Goal: Task Accomplishment & Management: Manage account settings

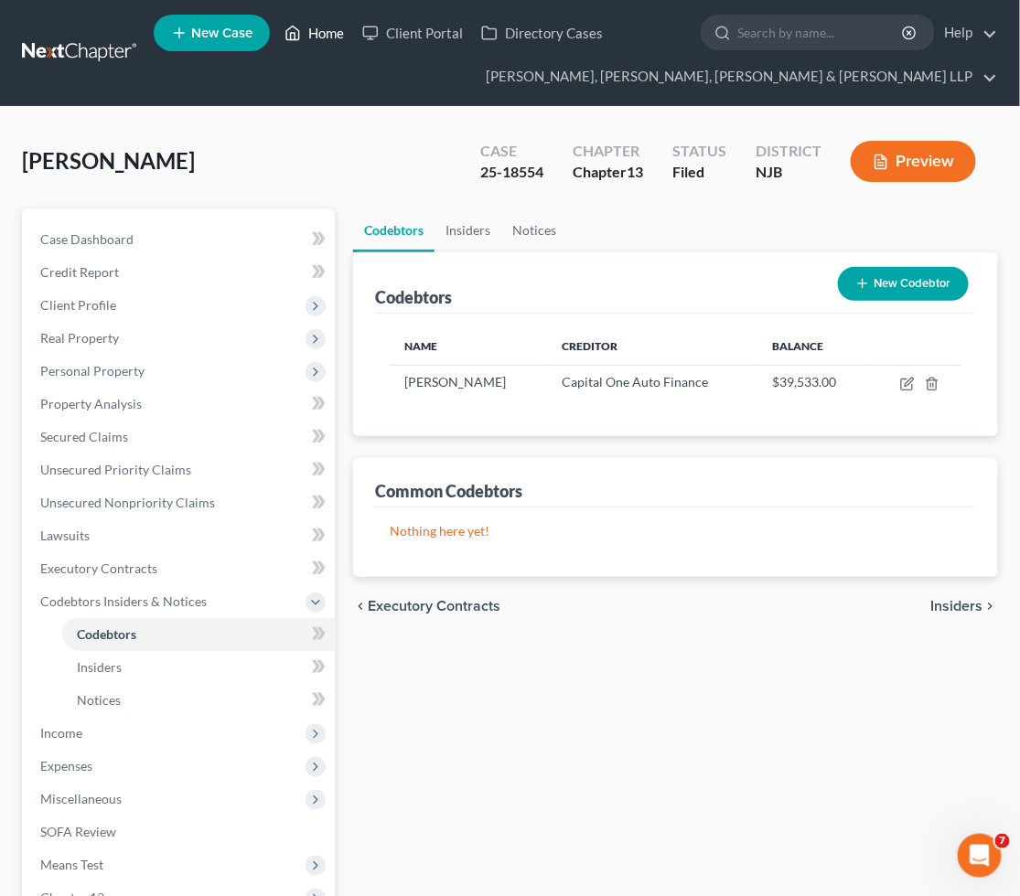
click at [316, 37] on link "Home" at bounding box center [314, 32] width 78 height 33
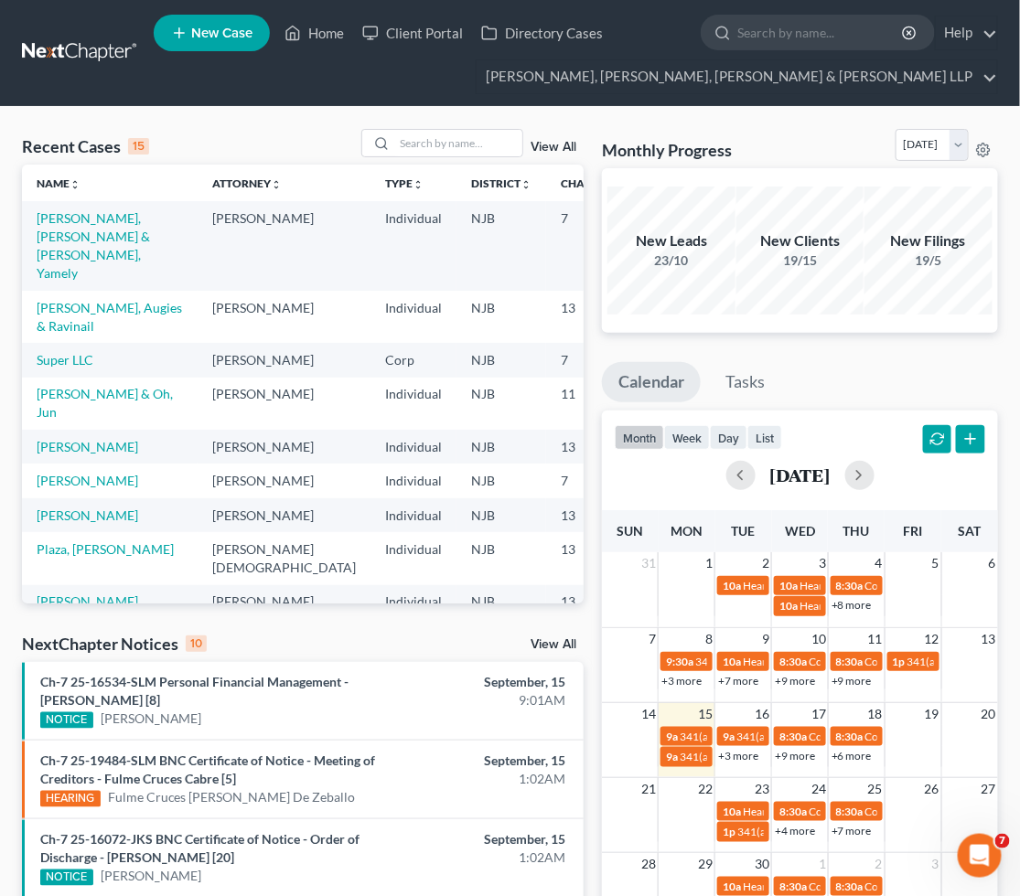
click at [245, 123] on div "Recent Cases 15 View All Name unfold_more expand_more expand_less Attorney unfo…" at bounding box center [510, 803] width 1020 height 1392
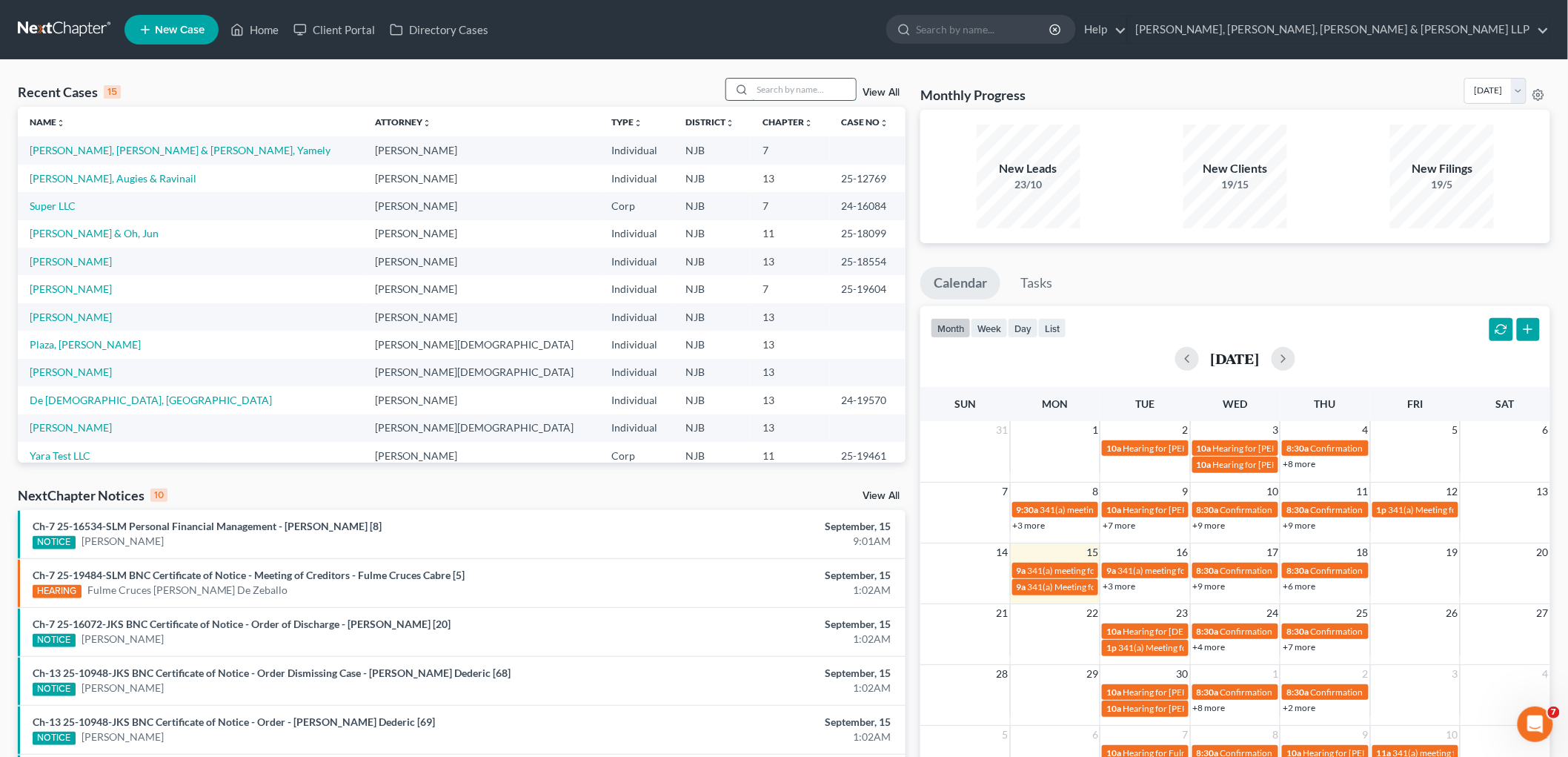
click at [826, 86] on input "search" at bounding box center [804, 89] width 104 height 22
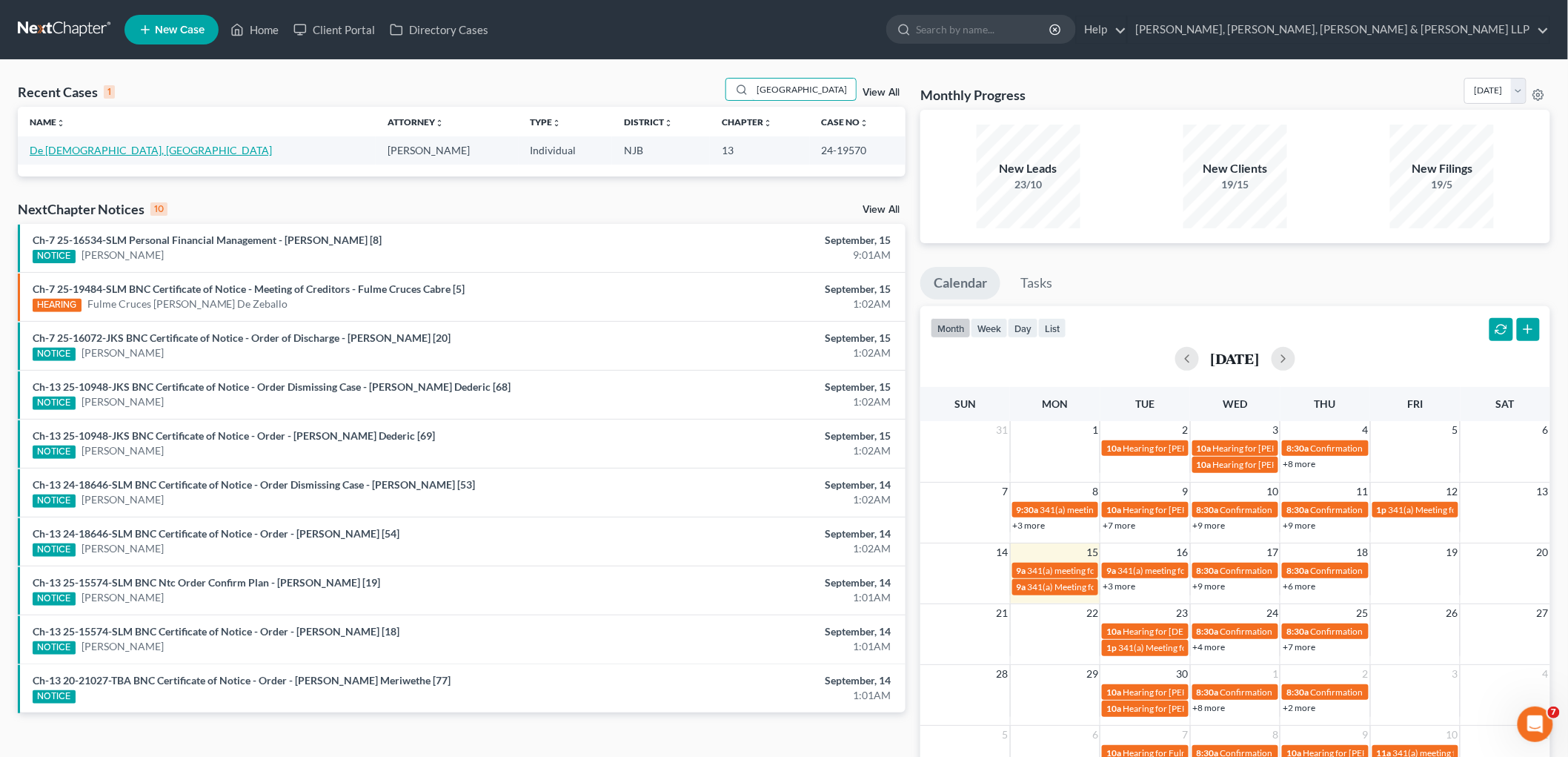
type input "[GEOGRAPHIC_DATA]"
click at [90, 148] on link "De [DEMOGRAPHIC_DATA], [GEOGRAPHIC_DATA]" at bounding box center [151, 150] width 242 height 13
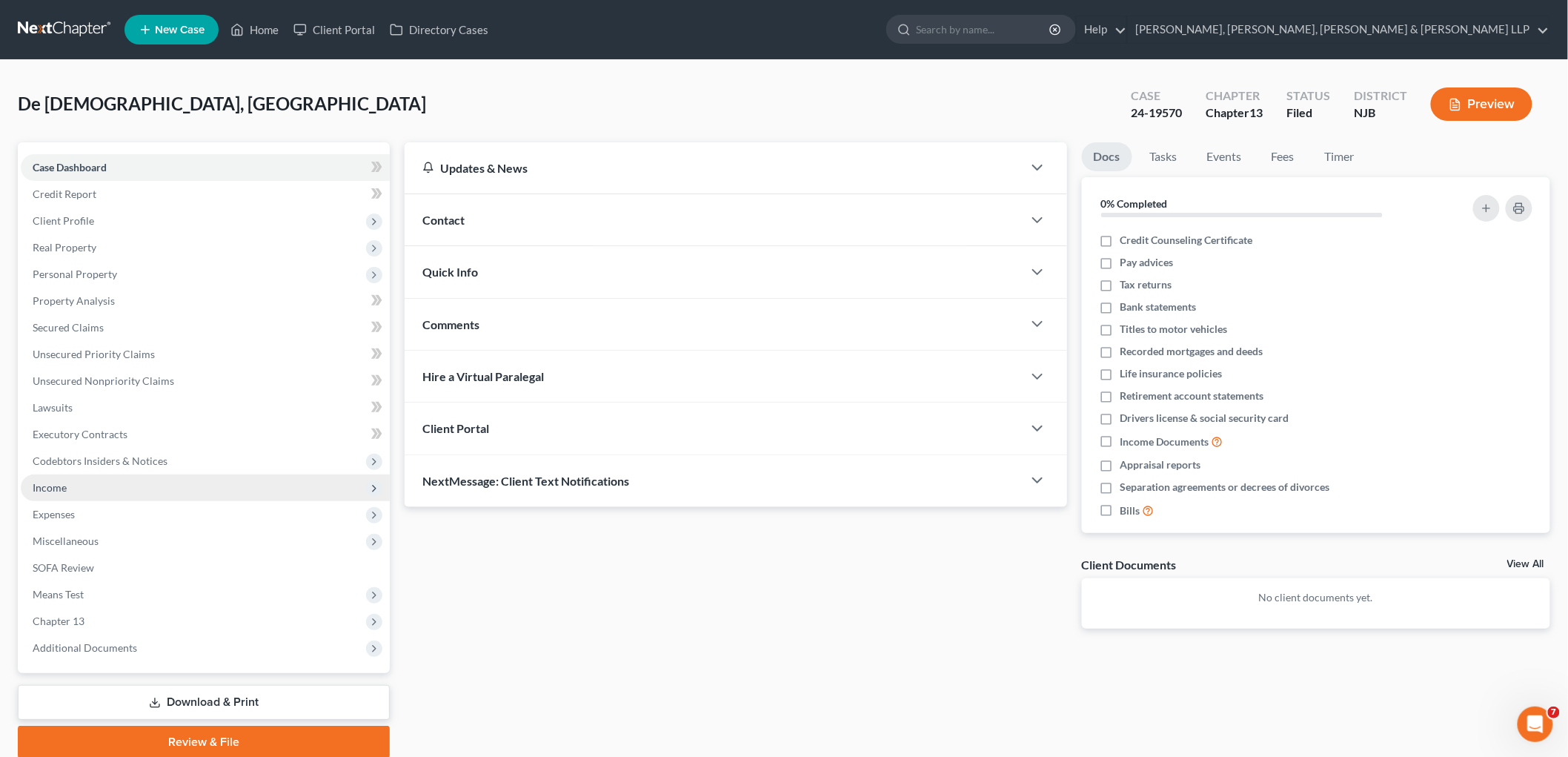
click at [52, 481] on span "Income" at bounding box center [49, 488] width 34 height 13
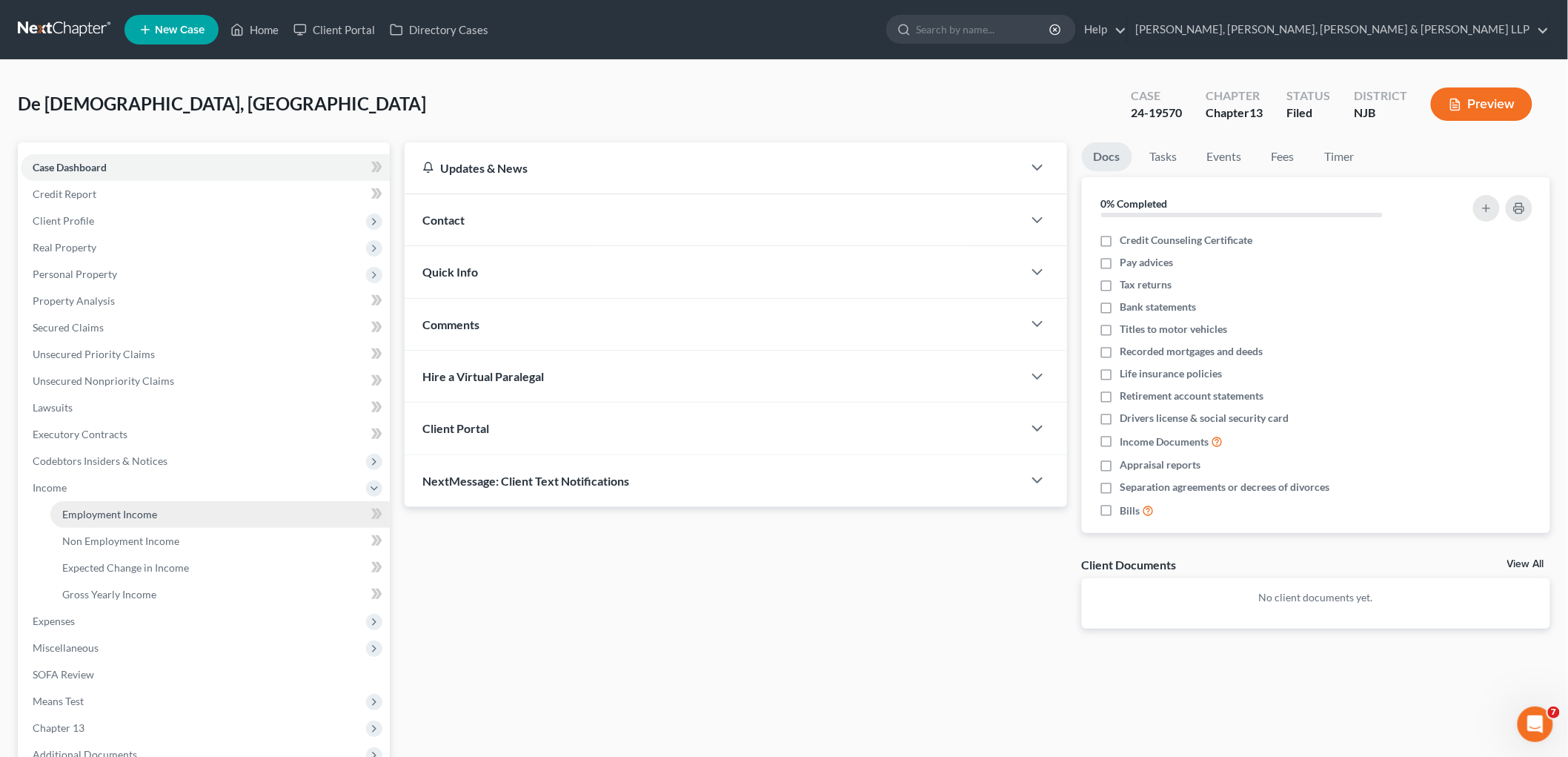
click at [64, 515] on span "Employment Income" at bounding box center [109, 514] width 95 height 13
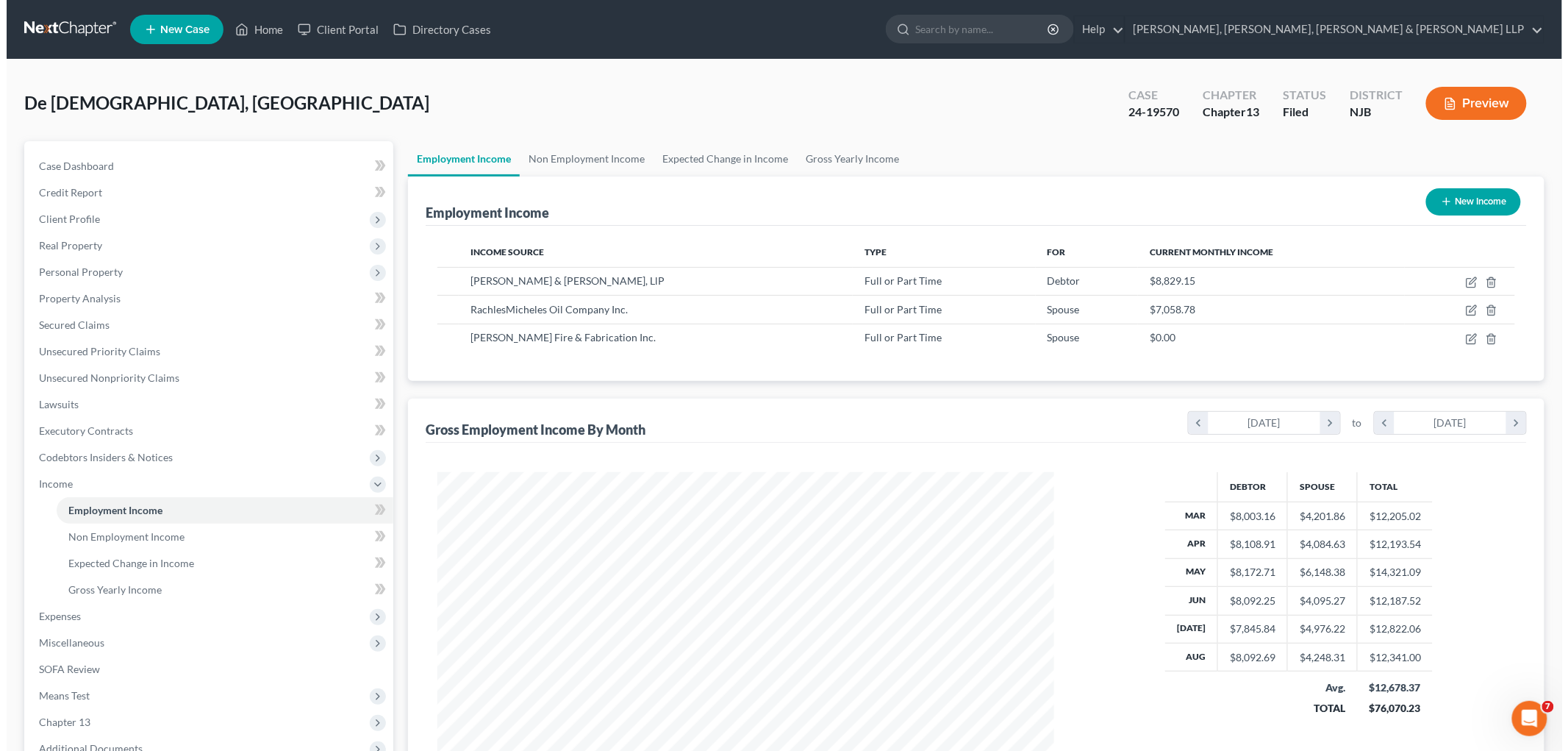
scroll to position [307, 645]
click at [819, 306] on icon "button" at bounding box center [1464, 310] width 12 height 12
select select "0"
select select "33"
select select "0"
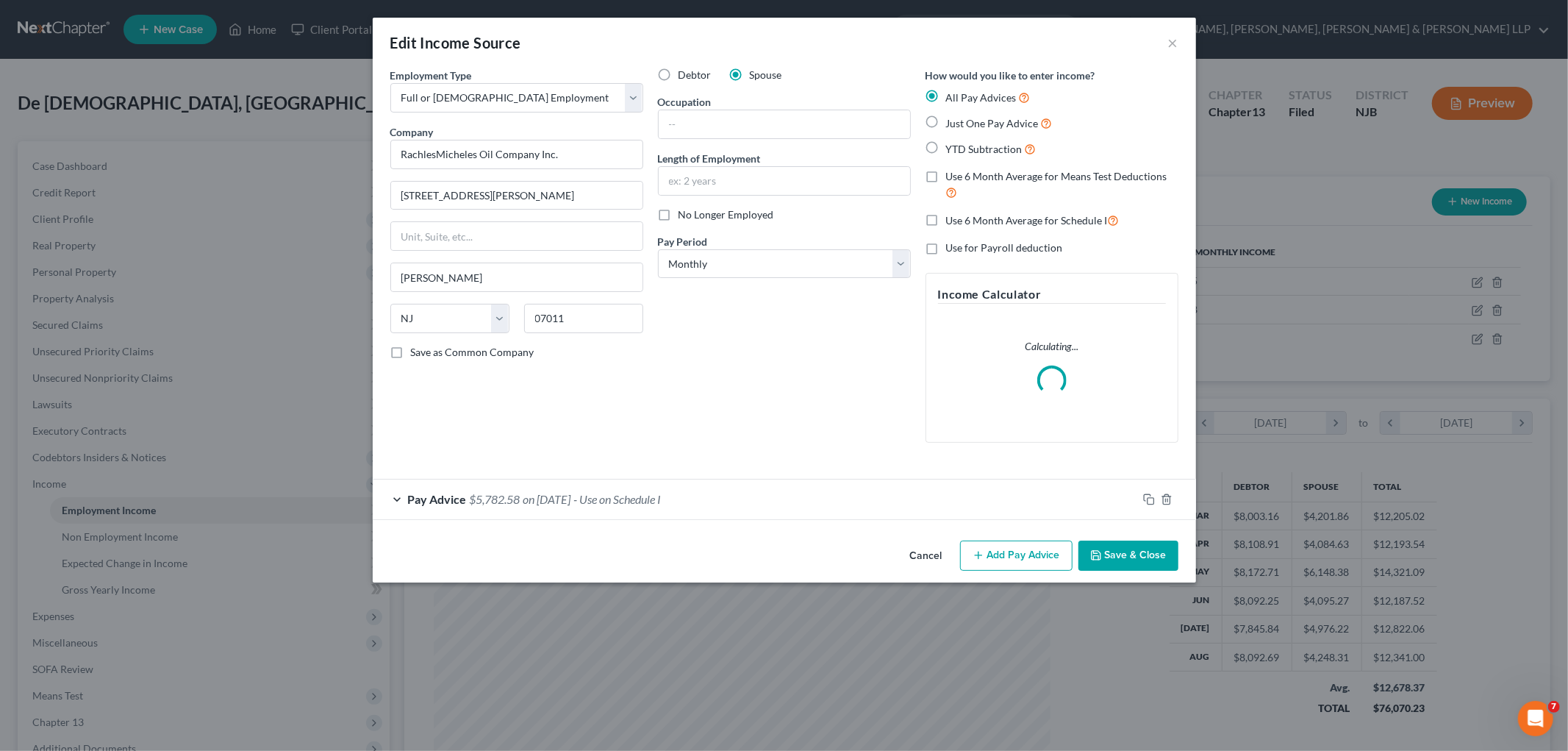
scroll to position [310, 651]
click at [741, 497] on div "Pay Advice $5,782.58 on [DATE] - Use on Schedule I" at bounding box center [755, 499] width 764 height 39
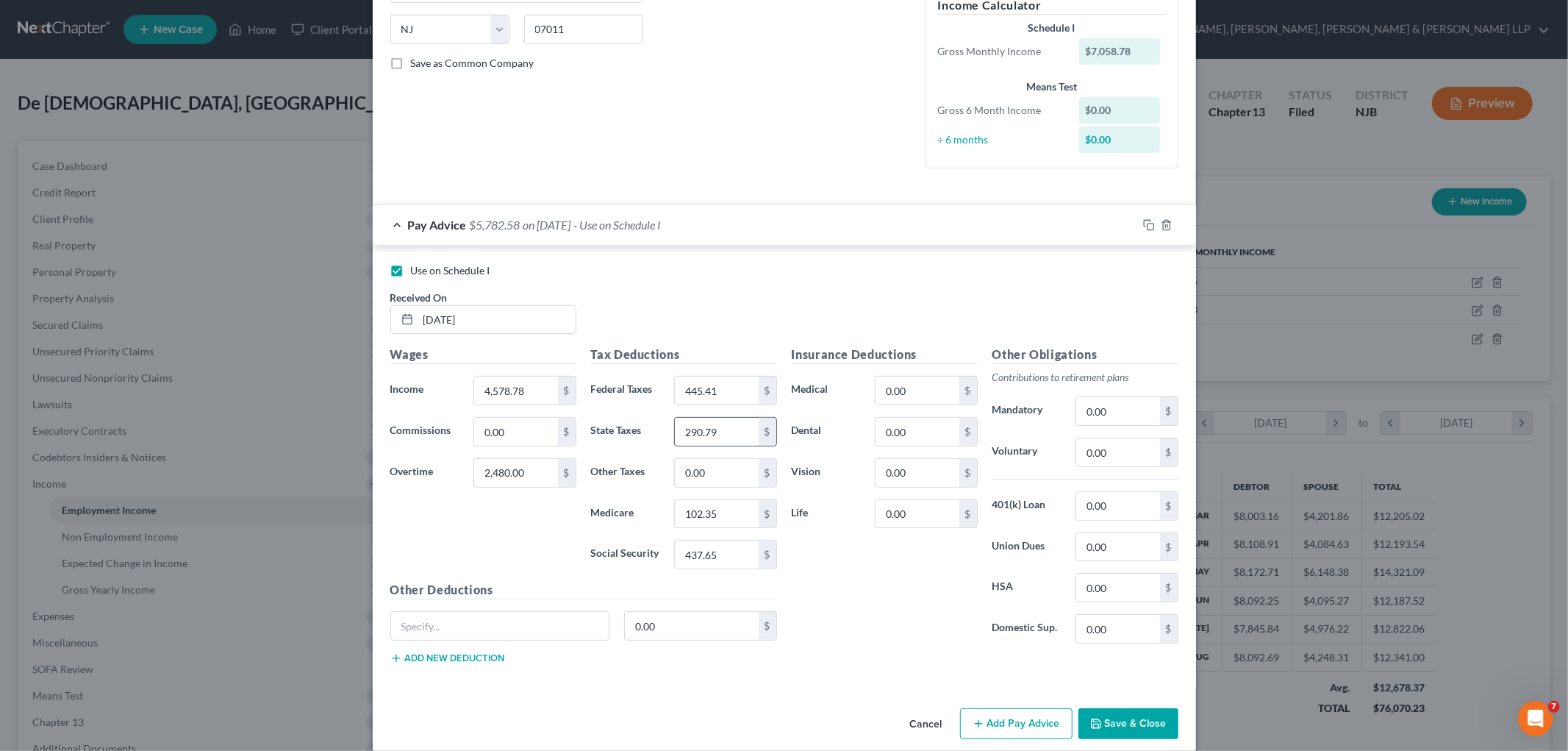
scroll to position [307, 0]
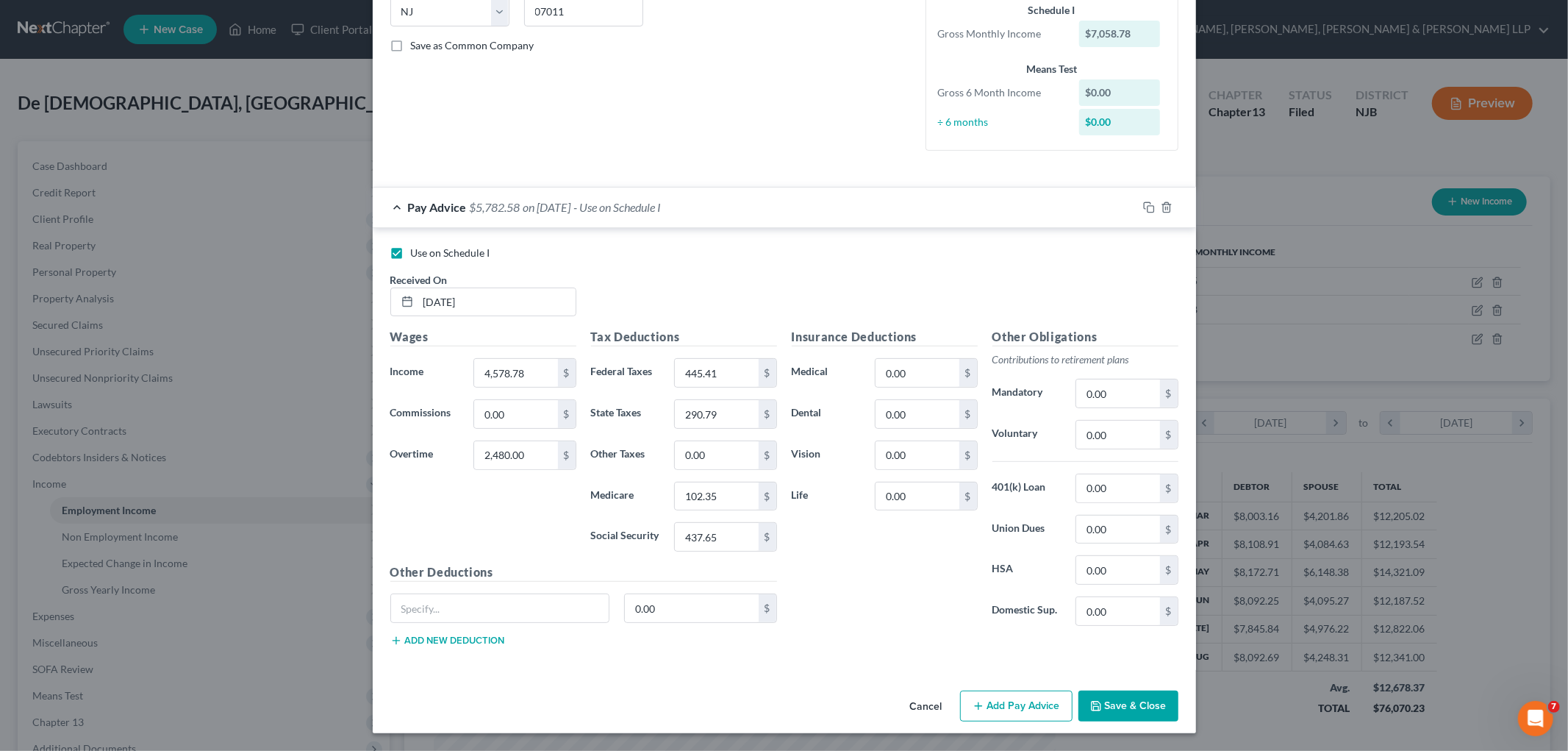
click at [744, 211] on div "Pay Advice $5,782.58 on [DATE] - Use on Schedule I" at bounding box center [755, 207] width 764 height 39
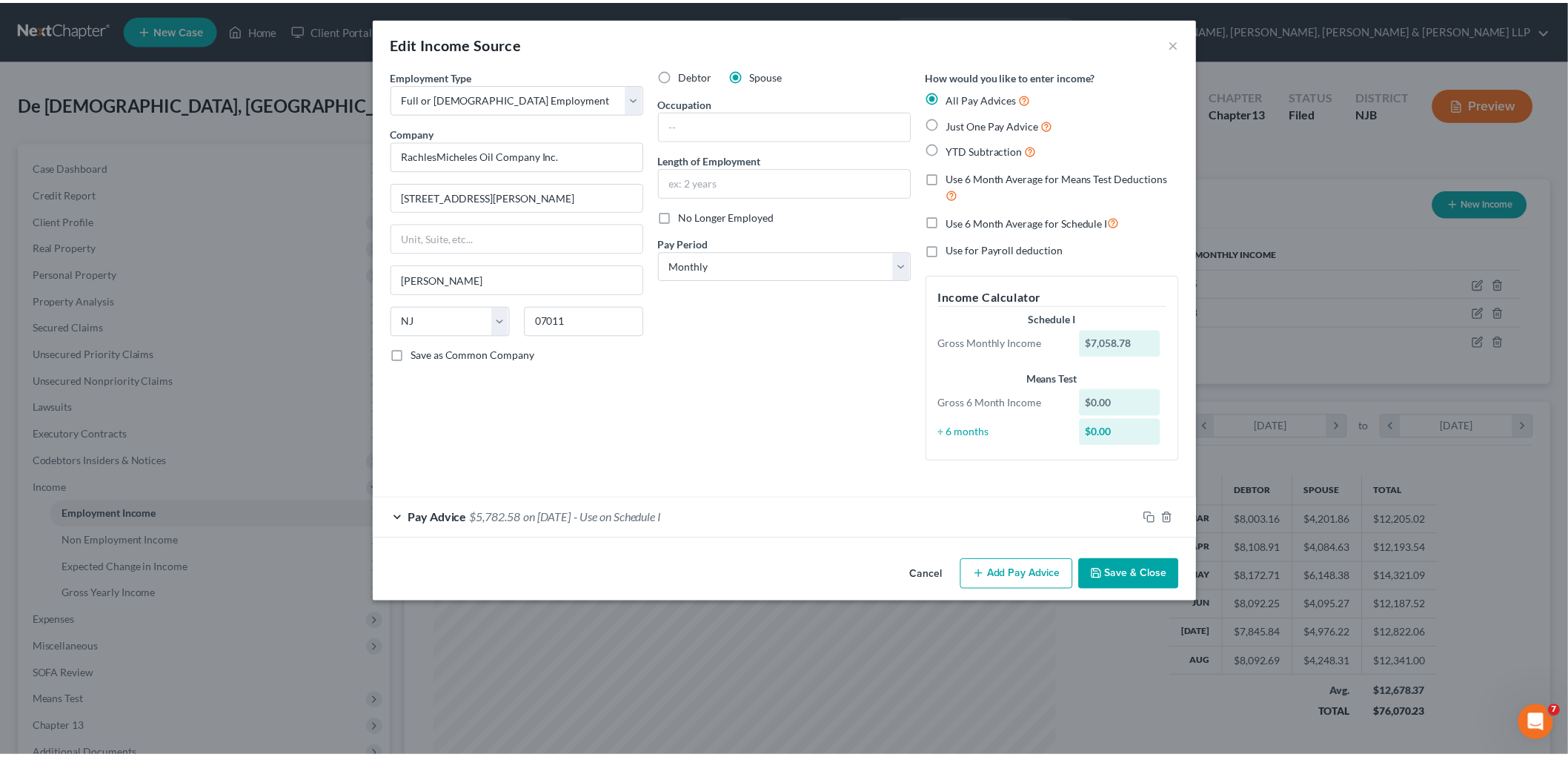
scroll to position [0, 0]
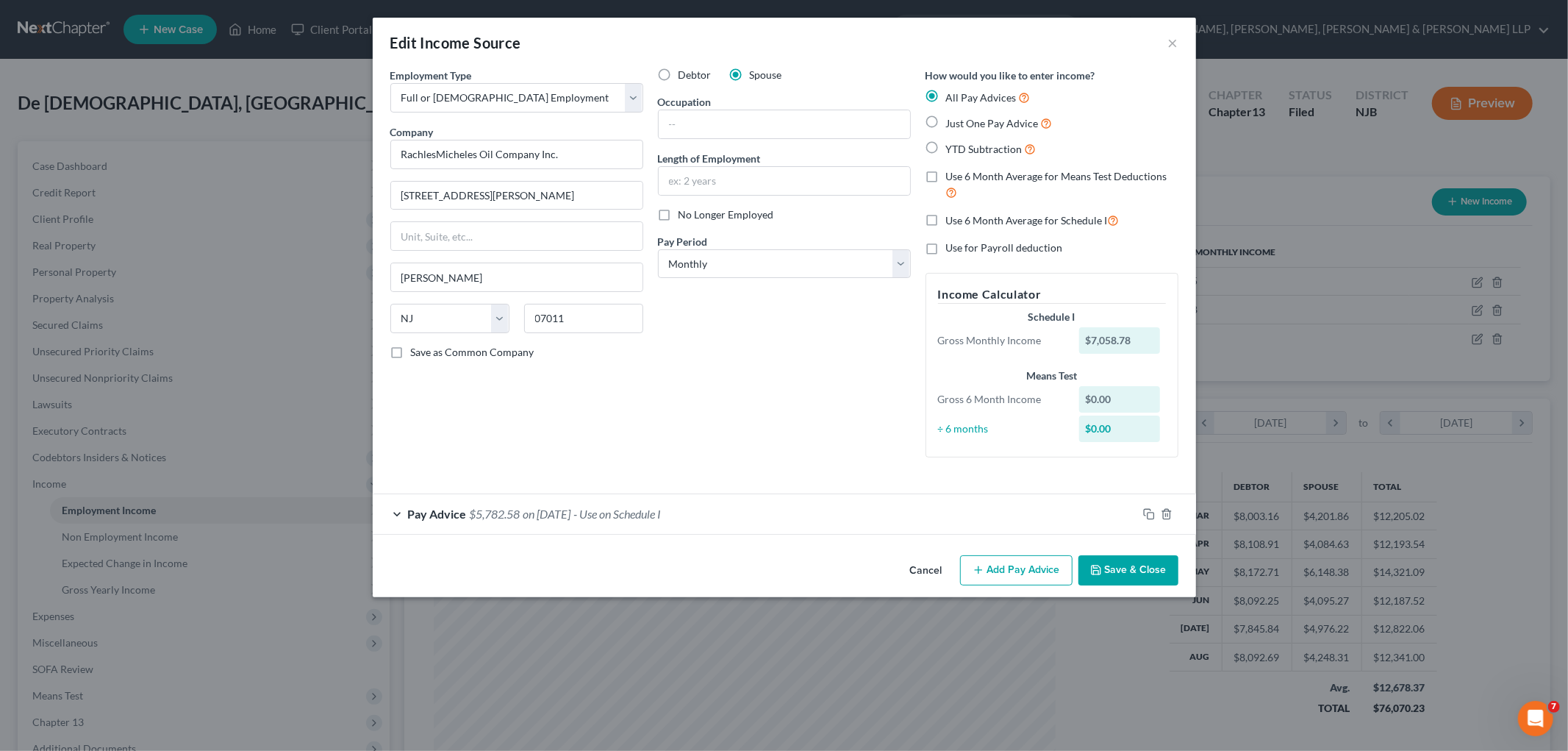
click at [819, 564] on button "Save & Close" at bounding box center [1128, 570] width 100 height 31
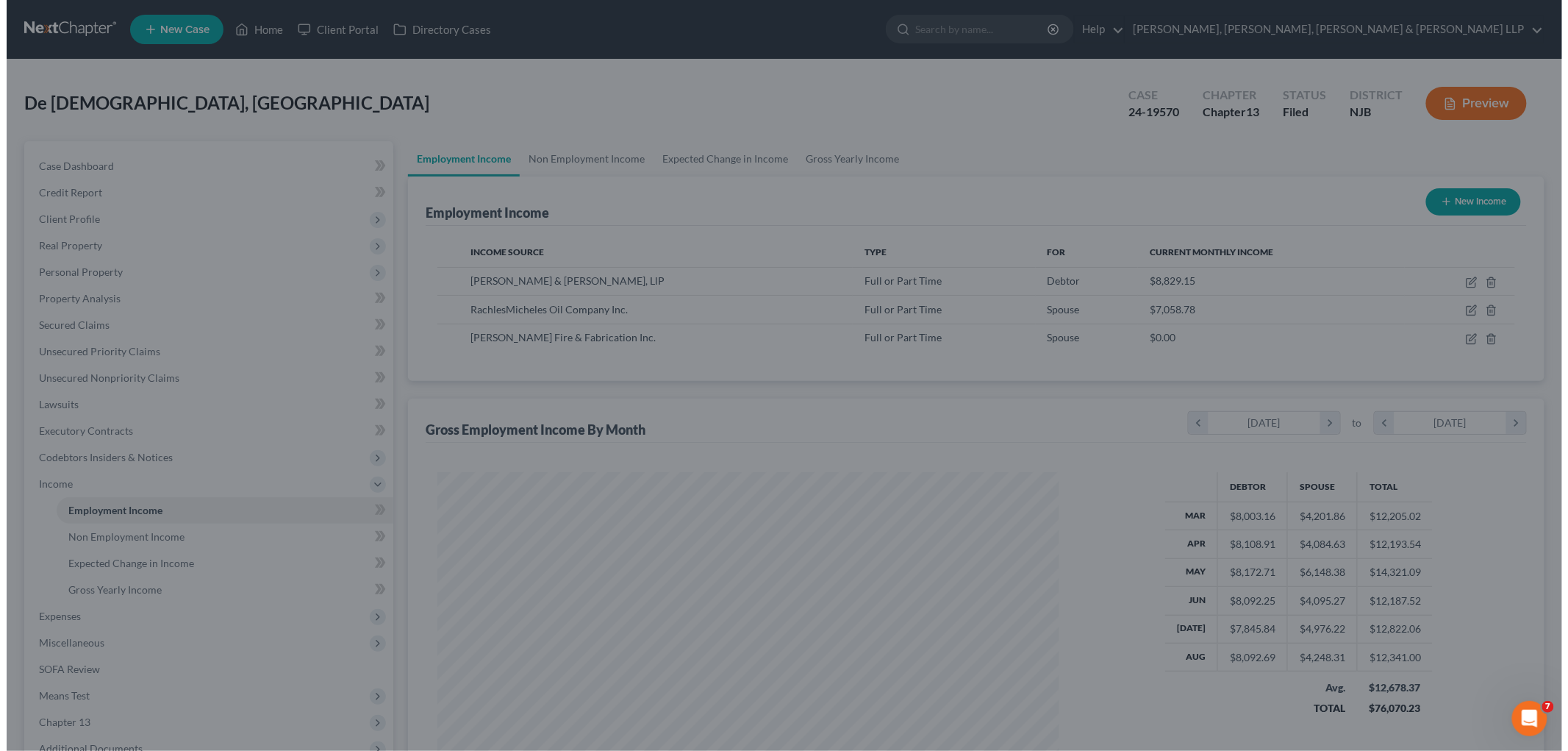
scroll to position [735001, 734317]
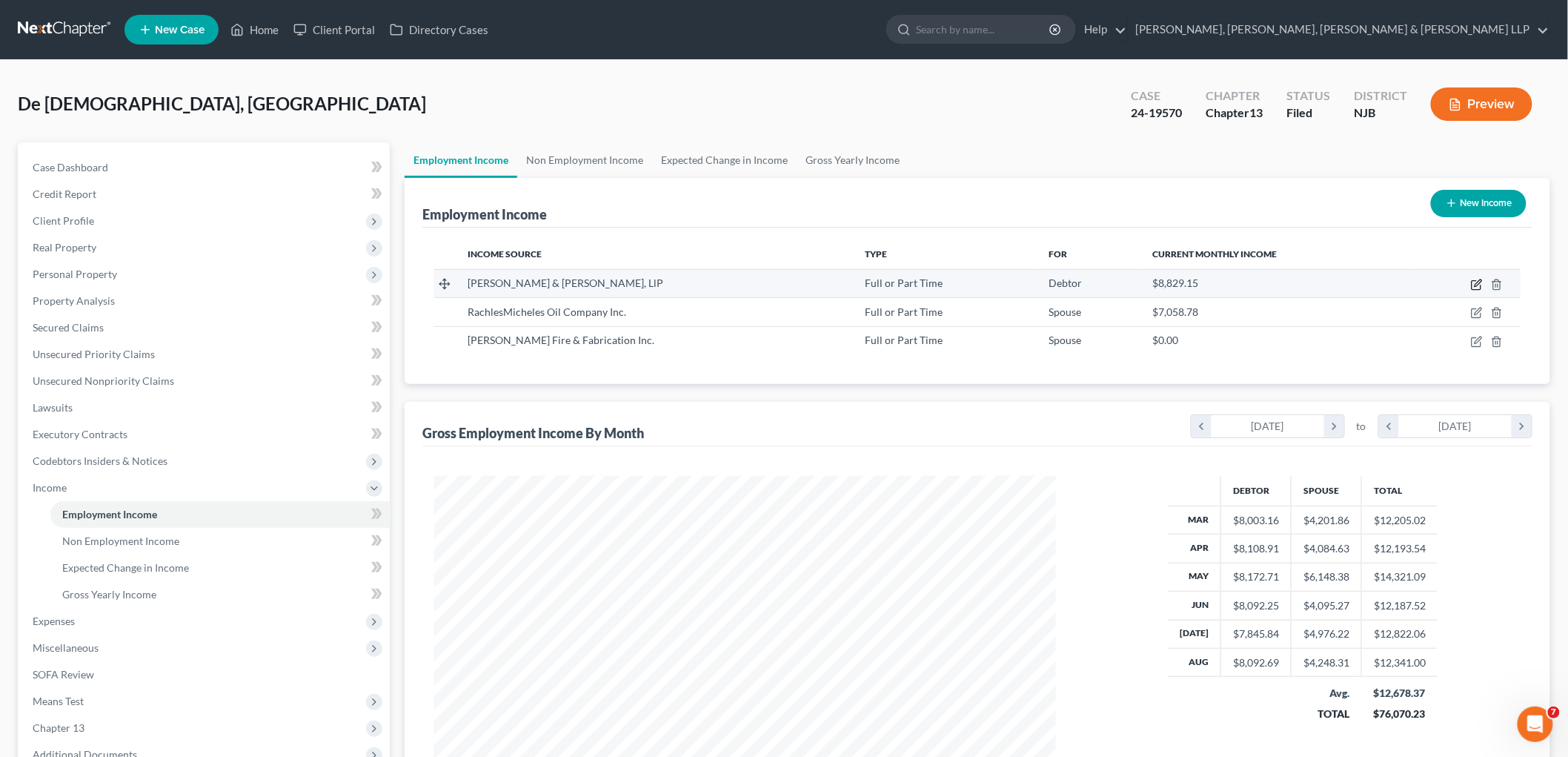
click at [826, 283] on icon "button" at bounding box center [1478, 283] width 6 height 6
select select "0"
select select "35"
select select "0"
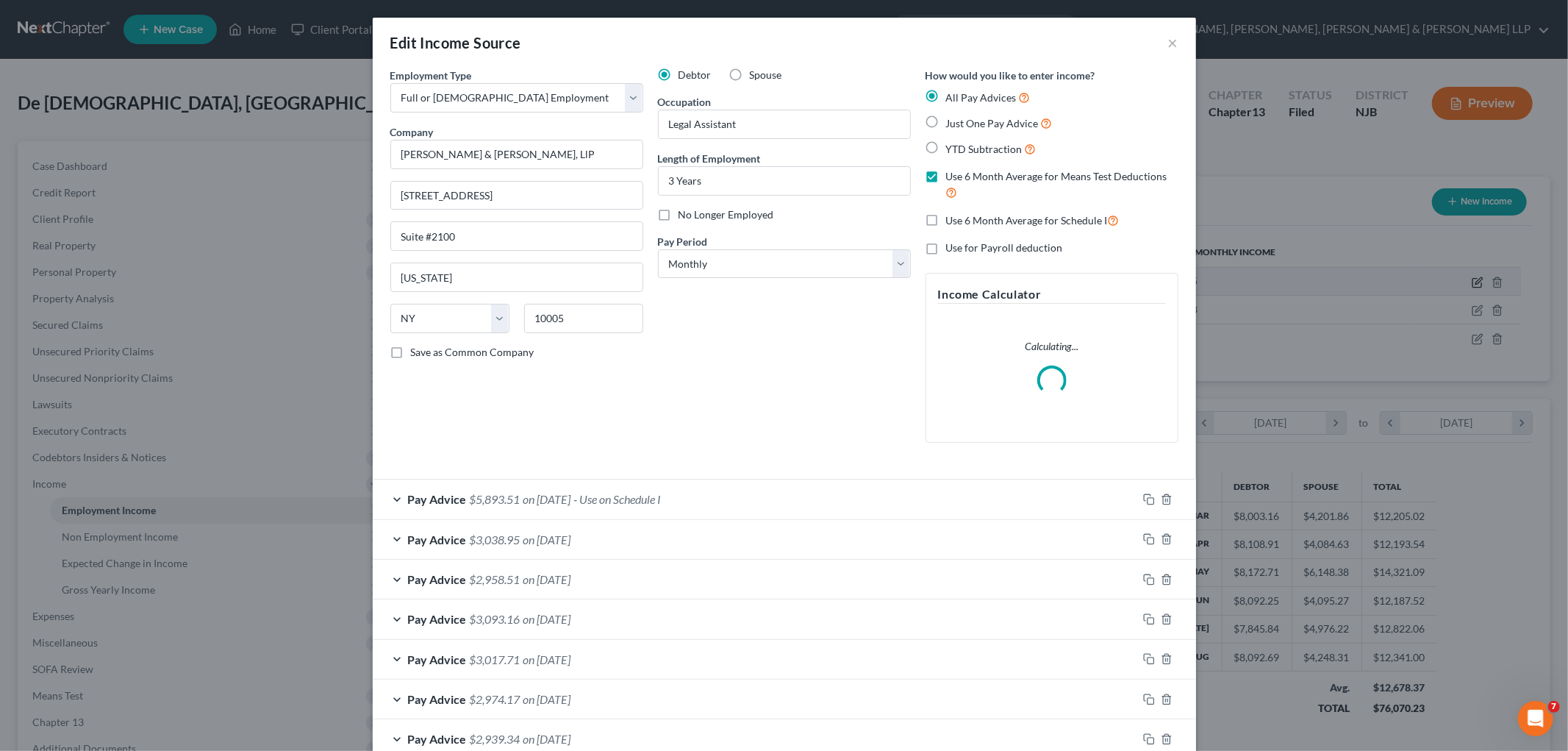
scroll to position [310, 651]
click at [625, 490] on div "Pay Advice $5,893.51 on [DATE] - Use on Schedule I" at bounding box center [755, 499] width 764 height 39
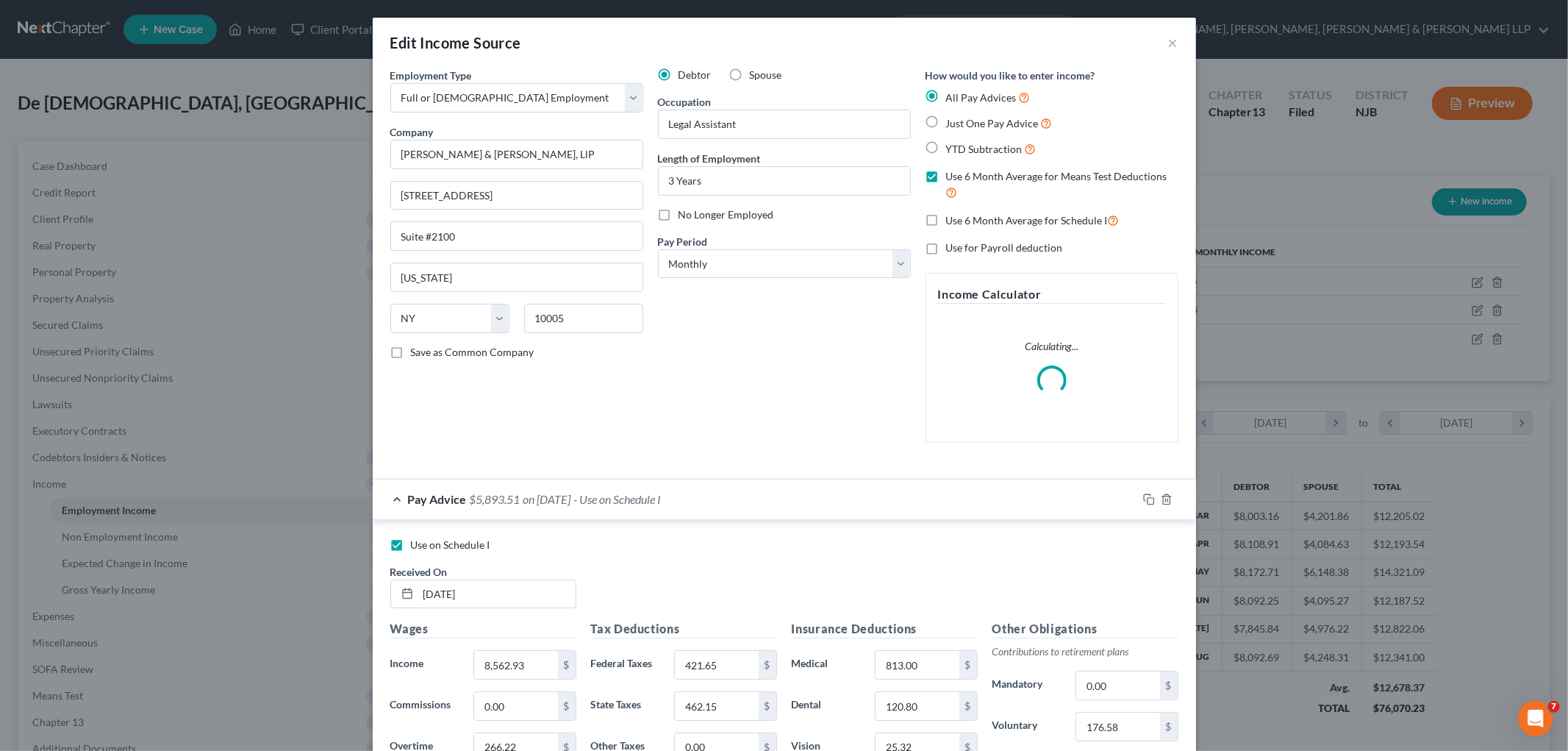
click at [625, 490] on div "Pay Advice $5,893.51 on [DATE] - Use on Schedule I" at bounding box center [755, 499] width 764 height 39
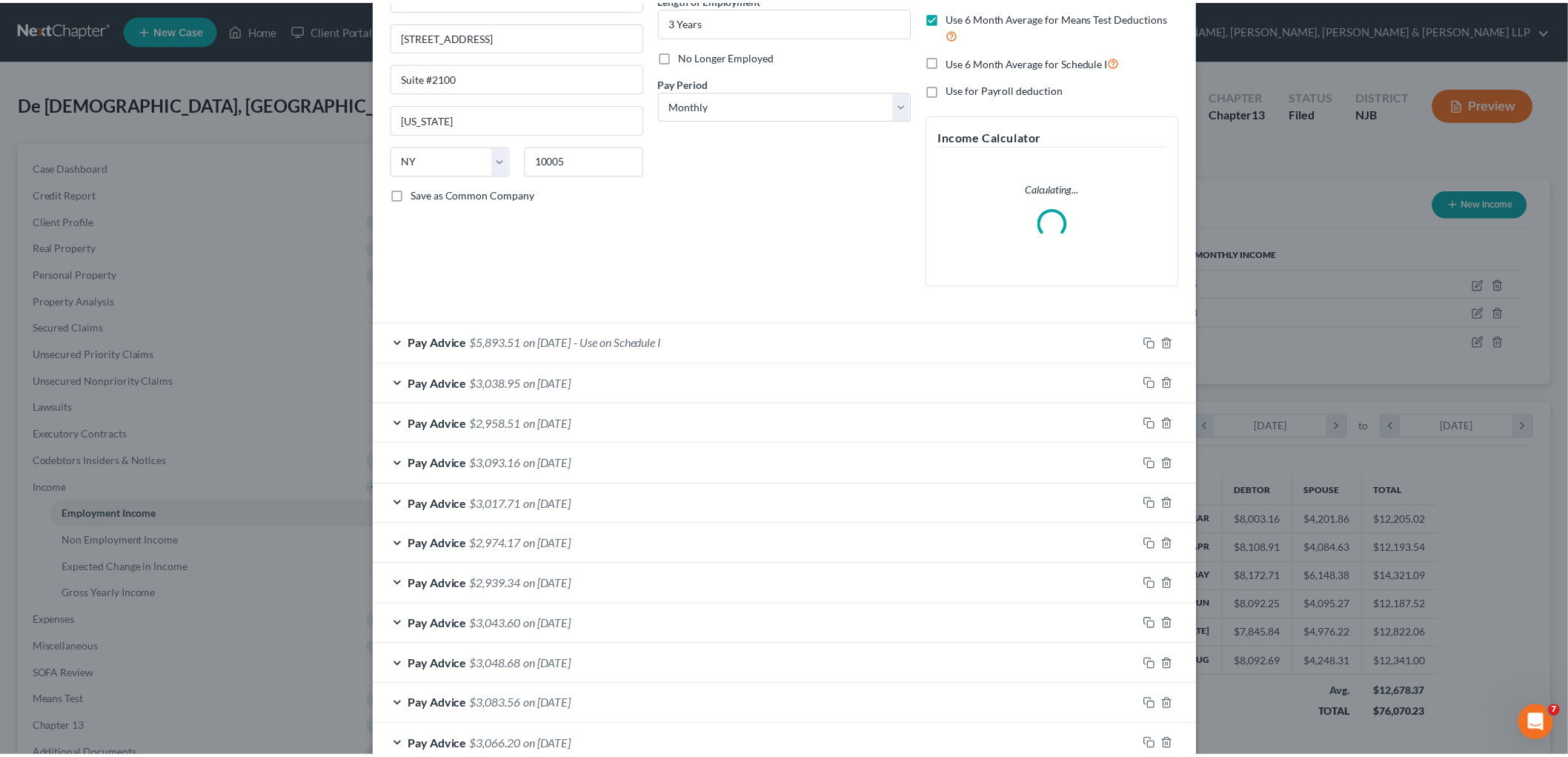
scroll to position [575, 0]
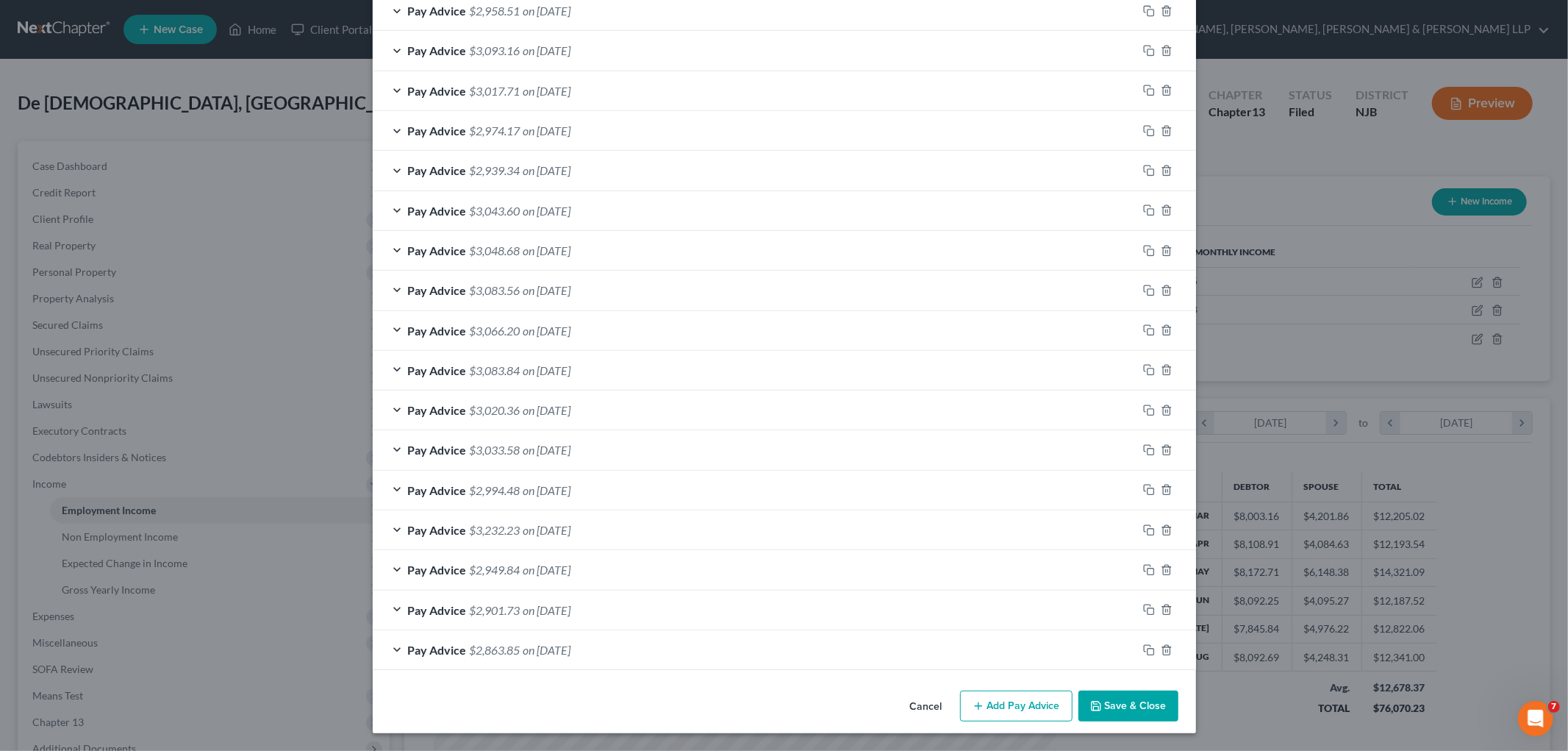
click at [819, 703] on button "Cancel" at bounding box center [927, 707] width 56 height 30
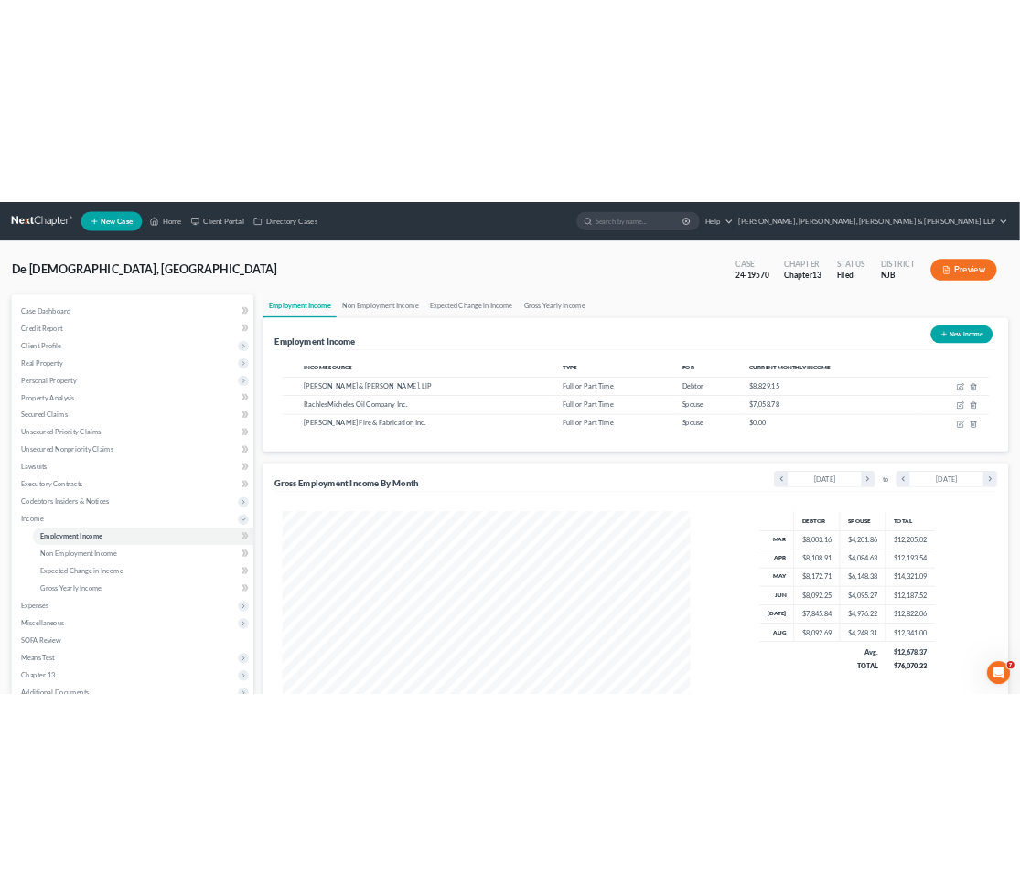
scroll to position [914102, 913681]
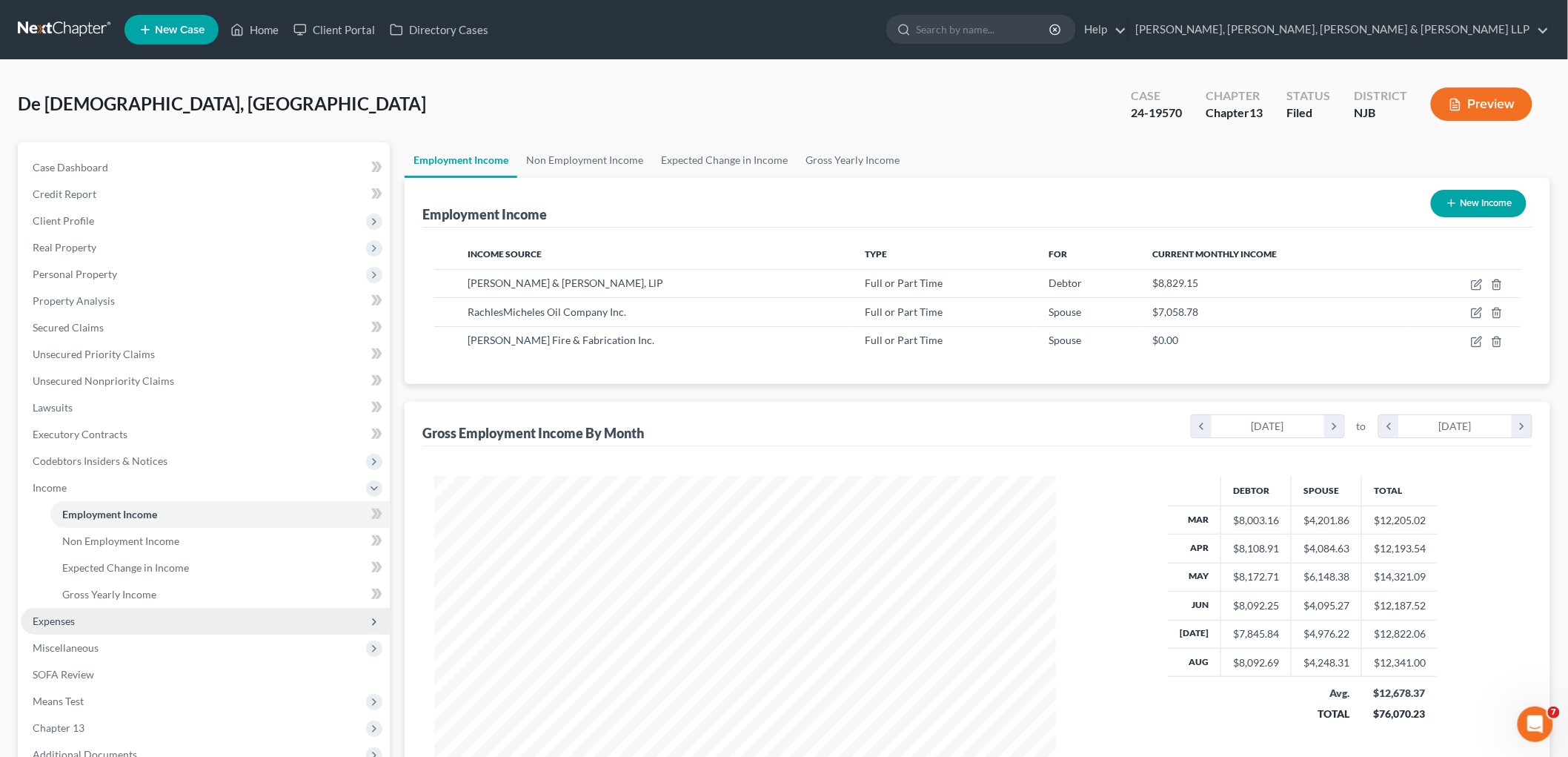
click at [65, 618] on span "Expenses" at bounding box center [53, 621] width 42 height 13
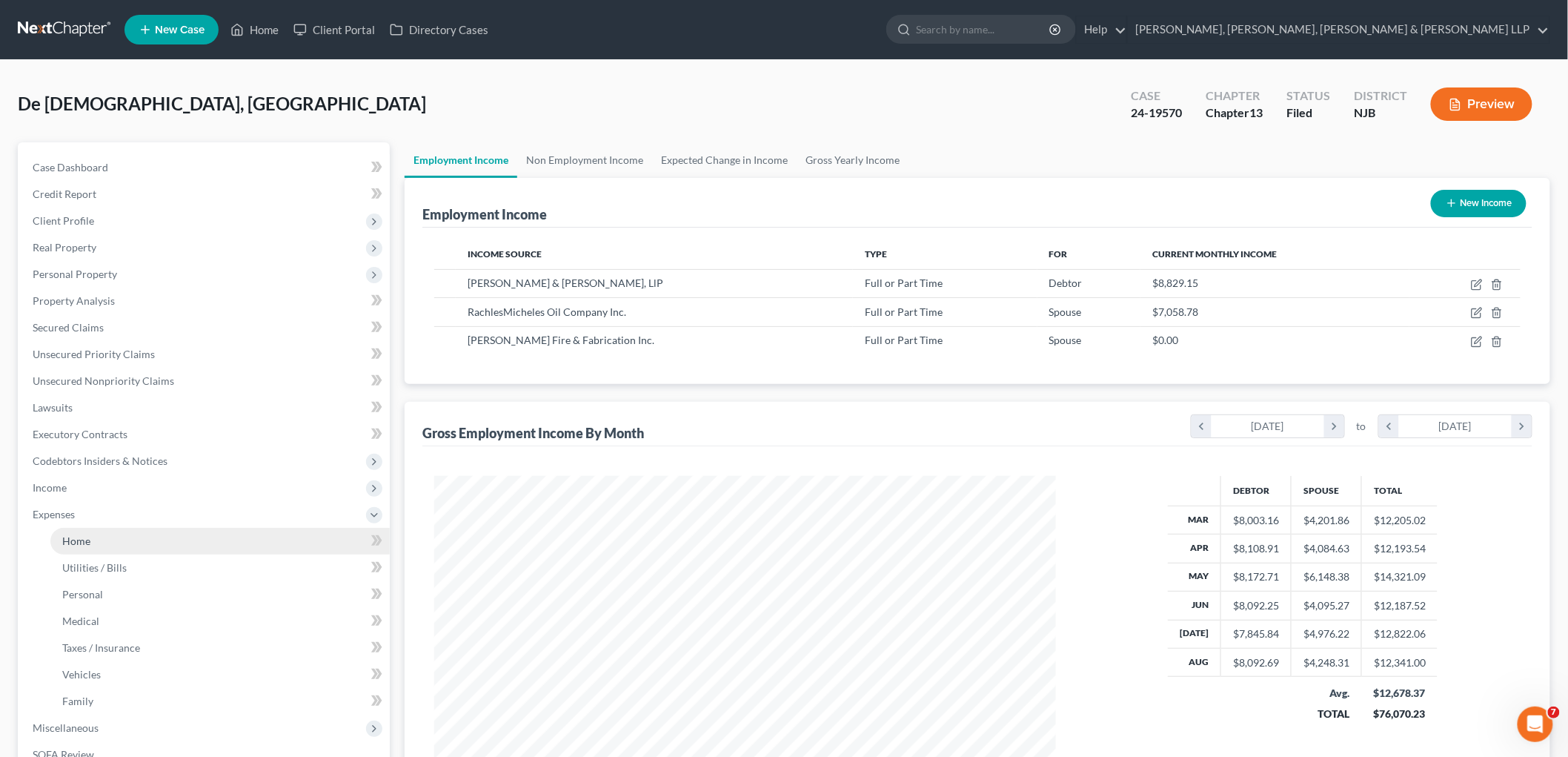
click at [88, 537] on span "Home" at bounding box center [76, 541] width 28 height 13
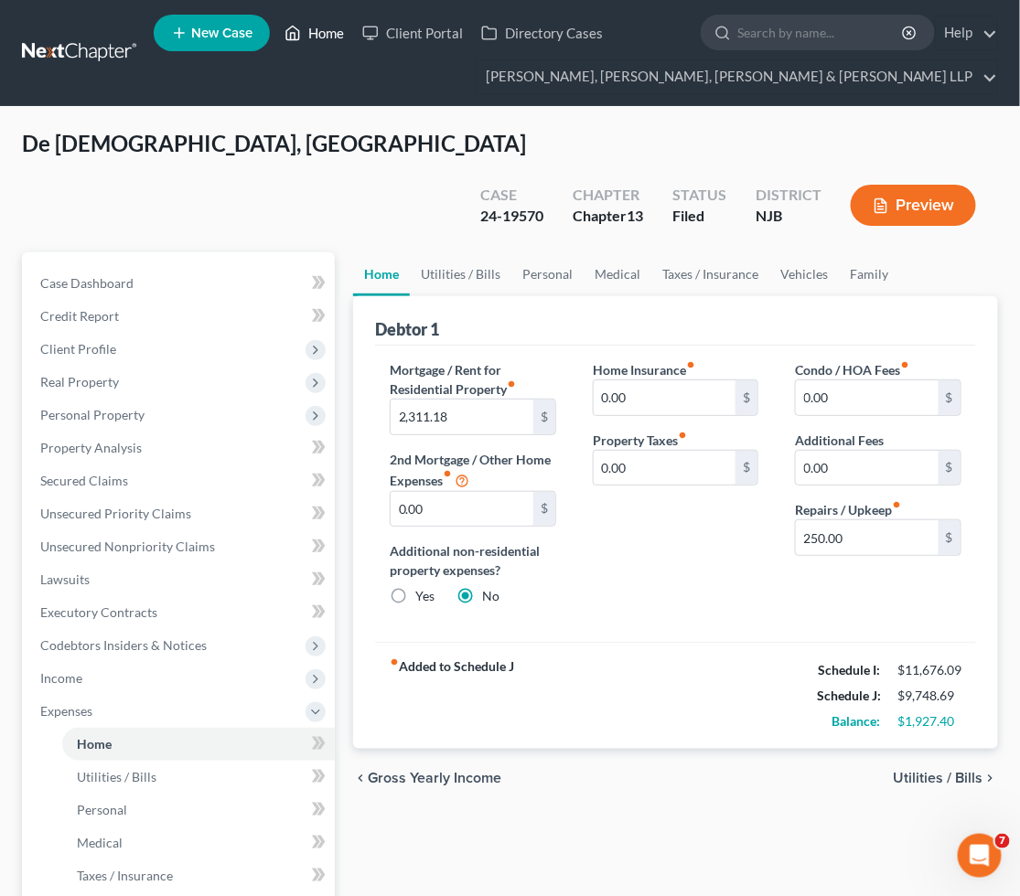
click at [307, 29] on link "Home" at bounding box center [314, 32] width 78 height 33
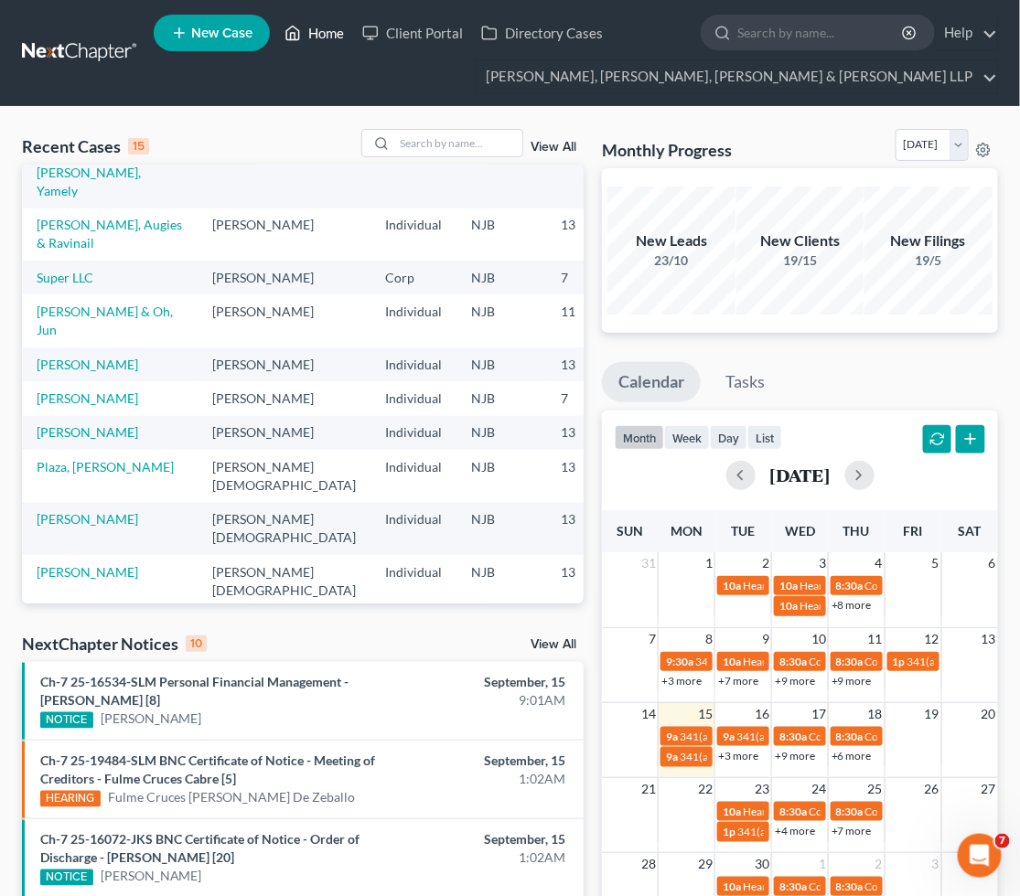
scroll to position [203, 0]
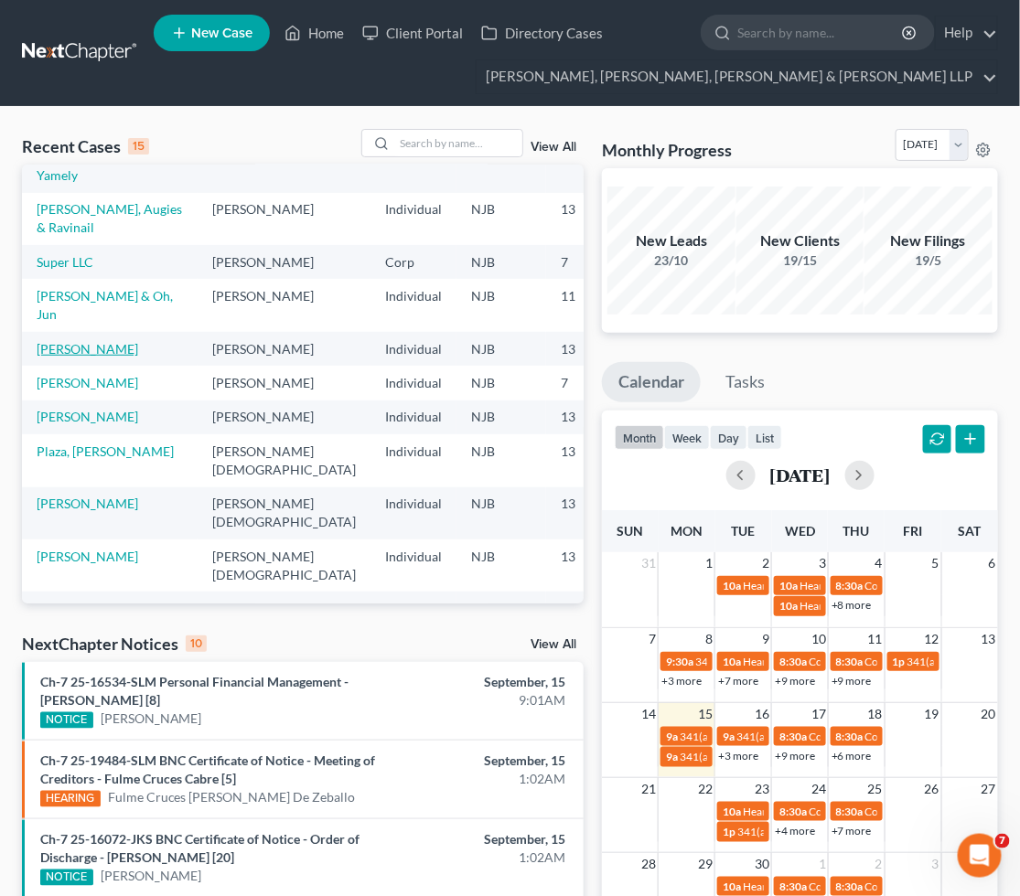
click at [62, 357] on link "[PERSON_NAME]" at bounding box center [88, 349] width 102 height 16
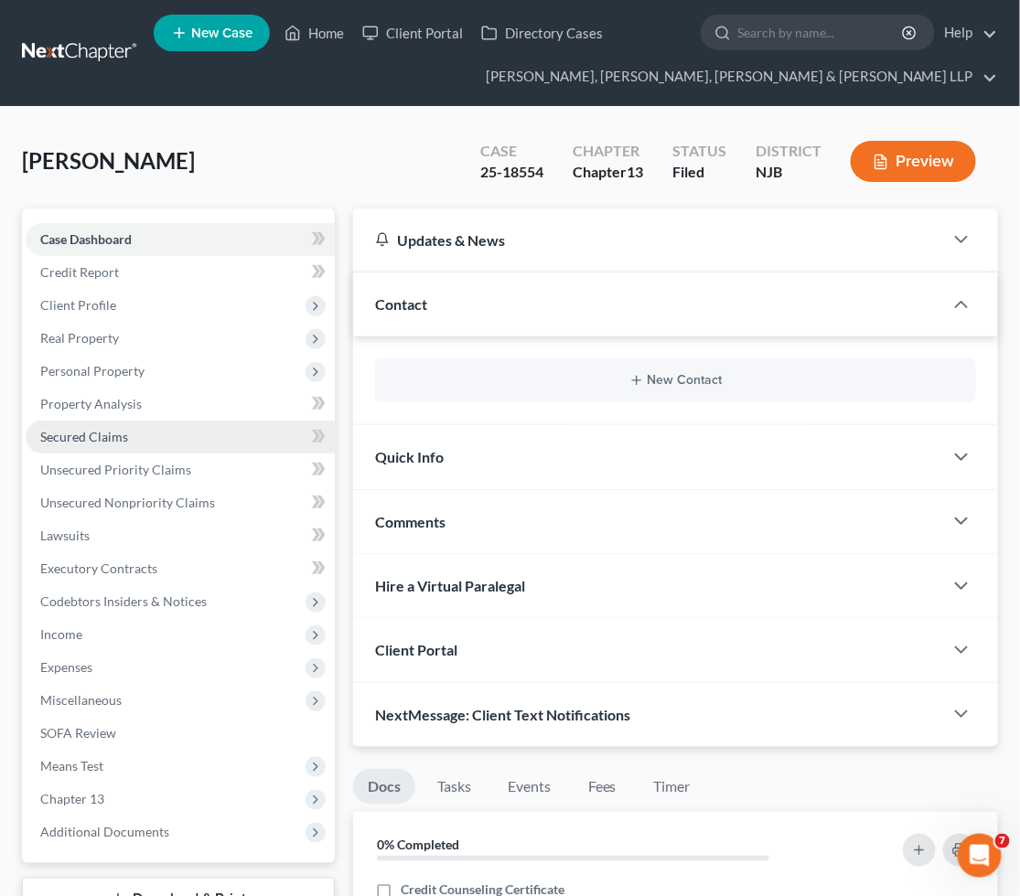
click at [86, 433] on span "Secured Claims" at bounding box center [84, 437] width 88 height 16
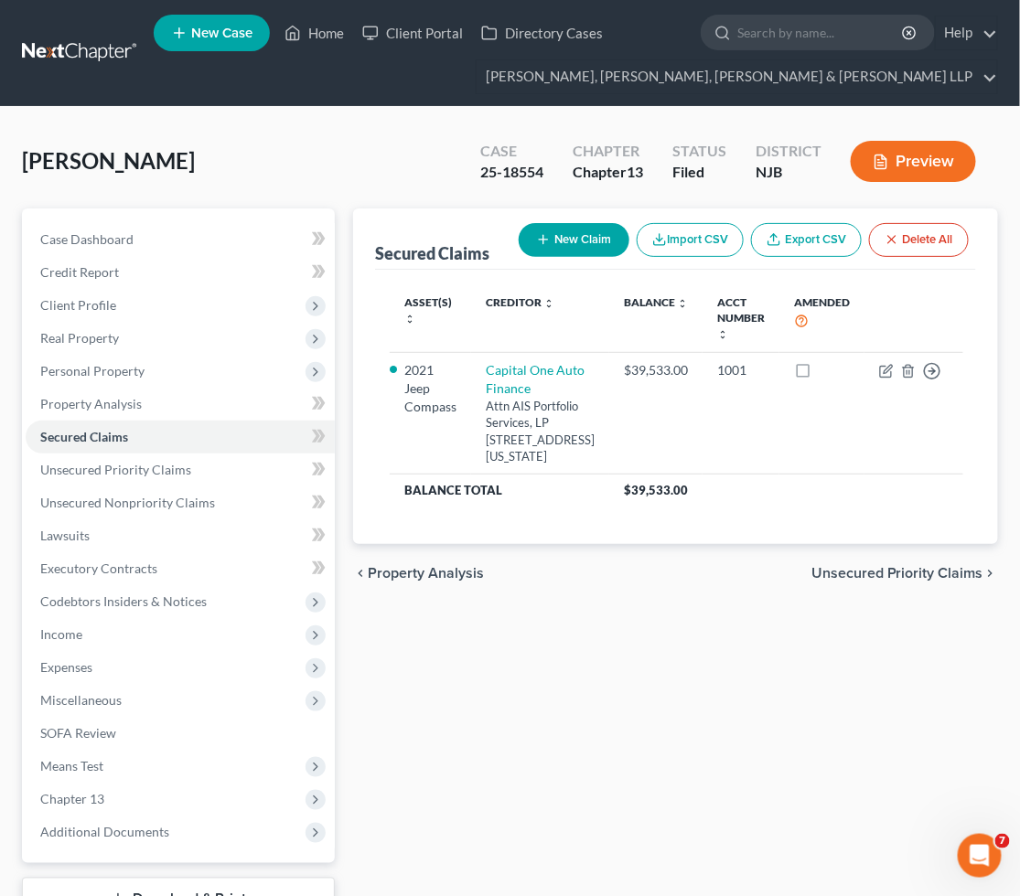
click at [845, 581] on span "Unsecured Priority Claims" at bounding box center [897, 573] width 172 height 15
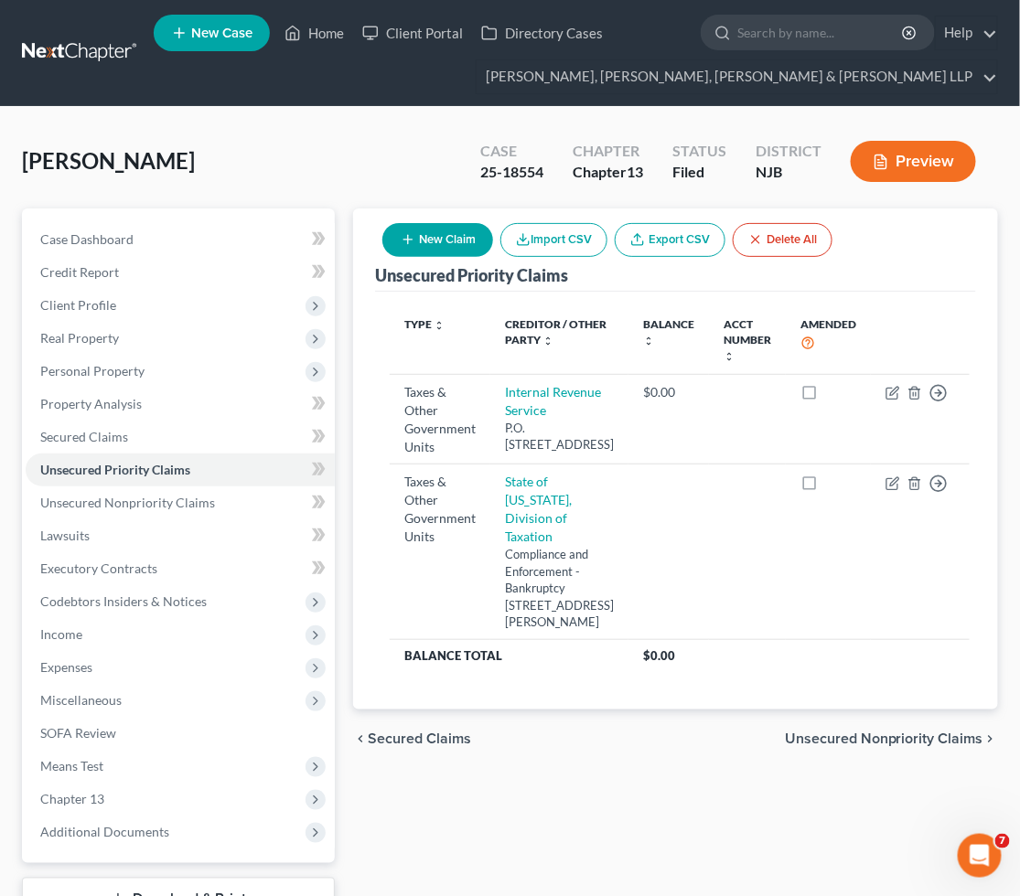
click at [864, 746] on span "Unsecured Nonpriority Claims" at bounding box center [884, 739] width 198 height 15
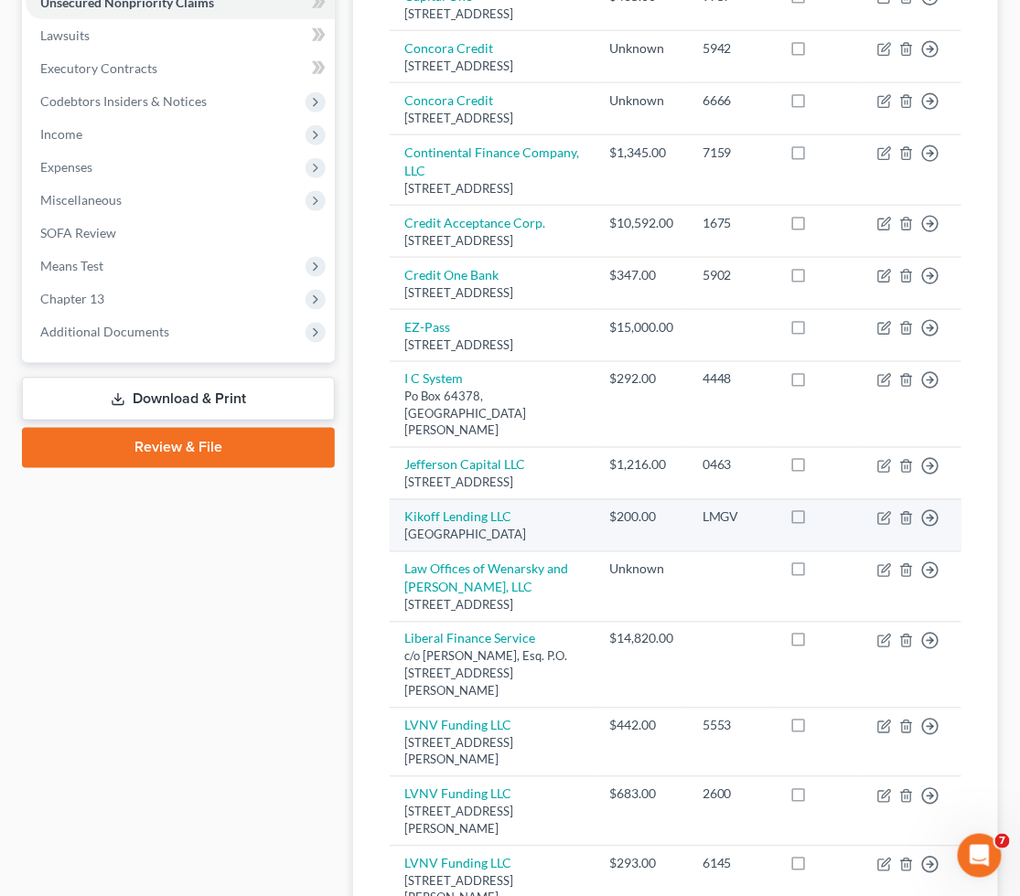
scroll to position [508, 0]
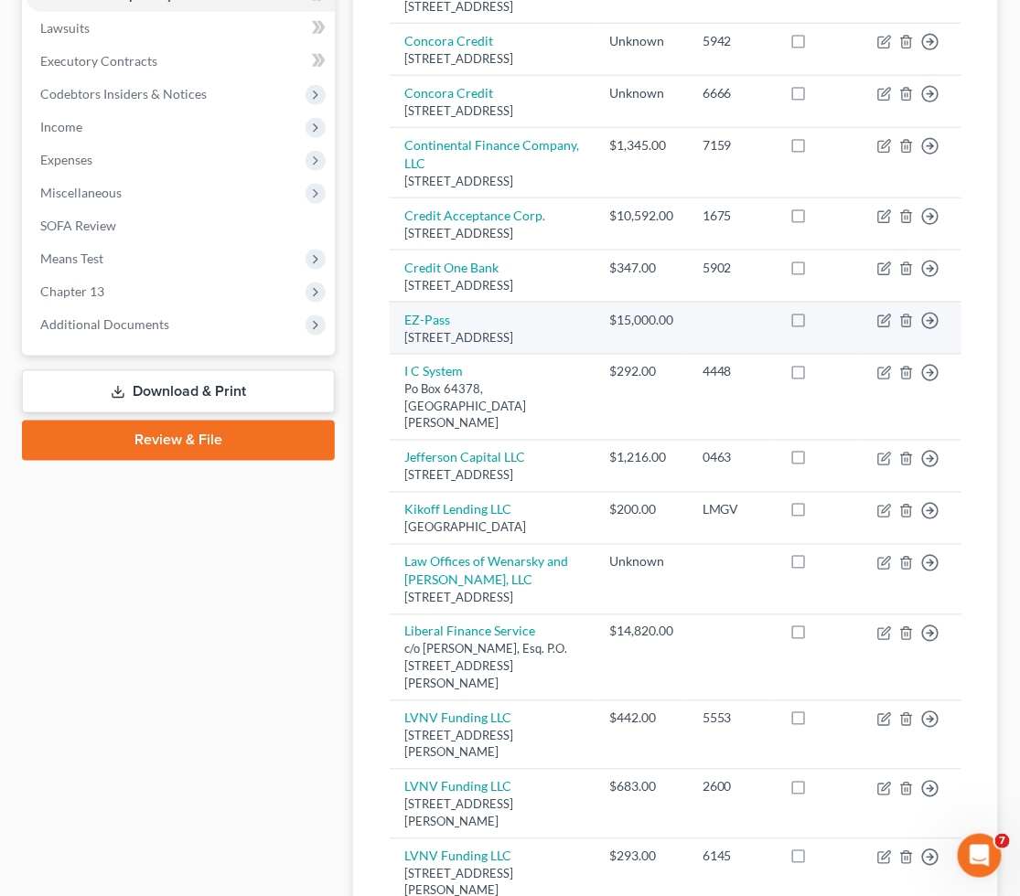
drag, startPoint x: 398, startPoint y: 452, endPoint x: 580, endPoint y: 470, distance: 182.9
click at [580, 354] on td "EZ-Pass [STREET_ADDRESS]" at bounding box center [492, 328] width 205 height 52
copy td "EZ-Pass [STREET_ADDRESS]"
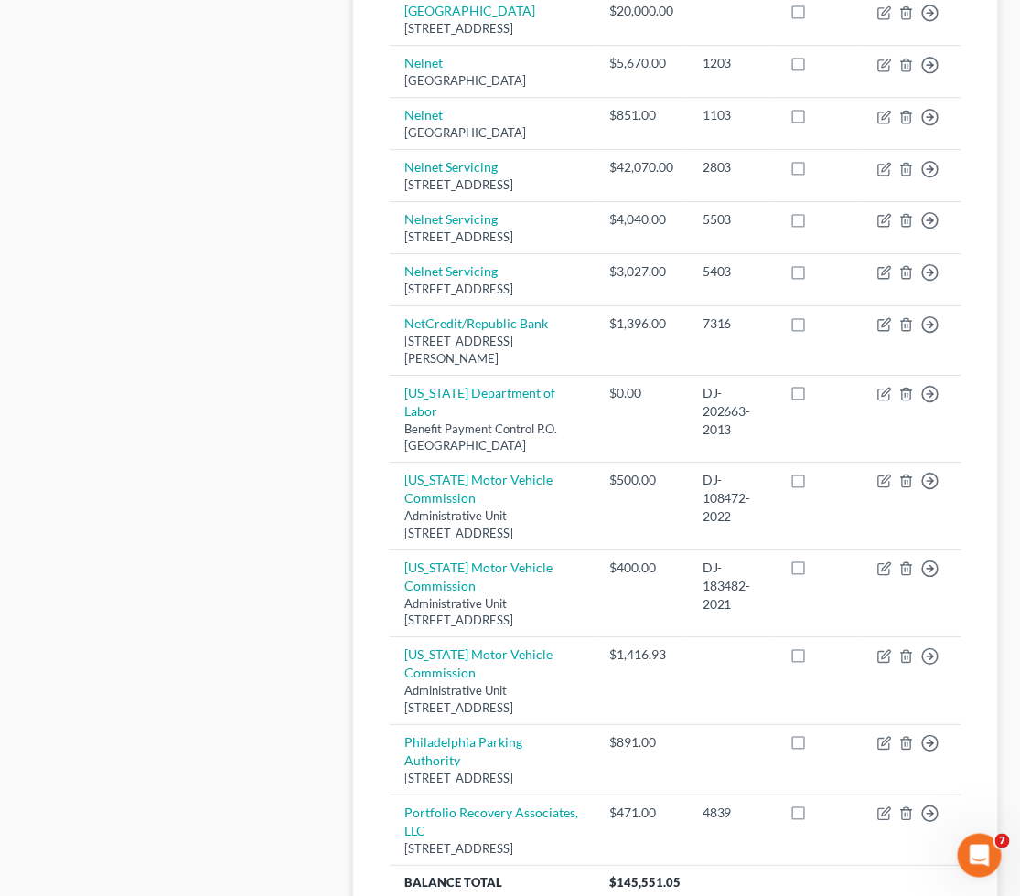
scroll to position [1321, 0]
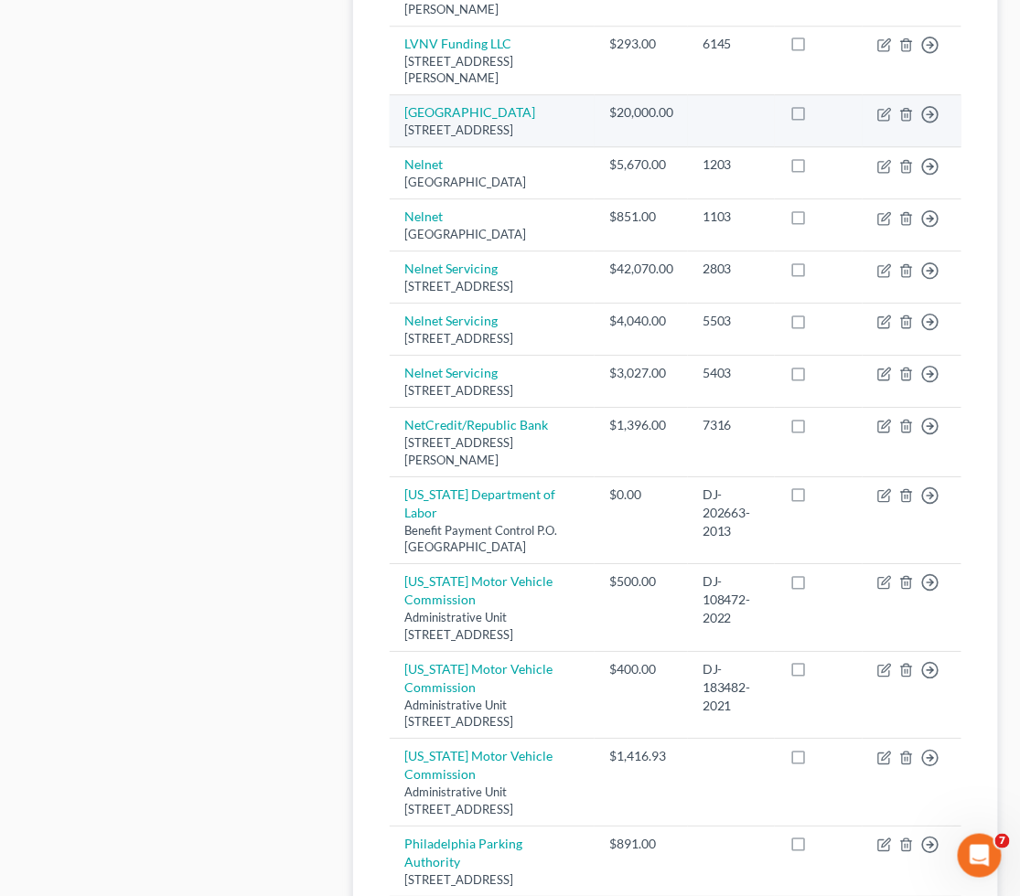
drag, startPoint x: 393, startPoint y: 241, endPoint x: 580, endPoint y: 265, distance: 188.2
click at [580, 147] on td "[GEOGRAPHIC_DATA] [STREET_ADDRESS]" at bounding box center [492, 121] width 205 height 52
copy td "[GEOGRAPHIC_DATA] [STREET_ADDRESS]"
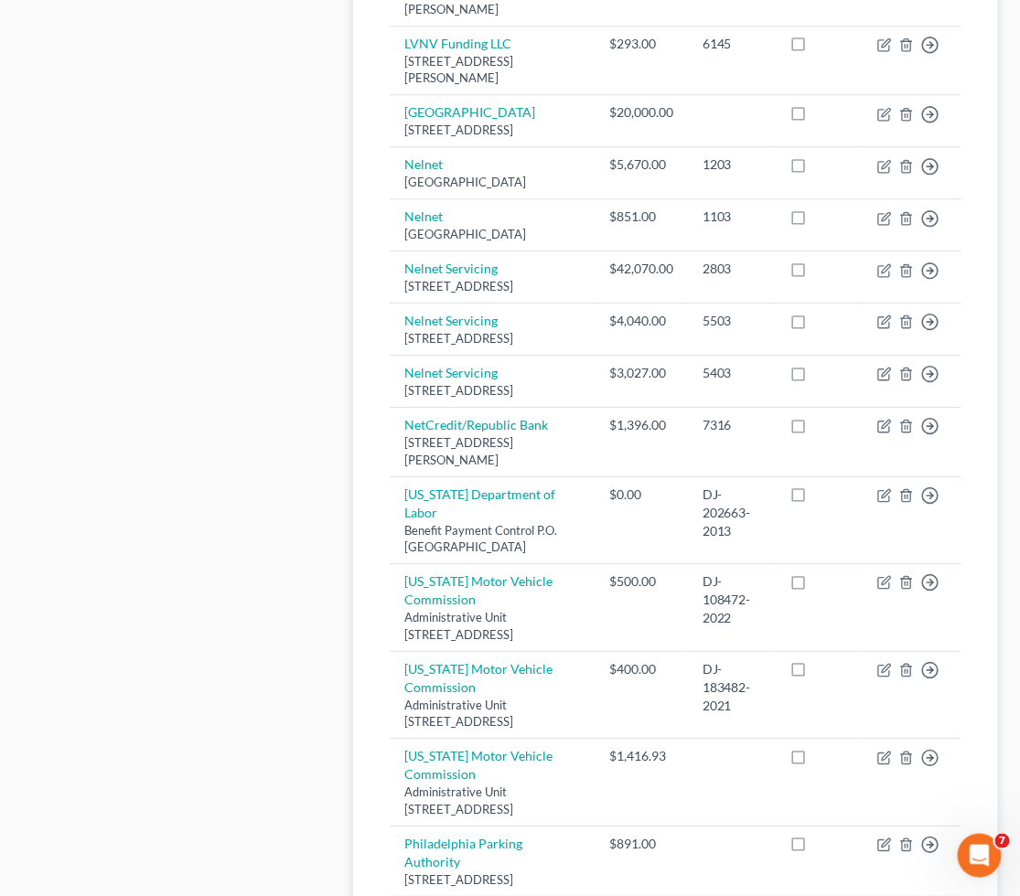
copy td "[GEOGRAPHIC_DATA] [STREET_ADDRESS]"
click at [190, 311] on div "Case Dashboard Payments Invoices Payments Payments Credit Report Client Profile" at bounding box center [178, 23] width 331 height 2270
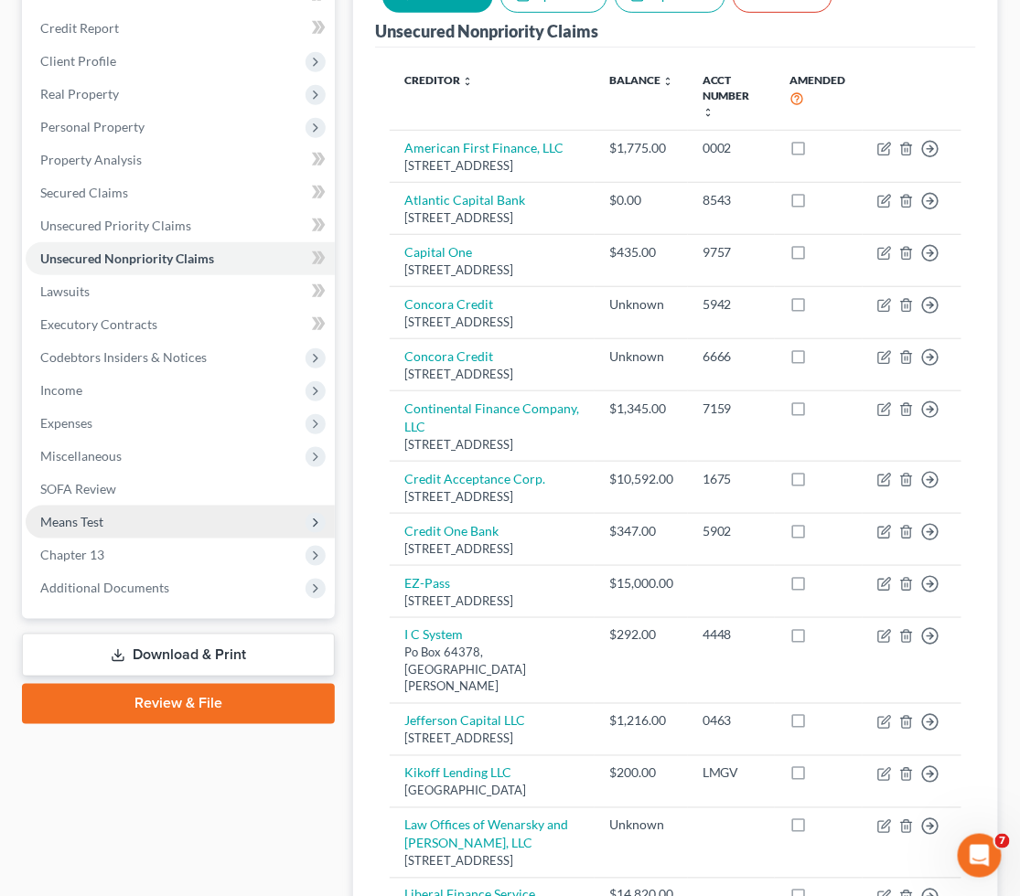
scroll to position [0, 0]
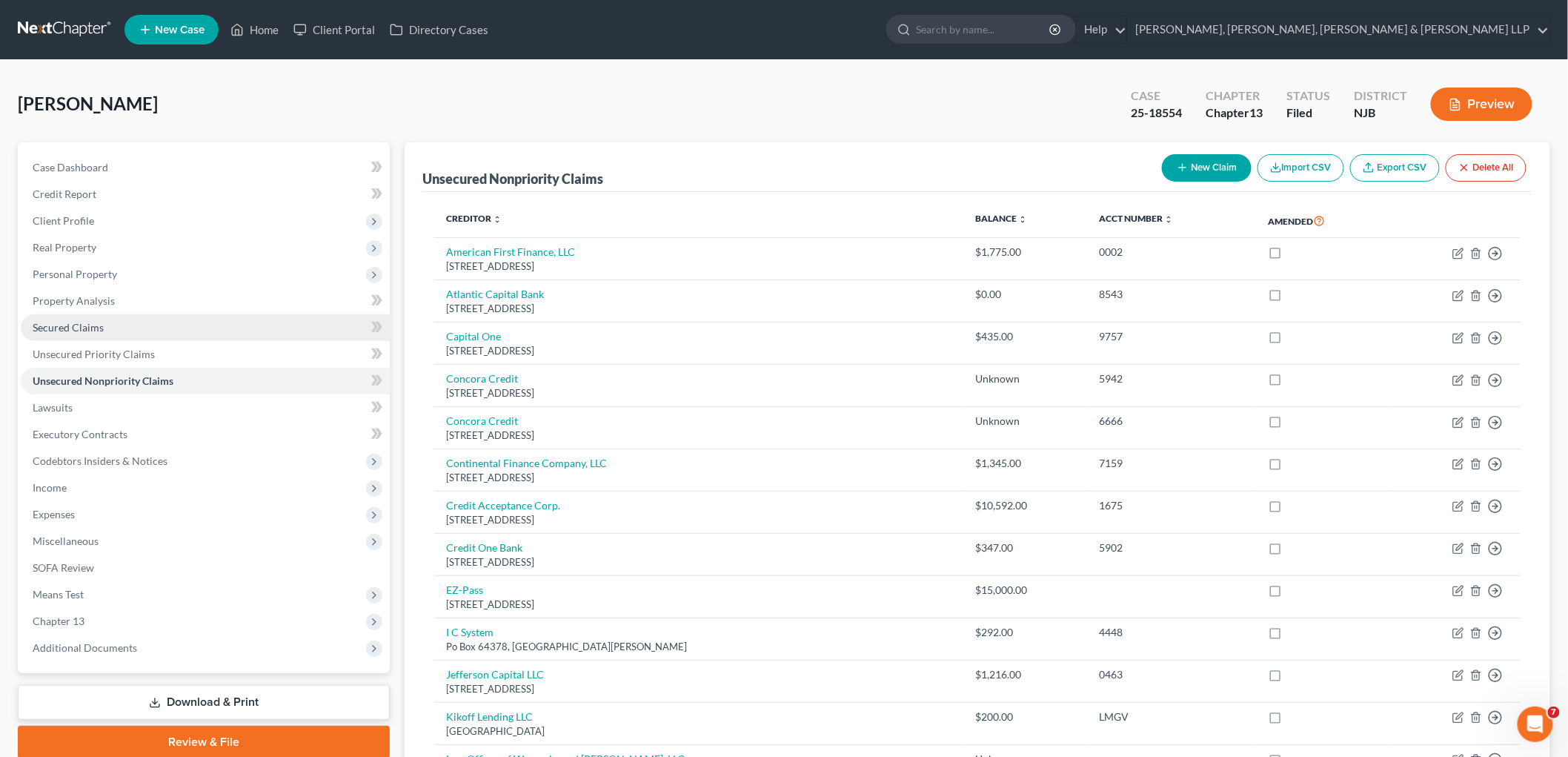
click at [76, 323] on span "Secured Claims" at bounding box center [68, 327] width 71 height 13
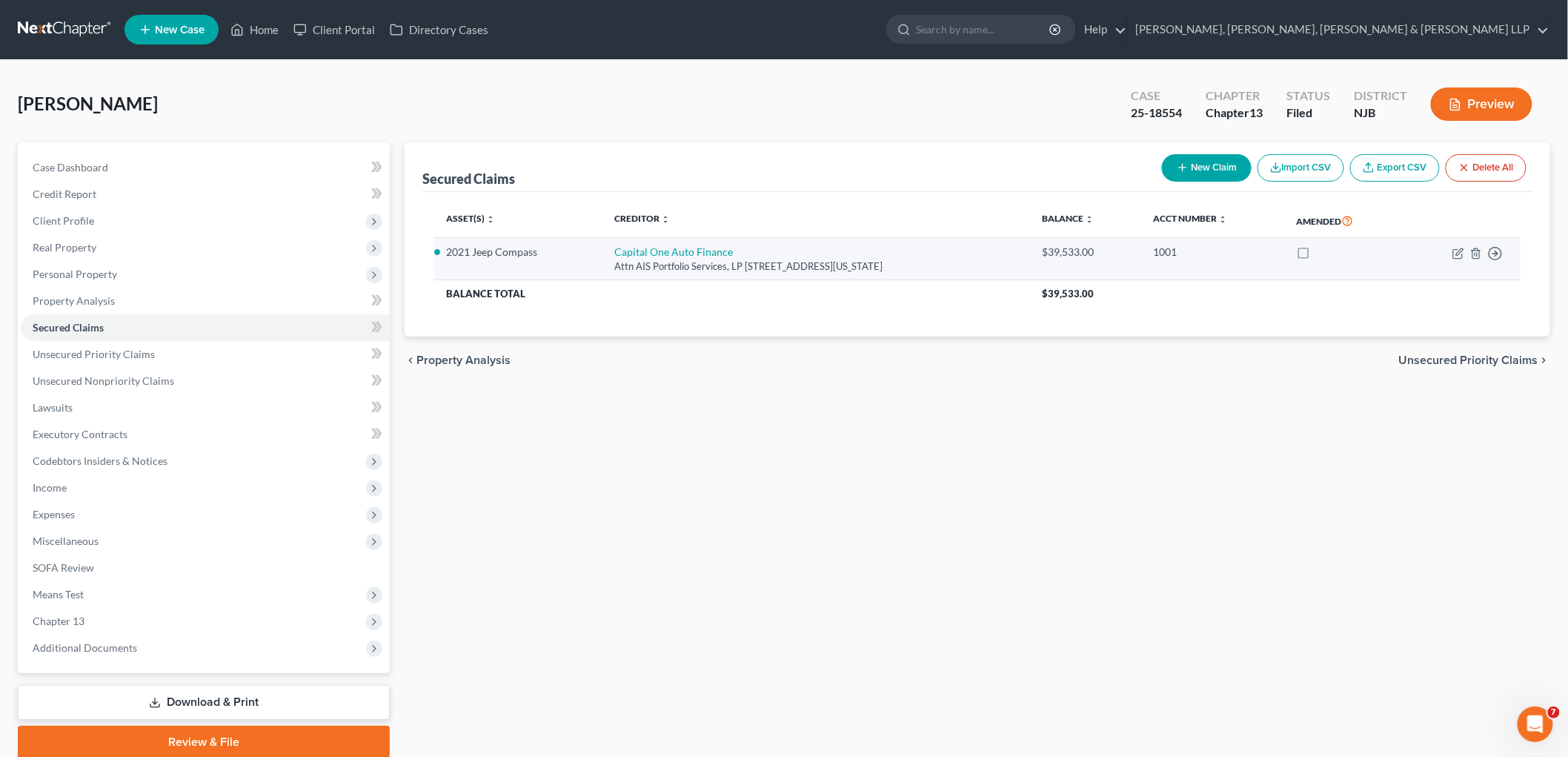
drag, startPoint x: 587, startPoint y: 247, endPoint x: 947, endPoint y: 260, distance: 360.2
click at [826, 260] on td "Capital One Auto Finance Attn AIS Portfolio Services, LP [STREET_ADDRESS][US_ST…" at bounding box center [816, 259] width 429 height 42
copy td "Capital One Auto Finance Attn AIS Portfolio Services, LP [STREET_ADDRESS][US_ST…"
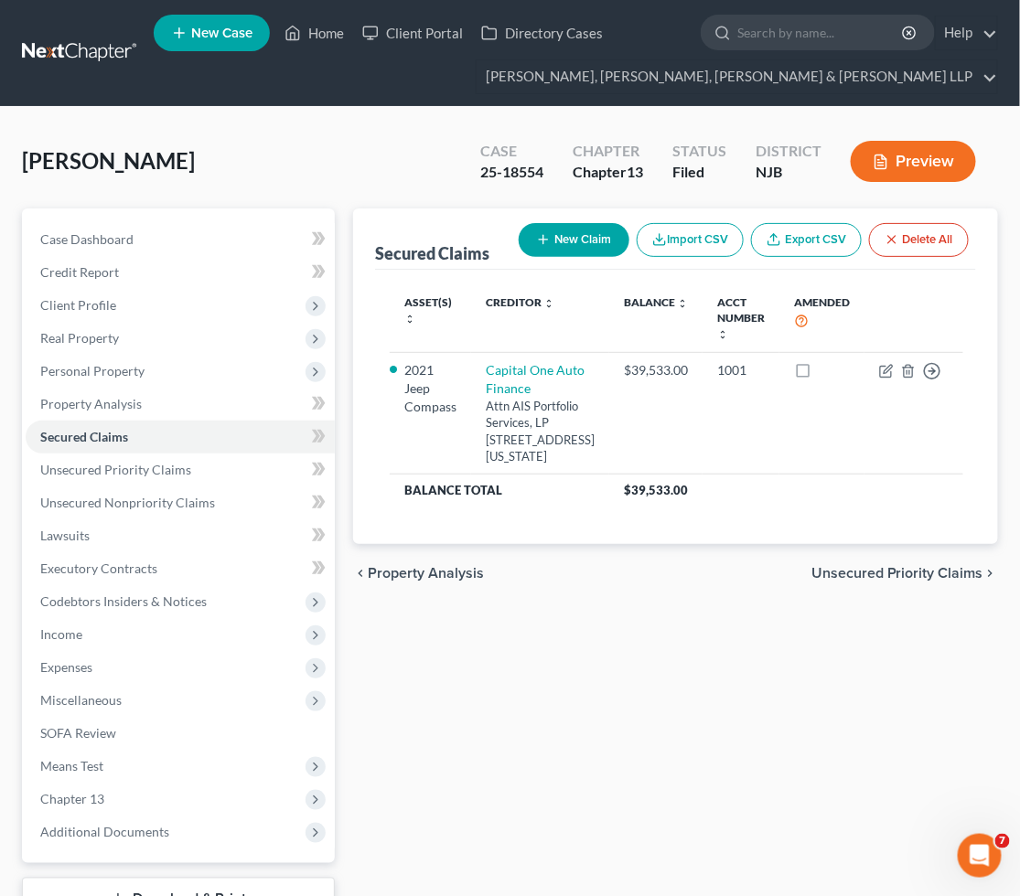
drag, startPoint x: 595, startPoint y: 696, endPoint x: 801, endPoint y: 652, distance: 210.4
click at [595, 696] on div "Secured Claims New Claim Import CSV Export CSV Delete All Asset(s) expand_more …" at bounding box center [675, 589] width 663 height 760
click at [856, 581] on span "Unsecured Priority Claims" at bounding box center [897, 573] width 172 height 15
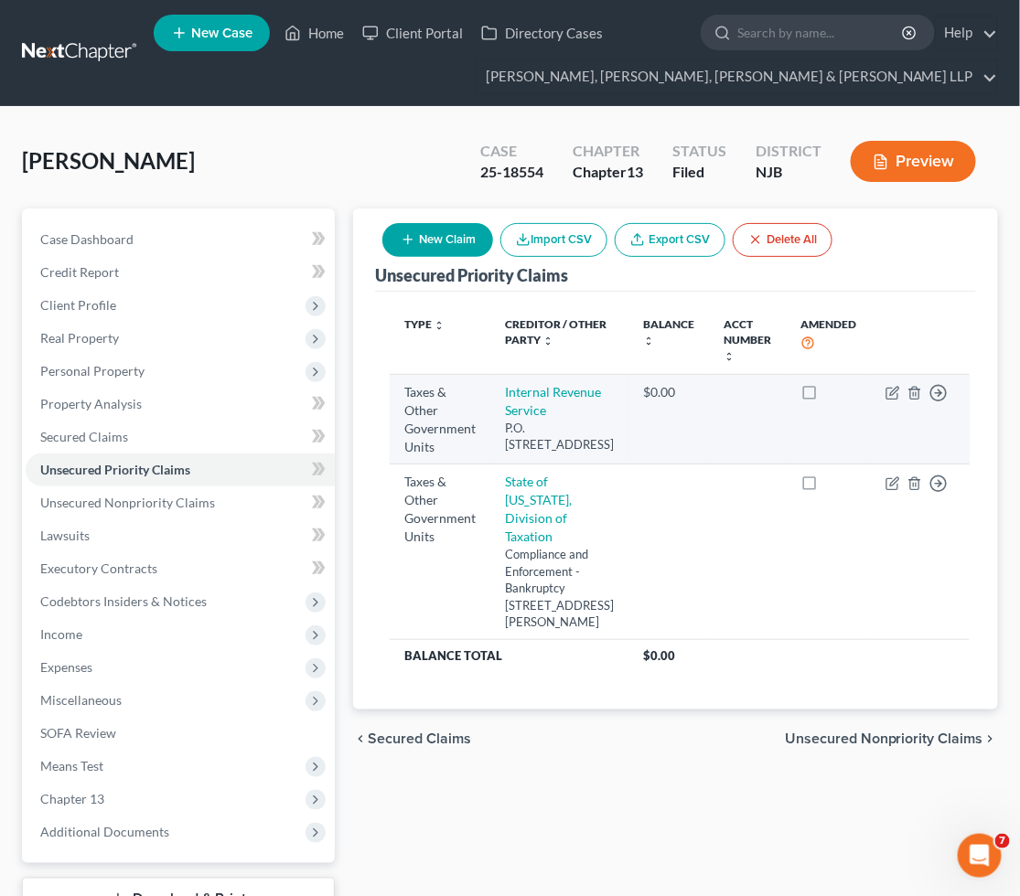
drag, startPoint x: 499, startPoint y: 387, endPoint x: 552, endPoint y: 458, distance: 88.9
click at [552, 458] on td "Internal Revenue Service P.O. [STREET_ADDRESS]" at bounding box center [559, 420] width 138 height 90
copy td "Internal Revenue Service P.O. [STREET_ADDRESS]"
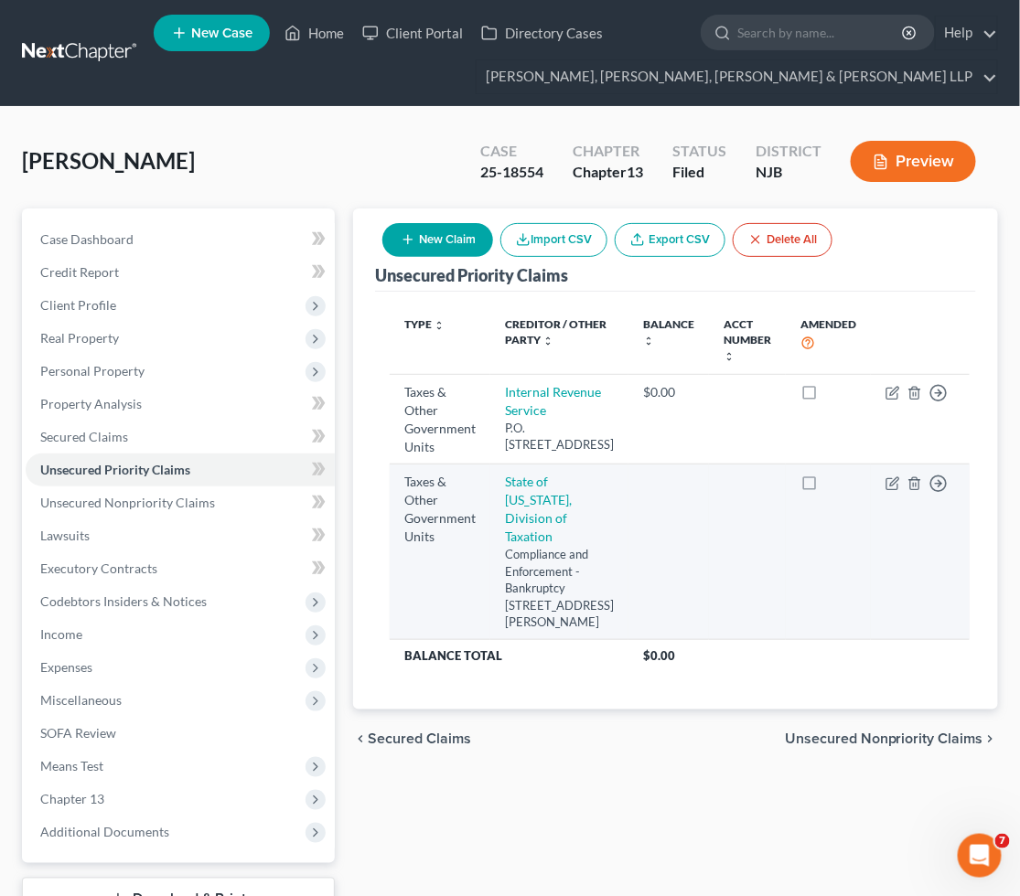
drag, startPoint x: 481, startPoint y: 495, endPoint x: 496, endPoint y: 495, distance: 14.6
click at [483, 495] on td "Taxes & Other Government Units" at bounding box center [440, 552] width 101 height 175
drag, startPoint x: 496, startPoint y: 494, endPoint x: 572, endPoint y: 650, distance: 174.2
click at [572, 639] on td "State of [US_STATE], Division of Taxation Compliance and Enforcement - Bankrupt…" at bounding box center [559, 552] width 138 height 175
copy td "State of [US_STATE], Division of Taxation Compliance and Enforcement - Bankrupt…"
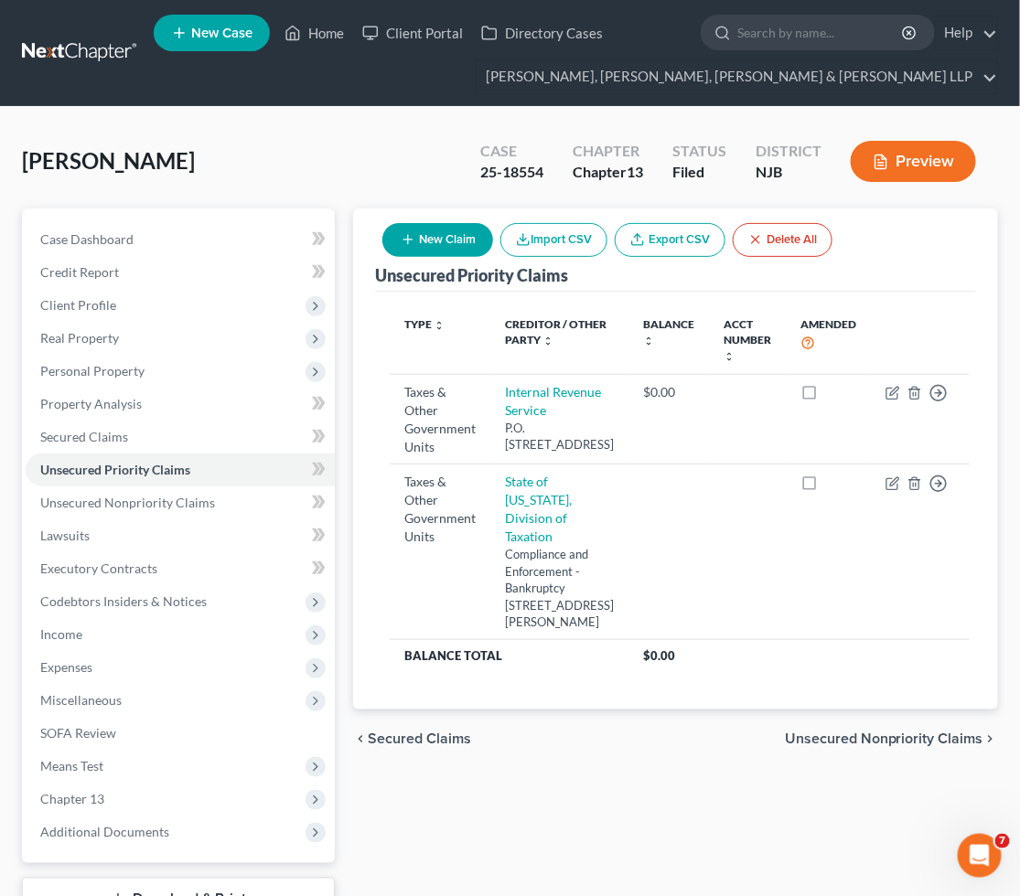
click at [848, 746] on span "Unsecured Nonpriority Claims" at bounding box center [884, 739] width 198 height 15
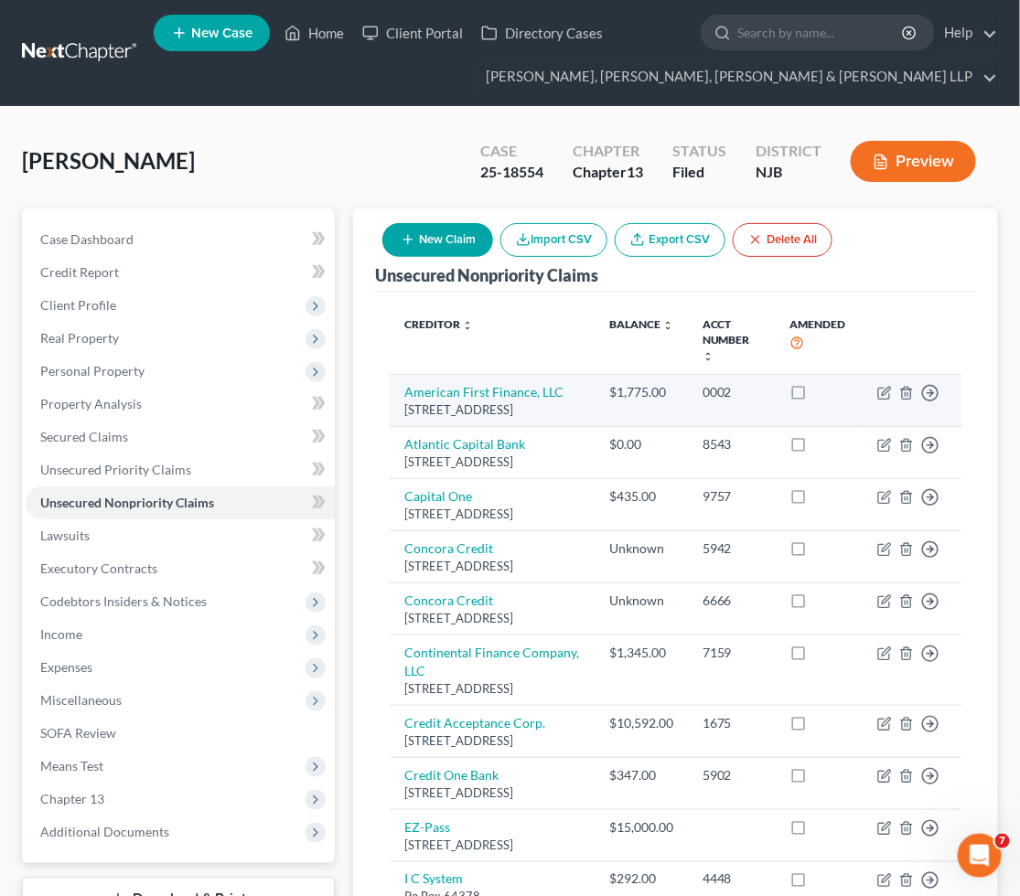
drag, startPoint x: 398, startPoint y: 386, endPoint x: 450, endPoint y: 426, distance: 65.8
click at [450, 426] on td "American First Finance, LLC [STREET_ADDRESS]" at bounding box center [492, 401] width 205 height 52
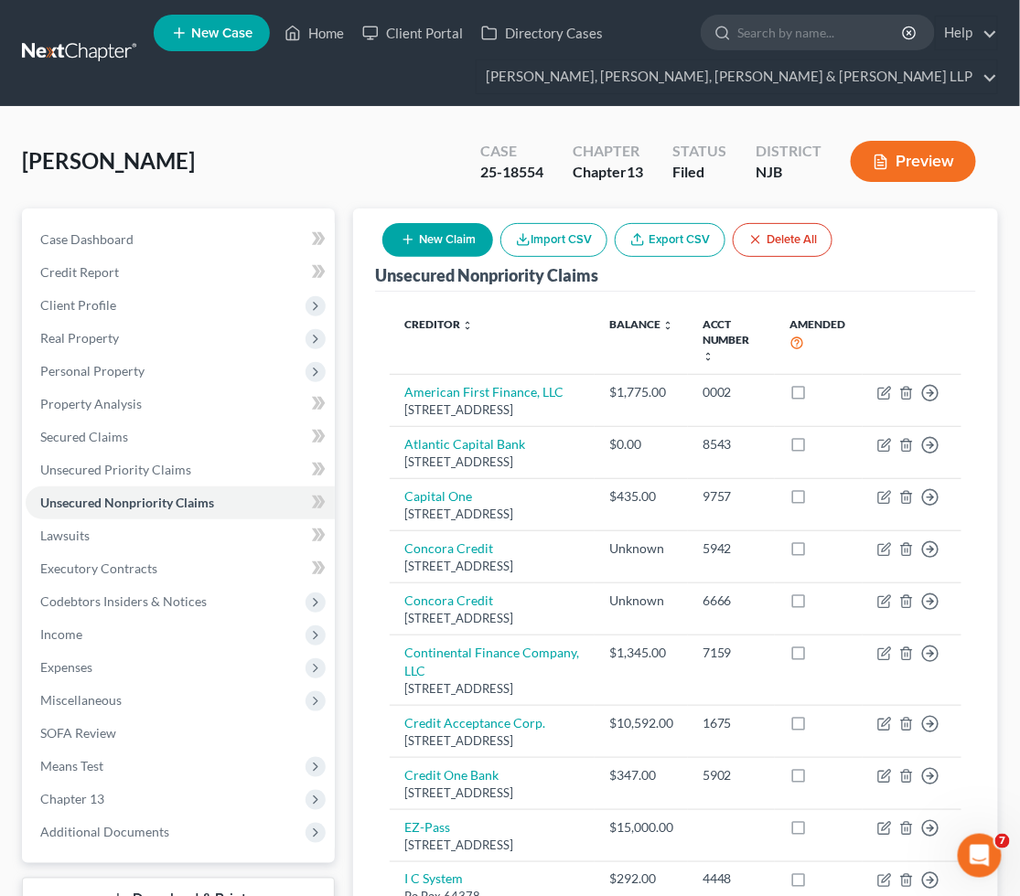
copy td "American First Finance, LLC [STREET_ADDRESS]"
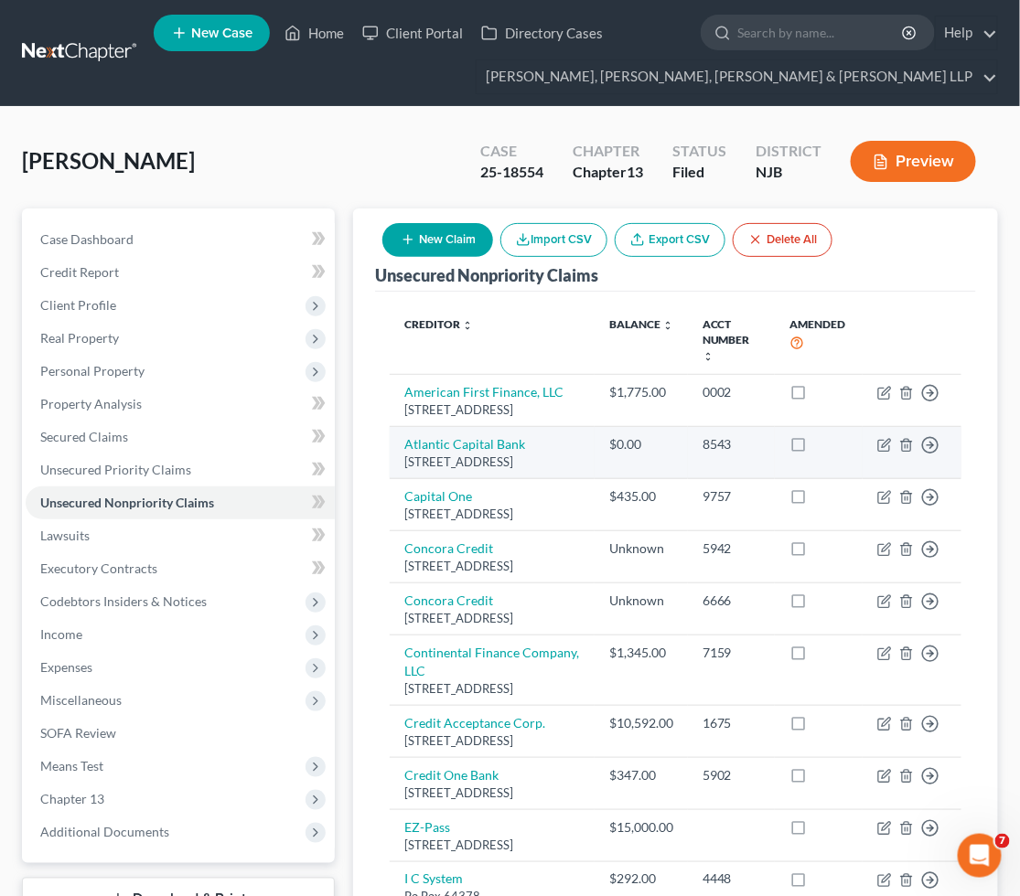
drag, startPoint x: 399, startPoint y: 454, endPoint x: 524, endPoint y: 499, distance: 133.4
click at [524, 479] on td "Atlantic Capital Bank [STREET_ADDRESS]" at bounding box center [492, 453] width 205 height 52
copy td "Atlantic Capital Bank [STREET_ADDRESS]"
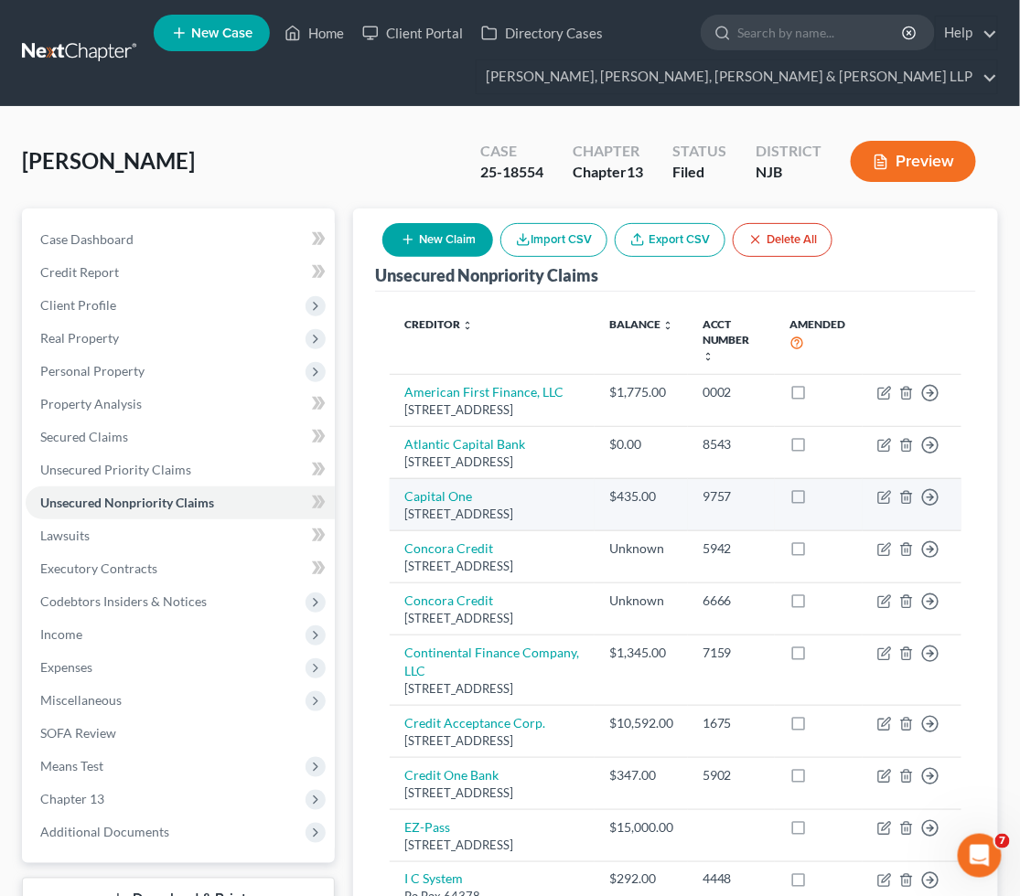
drag, startPoint x: 421, startPoint y: 536, endPoint x: 448, endPoint y: 560, distance: 36.3
click at [448, 530] on td "Capital [STREET_ADDRESS]" at bounding box center [492, 504] width 205 height 52
copy td "Capital [STREET_ADDRESS]"
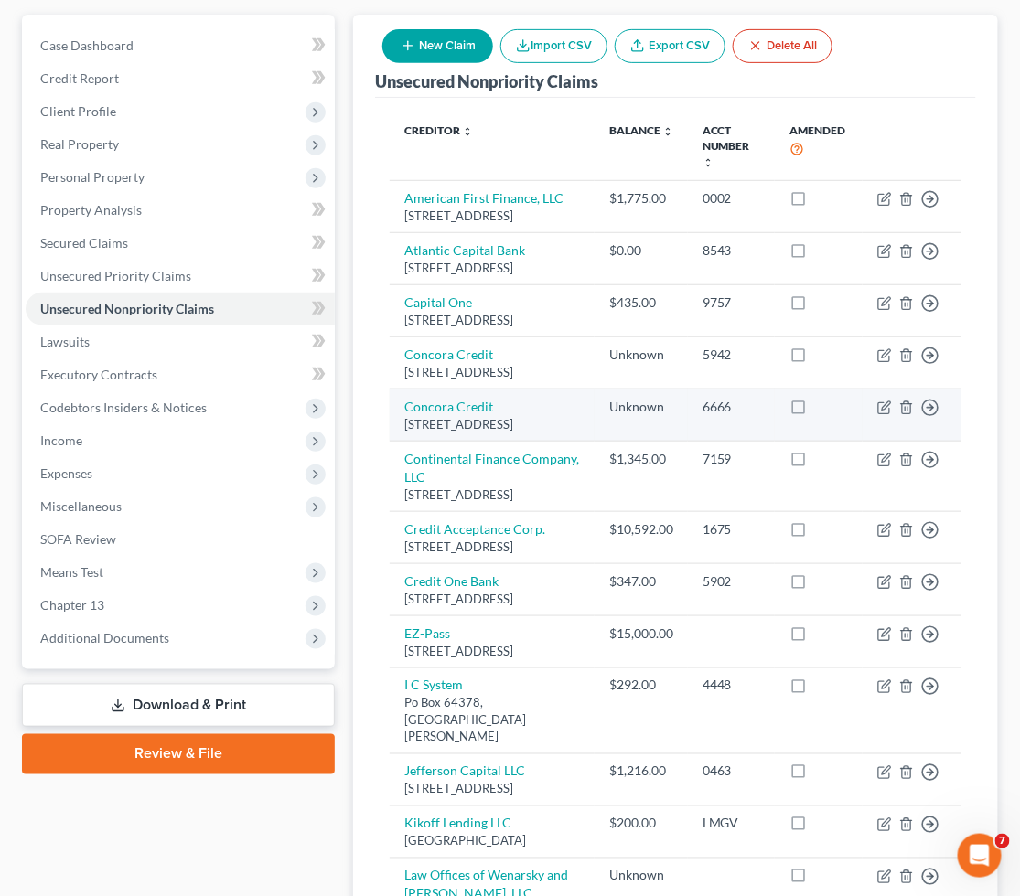
scroll to position [203, 0]
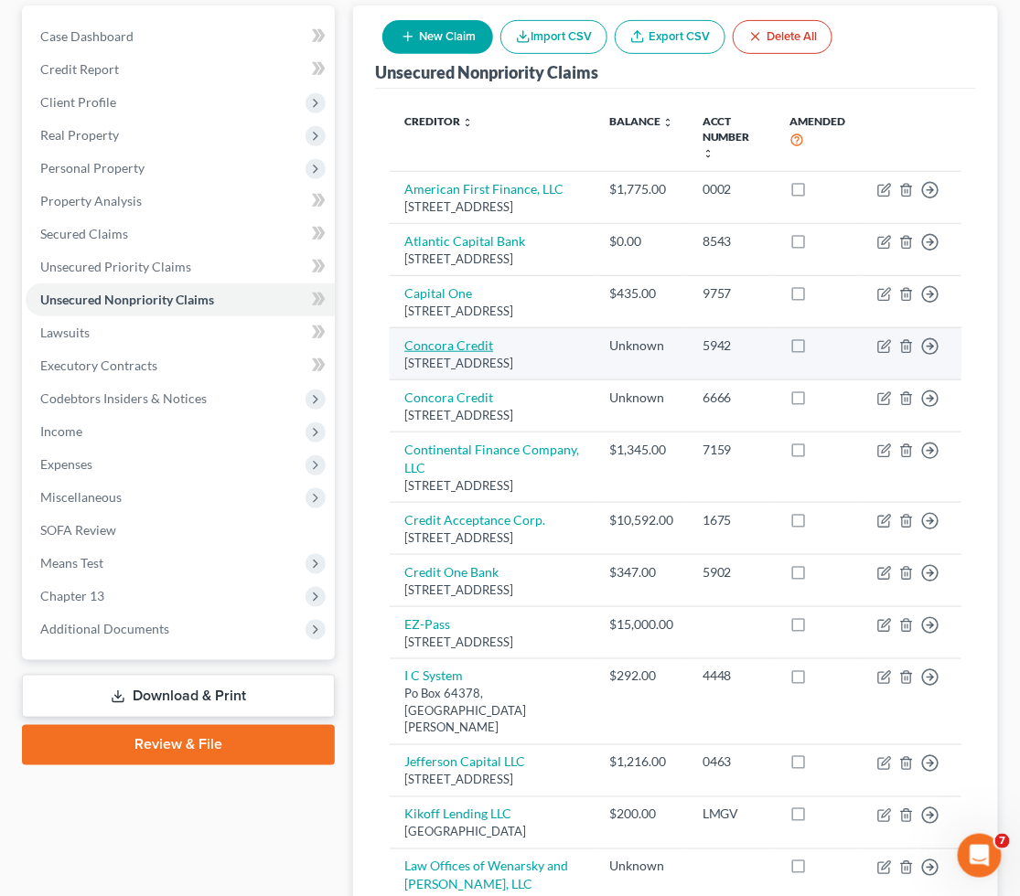
drag, startPoint x: 399, startPoint y: 395, endPoint x: 452, endPoint y: 400, distance: 53.2
click at [452, 380] on td "Concora Credit [STREET_ADDRESS]" at bounding box center [492, 353] width 205 height 52
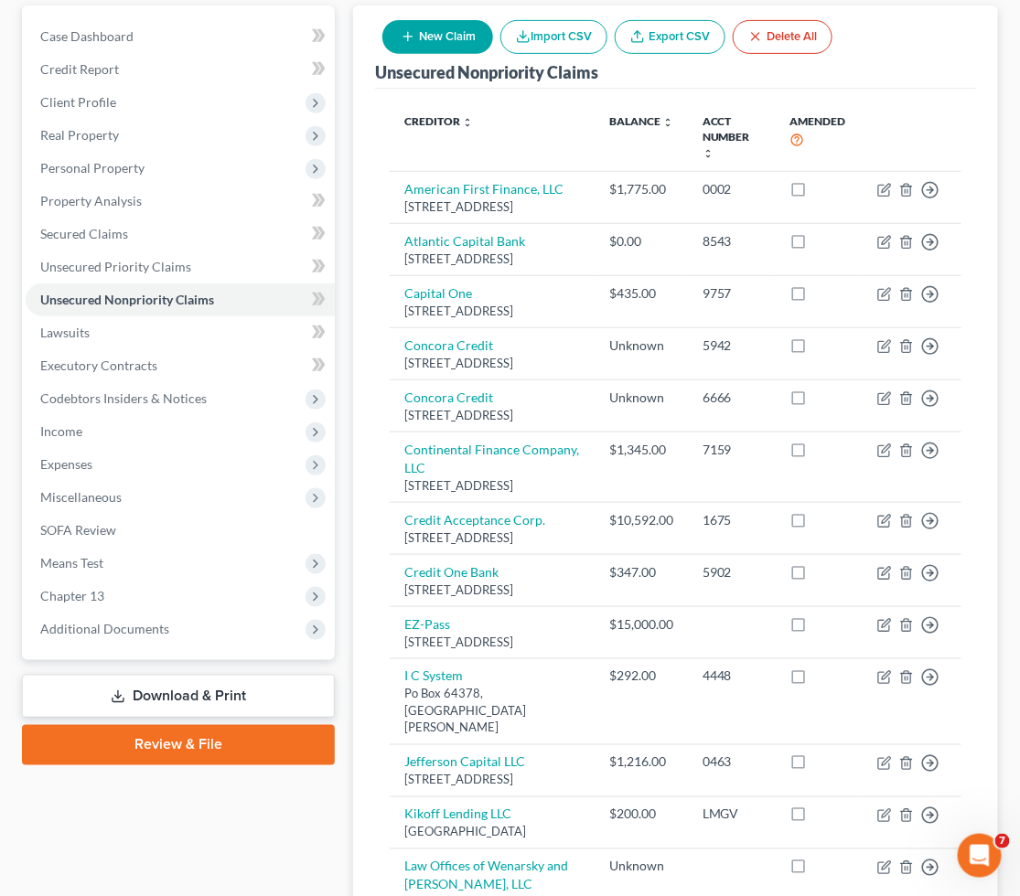
copy td "Concora Credit [STREET_ADDRESS]"
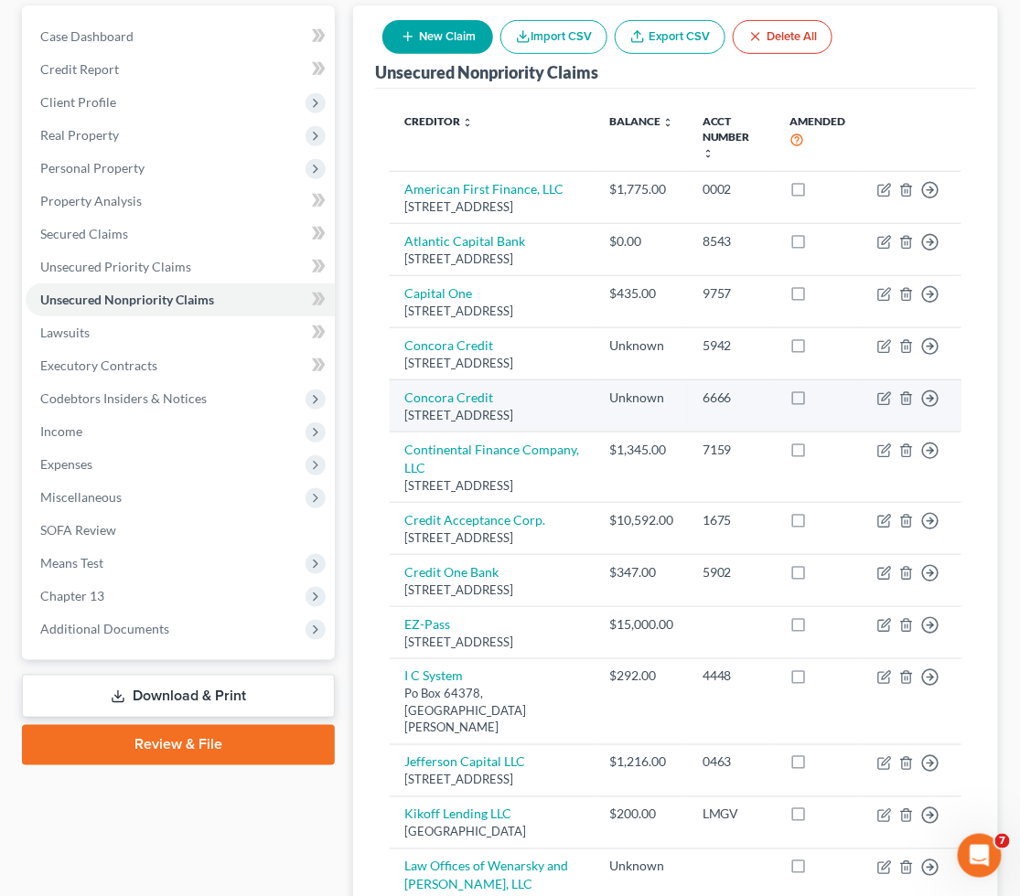
drag, startPoint x: 399, startPoint y: 459, endPoint x: 533, endPoint y: 495, distance: 139.1
click at [533, 432] on td "Concora Credit [STREET_ADDRESS]" at bounding box center [492, 406] width 205 height 52
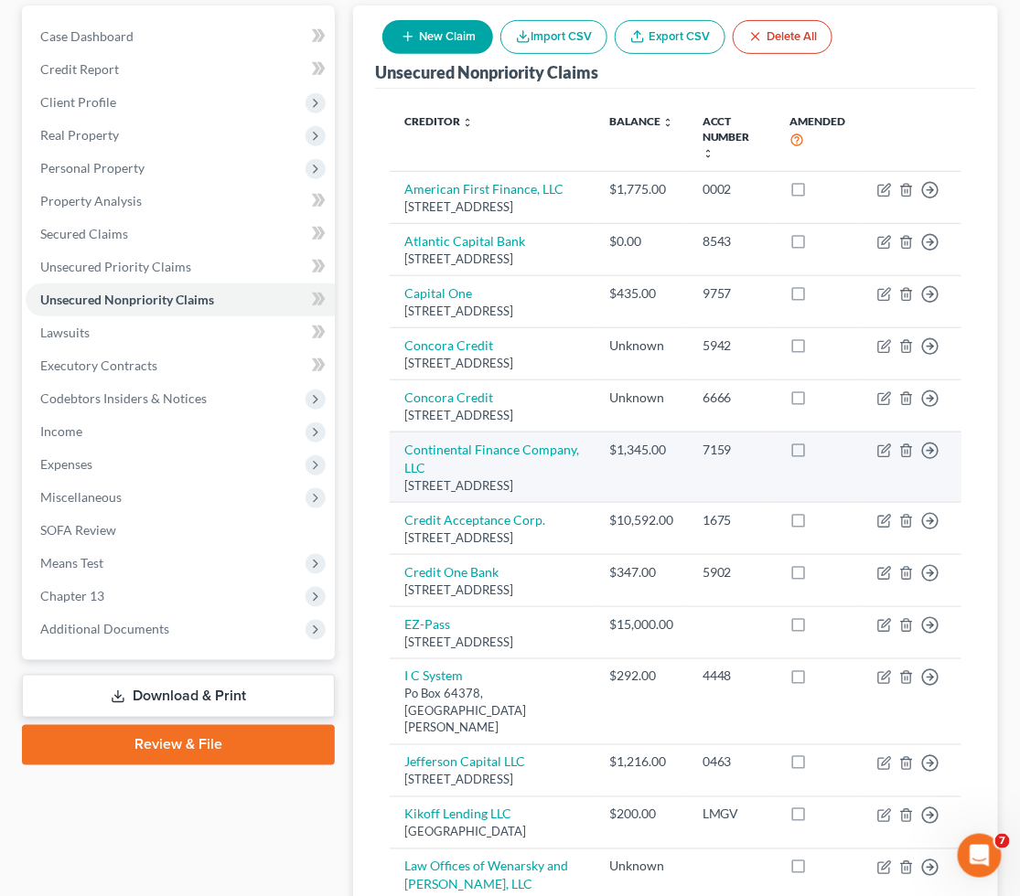
drag, startPoint x: 400, startPoint y: 529, endPoint x: 587, endPoint y: 596, distance: 199.3
click at [587, 502] on td "Continental Finance Company, LLC [STREET_ADDRESS]" at bounding box center [492, 467] width 205 height 70
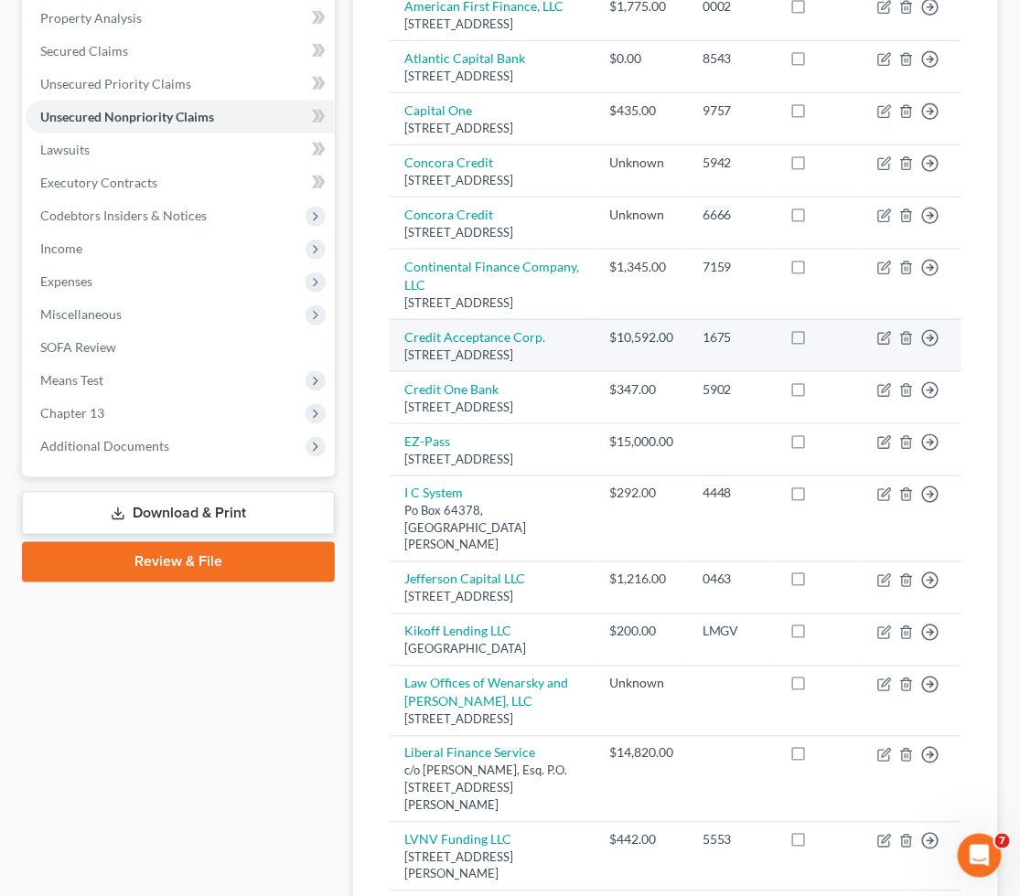
scroll to position [406, 0]
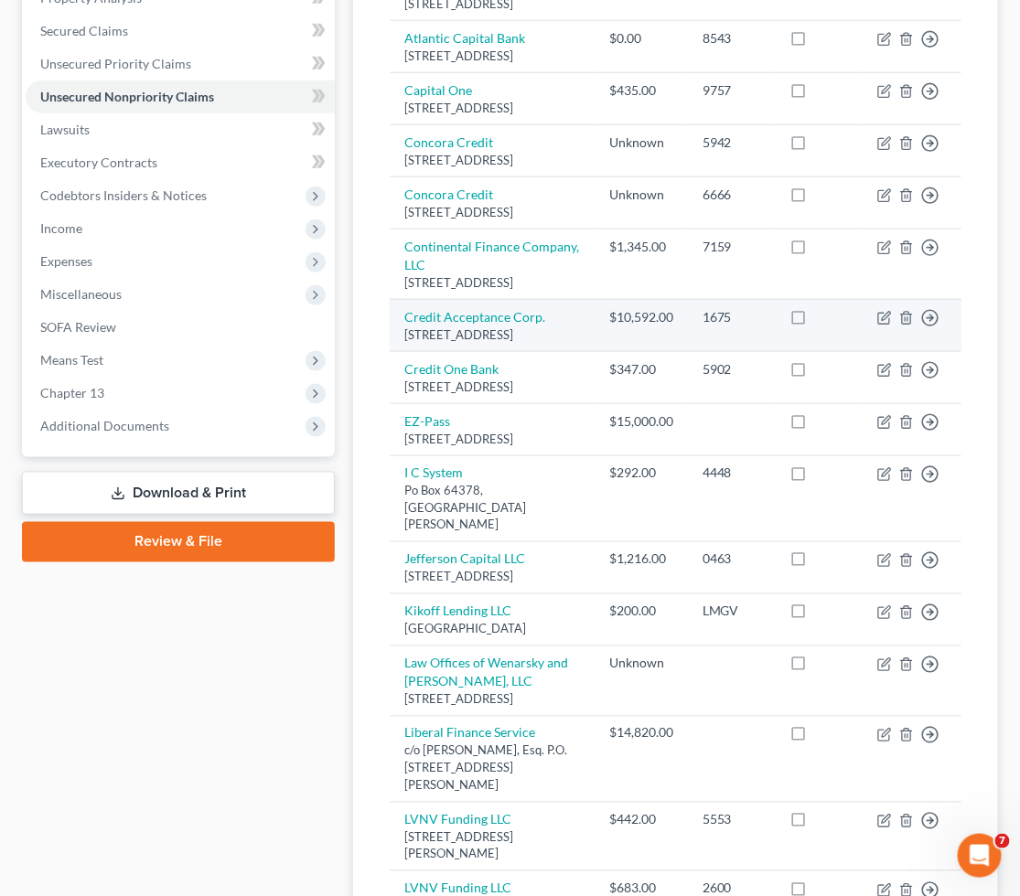
drag, startPoint x: 400, startPoint y: 407, endPoint x: 451, endPoint y: 454, distance: 69.3
click at [451, 351] on td "Credit Acceptance Corp. [STREET_ADDRESS]" at bounding box center [492, 325] width 205 height 52
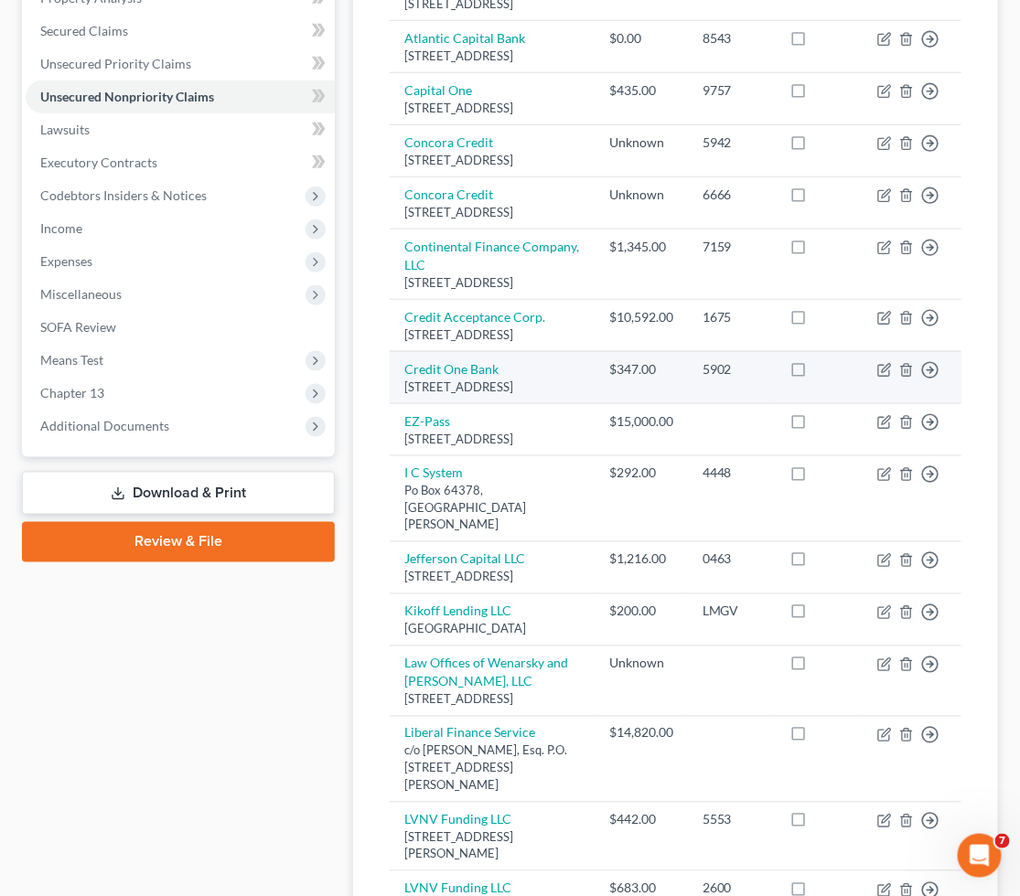
drag, startPoint x: 396, startPoint y: 478, endPoint x: 446, endPoint y: 519, distance: 65.0
click at [446, 403] on td "Credit [STREET_ADDRESS]" at bounding box center [492, 377] width 205 height 52
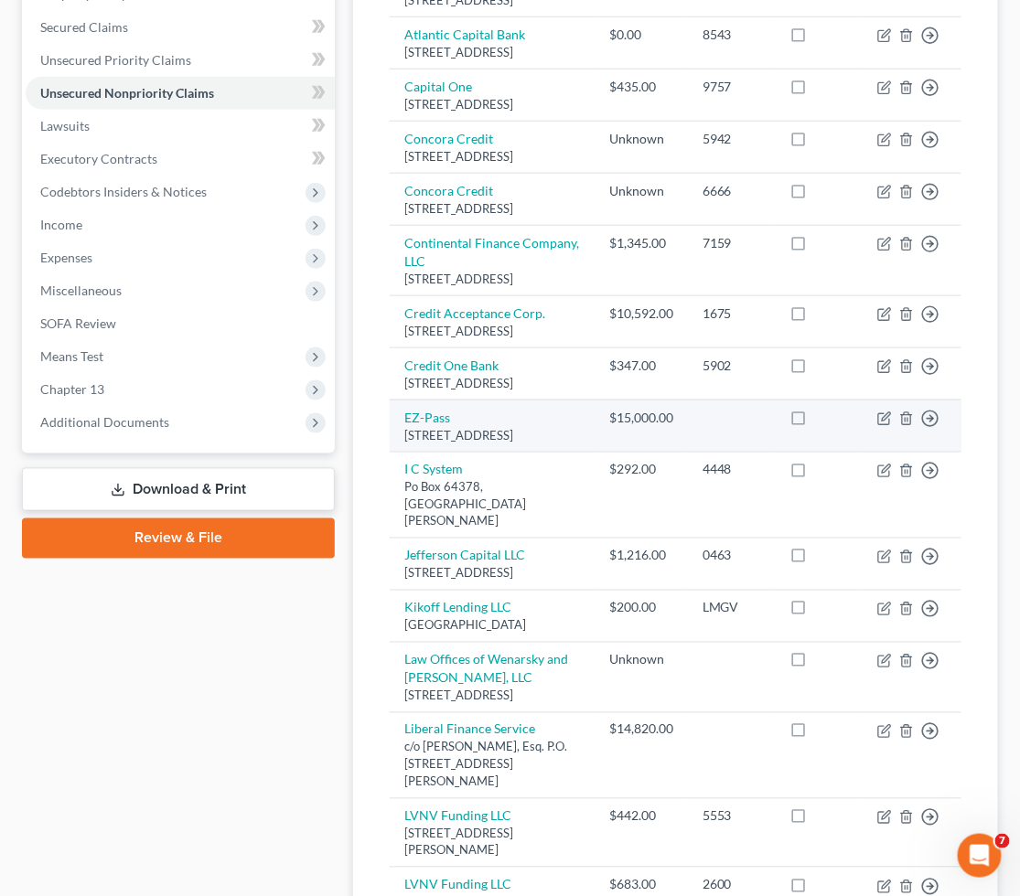
scroll to position [508, 0]
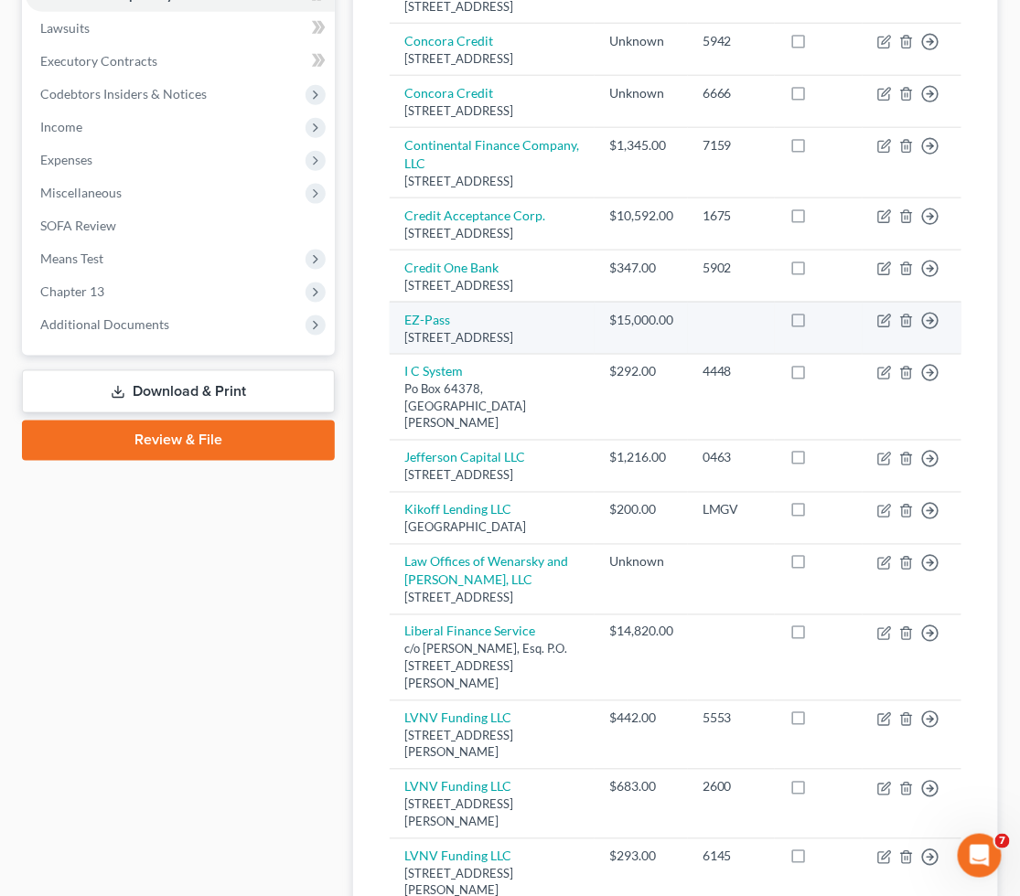
drag, startPoint x: 396, startPoint y: 453, endPoint x: 579, endPoint y: 474, distance: 184.1
click at [579, 354] on td "EZ-Pass [STREET_ADDRESS]" at bounding box center [492, 328] width 205 height 52
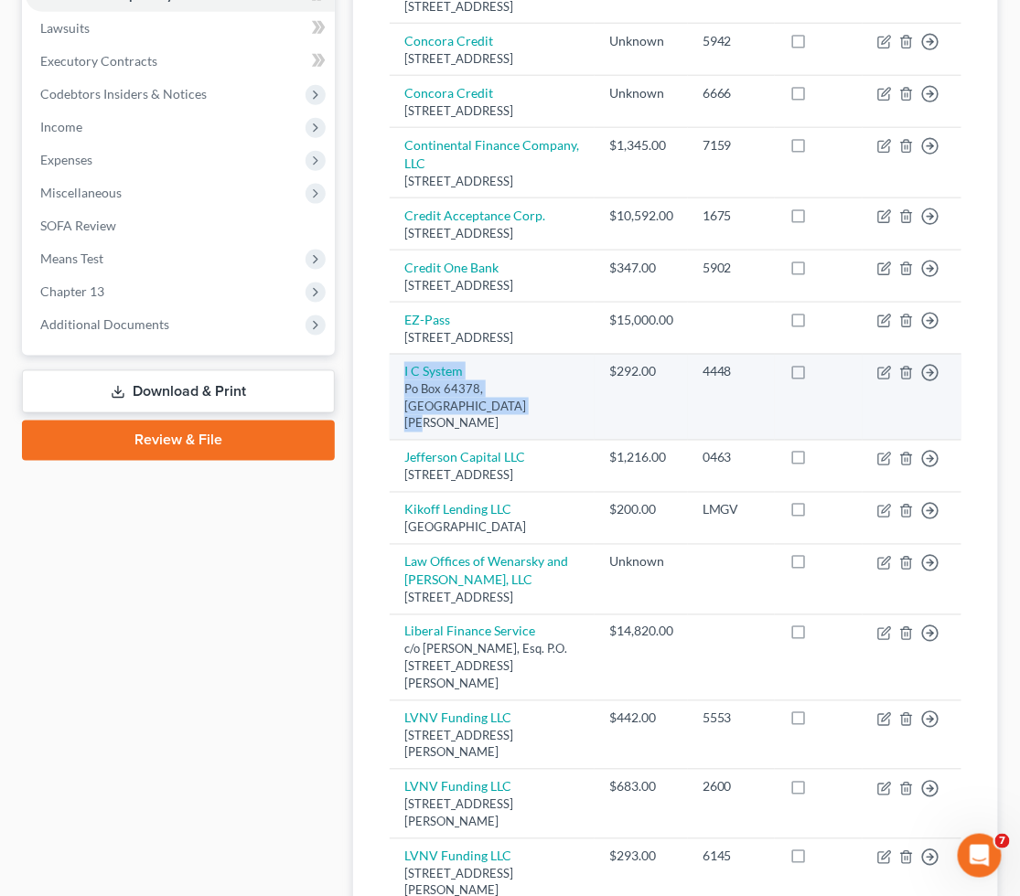
drag, startPoint x: 395, startPoint y: 497, endPoint x: 452, endPoint y: 538, distance: 69.5
click at [452, 440] on td "I C System Po Box 64378, [GEOGRAPHIC_DATA][PERSON_NAME]" at bounding box center [492, 397] width 205 height 86
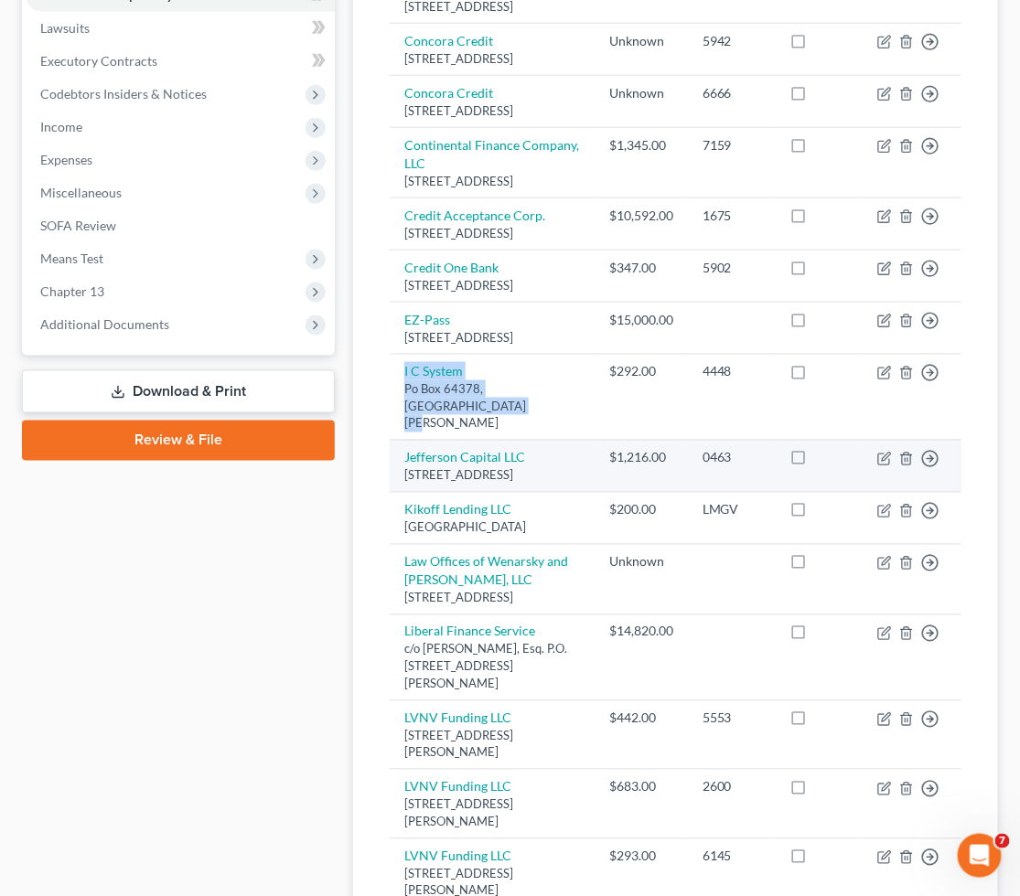
drag, startPoint x: 401, startPoint y: 571, endPoint x: 444, endPoint y: 609, distance: 58.3
click at [444, 492] on td "Jefferson Capital LLC [STREET_ADDRESS]" at bounding box center [492, 466] width 205 height 52
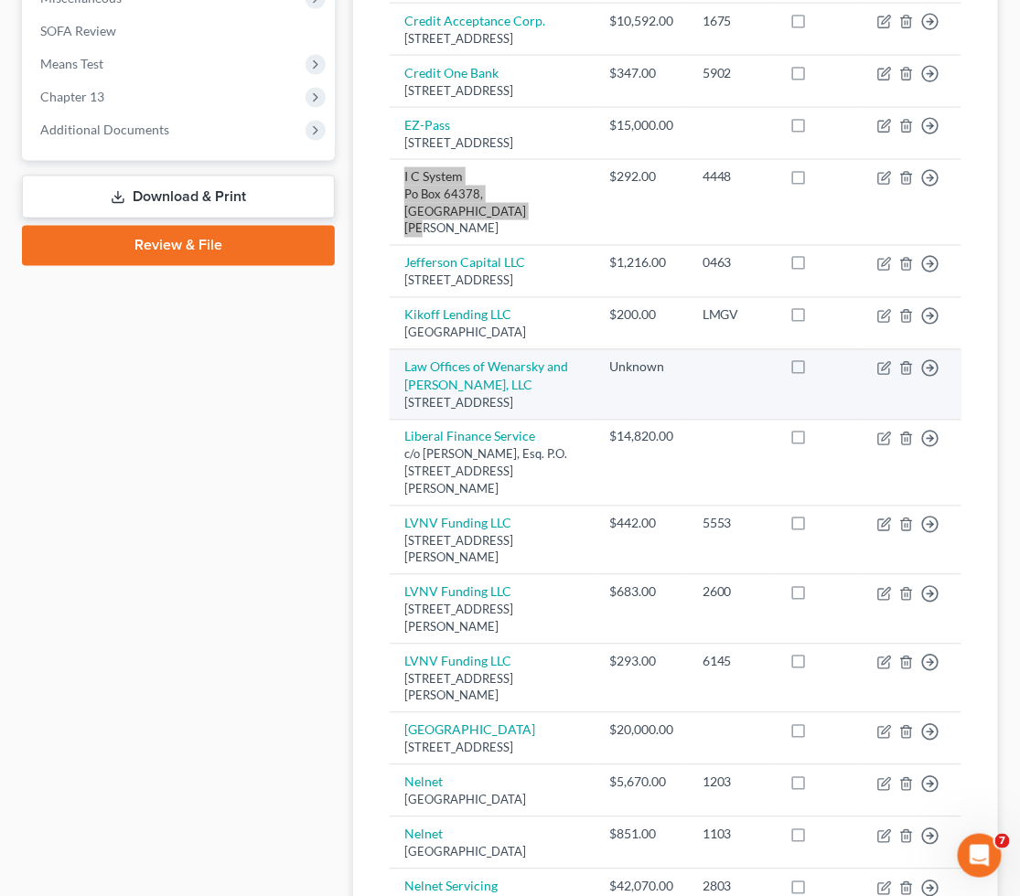
scroll to position [711, 0]
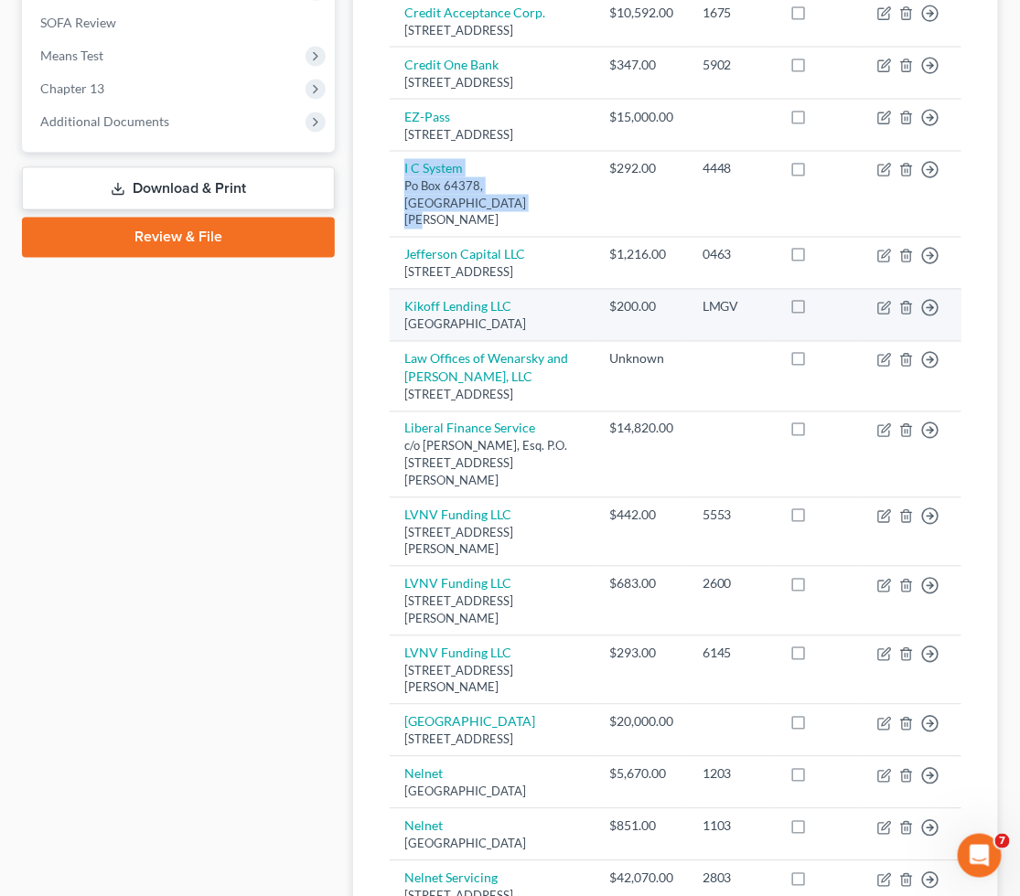
drag, startPoint x: 399, startPoint y: 440, endPoint x: 577, endPoint y: 457, distance: 179.2
click at [577, 341] on td "Kikoff Lending LLC [GEOGRAPHIC_DATA]" at bounding box center [492, 315] width 205 height 52
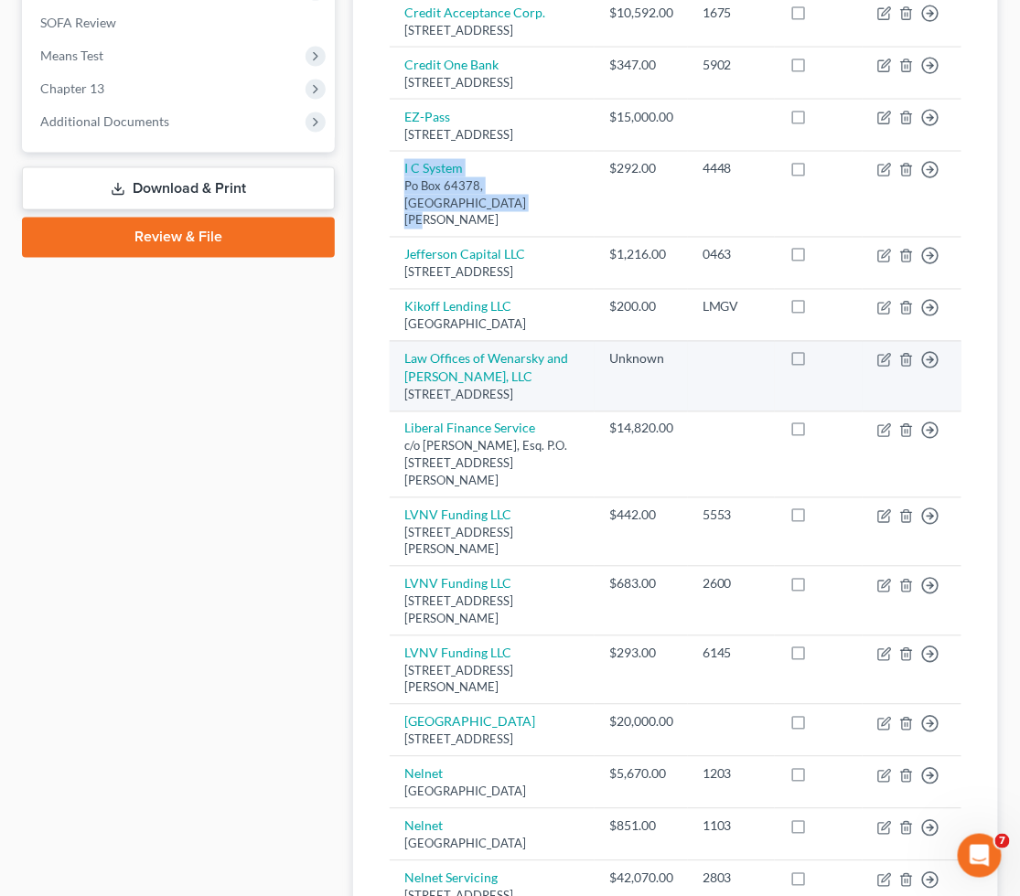
drag, startPoint x: 398, startPoint y: 488, endPoint x: 534, endPoint y: 543, distance: 146.9
click at [534, 412] on td "Law Offices of Wenarsky and [PERSON_NAME], LLC [STREET_ADDRESS]" at bounding box center [492, 376] width 205 height 70
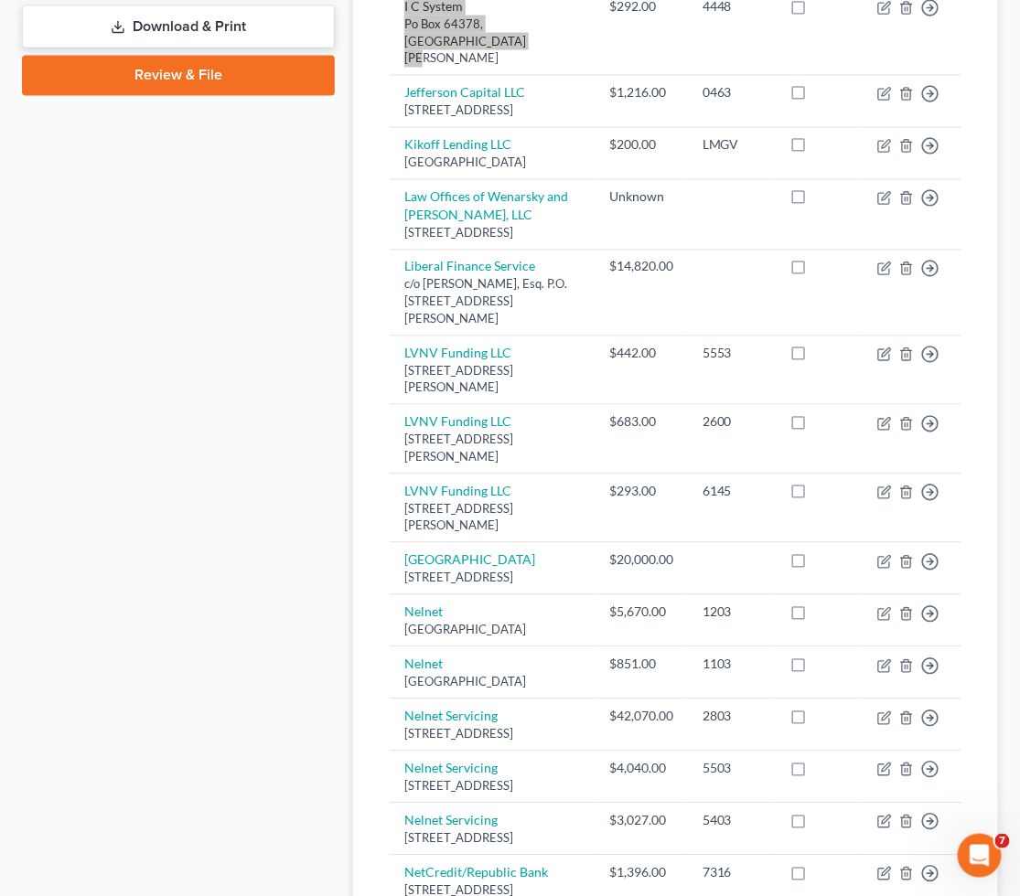
scroll to position [914, 0]
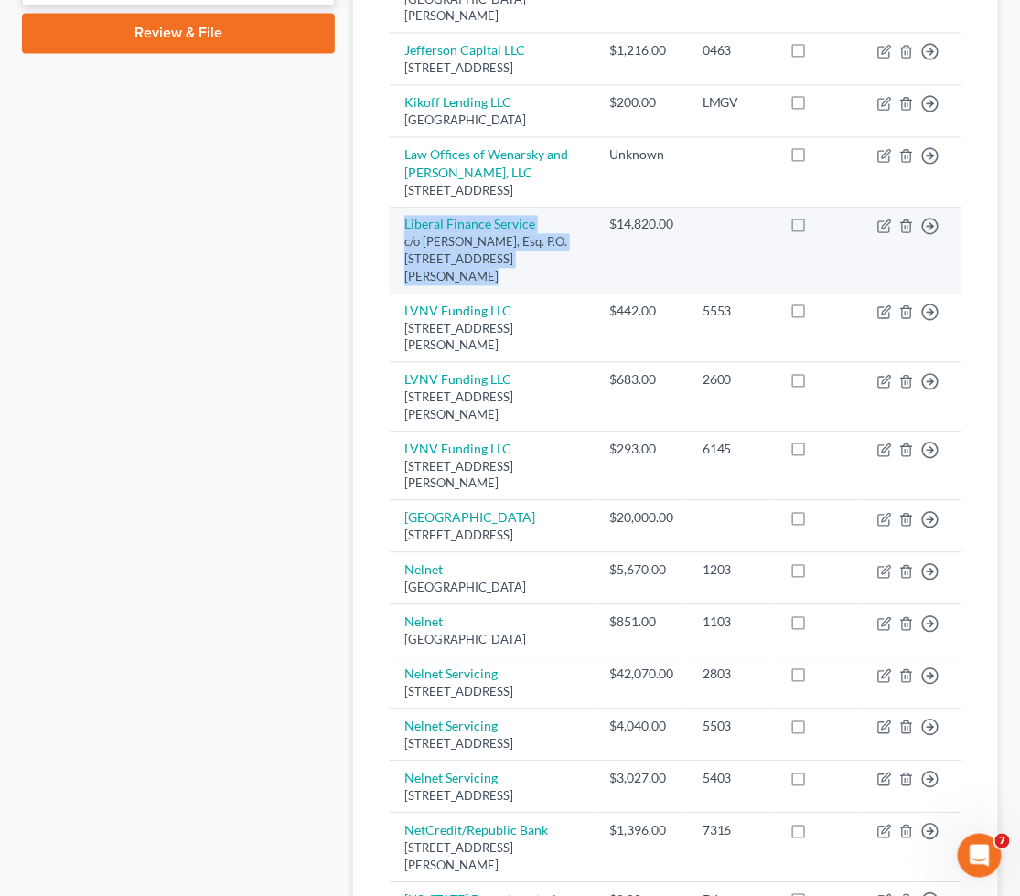
drag, startPoint x: 398, startPoint y: 373, endPoint x: 562, endPoint y: 416, distance: 170.1
click at [562, 294] on td "Liberal Finance Service c/o [PERSON_NAME], Esq. P.O. [STREET_ADDRESS][PERSON_NA…" at bounding box center [492, 251] width 205 height 86
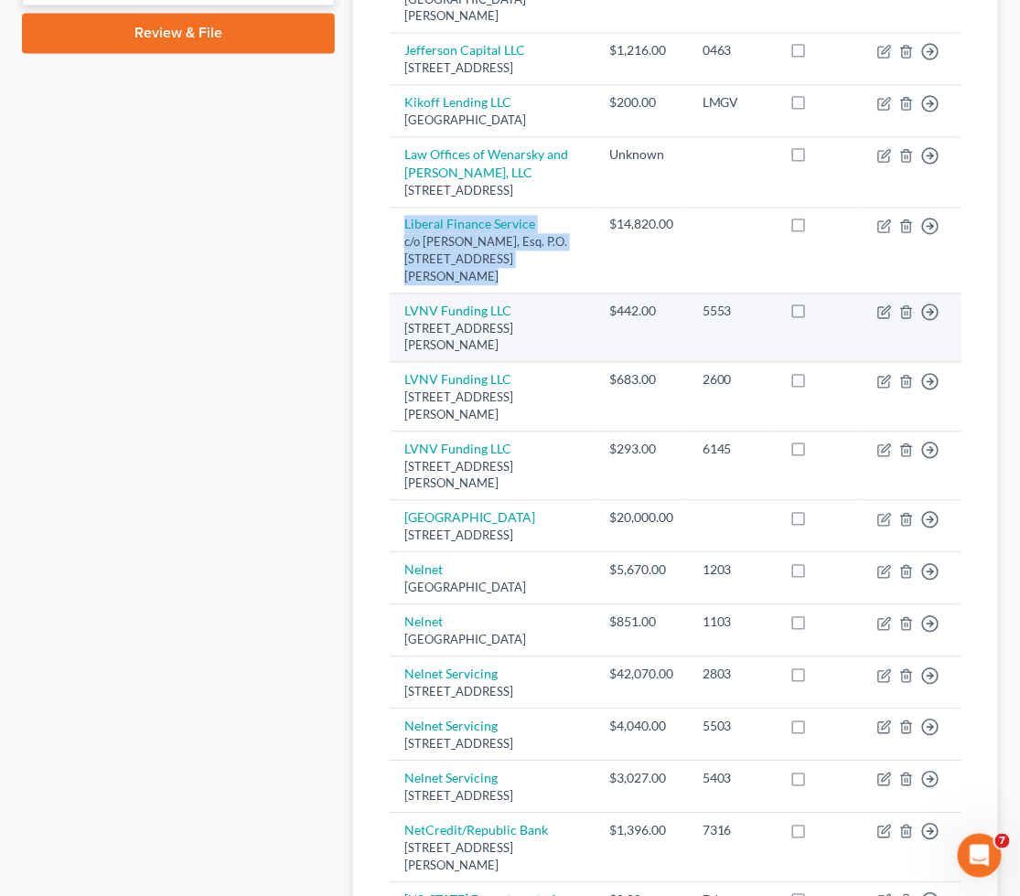
drag, startPoint x: 398, startPoint y: 439, endPoint x: 450, endPoint y: 477, distance: 64.7
click at [450, 363] on td "LVNV Funding LLC [STREET_ADDRESS][PERSON_NAME]" at bounding box center [492, 329] width 205 height 70
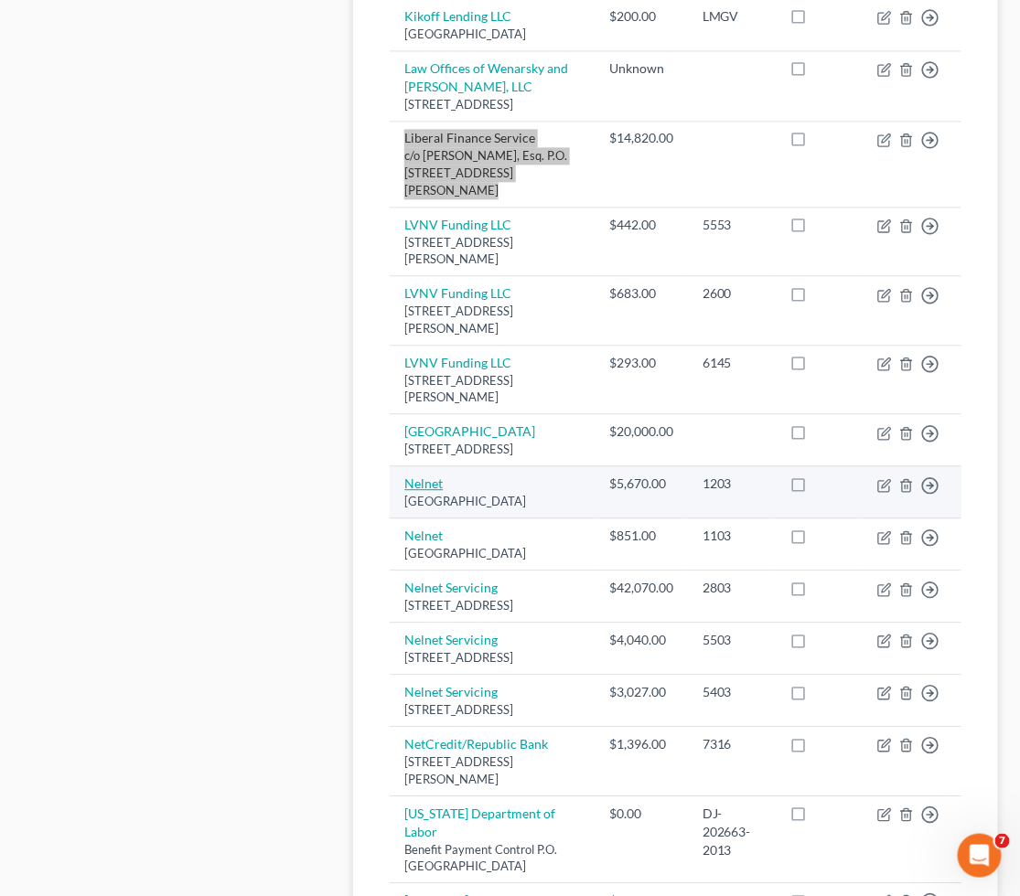
scroll to position [1016, 0]
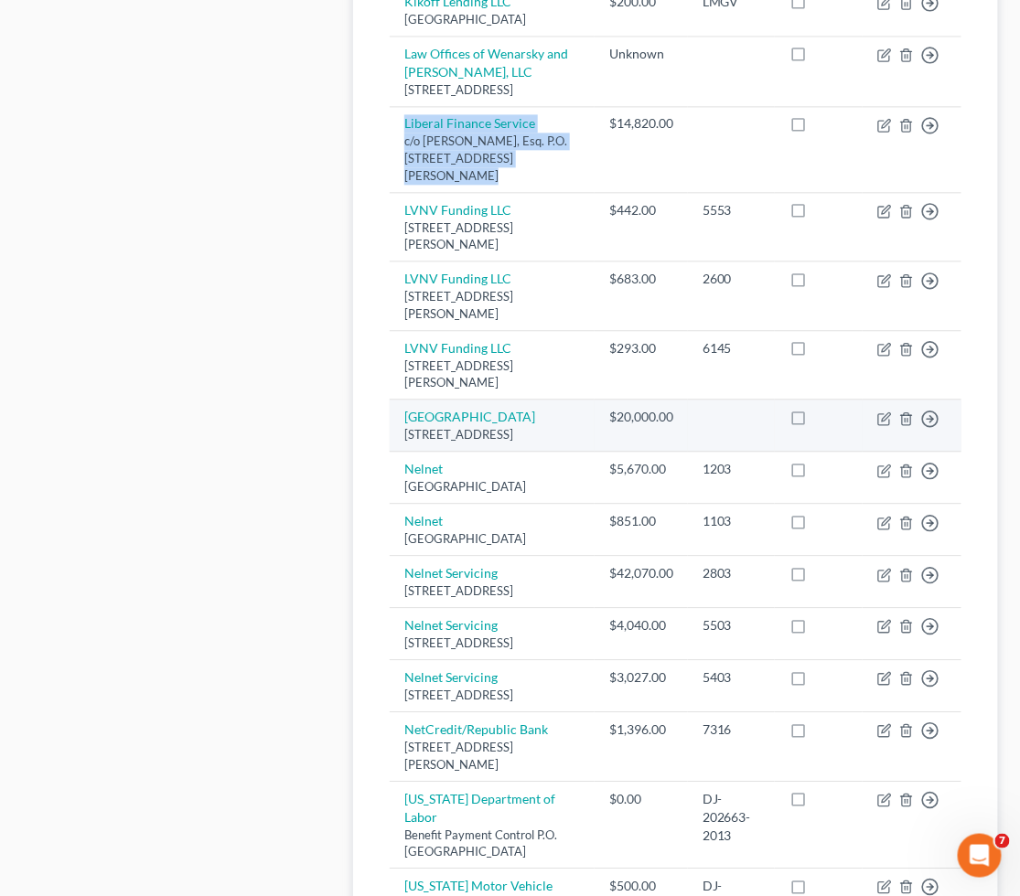
drag, startPoint x: 401, startPoint y: 553, endPoint x: 571, endPoint y: 572, distance: 171.2
click at [571, 452] on td "[GEOGRAPHIC_DATA] [STREET_ADDRESS]" at bounding box center [492, 426] width 205 height 52
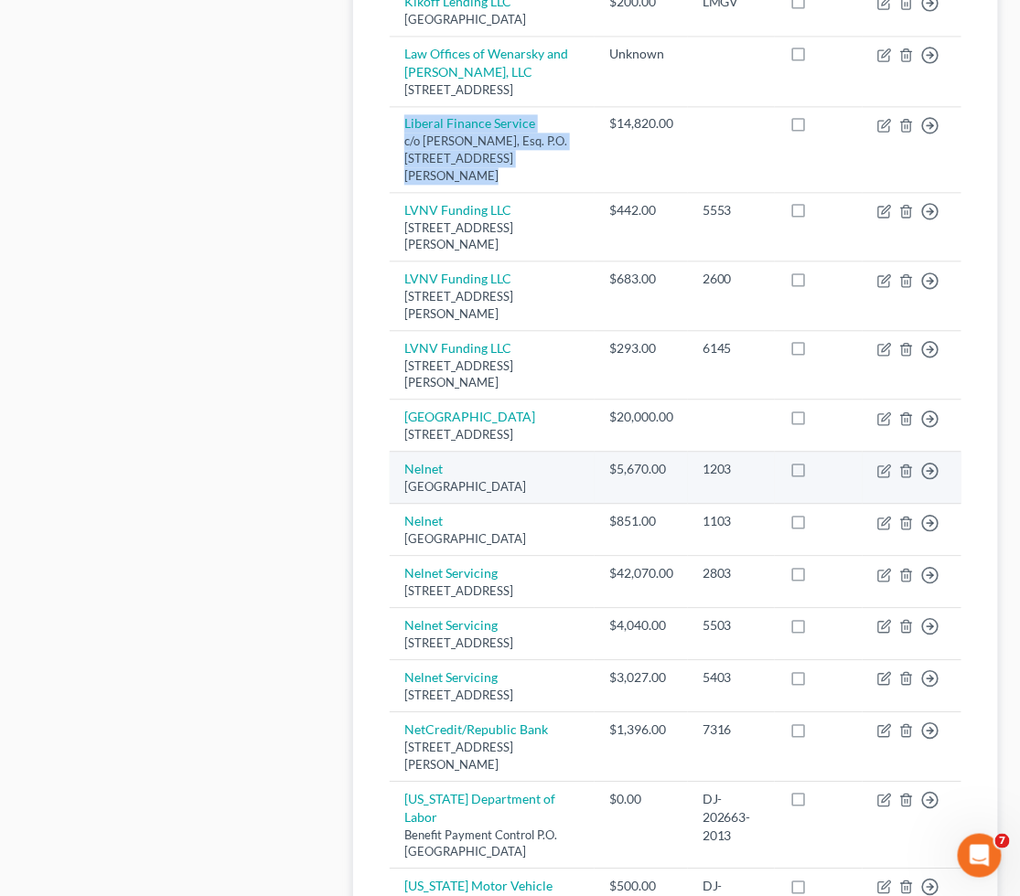
drag, startPoint x: 397, startPoint y: 601, endPoint x: 444, endPoint y: 636, distance: 58.7
click at [444, 504] on td "[GEOGRAPHIC_DATA]" at bounding box center [492, 478] width 205 height 52
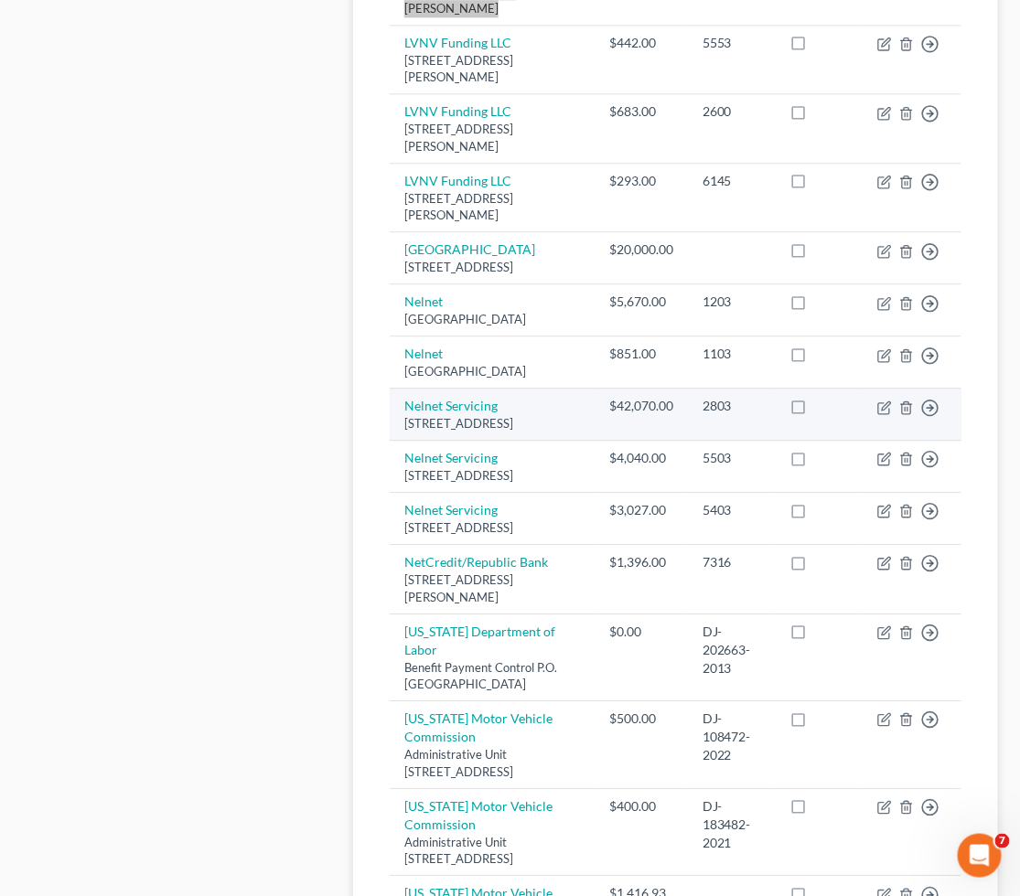
scroll to position [1219, 0]
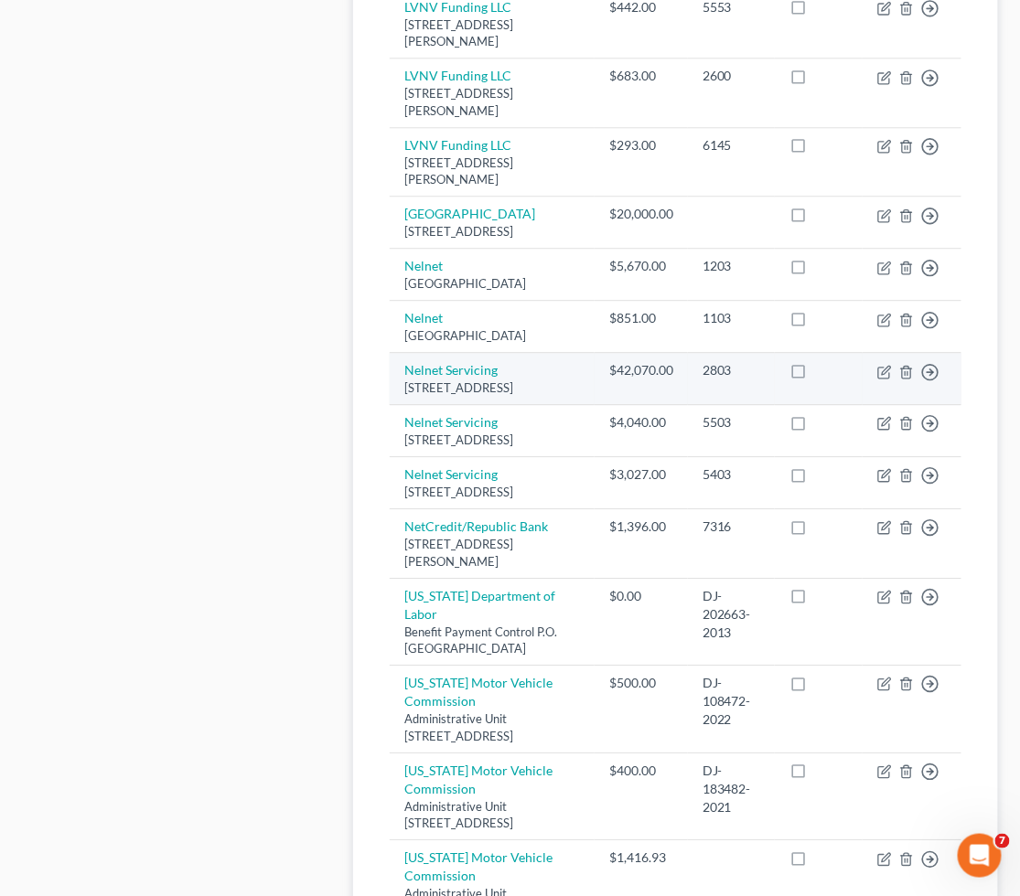
drag, startPoint x: 398, startPoint y: 535, endPoint x: 448, endPoint y: 578, distance: 66.2
click at [448, 405] on td "Nelnet Servicing [STREET_ADDRESS]" at bounding box center [492, 379] width 205 height 52
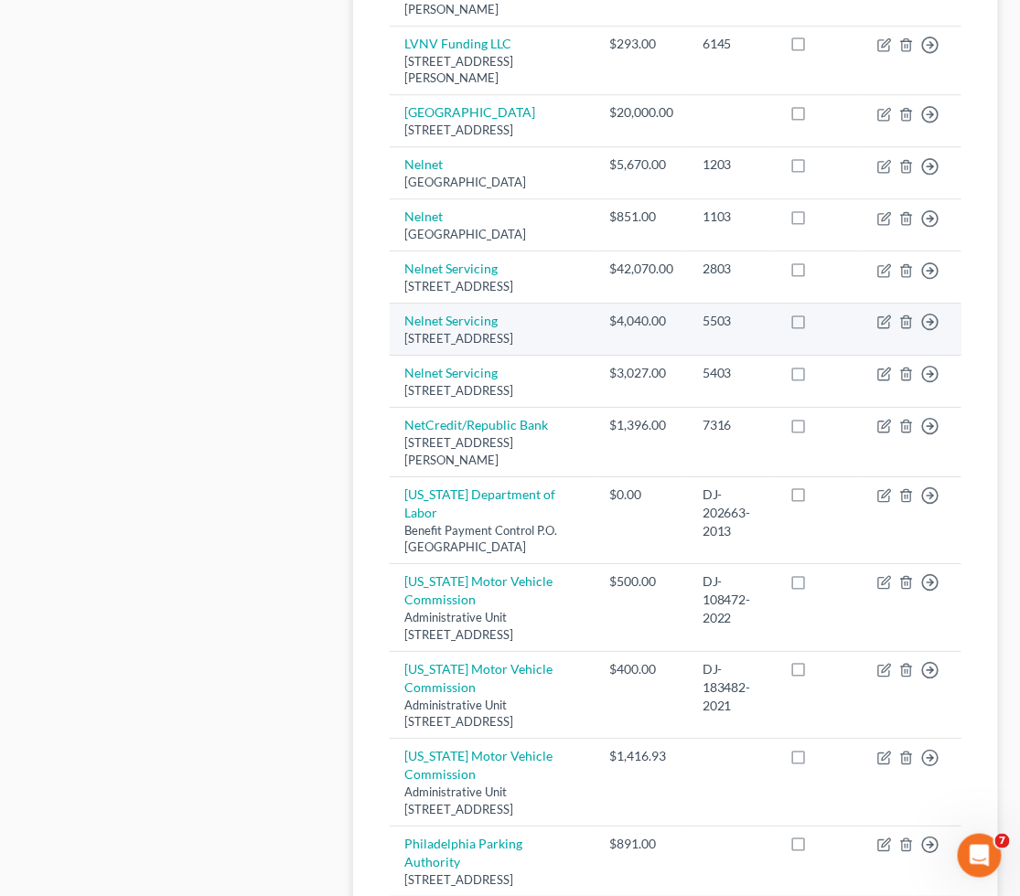
drag, startPoint x: 396, startPoint y: 503, endPoint x: 506, endPoint y: 547, distance: 118.2
click at [506, 356] on td "Nelnet Servicing [STREET_ADDRESS]" at bounding box center [492, 330] width 205 height 52
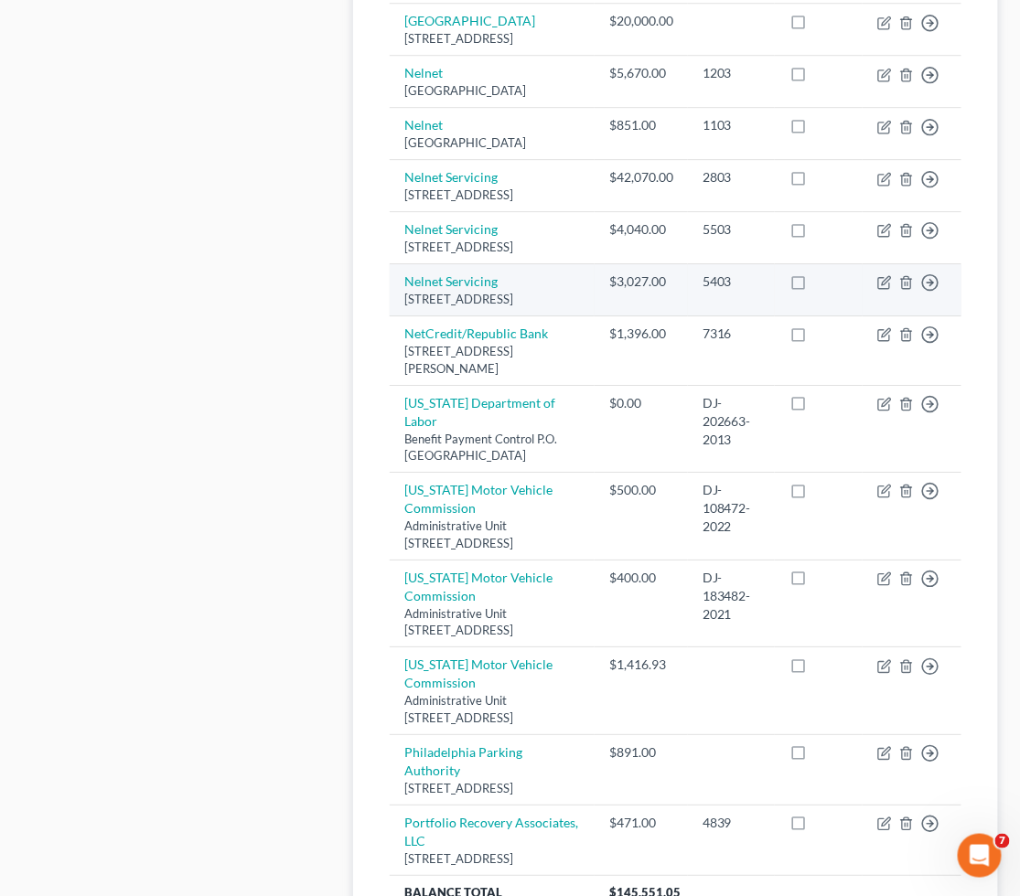
scroll to position [1422, 0]
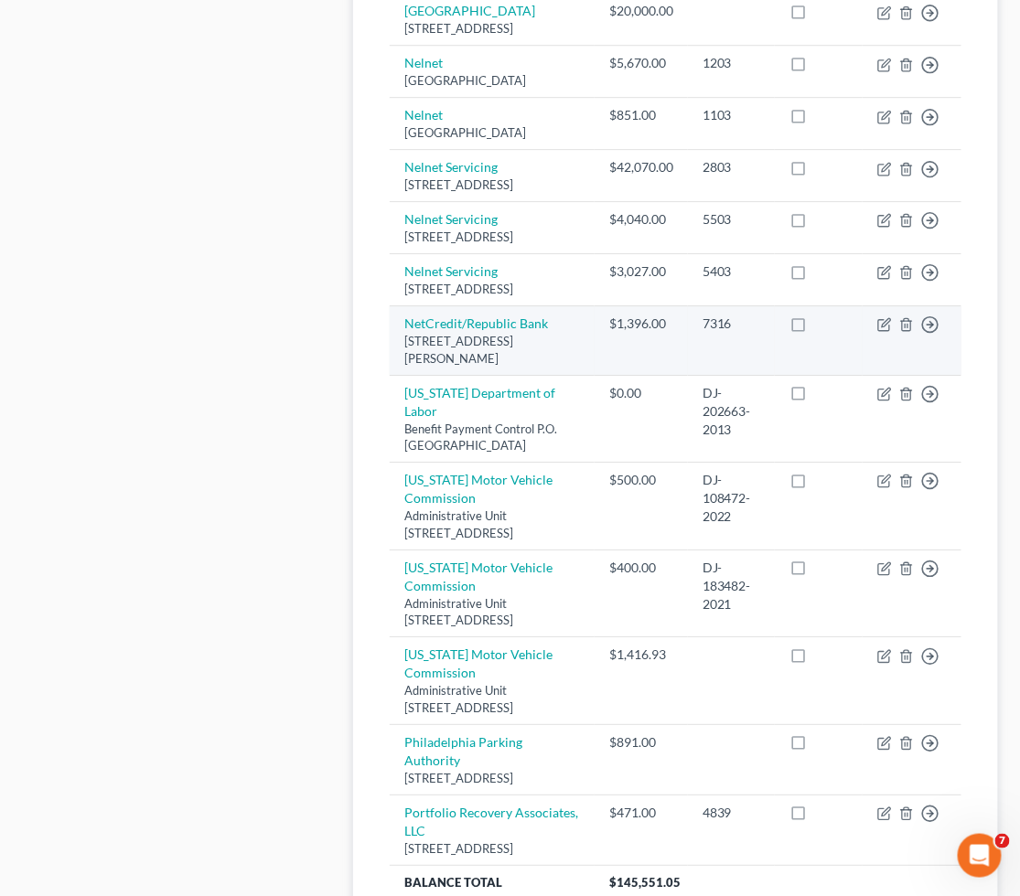
drag, startPoint x: 399, startPoint y: 540, endPoint x: 446, endPoint y: 576, distance: 59.4
click at [446, 376] on td "NetCredit/Republic Bank [STREET_ADDRESS][PERSON_NAME]" at bounding box center [492, 341] width 205 height 70
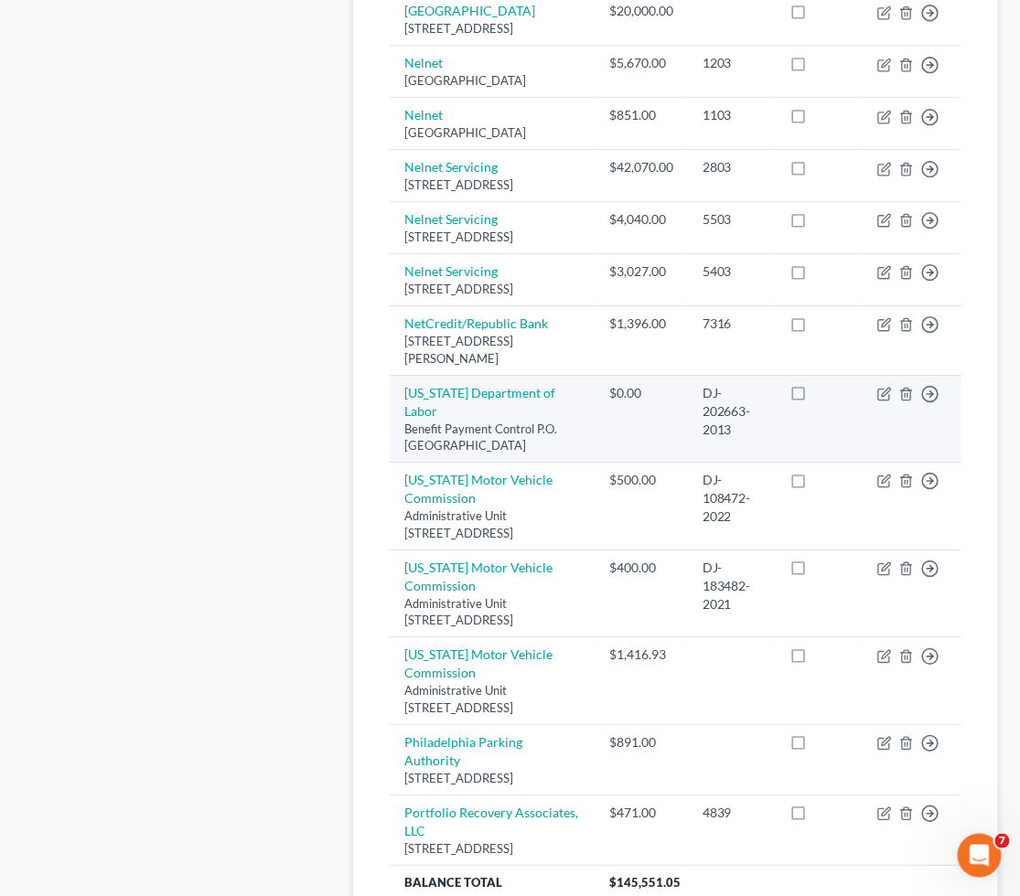
drag, startPoint x: 398, startPoint y: 608, endPoint x: 561, endPoint y: 664, distance: 172.9
click at [561, 463] on td "[US_STATE] Department of Labor Benefit Payment Control P.O. [GEOGRAPHIC_DATA]" at bounding box center [492, 419] width 205 height 88
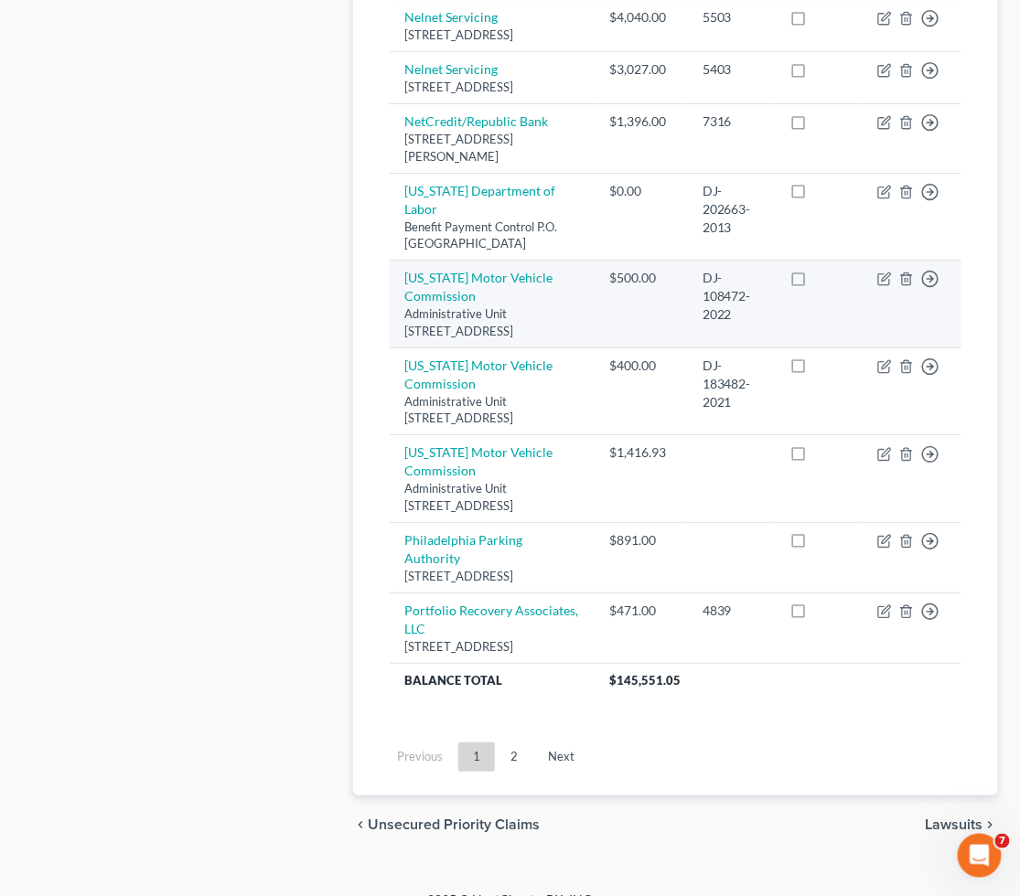
scroll to position [1625, 0]
drag, startPoint x: 398, startPoint y: 496, endPoint x: 522, endPoint y: 571, distance: 145.2
click at [522, 348] on td "[US_STATE] Motor Vehicle Commission Administrative Unit [STREET_ADDRESS]" at bounding box center [492, 304] width 205 height 88
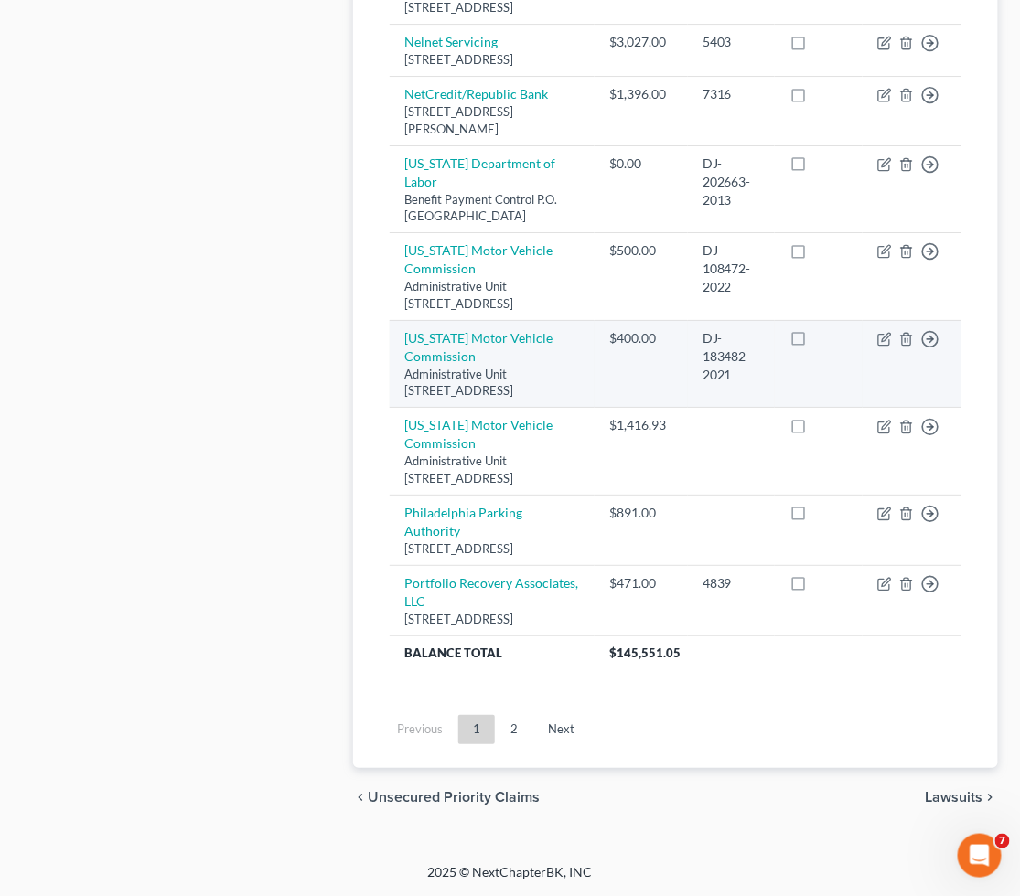
scroll to position [1727, 0]
drag, startPoint x: 396, startPoint y: 497, endPoint x: 497, endPoint y: 577, distance: 129.5
click at [497, 408] on td "[US_STATE] Motor Vehicle Commission Administrative Unit [STREET_ADDRESS]" at bounding box center [492, 364] width 205 height 88
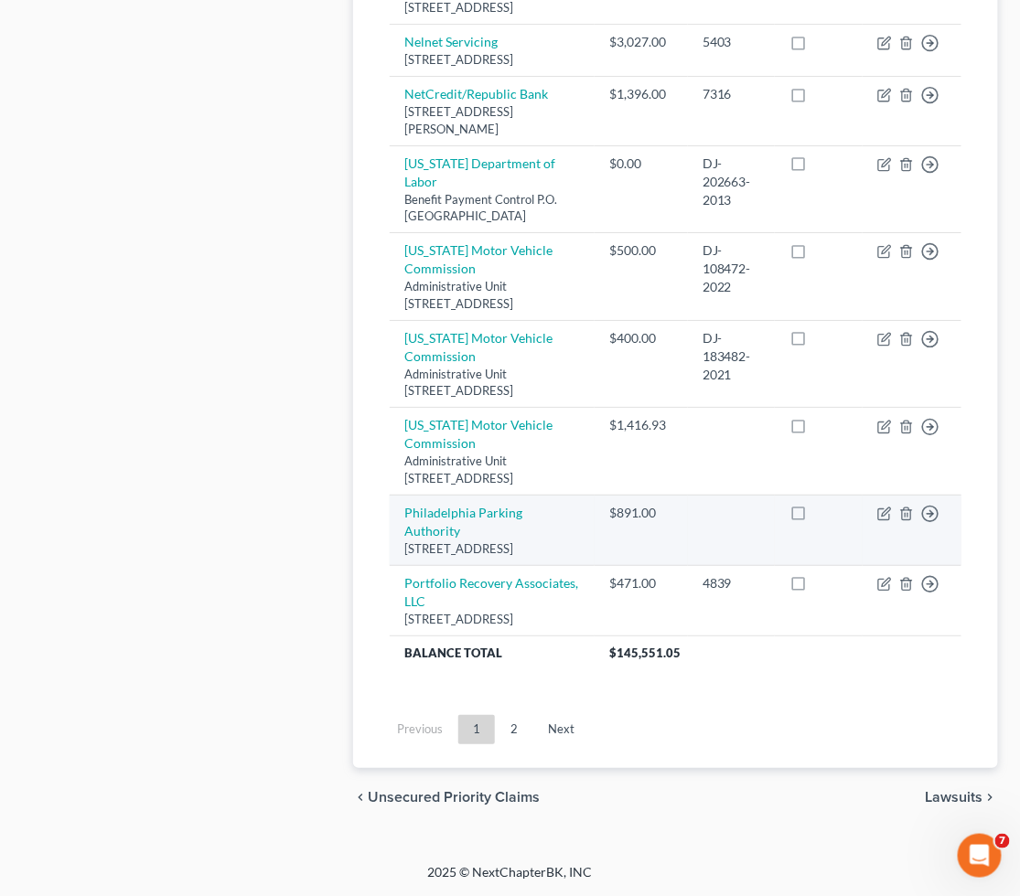
drag, startPoint x: 397, startPoint y: 698, endPoint x: 536, endPoint y: 753, distance: 149.4
click at [536, 565] on td "Philadelphia Parking Authority [STREET_ADDRESS]" at bounding box center [492, 530] width 205 height 70
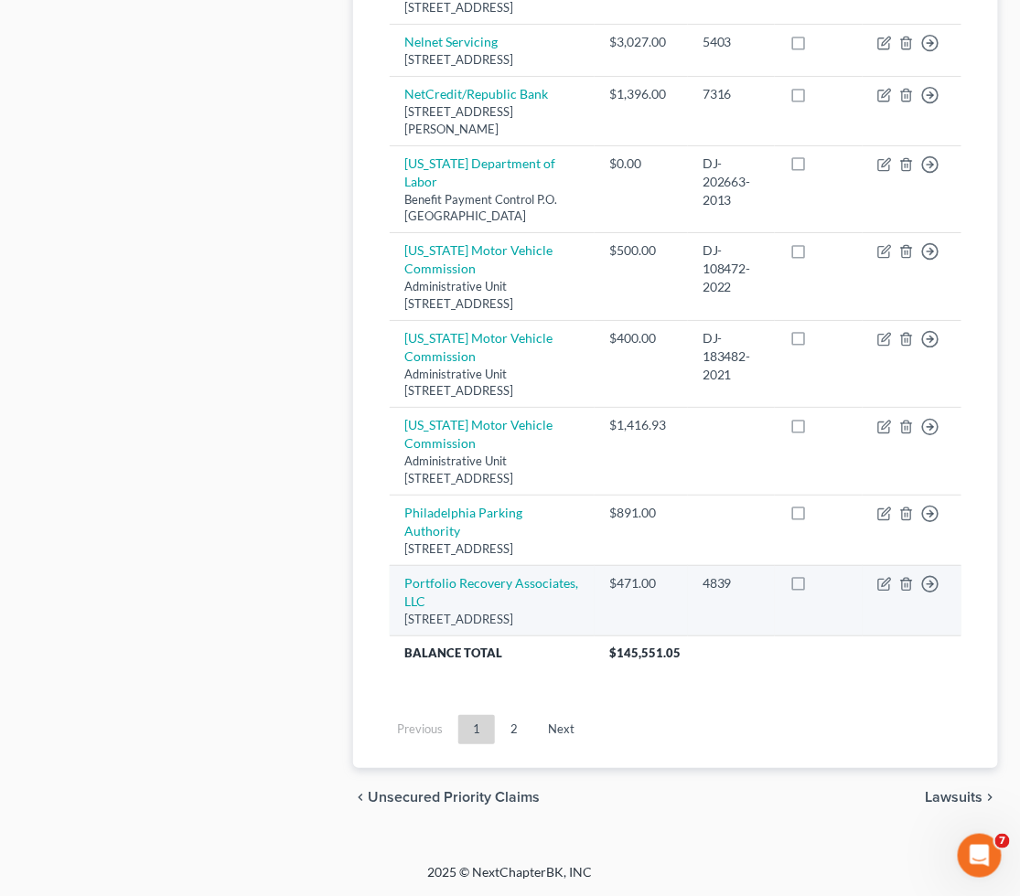
drag, startPoint x: 399, startPoint y: 570, endPoint x: 454, endPoint y: 632, distance: 82.9
click at [454, 632] on td "Portfolio Recovery Associates, LLC [STREET_ADDRESS]" at bounding box center [492, 600] width 205 height 70
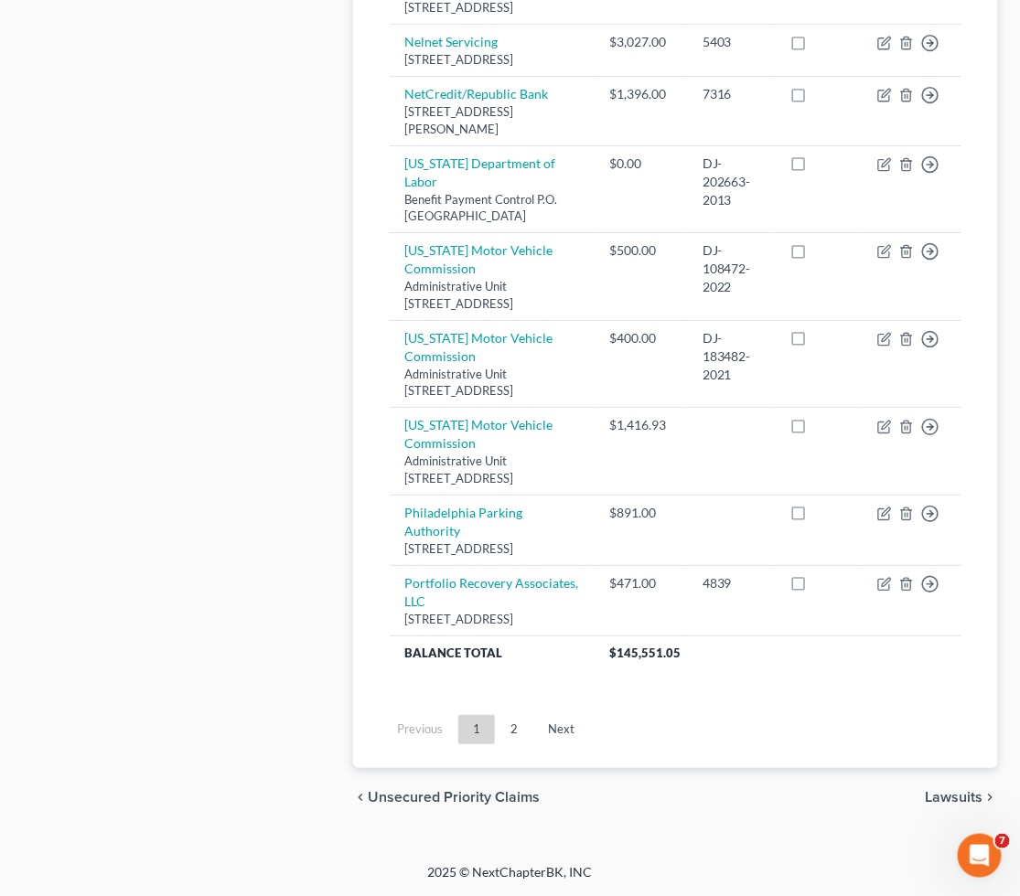
drag, startPoint x: 519, startPoint y: 745, endPoint x: 674, endPoint y: 354, distance: 421.1
click at [519, 744] on link "2" at bounding box center [514, 729] width 37 height 29
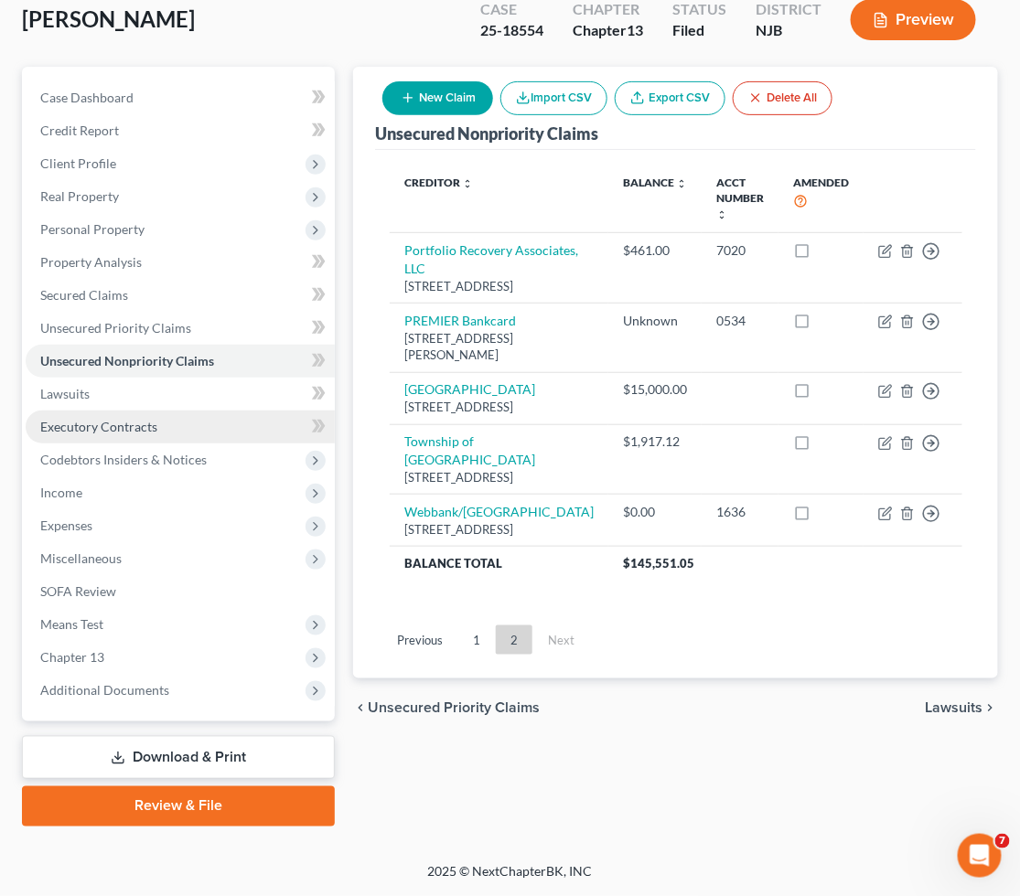
scroll to position [140, 0]
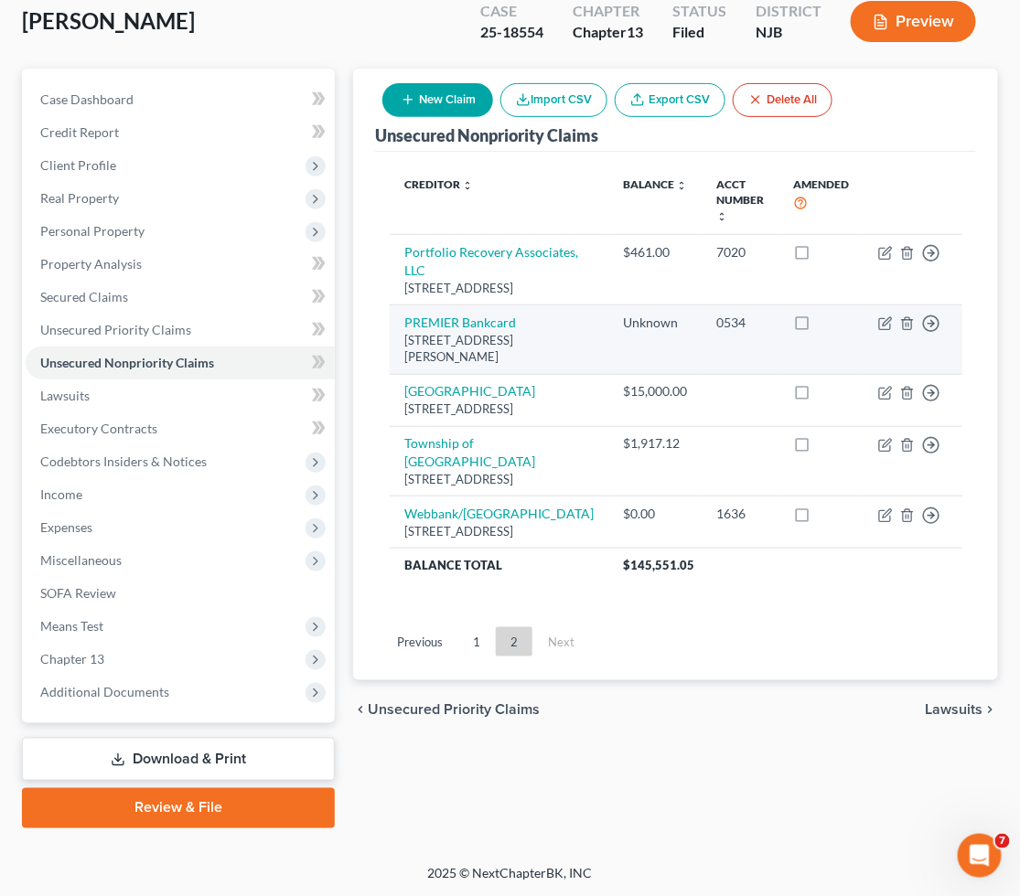
drag, startPoint x: 401, startPoint y: 324, endPoint x: 488, endPoint y: 359, distance: 94.8
click at [488, 359] on td "PREMIER Bankcard [STREET_ADDRESS][PERSON_NAME]" at bounding box center [499, 340] width 219 height 70
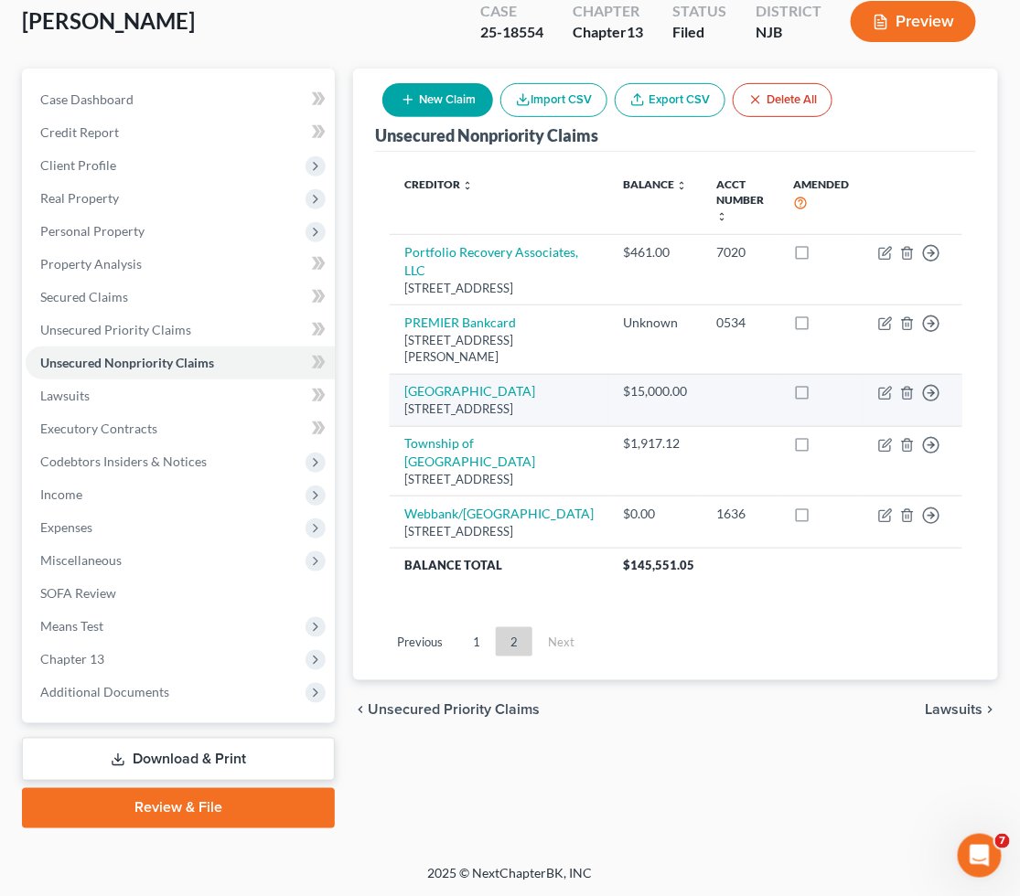
drag, startPoint x: 410, startPoint y: 398, endPoint x: 460, endPoint y: 428, distance: 58.7
click at [460, 426] on td "[GEOGRAPHIC_DATA] [GEOGRAPHIC_DATA][STREET_ADDRESS]" at bounding box center [499, 400] width 219 height 52
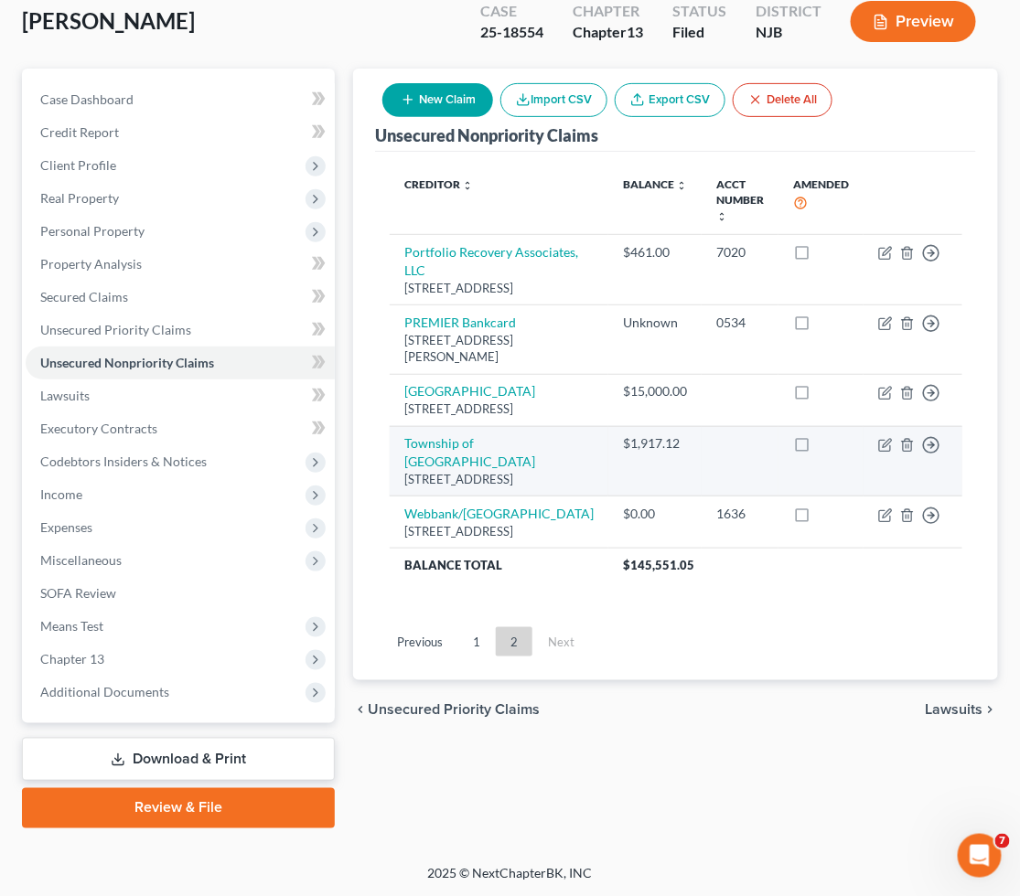
drag, startPoint x: 401, startPoint y: 457, endPoint x: 466, endPoint y: 507, distance: 82.3
click at [466, 497] on td "Township of [GEOGRAPHIC_DATA][STREET_ADDRESS]" at bounding box center [499, 461] width 219 height 70
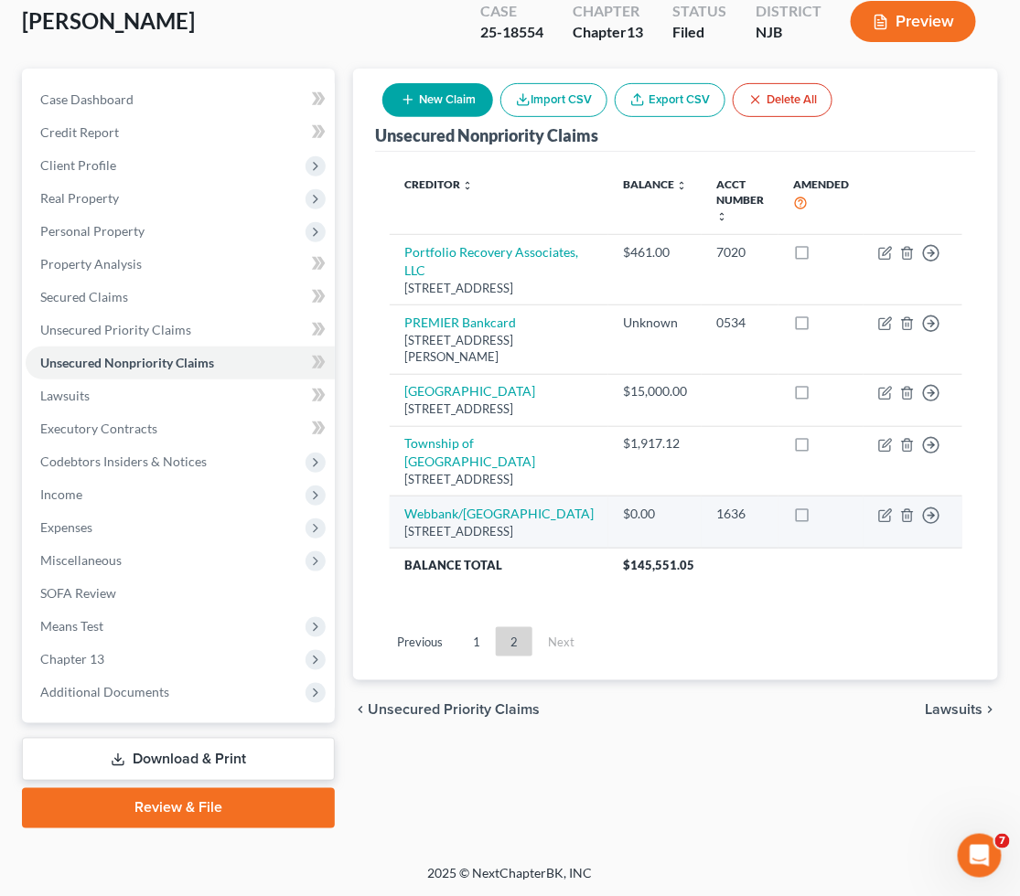
drag, startPoint x: 402, startPoint y: 529, endPoint x: 503, endPoint y: 572, distance: 109.4
click at [503, 549] on td "Webbank/[GEOGRAPHIC_DATA] [STREET_ADDRESS]" at bounding box center [499, 523] width 219 height 52
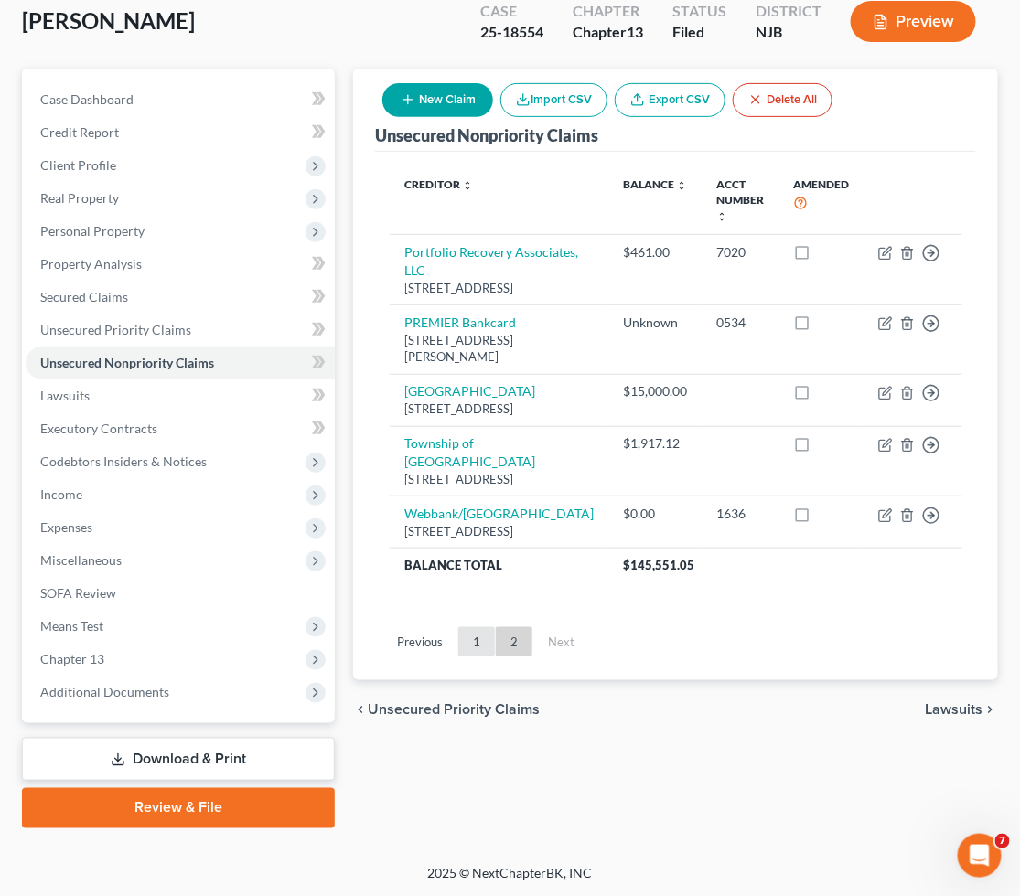
click at [480, 657] on link "1" at bounding box center [476, 641] width 37 height 29
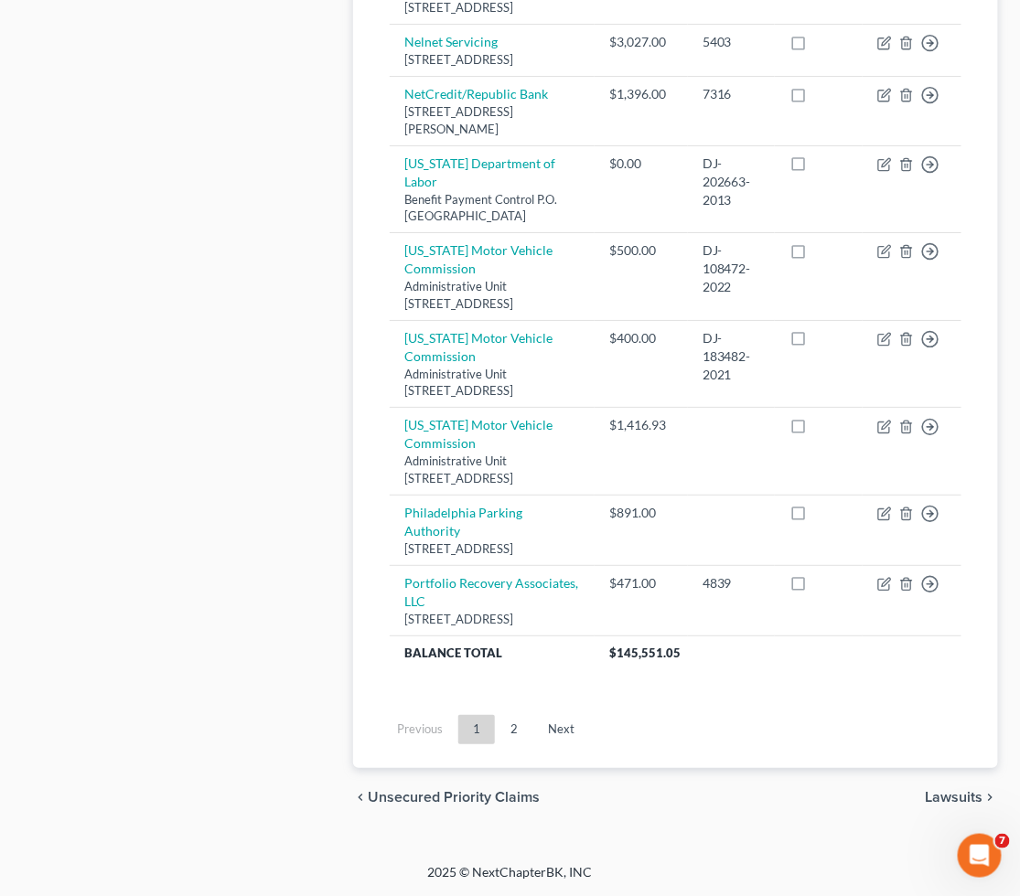
scroll to position [1941, 0]
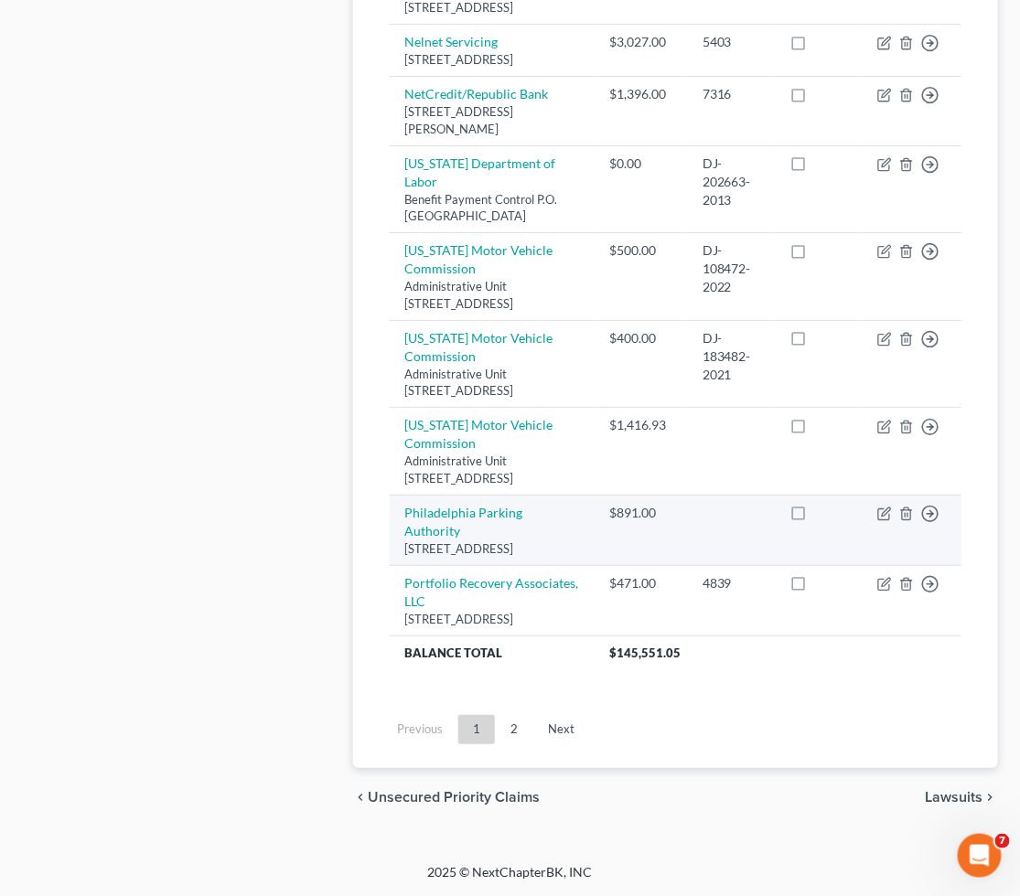
drag, startPoint x: 396, startPoint y: 492, endPoint x: 540, endPoint y: 531, distance: 149.7
click at [540, 531] on td "Philadelphia Parking Authority [STREET_ADDRESS]" at bounding box center [492, 530] width 205 height 70
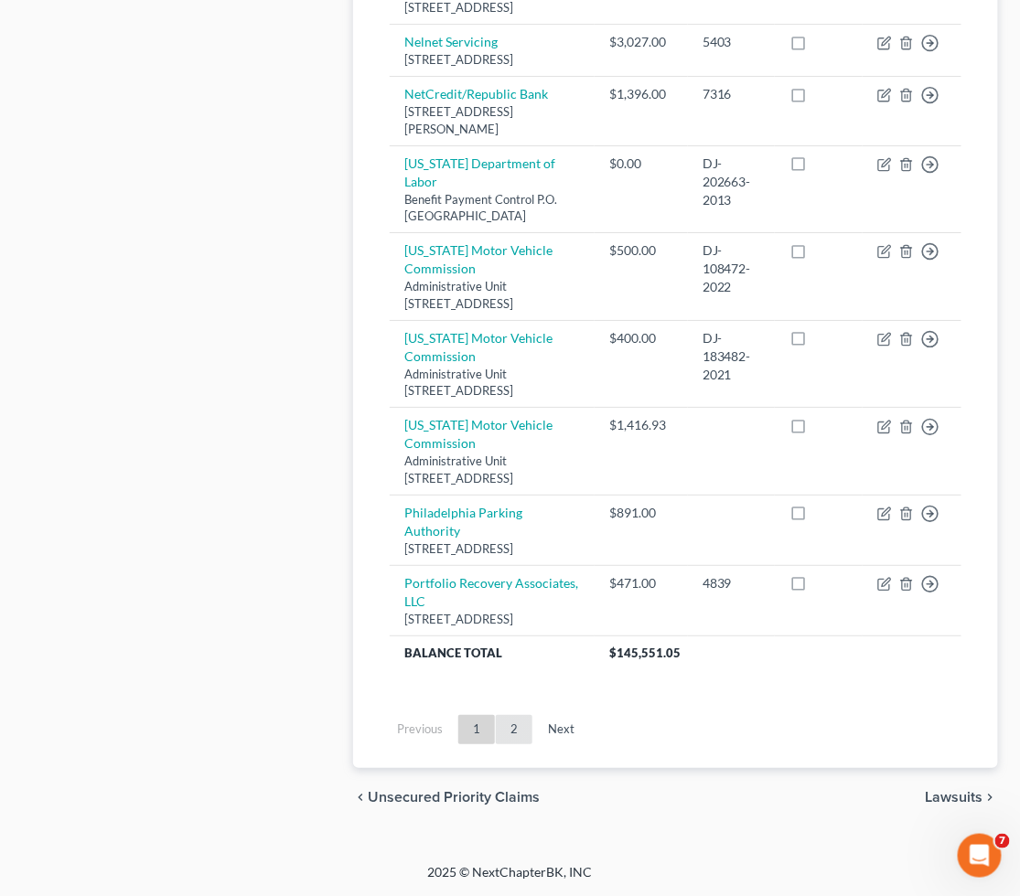
click at [515, 729] on link "2" at bounding box center [514, 729] width 37 height 29
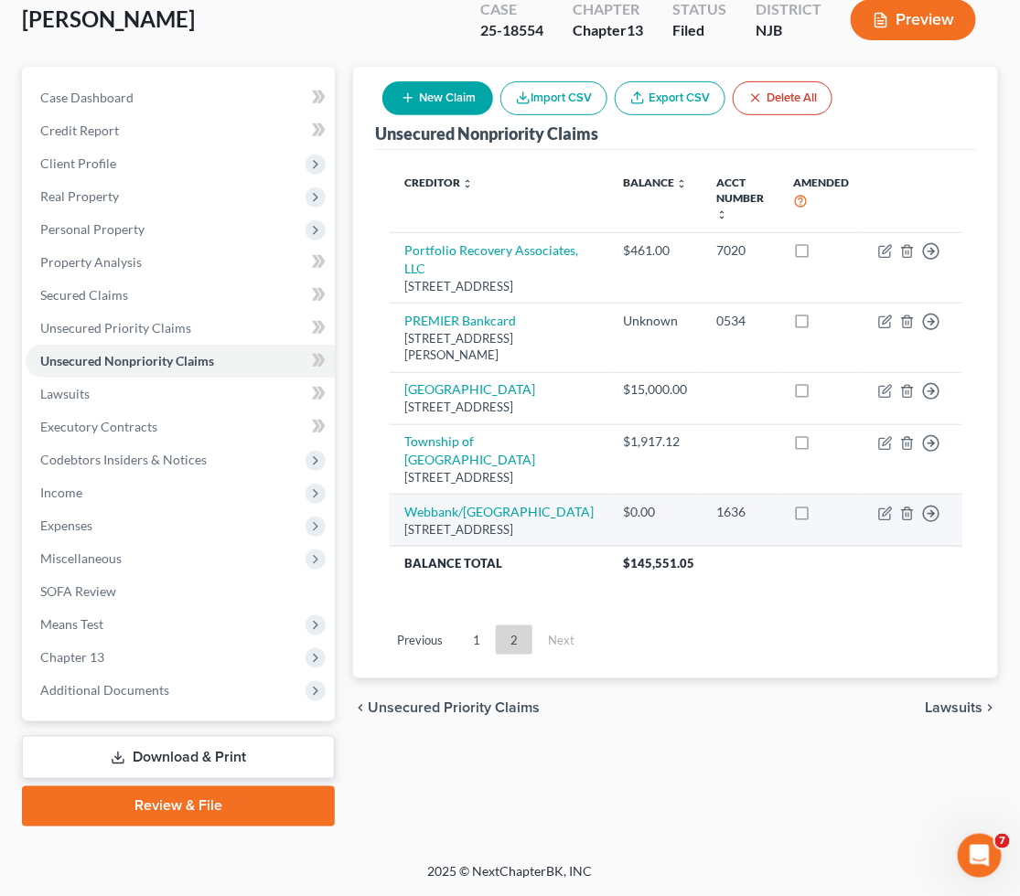
scroll to position [140, 0]
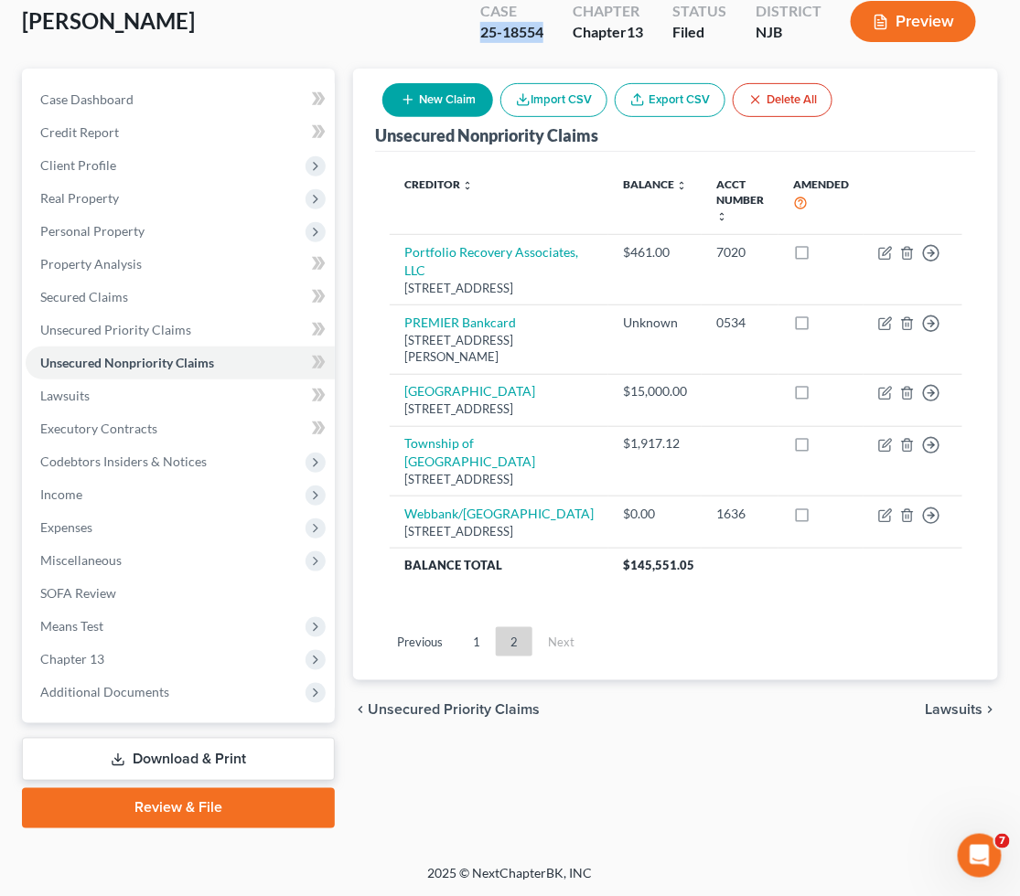
drag, startPoint x: 544, startPoint y: 33, endPoint x: 482, endPoint y: 32, distance: 62.2
click at [482, 32] on div "Case 25-18554" at bounding box center [511, 23] width 92 height 54
click at [483, 657] on link "1" at bounding box center [476, 641] width 37 height 29
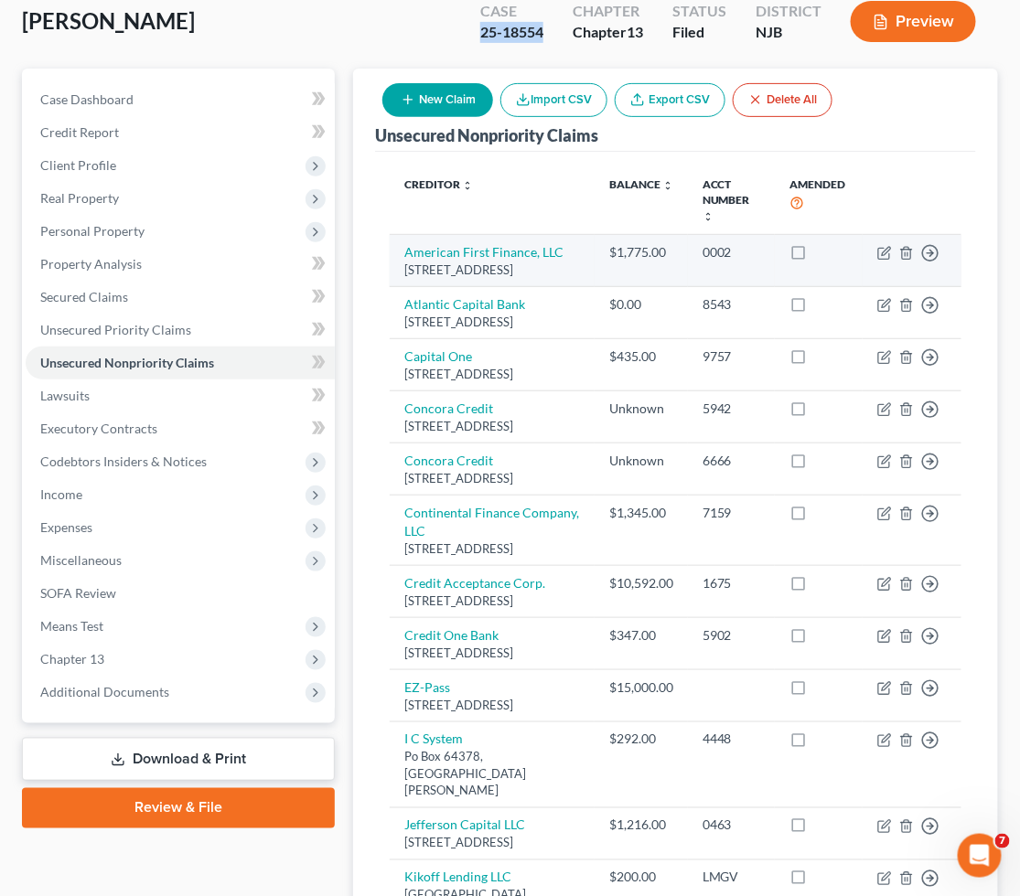
drag, startPoint x: 442, startPoint y: 289, endPoint x: 397, endPoint y: 258, distance: 54.5
click at [397, 258] on td "American First Finance, LLC [STREET_ADDRESS]" at bounding box center [492, 261] width 205 height 52
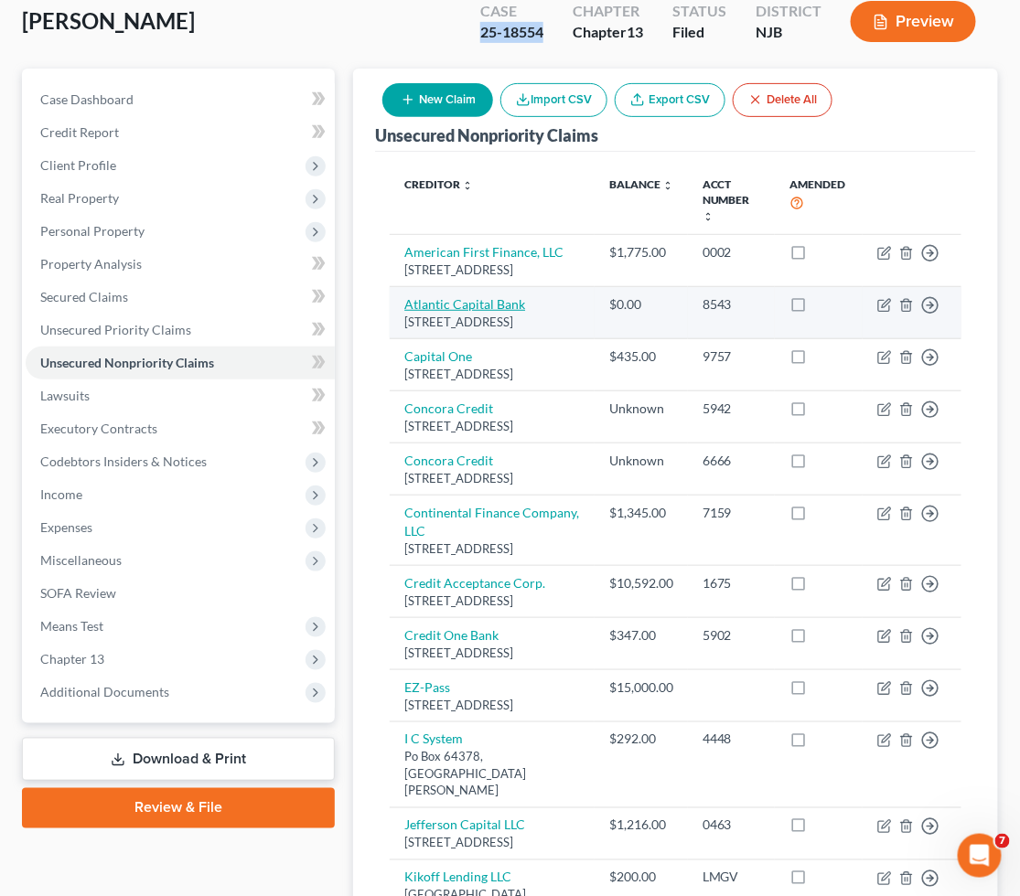
drag, startPoint x: 534, startPoint y: 358, endPoint x: 405, endPoint y: 321, distance: 134.0
click at [405, 321] on td "Atlantic Capital Bank [STREET_ADDRESS]" at bounding box center [492, 313] width 205 height 52
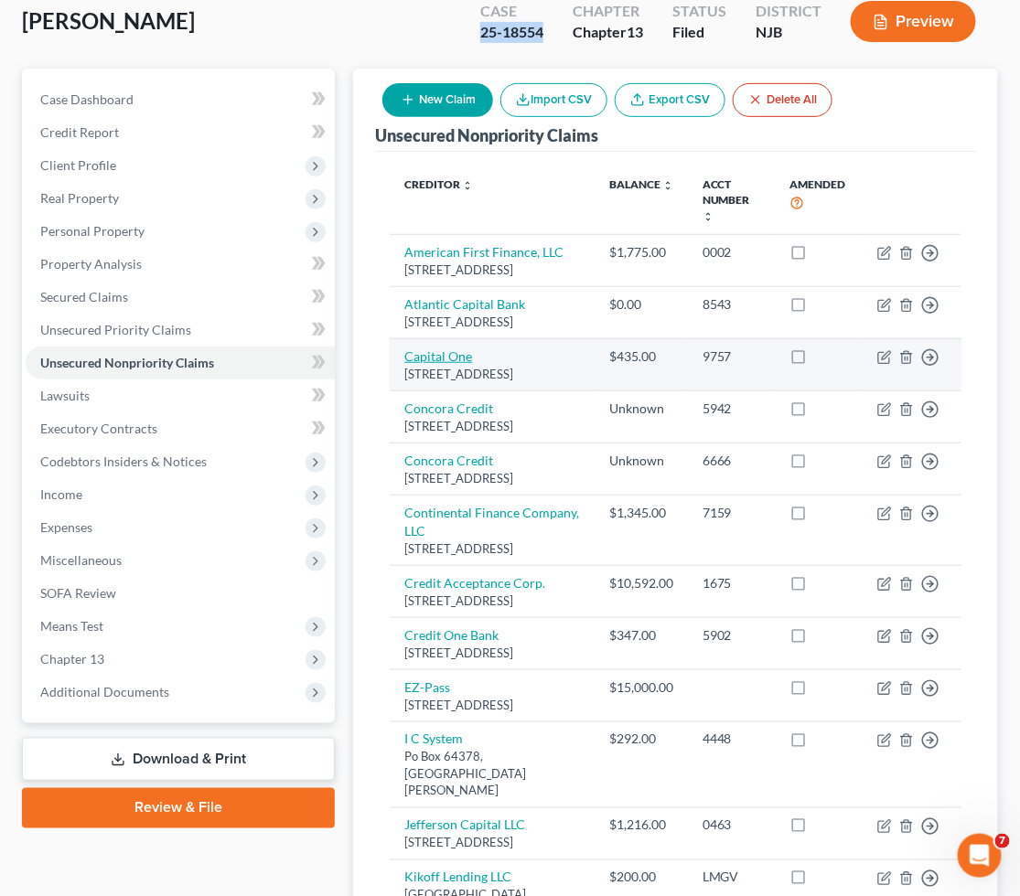
drag, startPoint x: 451, startPoint y: 422, endPoint x: 406, endPoint y: 389, distance: 56.1
click at [406, 389] on td "Capital [STREET_ADDRESS]" at bounding box center [492, 364] width 205 height 52
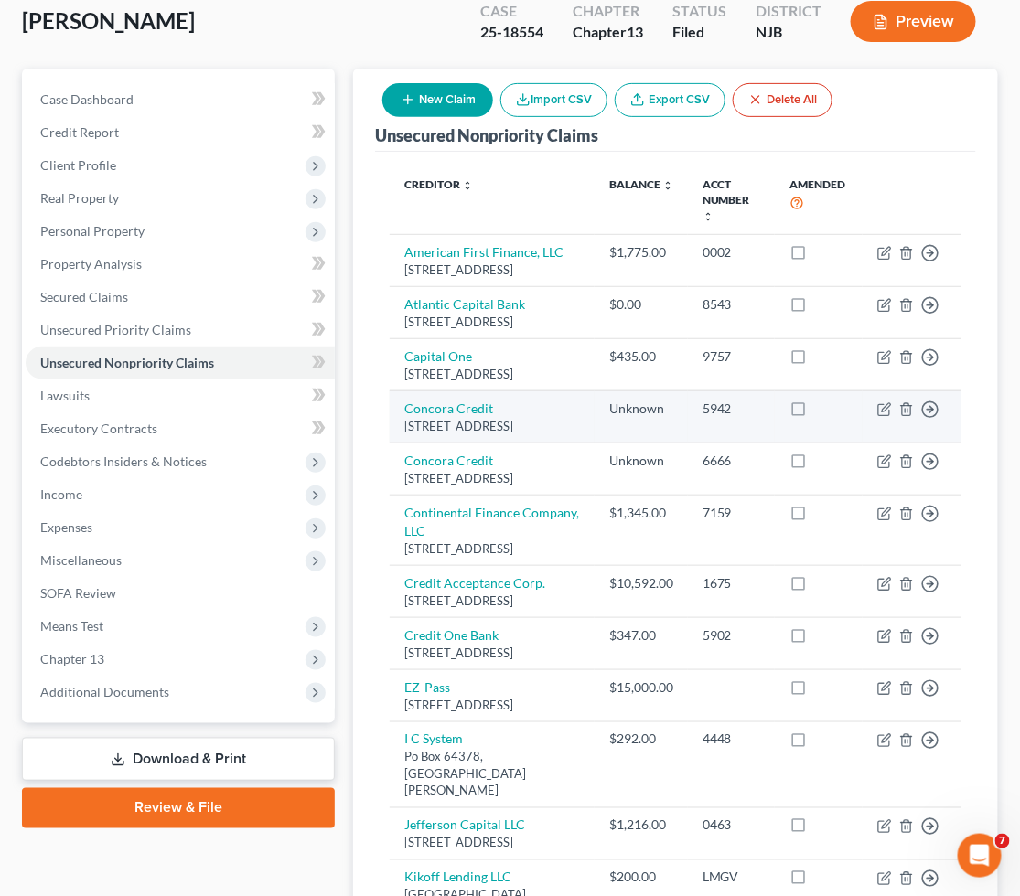
drag, startPoint x: 440, startPoint y: 489, endPoint x: 454, endPoint y: 501, distance: 18.2
click at [440, 435] on div "[STREET_ADDRESS]" at bounding box center [492, 426] width 176 height 17
drag, startPoint x: 454, startPoint y: 501, endPoint x: 397, endPoint y: 461, distance: 69.5
click at [397, 443] on td "Concora Credit [STREET_ADDRESS]" at bounding box center [492, 416] width 205 height 52
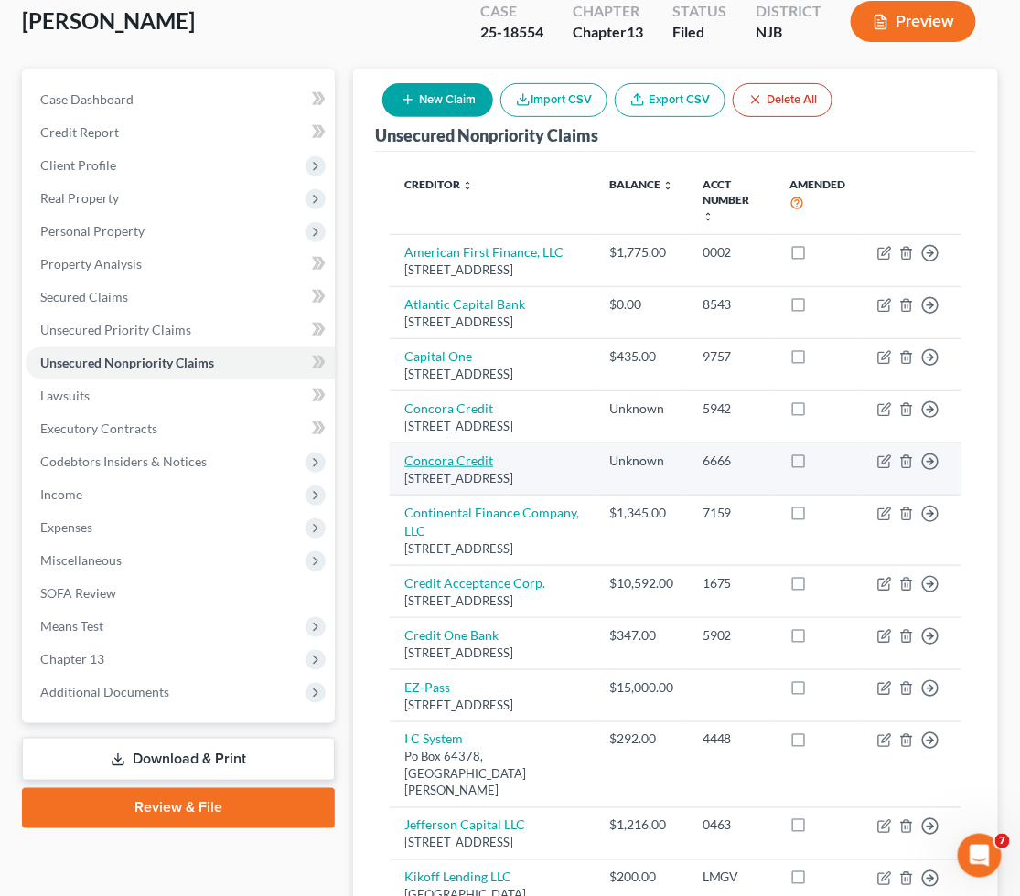
drag, startPoint x: 525, startPoint y: 562, endPoint x: 406, endPoint y: 531, distance: 122.9
click at [406, 495] on td "Concora Credit [STREET_ADDRESS]" at bounding box center [492, 469] width 205 height 52
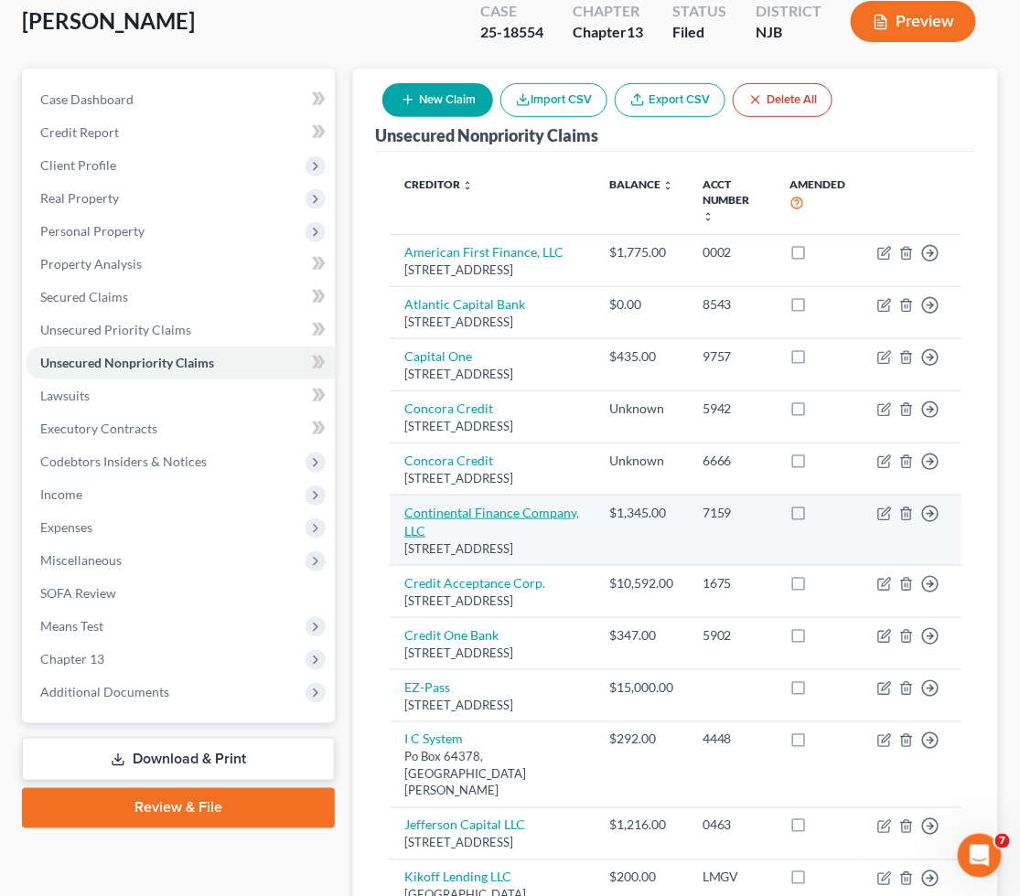
drag, startPoint x: 534, startPoint y: 650, endPoint x: 406, endPoint y: 602, distance: 136.9
click at [406, 565] on td "Continental Finance Company, LLC [STREET_ADDRESS]" at bounding box center [492, 530] width 205 height 70
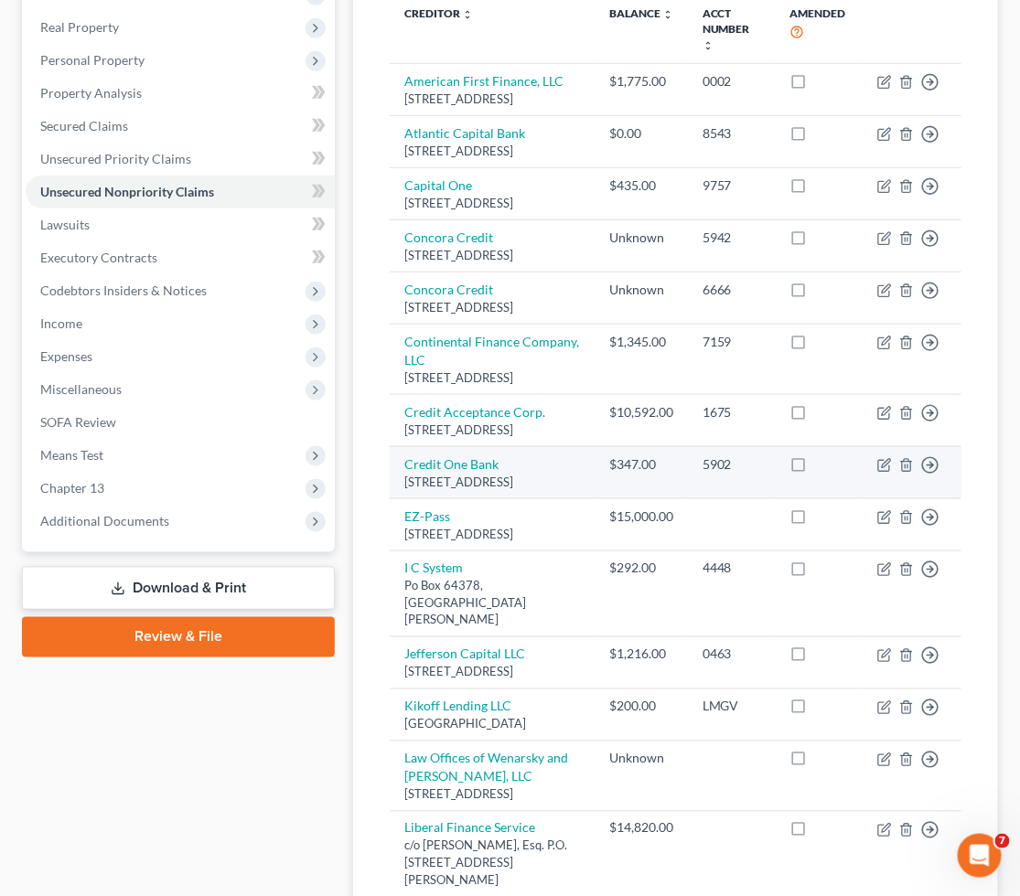
scroll to position [343, 0]
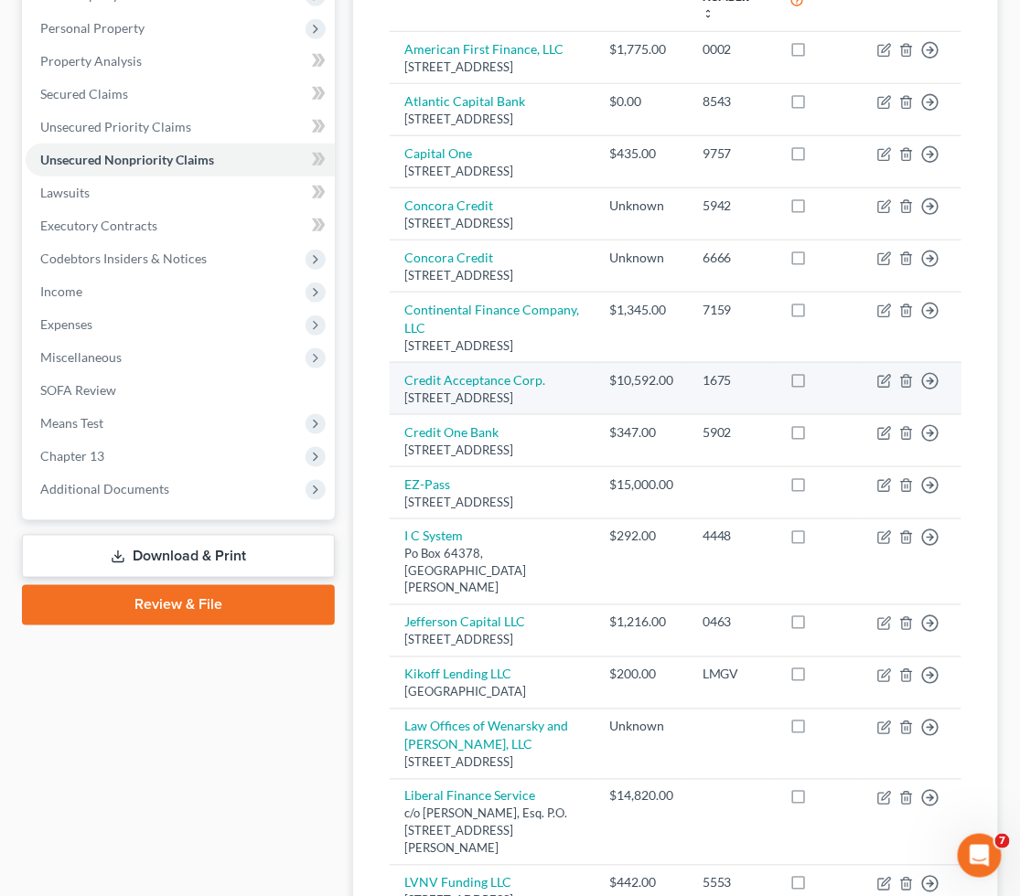
drag, startPoint x: 425, startPoint y: 507, endPoint x: 403, endPoint y: 485, distance: 31.0
click at [403, 414] on td "Credit Acceptance Corp. [STREET_ADDRESS]" at bounding box center [492, 388] width 205 height 52
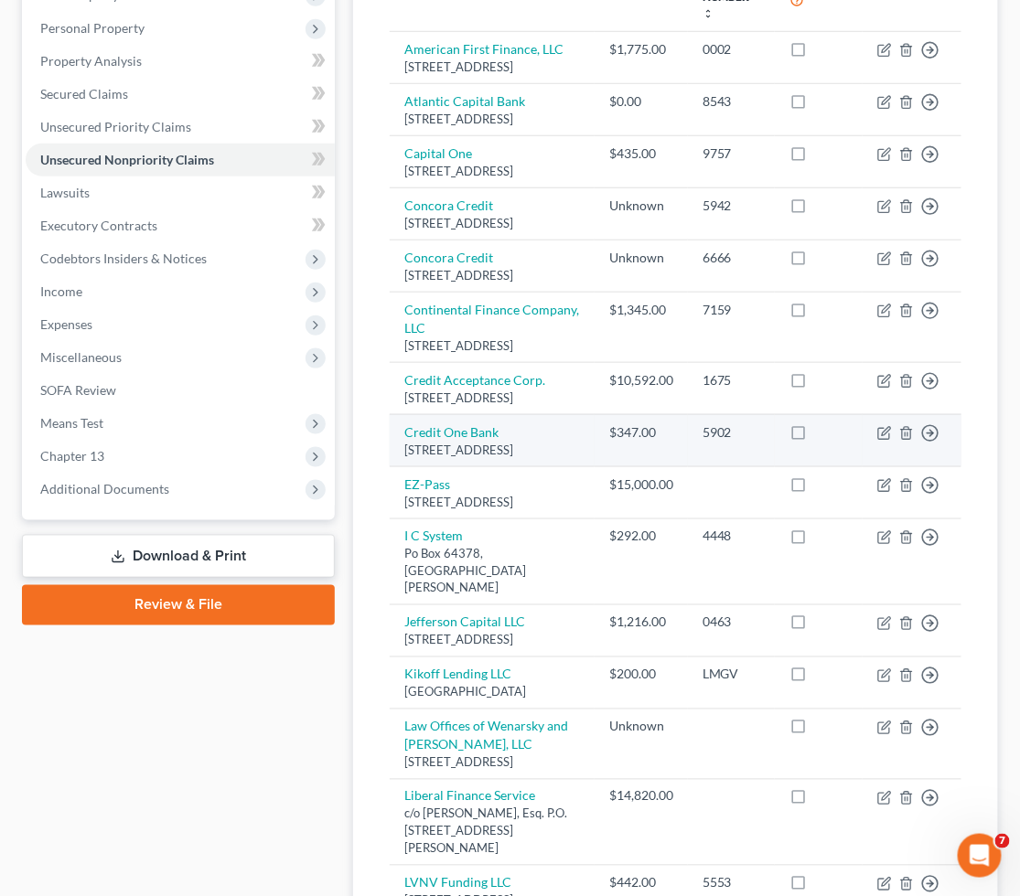
drag, startPoint x: 446, startPoint y: 590, endPoint x: 402, endPoint y: 552, distance: 57.7
click at [402, 466] on td "Credit [STREET_ADDRESS]" at bounding box center [492, 440] width 205 height 52
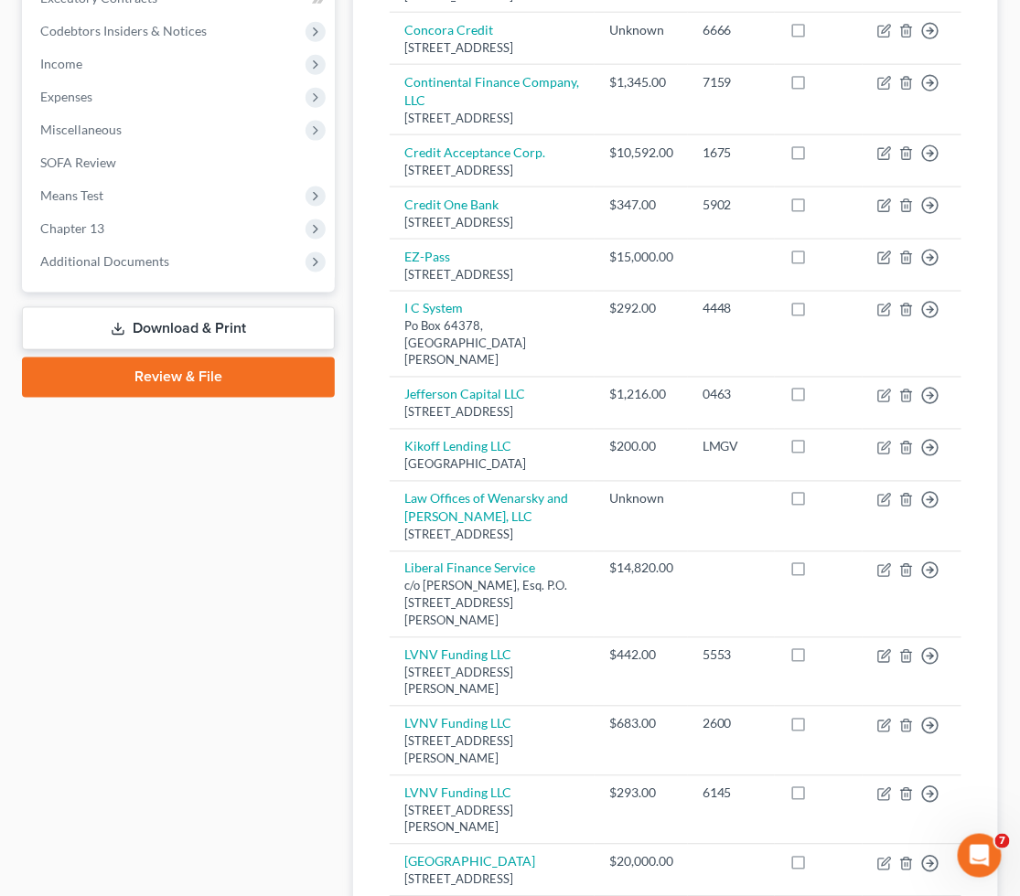
scroll to position [546, 0]
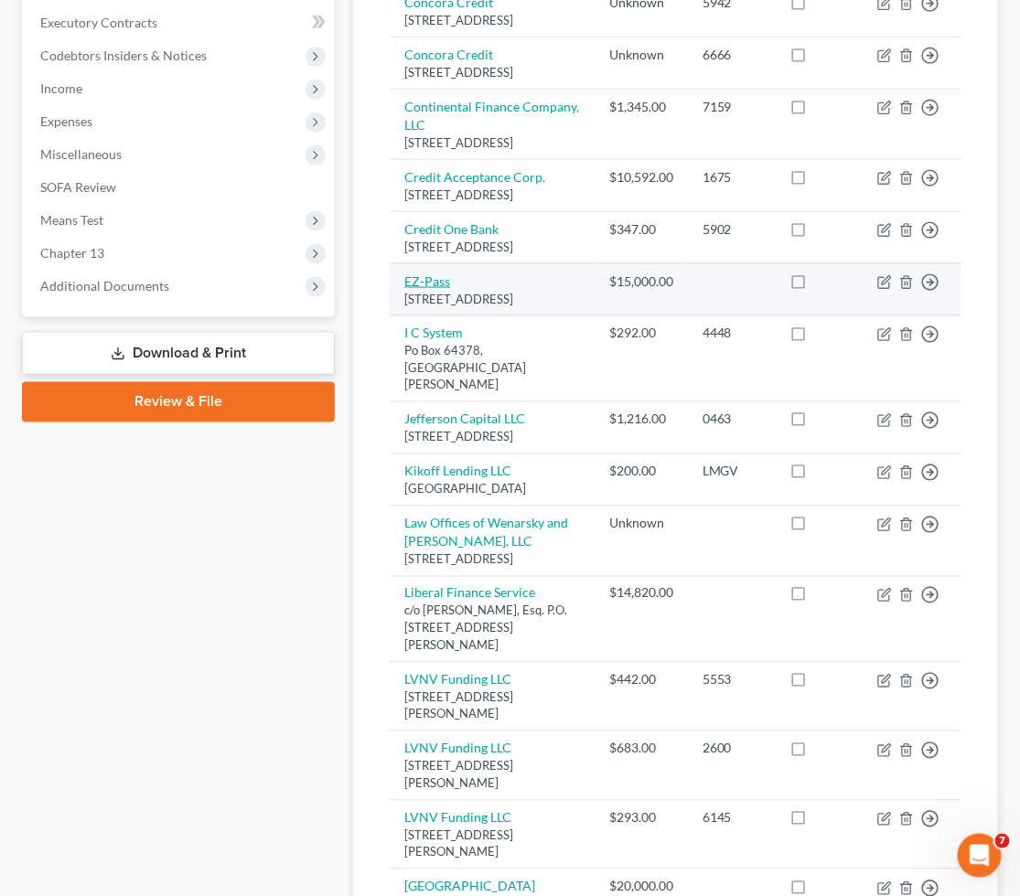
drag, startPoint x: 570, startPoint y: 439, endPoint x: 404, endPoint y: 415, distance: 167.2
click at [404, 315] on td "EZ-Pass [STREET_ADDRESS]" at bounding box center [492, 289] width 205 height 52
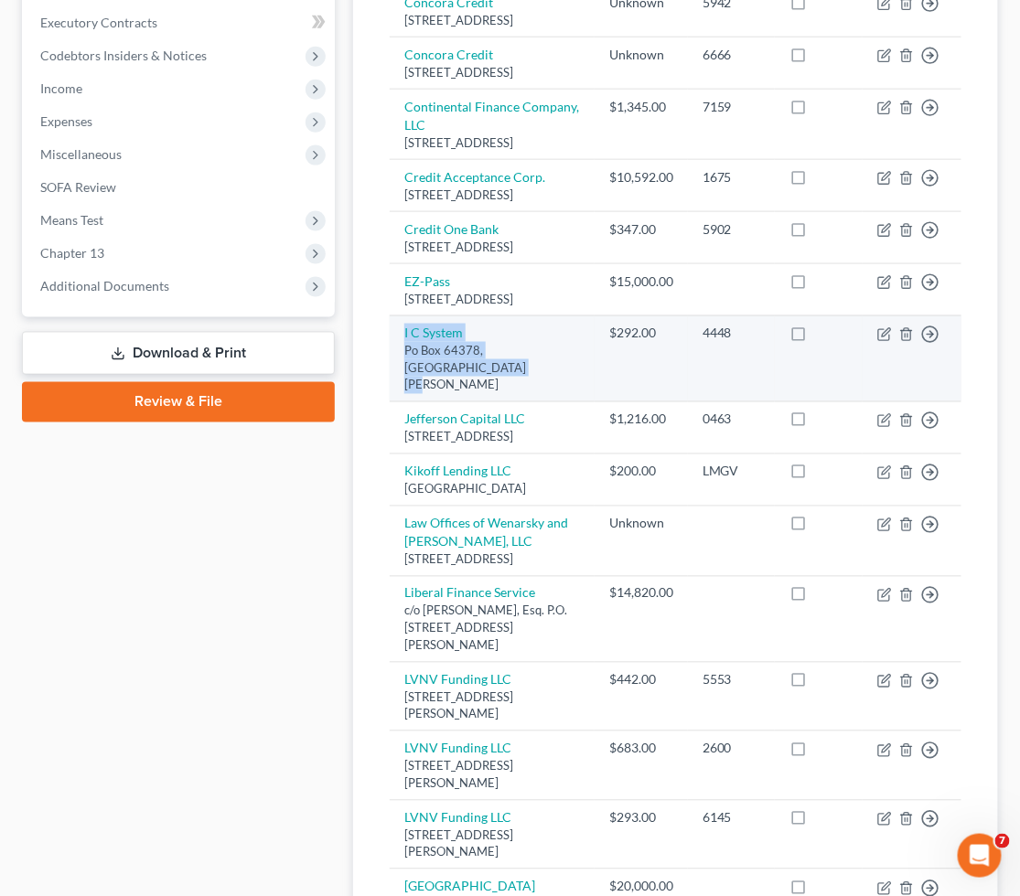
drag, startPoint x: 452, startPoint y: 508, endPoint x: 400, endPoint y: 471, distance: 63.7
click at [400, 401] on td "I C System Po Box 64378, [GEOGRAPHIC_DATA][PERSON_NAME]" at bounding box center [492, 358] width 205 height 86
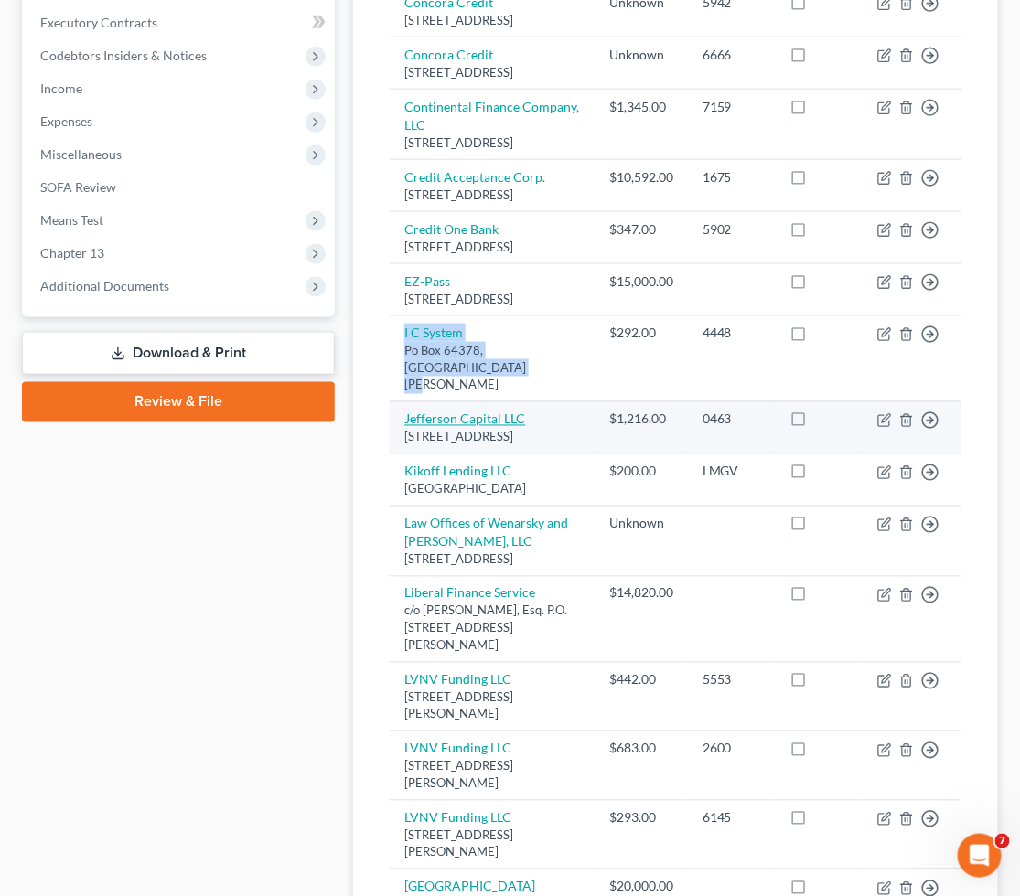
drag, startPoint x: 427, startPoint y: 562, endPoint x: 415, endPoint y: 538, distance: 27.4
click at [403, 454] on td "Jefferson Capital LLC [STREET_ADDRESS]" at bounding box center [492, 427] width 205 height 52
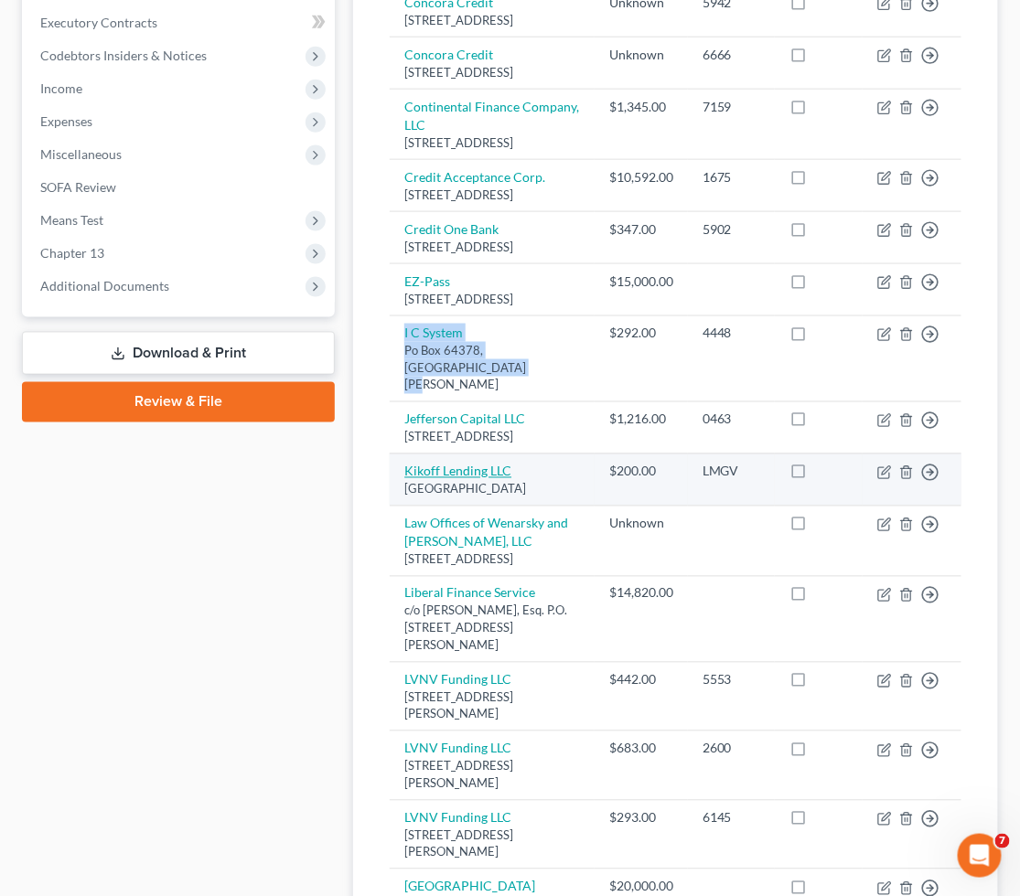
drag, startPoint x: 567, startPoint y: 618, endPoint x: 406, endPoint y: 610, distance: 161.2
click at [406, 506] on td "Kikoff Lending LLC [GEOGRAPHIC_DATA]" at bounding box center [492, 480] width 205 height 52
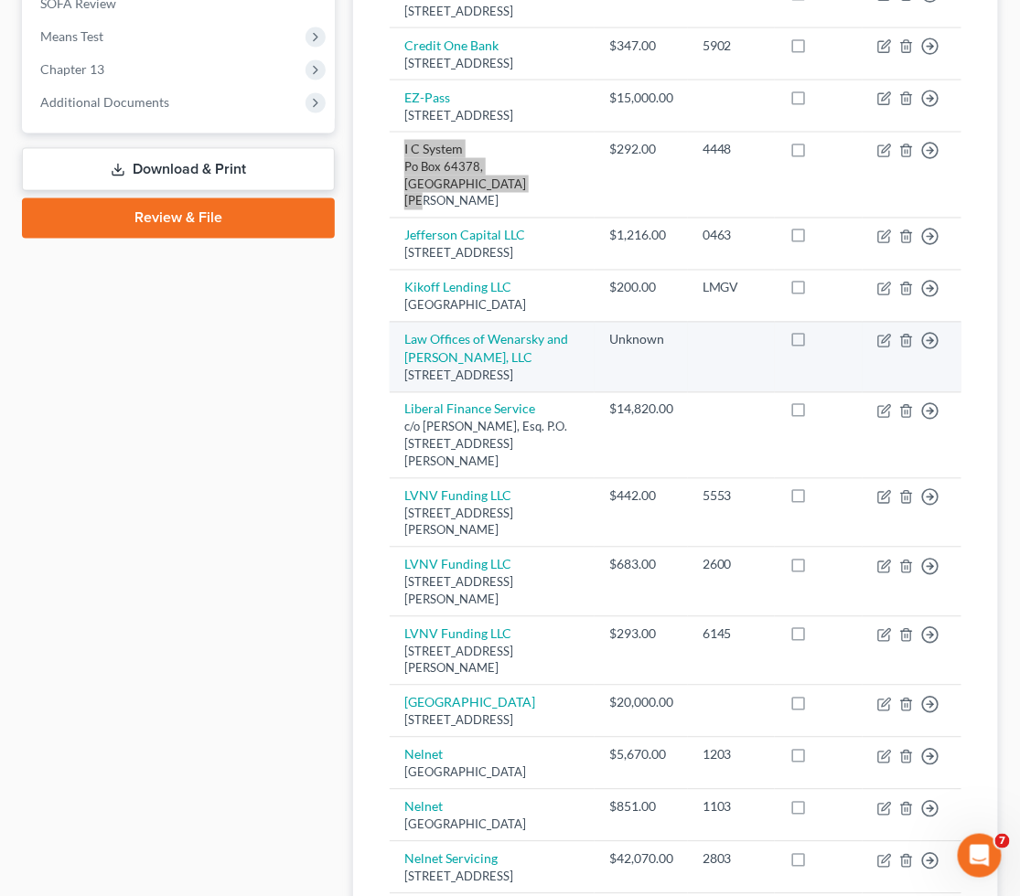
scroll to position [750, 0]
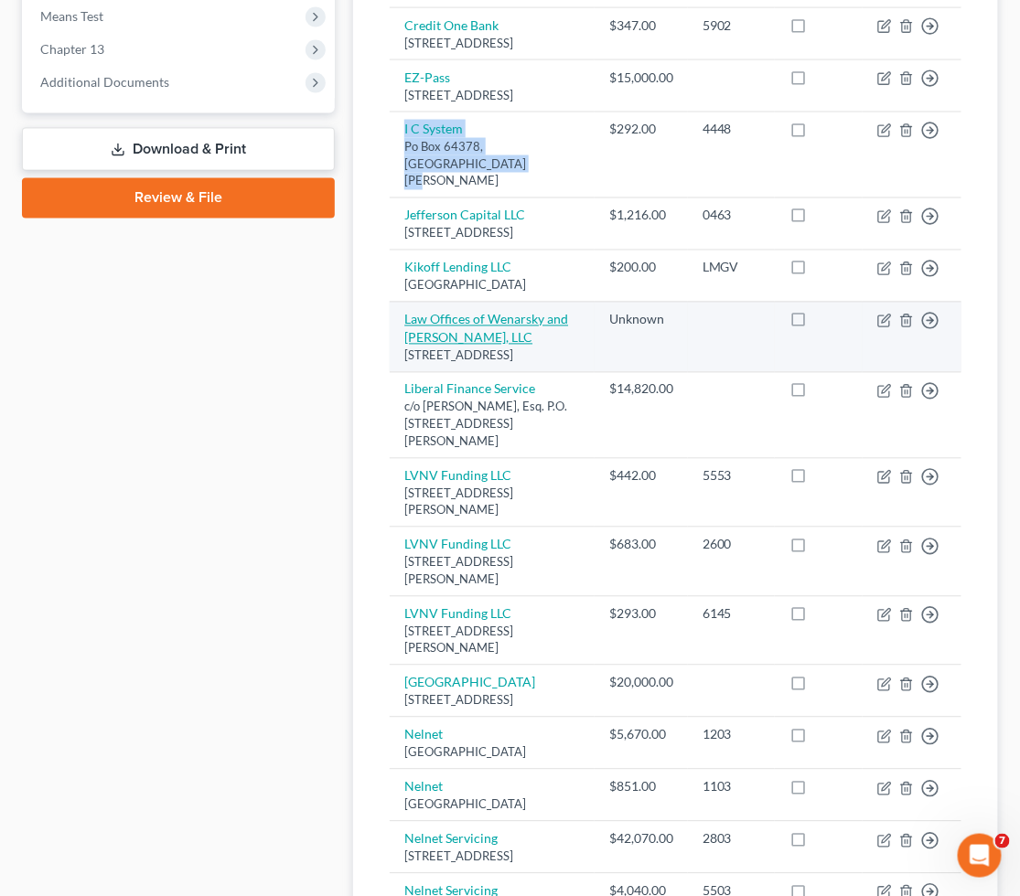
drag, startPoint x: 533, startPoint y: 510, endPoint x: 404, endPoint y: 454, distance: 140.5
click at [404, 372] on td "Law Offices of Wenarsky and [PERSON_NAME], LLC [STREET_ADDRESS]" at bounding box center [492, 337] width 205 height 70
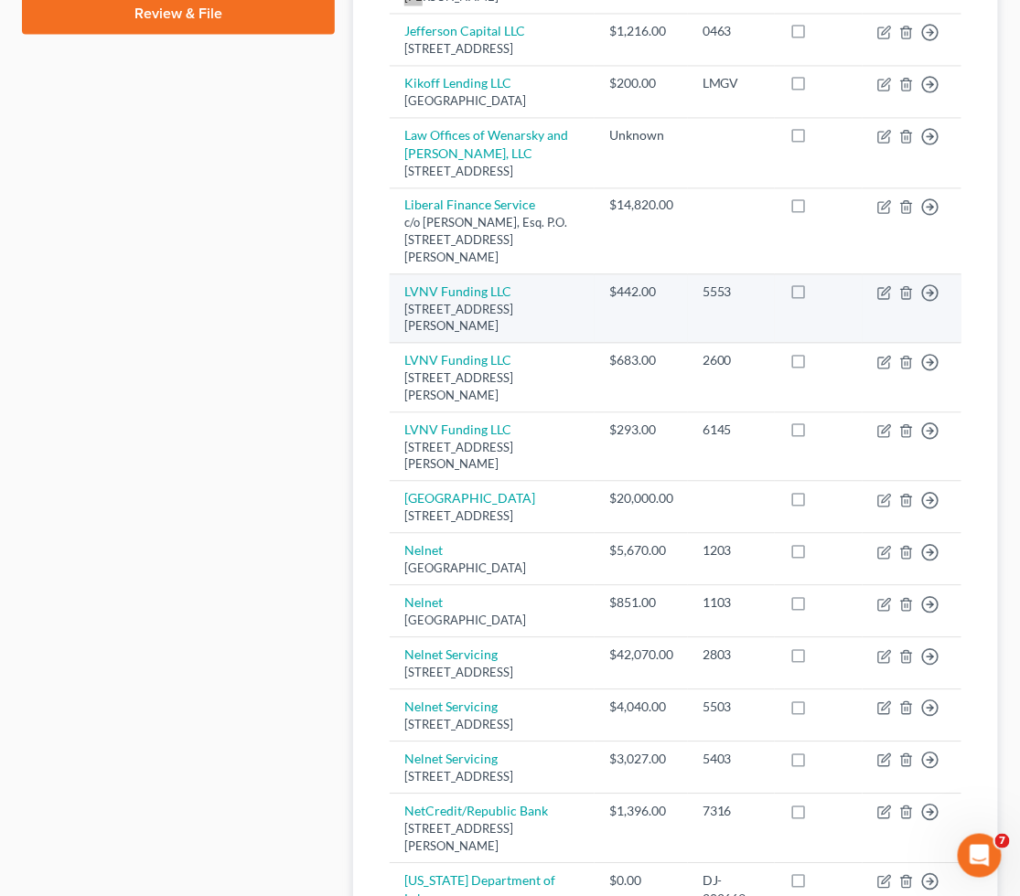
scroll to position [953, 0]
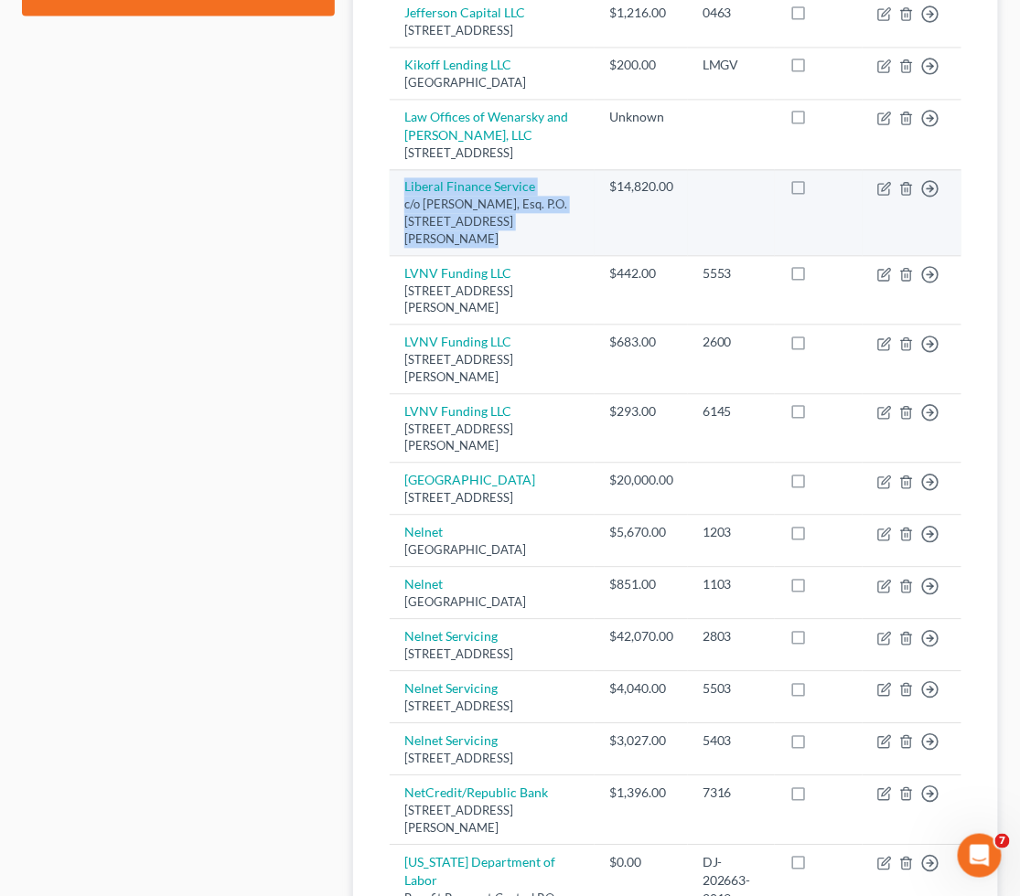
drag, startPoint x: 570, startPoint y: 377, endPoint x: 402, endPoint y: 344, distance: 170.6
click at [402, 255] on td "Liberal Finance Service c/o [PERSON_NAME], Esq. P.O. [STREET_ADDRESS][PERSON_NA…" at bounding box center [492, 212] width 205 height 86
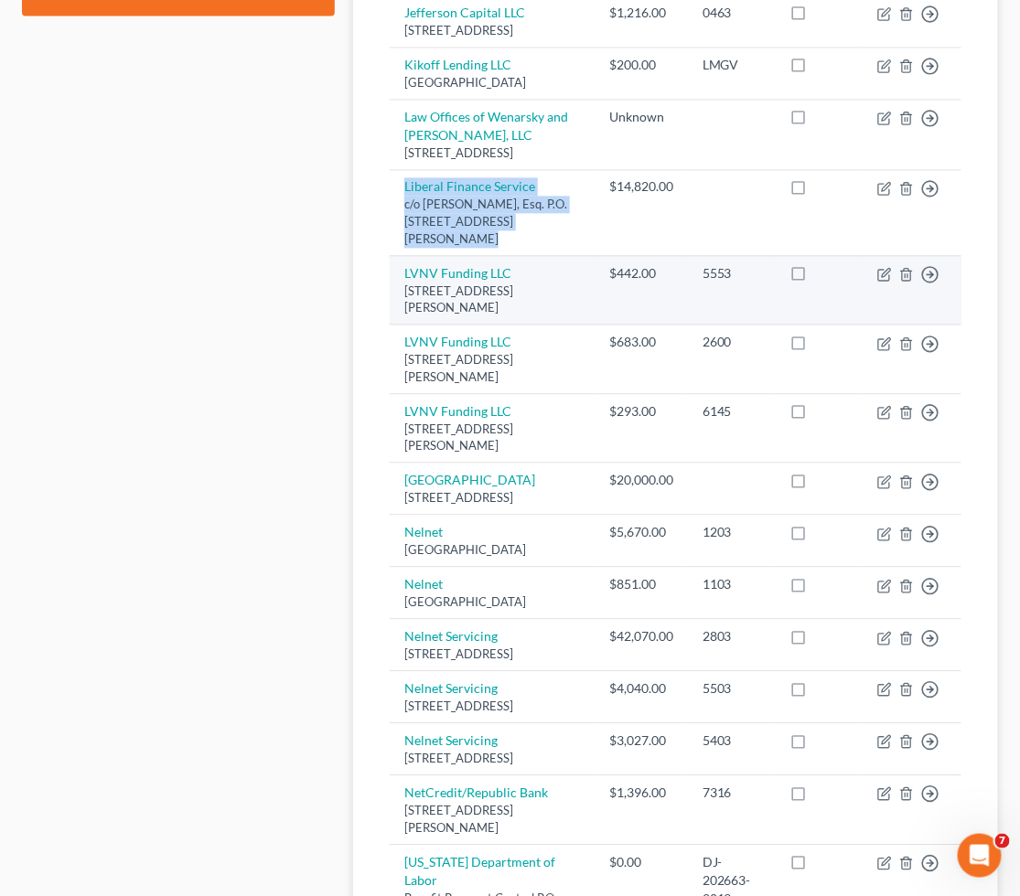
drag, startPoint x: 445, startPoint y: 449, endPoint x: 403, endPoint y: 415, distance: 54.0
click at [403, 325] on td "LVNV Funding LLC [STREET_ADDRESS][PERSON_NAME]" at bounding box center [492, 290] width 205 height 70
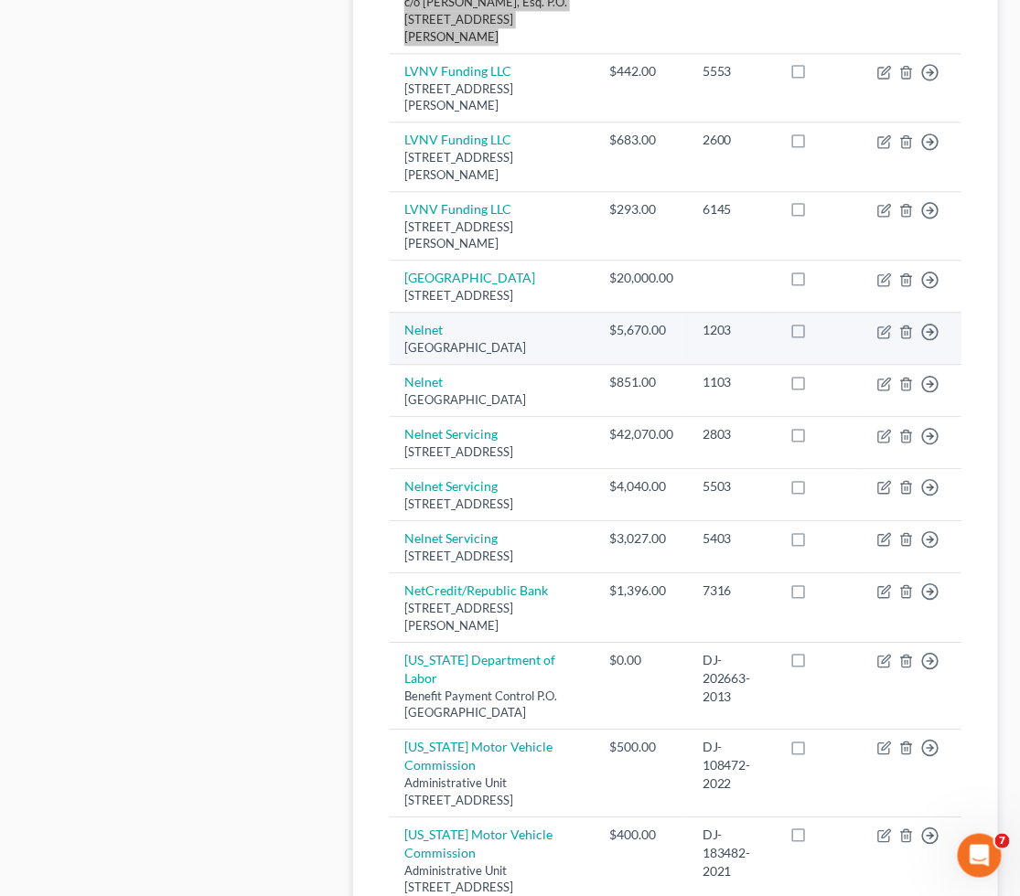
scroll to position [1156, 0]
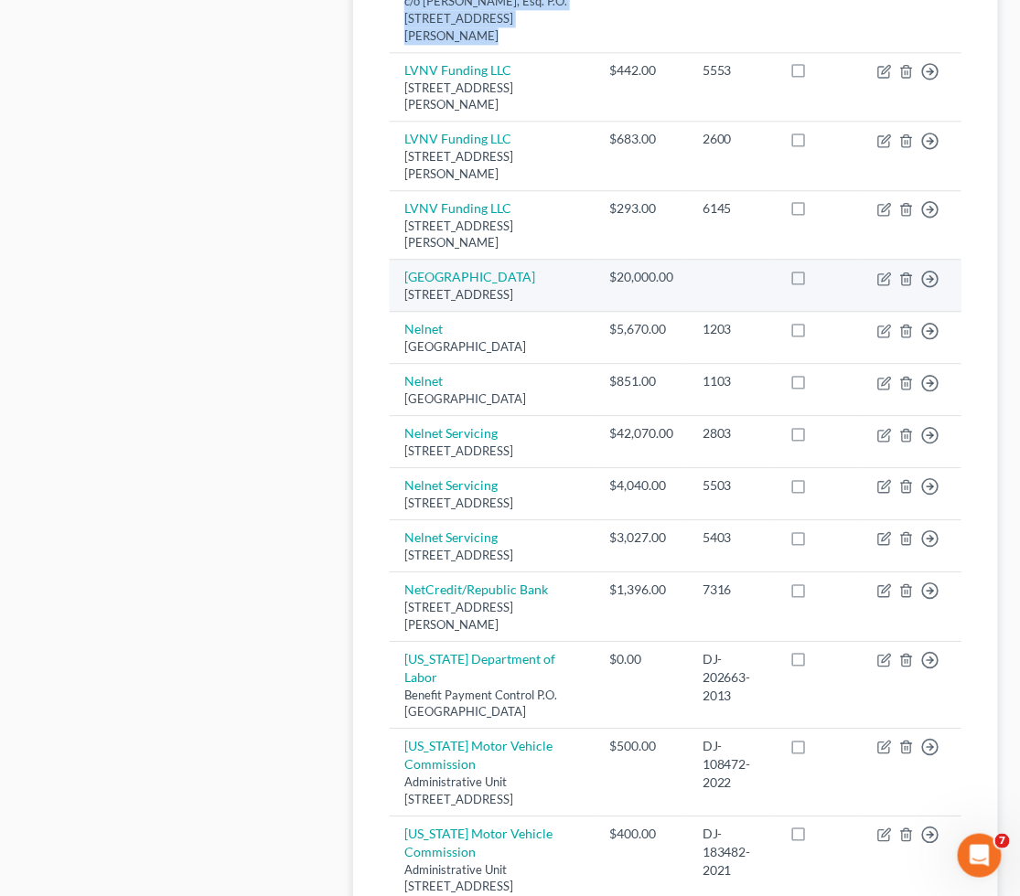
drag, startPoint x: 580, startPoint y: 432, endPoint x: 403, endPoint y: 417, distance: 177.1
click at [403, 312] on td "[GEOGRAPHIC_DATA] [STREET_ADDRESS]" at bounding box center [492, 286] width 205 height 52
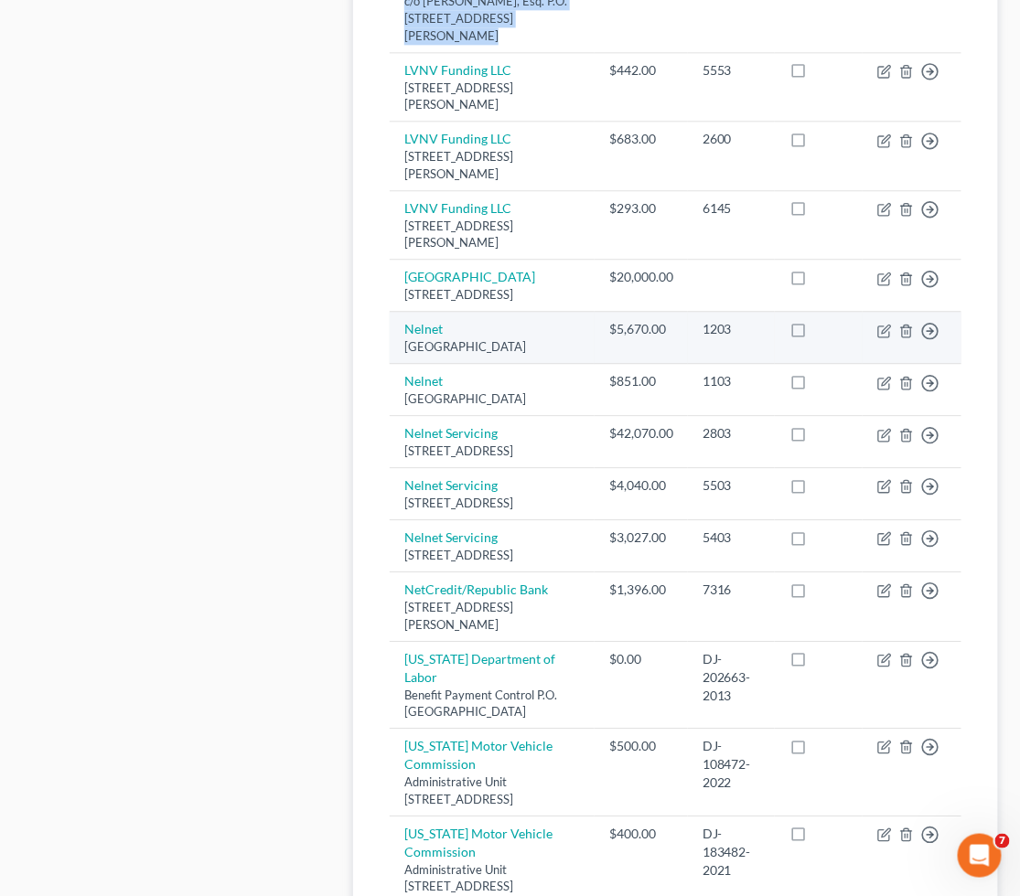
drag, startPoint x: 443, startPoint y: 507, endPoint x: 399, endPoint y: 467, distance: 58.9
click at [399, 364] on td "[GEOGRAPHIC_DATA]" at bounding box center [492, 338] width 205 height 52
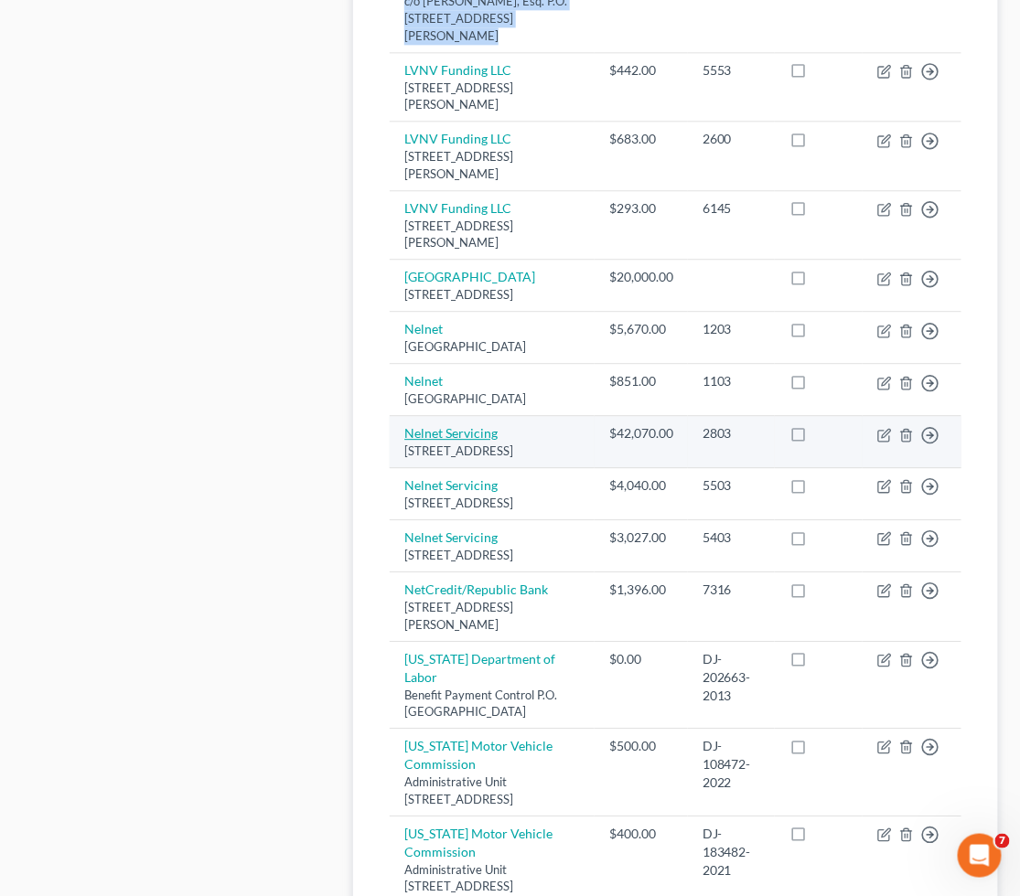
drag, startPoint x: 446, startPoint y: 646, endPoint x: 405, endPoint y: 604, distance: 58.8
click at [405, 468] on td "Nelnet Servicing [STREET_ADDRESS]" at bounding box center [492, 442] width 205 height 52
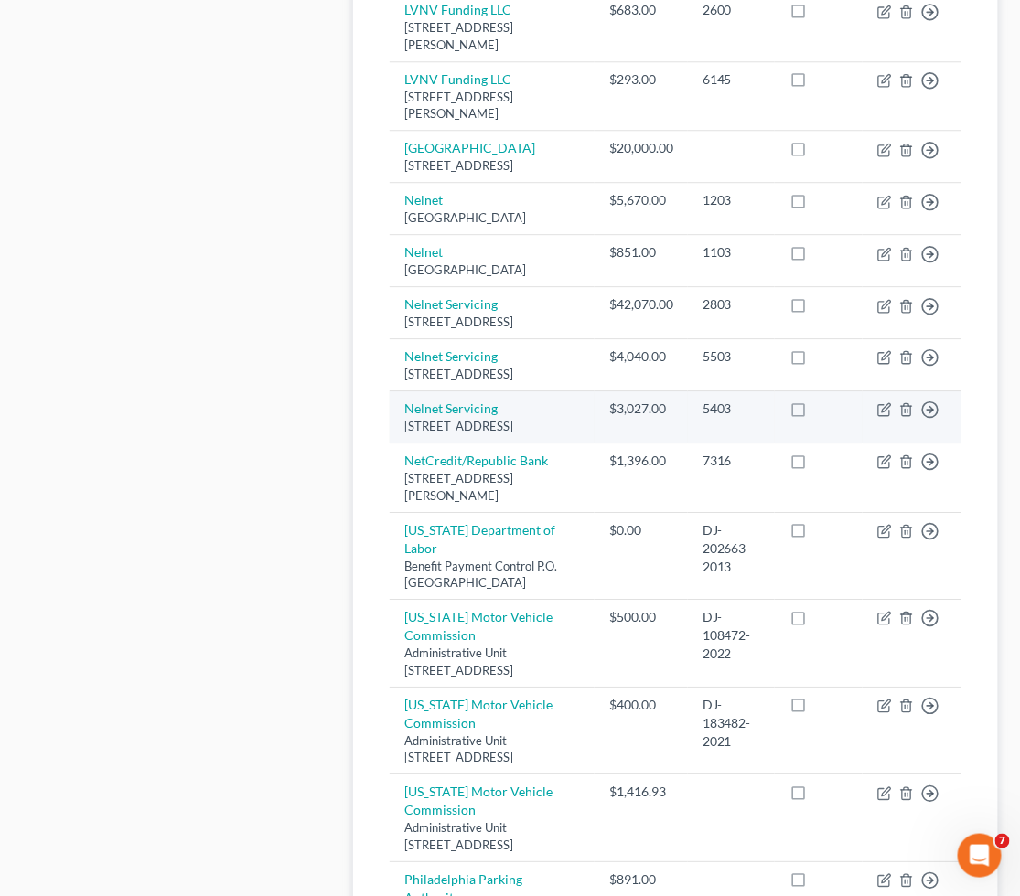
scroll to position [1359, 0]
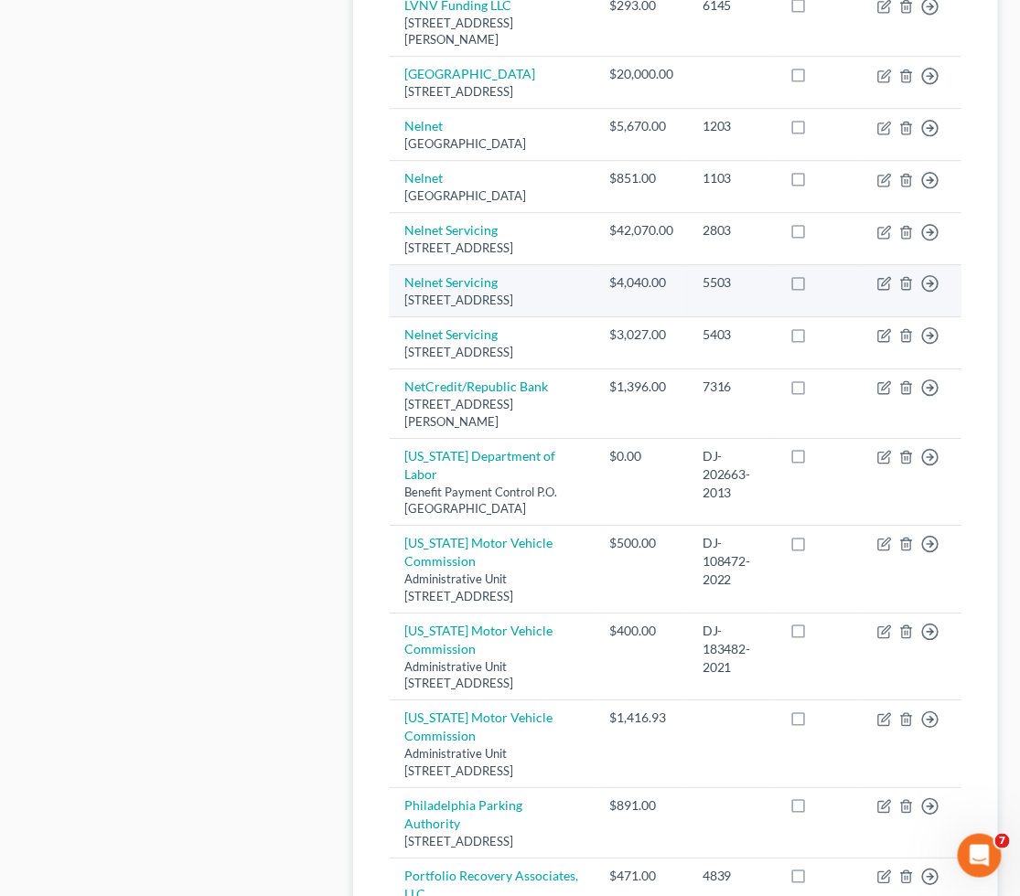
drag, startPoint x: 507, startPoint y: 505, endPoint x: 401, endPoint y: 466, distance: 112.8
click at [401, 317] on td "Nelnet Servicing [STREET_ADDRESS]" at bounding box center [492, 291] width 205 height 52
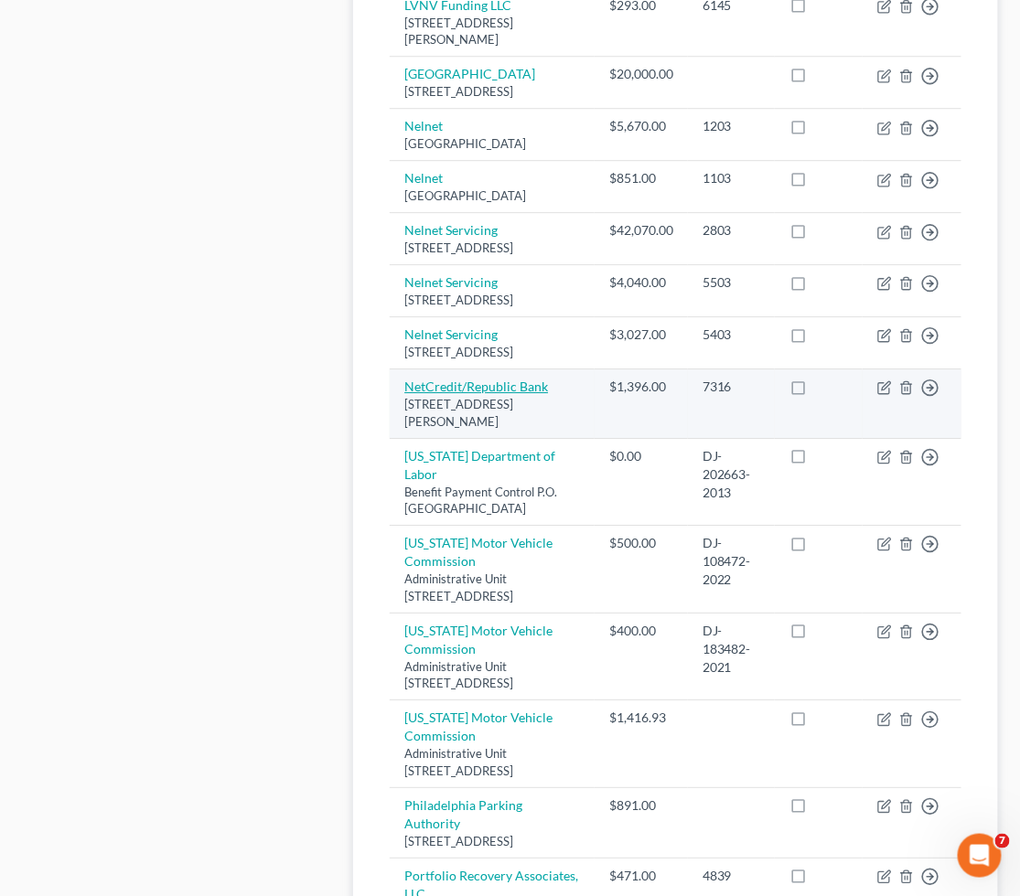
drag, startPoint x: 443, startPoint y: 647, endPoint x: 404, endPoint y: 611, distance: 53.0
click at [404, 439] on td "NetCredit/Republic Bank [STREET_ADDRESS][PERSON_NAME]" at bounding box center [492, 404] width 205 height 70
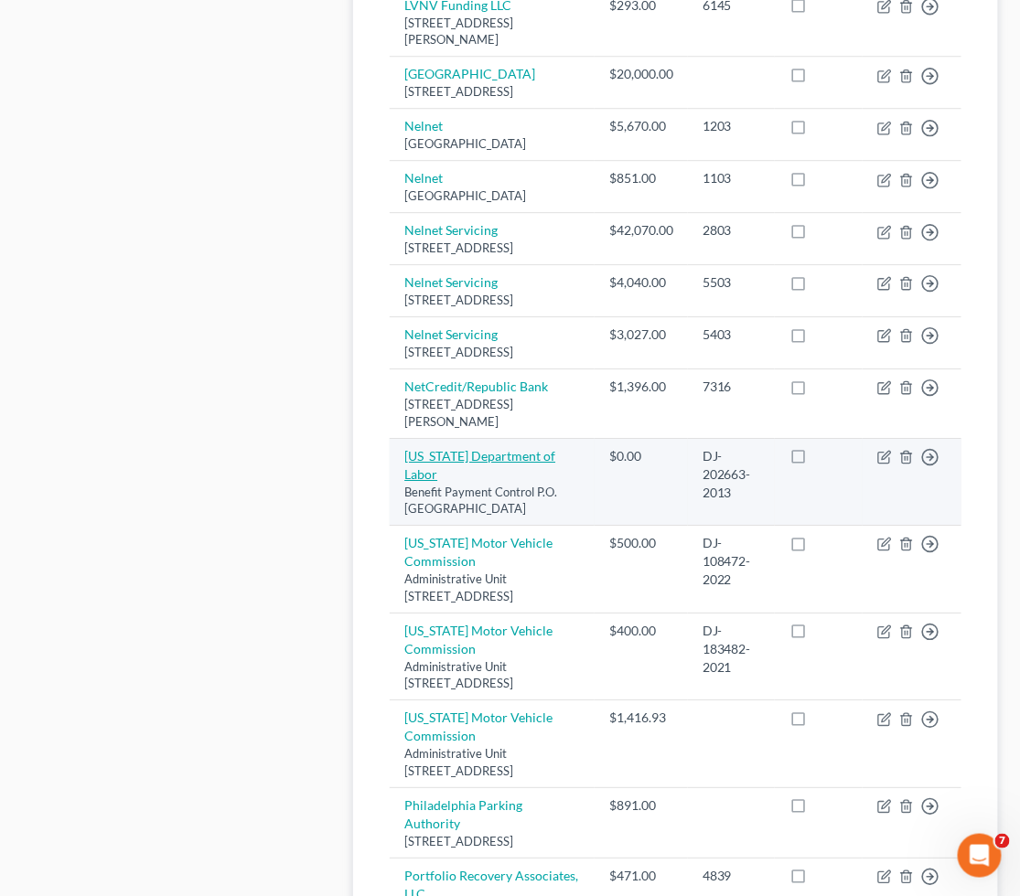
drag, startPoint x: 552, startPoint y: 733, endPoint x: 406, endPoint y: 677, distance: 156.6
click at [406, 526] on td "[US_STATE] Department of Labor Benefit Payment Control P.O. [GEOGRAPHIC_DATA]" at bounding box center [492, 482] width 205 height 88
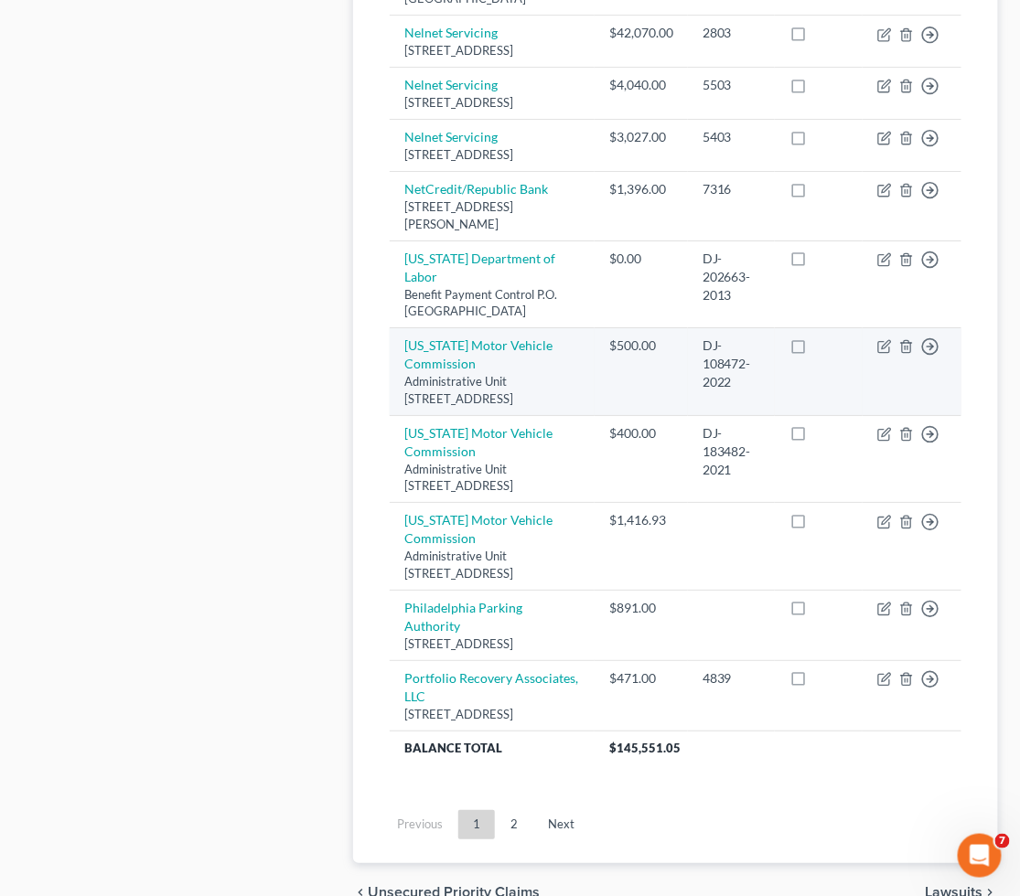
scroll to position [1562, 0]
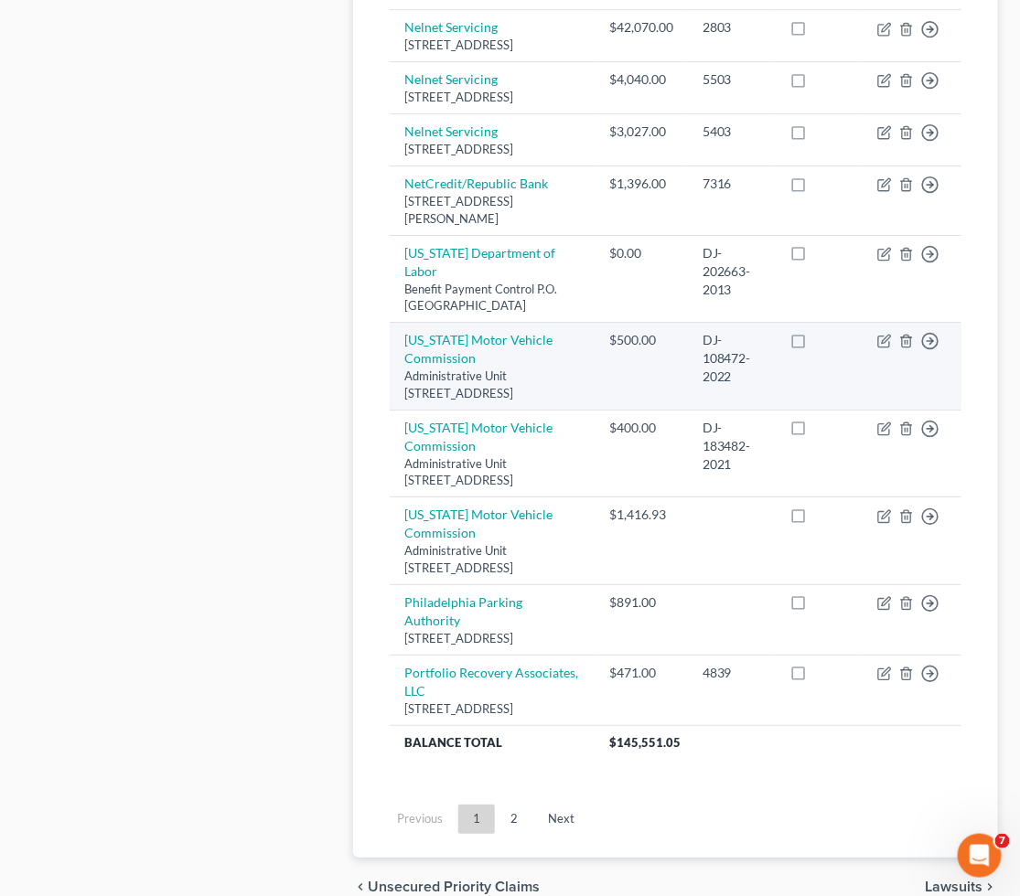
drag, startPoint x: 506, startPoint y: 631, endPoint x: 399, endPoint y: 561, distance: 128.1
click at [399, 411] on td "[US_STATE] Motor Vehicle Commission Administrative Unit [STREET_ADDRESS]" at bounding box center [492, 367] width 205 height 88
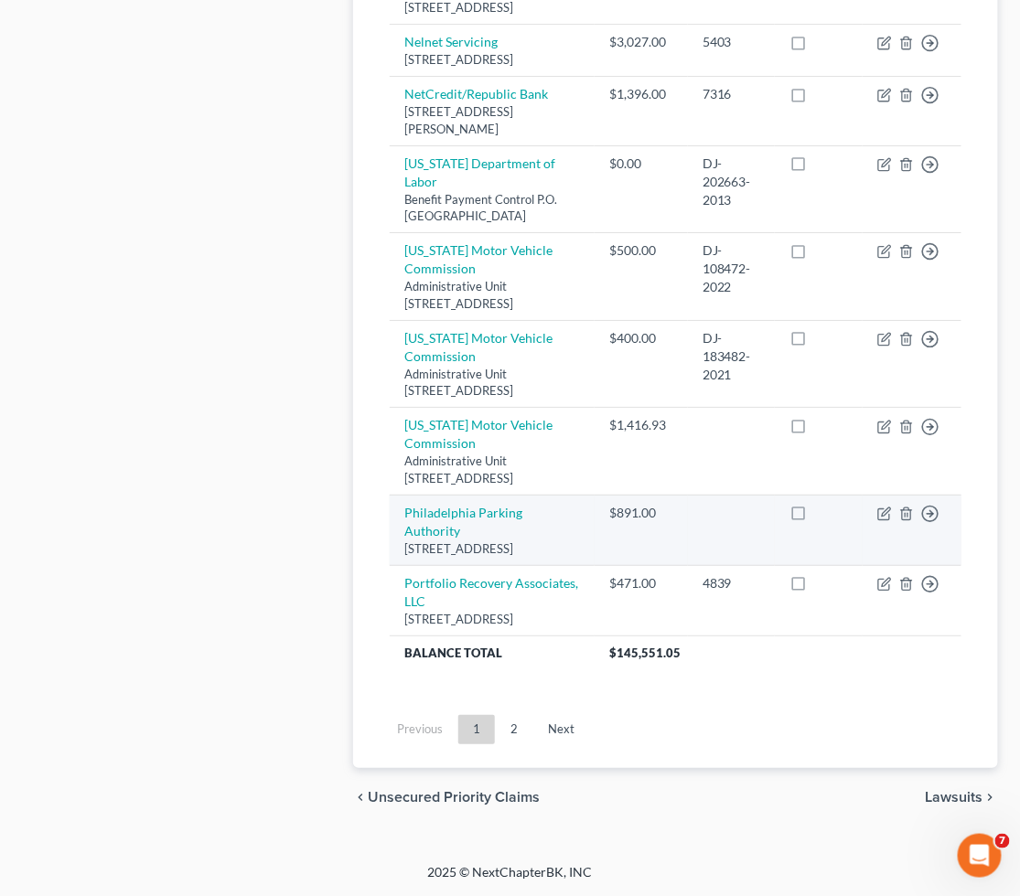
scroll to position [1941, 0]
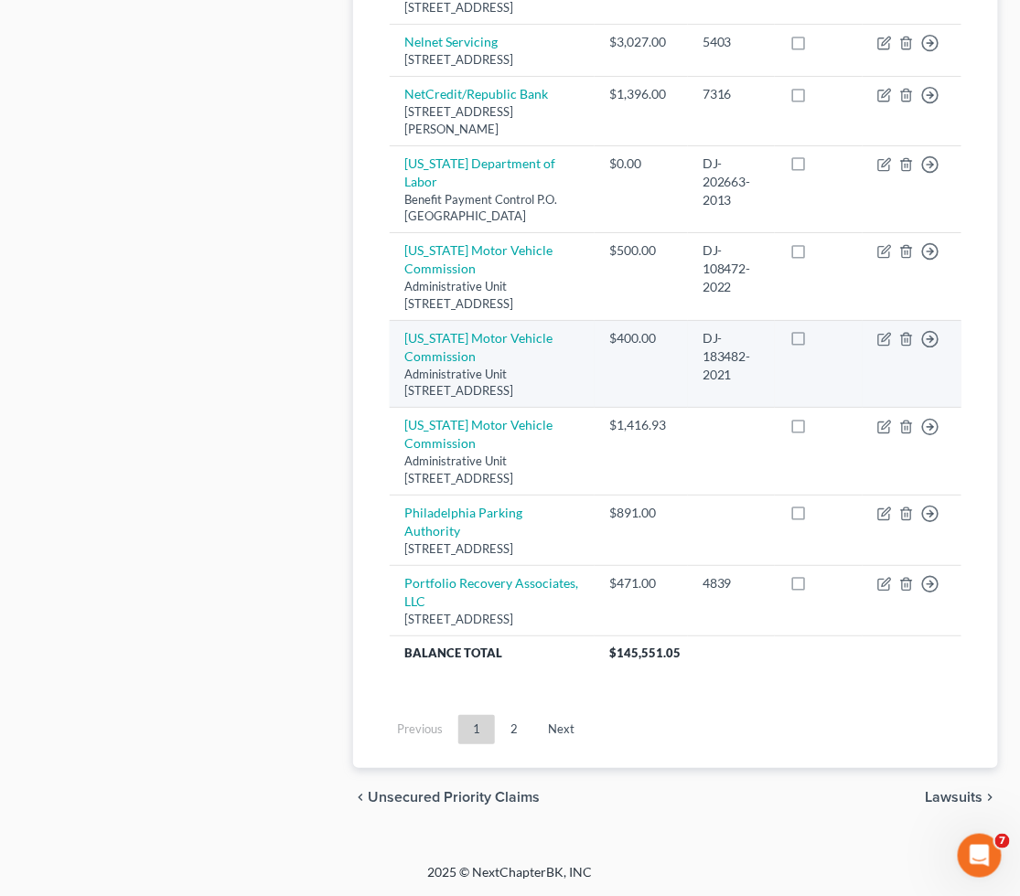
drag, startPoint x: 397, startPoint y: 287, endPoint x: 517, endPoint y: 354, distance: 137.1
click at [517, 354] on td "[US_STATE] Motor Vehicle Commission Administrative Unit [STREET_ADDRESS]" at bounding box center [492, 364] width 205 height 88
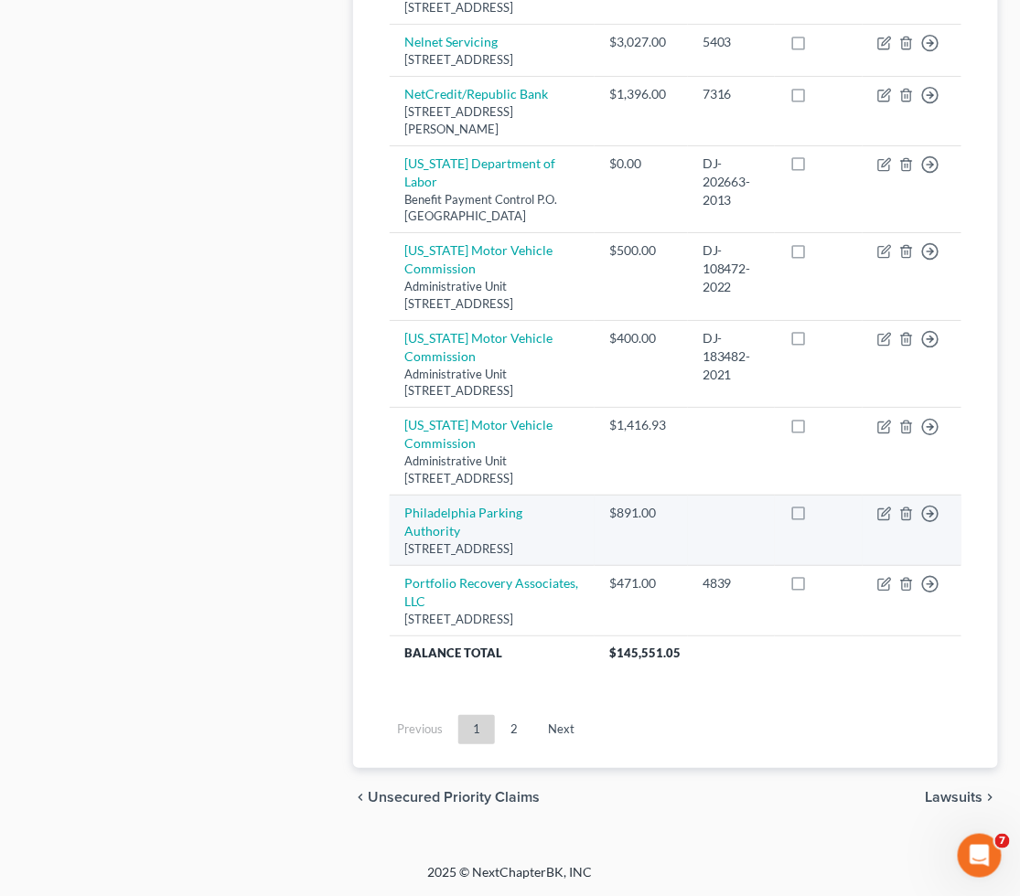
drag, startPoint x: 399, startPoint y: 491, endPoint x: 494, endPoint y: 498, distance: 95.4
click at [534, 536] on td "Philadelphia Parking Authority [STREET_ADDRESS]" at bounding box center [492, 530] width 205 height 70
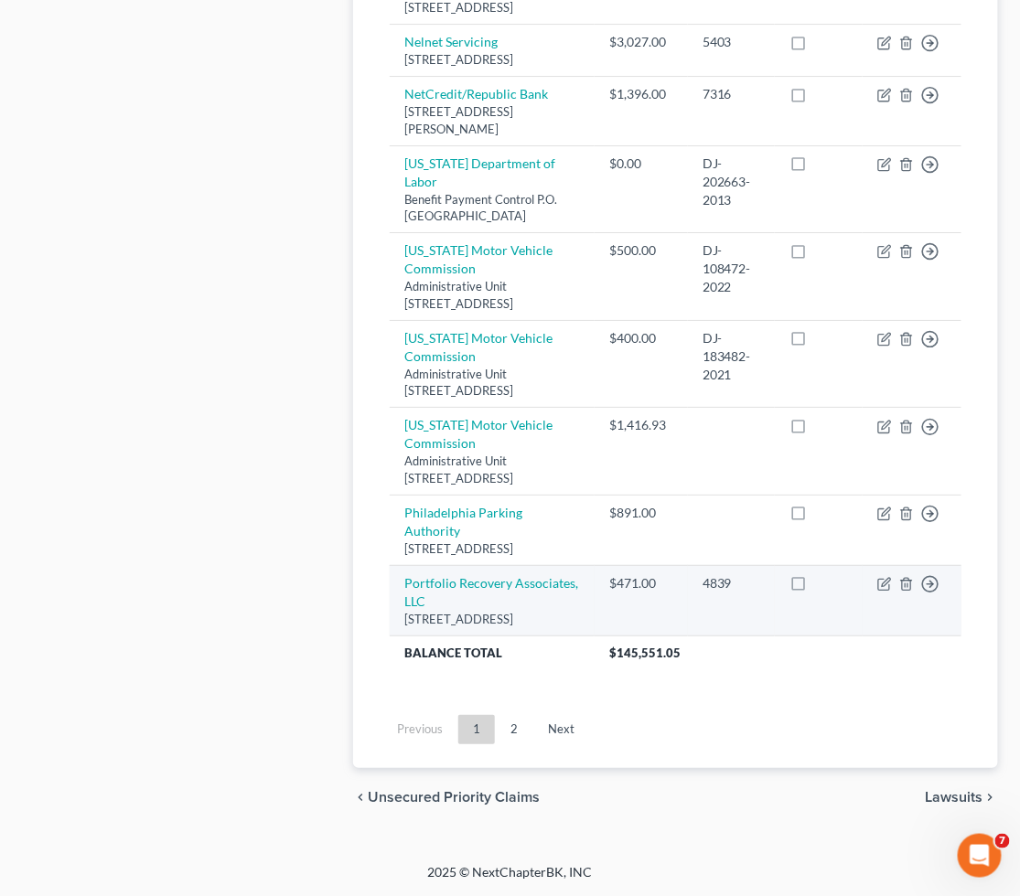
drag, startPoint x: 400, startPoint y: 554, endPoint x: 478, endPoint y: 628, distance: 108.0
click at [478, 628] on td "Portfolio Recovery Associates, LLC [STREET_ADDRESS]" at bounding box center [492, 600] width 205 height 70
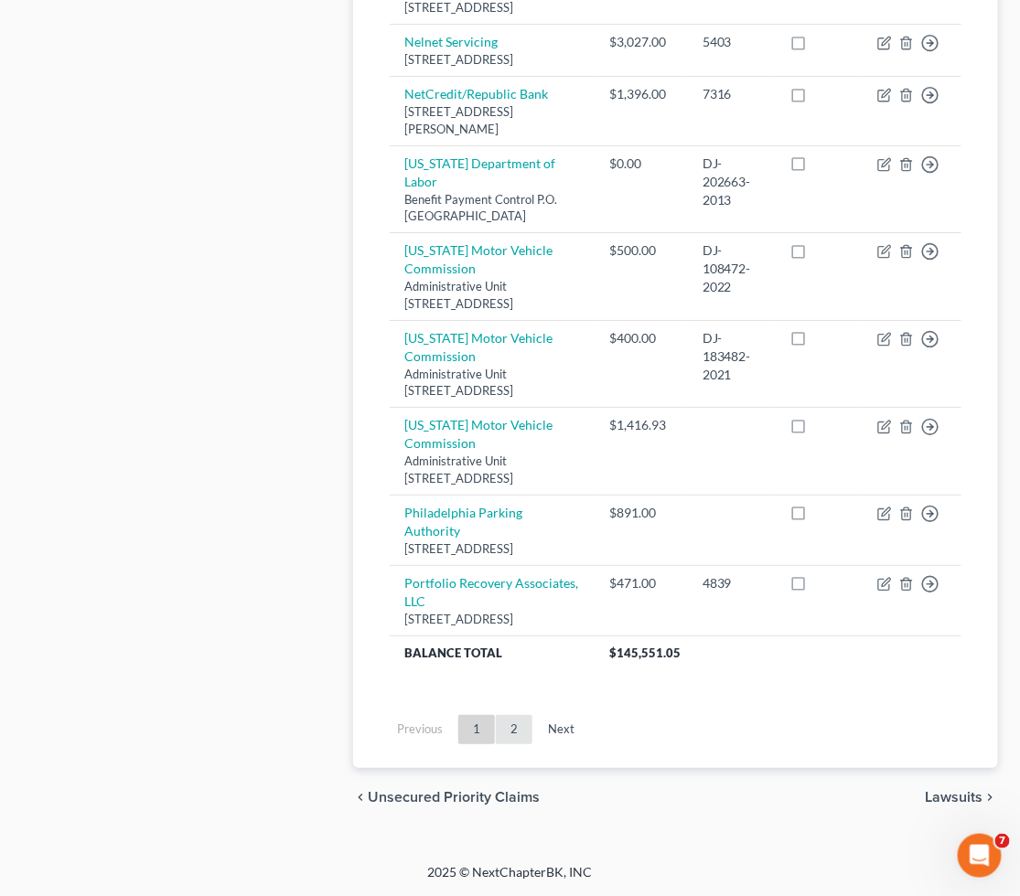
click at [507, 734] on link "2" at bounding box center [514, 729] width 37 height 29
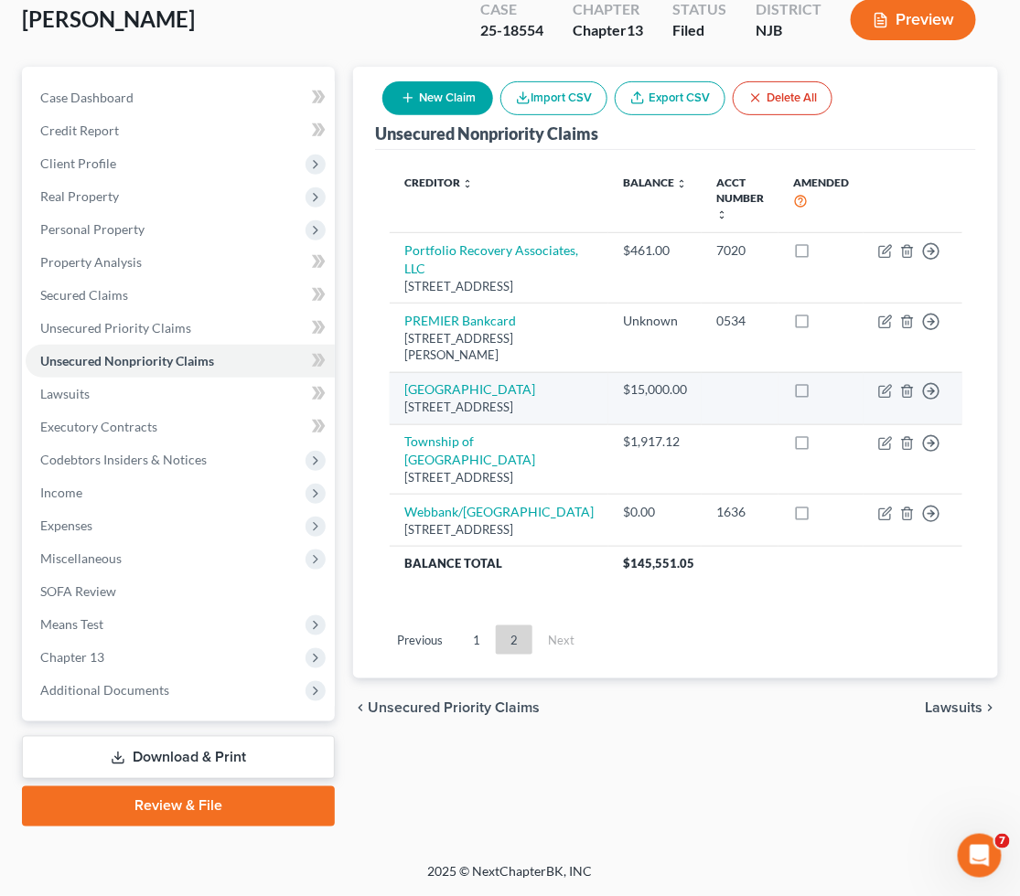
scroll to position [140, 0]
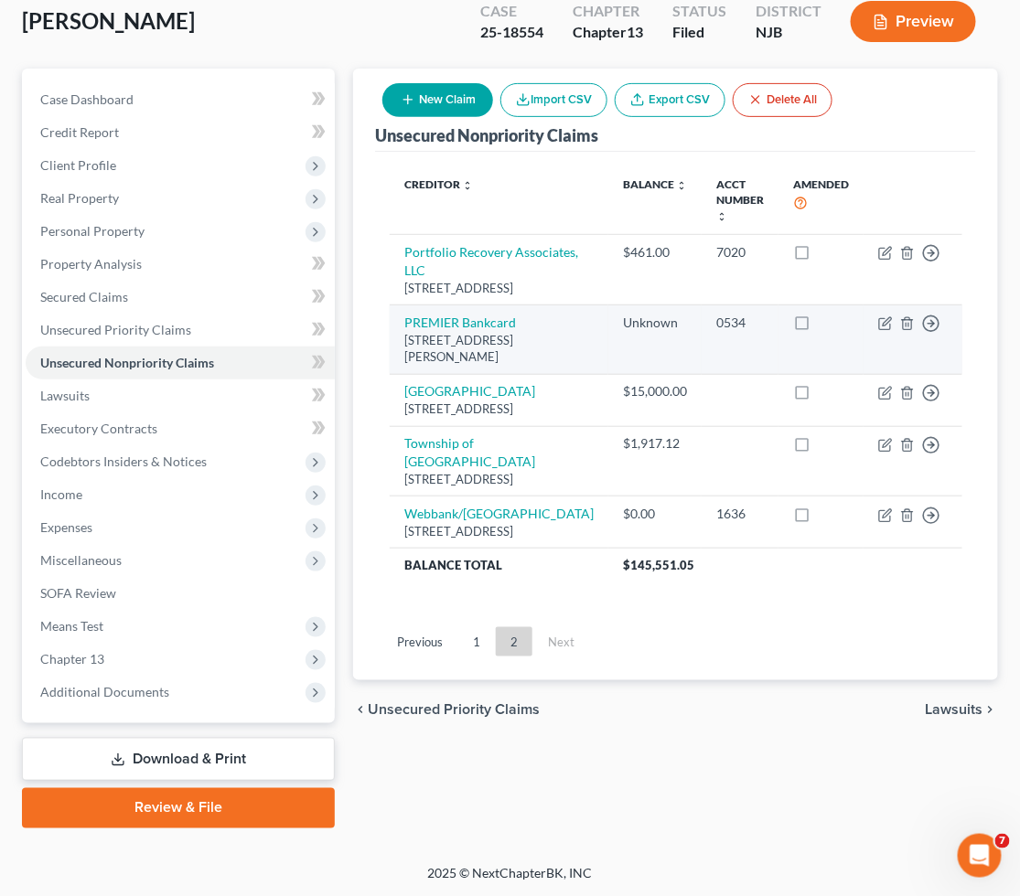
drag, startPoint x: 400, startPoint y: 325, endPoint x: 507, endPoint y: 368, distance: 115.3
click at [507, 368] on td "PREMIER Bankcard [STREET_ADDRESS][PERSON_NAME]" at bounding box center [499, 340] width 219 height 70
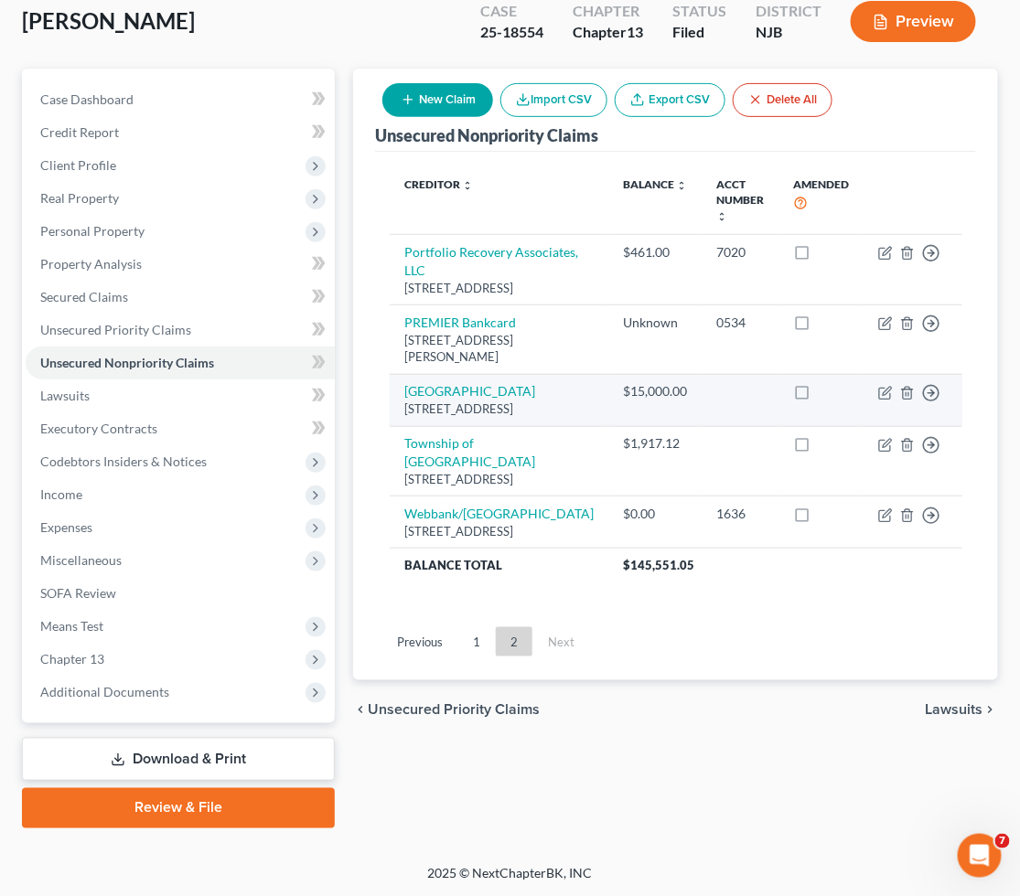
drag, startPoint x: 401, startPoint y: 396, endPoint x: 430, endPoint y: 409, distance: 31.9
click at [445, 426] on td "[GEOGRAPHIC_DATA] [GEOGRAPHIC_DATA][STREET_ADDRESS]" at bounding box center [499, 400] width 219 height 52
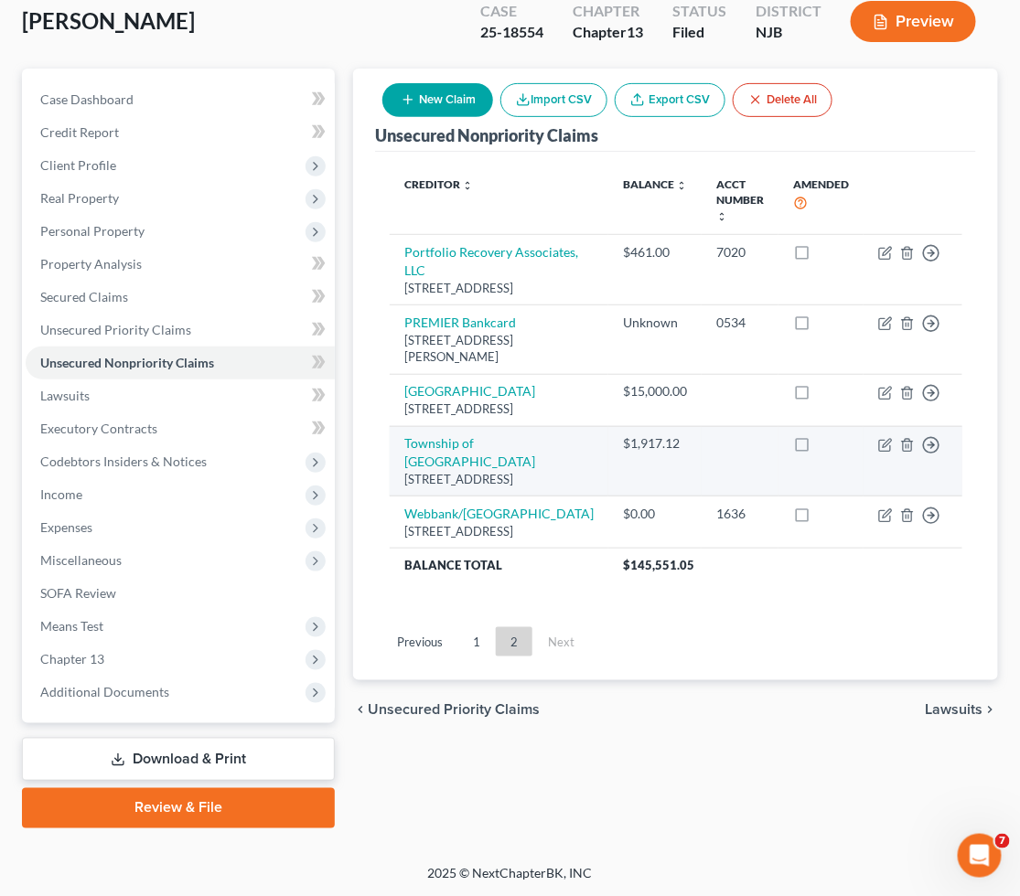
drag, startPoint x: 398, startPoint y: 460, endPoint x: 459, endPoint y: 490, distance: 68.3
click at [463, 497] on td "Township of [GEOGRAPHIC_DATA][STREET_ADDRESS]" at bounding box center [499, 461] width 219 height 70
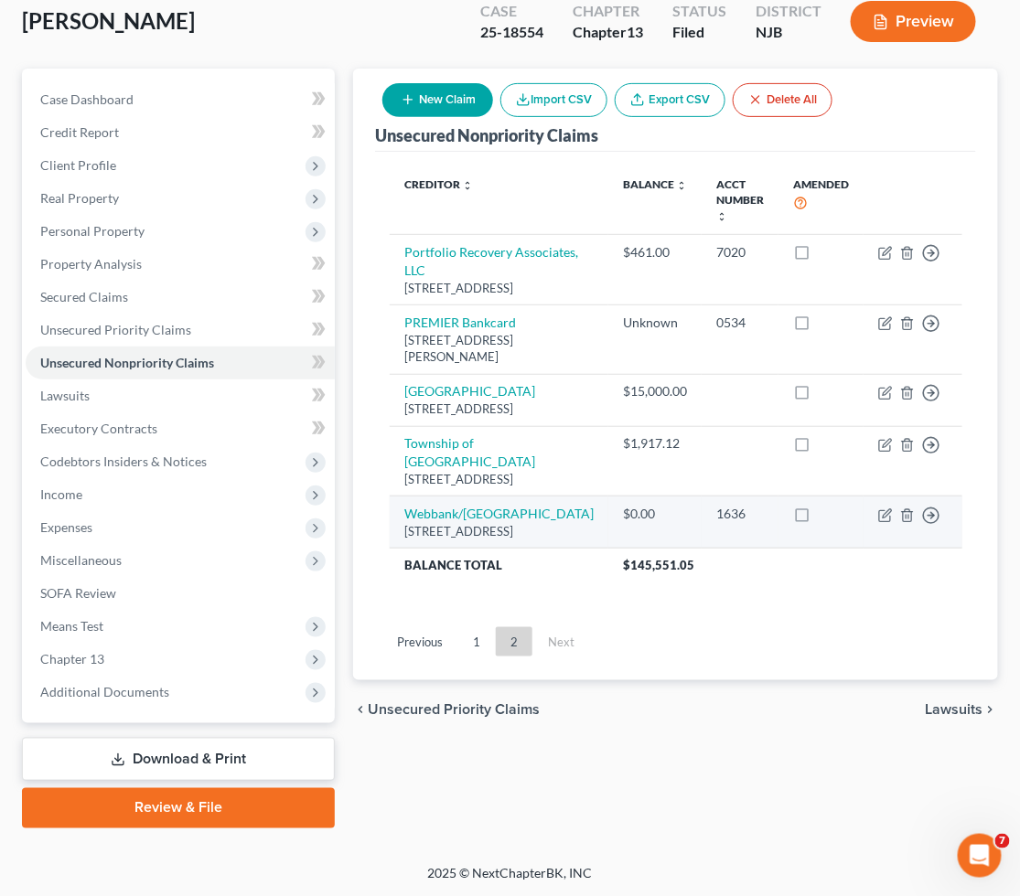
drag, startPoint x: 397, startPoint y: 531, endPoint x: 499, endPoint y: 572, distance: 110.4
click at [499, 549] on td "Webbank/[GEOGRAPHIC_DATA] [STREET_ADDRESS]" at bounding box center [499, 523] width 219 height 52
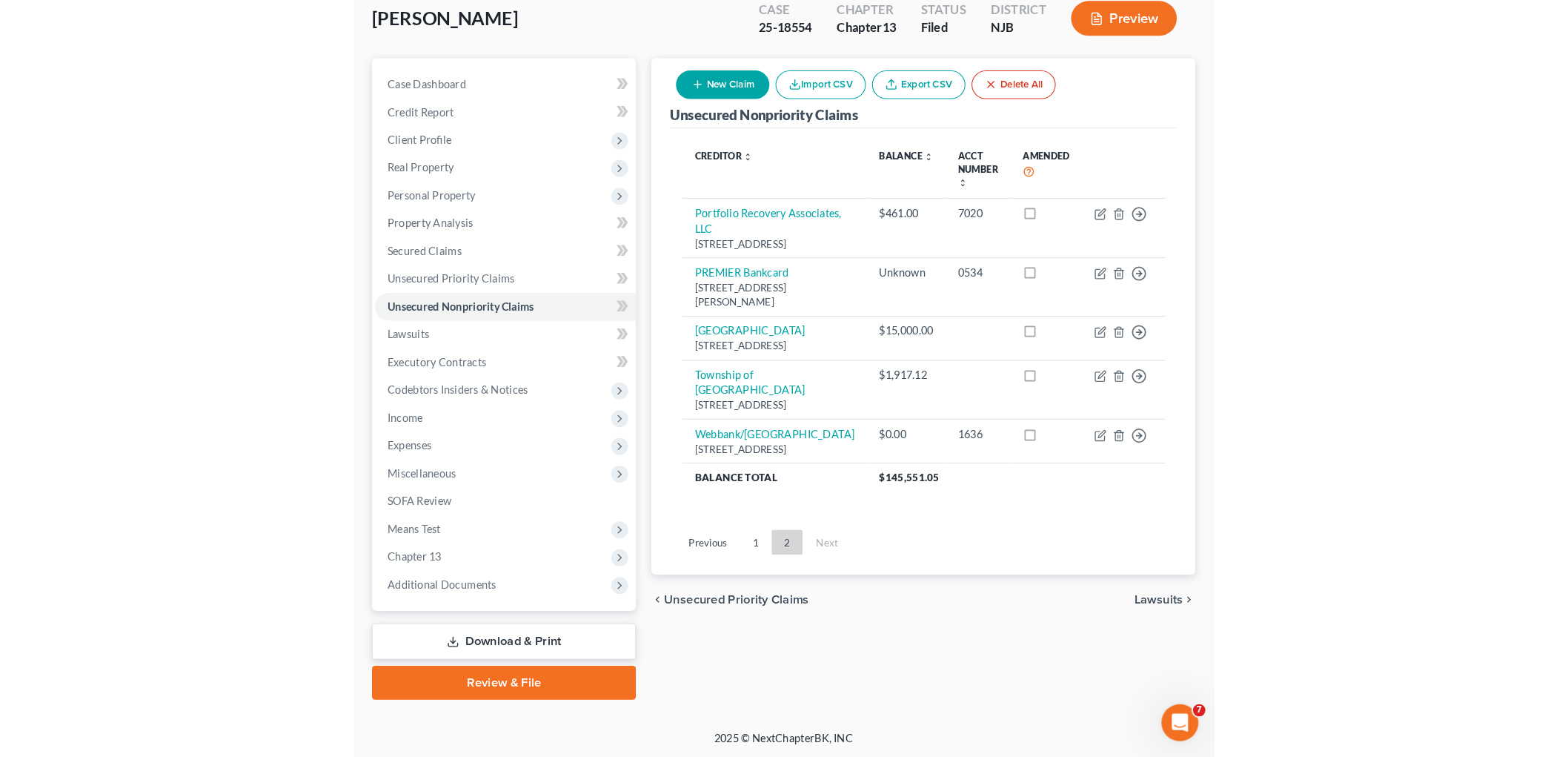
scroll to position [56, 0]
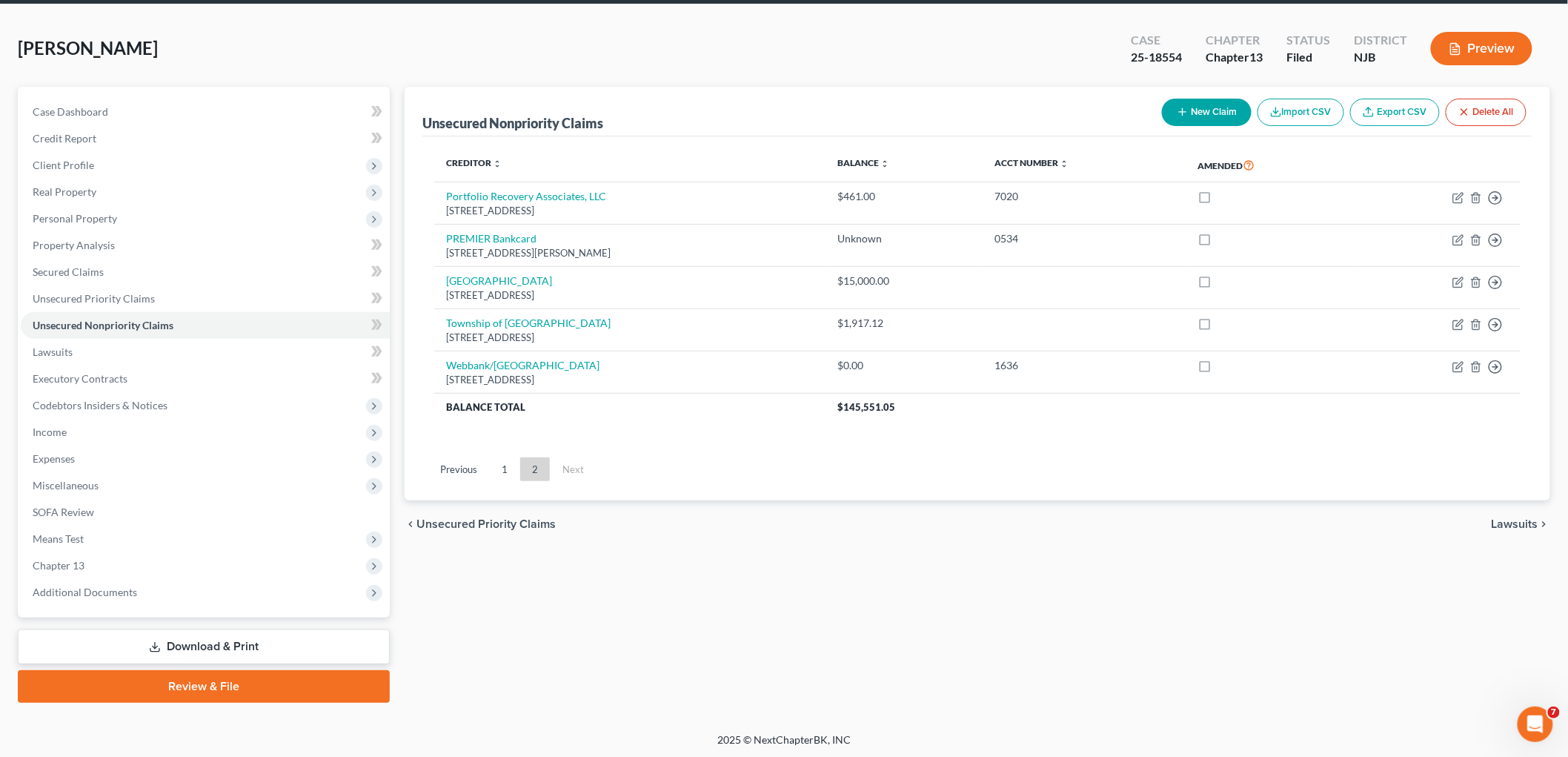
click at [695, 646] on div "Unsecured Nonpriority Claims New Claim Import CSV Export CSV Delete All Credito…" at bounding box center [977, 395] width 1160 height 616
click at [74, 274] on span "Secured Claims" at bounding box center [68, 272] width 71 height 13
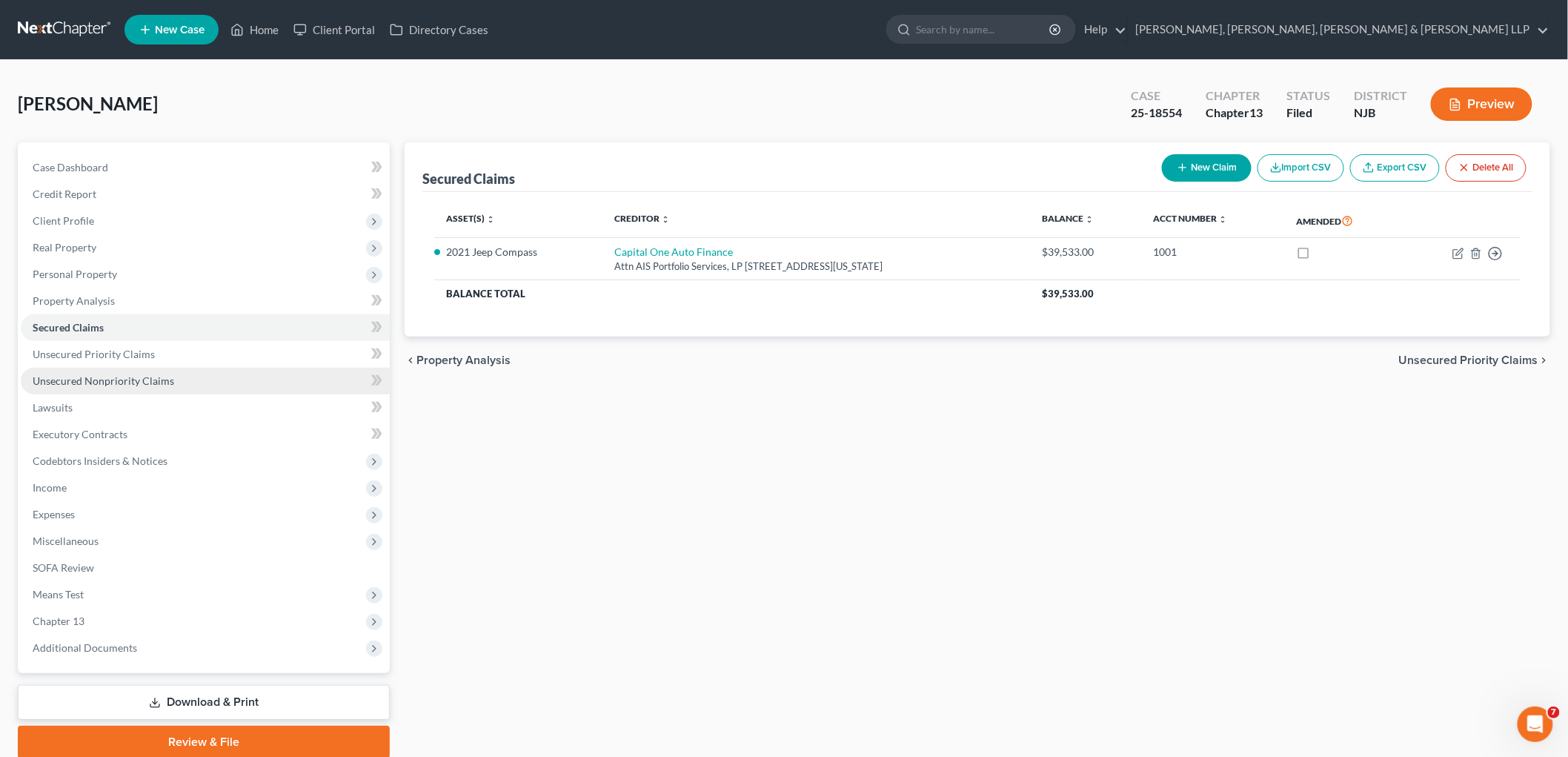
click at [85, 375] on span "Unsecured Nonpriority Claims" at bounding box center [103, 381] width 142 height 13
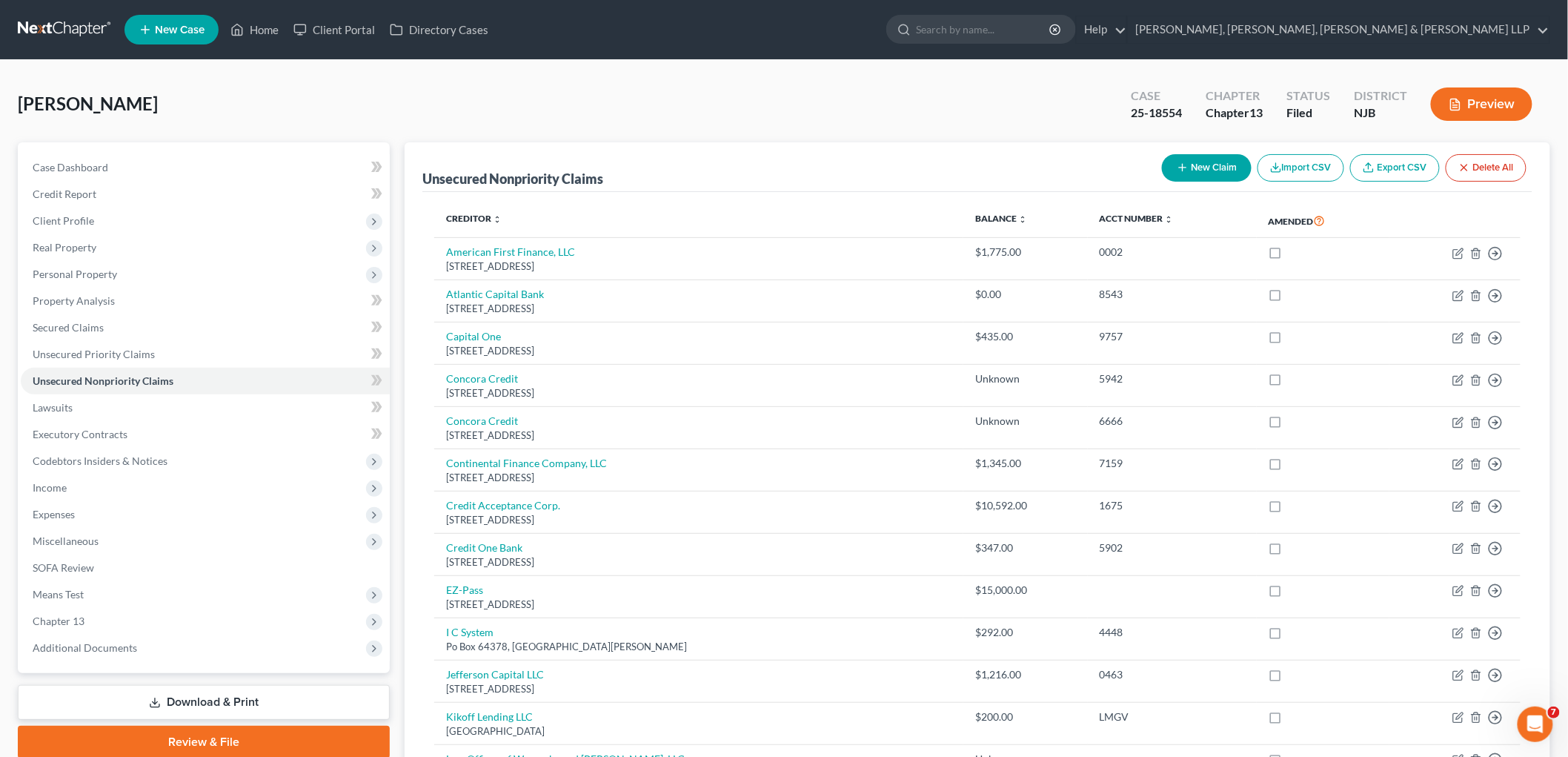
drag, startPoint x: 536, startPoint y: 94, endPoint x: 489, endPoint y: 8, distance: 98.0
click at [536, 94] on div "[PERSON_NAME] Upgraded Case 25-18554 Chapter Chapter 13 Status [GEOGRAPHIC_DATA…" at bounding box center [784, 110] width 1532 height 65
drag, startPoint x: 1122, startPoint y: 109, endPoint x: 1186, endPoint y: 122, distance: 65.3
click at [826, 122] on div "Case 25-18554" at bounding box center [1156, 105] width 75 height 44
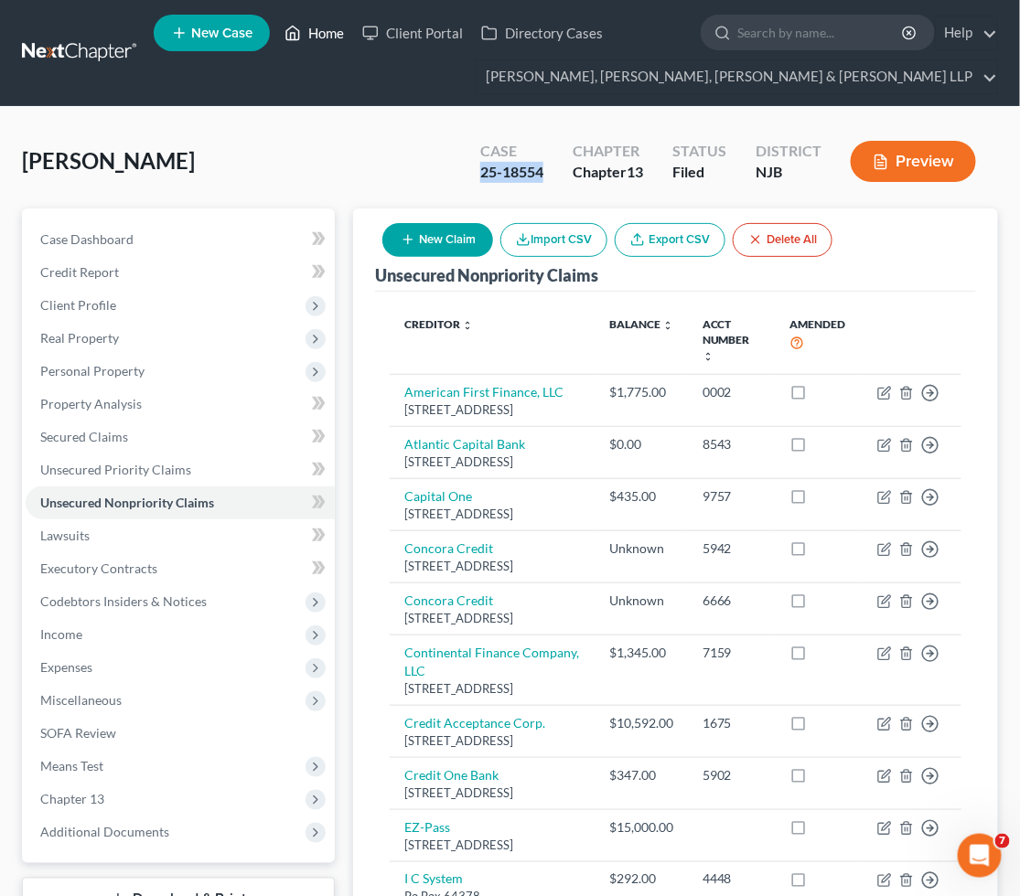
click at [320, 42] on link "Home" at bounding box center [314, 32] width 78 height 33
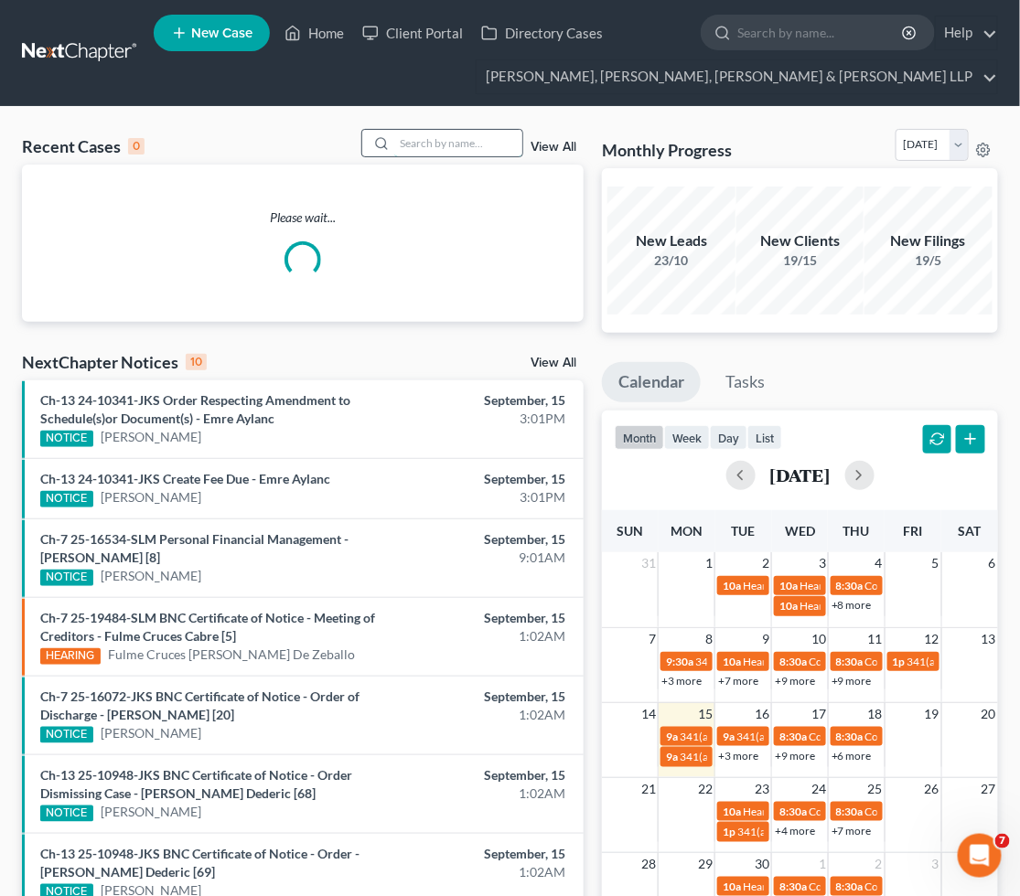
click at [457, 133] on input "search" at bounding box center [458, 143] width 128 height 27
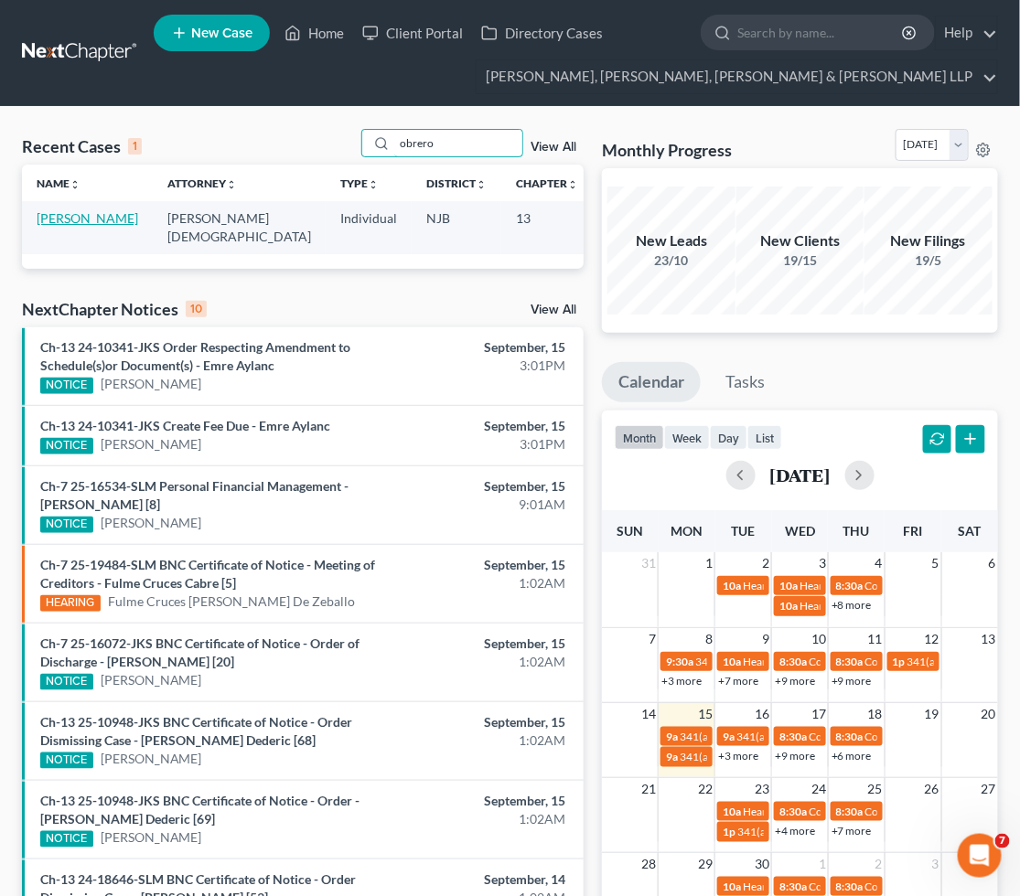
type input "obrero"
click at [69, 226] on link "[PERSON_NAME]" at bounding box center [88, 218] width 102 height 16
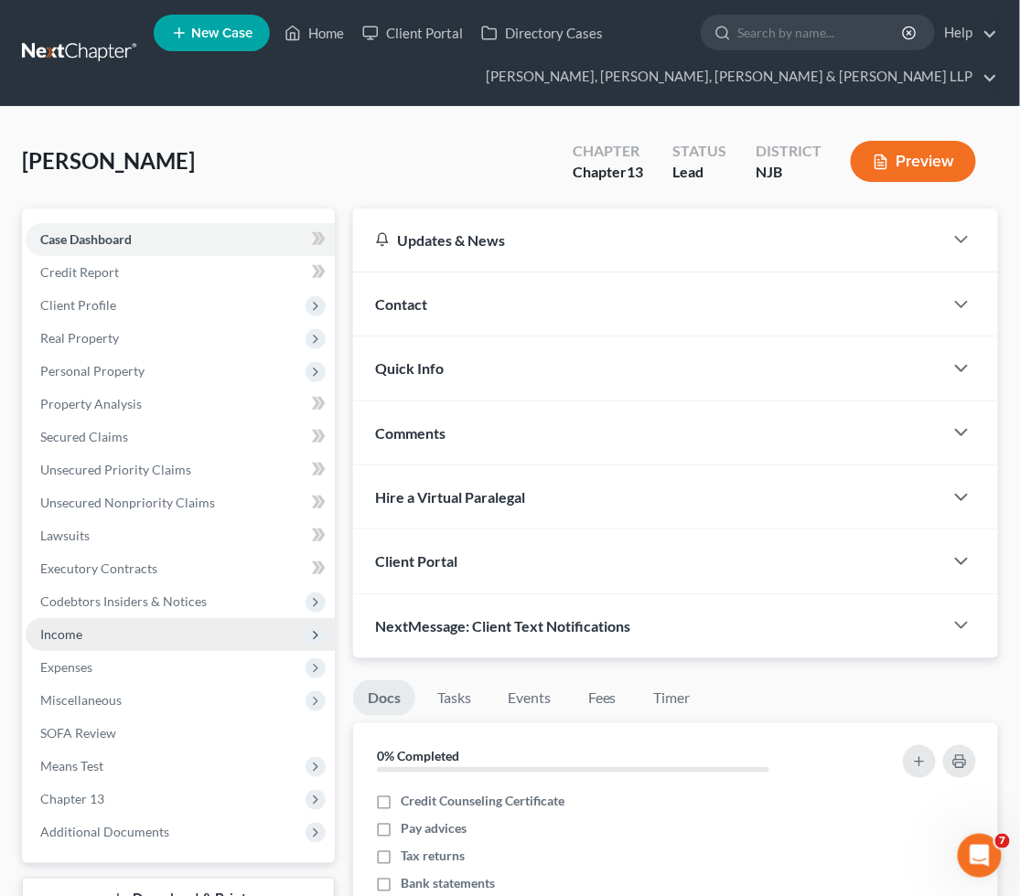
click at [76, 626] on span "Income" at bounding box center [61, 634] width 42 height 16
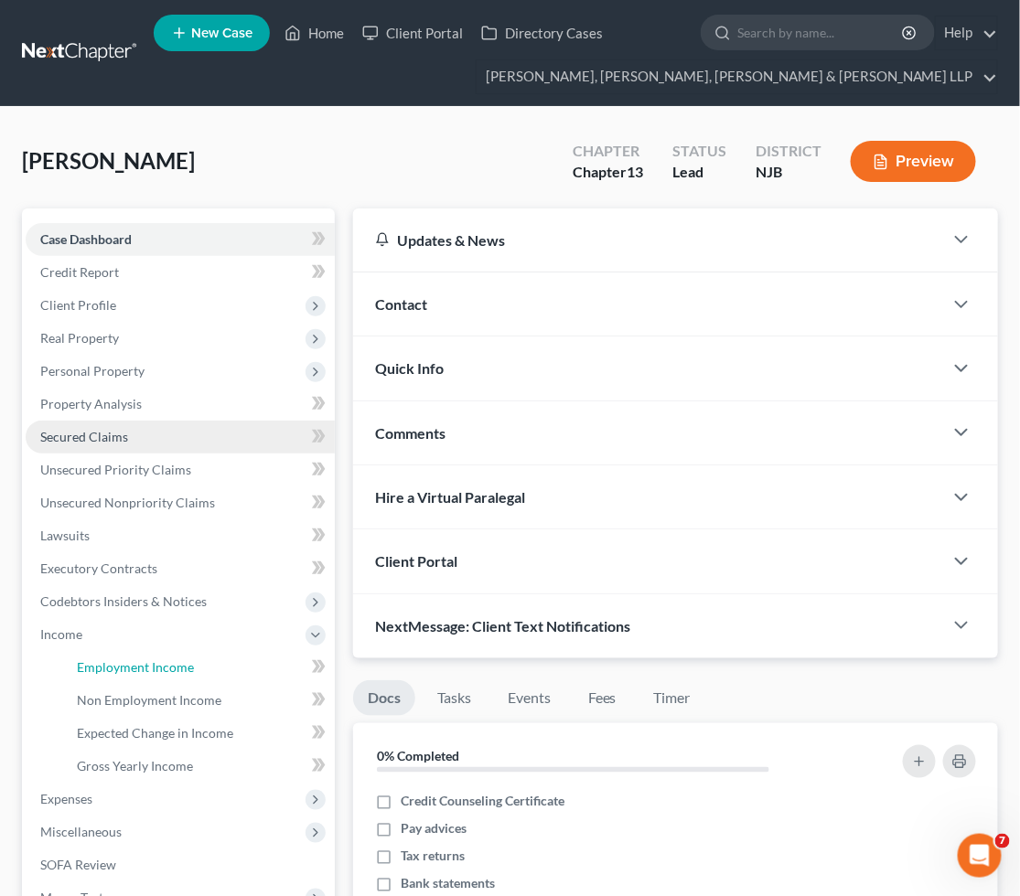
drag, startPoint x: 107, startPoint y: 654, endPoint x: 235, endPoint y: 449, distance: 241.6
click at [107, 653] on link "Employment Income" at bounding box center [198, 667] width 273 height 33
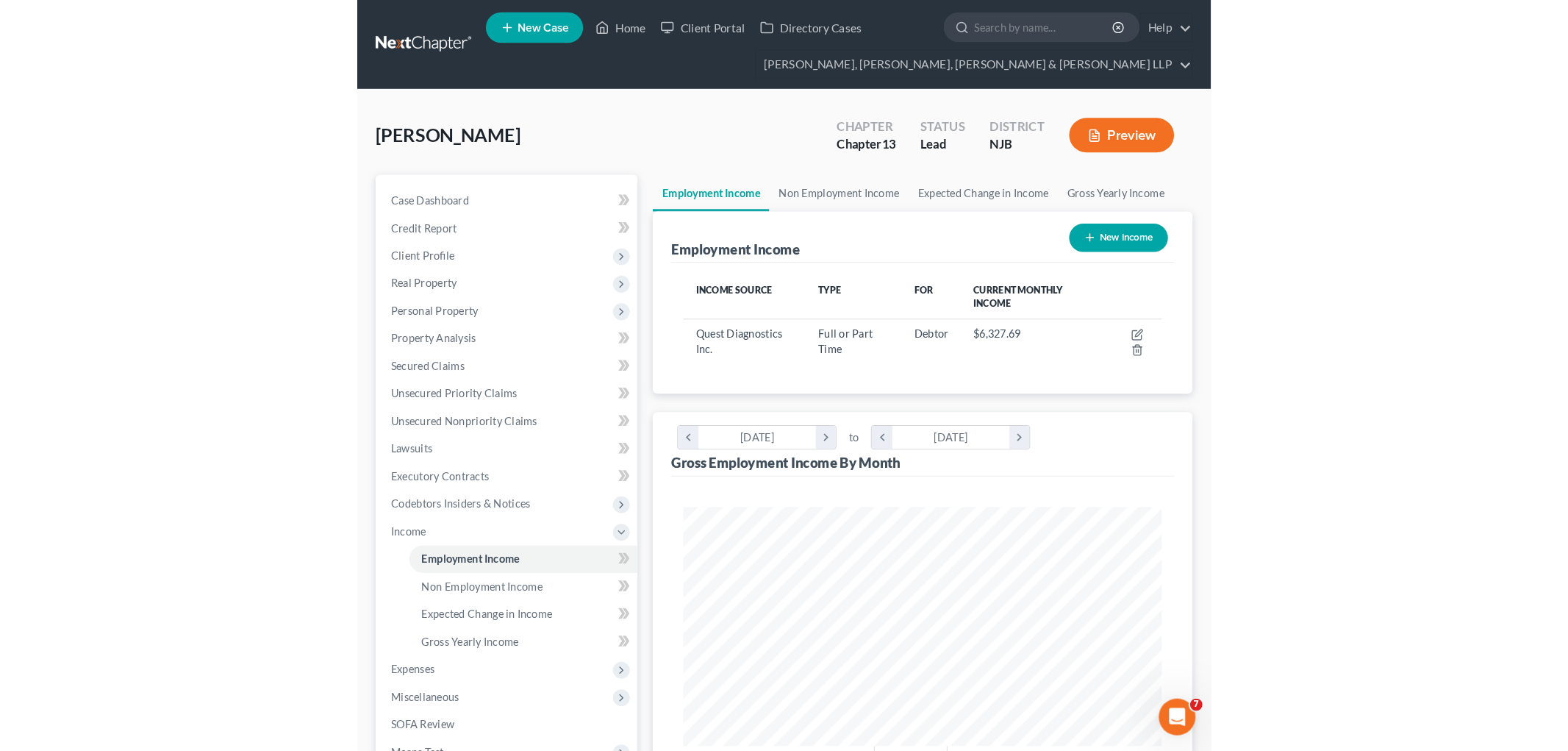
scroll to position [307, 645]
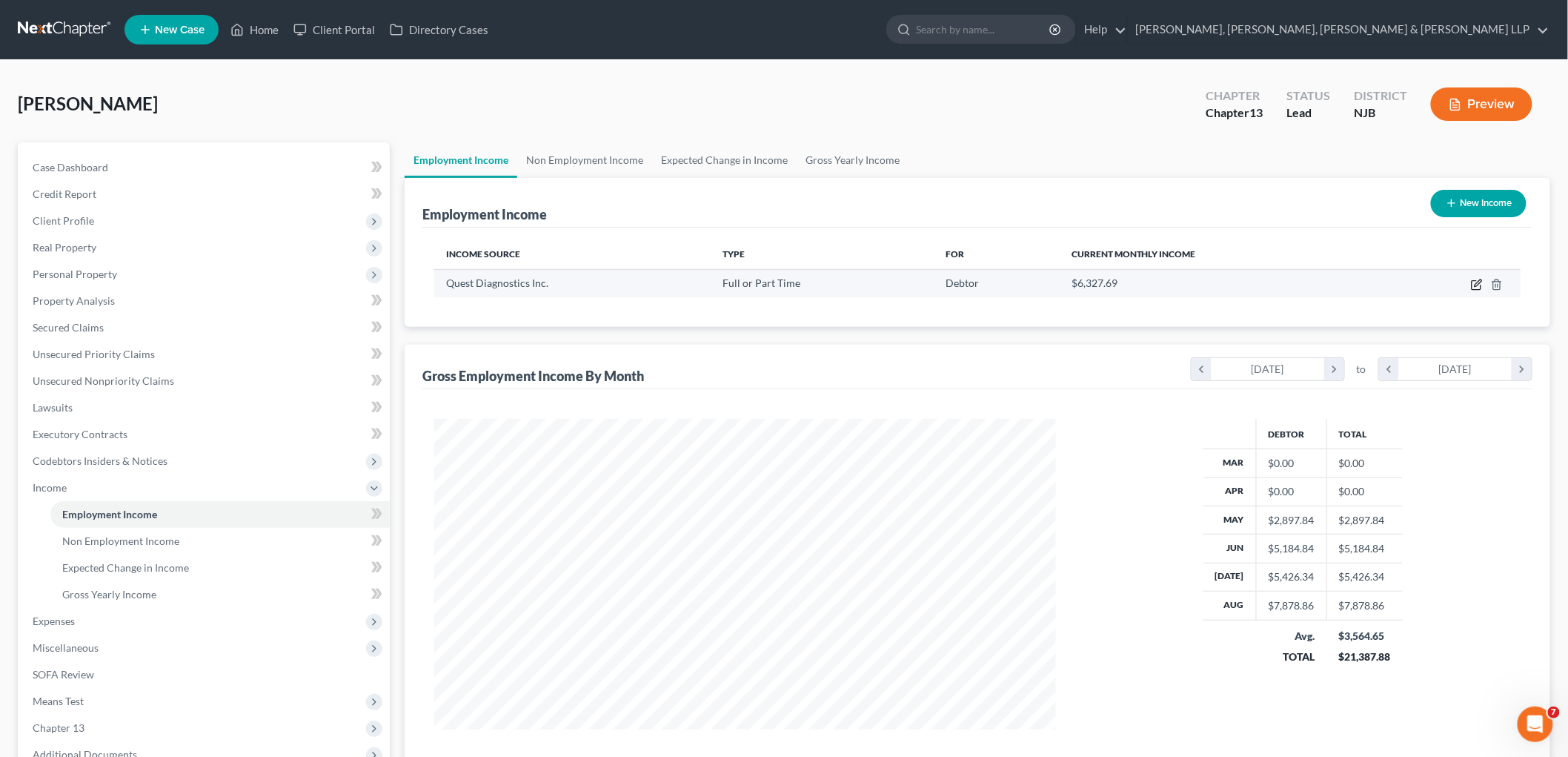
click at [826, 285] on icon "button" at bounding box center [1476, 284] width 12 height 12
select select "0"
select select "33"
select select "2"
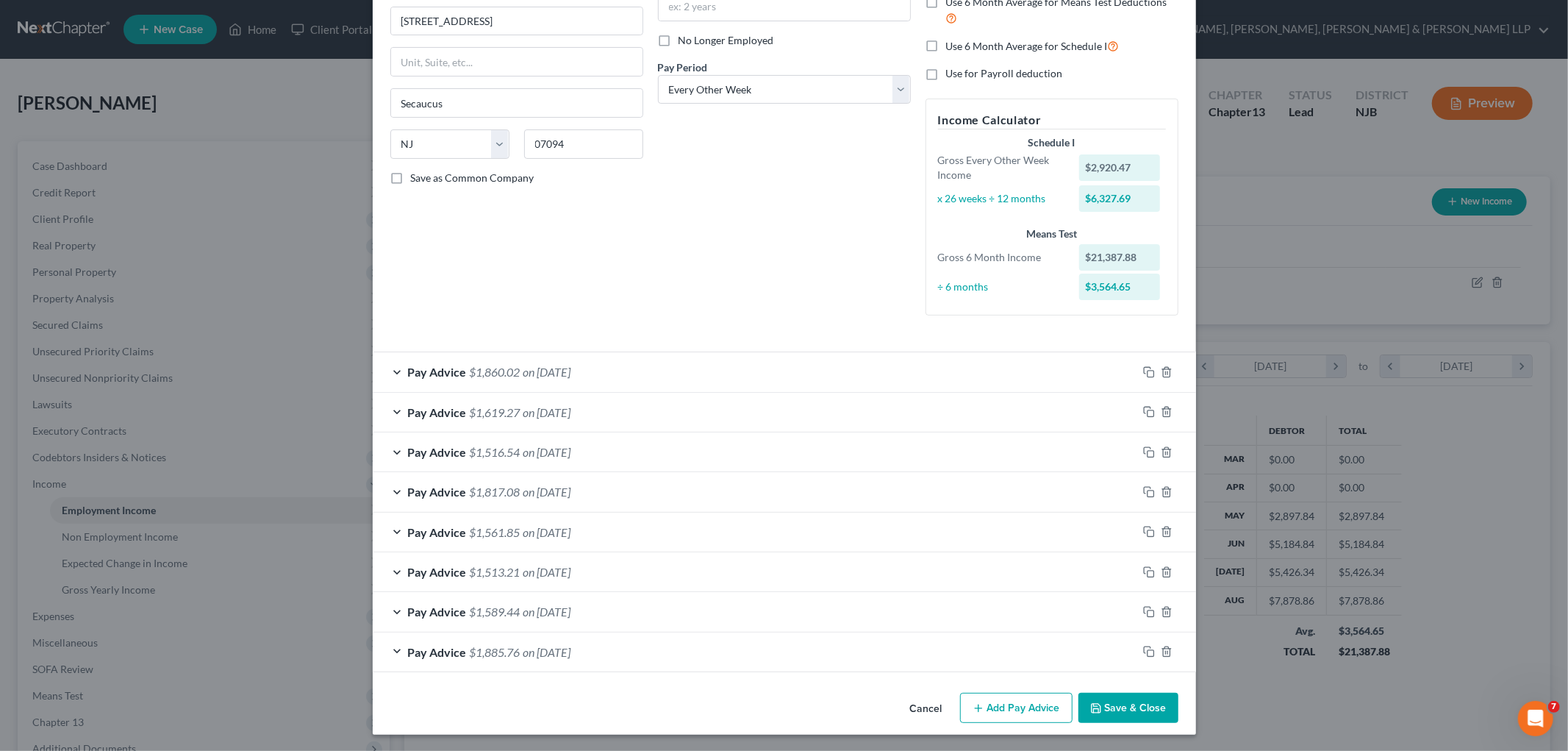
scroll to position [176, 0]
drag, startPoint x: 1142, startPoint y: 650, endPoint x: 687, endPoint y: 605, distance: 457.2
click at [819, 650] on icon "button" at bounding box center [1148, 650] width 12 height 12
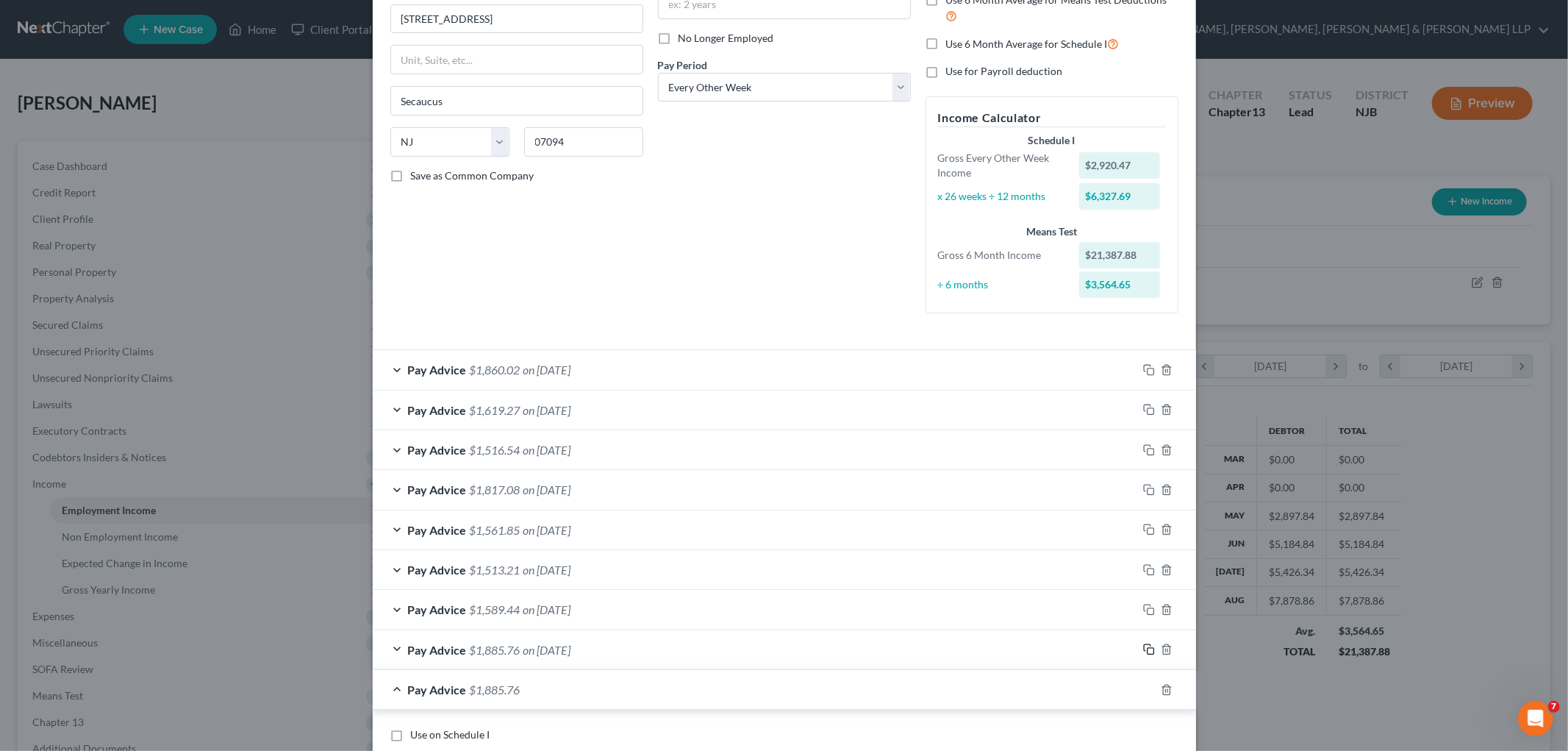
scroll to position [585, 0]
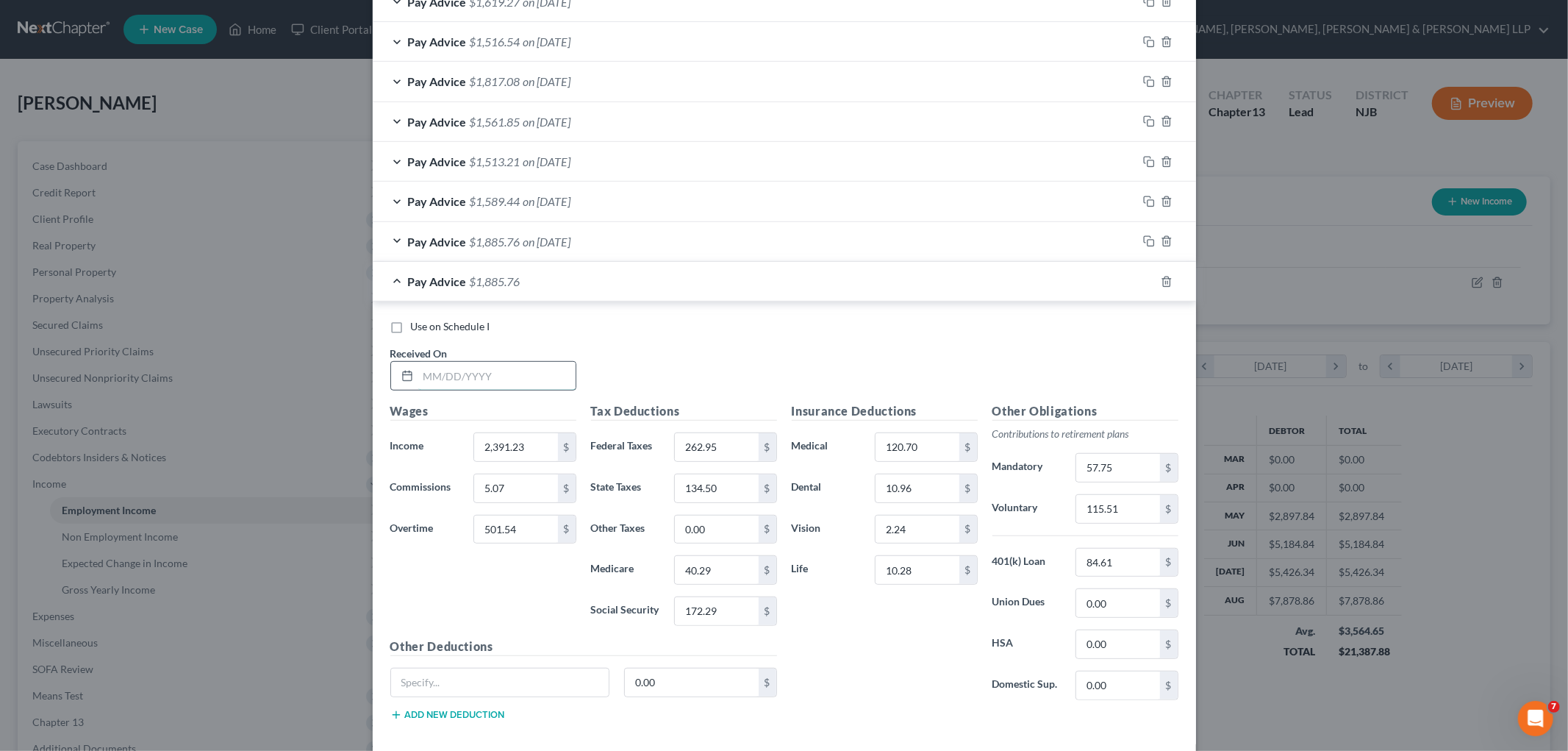
click at [516, 379] on input "text" at bounding box center [497, 376] width 158 height 28
type input "[DATE]"
click at [530, 452] on input "2,391.23" at bounding box center [515, 447] width 83 height 28
paste input "286.20"
type input "2,286.20"
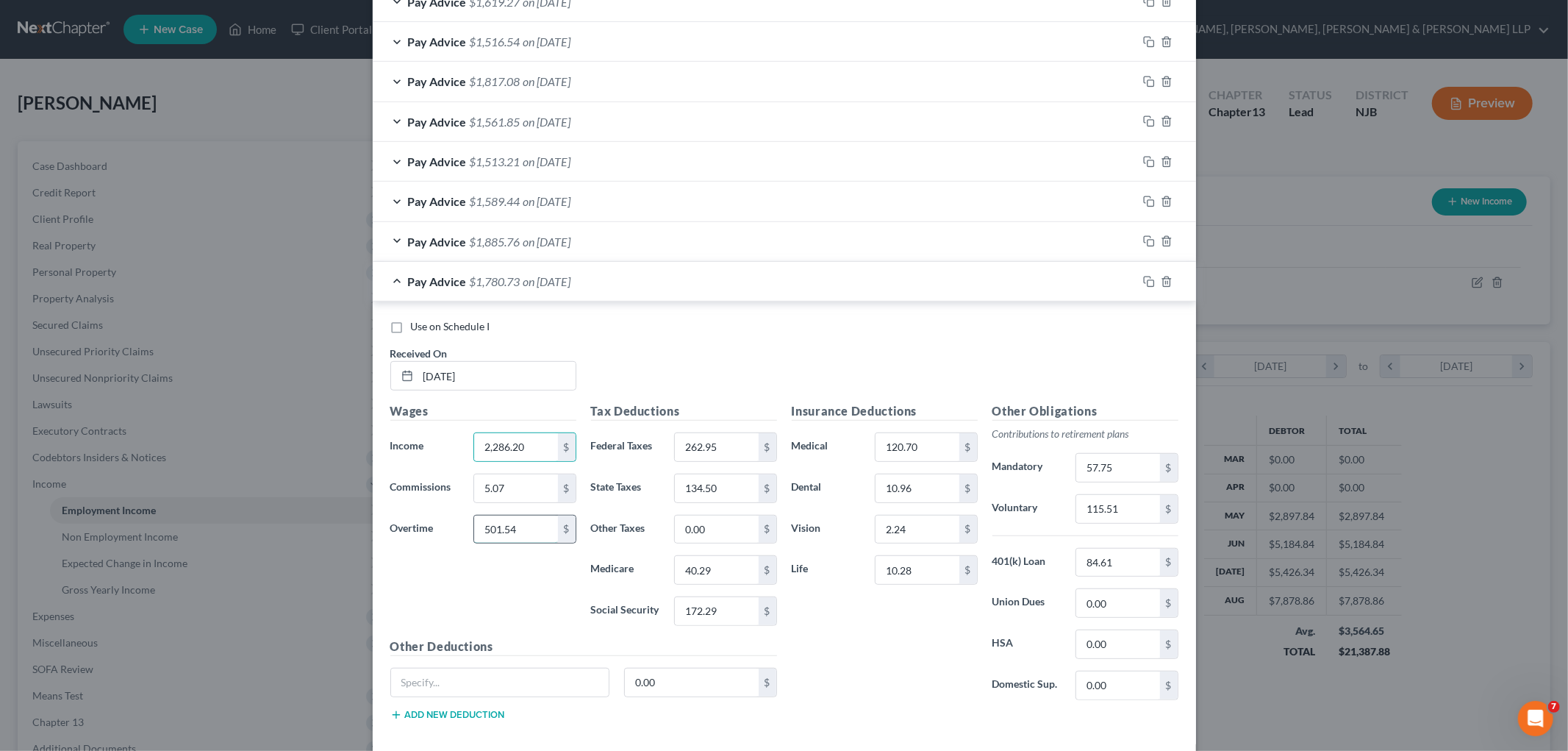
click at [513, 530] on input "501.54" at bounding box center [515, 529] width 83 height 28
click at [725, 439] on input "262.95" at bounding box center [715, 447] width 83 height 28
type input "472.79"
click at [725, 613] on input "172.29" at bounding box center [715, 611] width 83 height 28
type input "141.74"
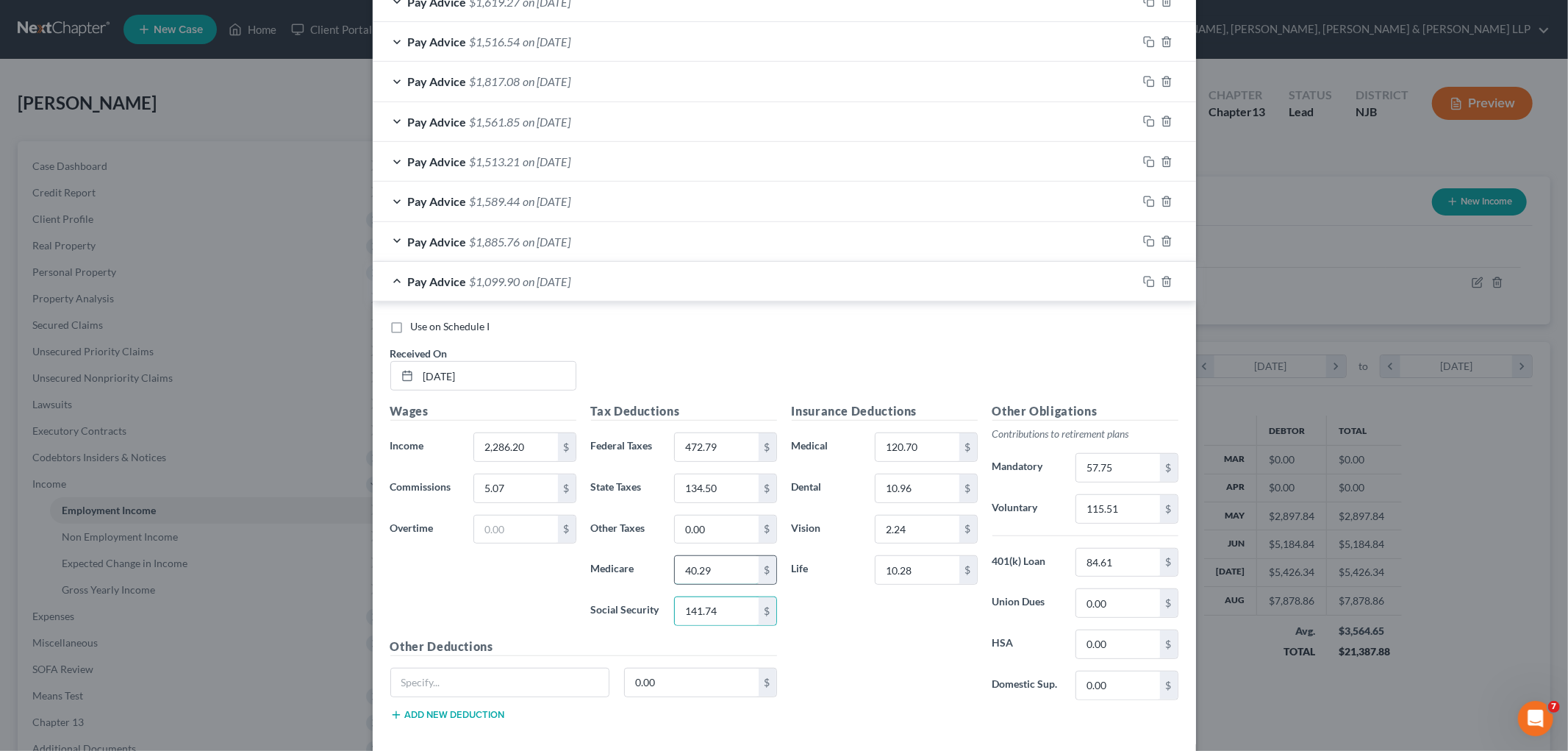
click at [724, 572] on input "40.29" at bounding box center [715, 569] width 83 height 28
type input "33.15"
click at [818, 630] on div "Insurance Deductions Medical 120.70 $ Dental 10.96 $ Vision 2.24 $ Life 10.28 $" at bounding box center [885, 556] width 201 height 310
click at [724, 490] on input "134.50" at bounding box center [715, 488] width 83 height 28
type input "90.34"
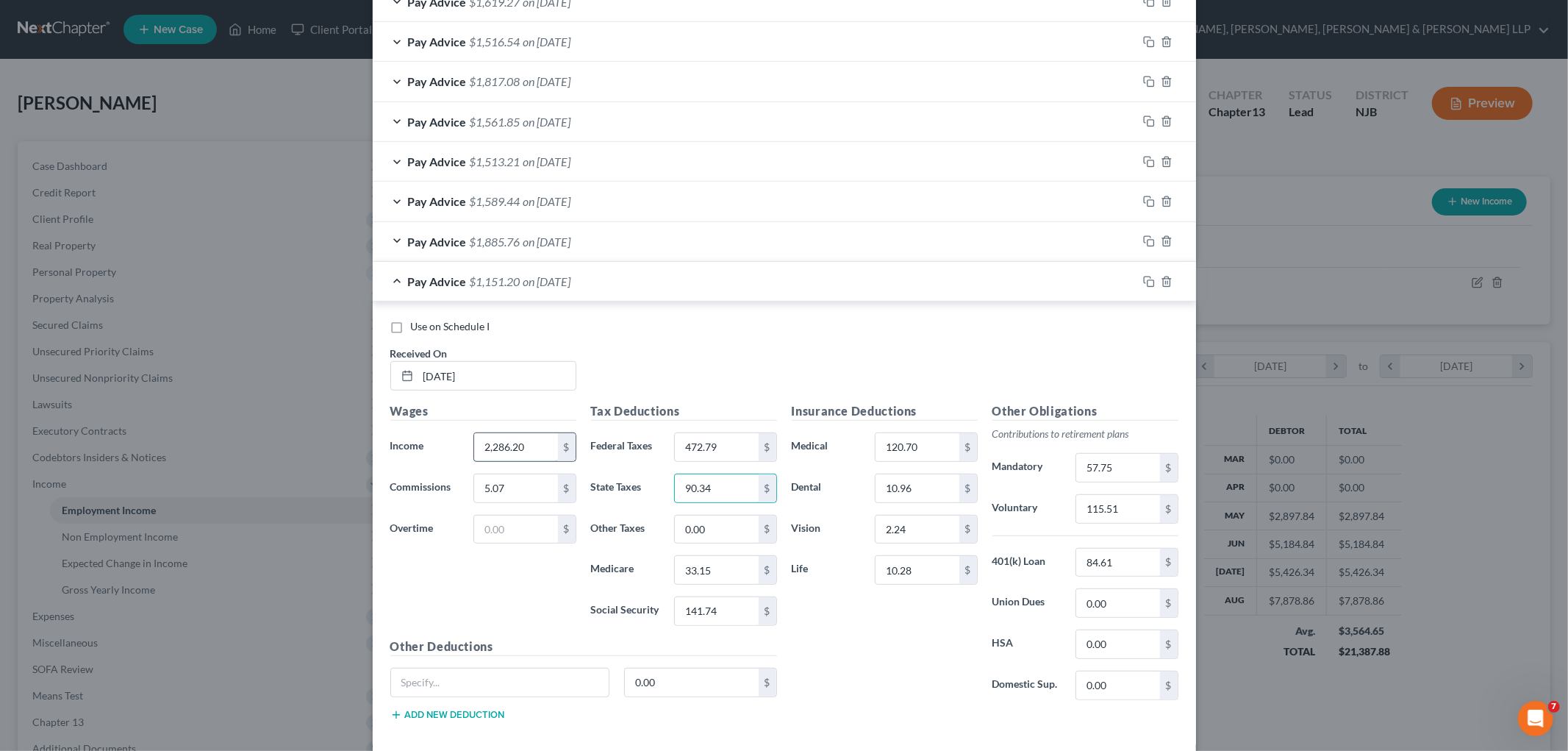
click at [529, 449] on input "2,286.20" at bounding box center [515, 447] width 83 height 28
click at [525, 478] on input "5.07" at bounding box center [515, 488] width 83 height 28
paste input "2,286.20"
type input "2,286.20"
type input "0.00"
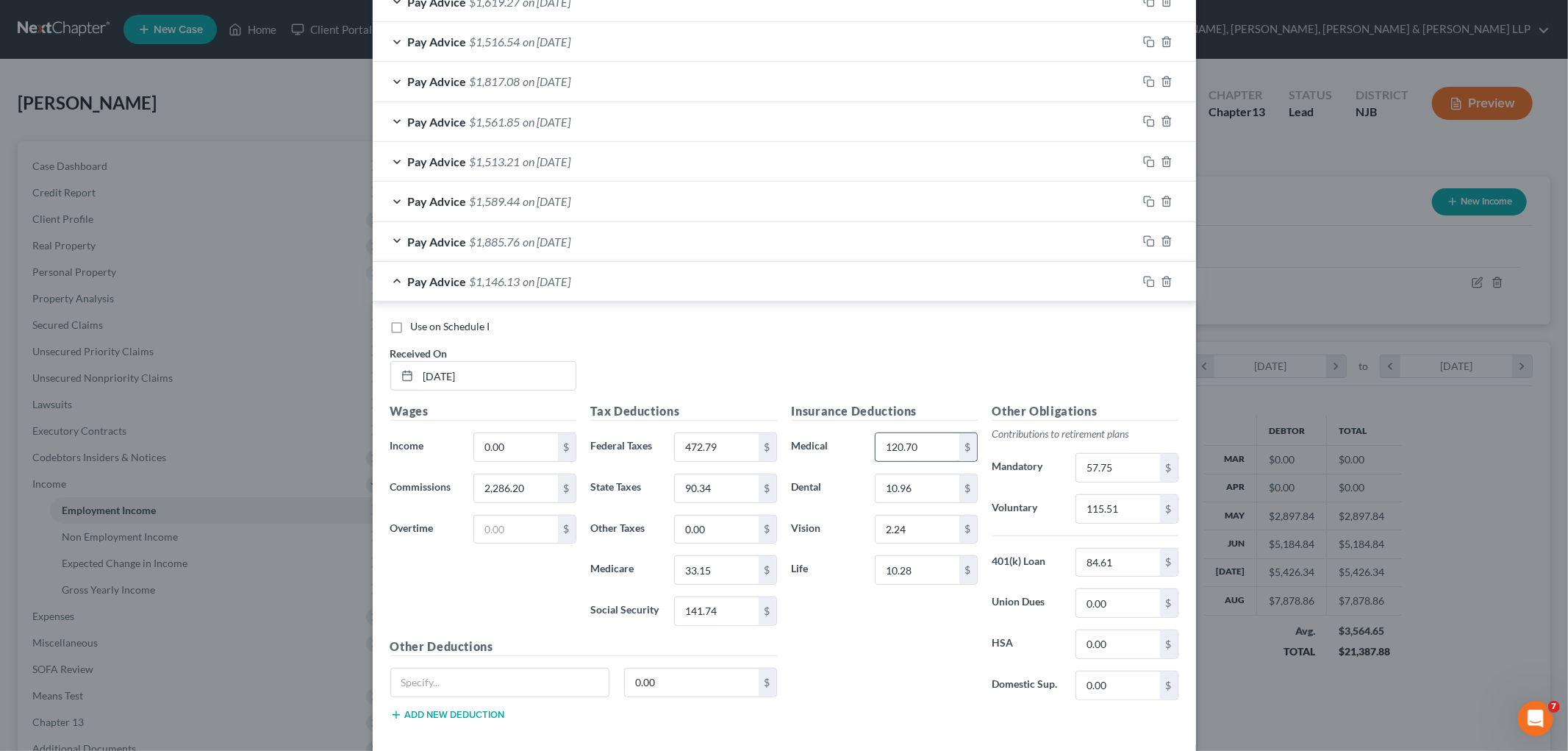
click at [819, 443] on input "120.70" at bounding box center [916, 447] width 83 height 28
click at [819, 486] on input "10.96" at bounding box center [916, 488] width 83 height 28
click at [819, 530] on input "2.24" at bounding box center [916, 529] width 83 height 28
click at [819, 577] on input "10.28" at bounding box center [916, 569] width 83 height 28
click at [819, 469] on input "57.75" at bounding box center [1117, 467] width 83 height 28
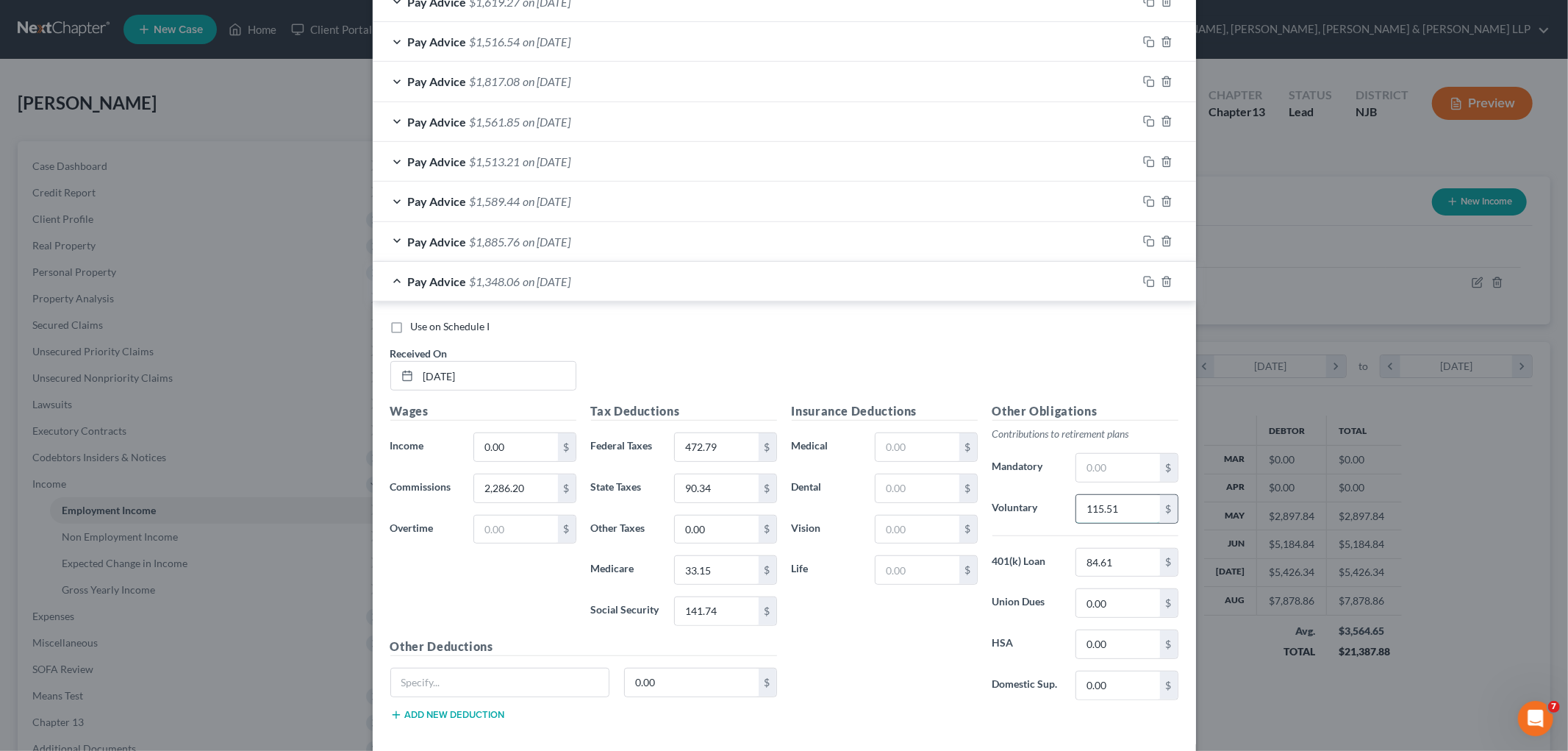
click at [819, 509] on input "115.51" at bounding box center [1117, 508] width 83 height 28
click at [819, 556] on input "84.61" at bounding box center [1117, 562] width 83 height 28
click at [819, 507] on input "text" at bounding box center [1117, 508] width 83 height 28
type input "137.17"
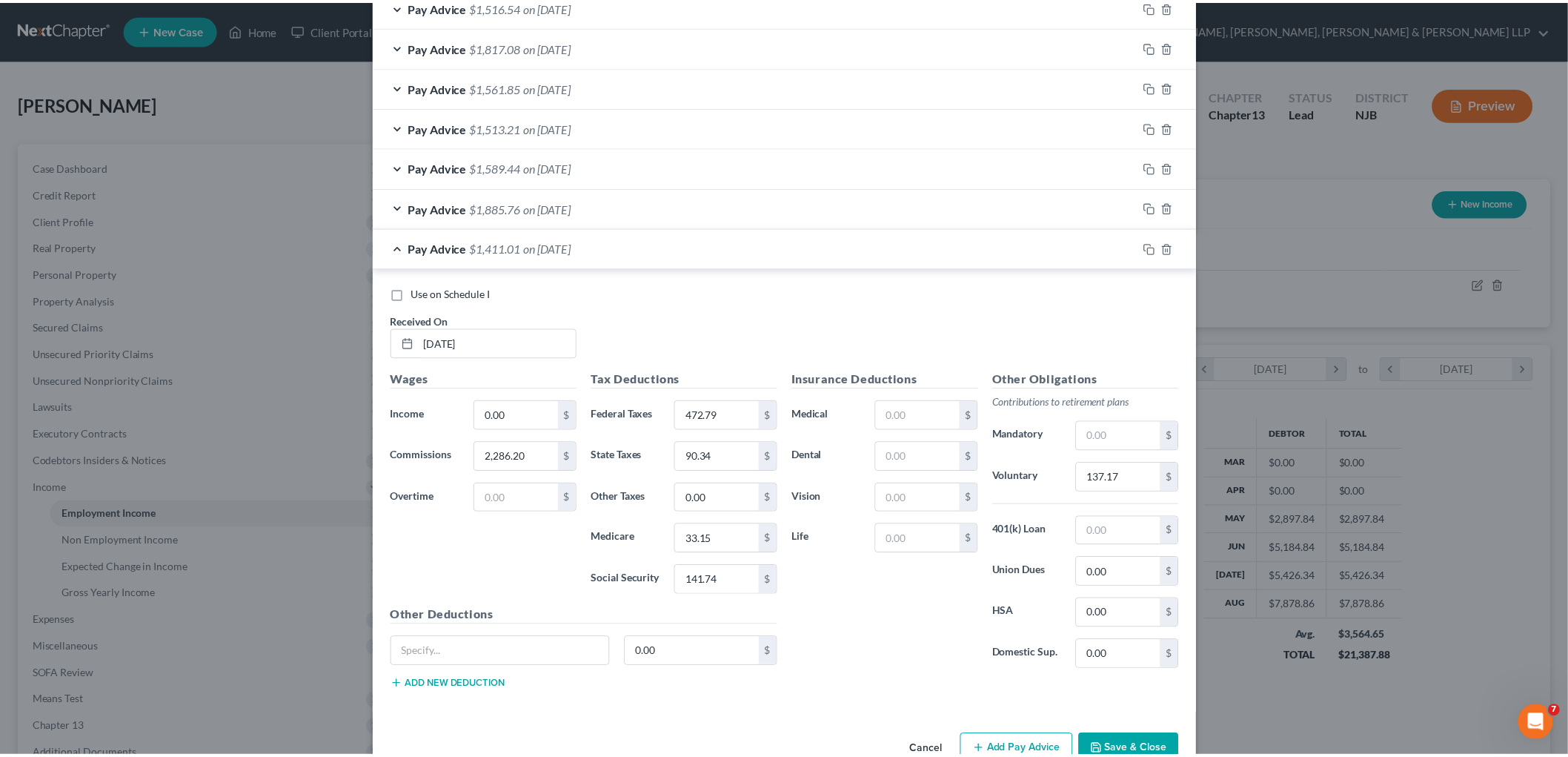
scroll to position [665, 0]
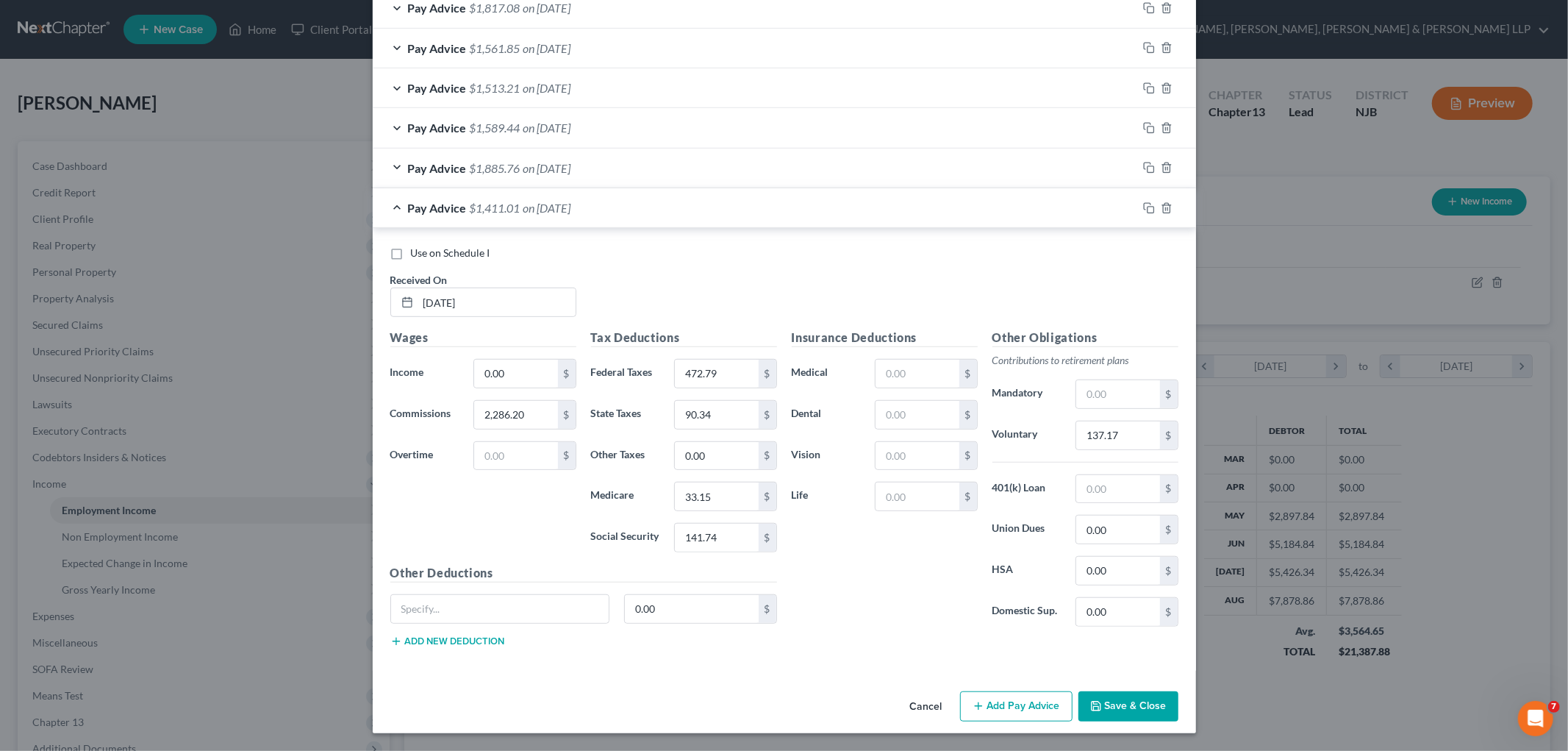
drag, startPoint x: 1120, startPoint y: 700, endPoint x: 326, endPoint y: 24, distance: 1042.8
click at [819, 700] on button "Save & Close" at bounding box center [1128, 707] width 100 height 31
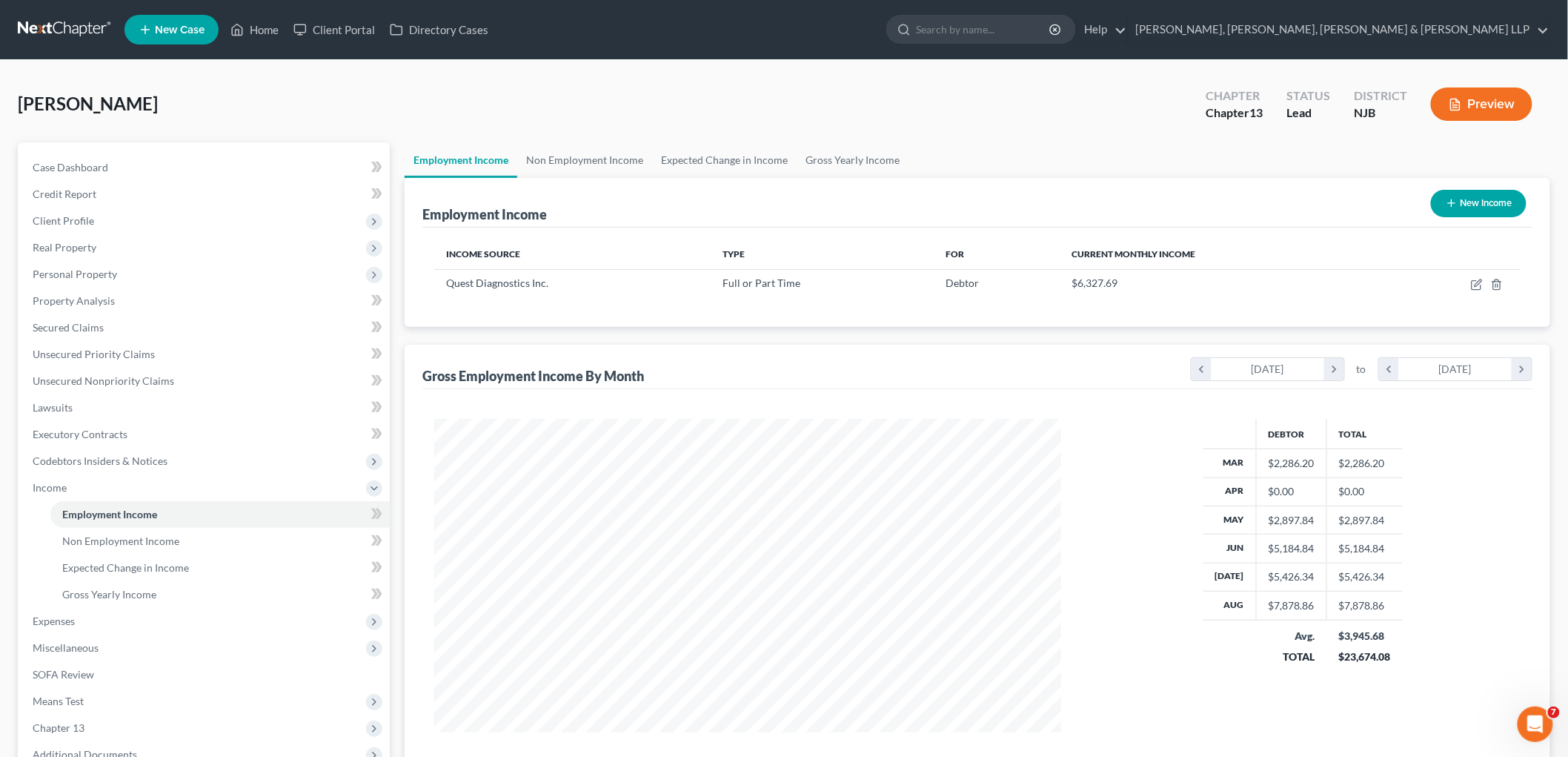
scroll to position [740873, 740389]
click at [254, 24] on link "Home" at bounding box center [254, 29] width 63 height 27
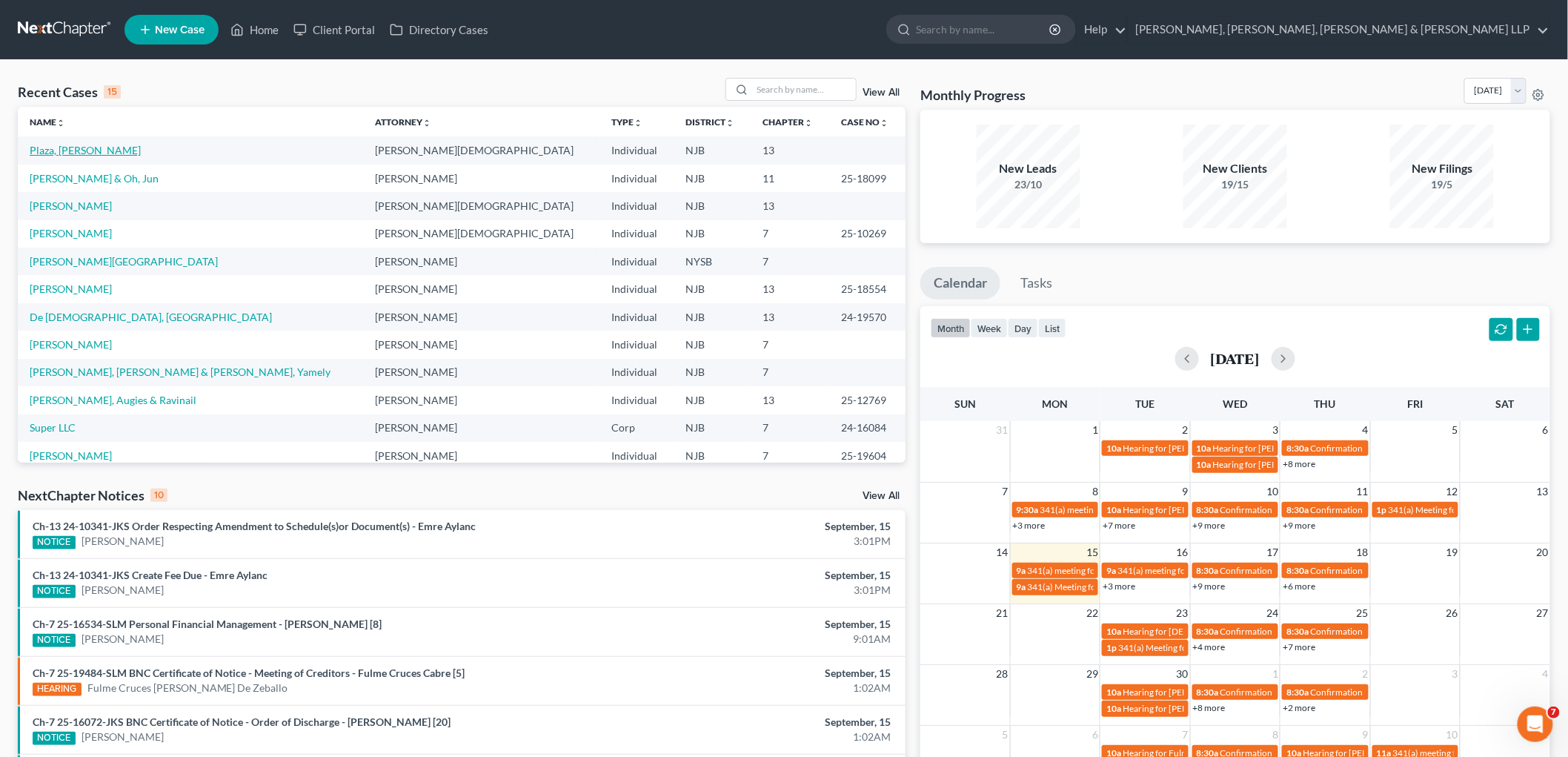
click at [67, 144] on link "Plaza, [PERSON_NAME]" at bounding box center [85, 150] width 111 height 13
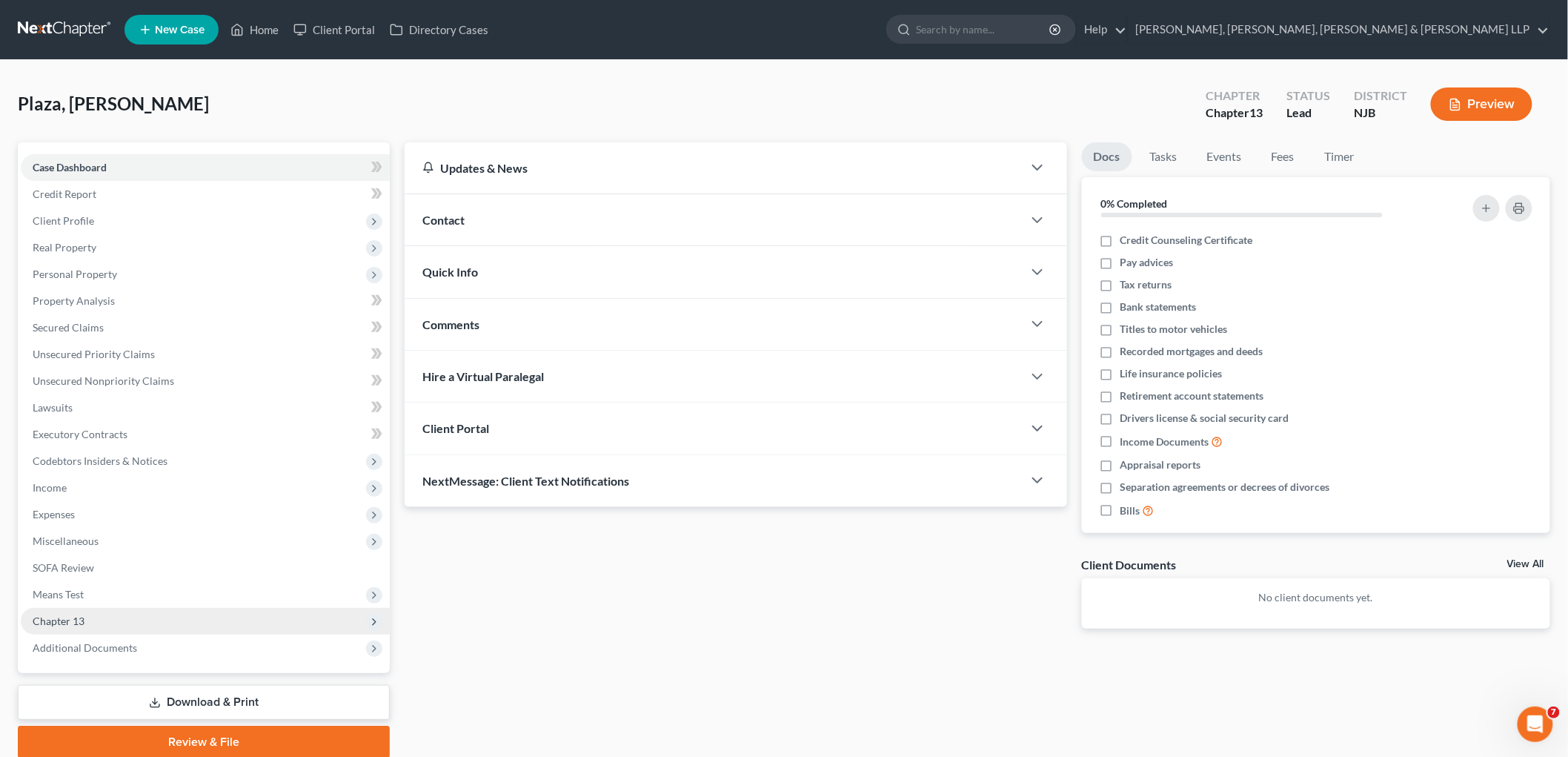
click at [70, 618] on span "Chapter 13" at bounding box center [58, 621] width 52 height 13
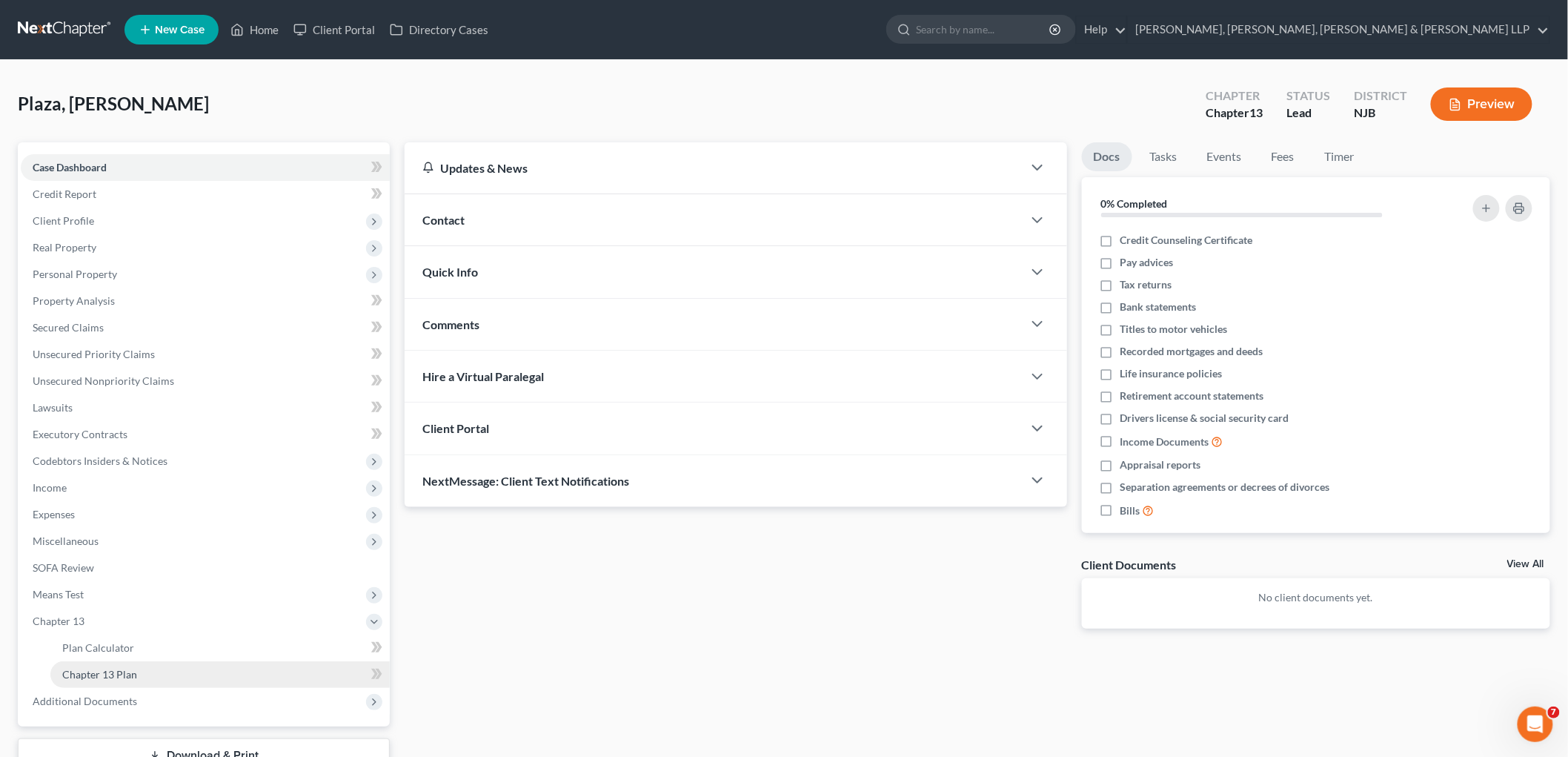
click at [105, 674] on span "Chapter 13 Plan" at bounding box center [100, 674] width 75 height 13
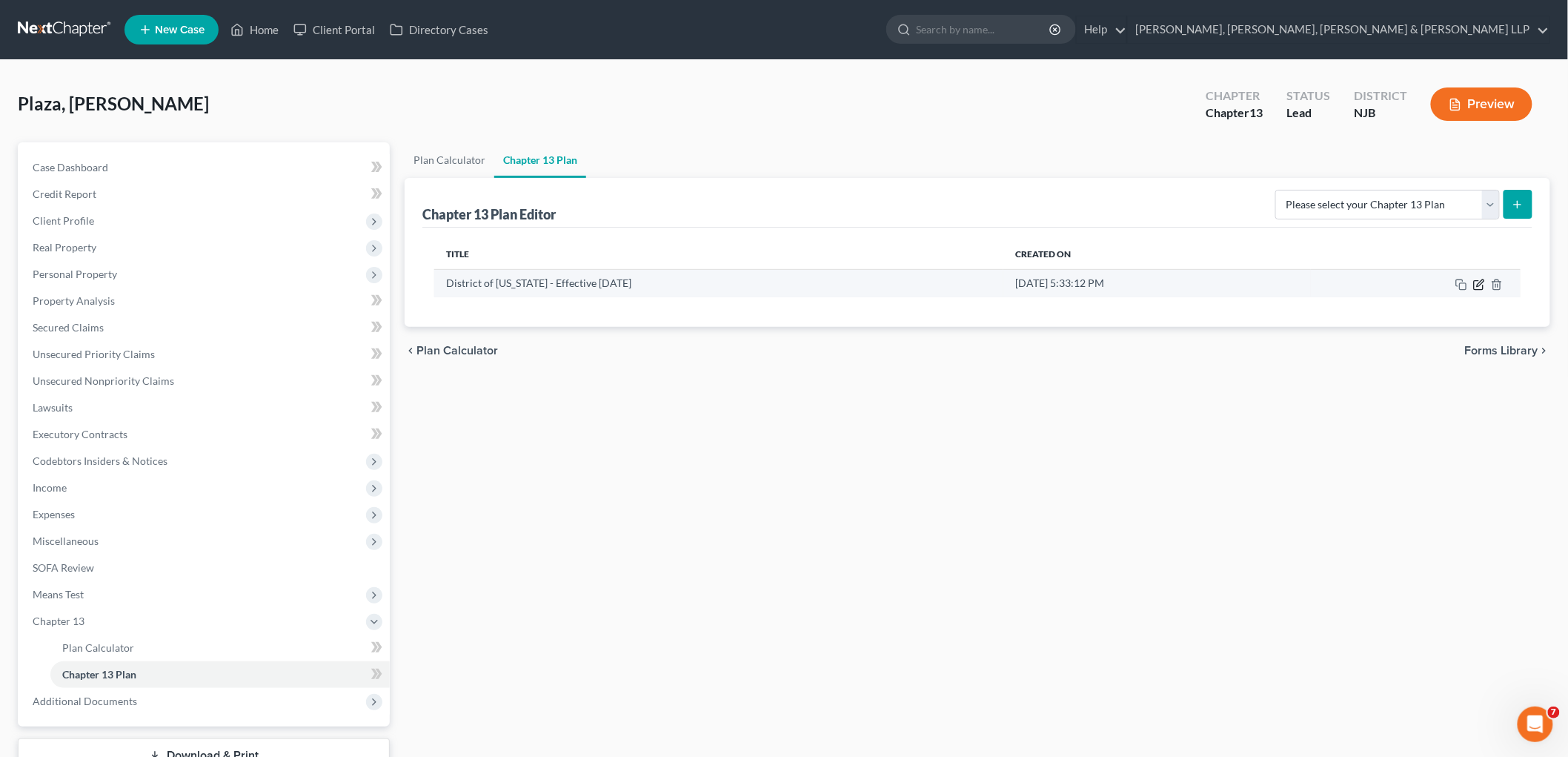
click at [826, 283] on icon "button" at bounding box center [1479, 284] width 12 height 12
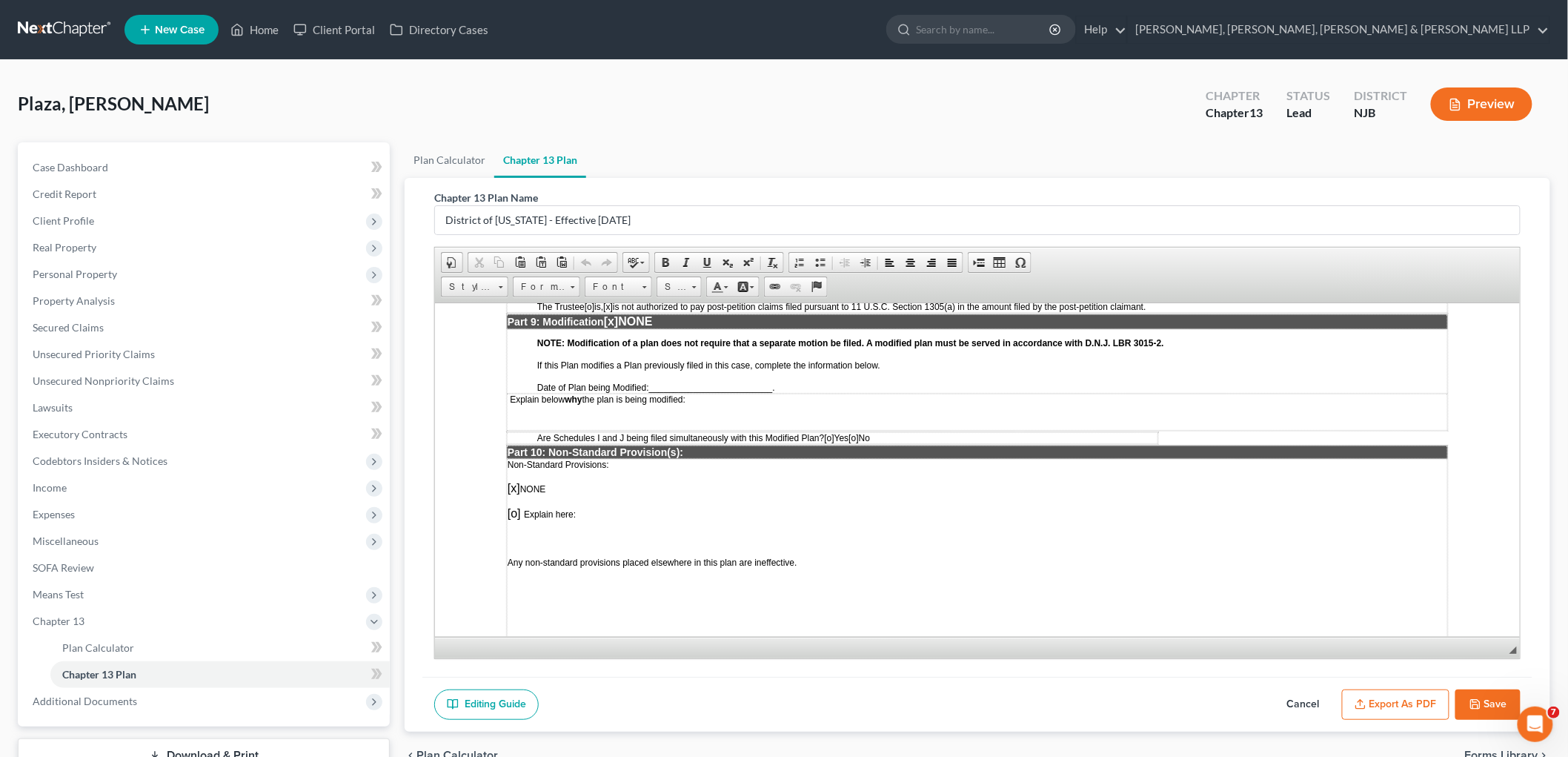
scroll to position [3766, 0]
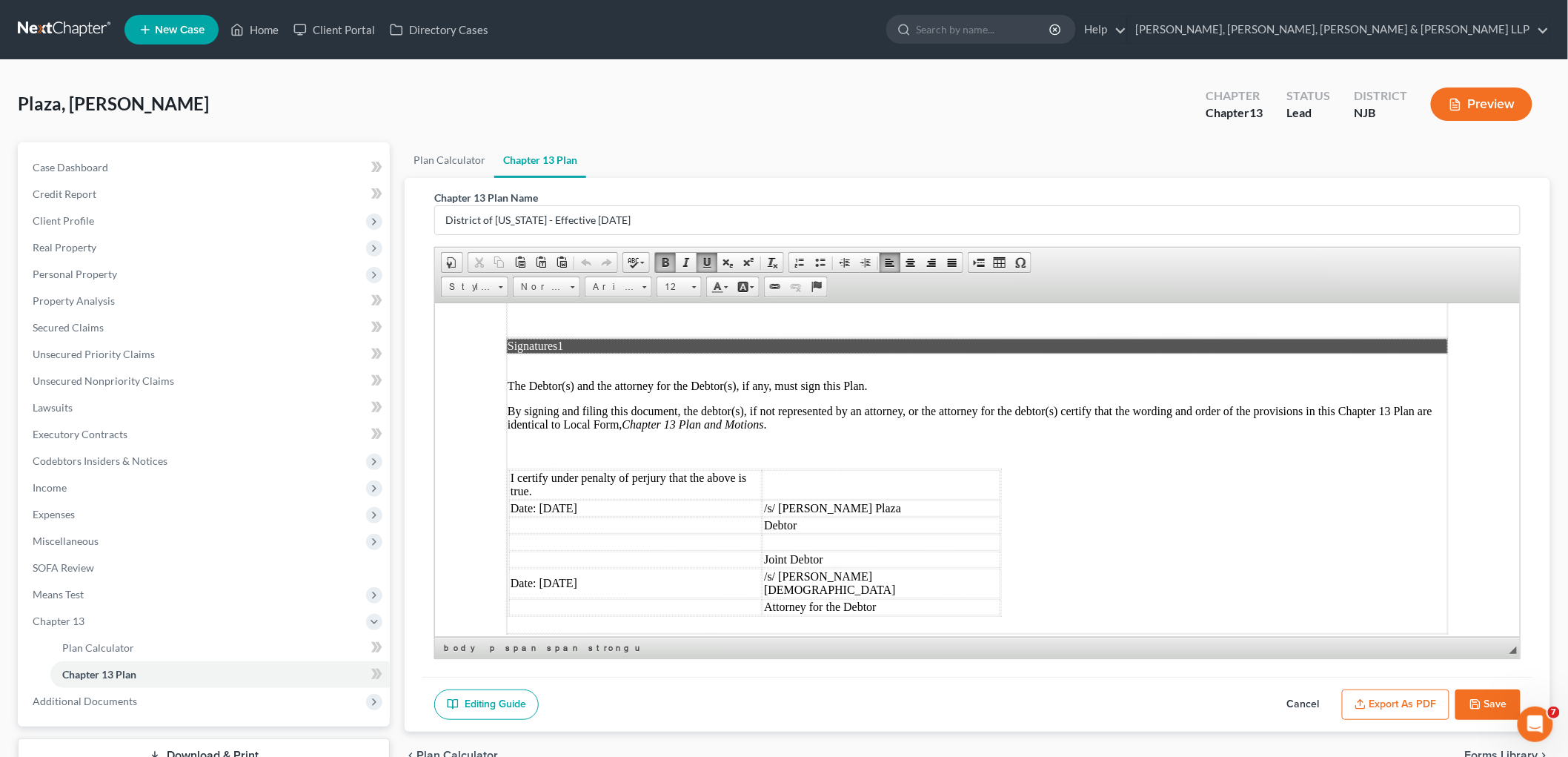
click at [598, 499] on td "Date: [DATE]" at bounding box center [634, 507] width 253 height 16
click at [595, 567] on td "Date: [DATE]" at bounding box center [634, 582] width 253 height 30
click at [826, 697] on button "Export as PDF" at bounding box center [1395, 704] width 108 height 31
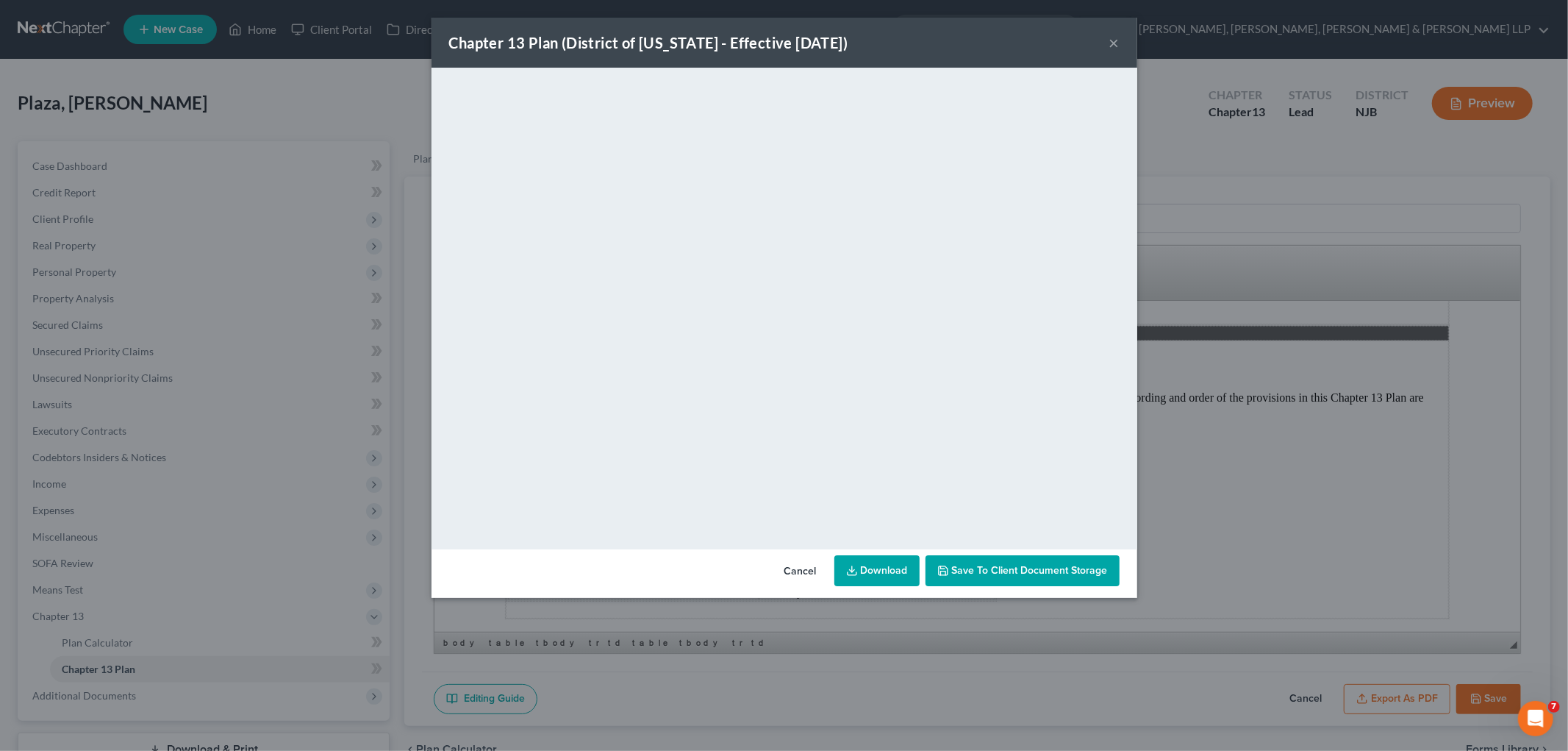
click at [799, 572] on button "Cancel" at bounding box center [800, 571] width 56 height 30
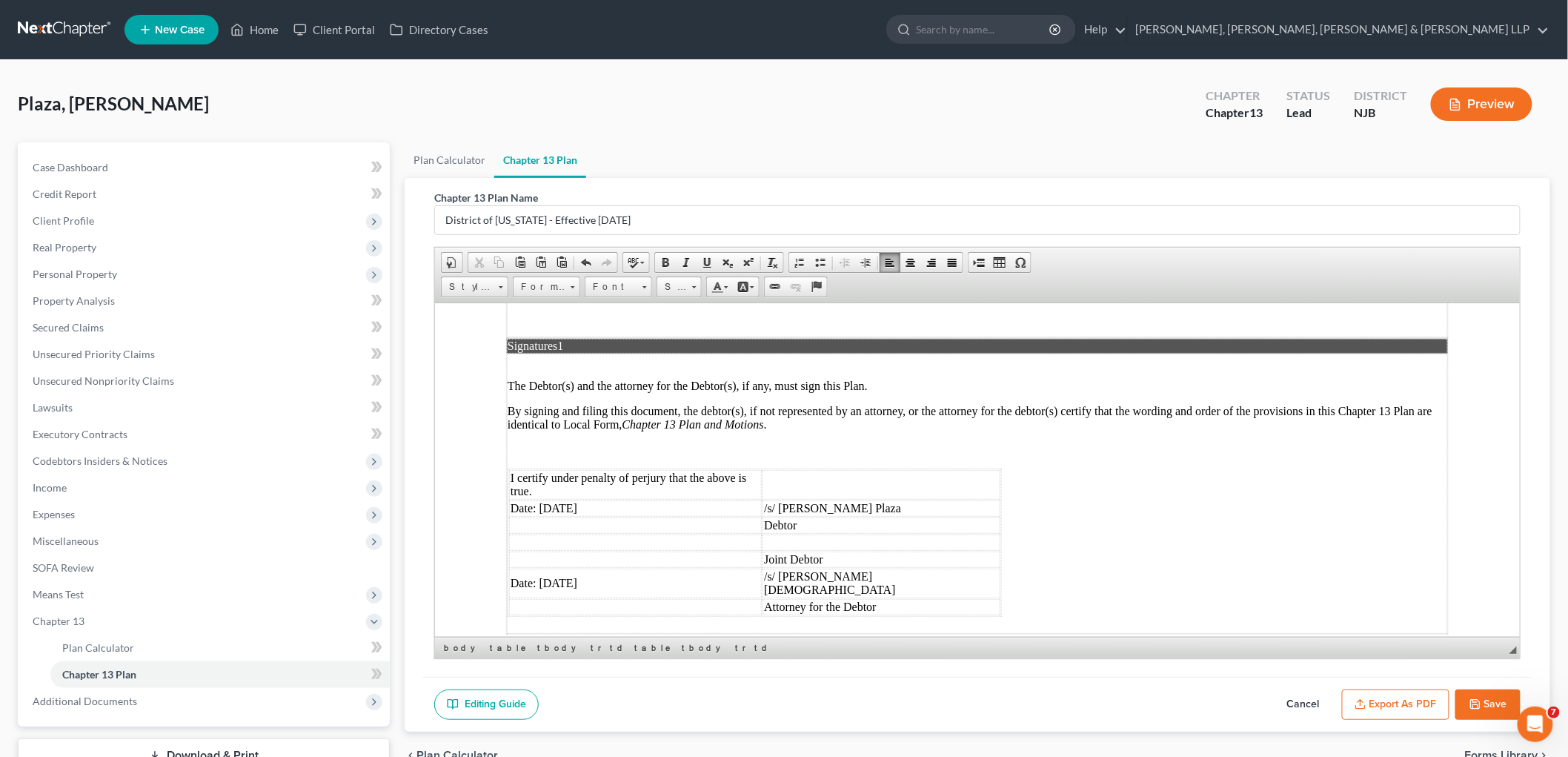
click at [826, 706] on button "Save" at bounding box center [1488, 704] width 65 height 31
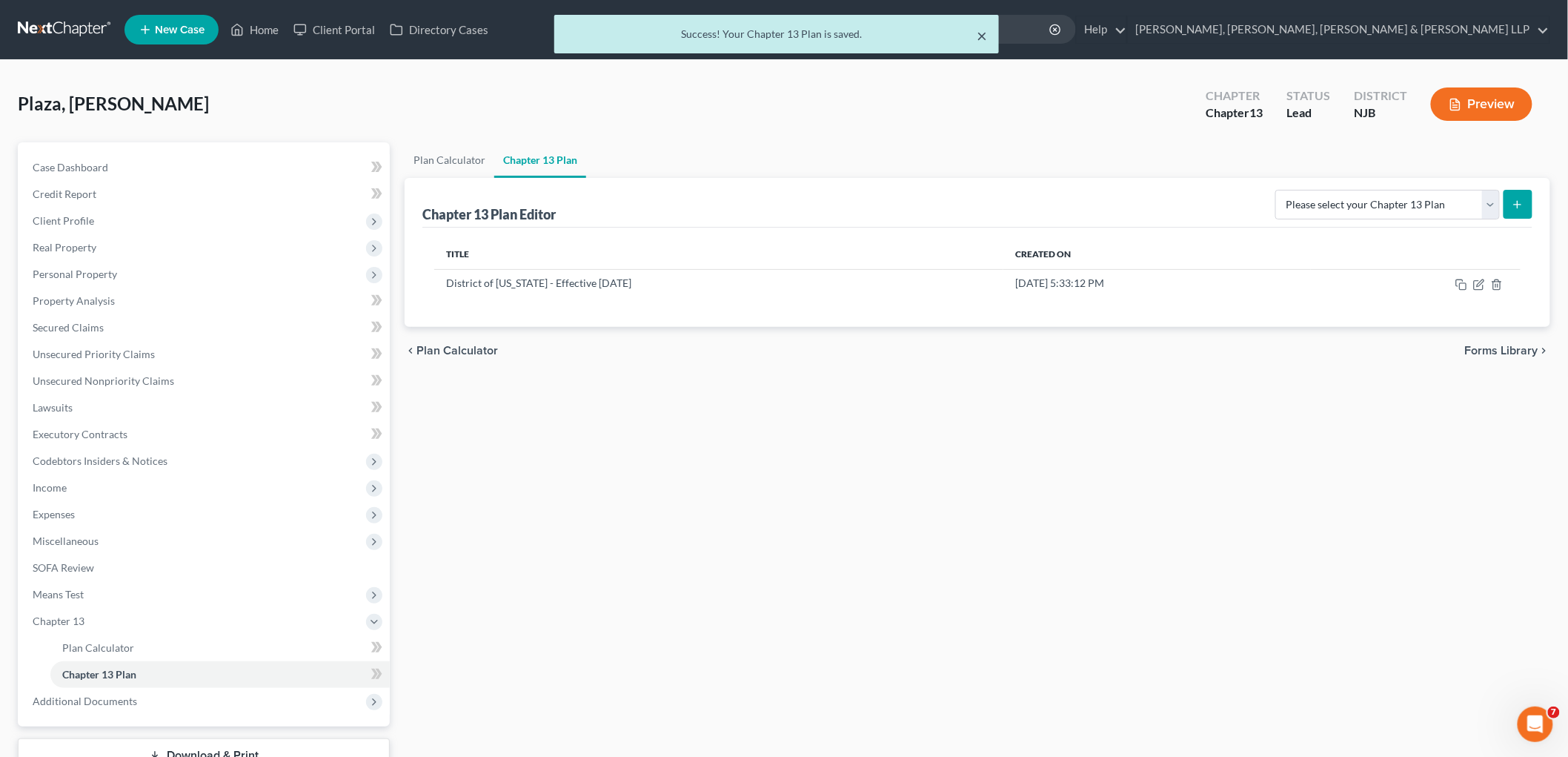
click at [826, 35] on button "×" at bounding box center [981, 36] width 11 height 18
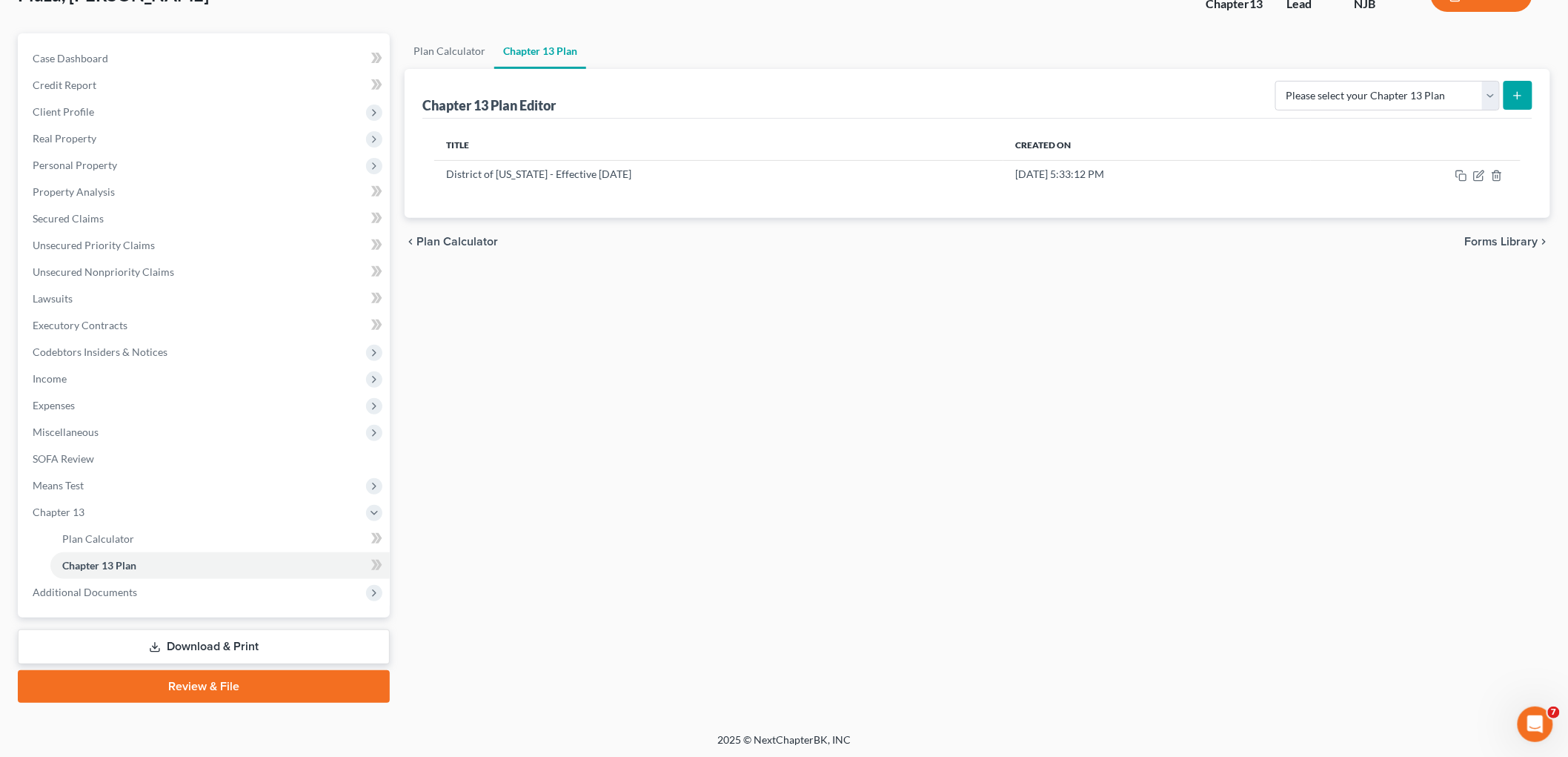
click at [197, 646] on link "Download & Print" at bounding box center [203, 646] width 372 height 35
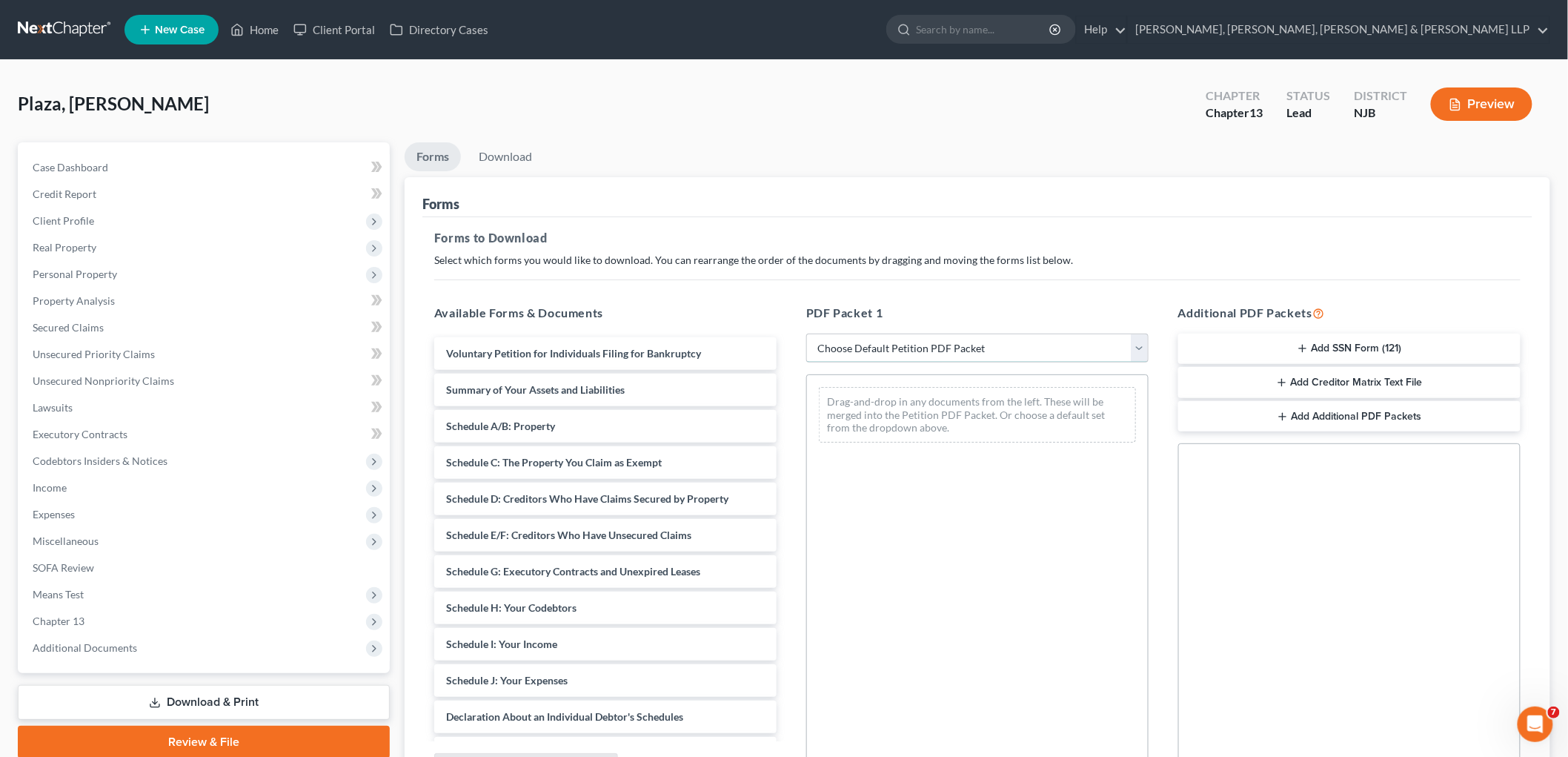
drag, startPoint x: 883, startPoint y: 347, endPoint x: 883, endPoint y: 360, distance: 13.0
click at [826, 347] on select "Choose Default Petition PDF Packet Complete Bankruptcy Petition (all forms and …" at bounding box center [977, 349] width 342 height 30
select select "0"
click at [806, 334] on select "Choose Default Petition PDF Packet Complete Bankruptcy Petition (all forms and …" at bounding box center [977, 349] width 342 height 30
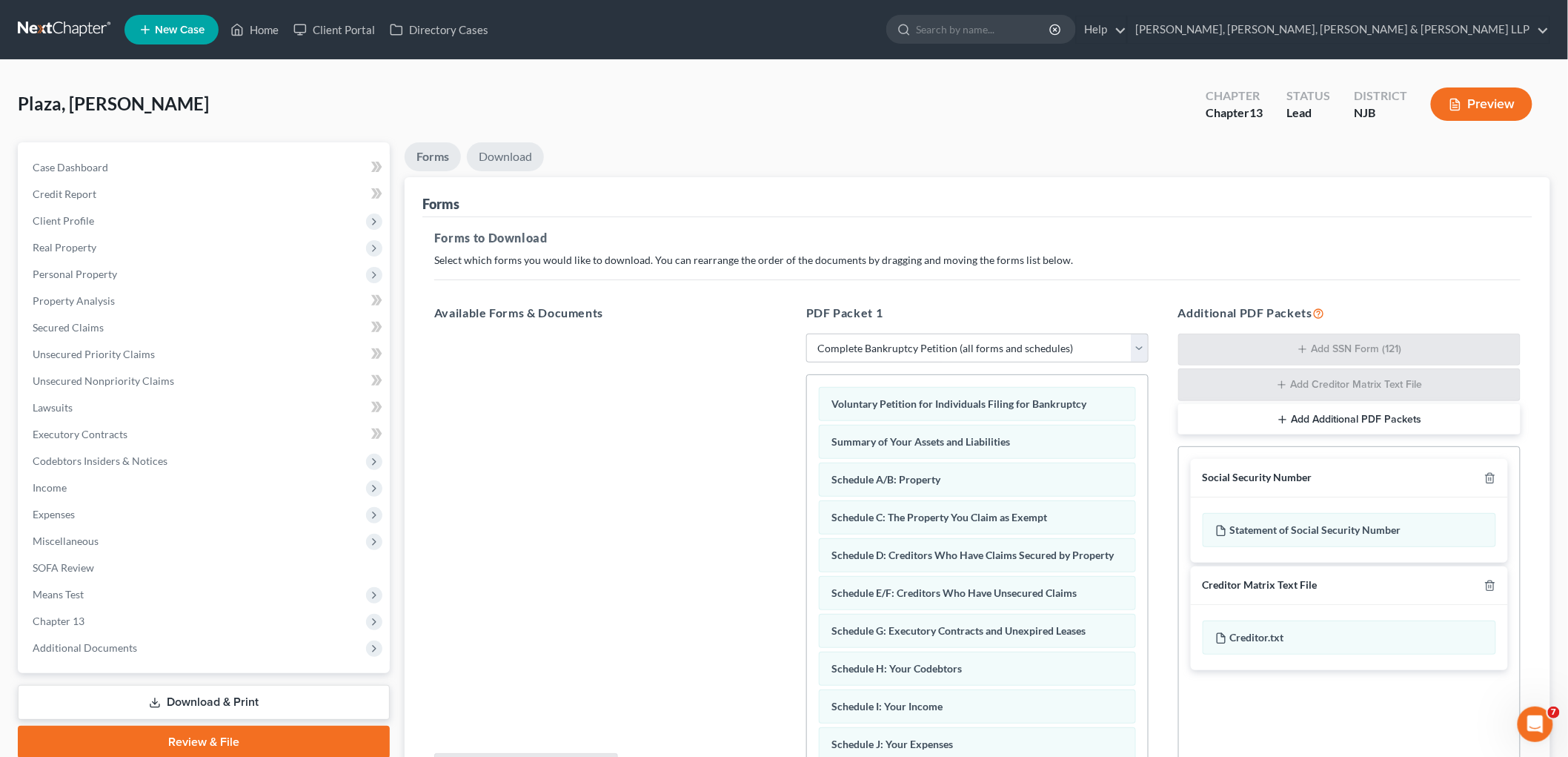
click at [524, 160] on link "Download" at bounding box center [505, 157] width 77 height 29
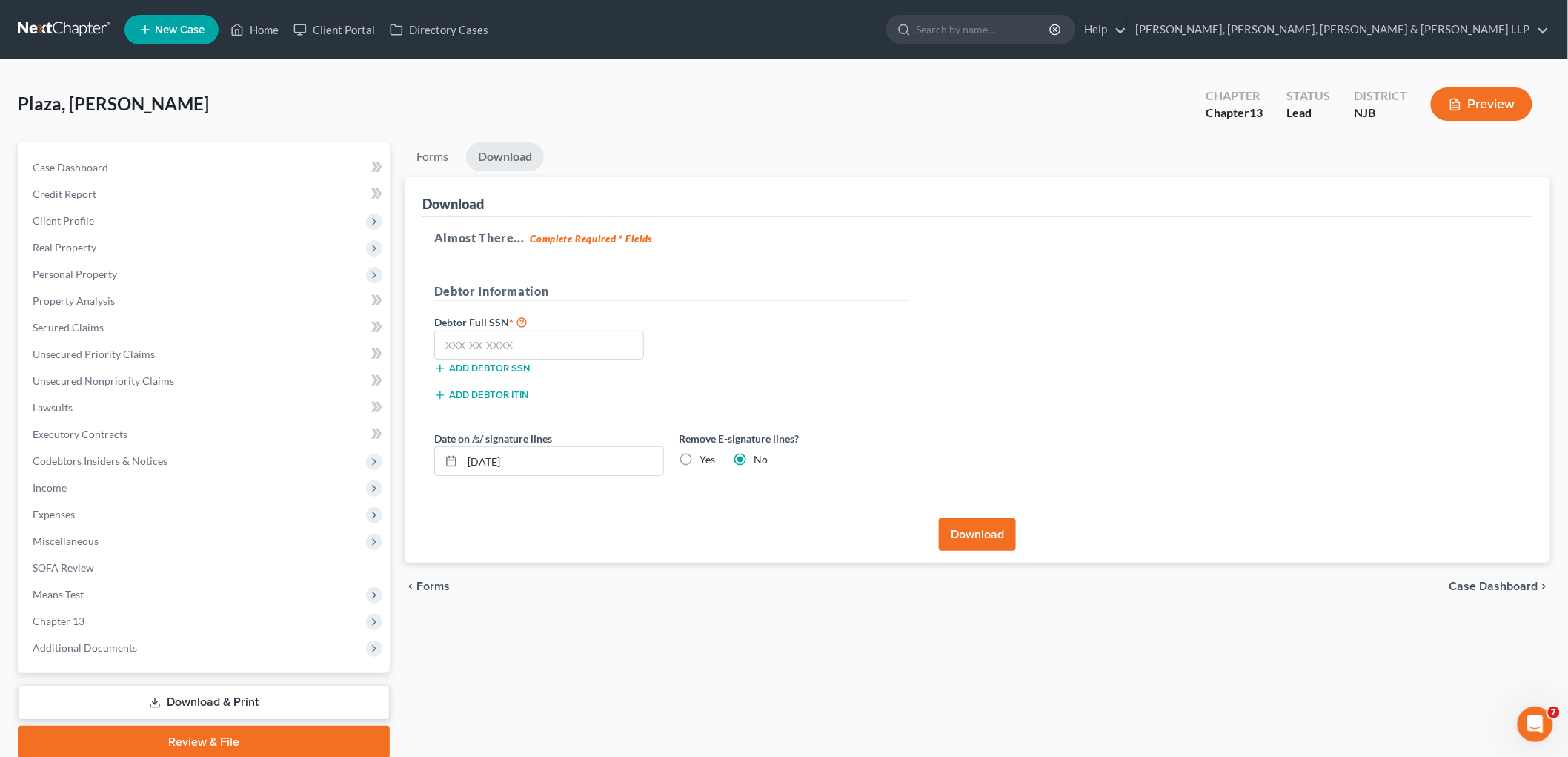
click at [699, 455] on label "Yes" at bounding box center [707, 460] width 15 height 15
click at [706, 455] on input "Yes" at bounding box center [711, 457] width 10 height 10
radio input "true"
radio input "false"
click at [511, 339] on input "text" at bounding box center [539, 345] width 210 height 30
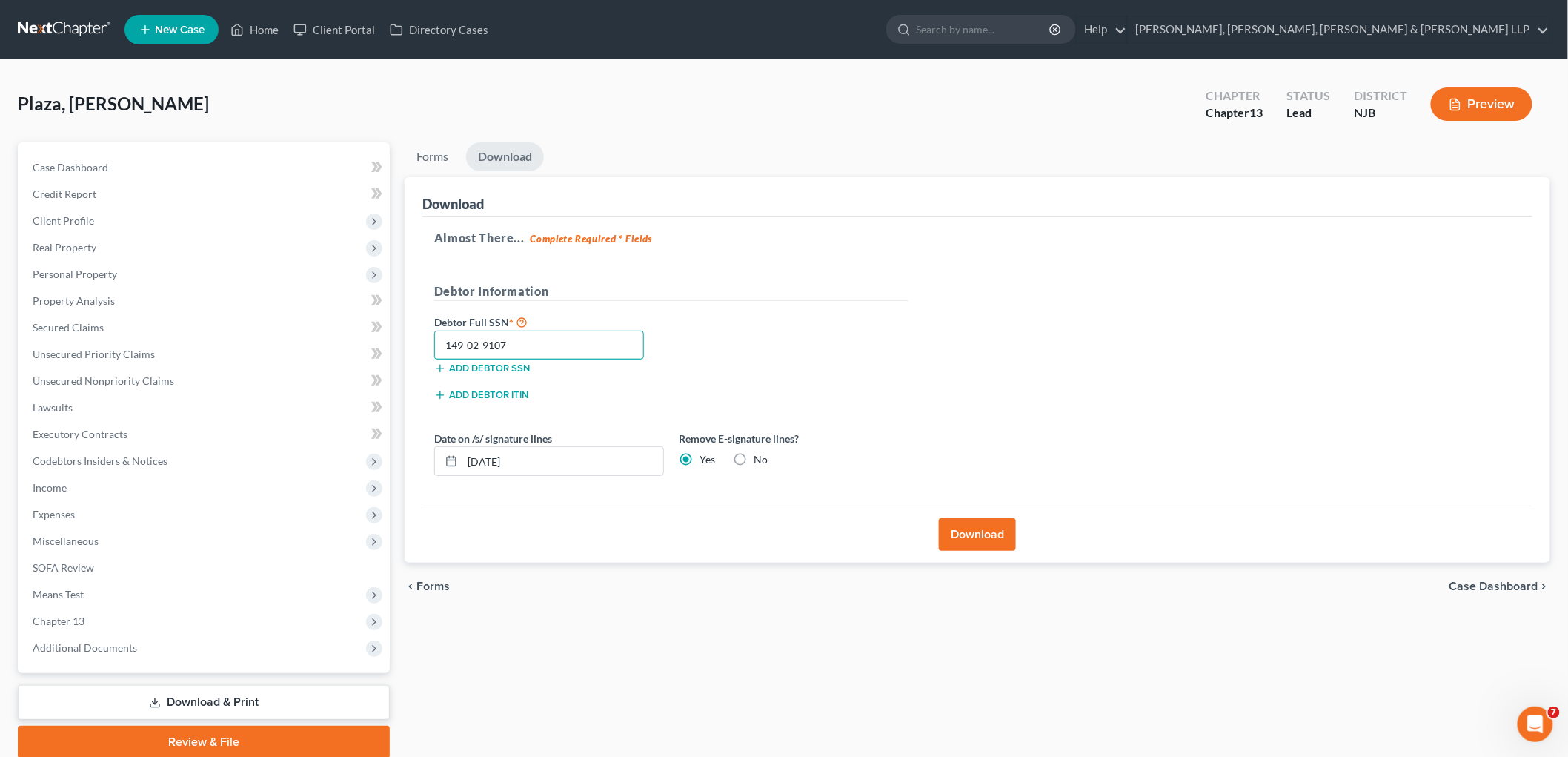
type input "149-02-9107"
click at [826, 542] on button "Download" at bounding box center [977, 534] width 77 height 32
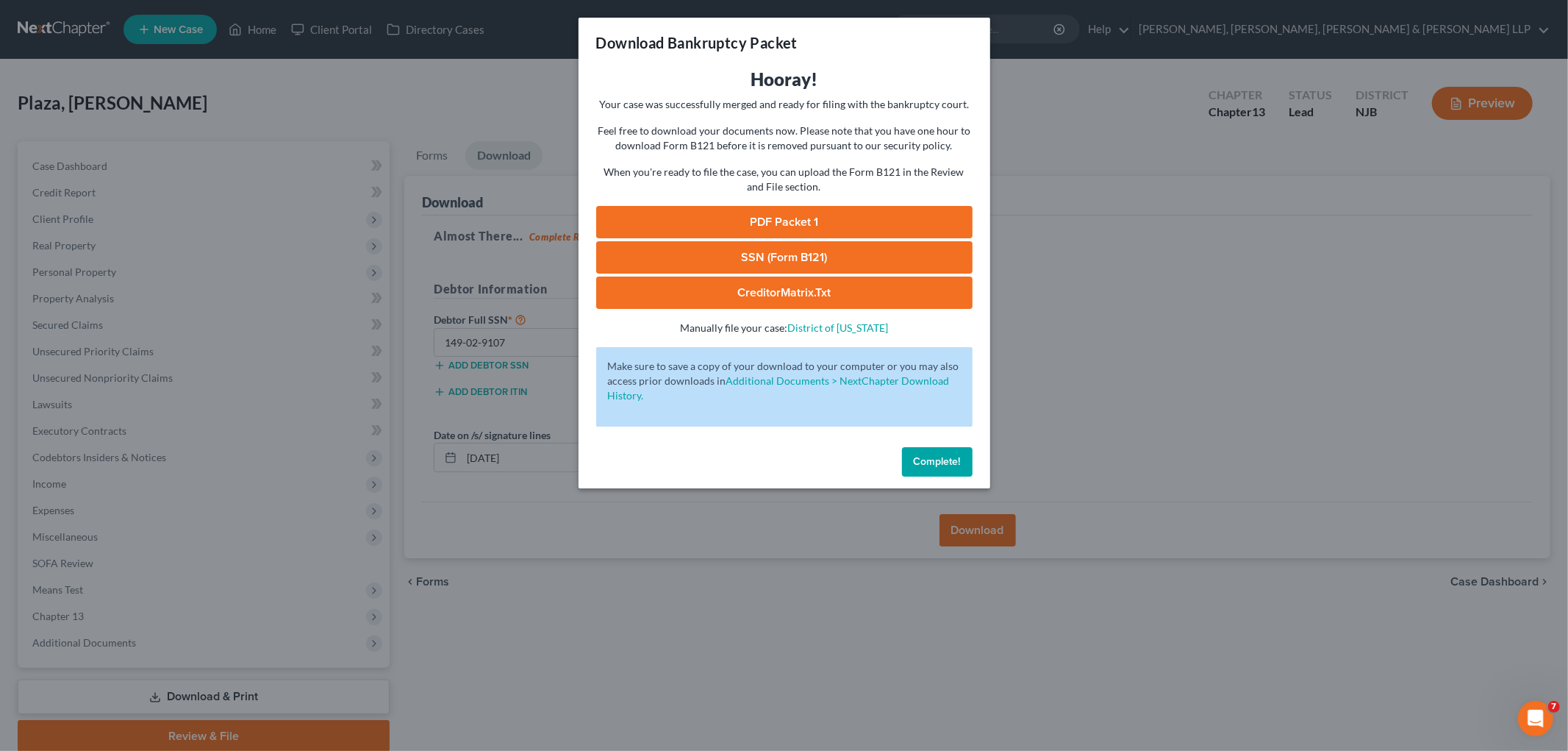
click at [724, 216] on link "PDF Packet 1" at bounding box center [784, 222] width 376 height 32
click at [689, 260] on link "SSN (Form B121)" at bounding box center [784, 257] width 376 height 32
click at [819, 461] on button "Complete!" at bounding box center [937, 462] width 71 height 30
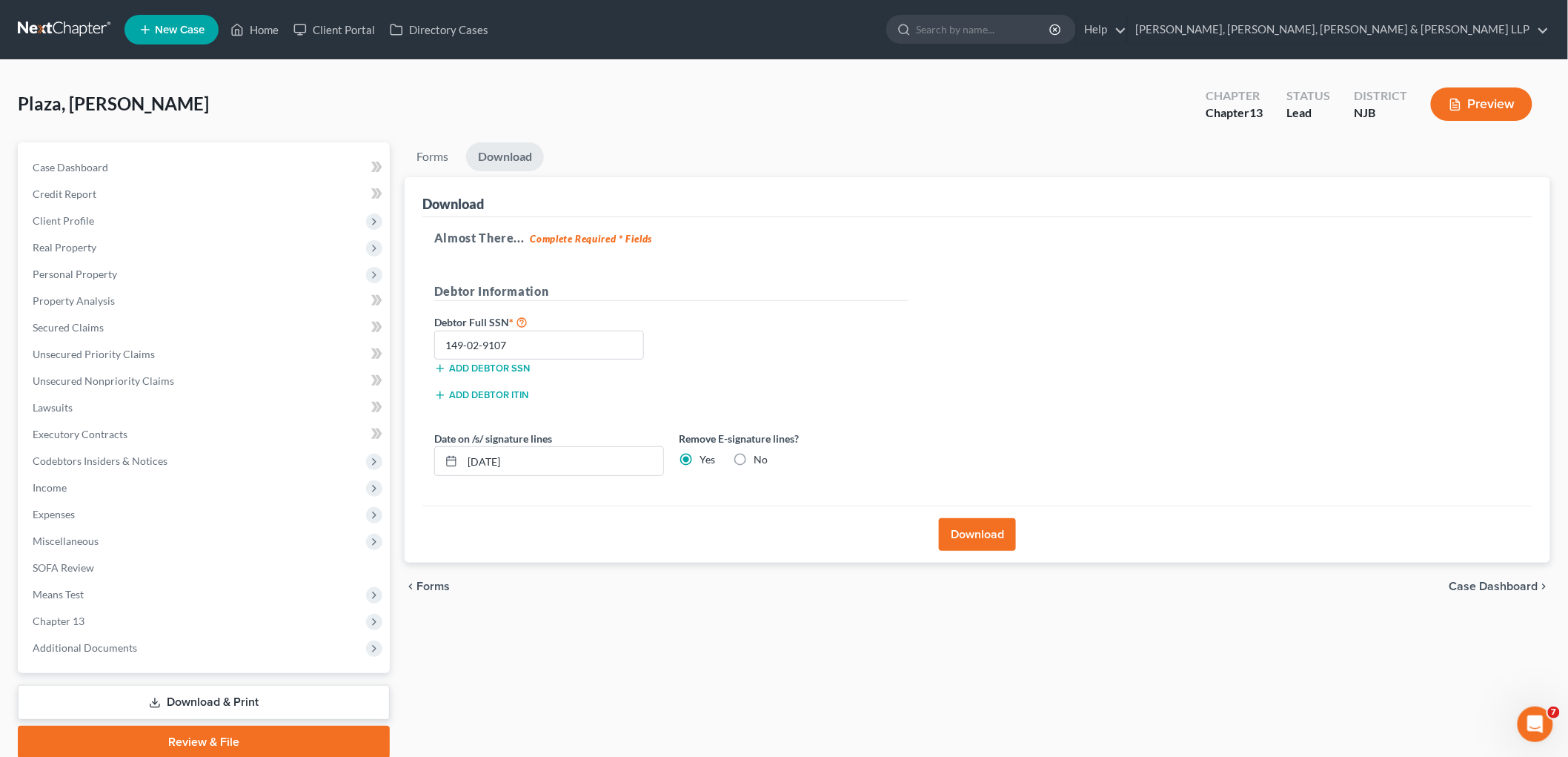
click at [754, 460] on label "No" at bounding box center [760, 460] width 14 height 15
click at [759, 460] on input "No" at bounding box center [764, 457] width 10 height 10
radio input "true"
radio input "false"
click at [826, 530] on button "Download" at bounding box center [977, 534] width 77 height 32
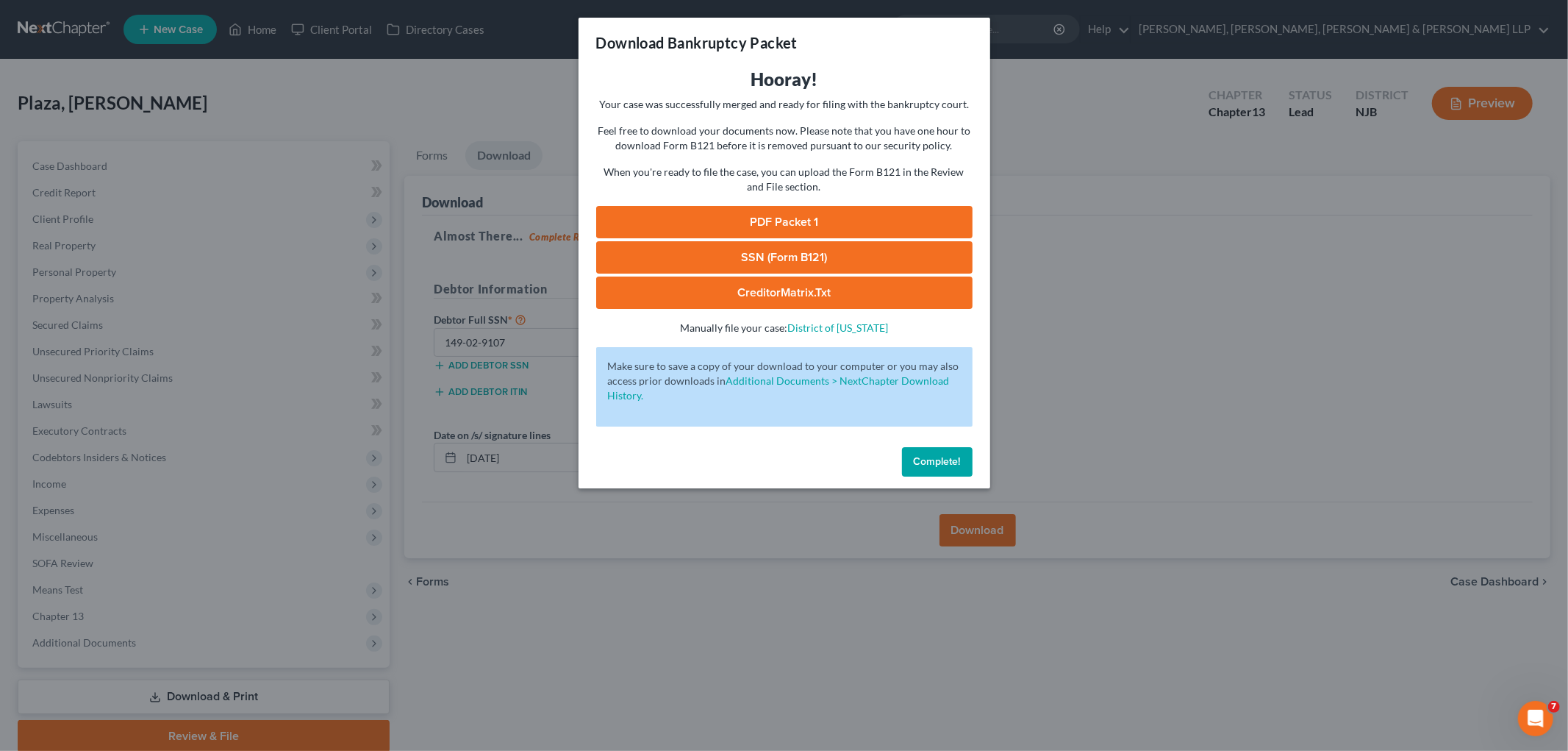
click at [752, 220] on link "PDF Packet 1" at bounding box center [784, 222] width 376 height 32
click at [768, 262] on link "SSN (Form B121)" at bounding box center [784, 257] width 376 height 32
click at [819, 472] on button "Complete!" at bounding box center [937, 462] width 71 height 30
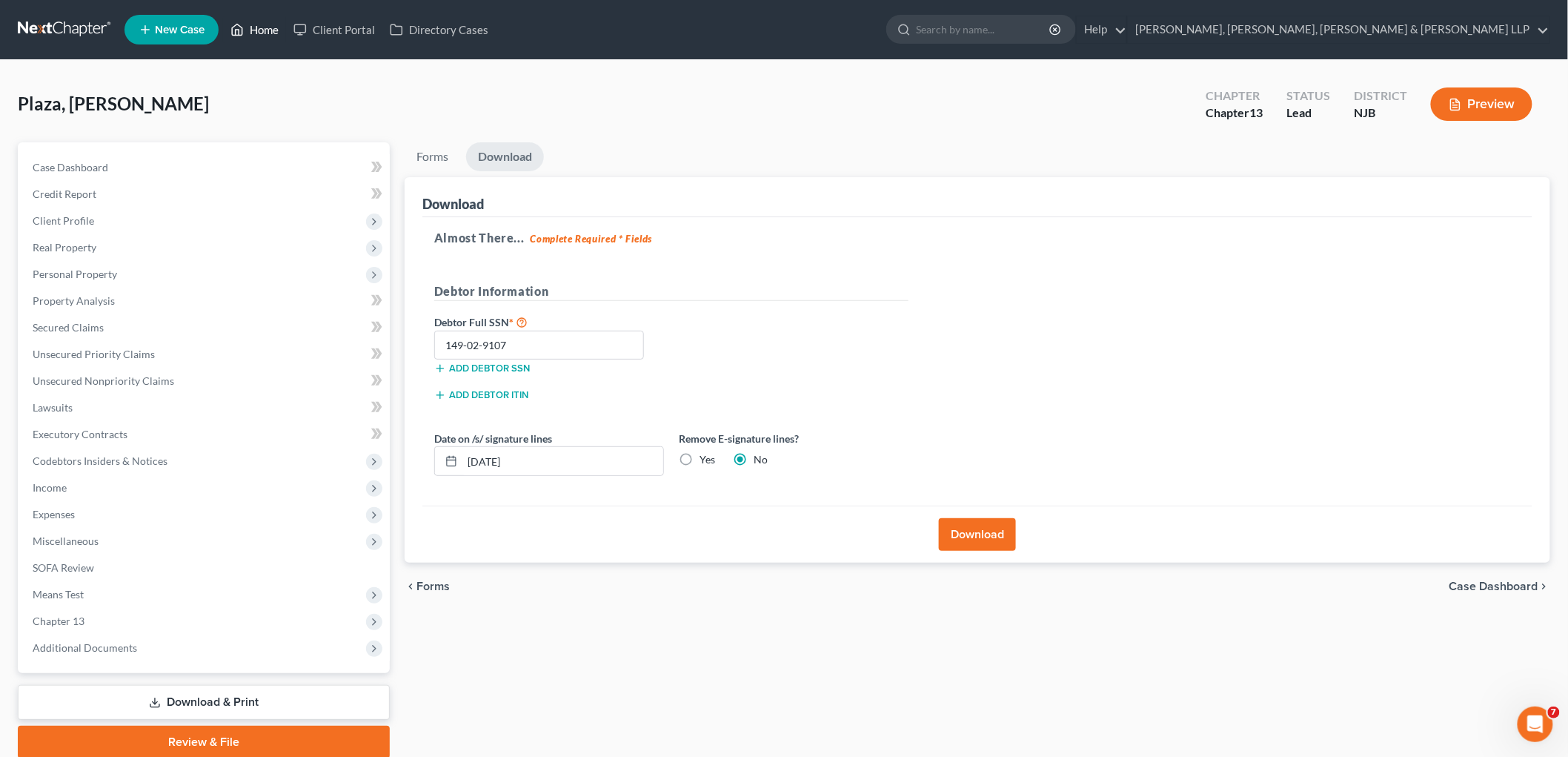
click at [263, 27] on link "Home" at bounding box center [254, 29] width 63 height 27
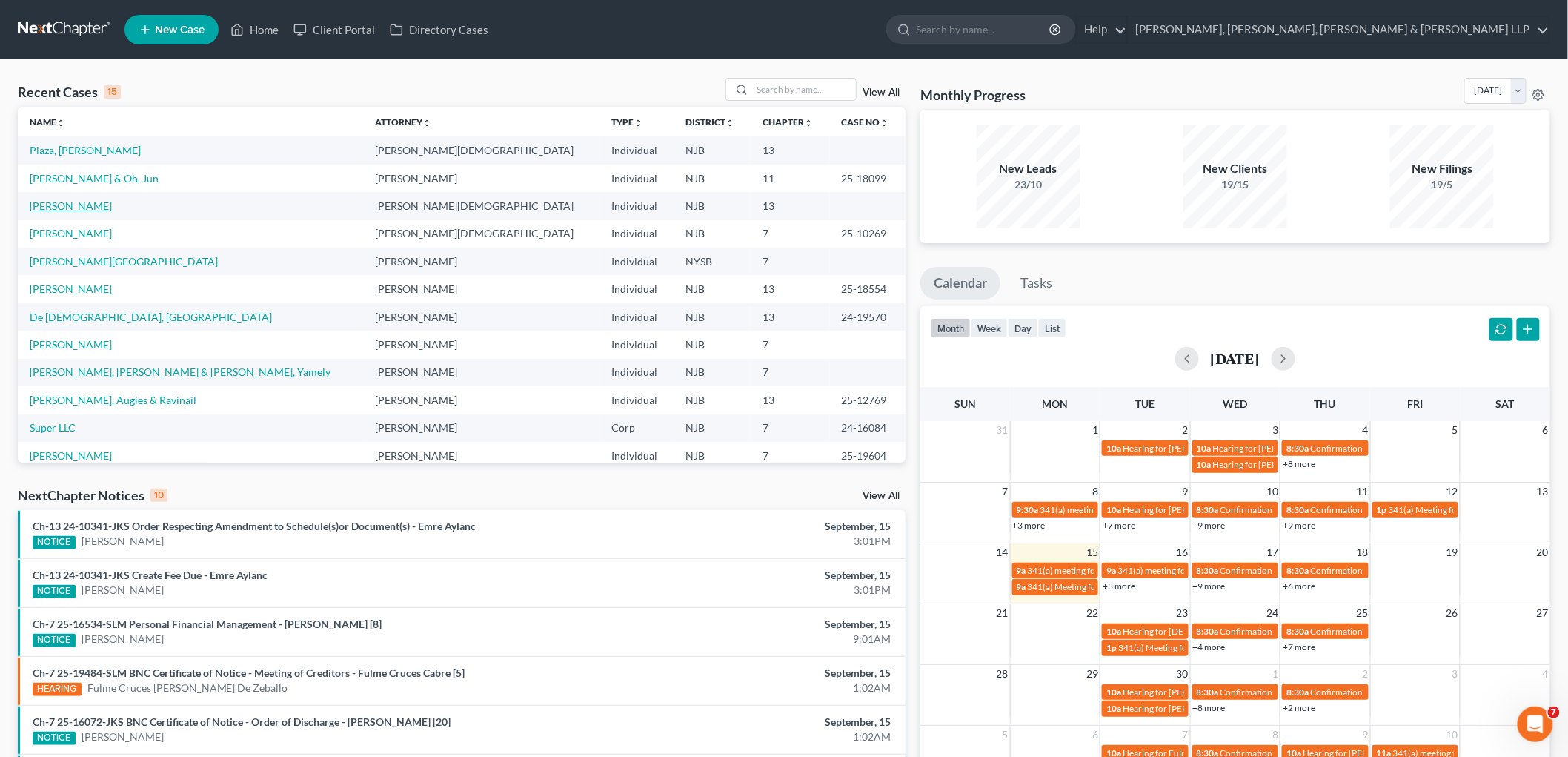
click at [79, 203] on link "[PERSON_NAME]" at bounding box center [71, 206] width 83 height 13
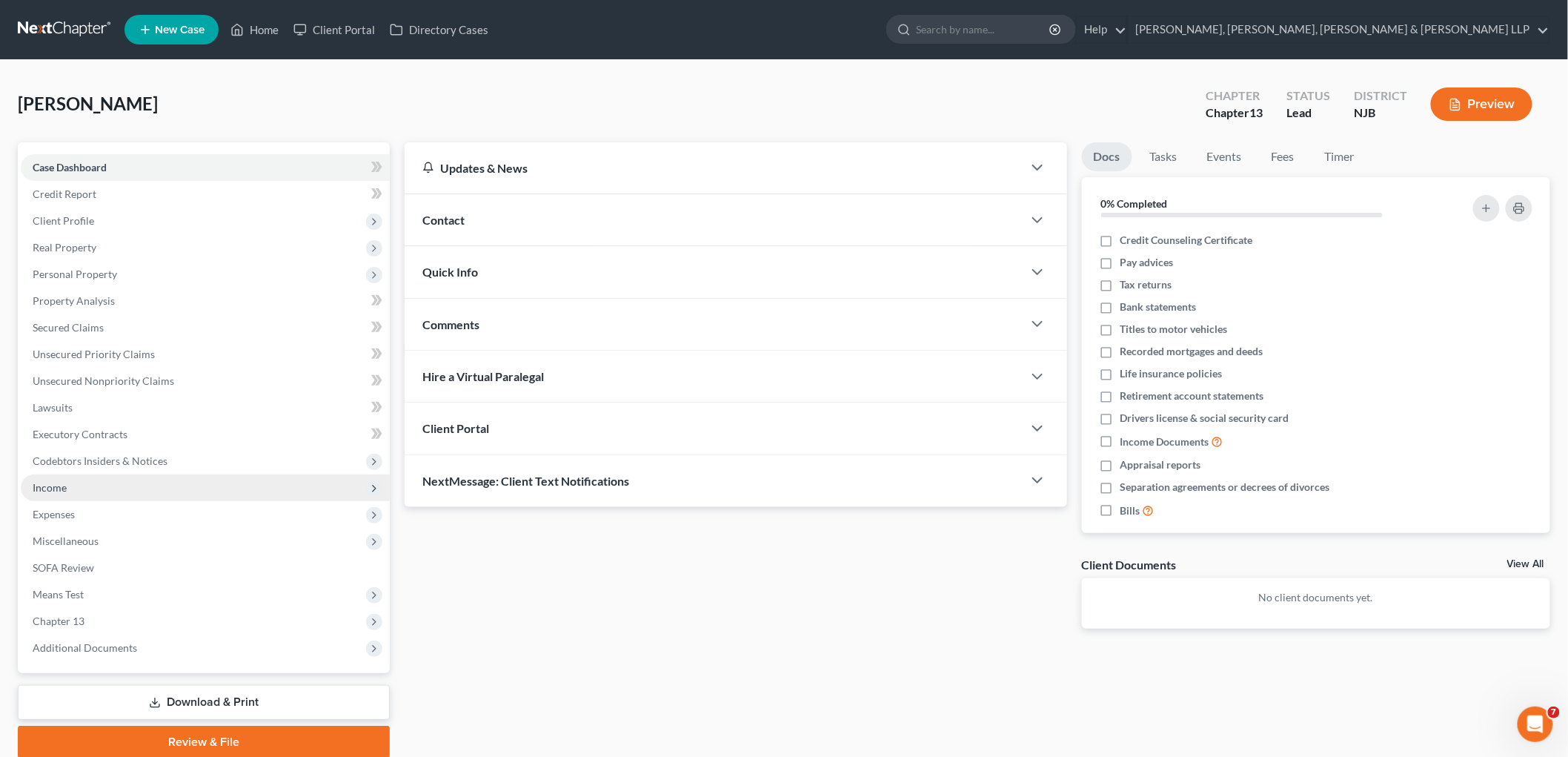
click at [80, 485] on span "Income" at bounding box center [205, 487] width 369 height 27
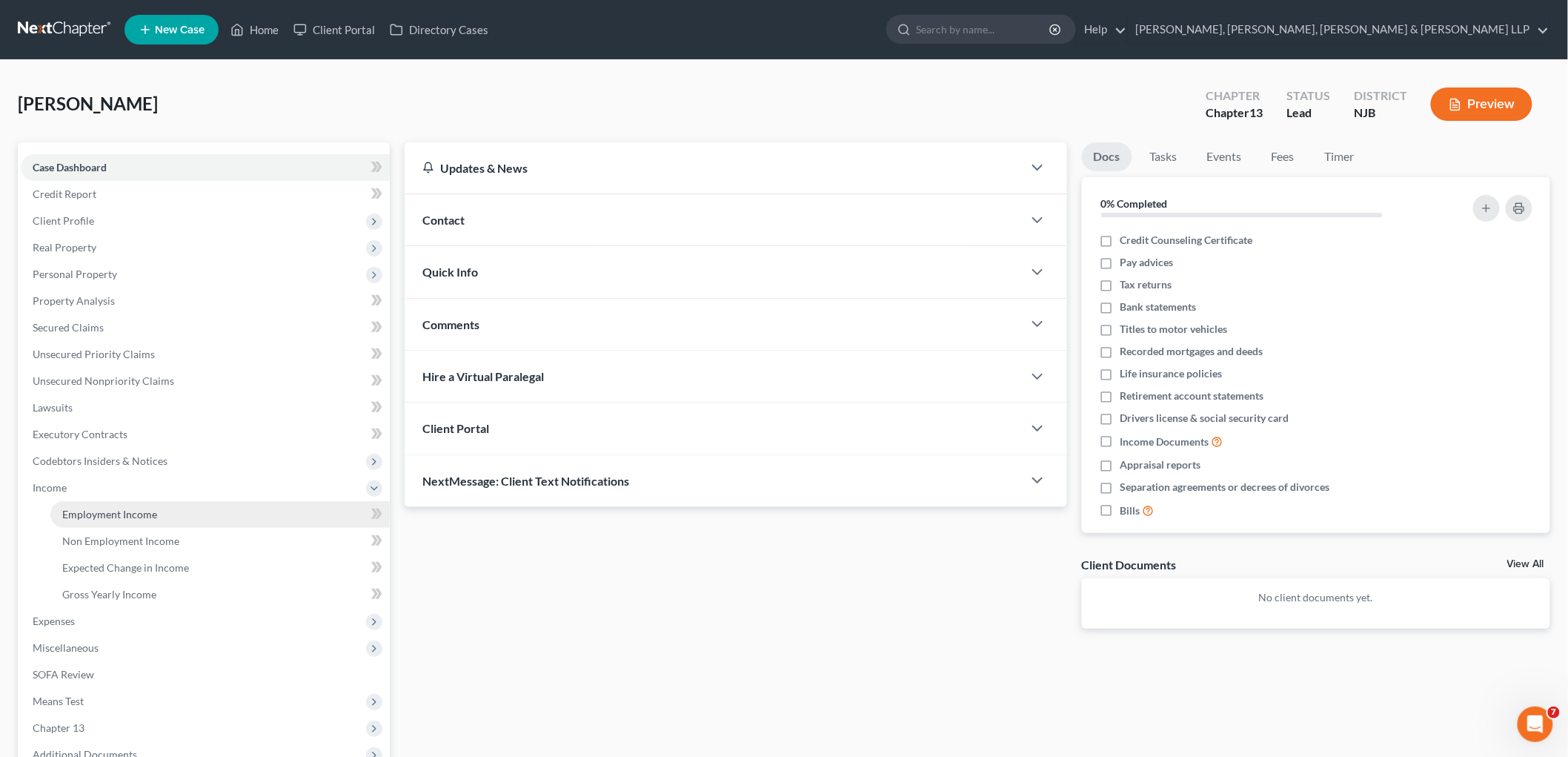
click at [78, 514] on span "Employment Income" at bounding box center [109, 514] width 95 height 13
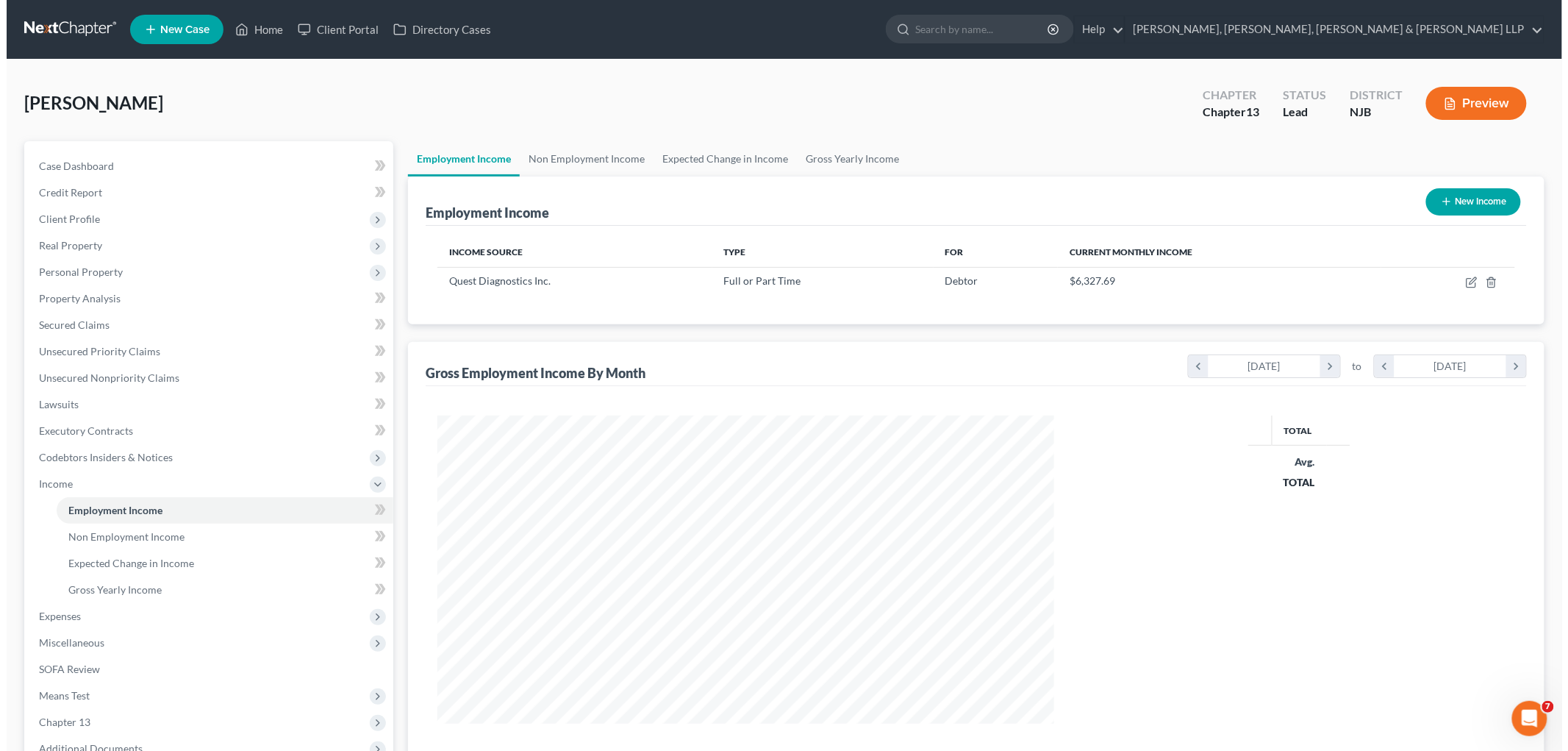
scroll to position [307, 645]
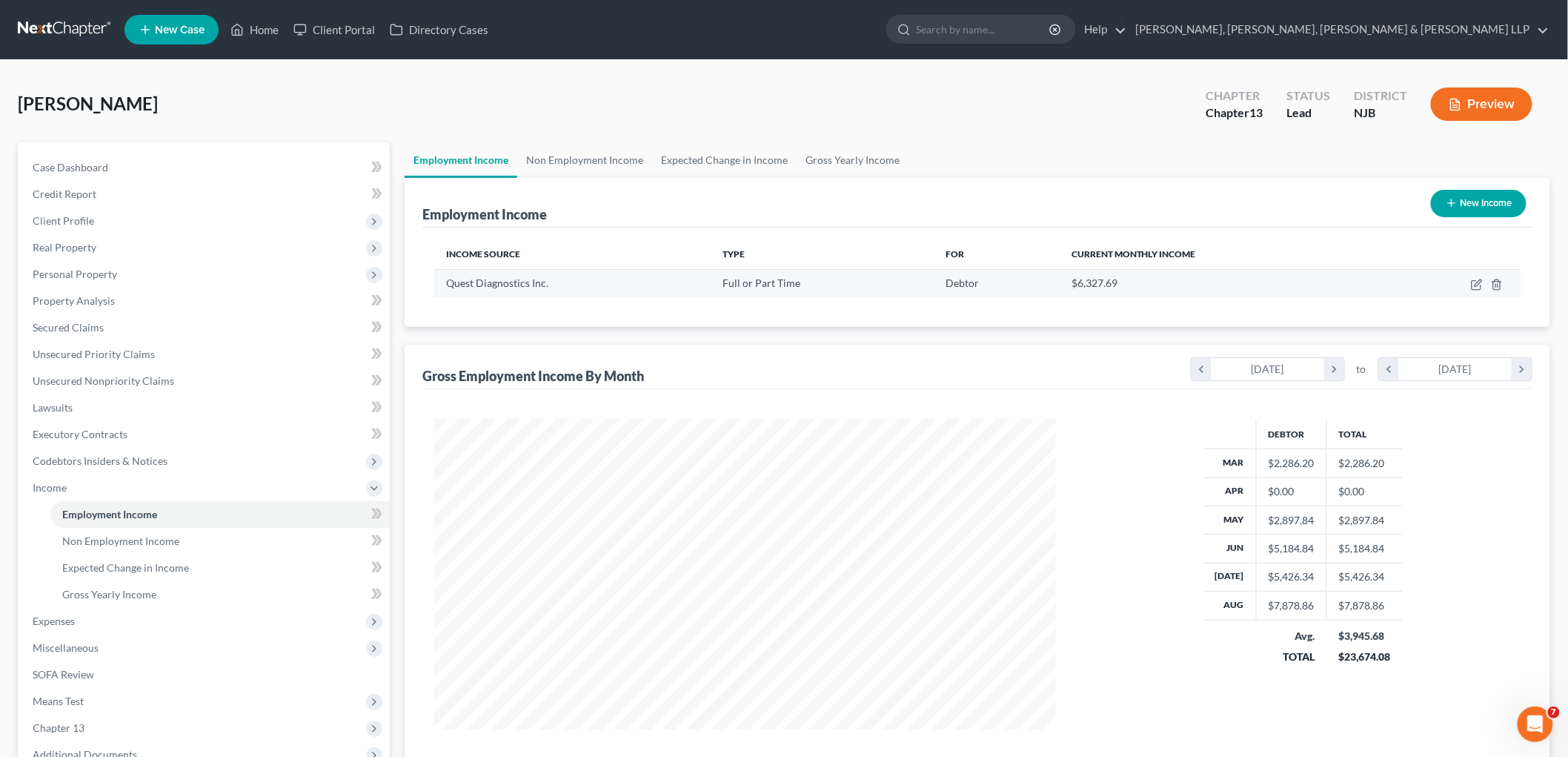
click at [826, 276] on td at bounding box center [1453, 283] width 135 height 28
click at [826, 284] on icon "button" at bounding box center [1476, 284] width 12 height 12
select select "0"
select select "33"
select select "2"
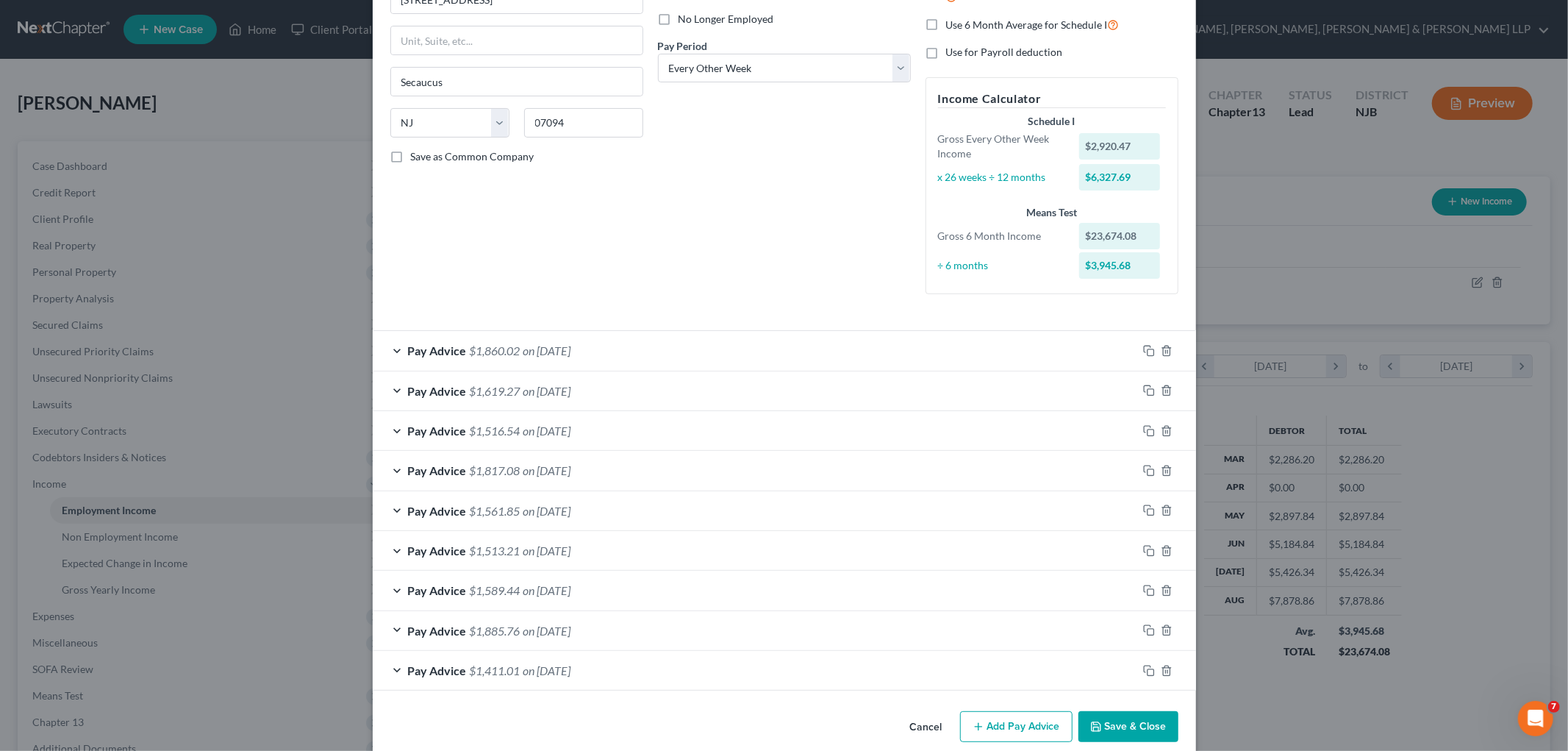
scroll to position [216, 0]
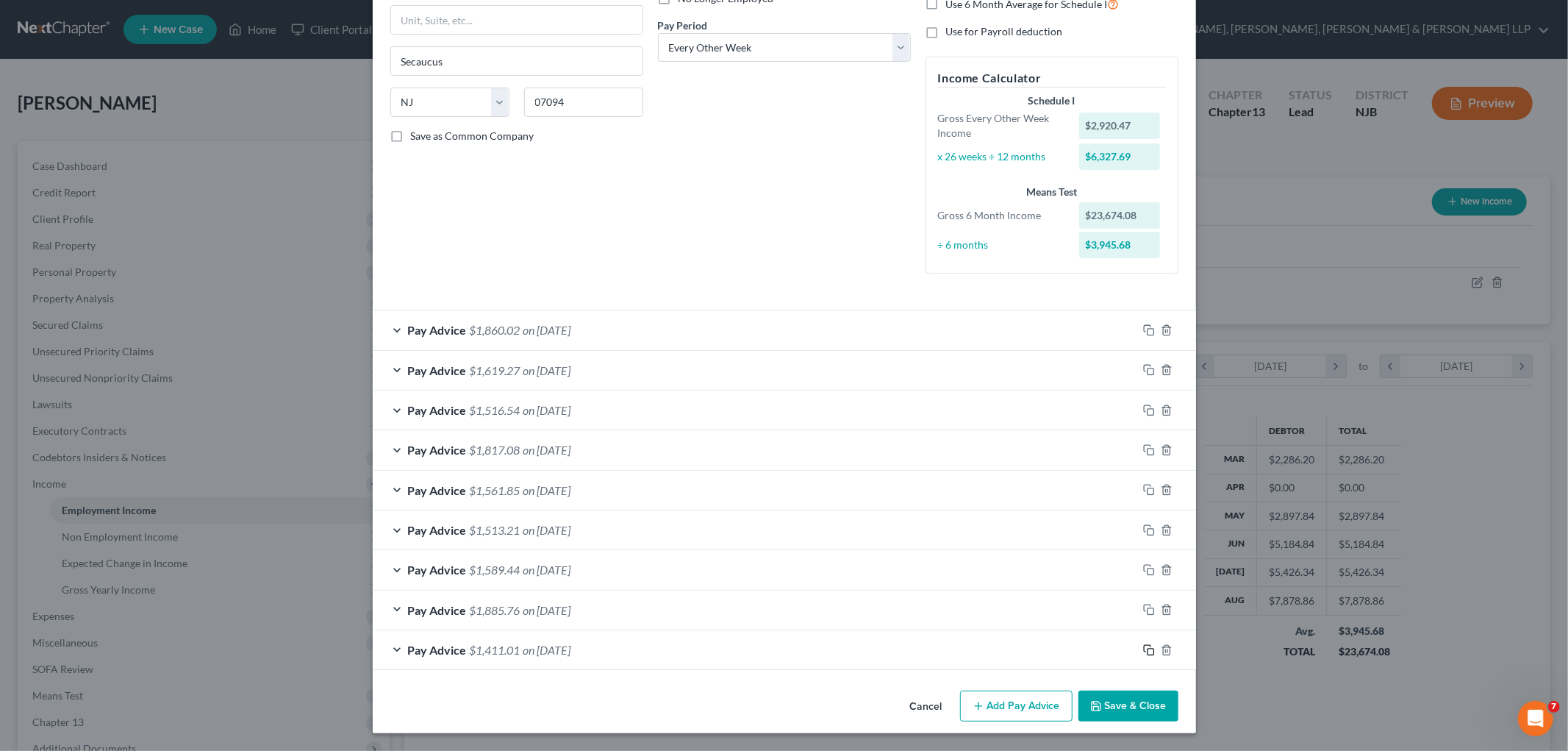
click at [819, 650] on rect "button" at bounding box center [1151, 652] width 6 height 6
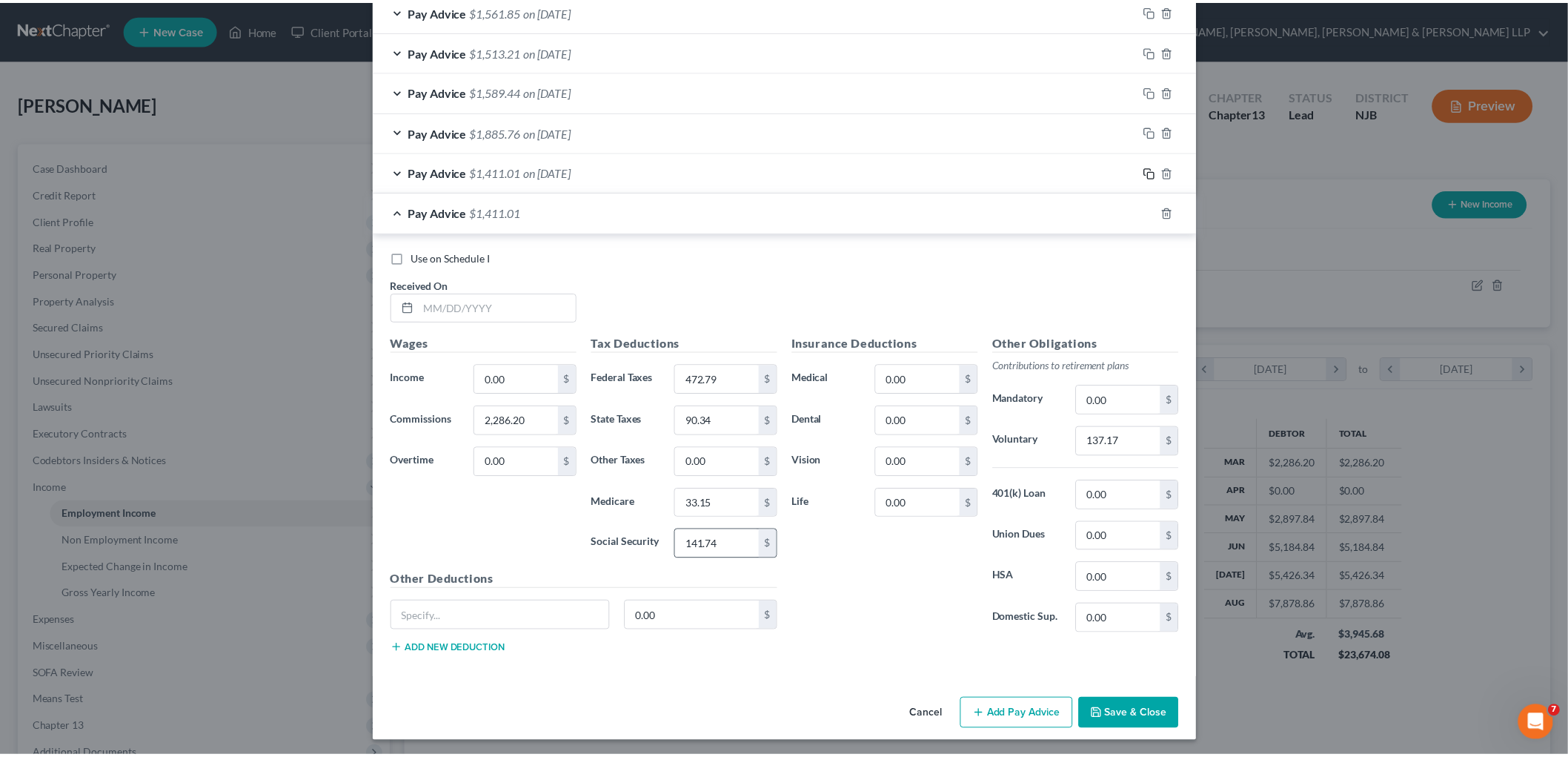
scroll to position [706, 0]
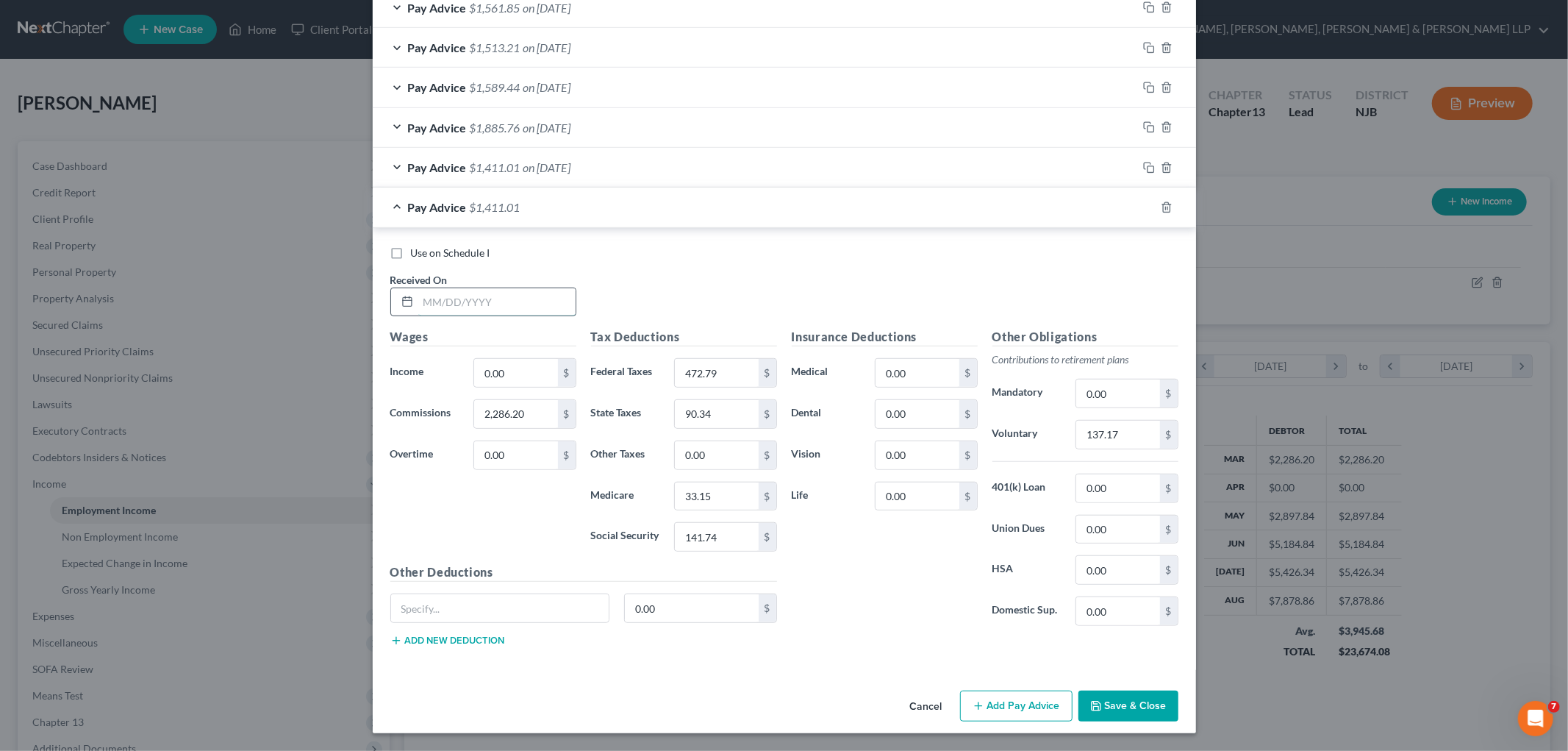
click at [533, 304] on input "text" at bounding box center [497, 302] width 158 height 28
type input "[DATE]"
click at [532, 375] on input "0.00" at bounding box center [515, 372] width 83 height 28
type input "2,061.92"
click at [524, 409] on input "2,286.20" at bounding box center [515, 413] width 83 height 28
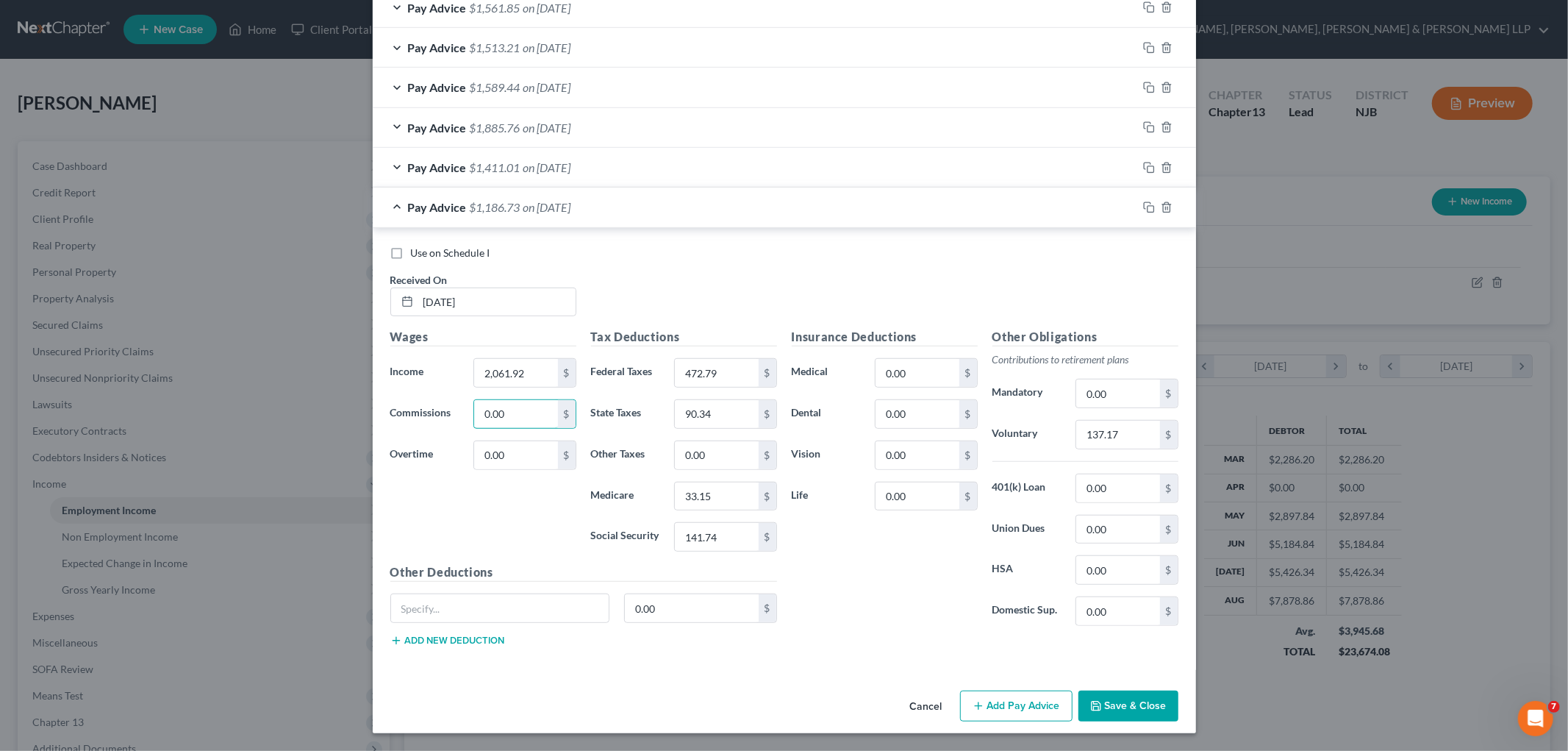
type input "0.00"
click at [516, 452] on input "0.00" at bounding box center [515, 455] width 83 height 28
type input "151.26"
click at [518, 507] on div "Wages Income * 2,061.92 $ Commissions 0.00 $ Overtime 151.26 $" at bounding box center [483, 445] width 201 height 236
click at [819, 429] on input "137.17" at bounding box center [1117, 434] width 83 height 28
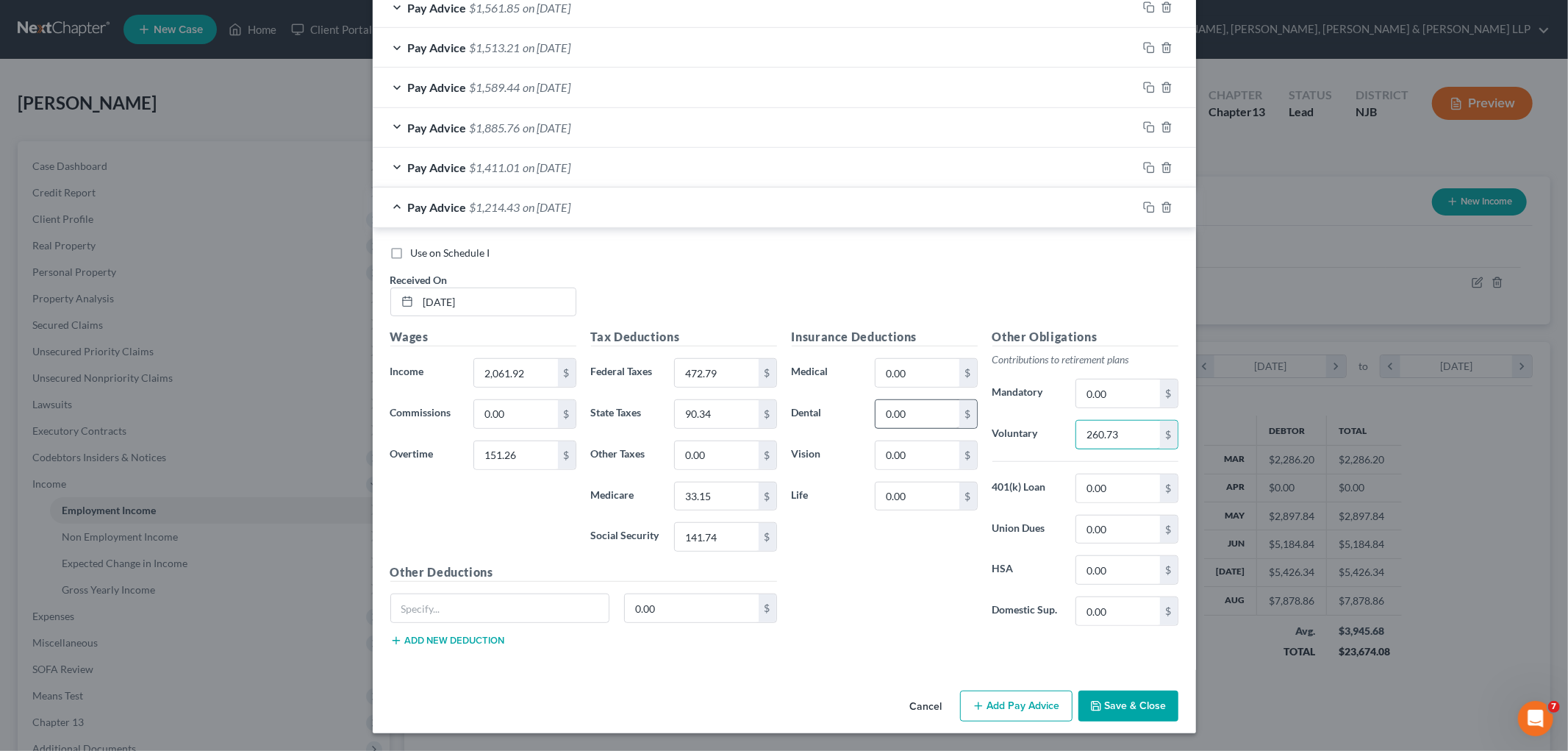
type input "260.73"
click at [819, 415] on input "0.00" at bounding box center [916, 413] width 83 height 28
type input "10.96"
click at [819, 372] on input "0.00" at bounding box center [916, 372] width 83 height 28
click at [819, 372] on input "120.70" at bounding box center [916, 372] width 83 height 28
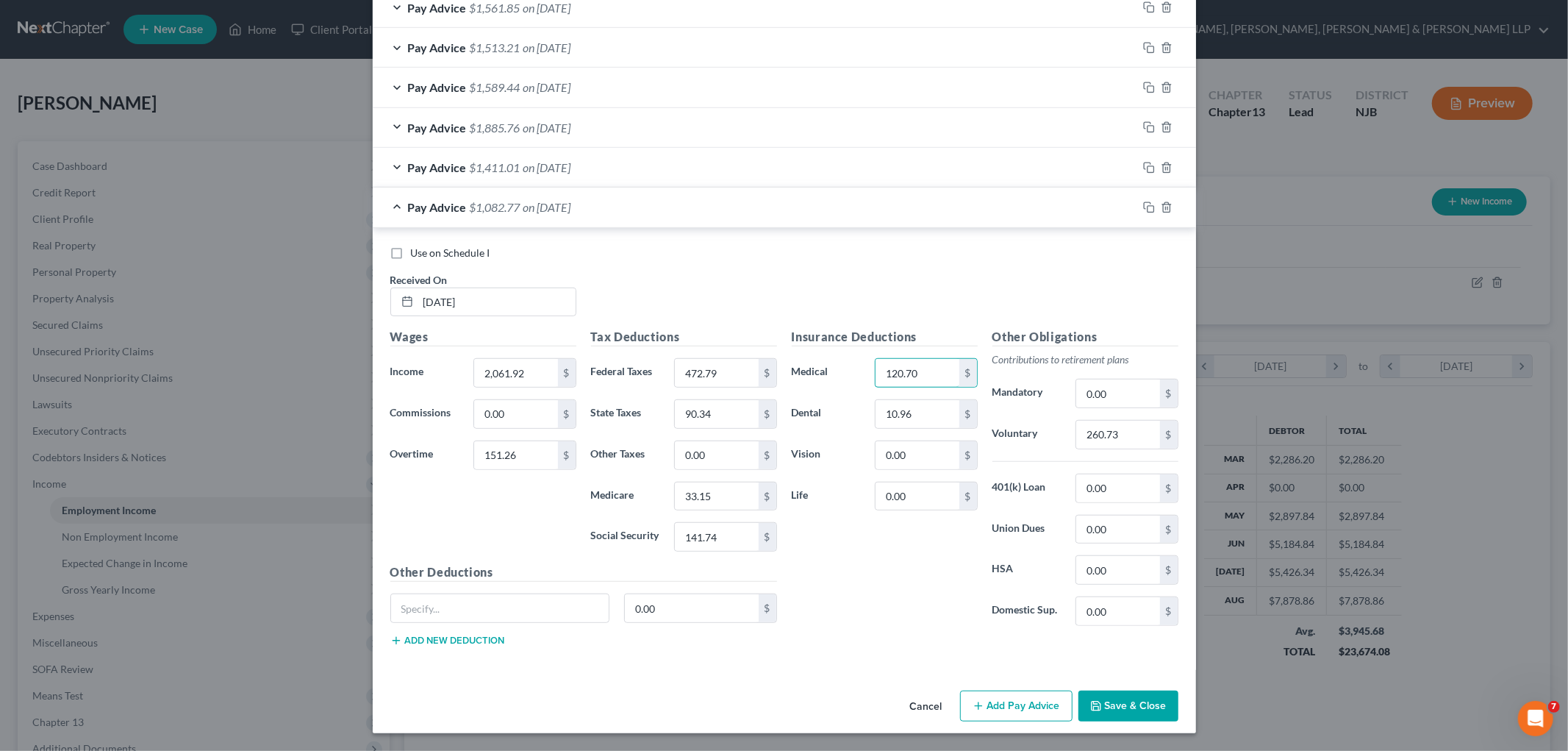
drag, startPoint x: 924, startPoint y: 370, endPoint x: 854, endPoint y: 370, distance: 70.0
click at [819, 370] on div "Medical 120.70 $" at bounding box center [885, 372] width 201 height 30
type input "100.70"
click at [819, 709] on button "Save & Close" at bounding box center [1128, 706] width 100 height 31
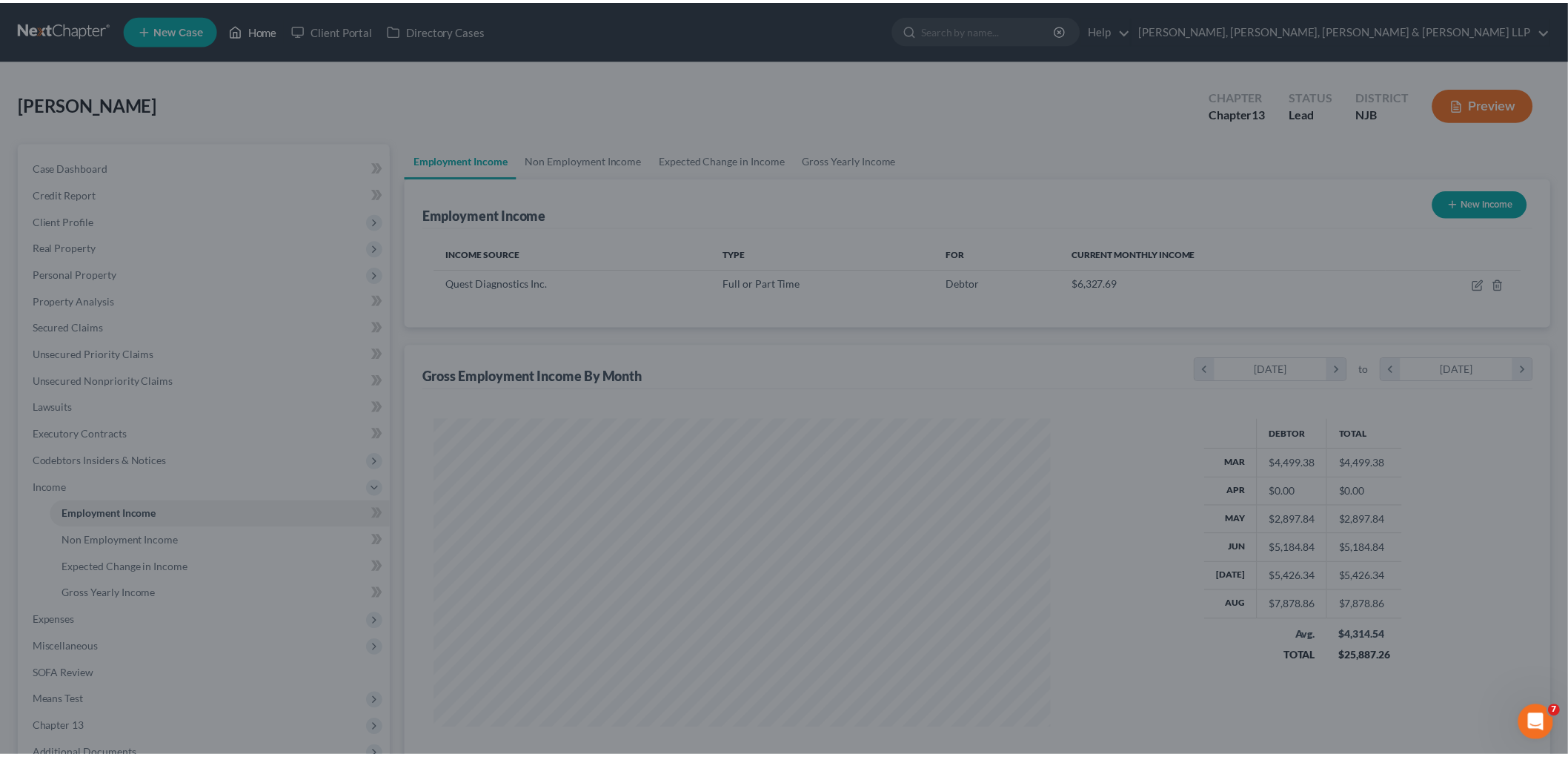
scroll to position [740873, 740389]
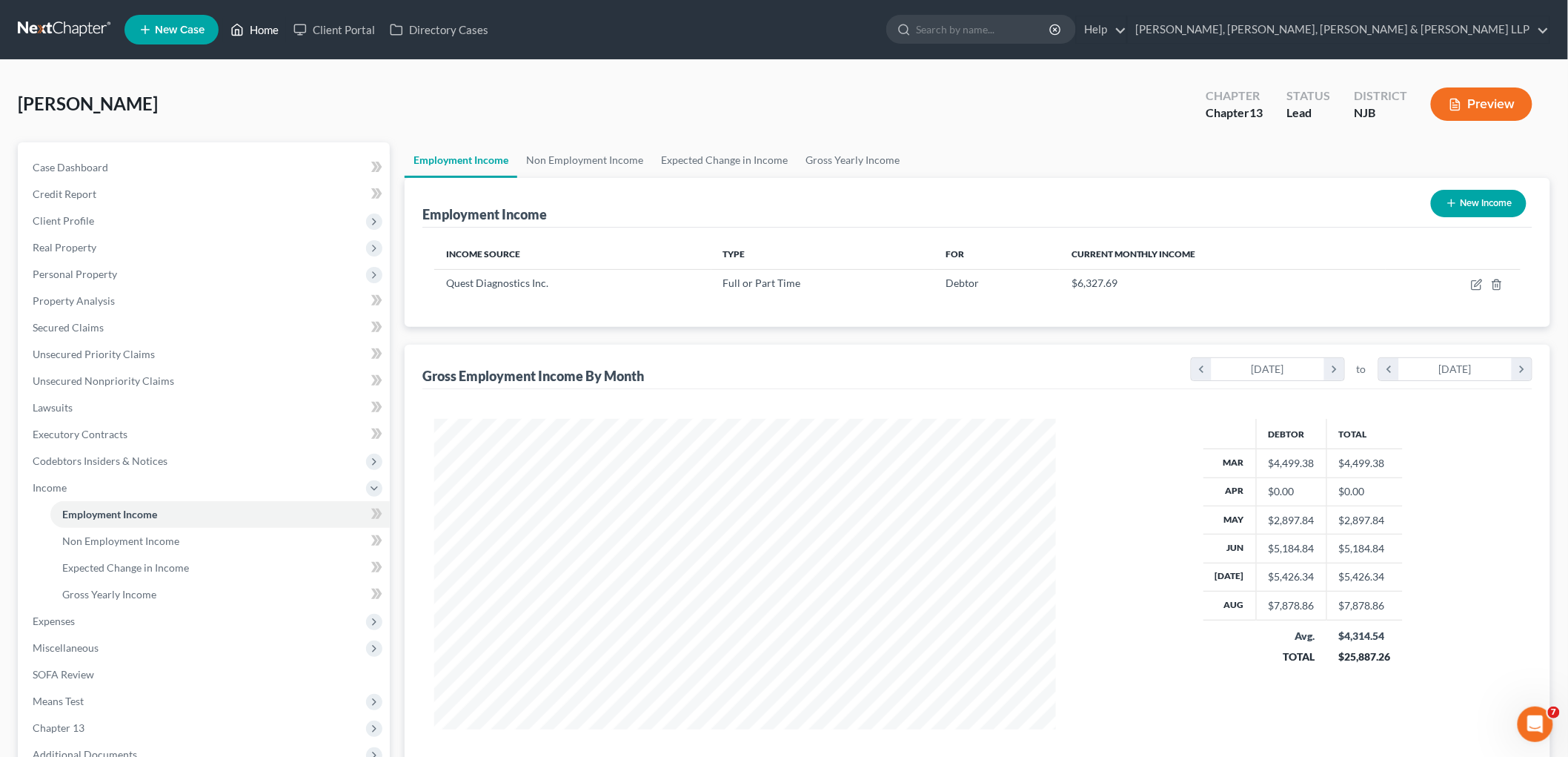
click at [267, 24] on link "Home" at bounding box center [254, 29] width 63 height 27
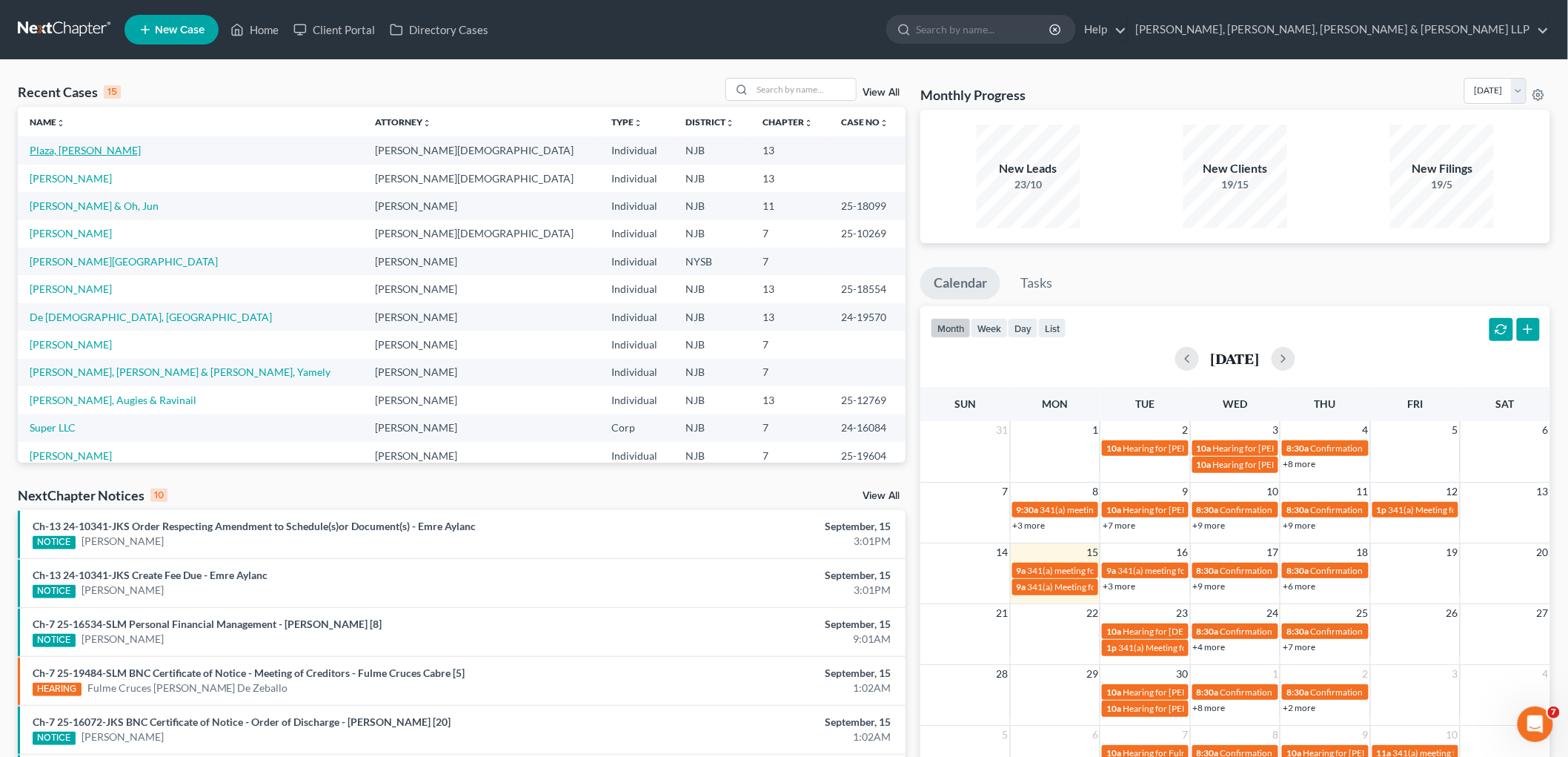
click at [65, 147] on link "Plaza, [PERSON_NAME]" at bounding box center [85, 150] width 111 height 13
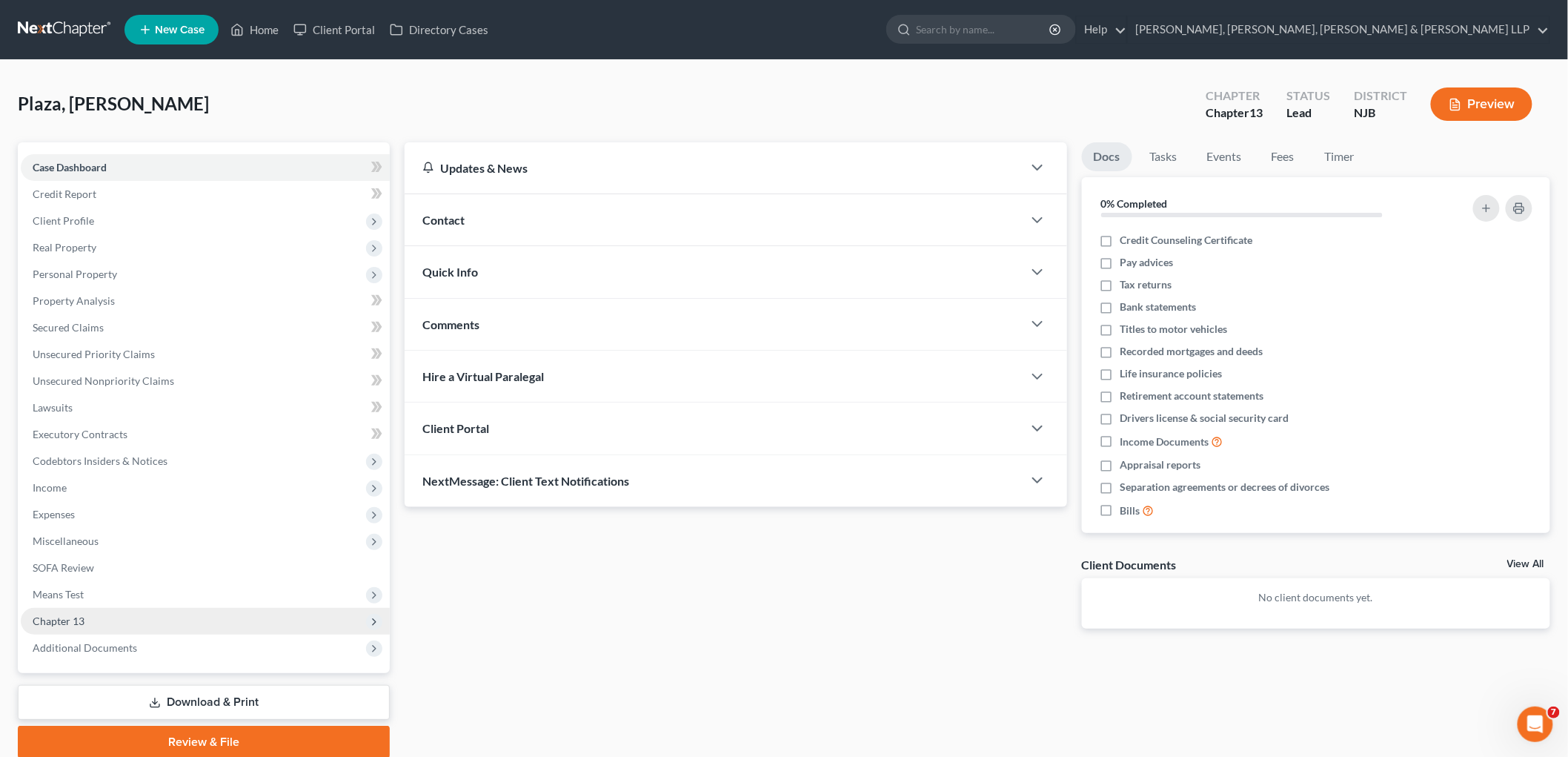
click at [66, 618] on span "Chapter 13" at bounding box center [58, 621] width 52 height 13
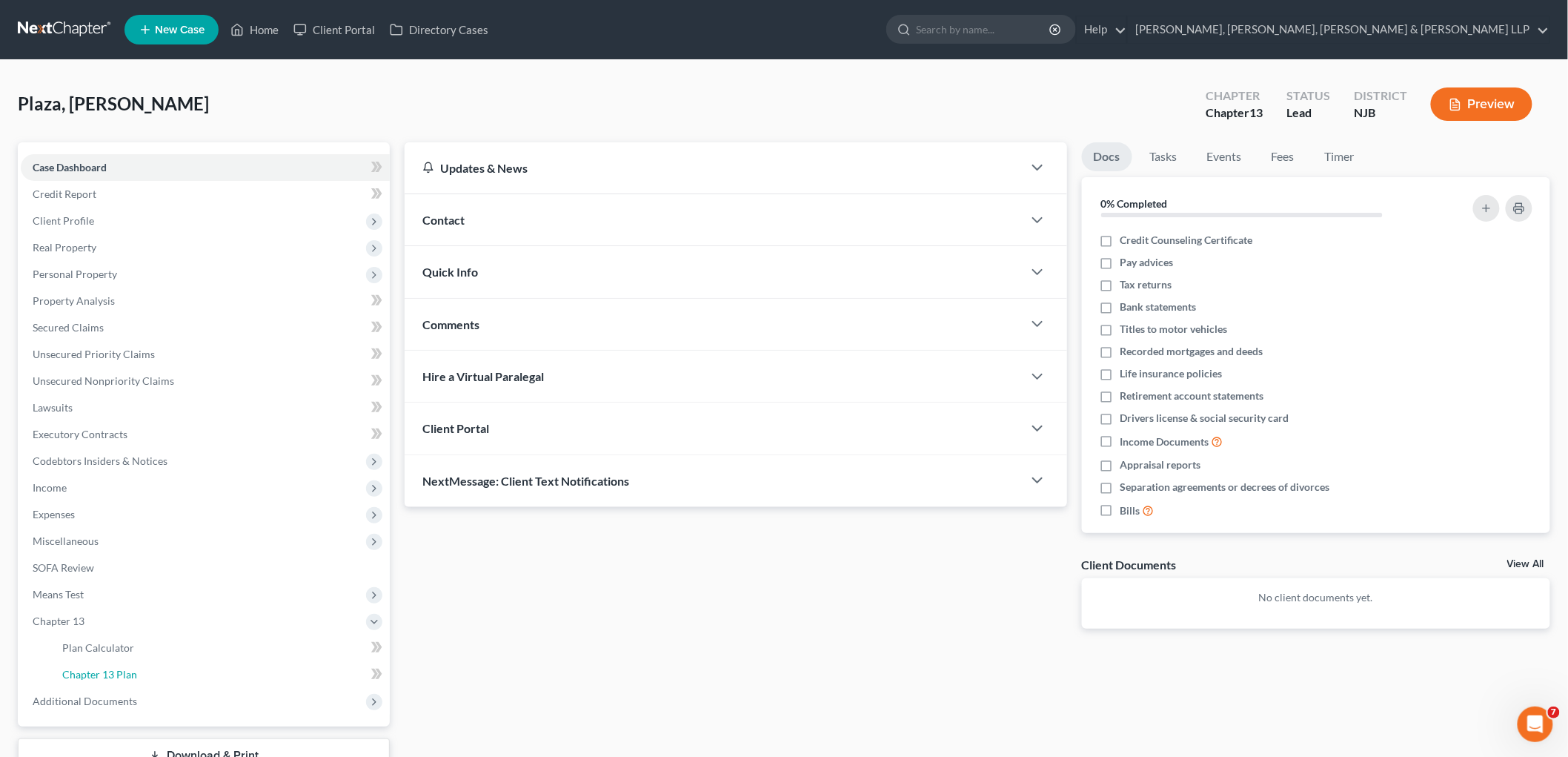
drag, startPoint x: 88, startPoint y: 673, endPoint x: 1284, endPoint y: 481, distance: 1211.3
click at [88, 672] on span "Chapter 13 Plan" at bounding box center [100, 674] width 75 height 13
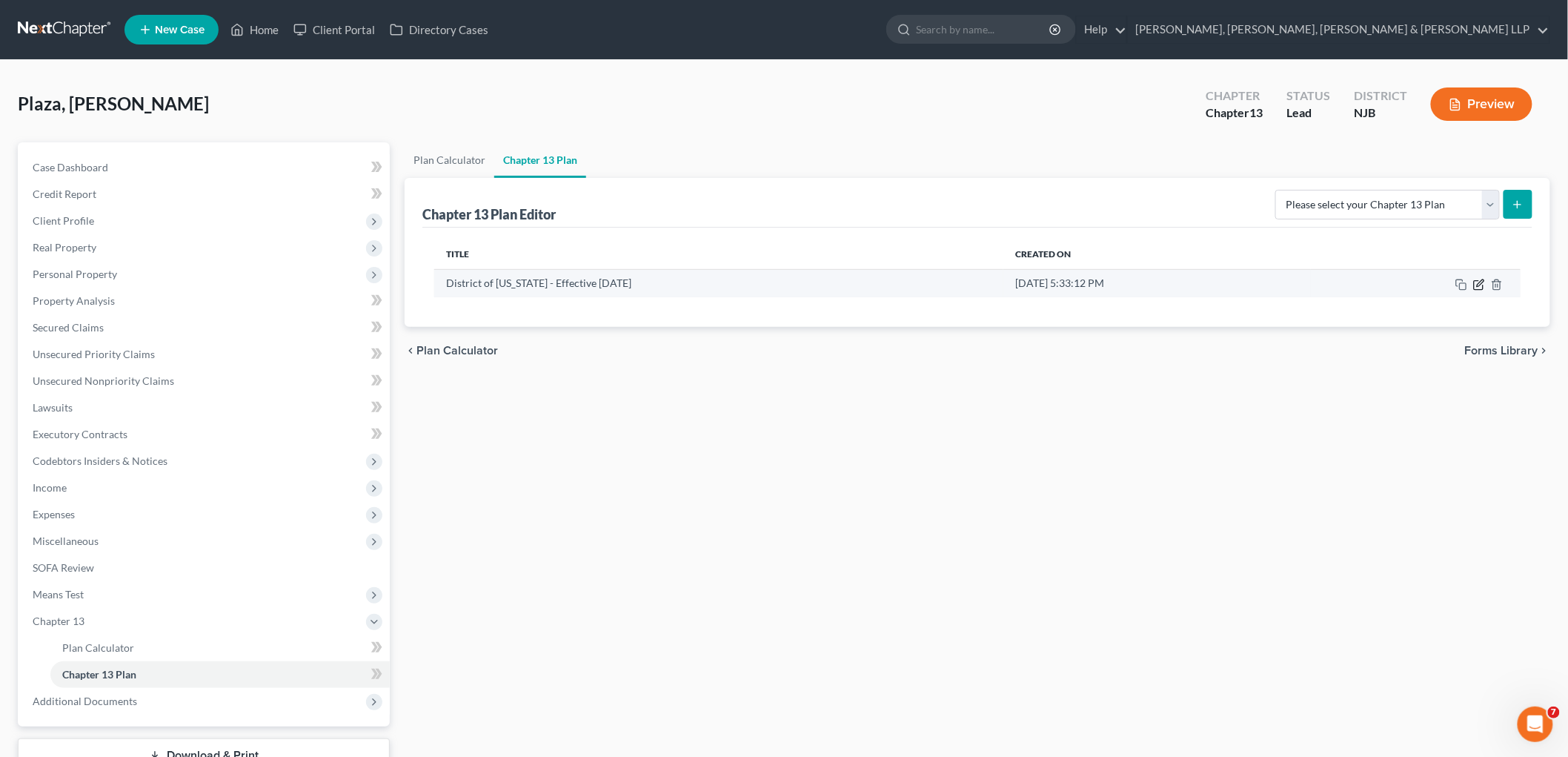
click at [826, 283] on icon "button" at bounding box center [1479, 284] width 12 height 12
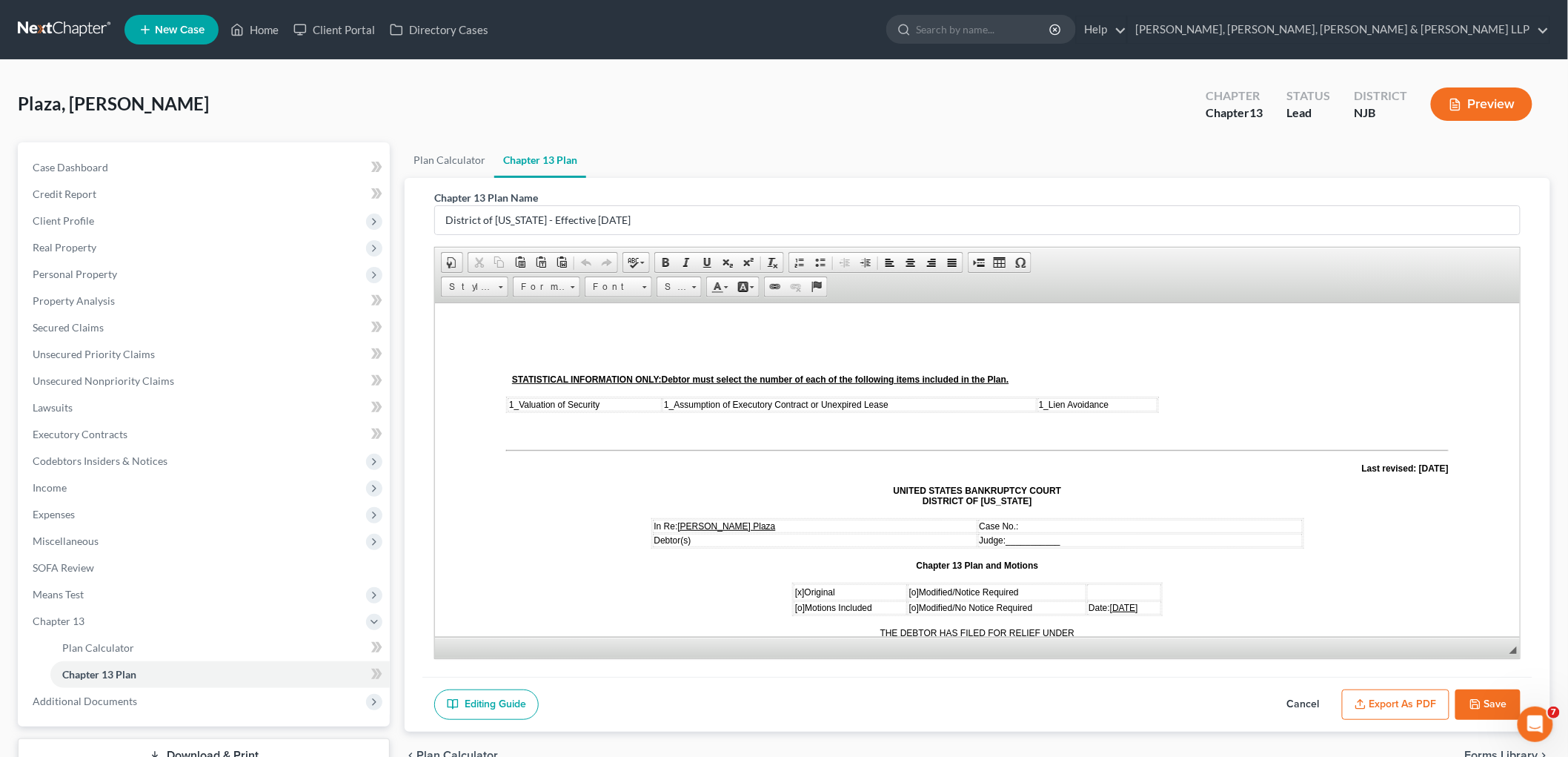
click at [826, 708] on button "Export as PDF" at bounding box center [1395, 704] width 108 height 31
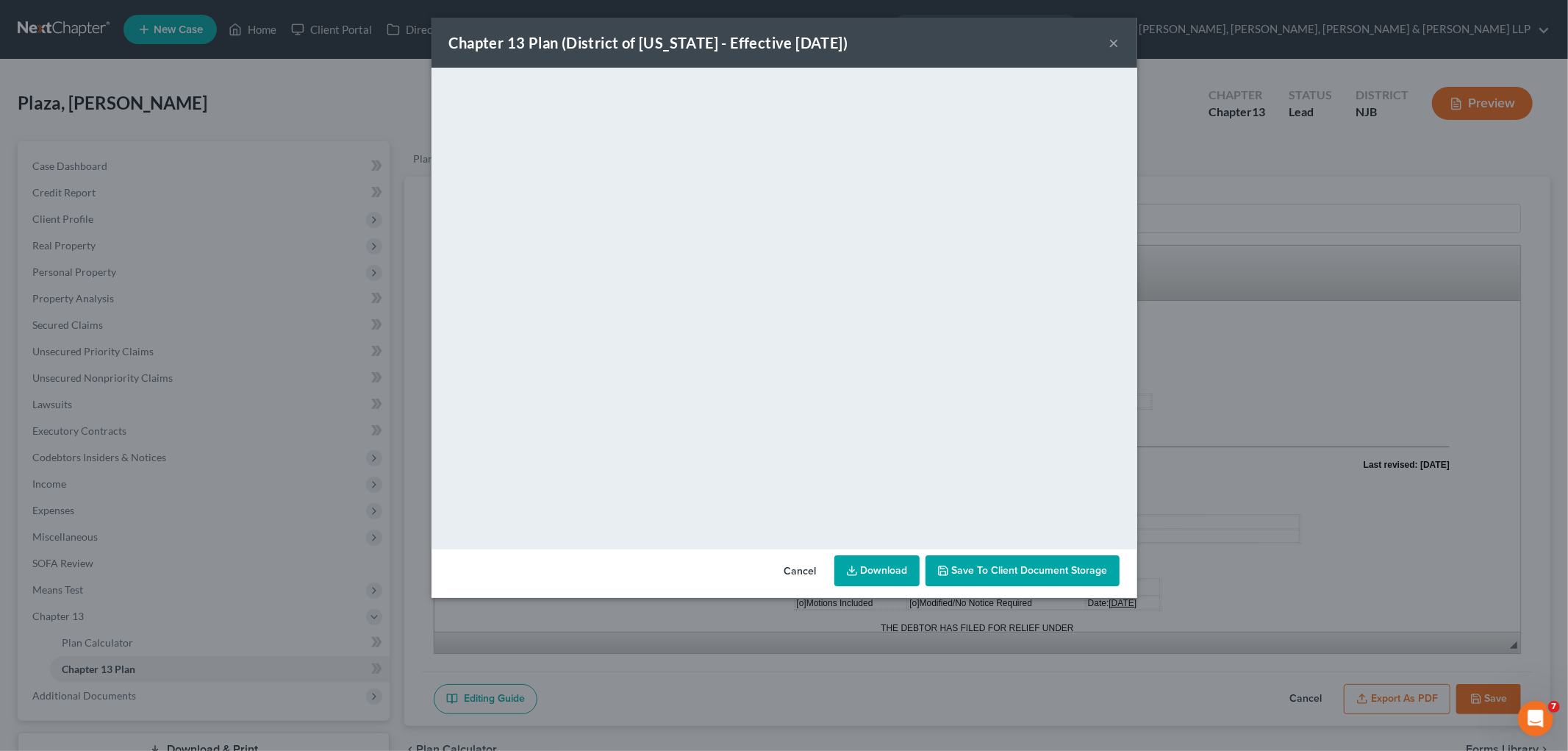
click at [811, 568] on button "Cancel" at bounding box center [800, 571] width 56 height 30
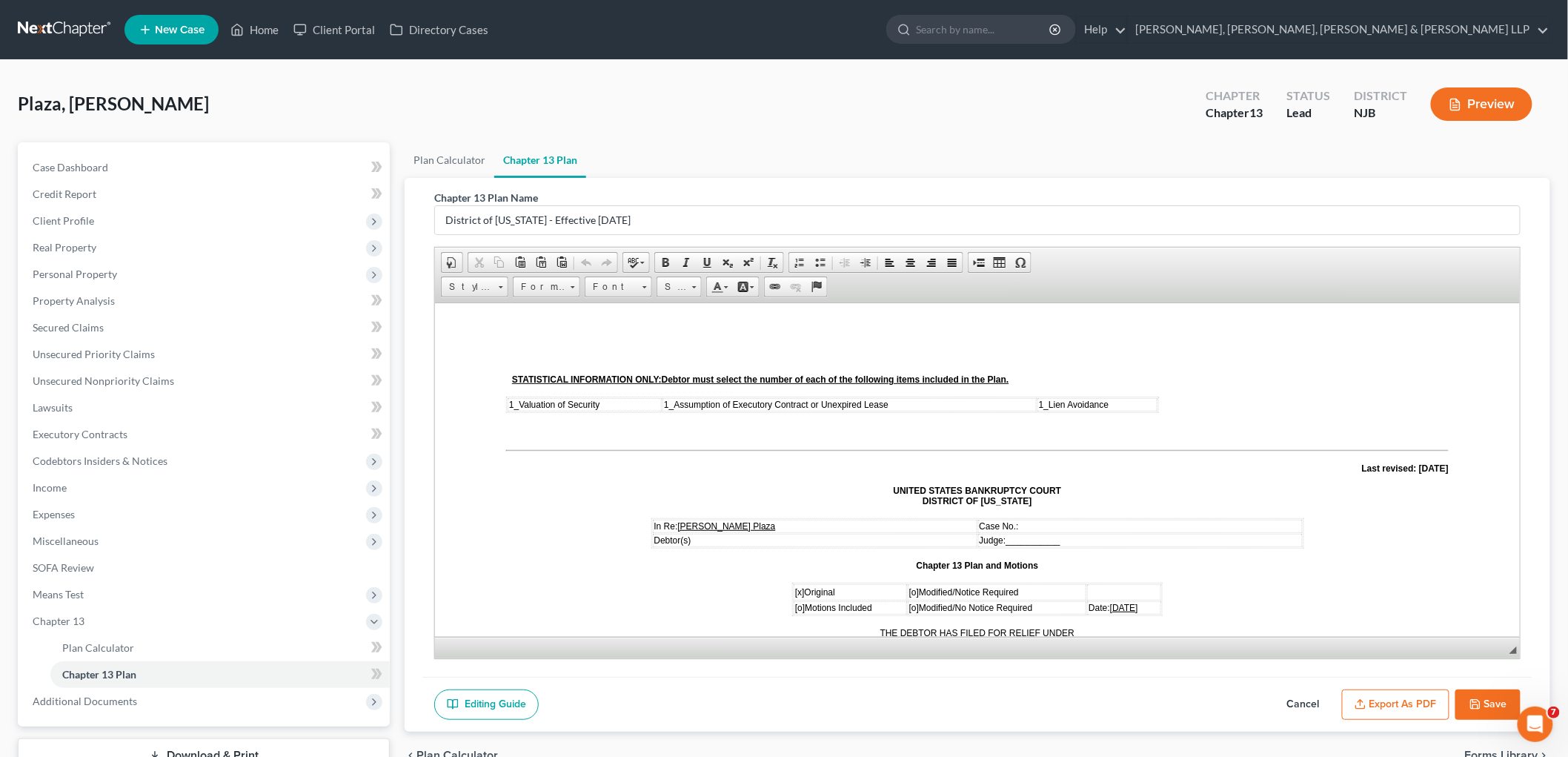
click at [826, 702] on button "Save" at bounding box center [1488, 704] width 65 height 31
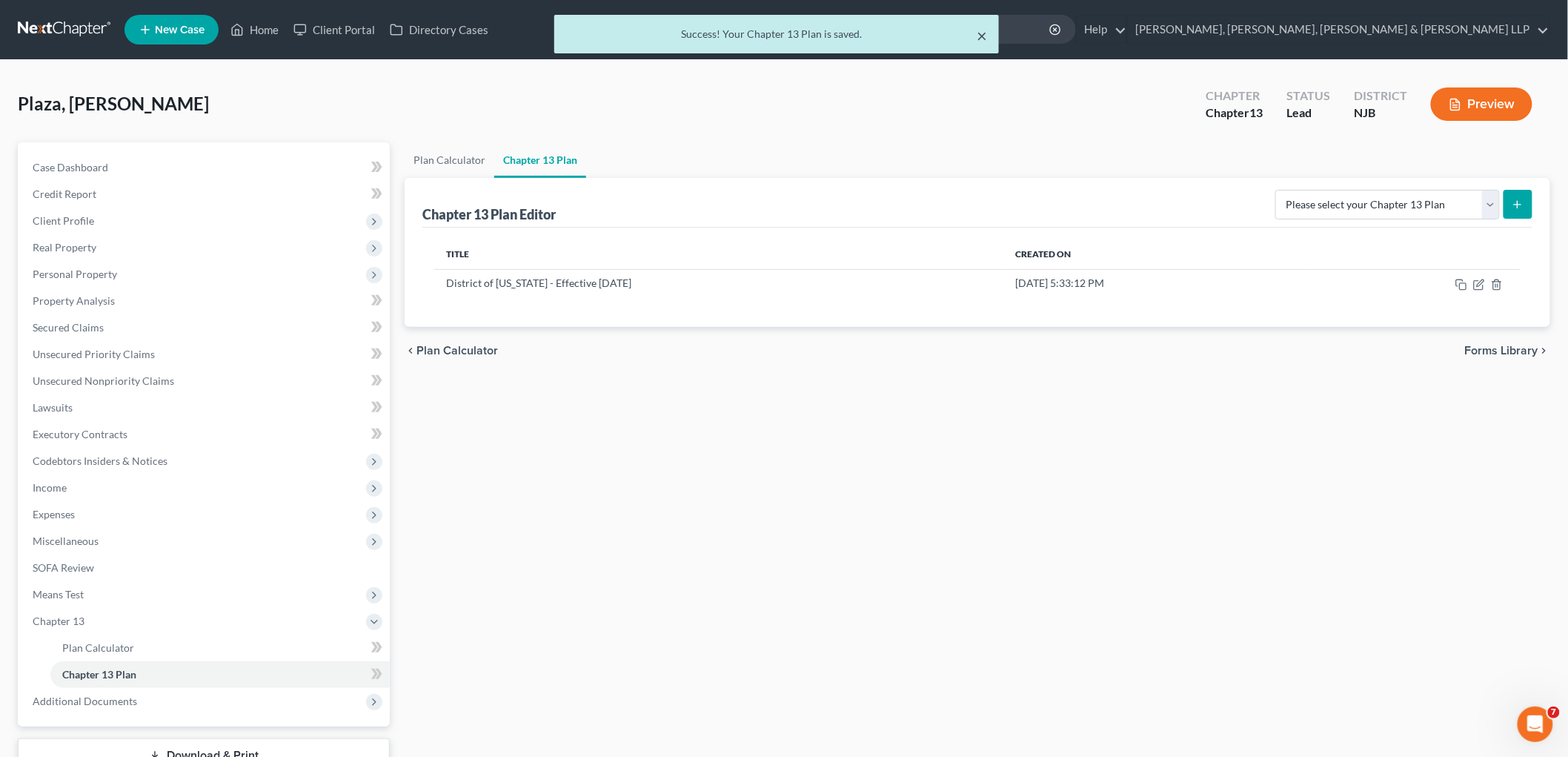
click at [826, 35] on button "×" at bounding box center [981, 36] width 11 height 18
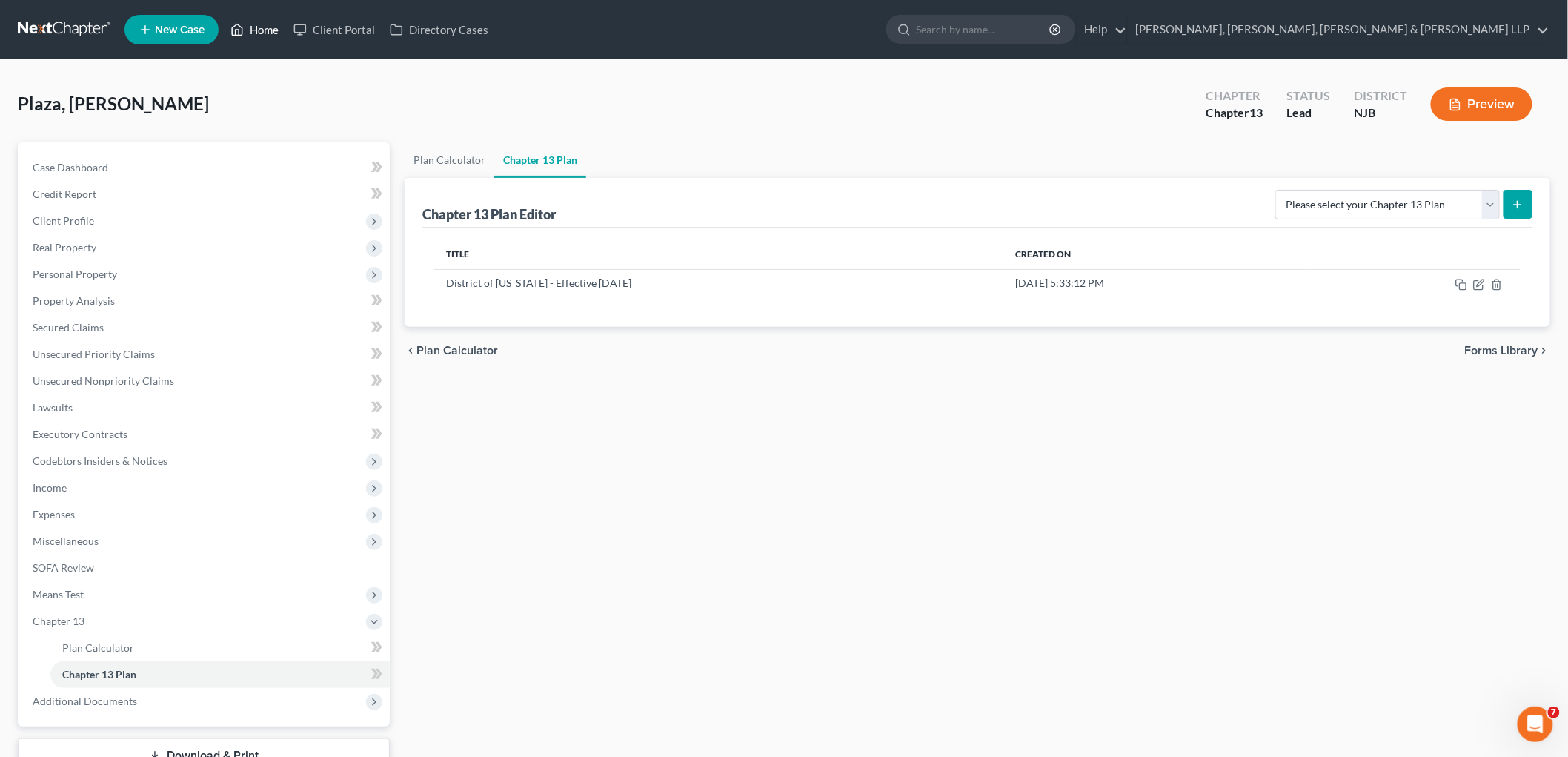
click at [247, 28] on link "Home" at bounding box center [254, 29] width 63 height 27
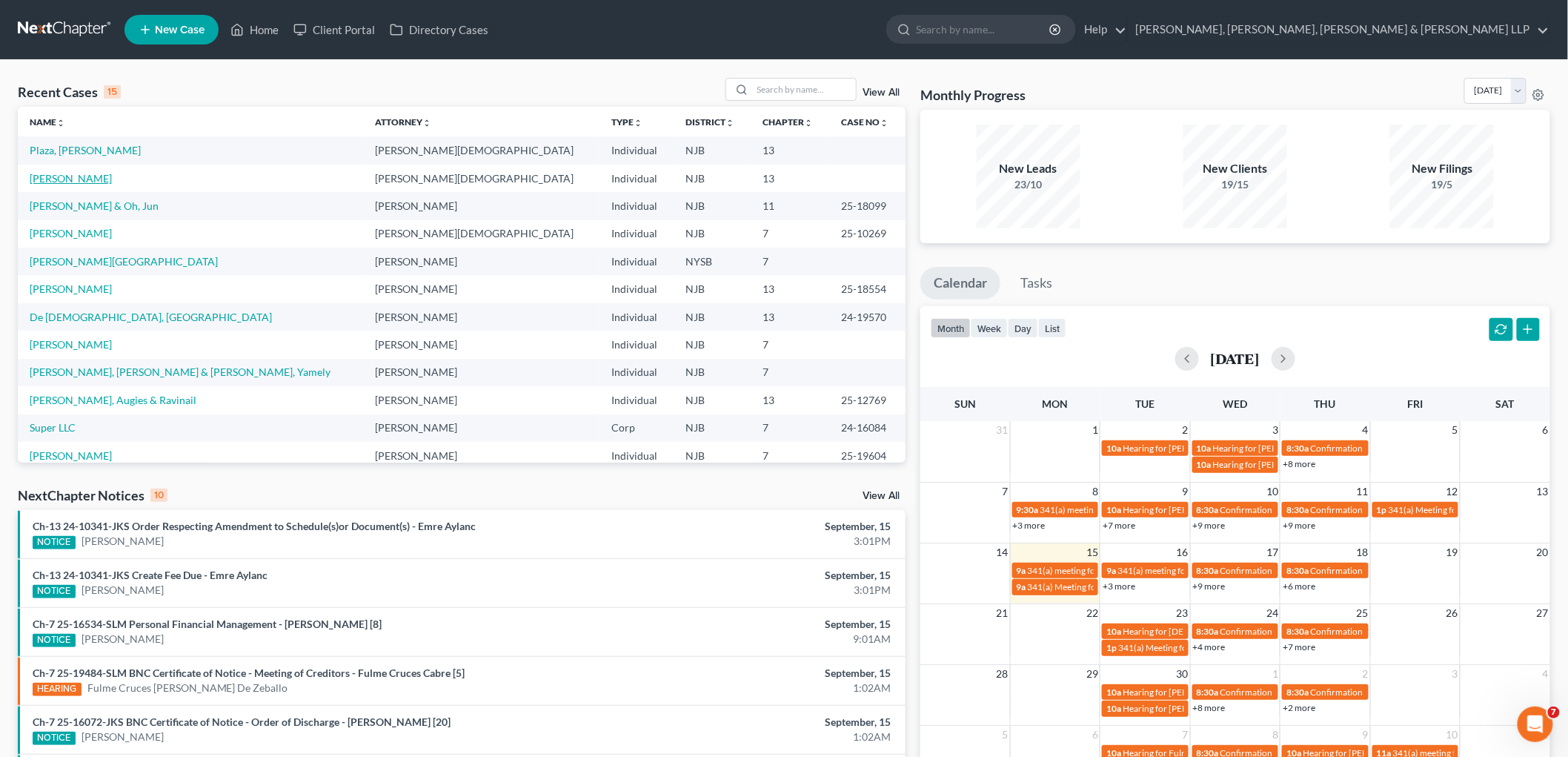
click at [78, 177] on link "[PERSON_NAME]" at bounding box center [71, 178] width 83 height 13
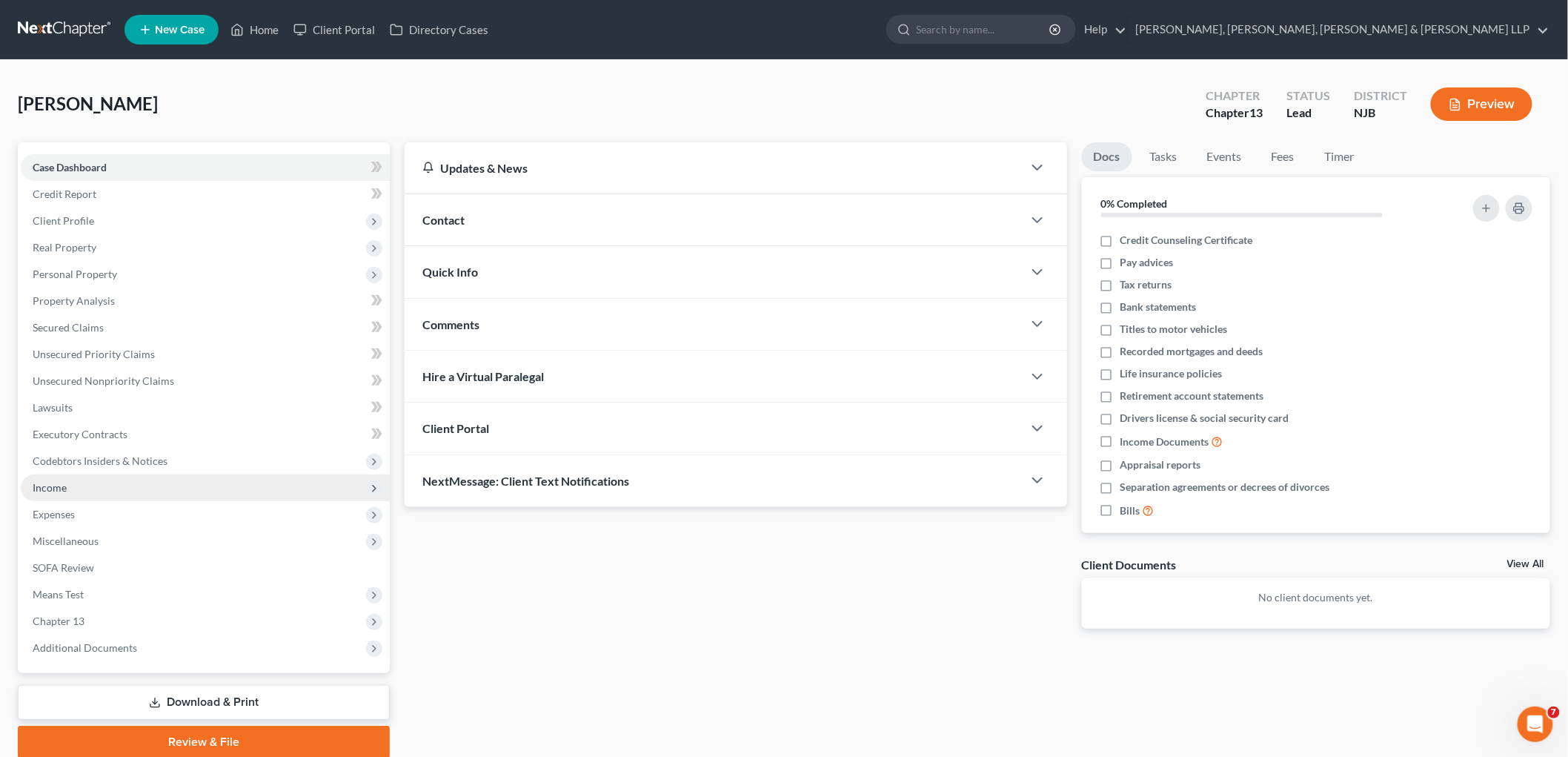
click at [62, 490] on span "Income" at bounding box center [49, 488] width 34 height 13
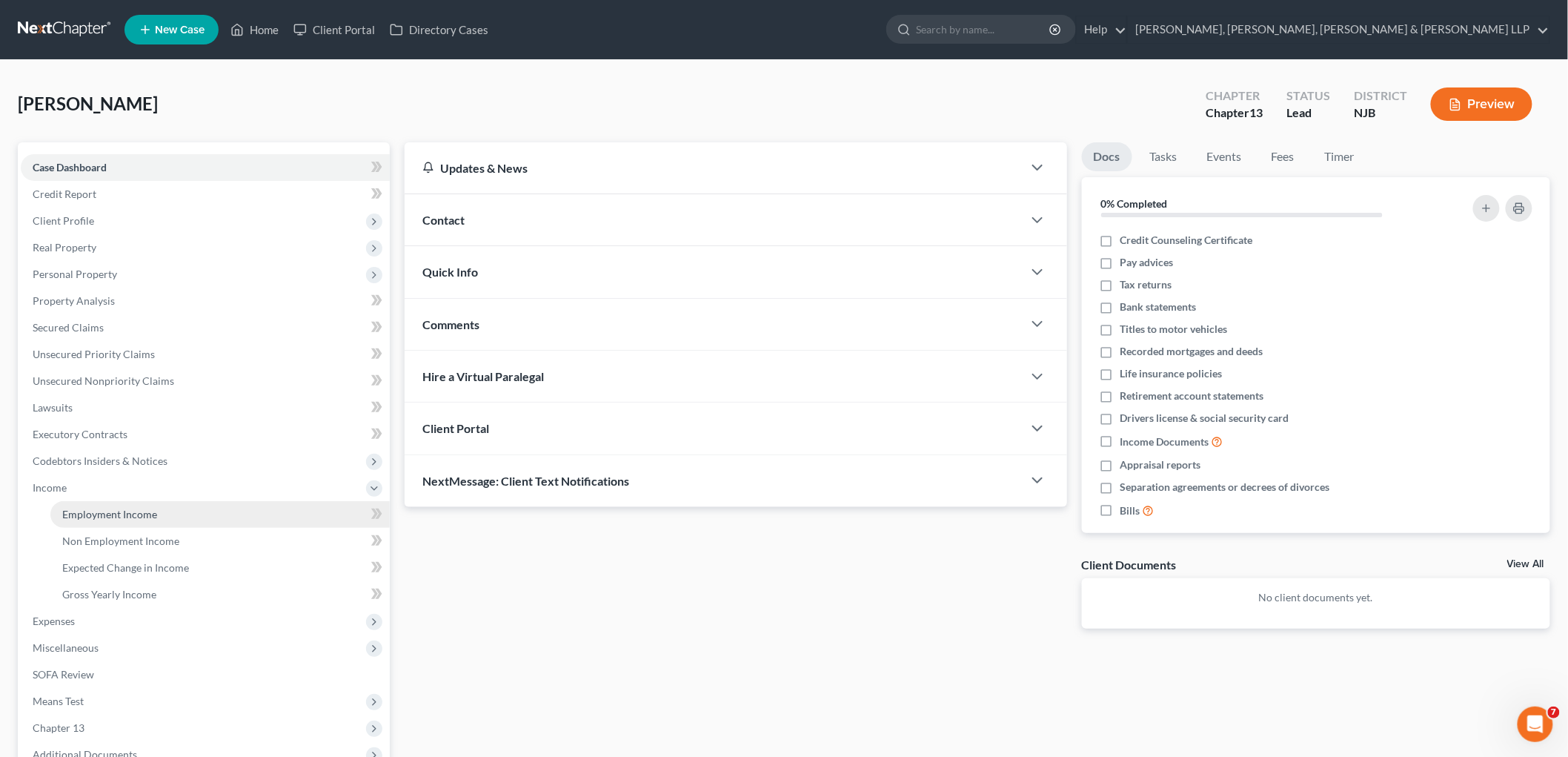
click at [90, 511] on span "Employment Income" at bounding box center [109, 514] width 95 height 13
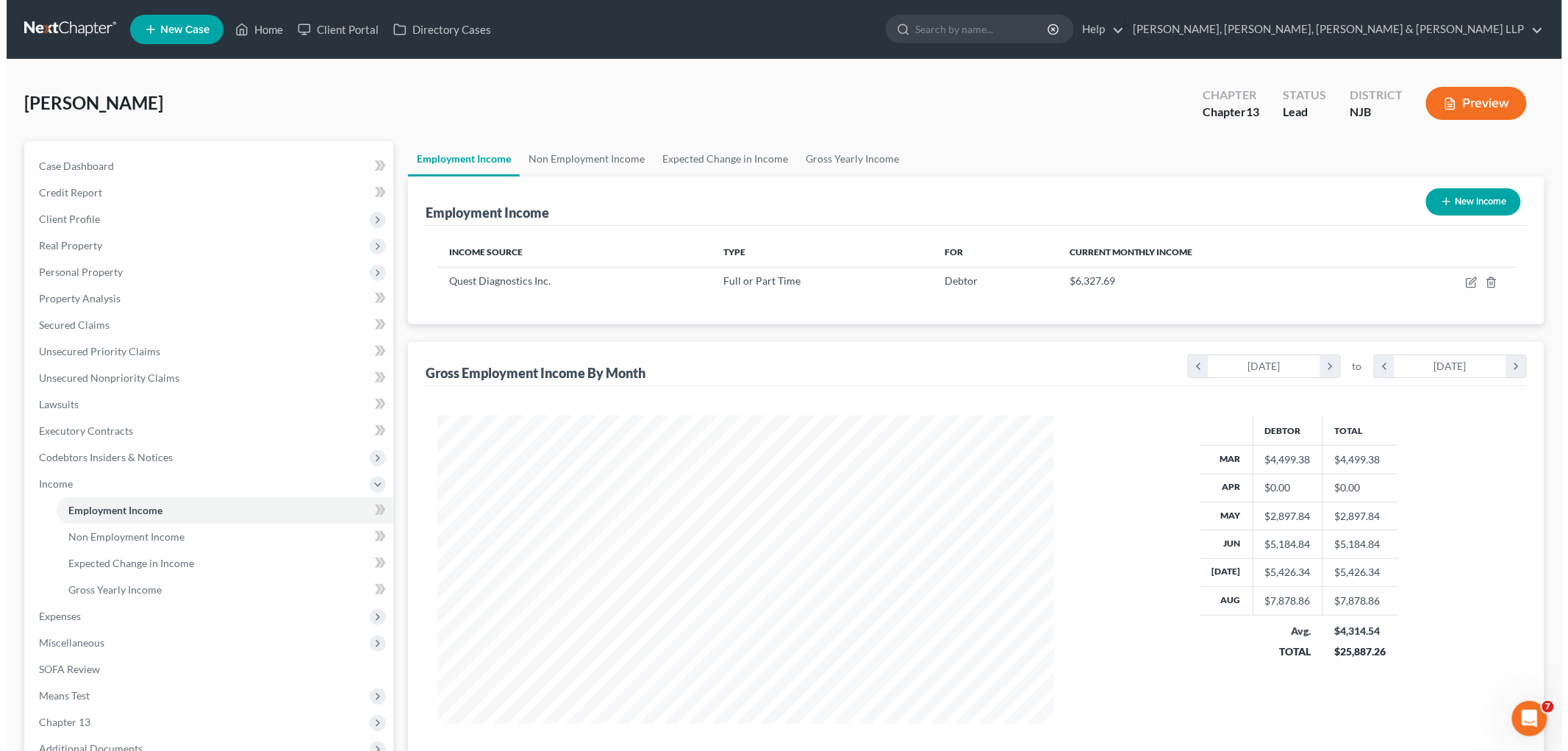
scroll to position [307, 645]
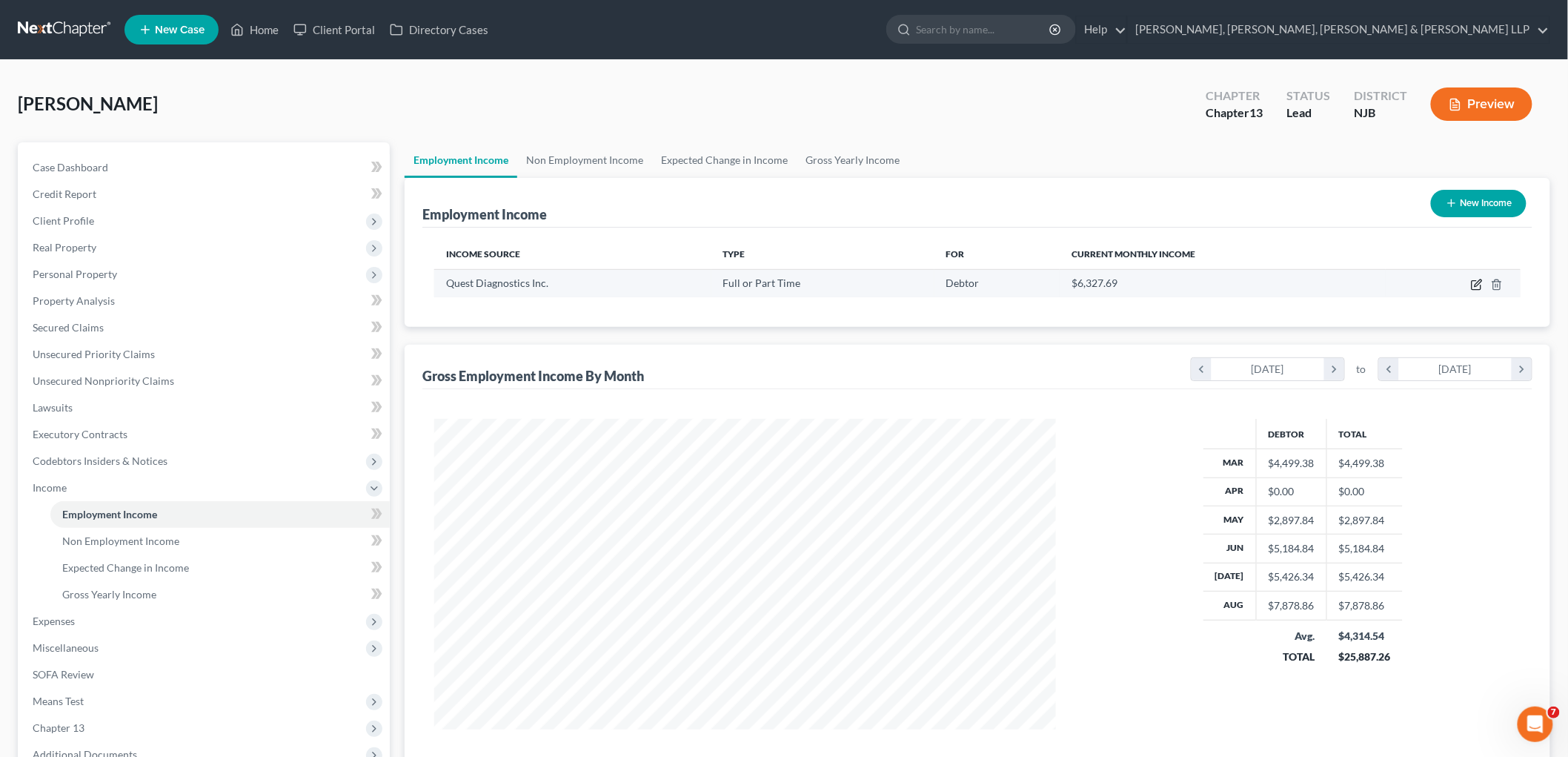
click at [826, 285] on icon "button" at bounding box center [1476, 284] width 12 height 12
select select "0"
select select "33"
select select "2"
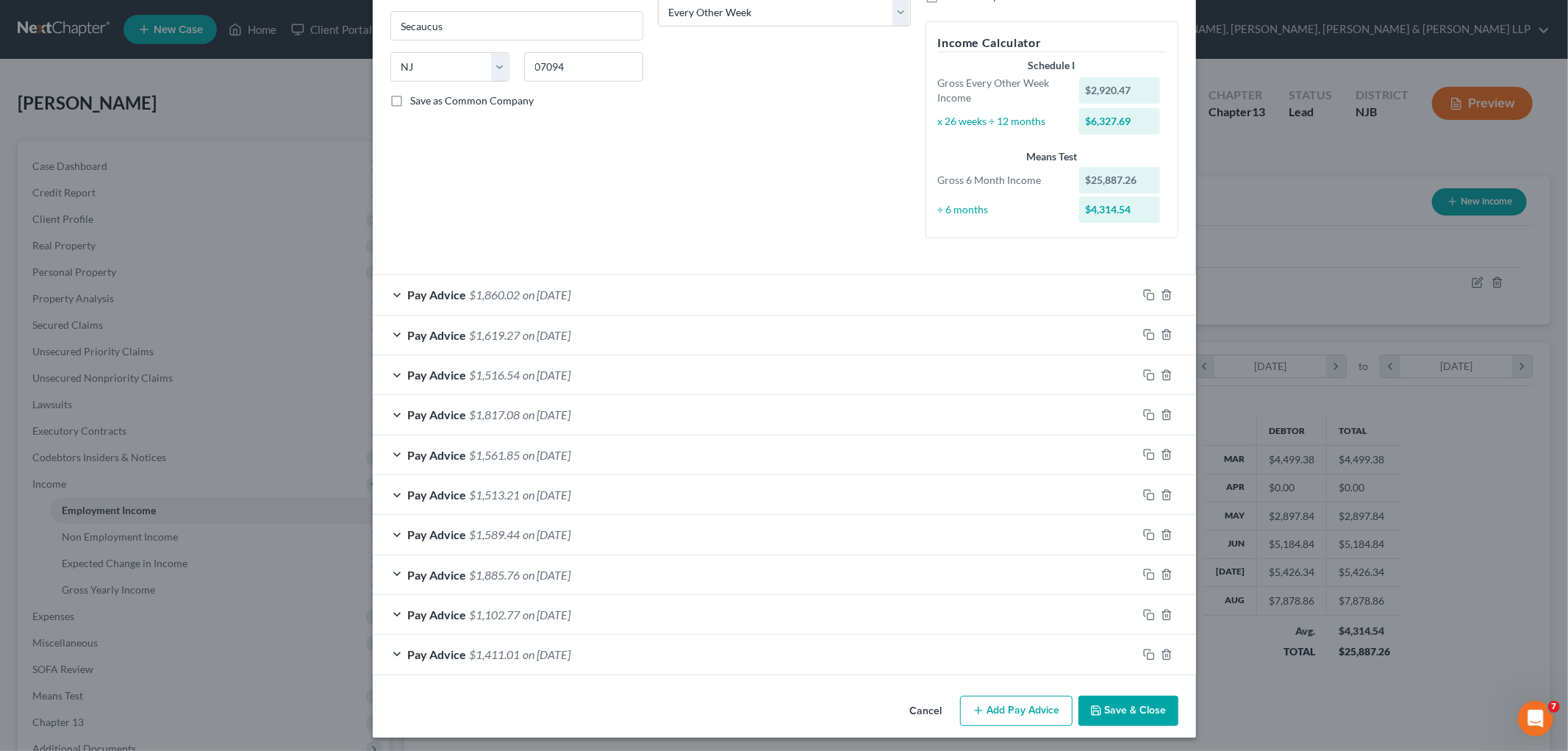
scroll to position [256, 0]
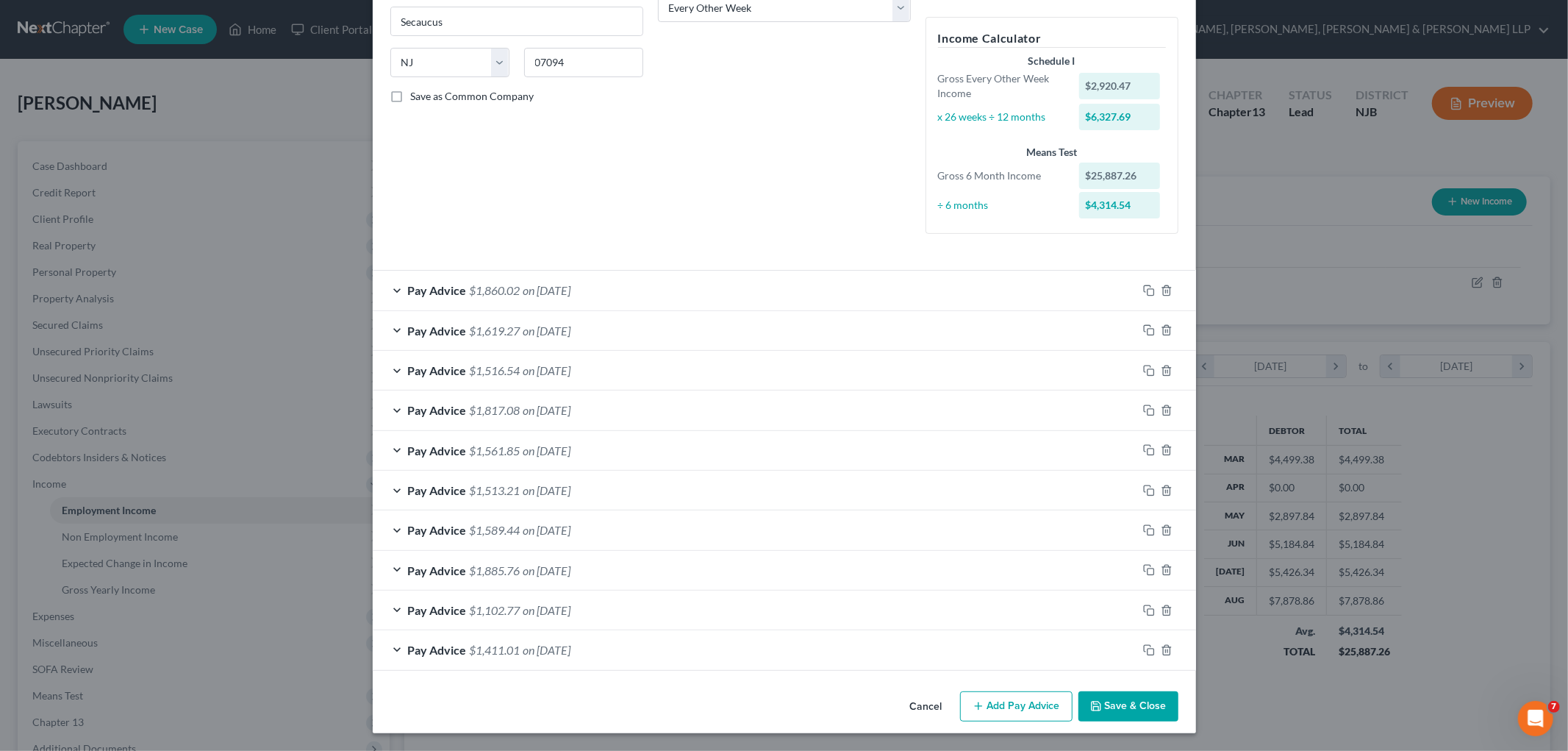
click at [677, 611] on div "Pay Advice $1,102.77 on [DATE]" at bounding box center [755, 609] width 764 height 39
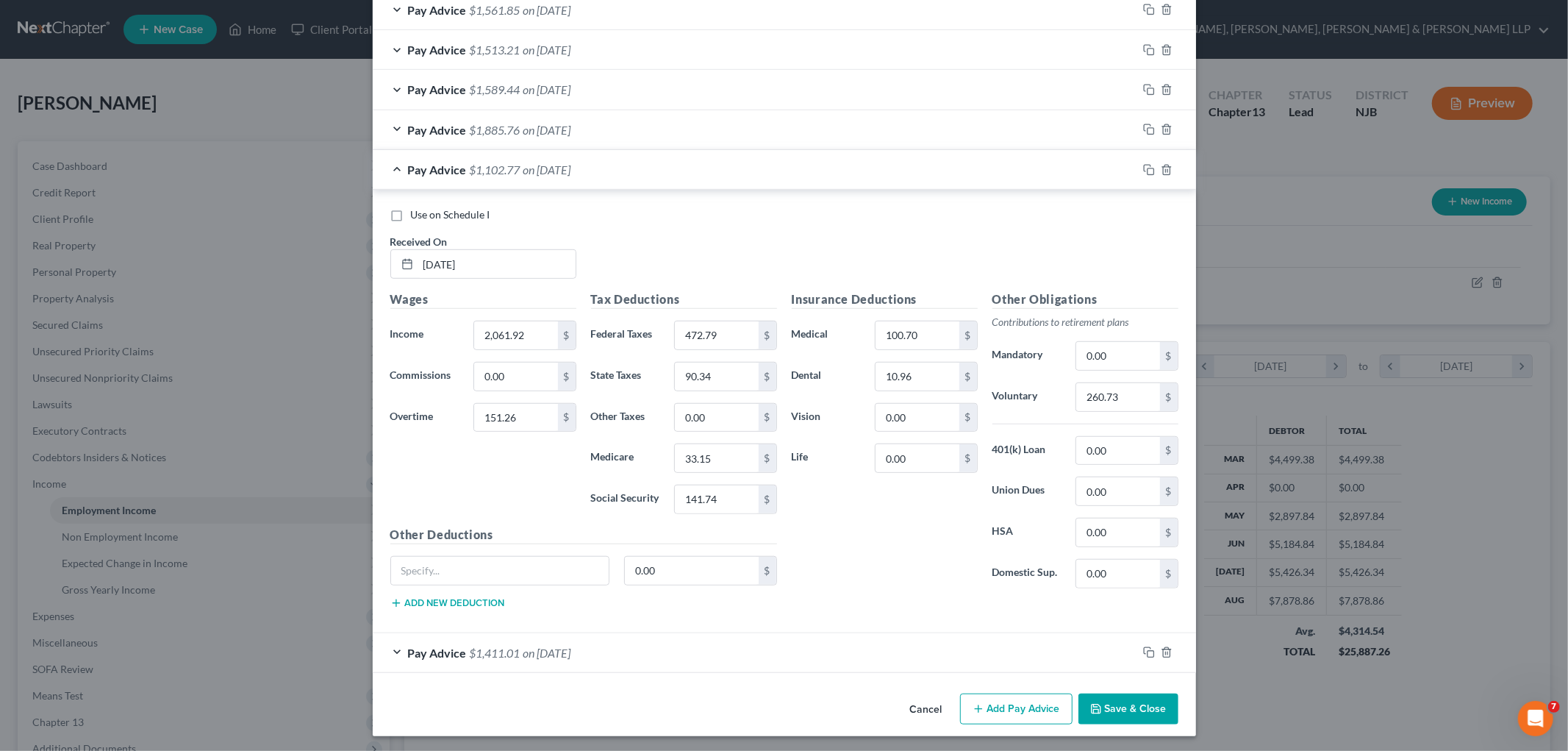
scroll to position [701, 0]
click at [535, 339] on input "2,061.92" at bounding box center [515, 332] width 83 height 28
type input "2,461.99"
click at [416, 478] on div "Wages Income * 2,461.99 $ Commissions 0.00 $ Overtime 151.26 $" at bounding box center [483, 405] width 201 height 236
click at [819, 419] on input "0.00" at bounding box center [916, 414] width 83 height 28
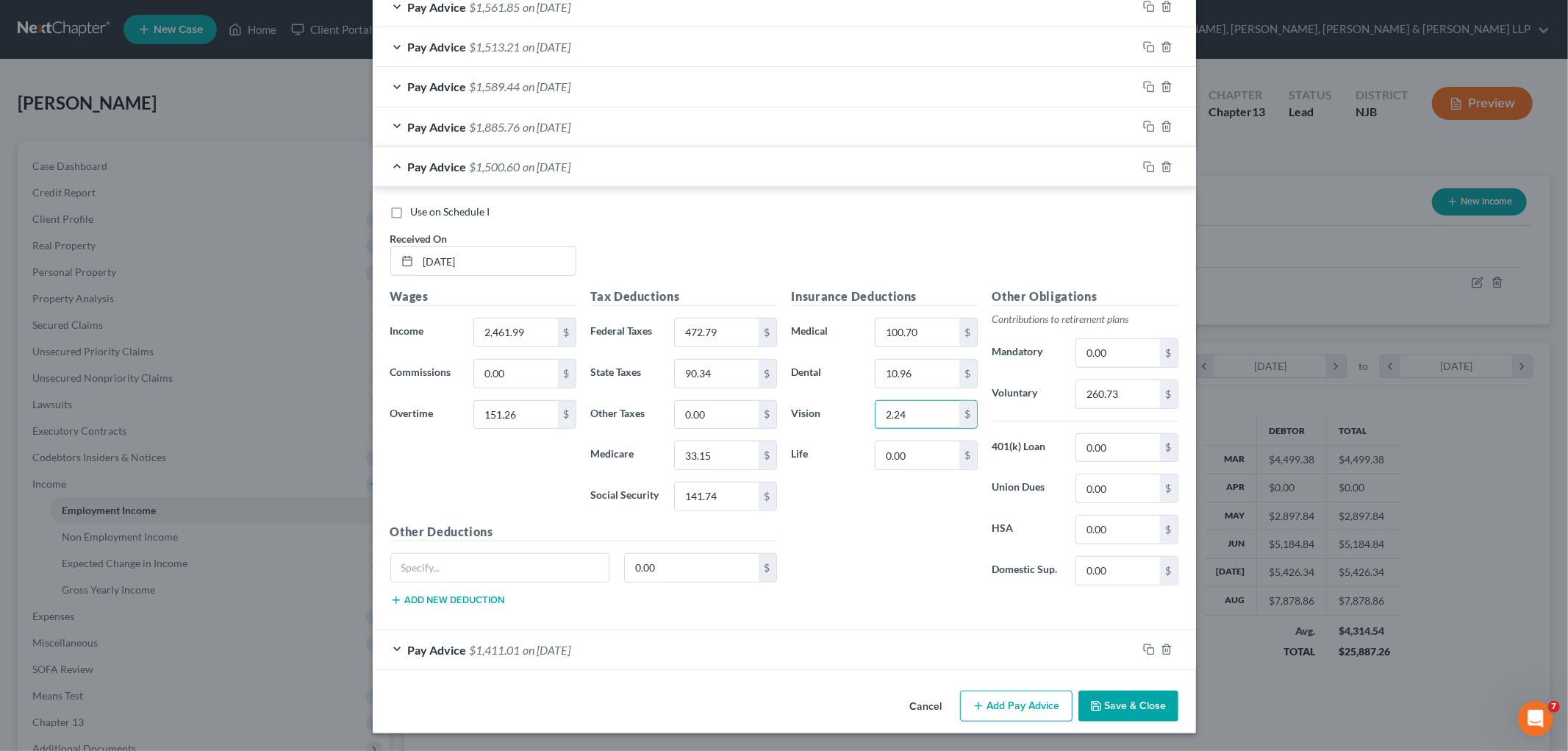
type input "2.24"
drag, startPoint x: 855, startPoint y: 548, endPoint x: 803, endPoint y: 695, distance: 155.9
click at [819, 548] on div "Insurance Deductions Medical 100.70 $ Dental 10.96 $ Vision 2.24 $ Life 0.00 $" at bounding box center [885, 442] width 201 height 310
click at [733, 327] on input "472.79" at bounding box center [715, 332] width 83 height 28
type input "190.00"
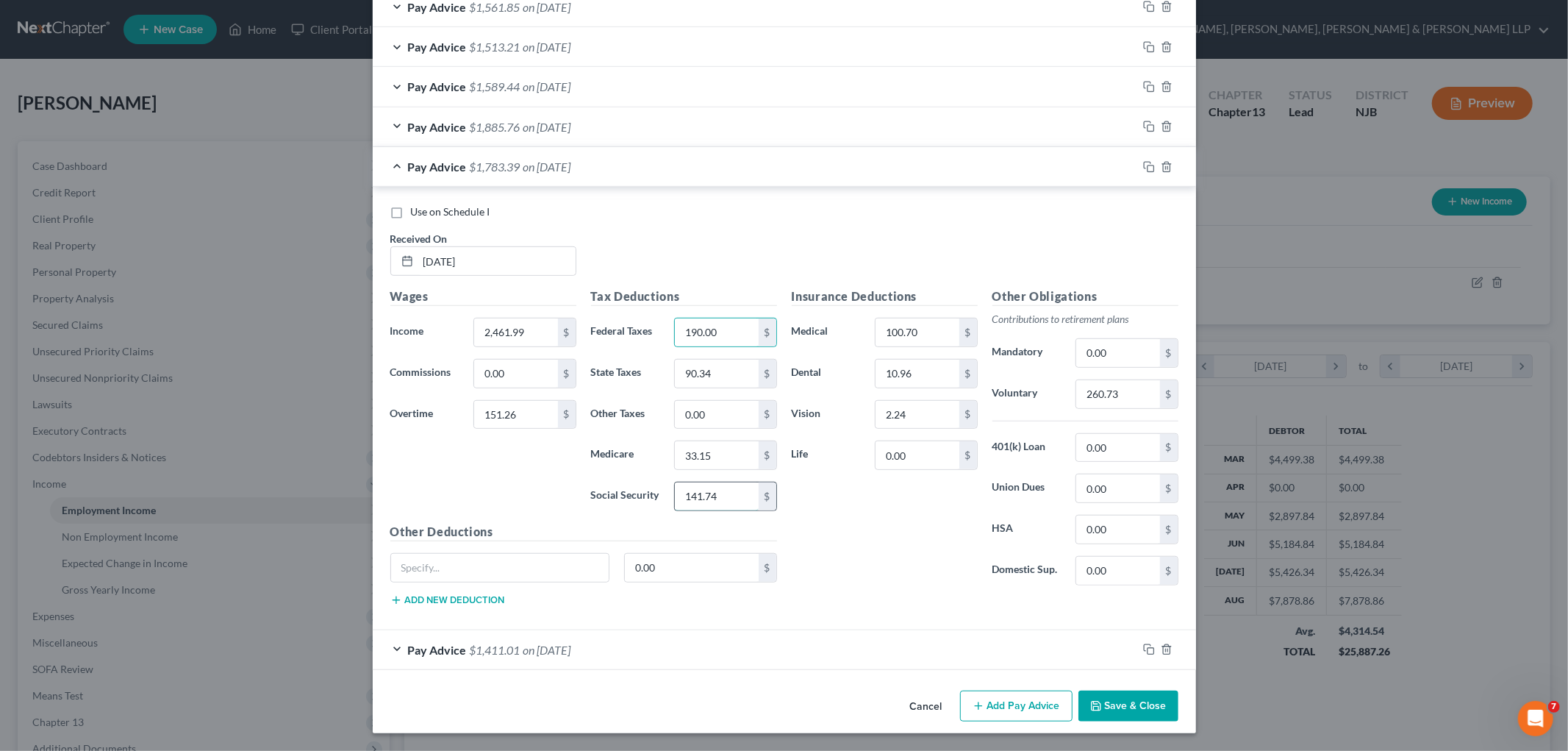
click at [727, 500] on input "141.74" at bounding box center [715, 496] width 83 height 28
type input "154.96"
click at [721, 454] on input "33.15" at bounding box center [715, 455] width 83 height 28
type input "36.24"
click at [819, 519] on div "Insurance Deductions Medical 100.70 $ Dental 10.96 $ Vision 2.24 $ Life 0.00 $" at bounding box center [885, 442] width 201 height 310
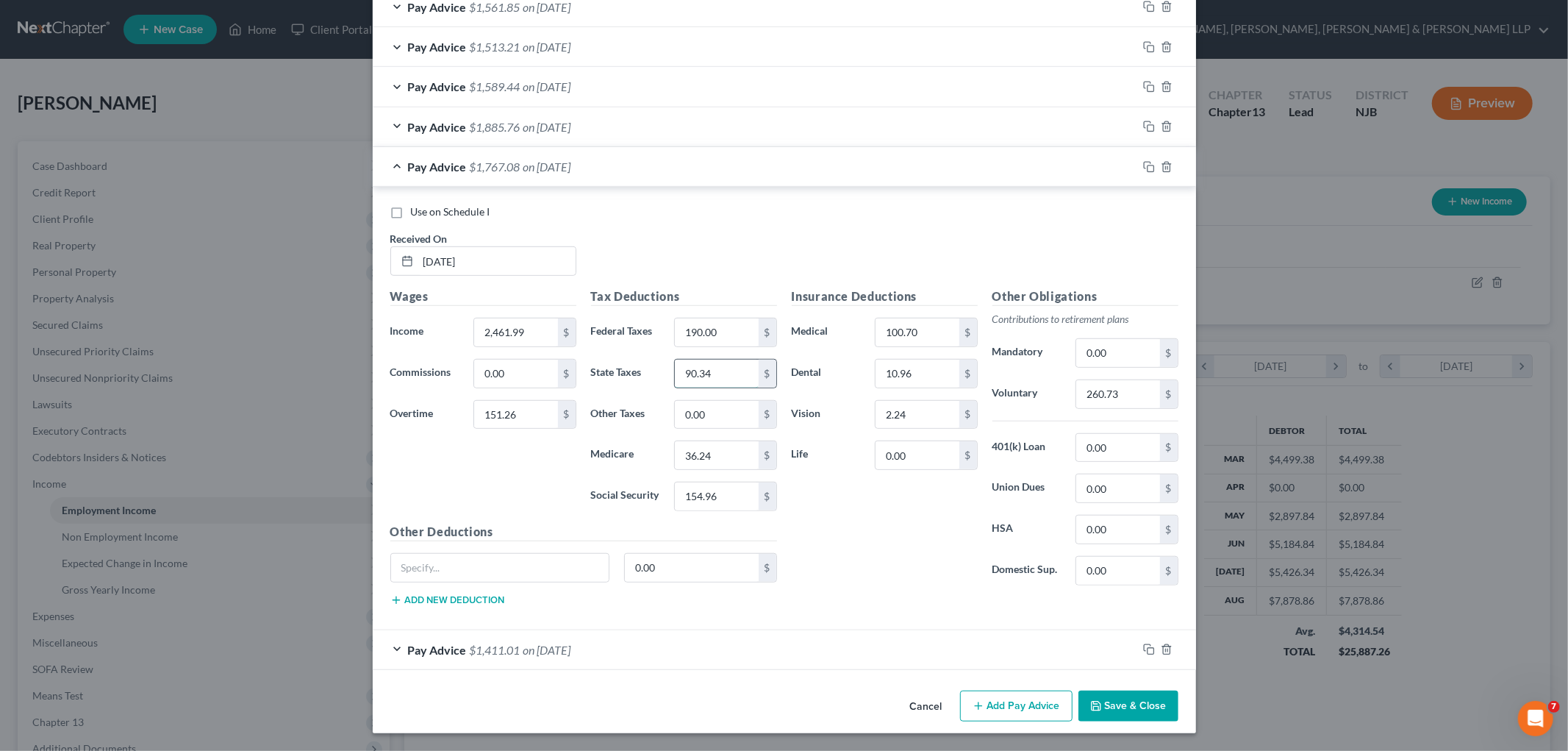
click at [718, 372] on input "90.34" at bounding box center [715, 373] width 83 height 28
type input "105.84"
click at [819, 452] on input "0.00" at bounding box center [916, 455] width 83 height 28
type input "10.20"
click at [819, 488] on div "Insurance Deductions Medical 100.70 $ Dental 10.96 $ Vision 2.24 $ Life 10.20 $" at bounding box center [885, 442] width 201 height 310
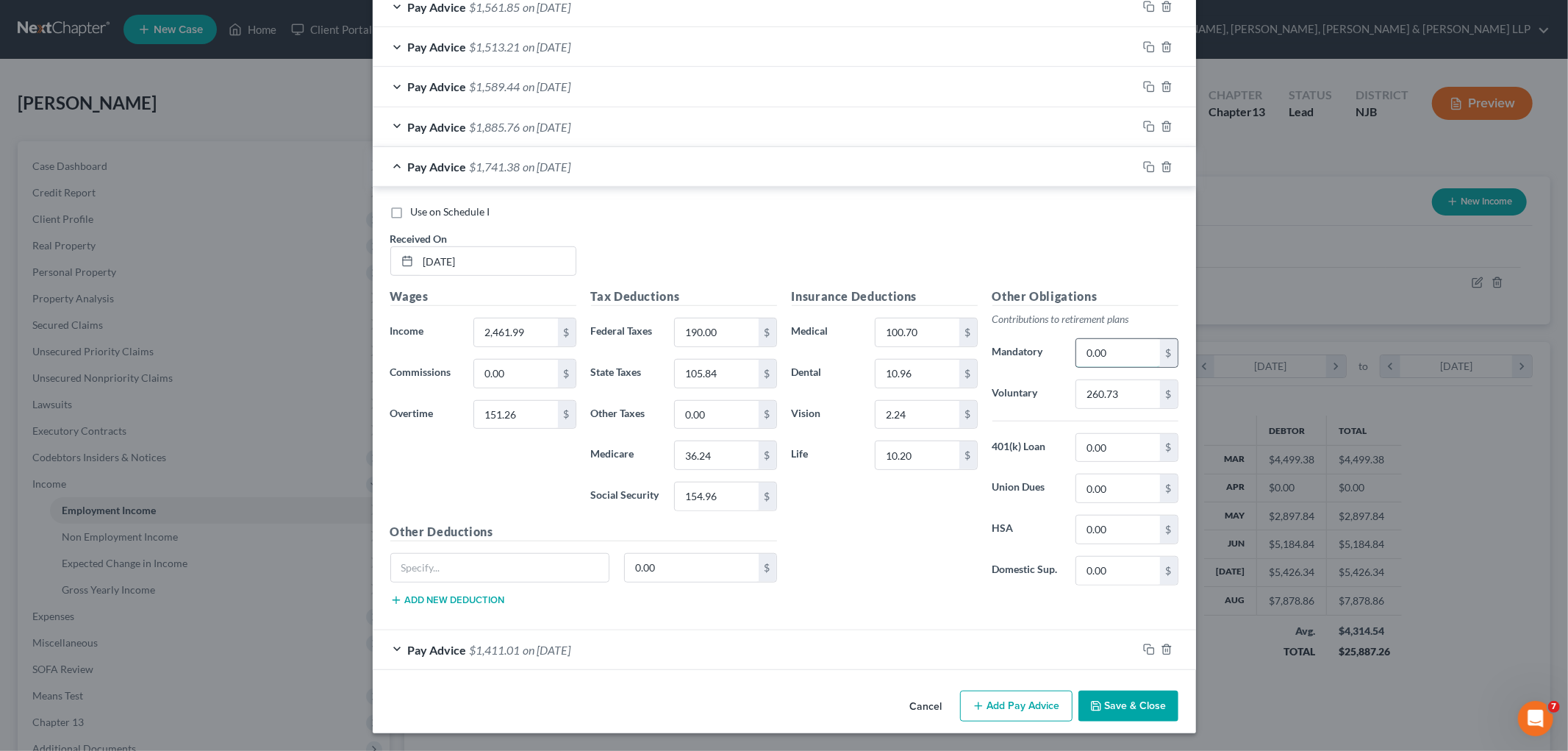
click at [819, 363] on input "0.00" at bounding box center [1117, 353] width 83 height 28
type input "77.71"
click at [819, 449] on input "0.00" at bounding box center [1117, 448] width 83 height 28
type input "84.61"
click at [527, 412] on input "151.26" at bounding box center [515, 414] width 83 height 28
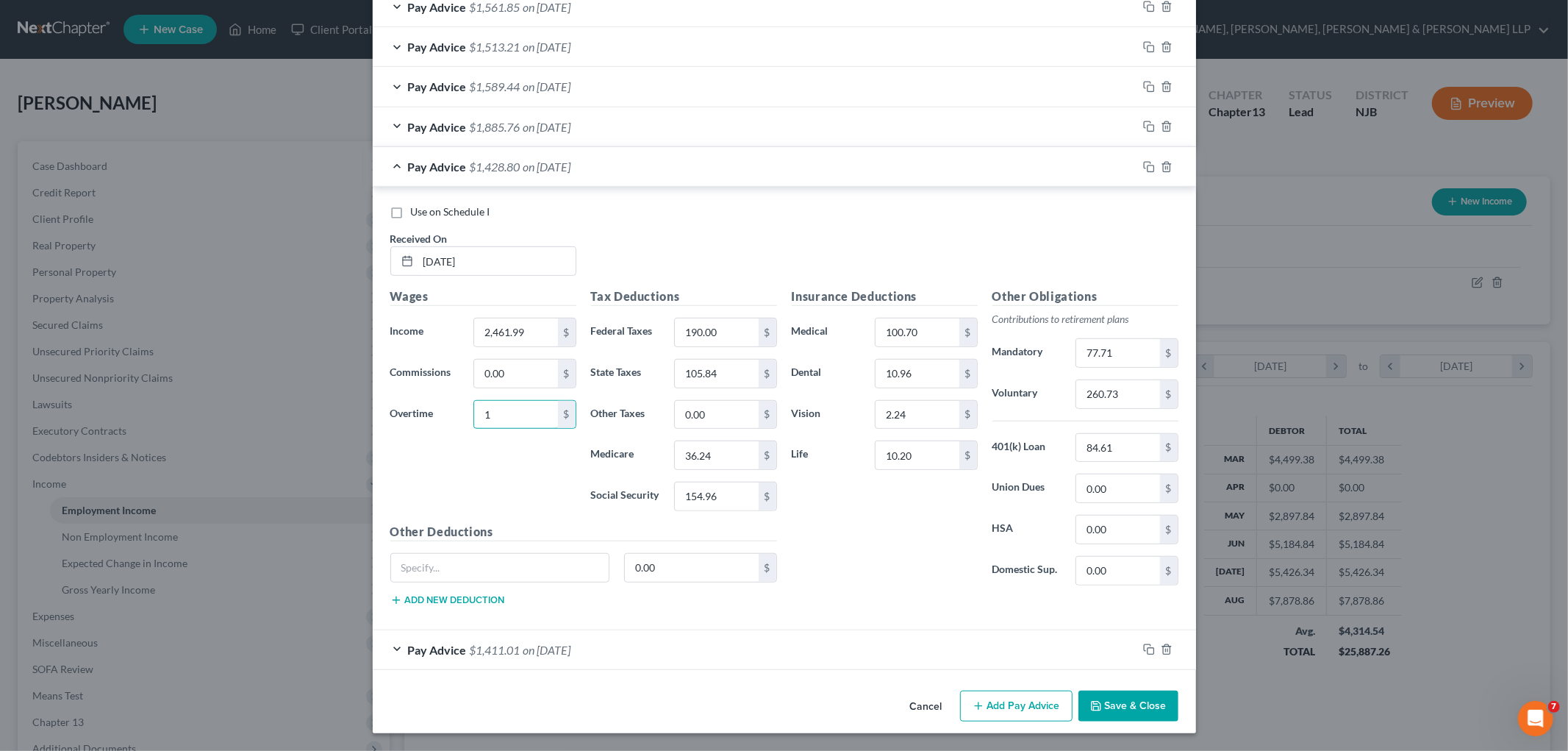
type input "151.26"
click at [819, 450] on input "10.20" at bounding box center [916, 455] width 83 height 28
drag, startPoint x: 921, startPoint y: 450, endPoint x: 848, endPoint y: 435, distance: 74.5
click at [819, 449] on div "Life 14.29 $" at bounding box center [885, 455] width 201 height 30
type input "10.20"
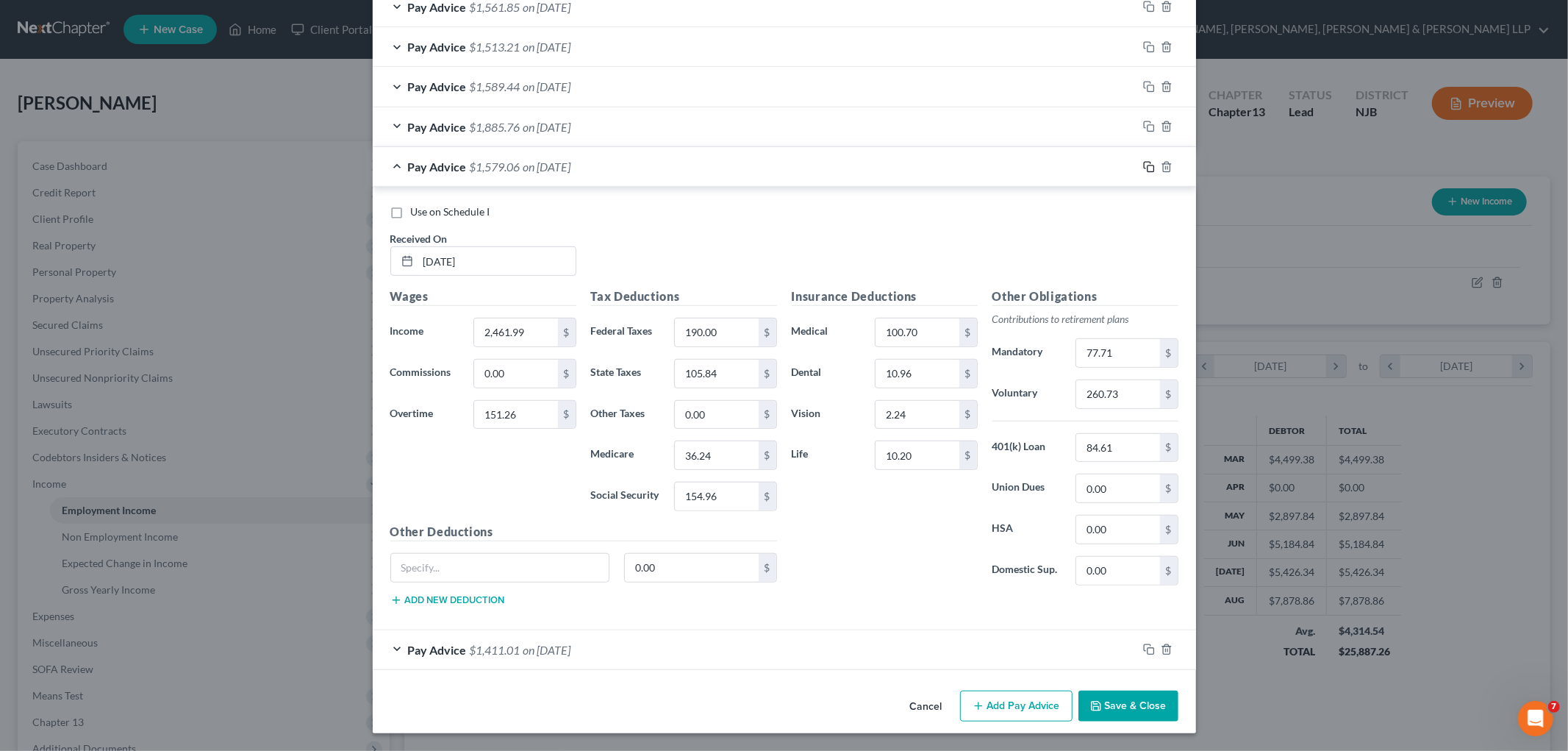
click at [819, 162] on icon "button" at bounding box center [1148, 166] width 12 height 12
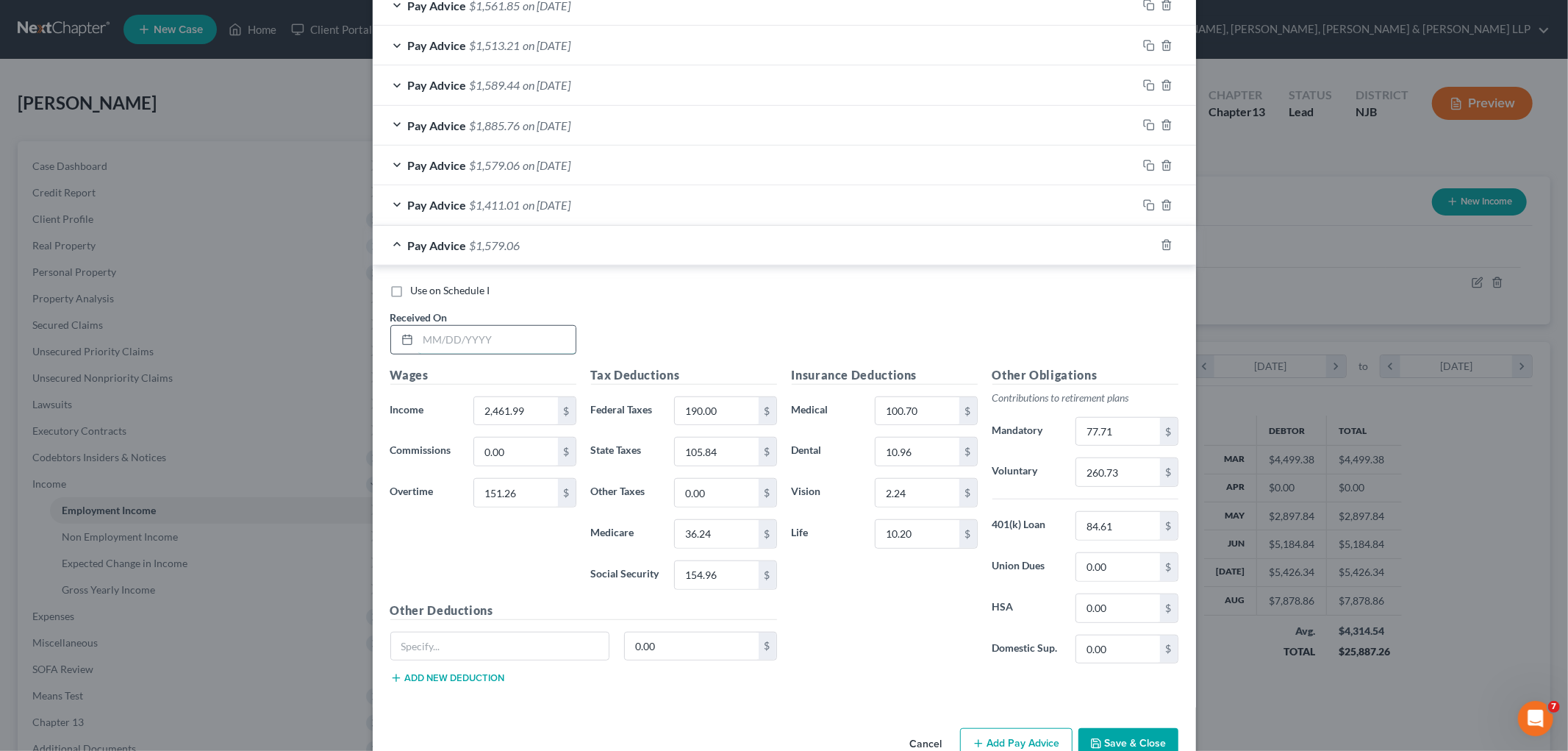
click at [538, 336] on input "text" at bounding box center [497, 339] width 158 height 28
type input "[DATE]"
click at [518, 495] on input "151.26" at bounding box center [515, 492] width 83 height 28
type input "299.32"
click at [542, 407] on input "2,461.99" at bounding box center [515, 411] width 83 height 28
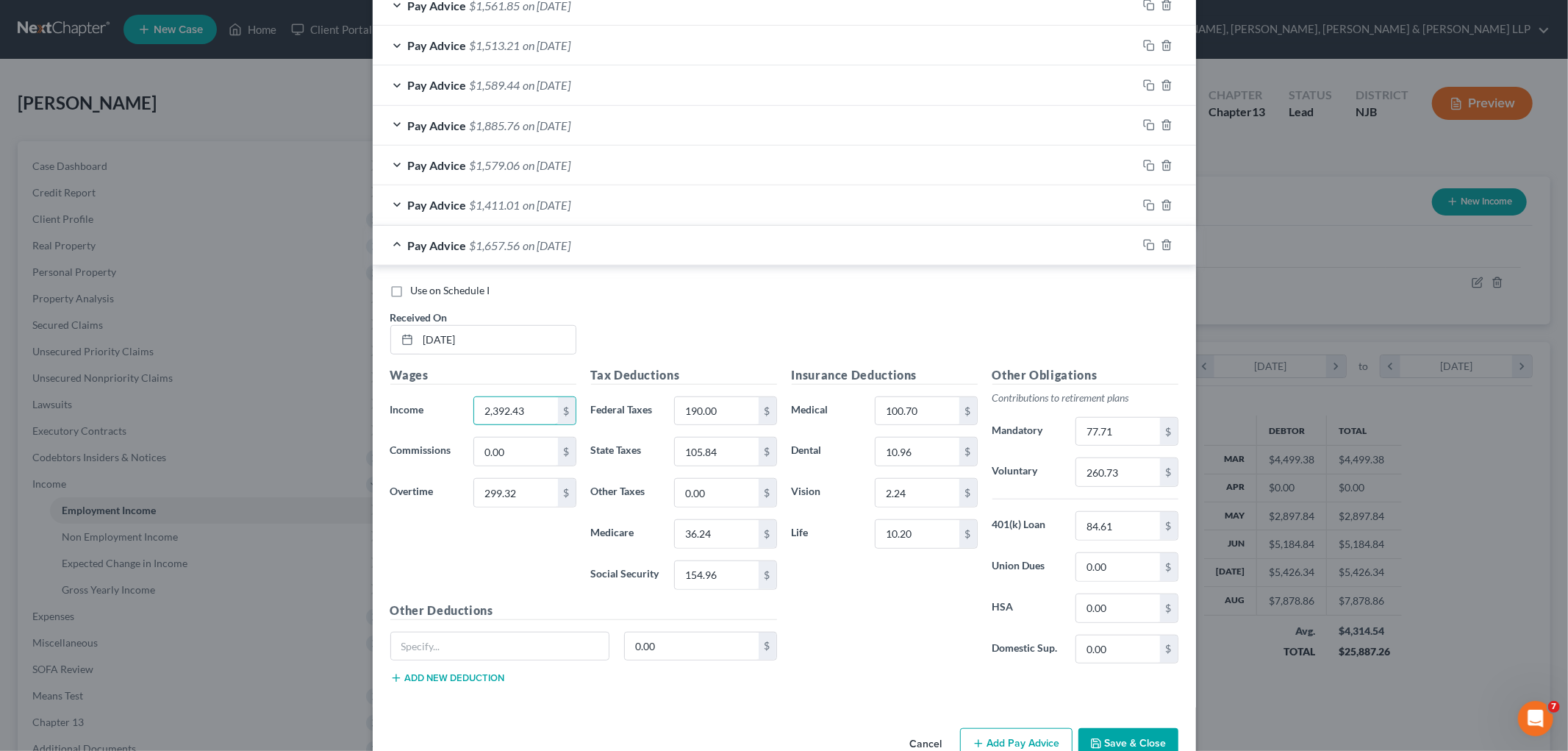
type input "2,392.43"
click at [819, 468] on input "260.73" at bounding box center [1117, 472] width 83 height 28
type input "214.84"
click at [724, 414] on input "190.00" at bounding box center [715, 411] width 83 height 28
type input "204.91"
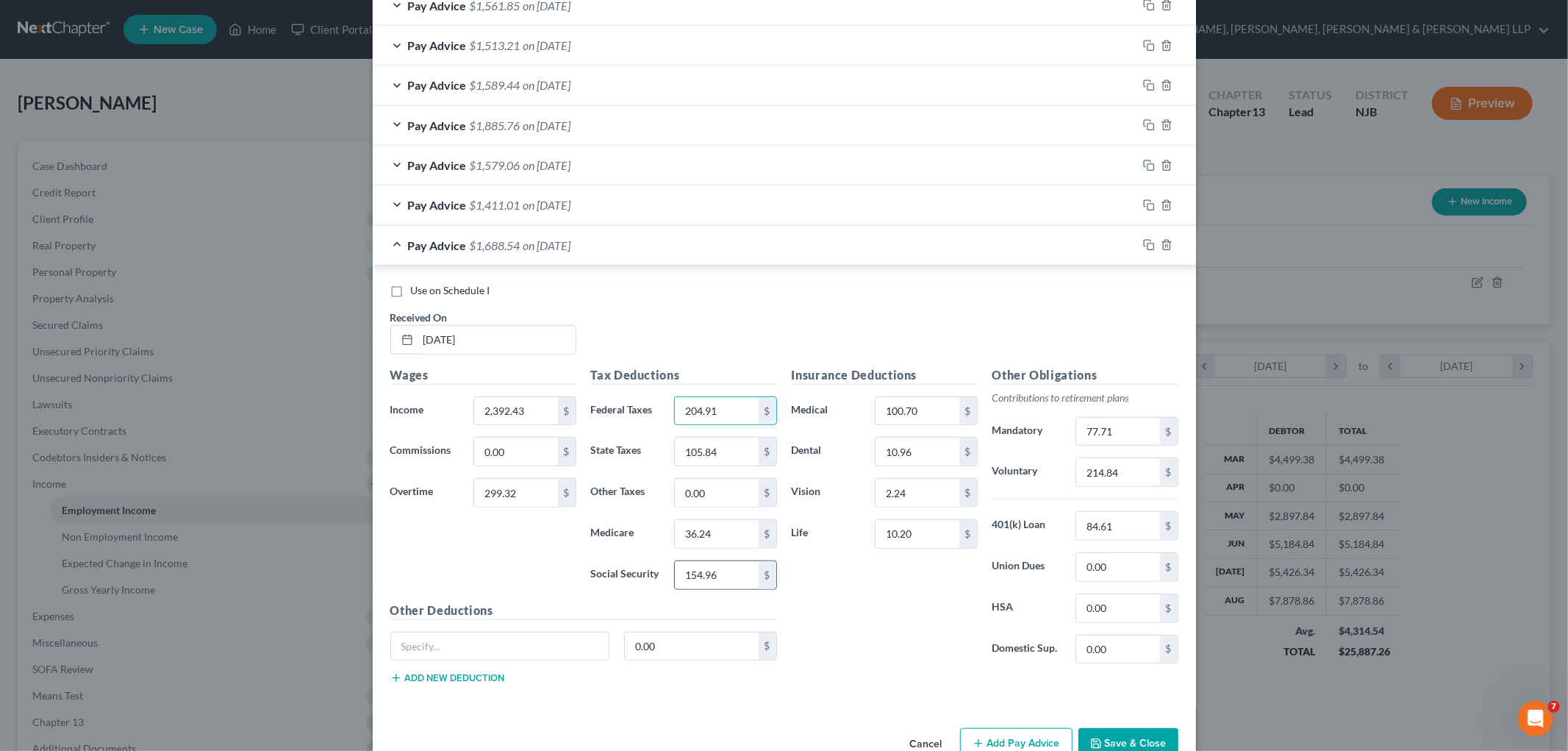
click at [731, 574] on input "154.96" at bounding box center [715, 575] width 83 height 28
type input "159.83"
click at [716, 529] on input "36.24" at bounding box center [715, 534] width 83 height 28
type input "37.38"
click at [728, 451] on input "105.84" at bounding box center [715, 451] width 83 height 28
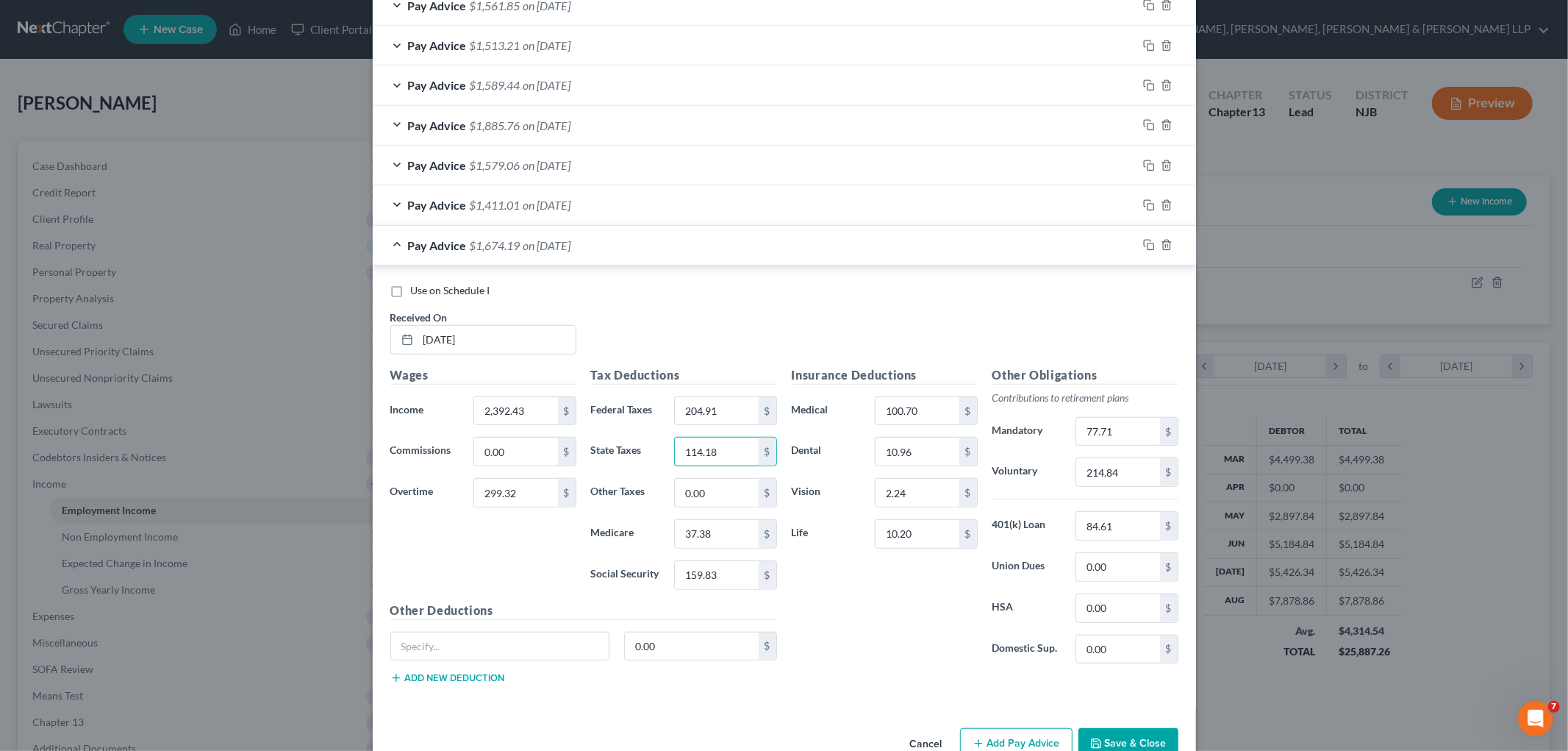
type input "114.18"
click at [819, 611] on div "Insurance Deductions Medical 100.70 $ Dental 10.96 $ Vision 2.24 $ Life 10.20 $" at bounding box center [885, 520] width 201 height 310
click at [819, 434] on input "77.71" at bounding box center [1117, 431] width 83 height 28
type input "80.56"
click at [735, 307] on div "Use on Schedule I Received On * [DATE]" at bounding box center [784, 324] width 803 height 83
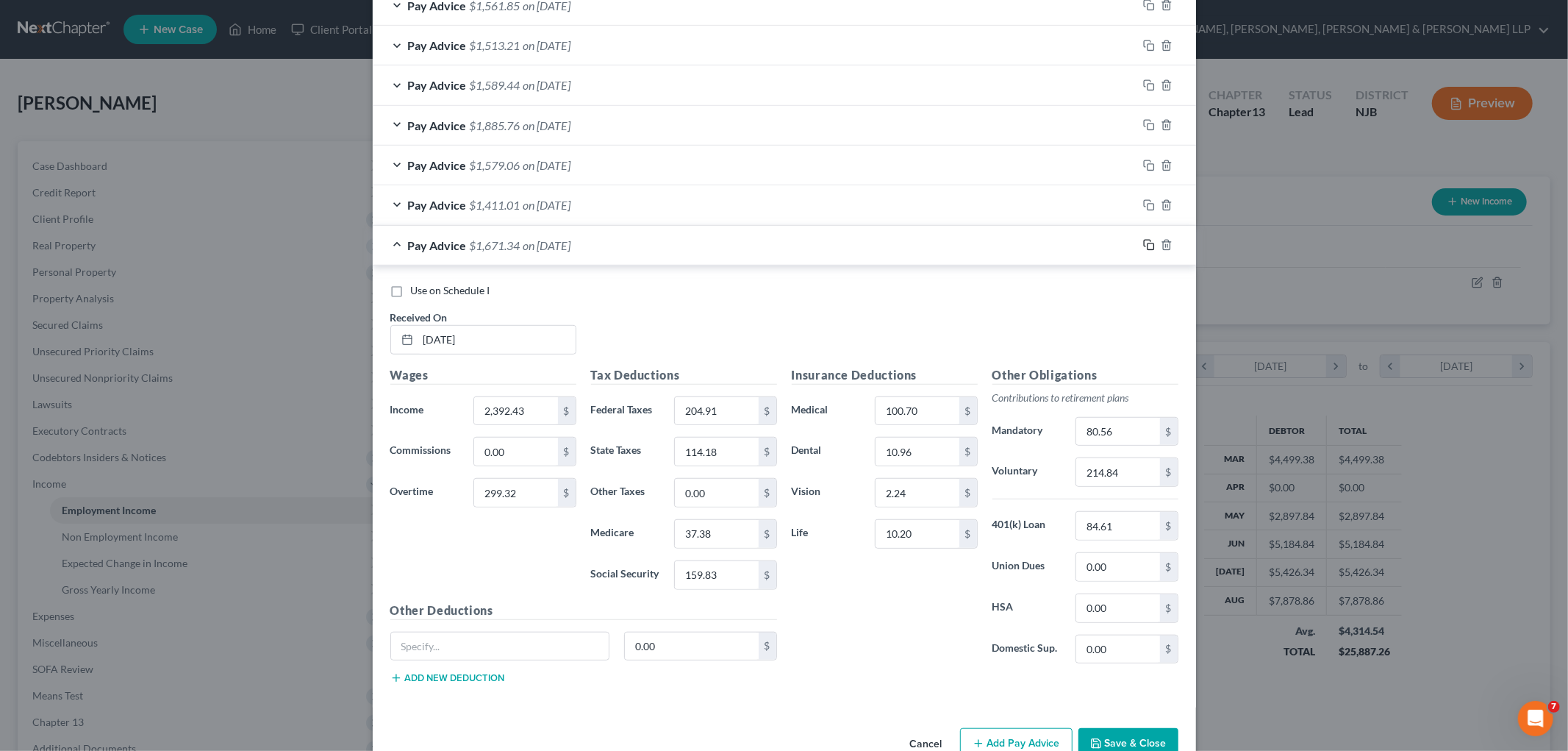
click at [819, 246] on rect "button" at bounding box center [1151, 247] width 6 height 6
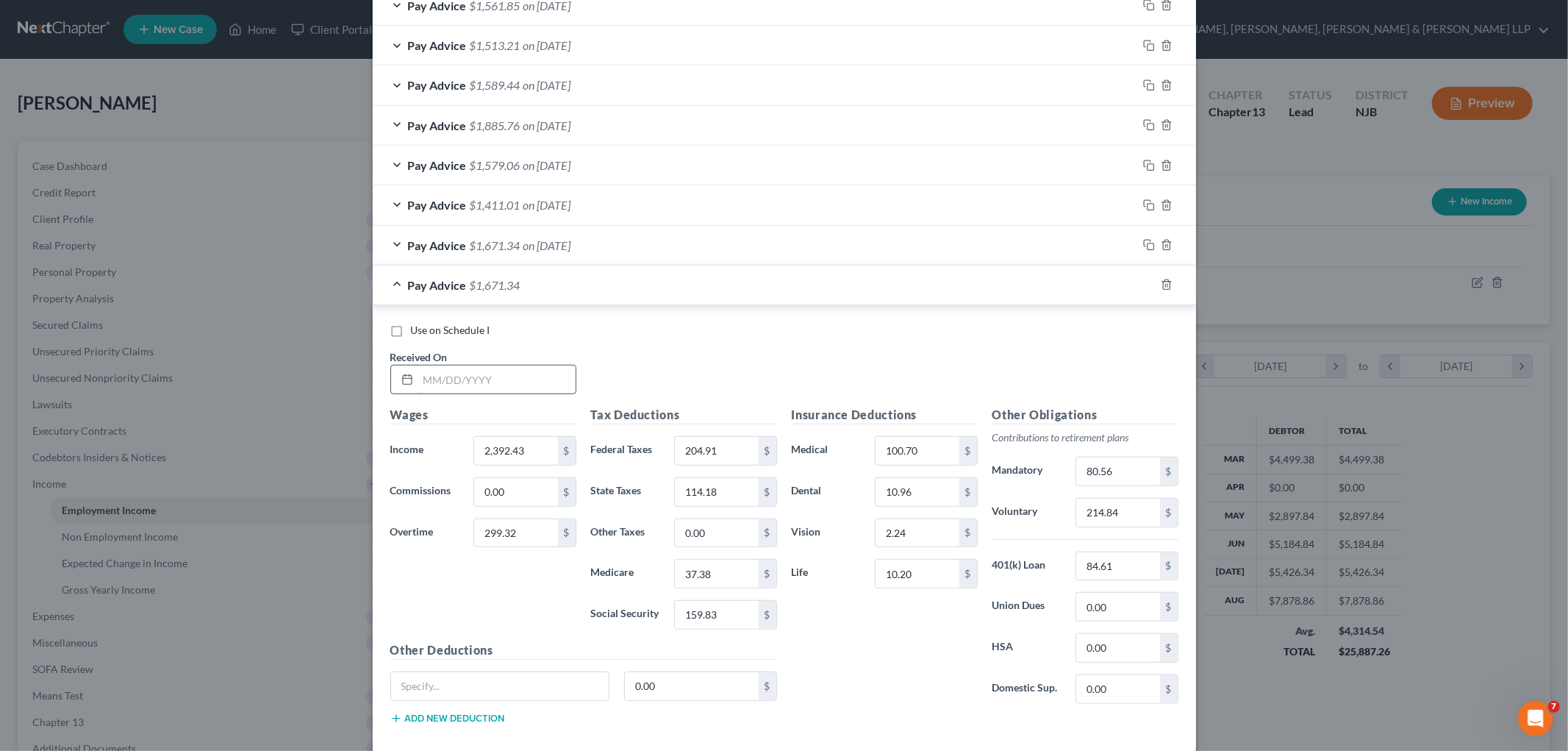
click at [520, 377] on input "text" at bounding box center [497, 379] width 158 height 28
type input "[DATE]"
click at [518, 529] on input "299.32" at bounding box center [515, 533] width 83 height 28
type input "653.20"
click at [544, 447] on input "2,392.43" at bounding box center [515, 450] width 83 height 28
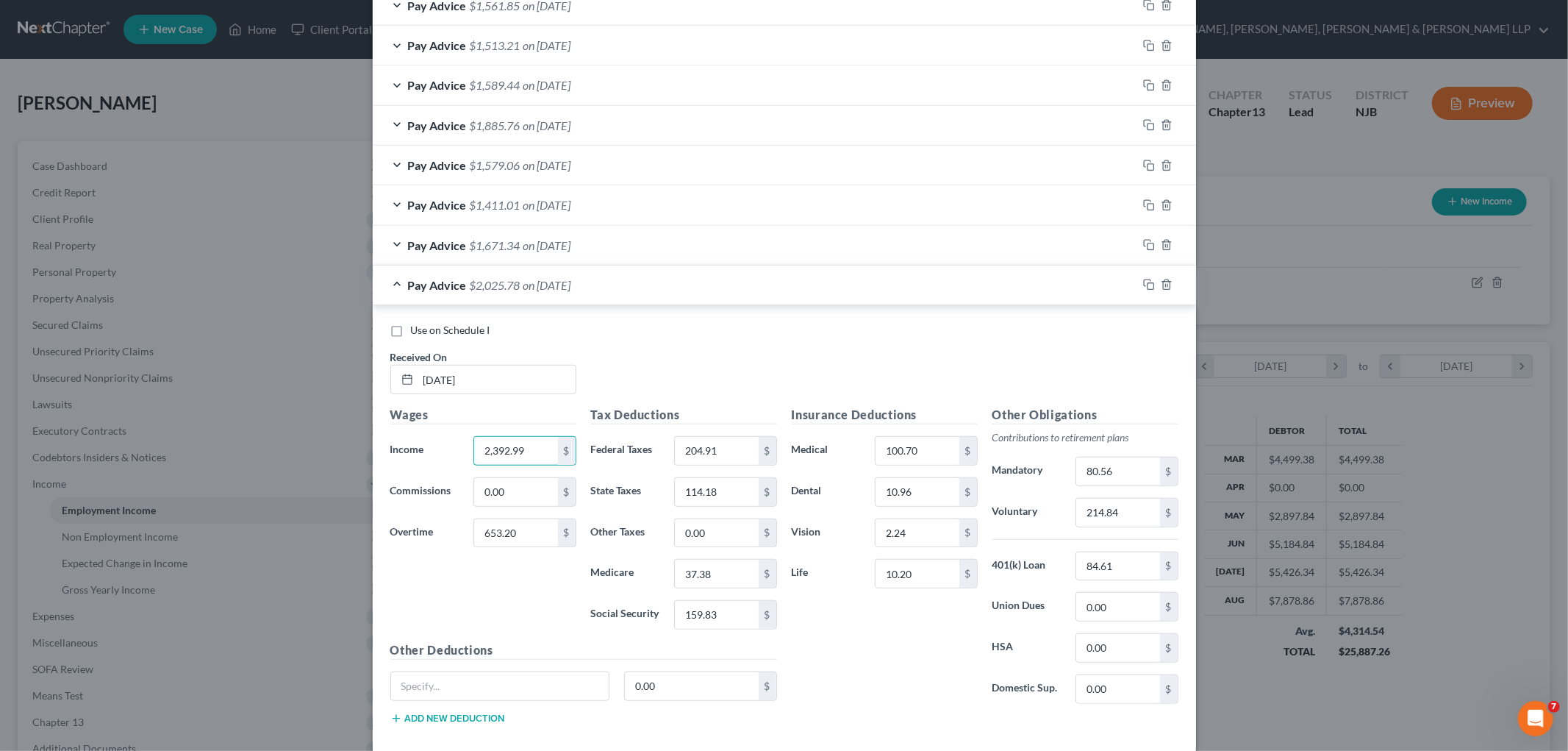
type input "2,392.99"
click at [819, 511] on input "214.84" at bounding box center [1117, 512] width 83 height 28
type input "243.15"
click at [819, 449] on input "100.70" at bounding box center [916, 450] width 83 height 28
click at [732, 446] on input "204.91" at bounding box center [715, 450] width 83 height 28
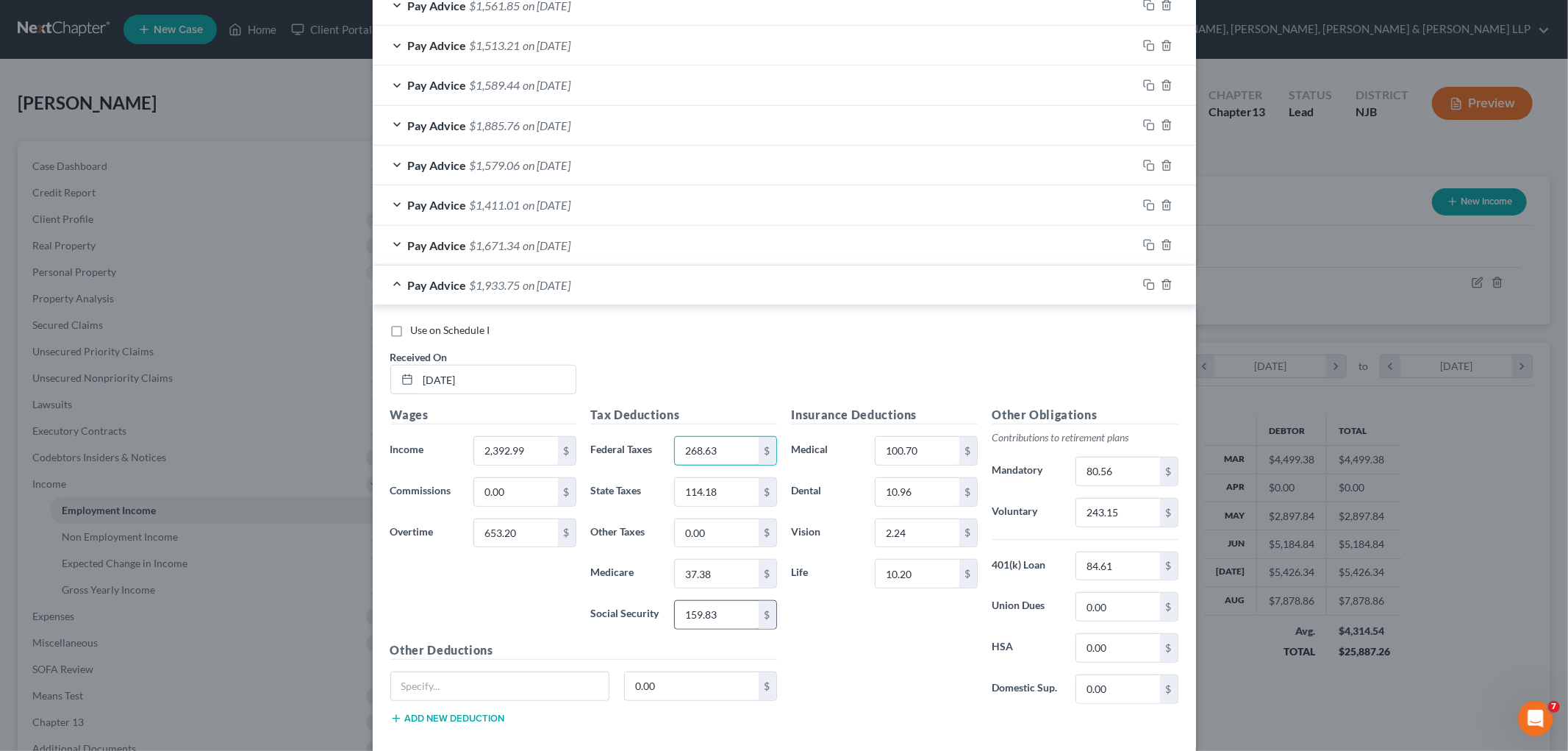
type input "268.63"
click at [734, 620] on input "159.83" at bounding box center [715, 614] width 83 height 28
type input "181.80"
click at [740, 572] on input "37.38" at bounding box center [715, 573] width 83 height 28
type input "42.52"
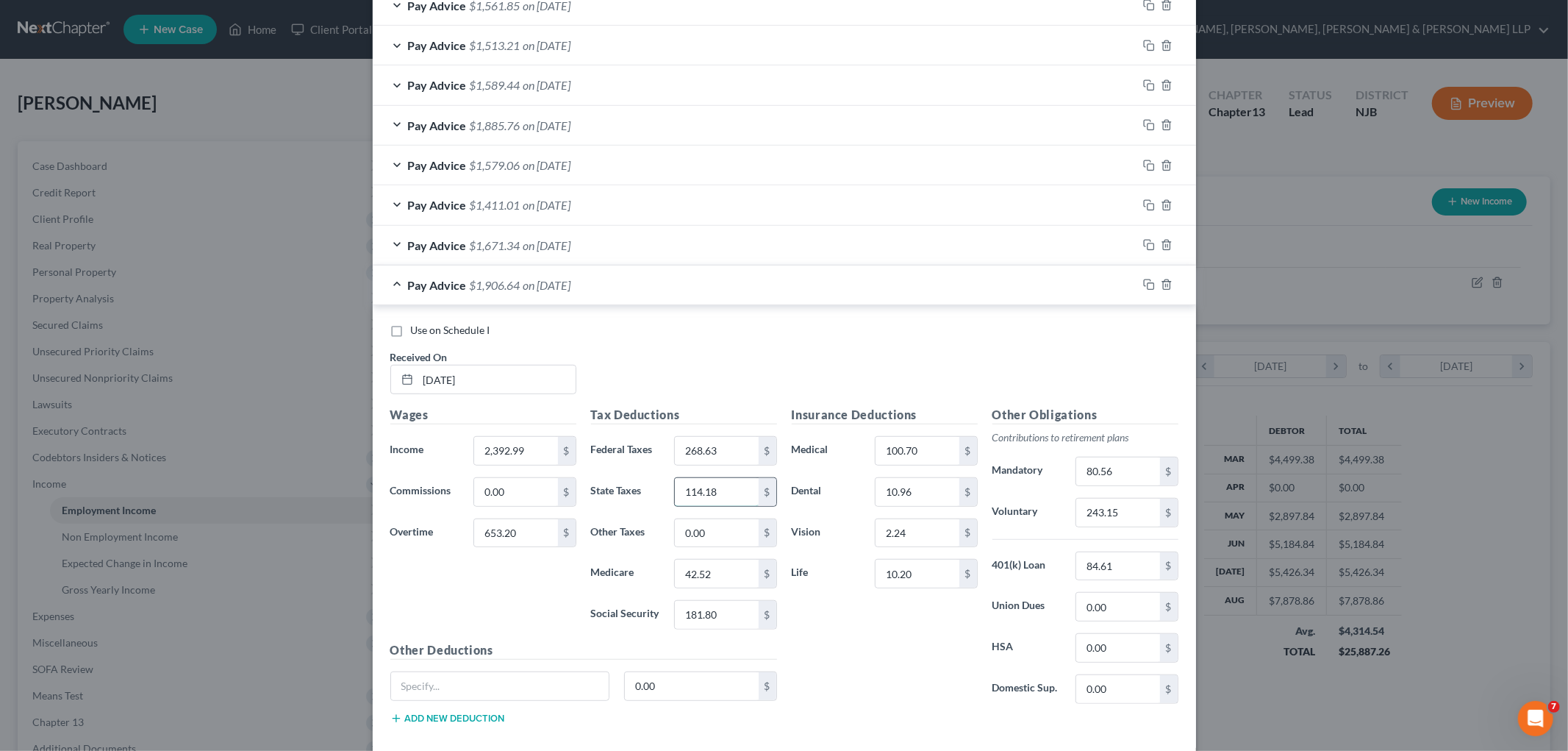
click at [715, 496] on input "114.18" at bounding box center [715, 491] width 83 height 28
type input "137.59"
click at [819, 476] on input "80.56" at bounding box center [1117, 471] width 83 height 28
type input "91.18"
click at [819, 646] on div "Insurance Deductions Medical 100.70 $ Dental 10.96 $ Vision 2.24 $ Life 10.20 $" at bounding box center [885, 560] width 201 height 310
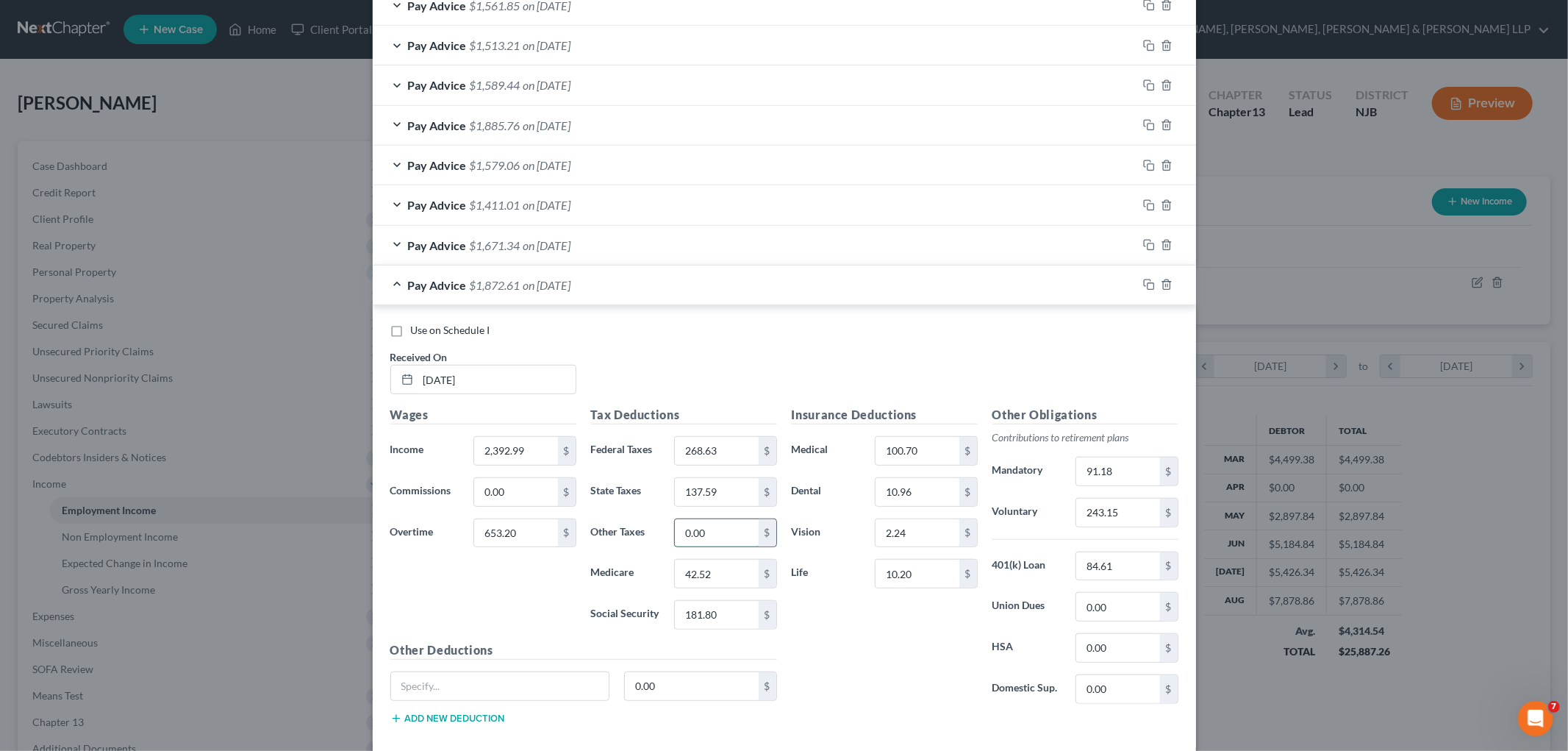
click at [717, 528] on input "0.00" at bounding box center [715, 533] width 83 height 28
type input "6.91"
click at [819, 642] on div "Insurance Deductions Medical 100.70 $ Dental 10.96 $ Vision 2.24 $ Life 10.20 $" at bounding box center [885, 560] width 201 height 310
drag, startPoint x: 1140, startPoint y: 288, endPoint x: 1044, endPoint y: 384, distance: 135.8
click at [819, 288] on icon "button" at bounding box center [1148, 285] width 12 height 12
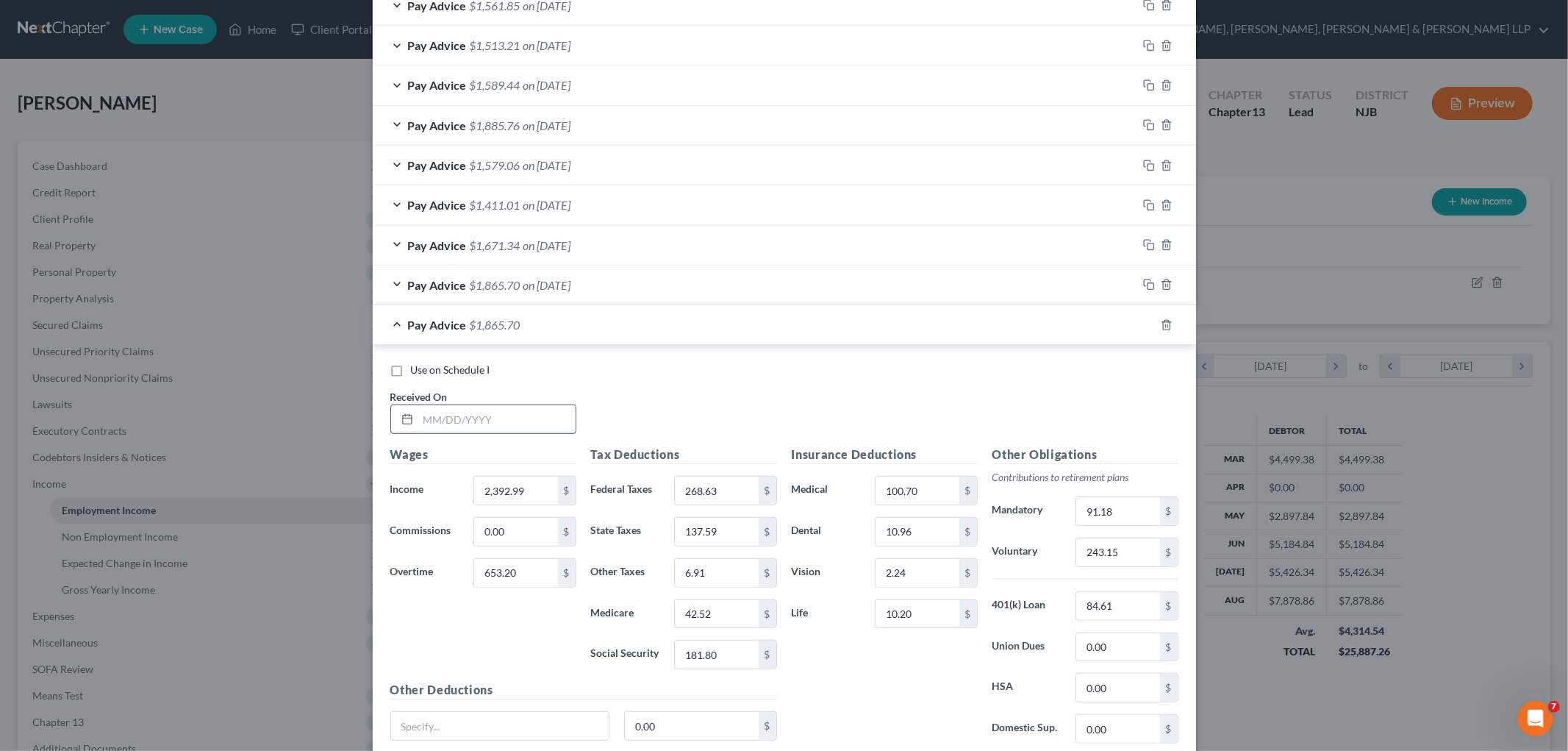
click at [522, 408] on input "text" at bounding box center [497, 419] width 158 height 28
type input "[DATE]"
click at [530, 569] on input "653.20" at bounding box center [515, 572] width 83 height 28
type input "122.90"
click at [534, 486] on input "2,392.99" at bounding box center [515, 490] width 83 height 28
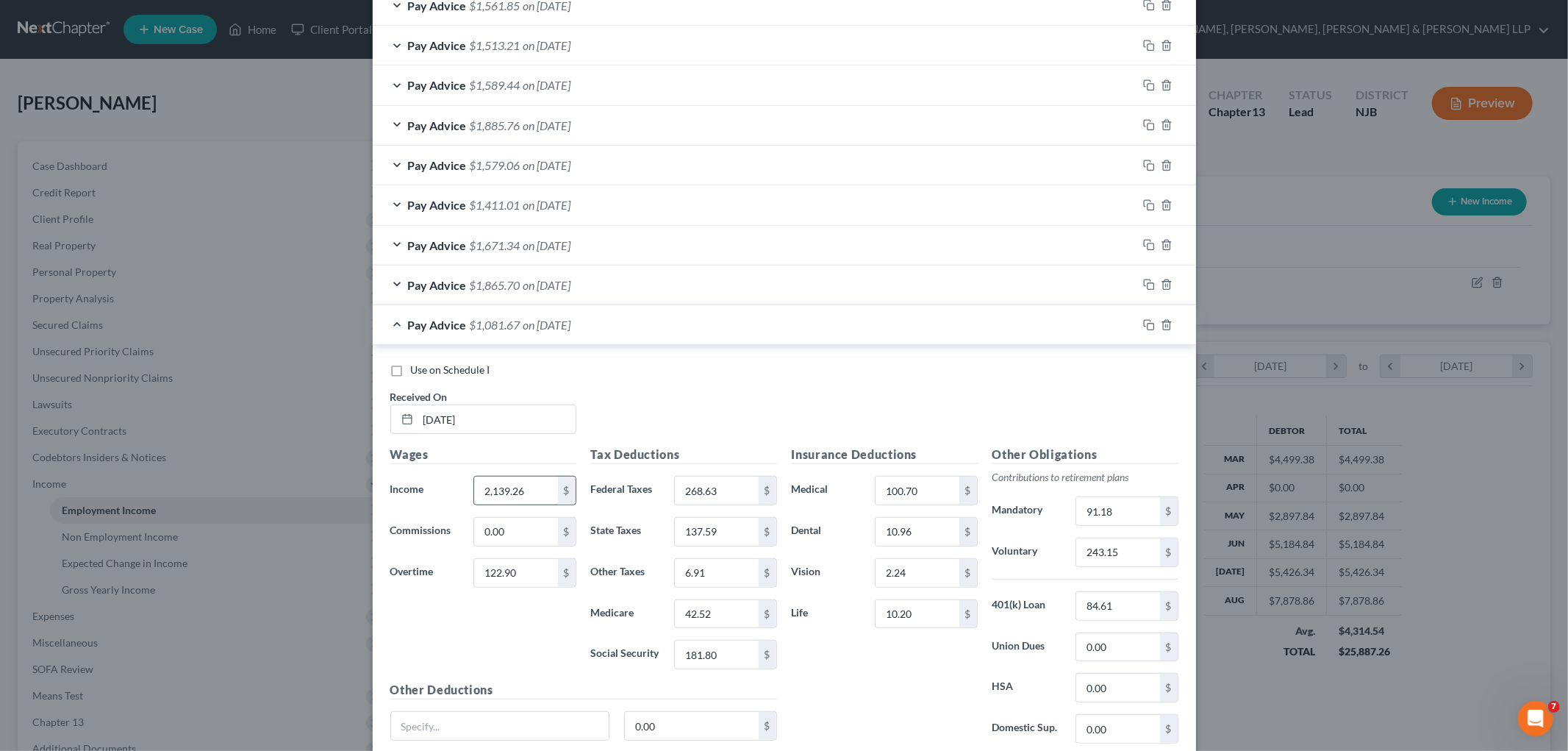
click at [535, 487] on input "2,139.26" at bounding box center [515, 490] width 83 height 28
type input "2"
type input "2,497.18"
click at [747, 493] on input "268.63" at bounding box center [715, 490] width 83 height 28
type input "197"
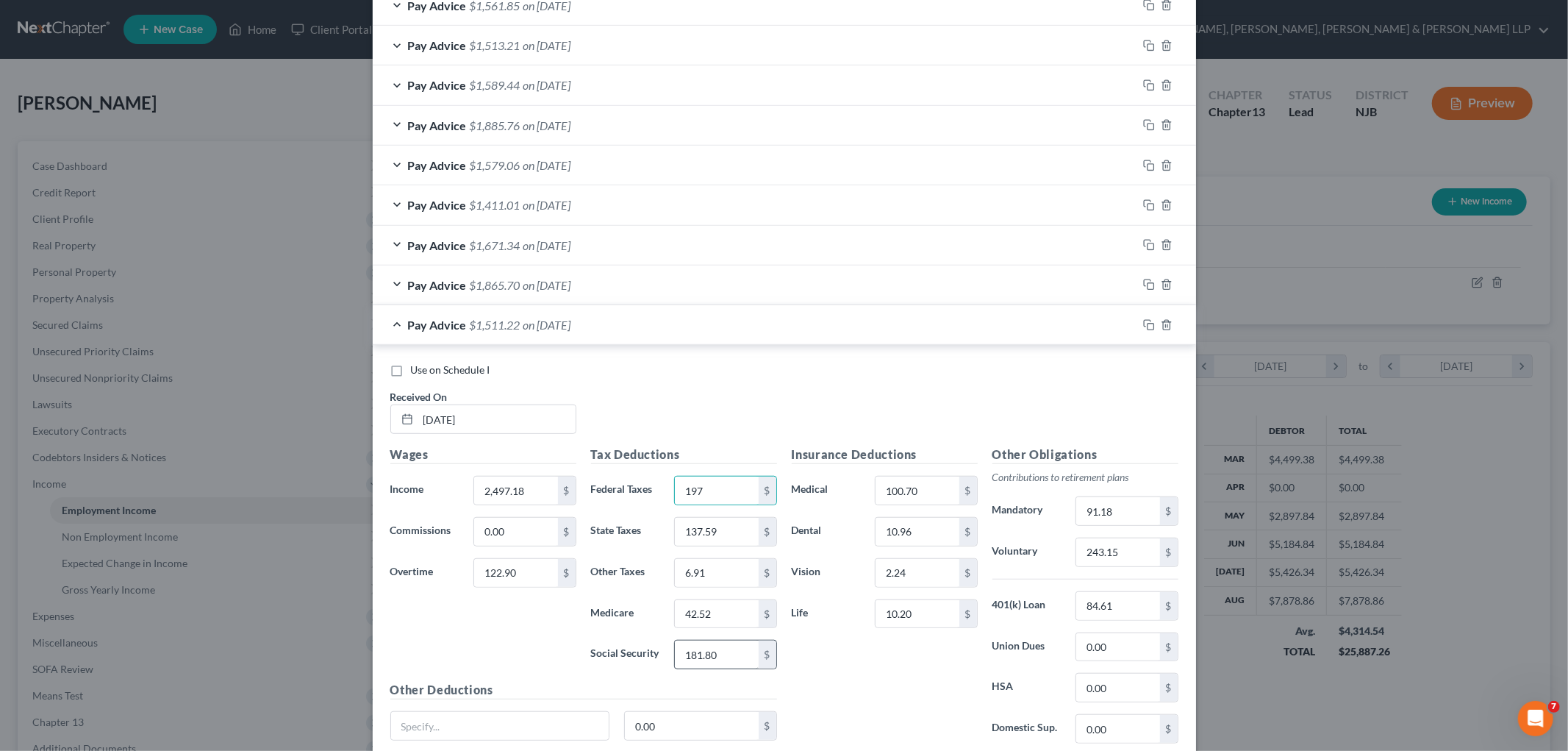
drag, startPoint x: 862, startPoint y: 692, endPoint x: 732, endPoint y: 660, distance: 133.9
click at [819, 692] on div "Insurance Deductions Medical 100.70 $ Dental 10.96 $ Vision 2.24 $ Life 10.20 $" at bounding box center [885, 600] width 201 height 310
click at [729, 656] on input "181.80" at bounding box center [715, 655] width 83 height 28
type input "155.38"
click at [728, 610] on input "42.52" at bounding box center [715, 614] width 83 height 28
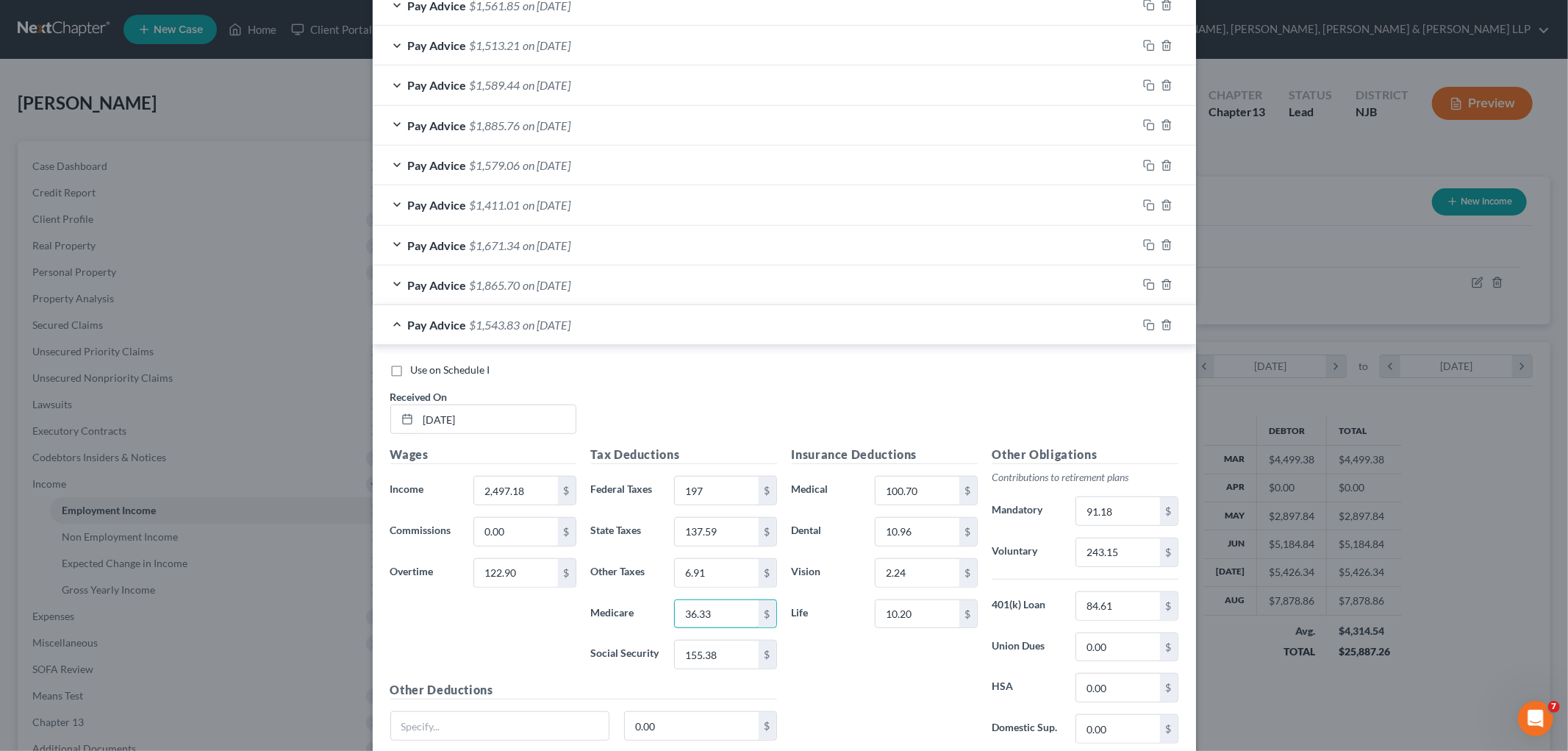
type input "36.33"
click at [727, 534] on input "137.59" at bounding box center [715, 531] width 83 height 28
type input "109.48"
click at [720, 568] on input "6.91" at bounding box center [715, 572] width 83 height 28
click at [819, 556] on input "243.15" at bounding box center [1117, 552] width 83 height 28
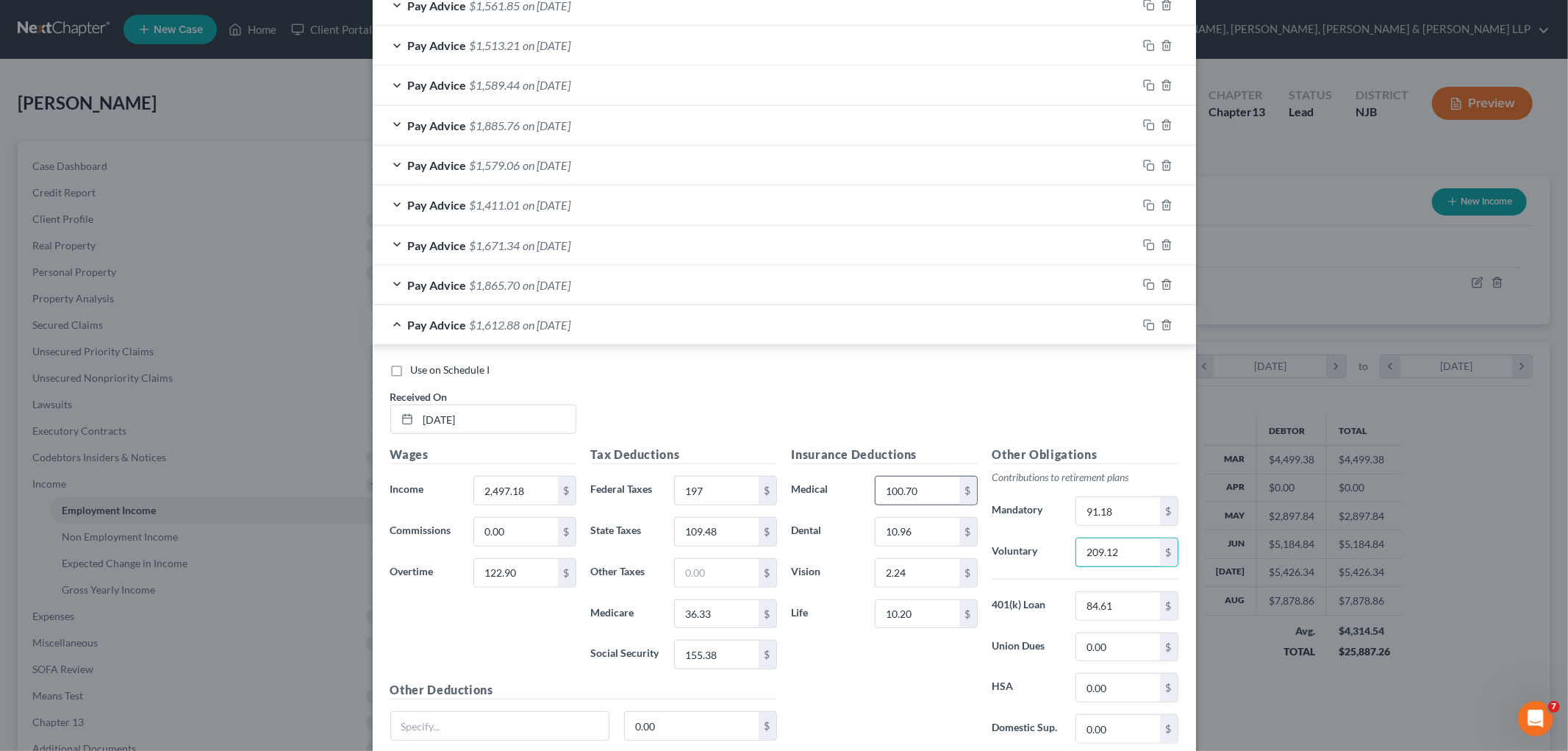
type input "209.12"
click at [819, 498] on input "100.70" at bounding box center [916, 490] width 83 height 28
type input "120.70"
click at [819, 652] on div "Insurance Deductions Medical 120.70 $ Dental 10.96 $ Vision 2.24 $ Life 10.20 $" at bounding box center [885, 600] width 201 height 310
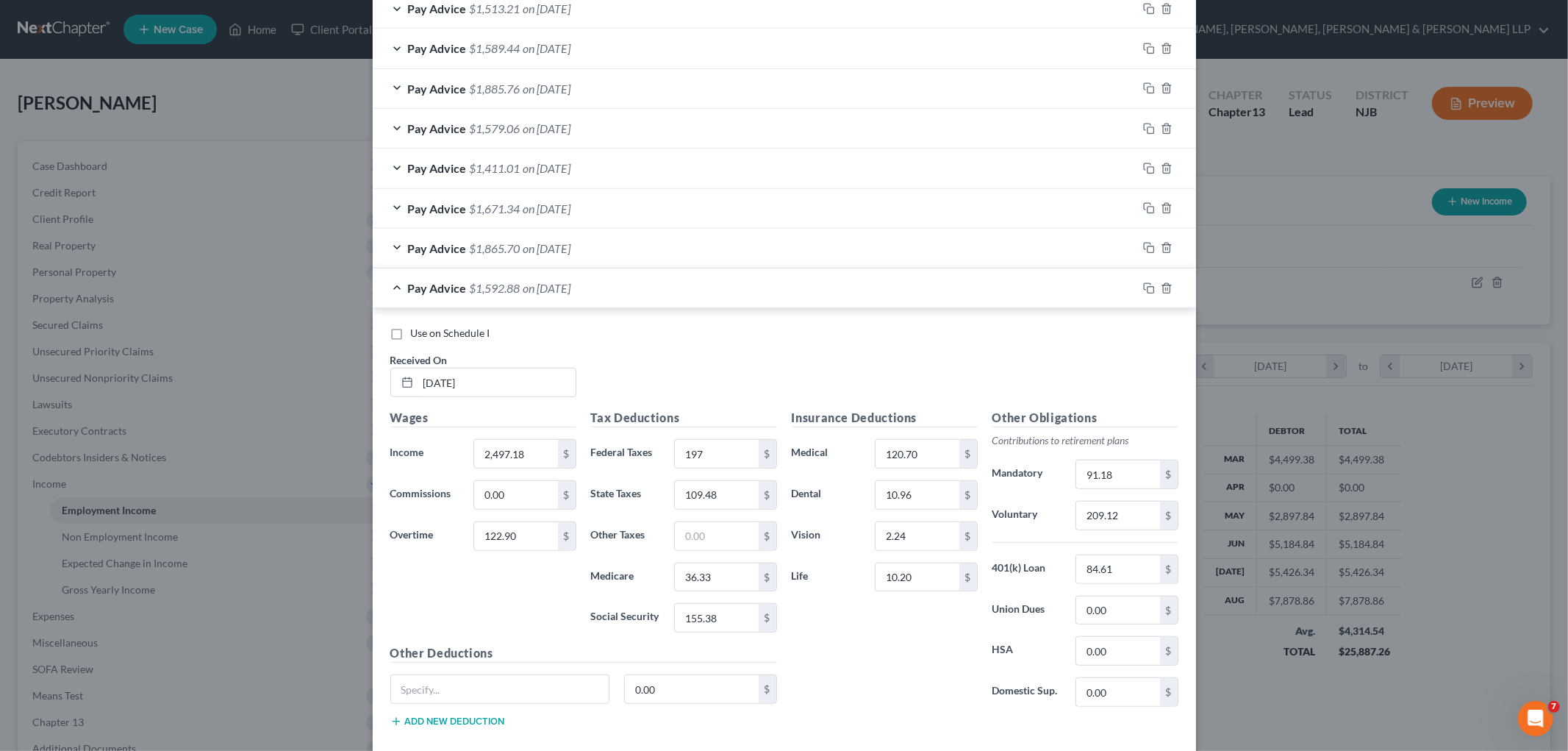
scroll to position [782, 0]
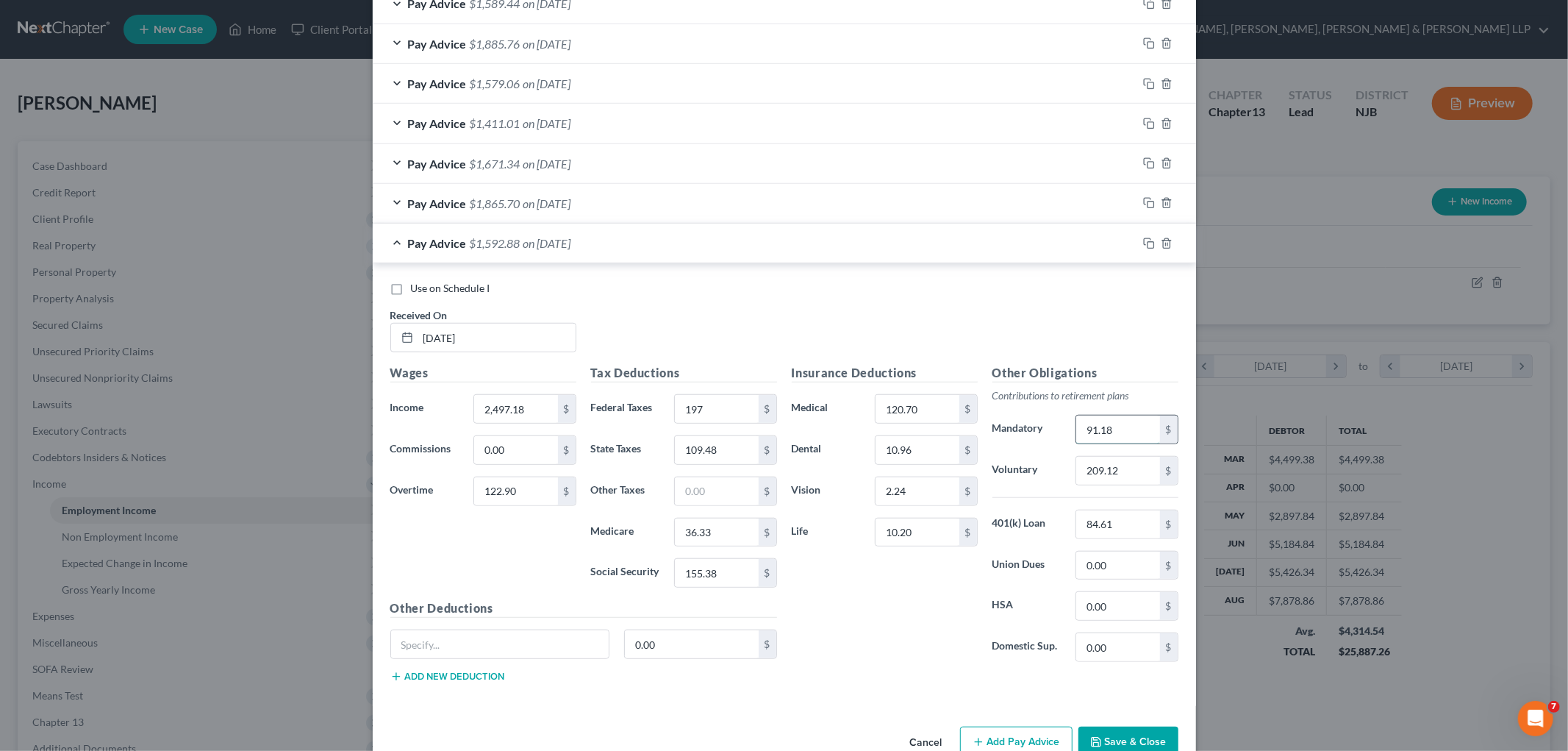
click at [819, 433] on input "91.18" at bounding box center [1117, 429] width 83 height 28
type input "77.71"
click at [819, 615] on div "Insurance Deductions Medical 120.70 $ Dental 10.96 $ Vision 2.24 $ Life 10.20 $" at bounding box center [885, 519] width 201 height 310
click at [819, 536] on input "10.20" at bounding box center [916, 532] width 83 height 28
click at [819, 637] on div "Insurance Deductions Medical 120.70 $ Dental 10.96 $ Vision 2.24 $ Life 0. $" at bounding box center [885, 519] width 201 height 310
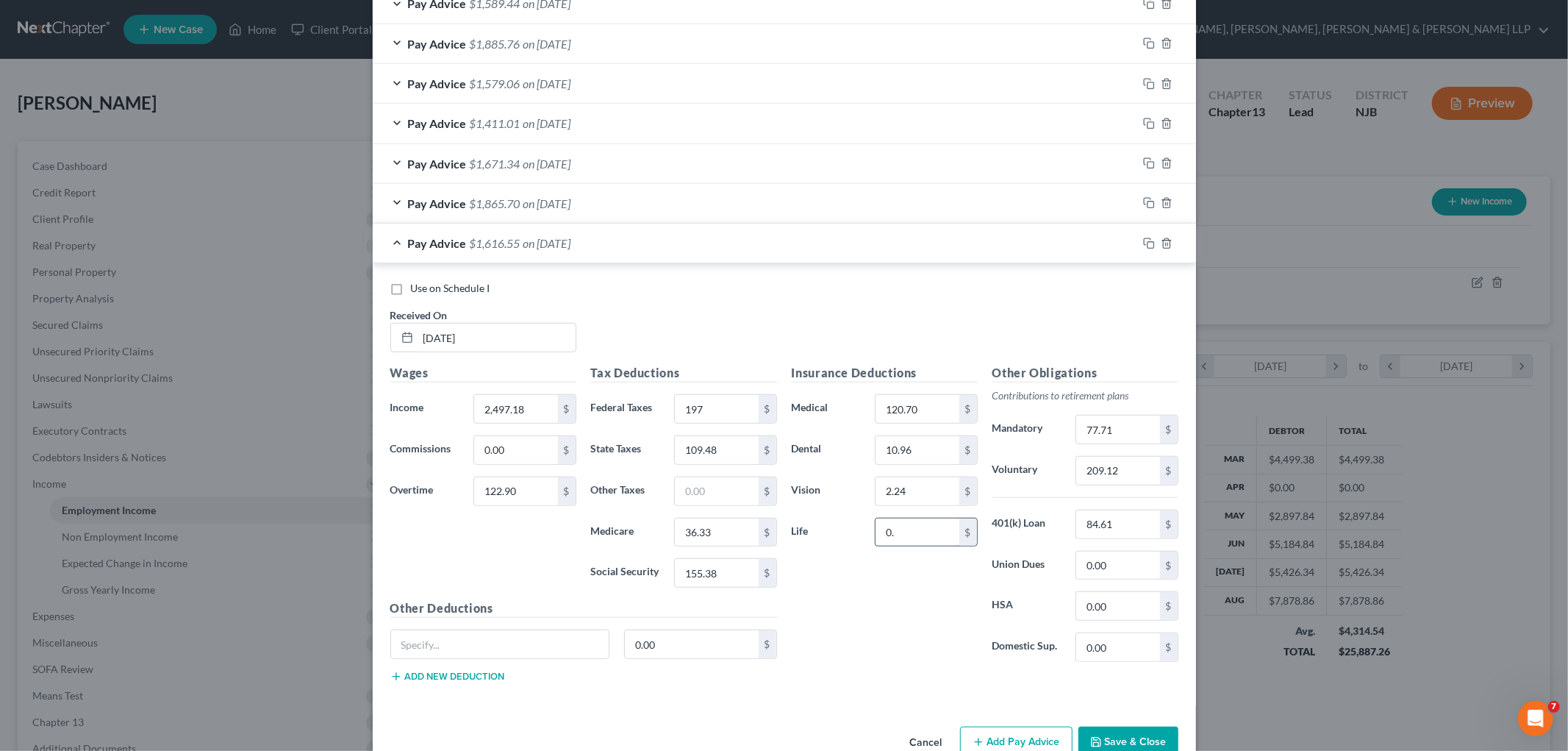
click at [819, 541] on input "0." at bounding box center [916, 532] width 83 height 28
type input "10.20"
click at [819, 400] on input "120.70" at bounding box center [916, 408] width 83 height 28
drag, startPoint x: 915, startPoint y: 408, endPoint x: 858, endPoint y: 401, distance: 57.4
click at [819, 401] on div "Medical 100.70 $" at bounding box center [885, 408] width 201 height 30
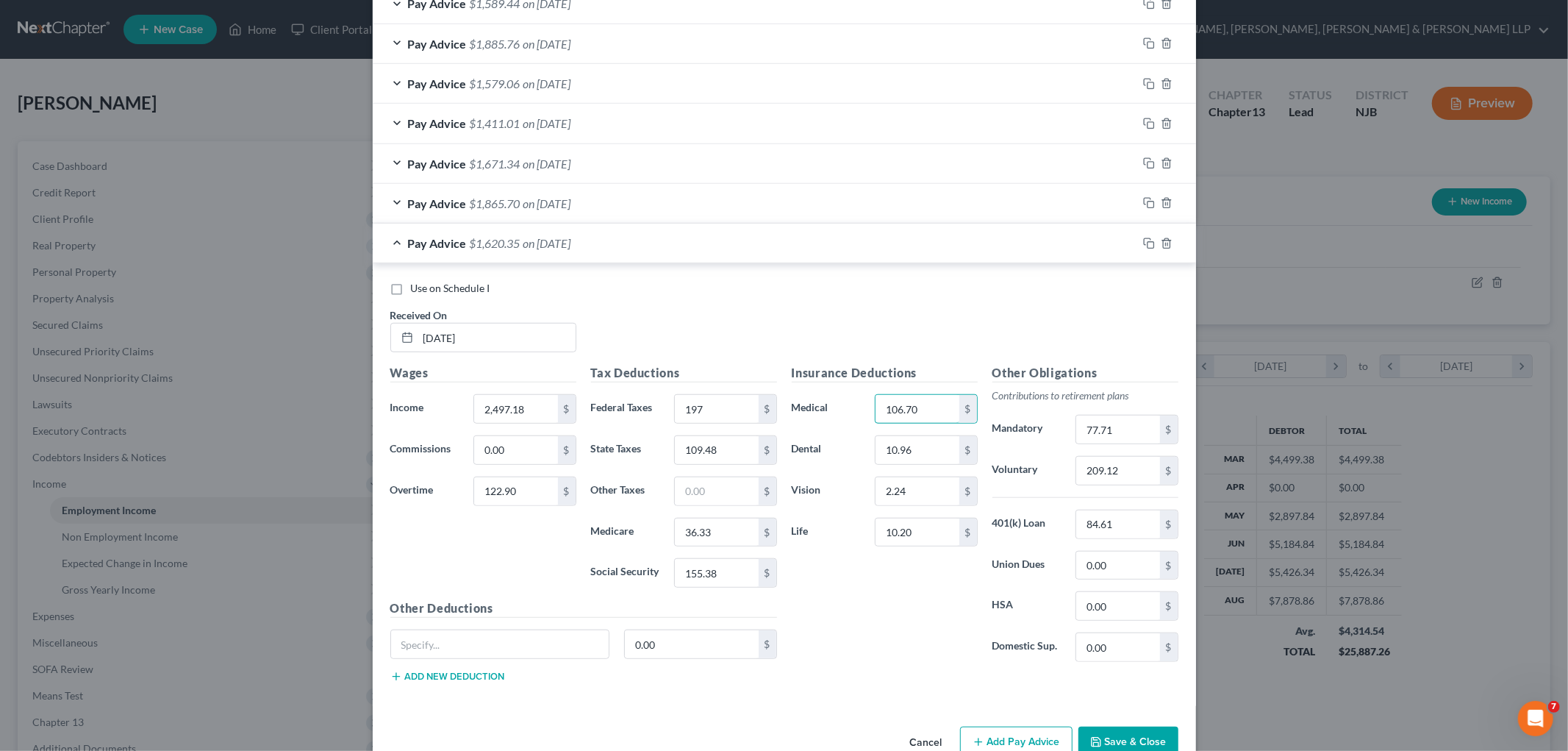
type input "106.70"
click at [667, 254] on div "Pay Advice $1,620.35 on [DATE]" at bounding box center [755, 243] width 764 height 39
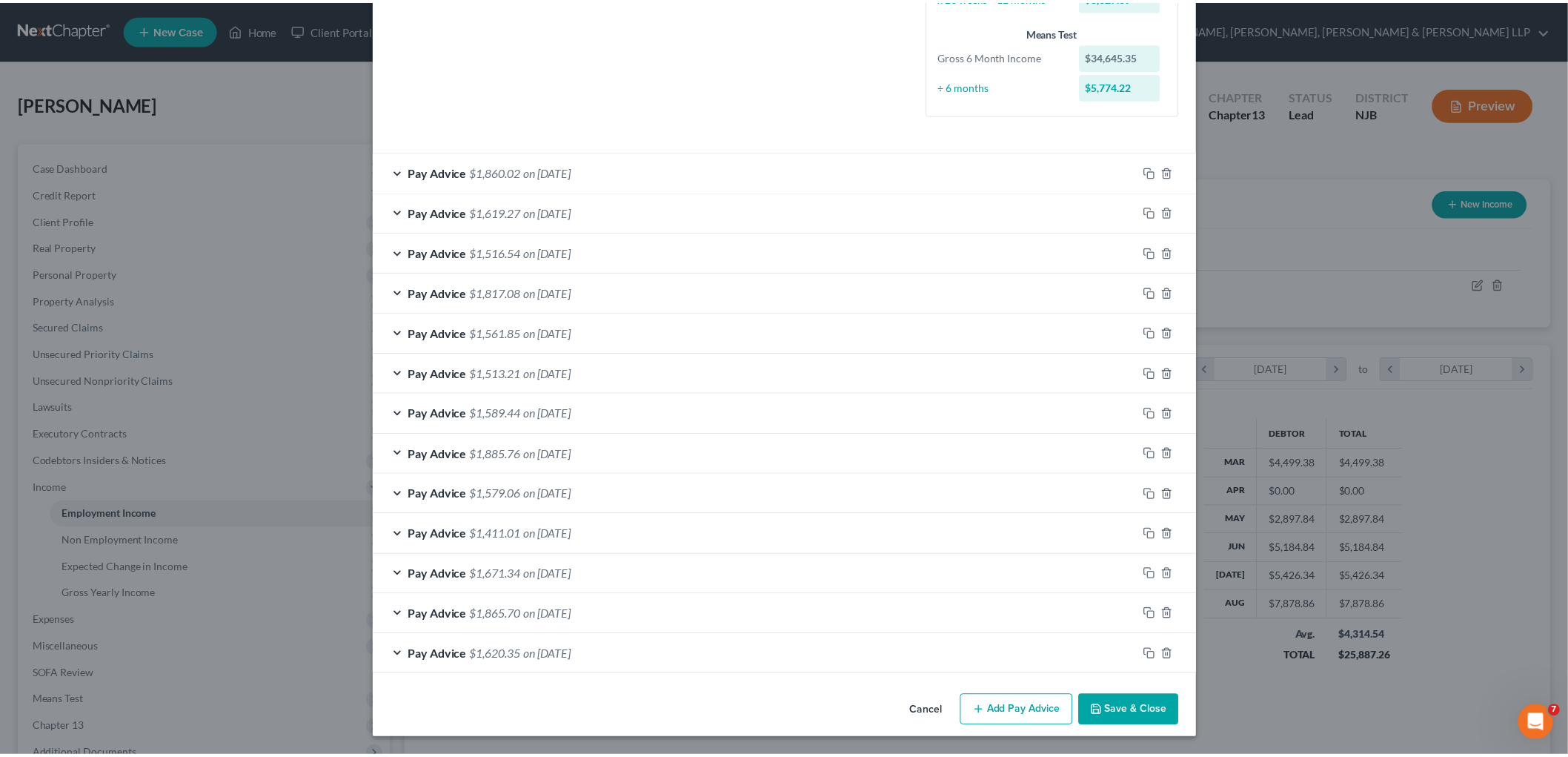
scroll to position [379, 0]
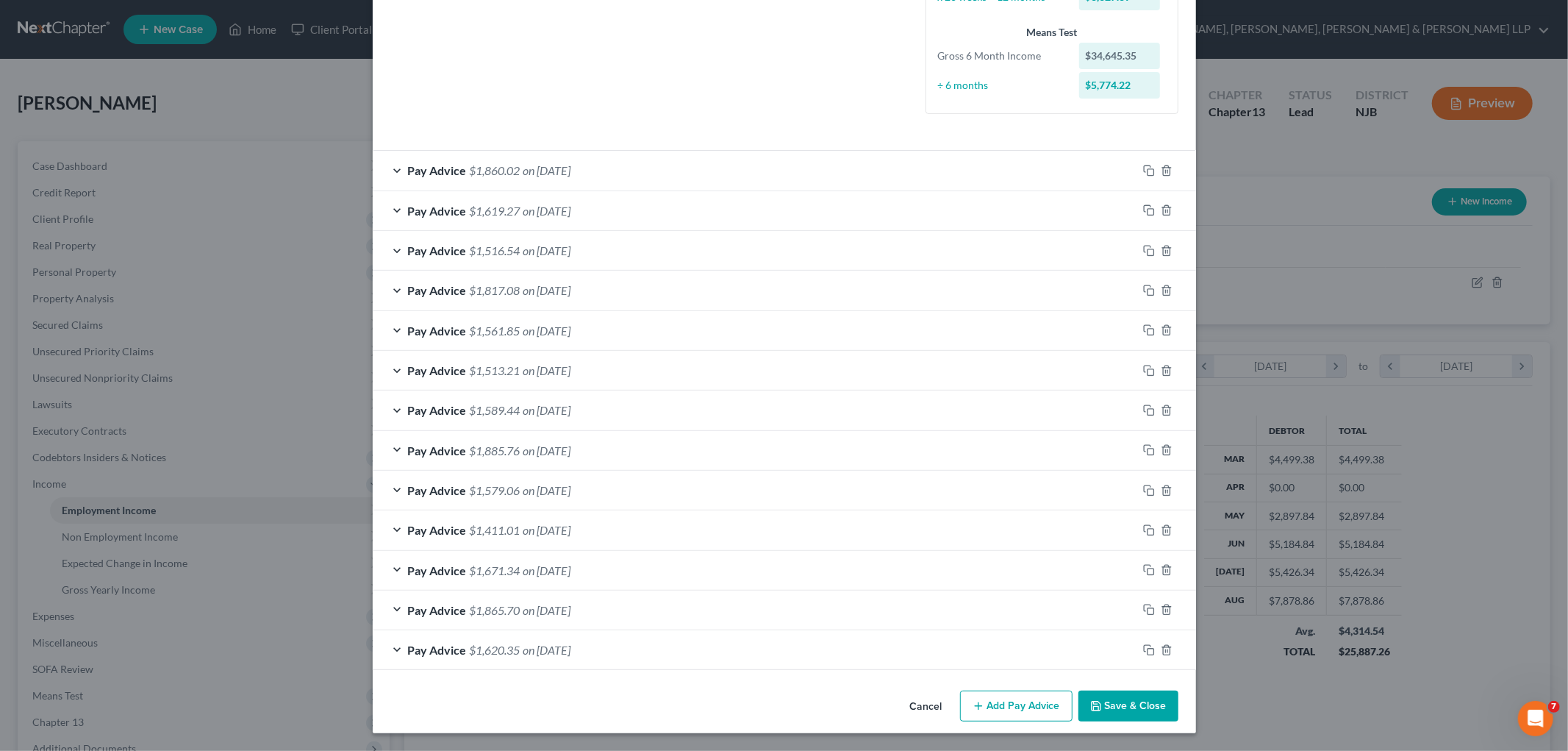
click at [819, 709] on button "Save & Close" at bounding box center [1128, 706] width 100 height 31
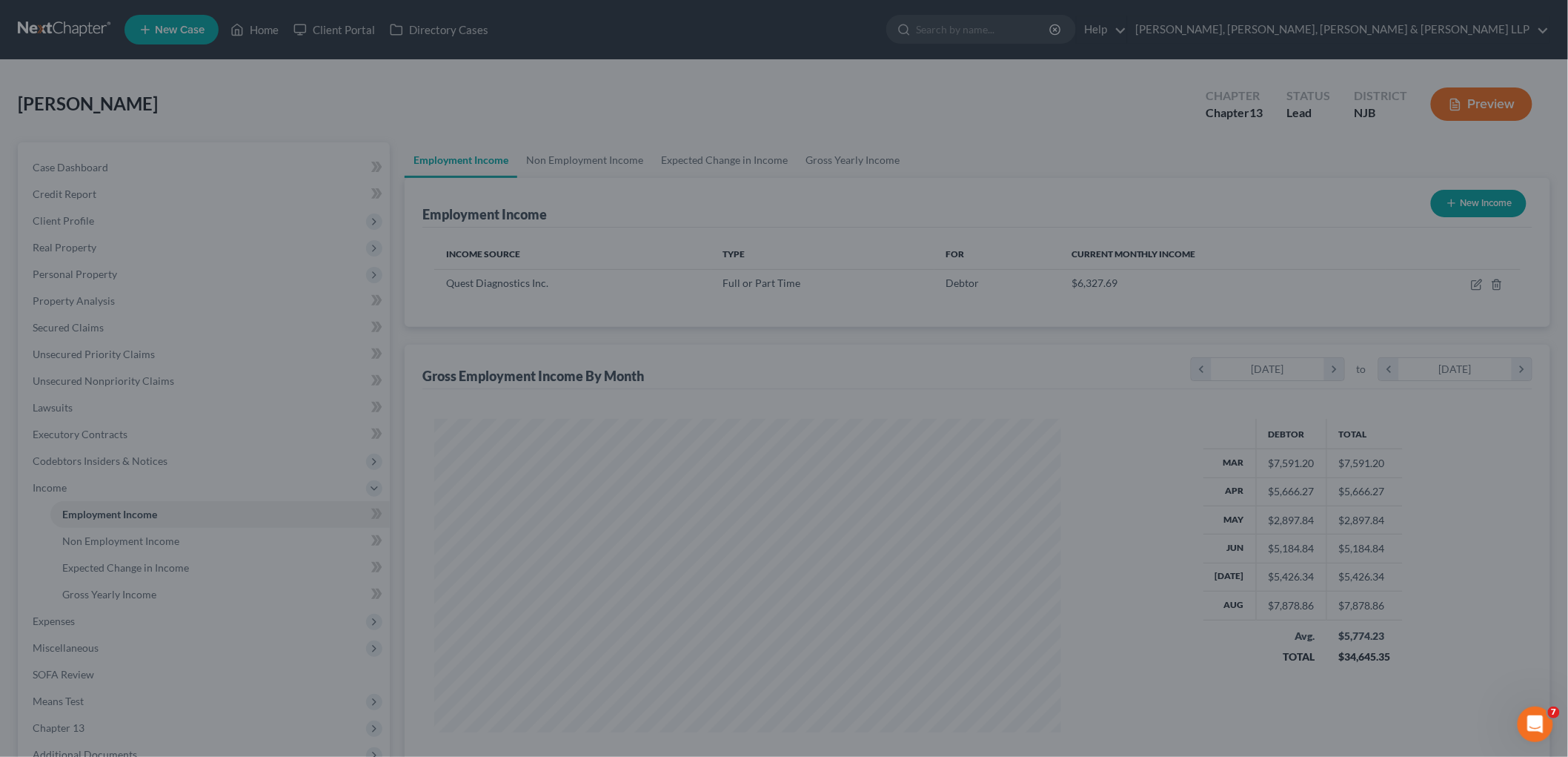
scroll to position [740873, 740389]
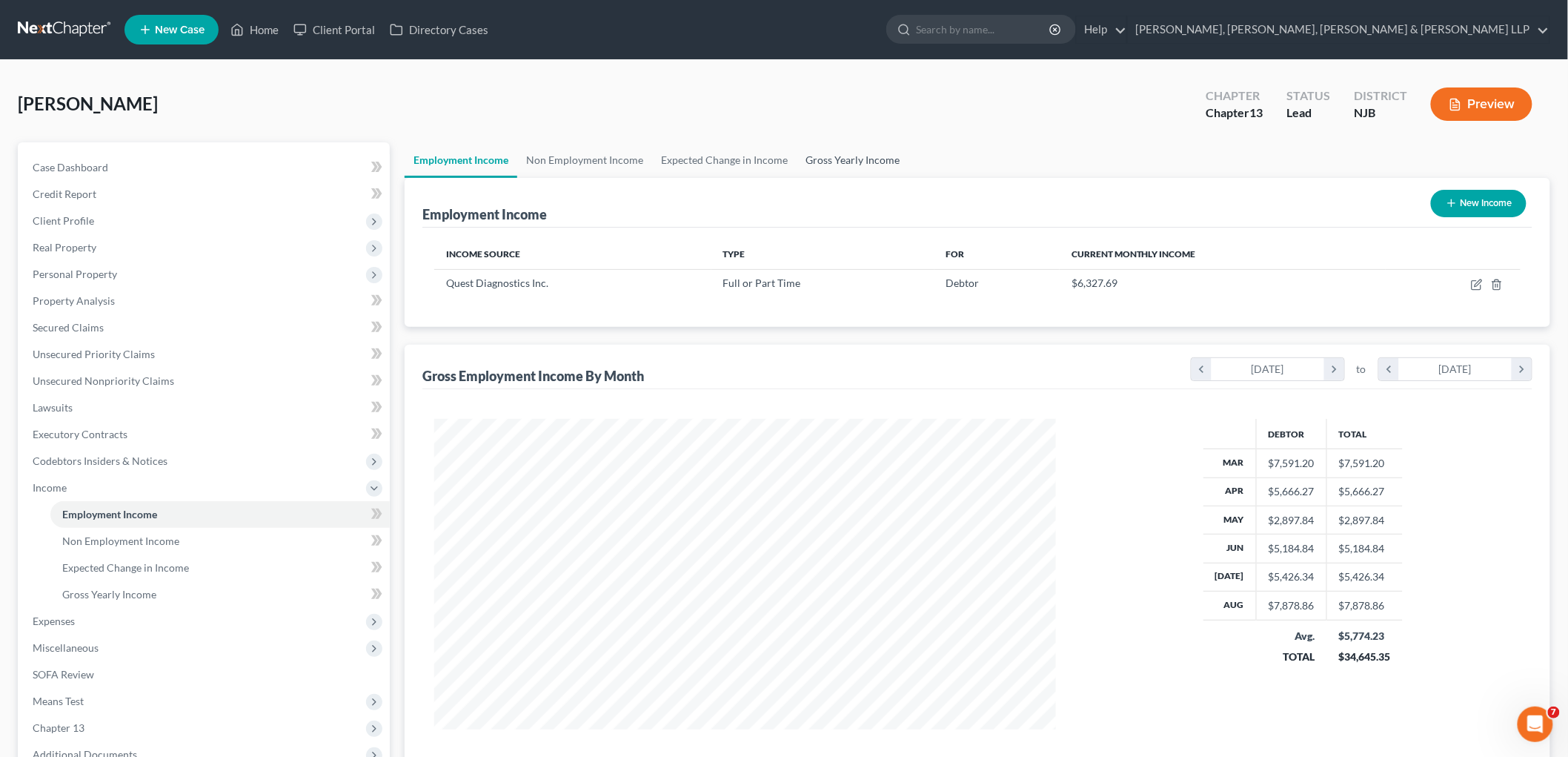
click at [826, 156] on link "Gross Yearly Income" at bounding box center [852, 160] width 112 height 36
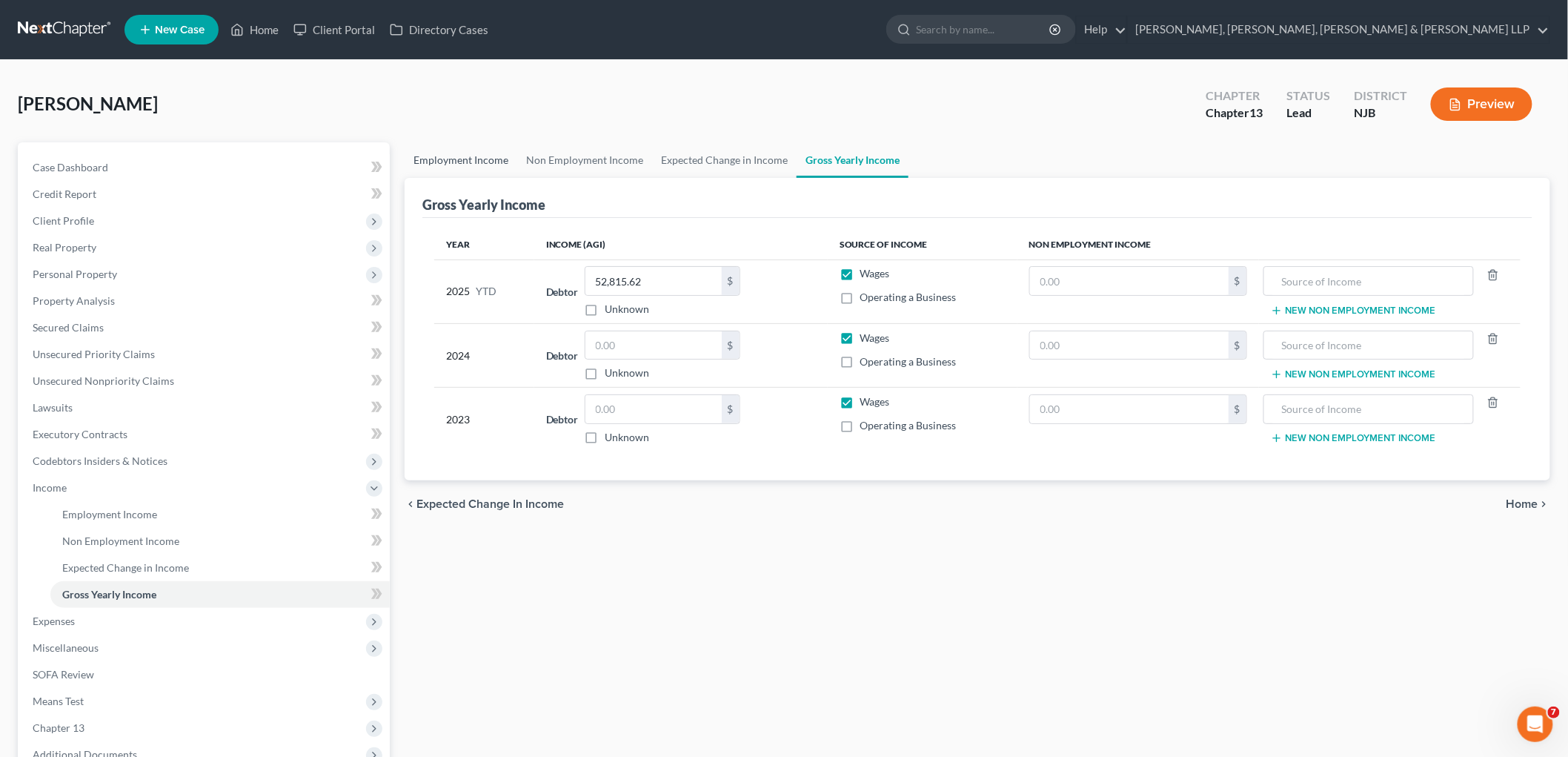
click at [455, 164] on link "Employment Income" at bounding box center [460, 160] width 113 height 36
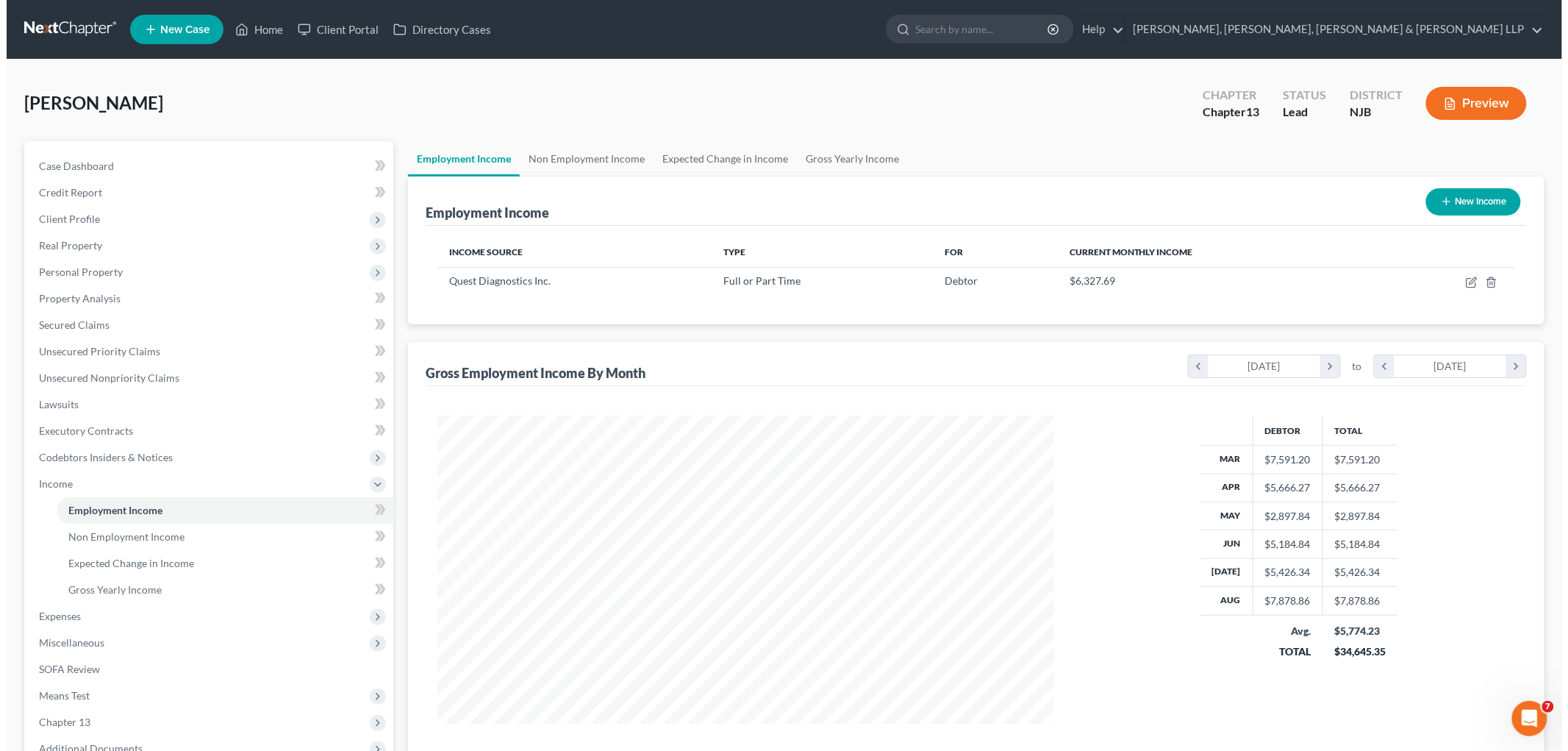
scroll to position [307, 645]
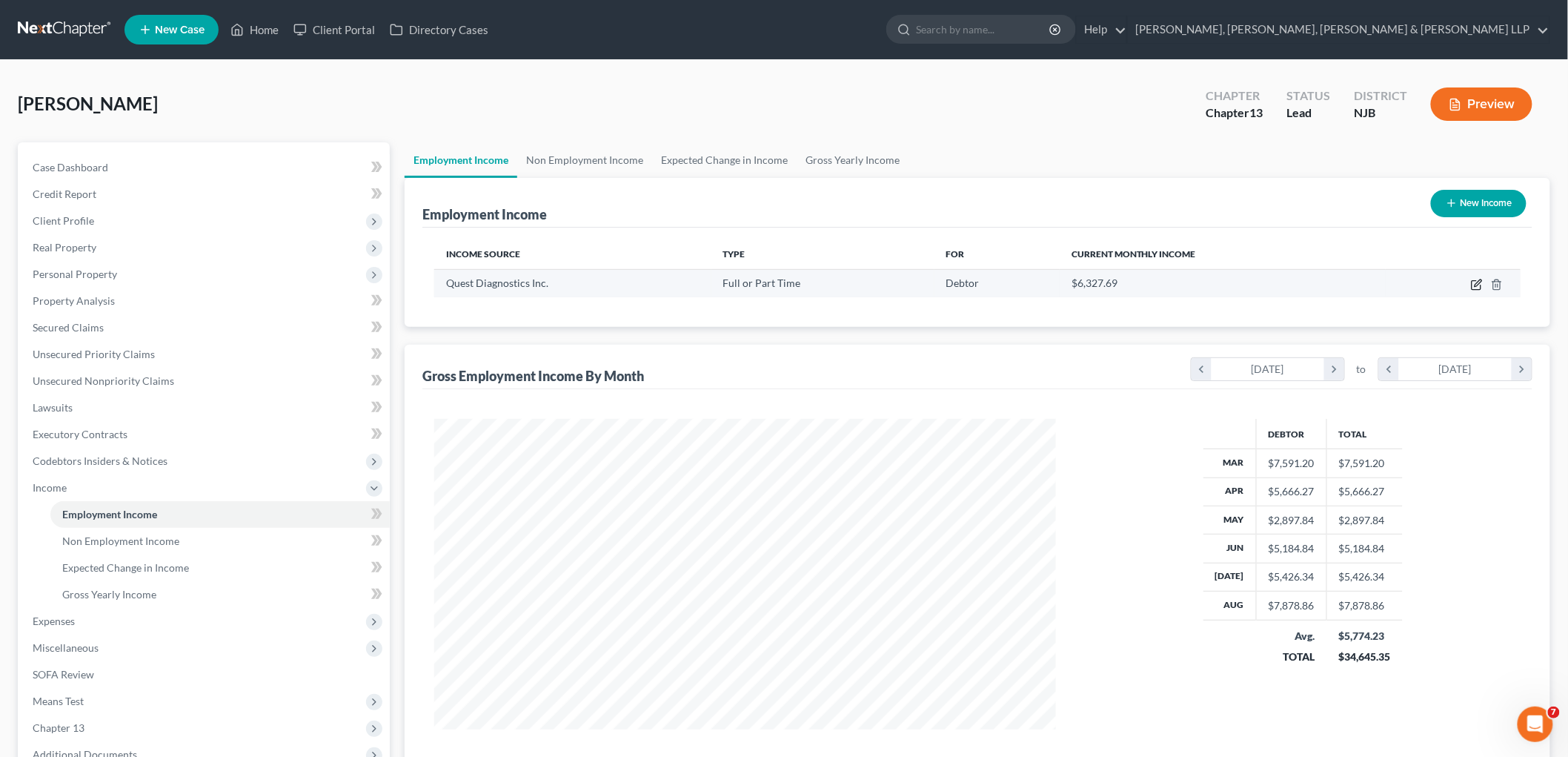
click at [826, 284] on icon "button" at bounding box center [1476, 285] width 9 height 9
select select "0"
select select "33"
select select "2"
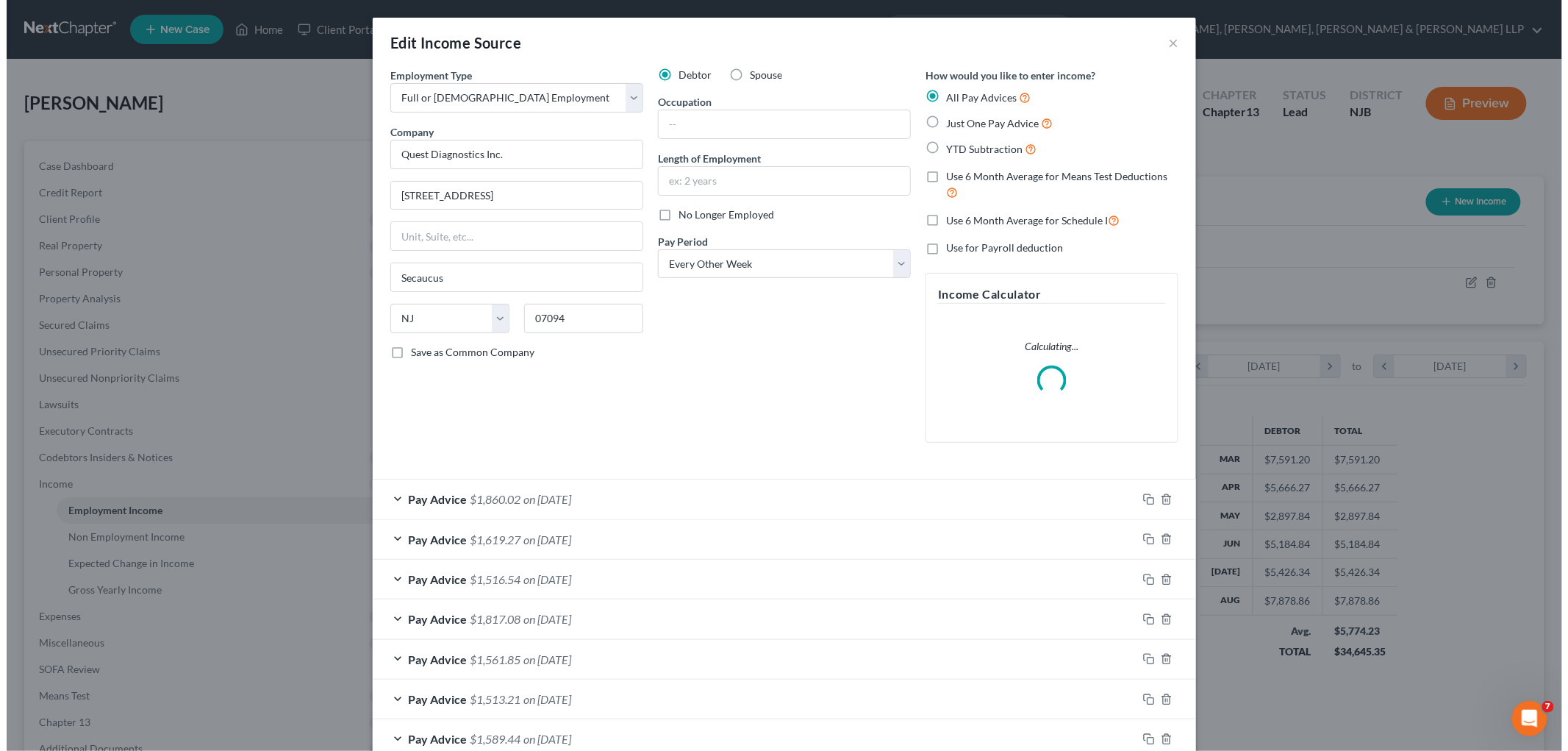
scroll to position [310, 651]
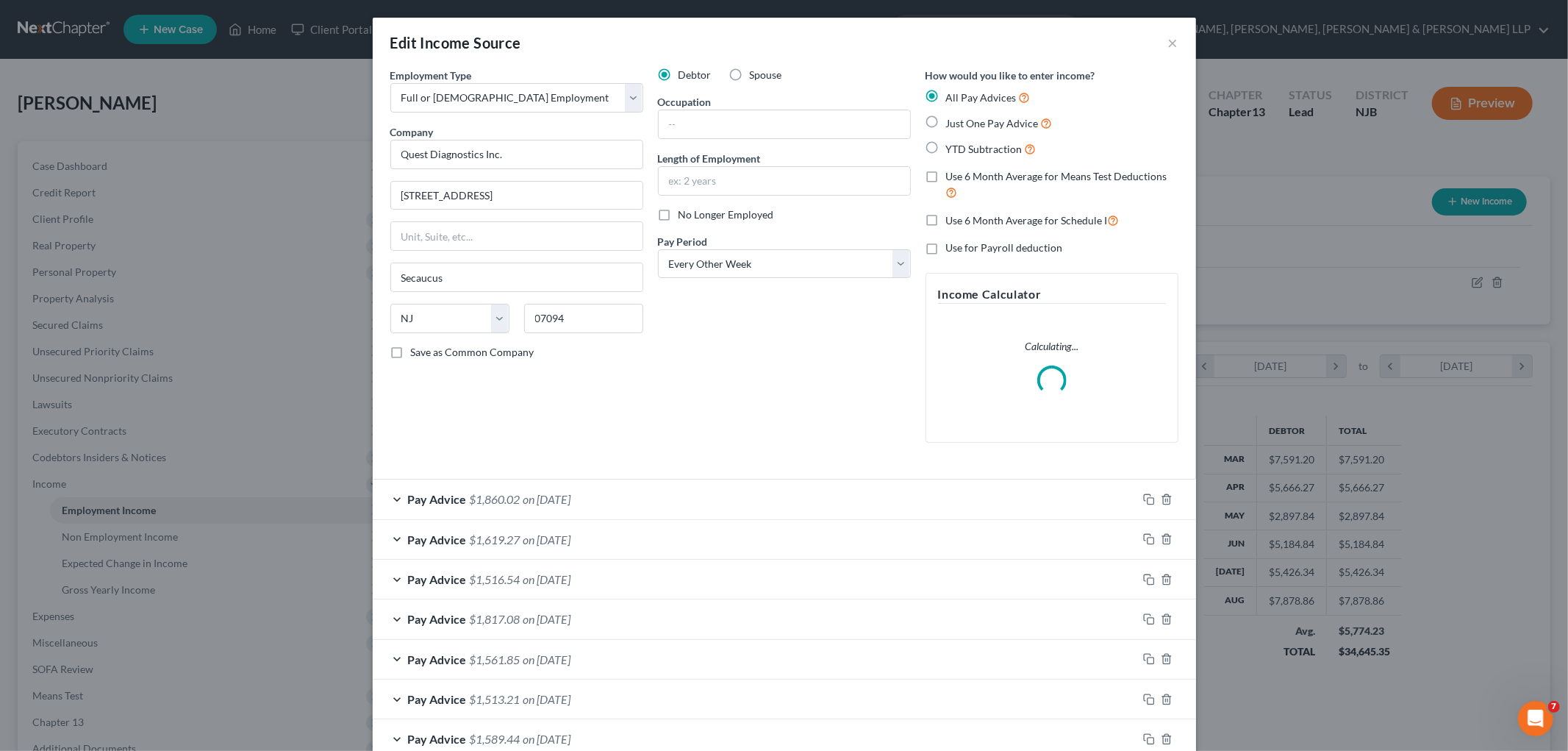
click at [819, 225] on label "Use 6 Month Average for Schedule I" at bounding box center [1033, 220] width 174 height 17
click at [819, 221] on input "Use 6 Month Average for Schedule I" at bounding box center [956, 216] width 10 height 10
checkbox input "true"
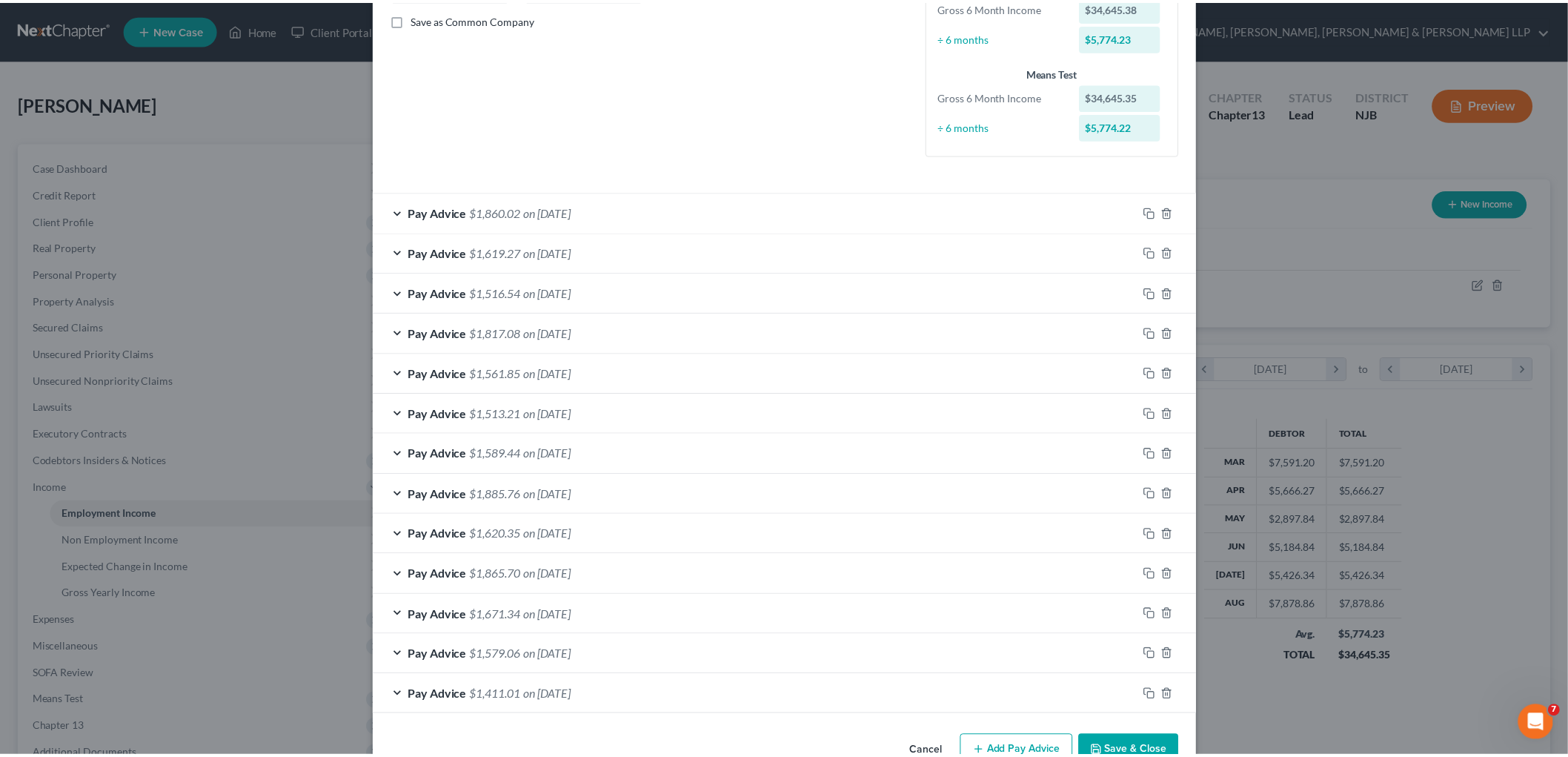
scroll to position [377, 0]
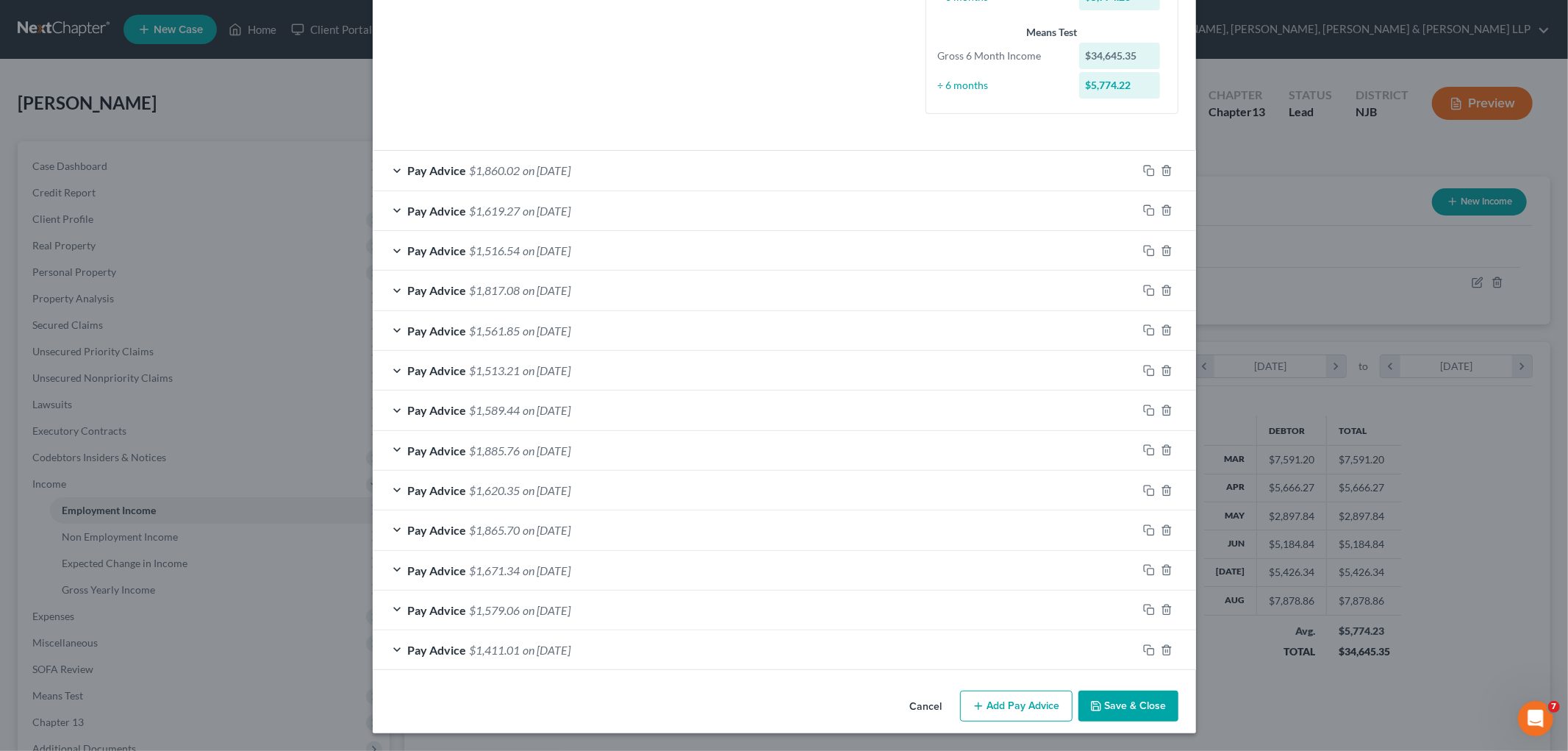
click at [819, 701] on button "Save & Close" at bounding box center [1128, 706] width 100 height 31
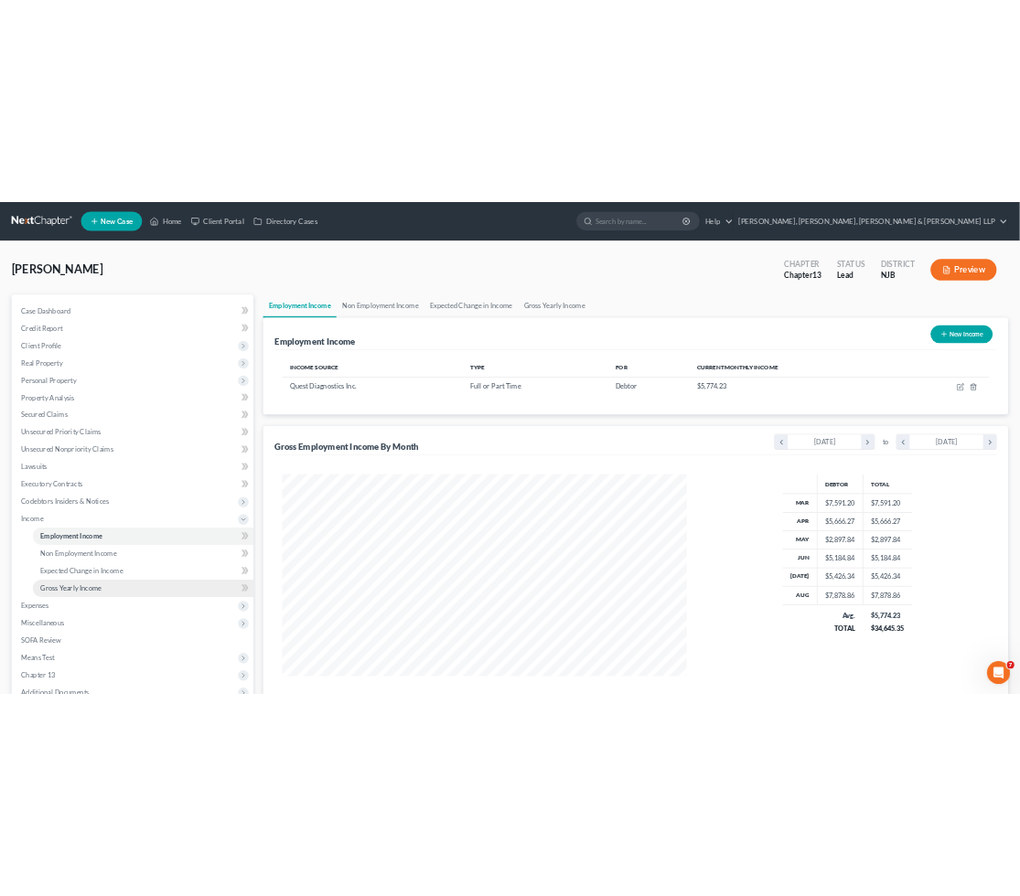
scroll to position [914102, 913681]
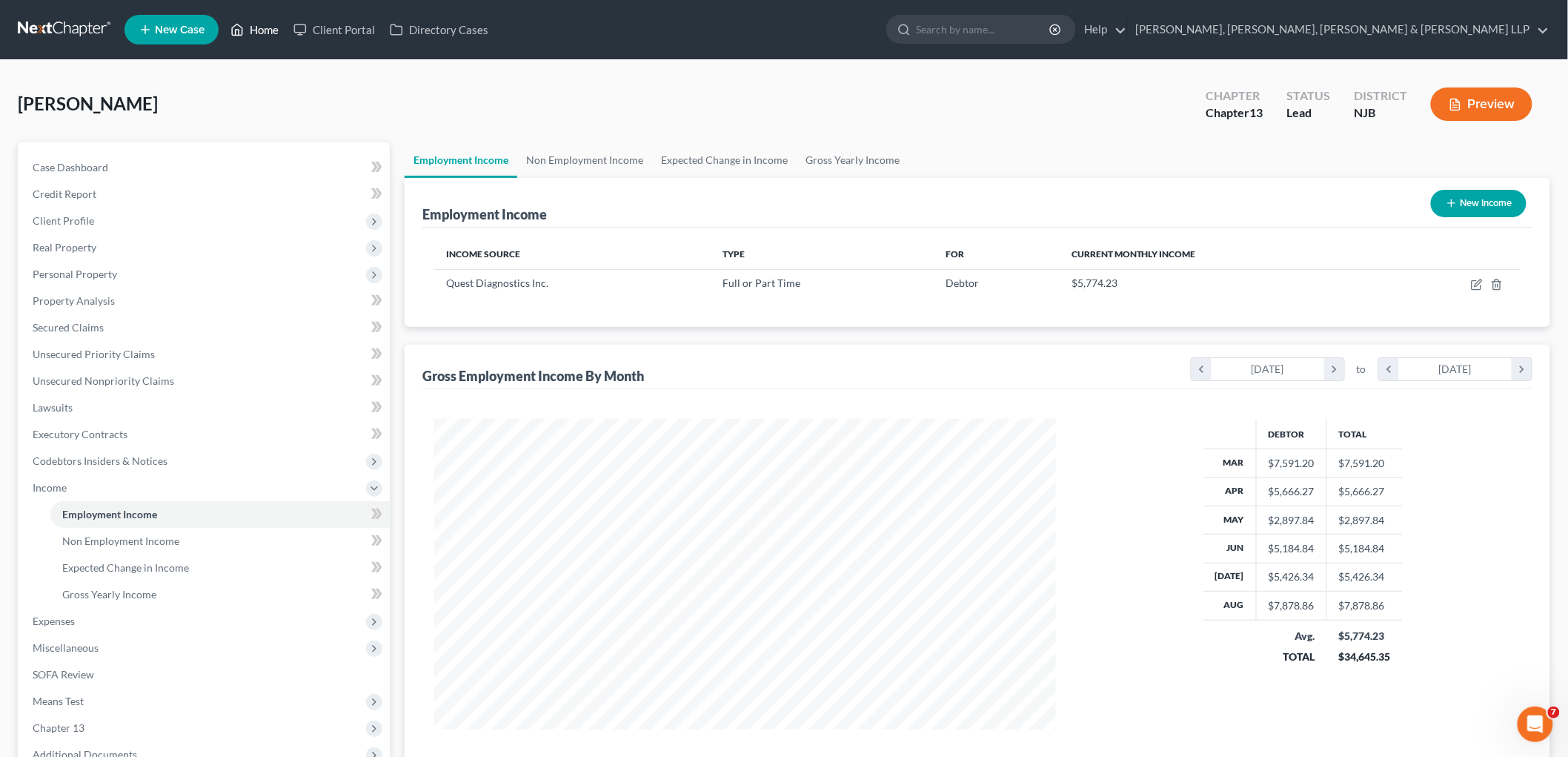
click at [255, 21] on link "Home" at bounding box center [254, 29] width 63 height 27
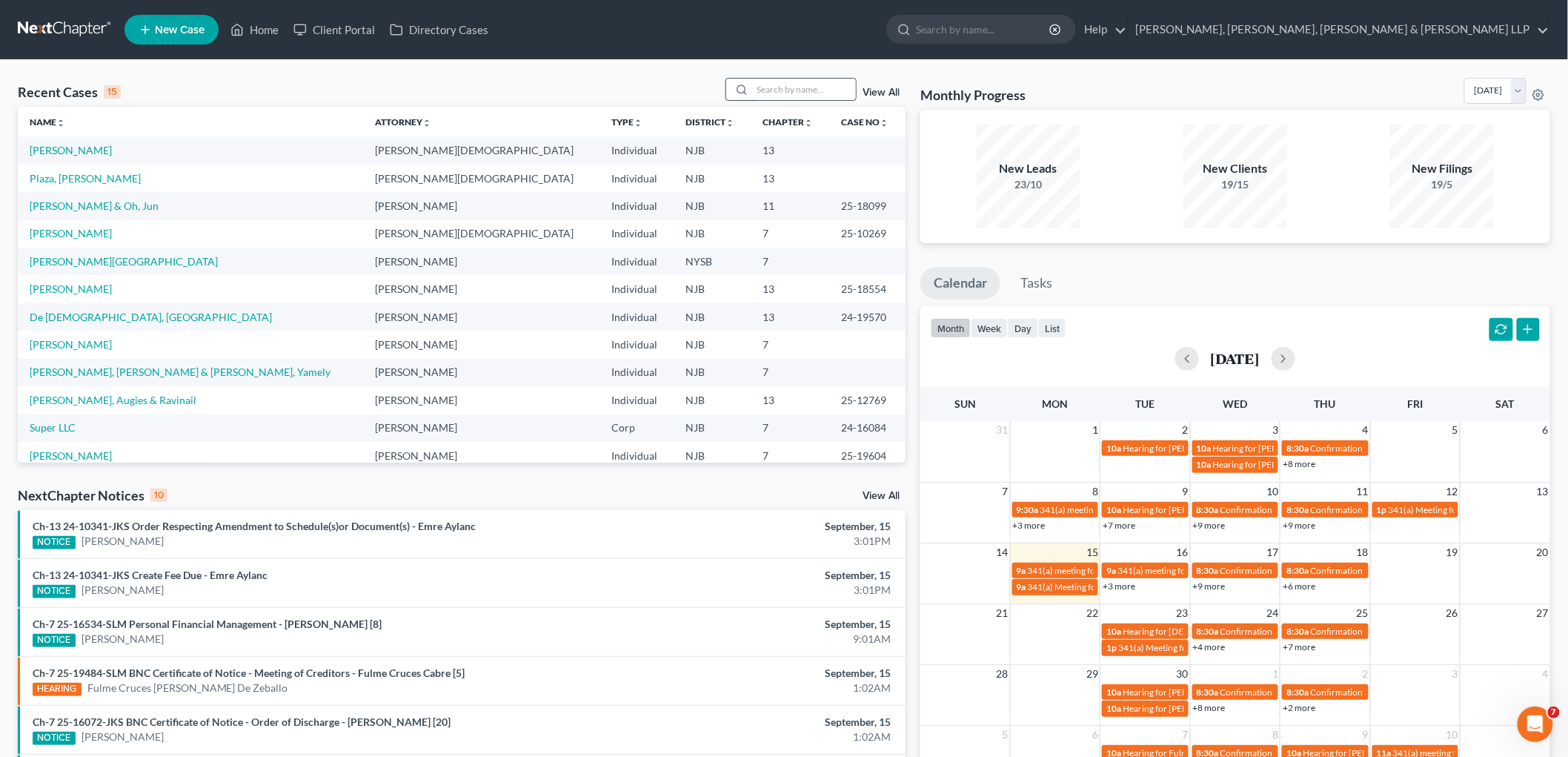
click at [757, 91] on input "search" at bounding box center [804, 89] width 104 height 22
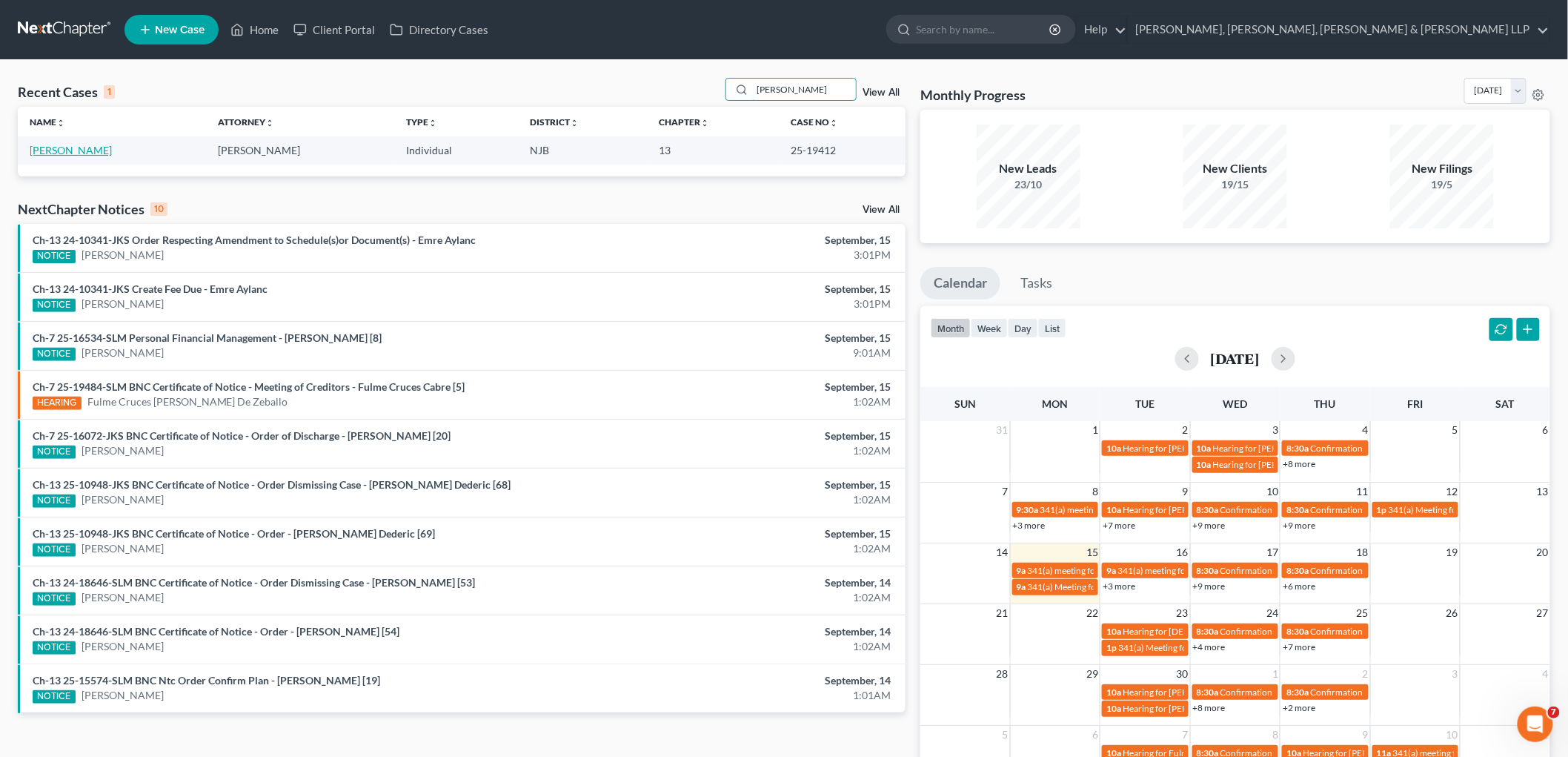
type input "[PERSON_NAME]"
click at [84, 151] on link "[PERSON_NAME]" at bounding box center [71, 150] width 83 height 13
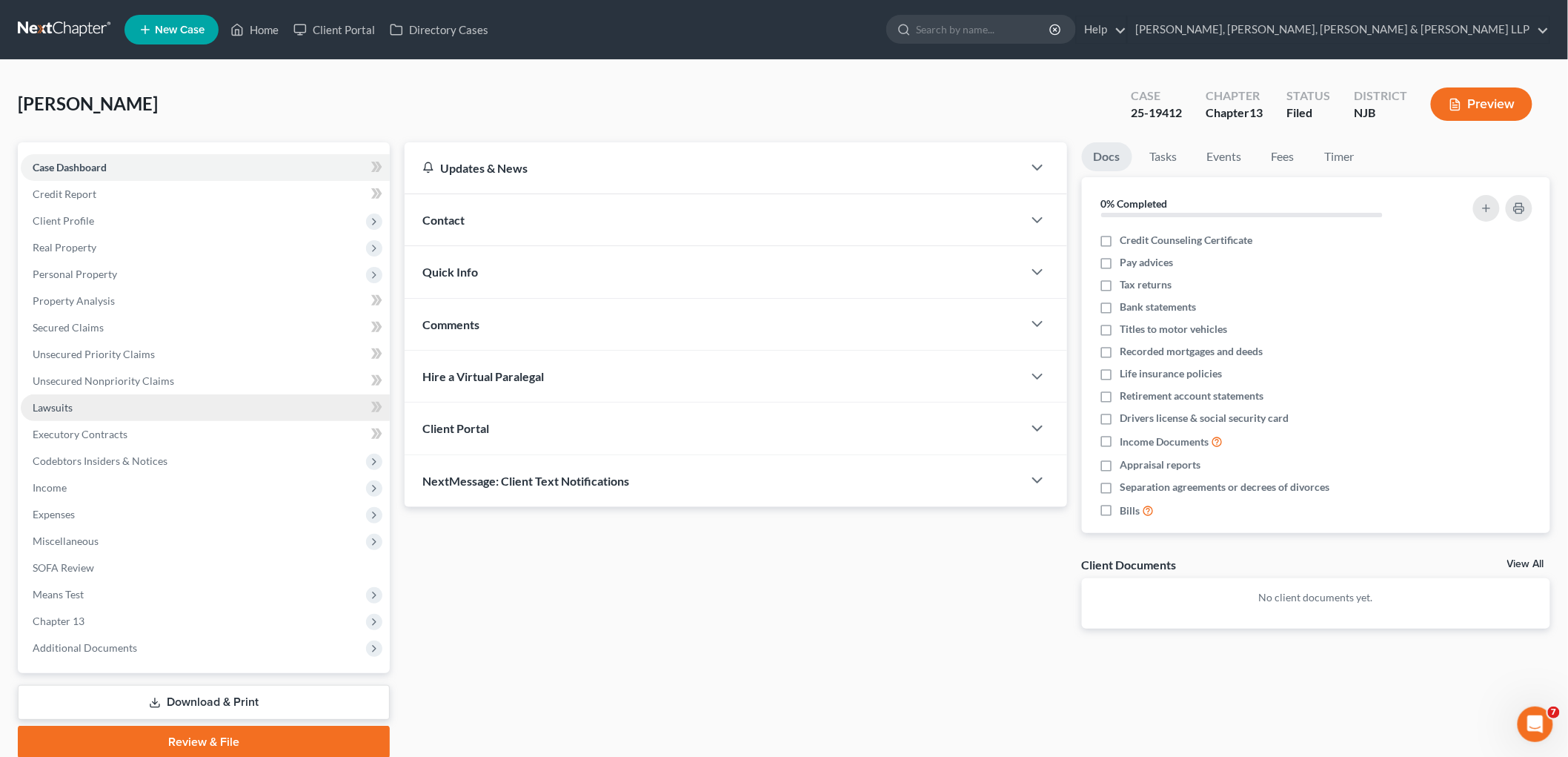
click at [55, 409] on span "Lawsuits" at bounding box center [52, 408] width 40 height 13
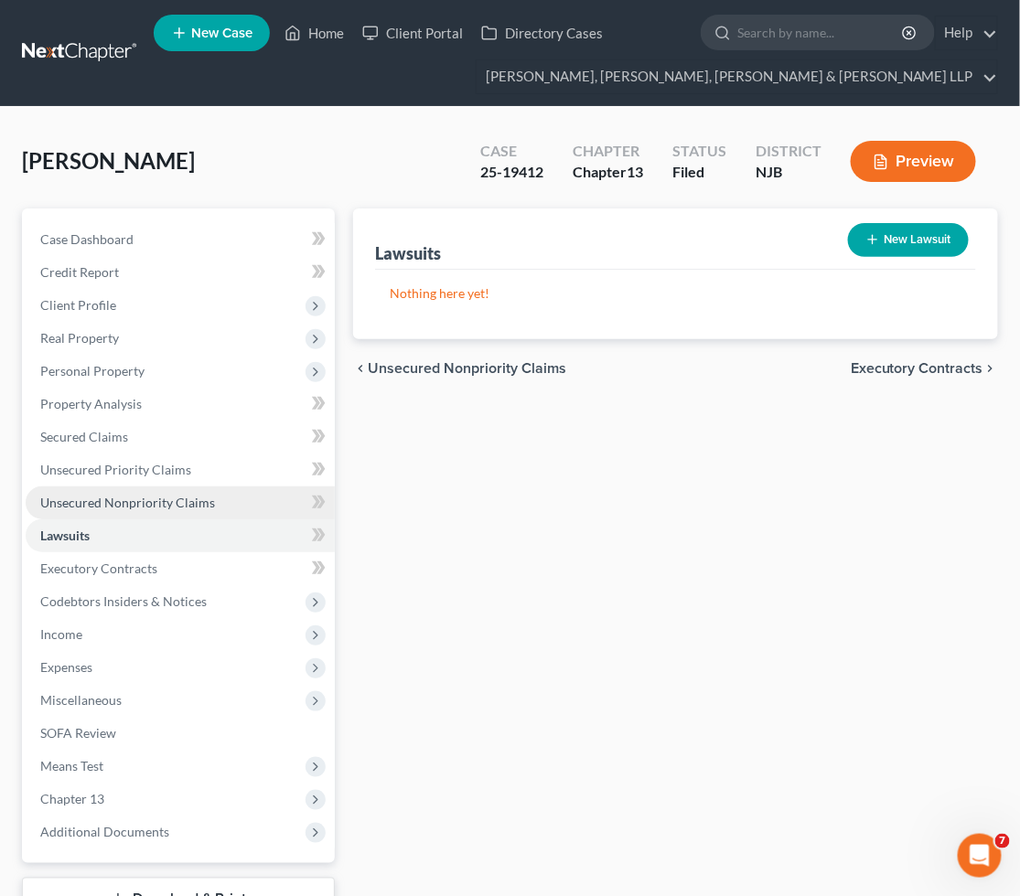
click at [107, 495] on span "Unsecured Nonpriority Claims" at bounding box center [127, 503] width 175 height 16
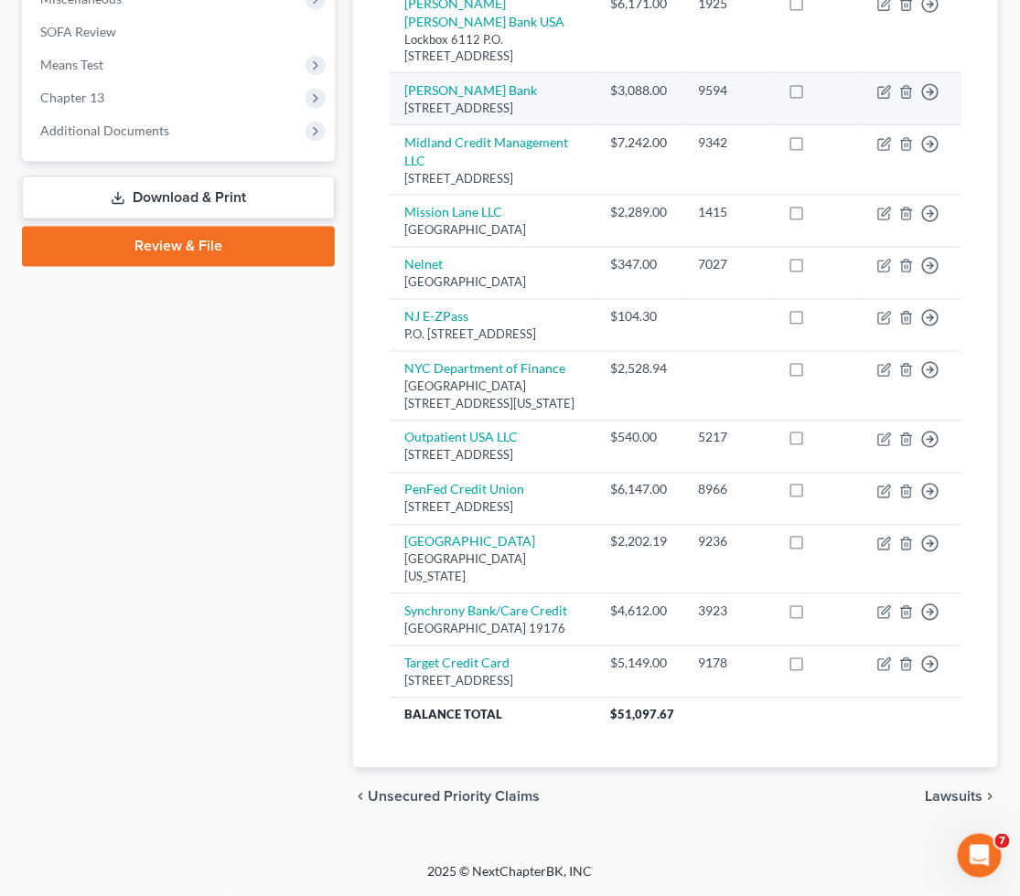
scroll to position [812, 0]
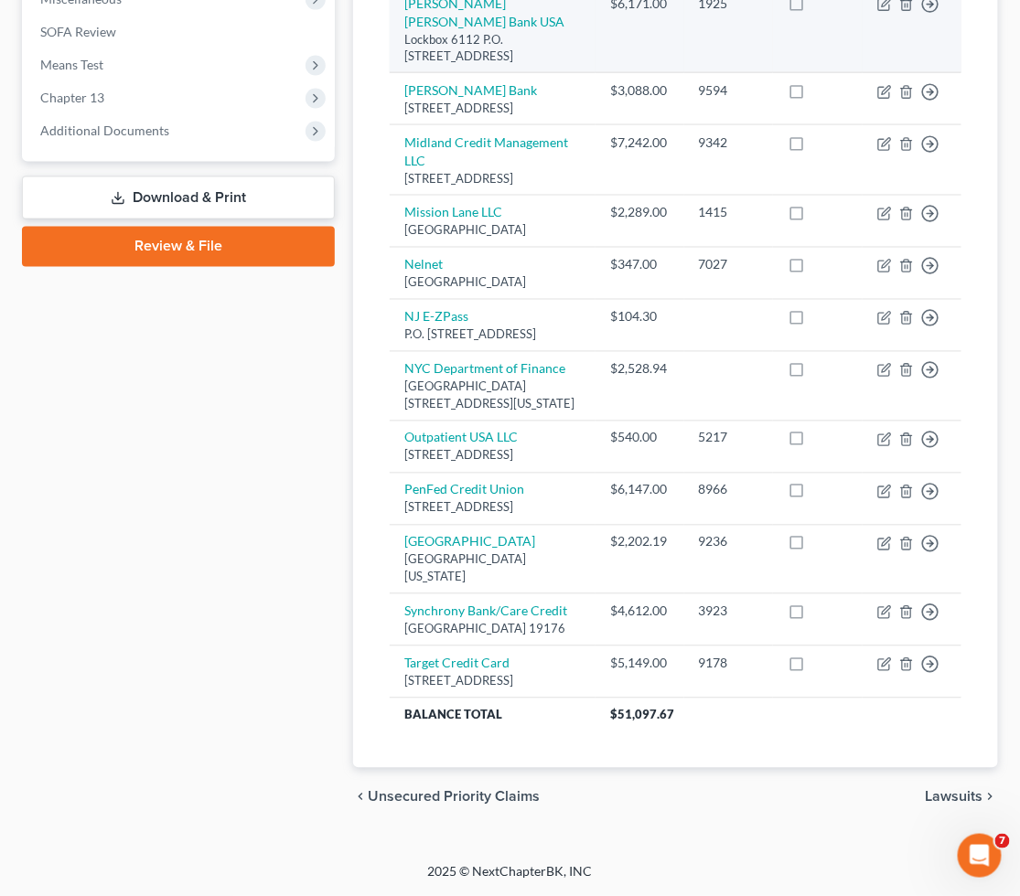
drag, startPoint x: 291, startPoint y: 211, endPoint x: 466, endPoint y: 19, distance: 260.2
click at [291, 211] on div "Case Dashboard Payments Invoices Payments Payments Credit Report Client Profile" at bounding box center [178, 167] width 331 height 1320
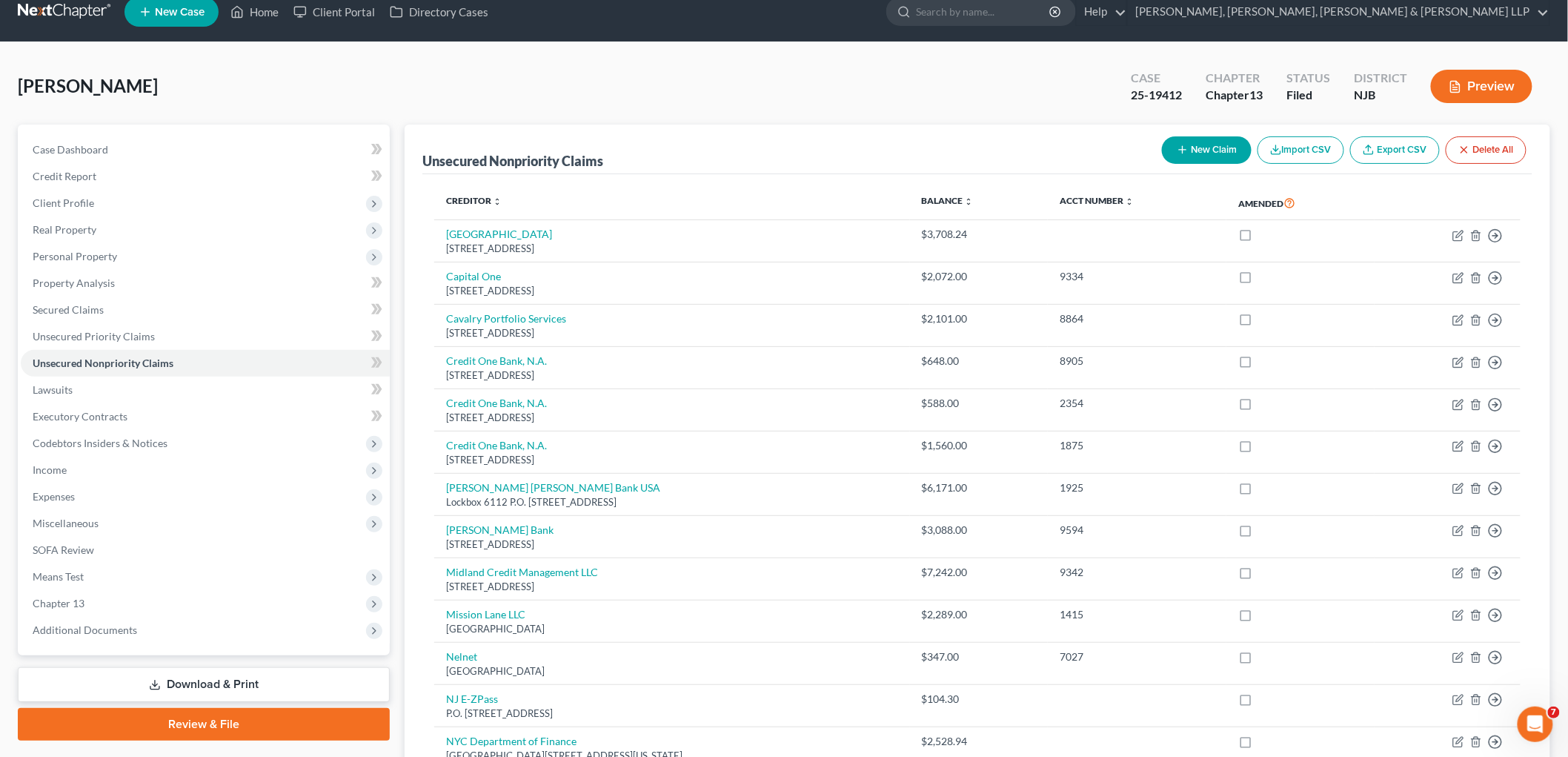
scroll to position [0, 0]
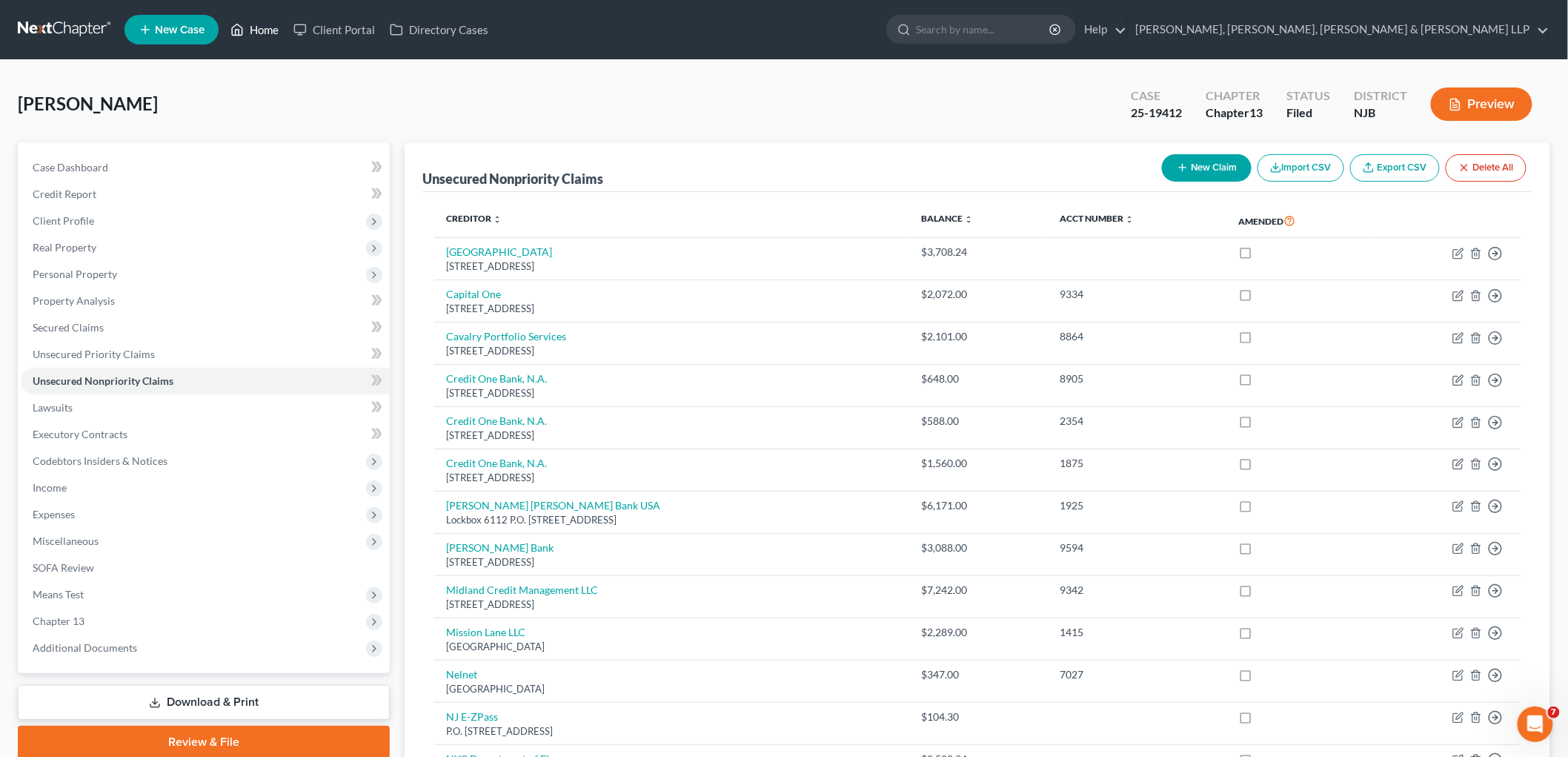
click at [234, 26] on icon at bounding box center [237, 30] width 11 height 11
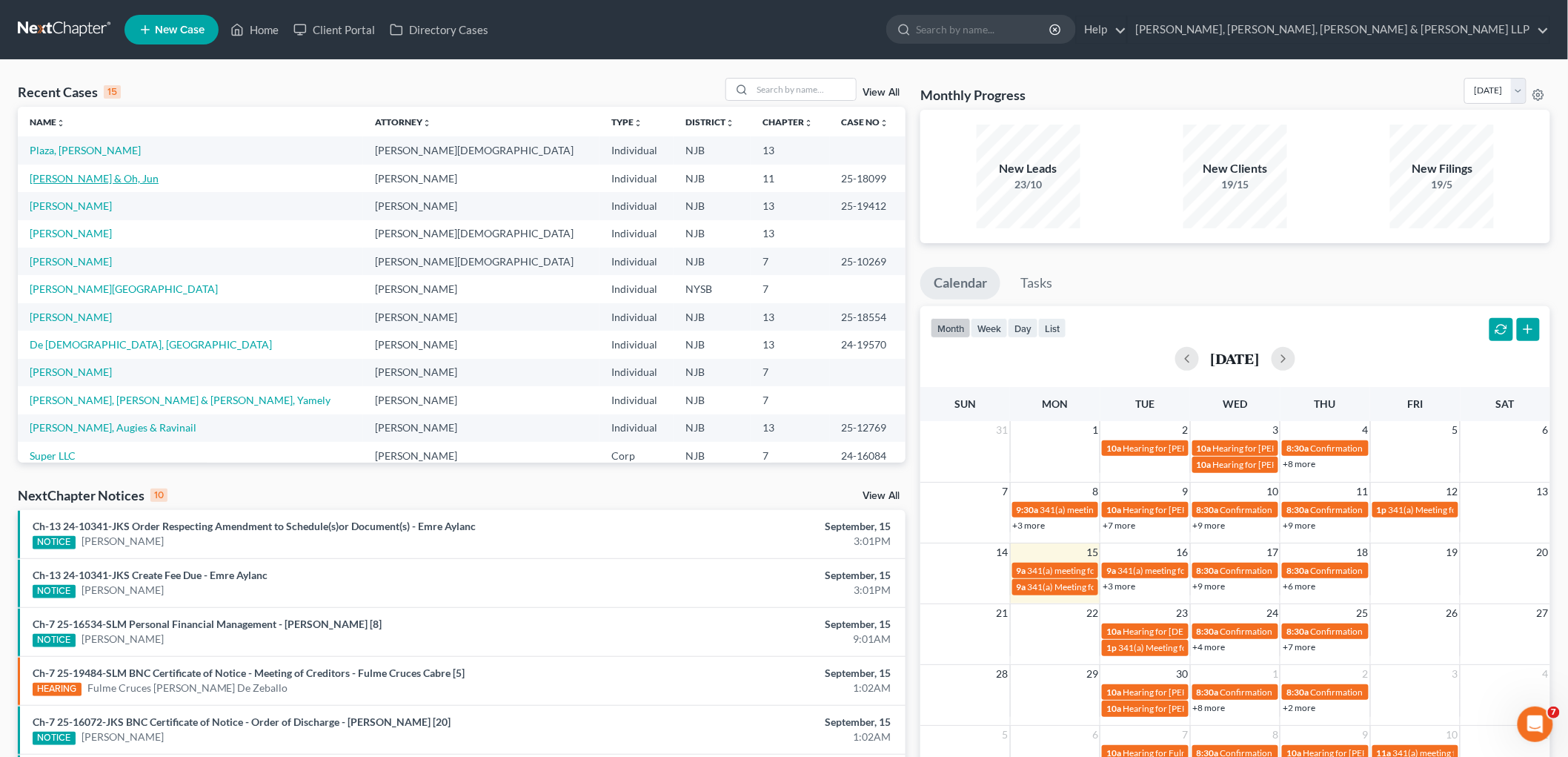
click at [104, 177] on link "[PERSON_NAME] & Oh, Jun" at bounding box center [94, 178] width 129 height 13
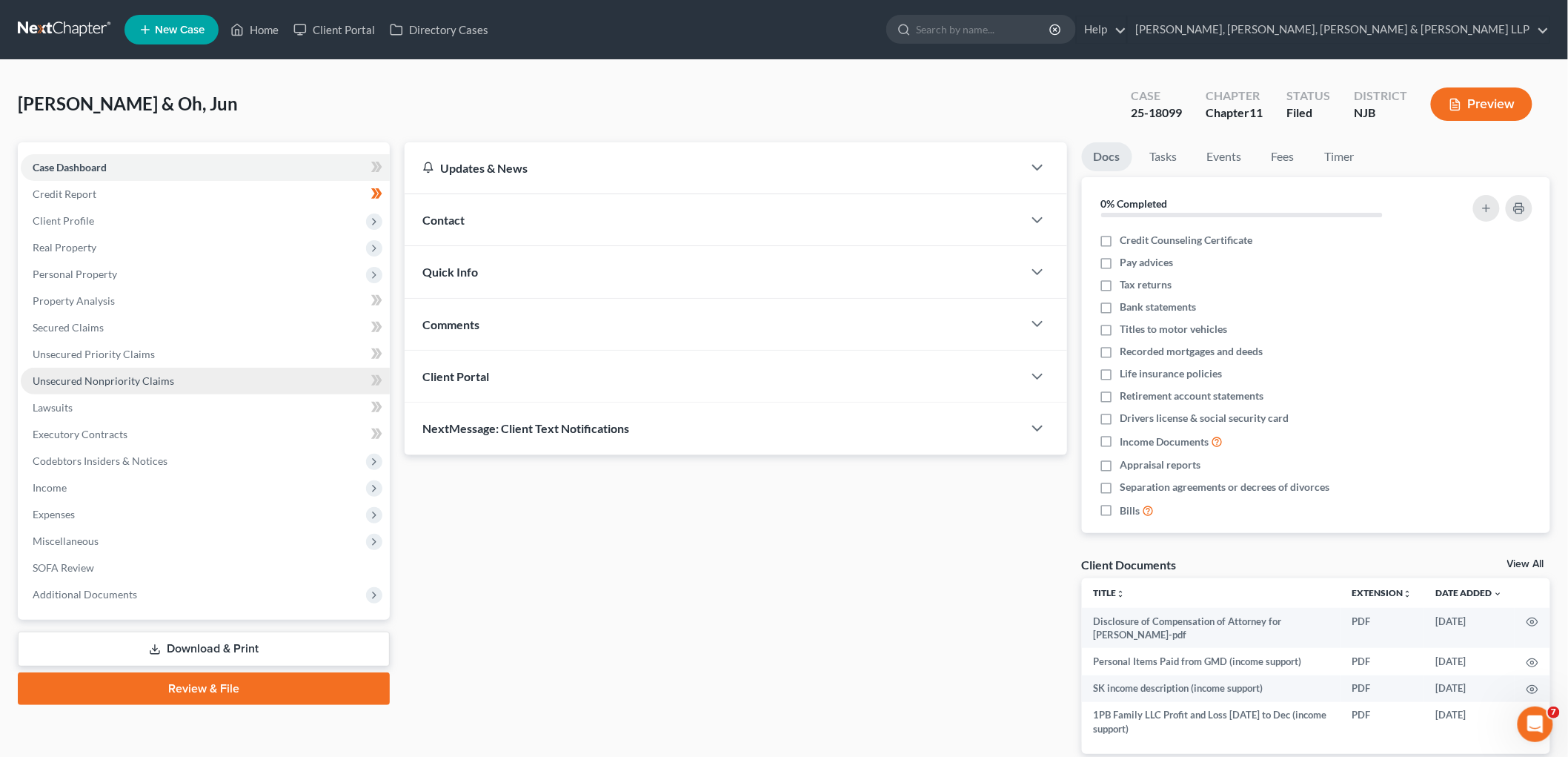
click at [91, 382] on span "Unsecured Nonpriority Claims" at bounding box center [103, 381] width 142 height 13
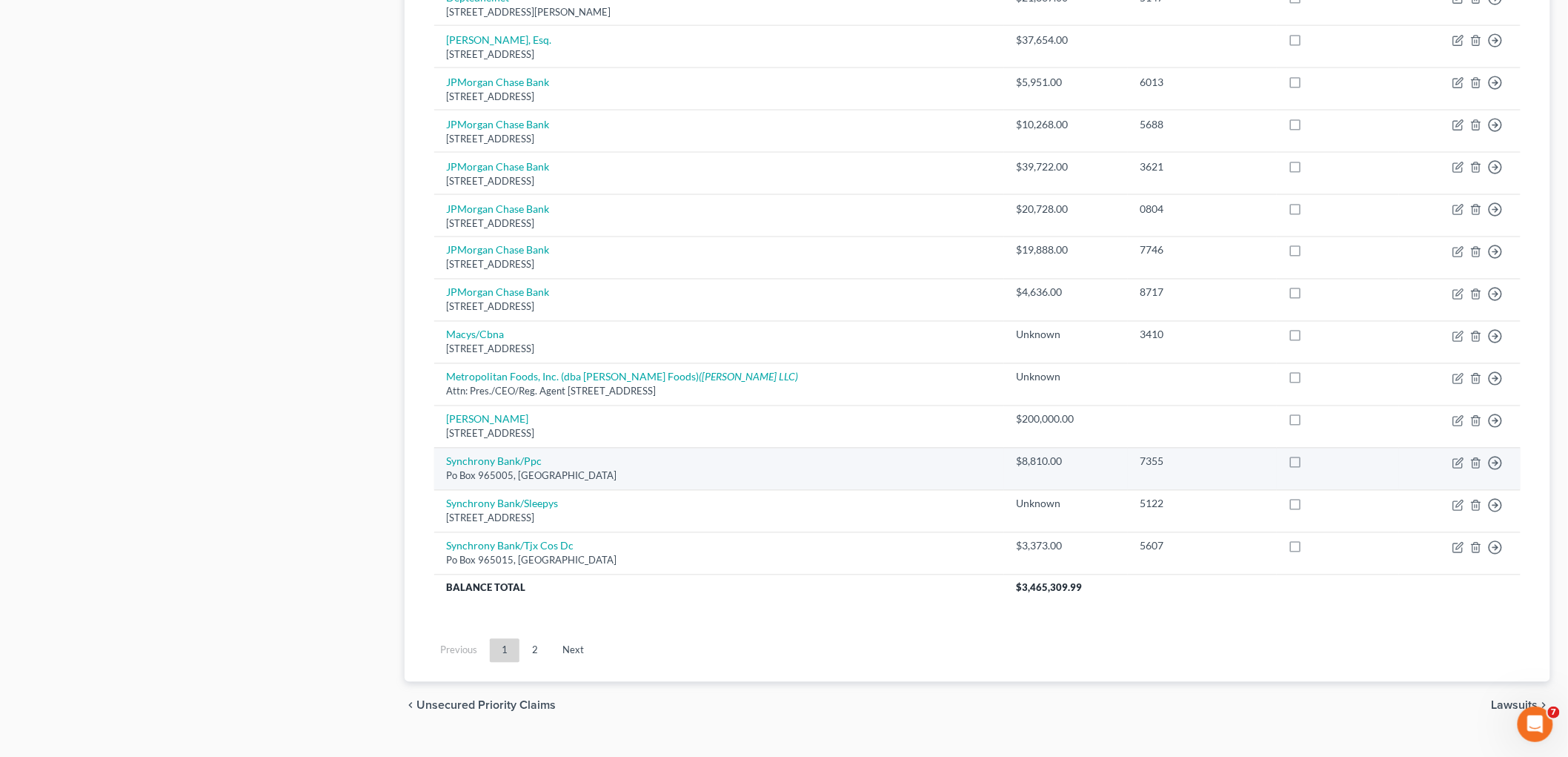
scroll to position [960, 0]
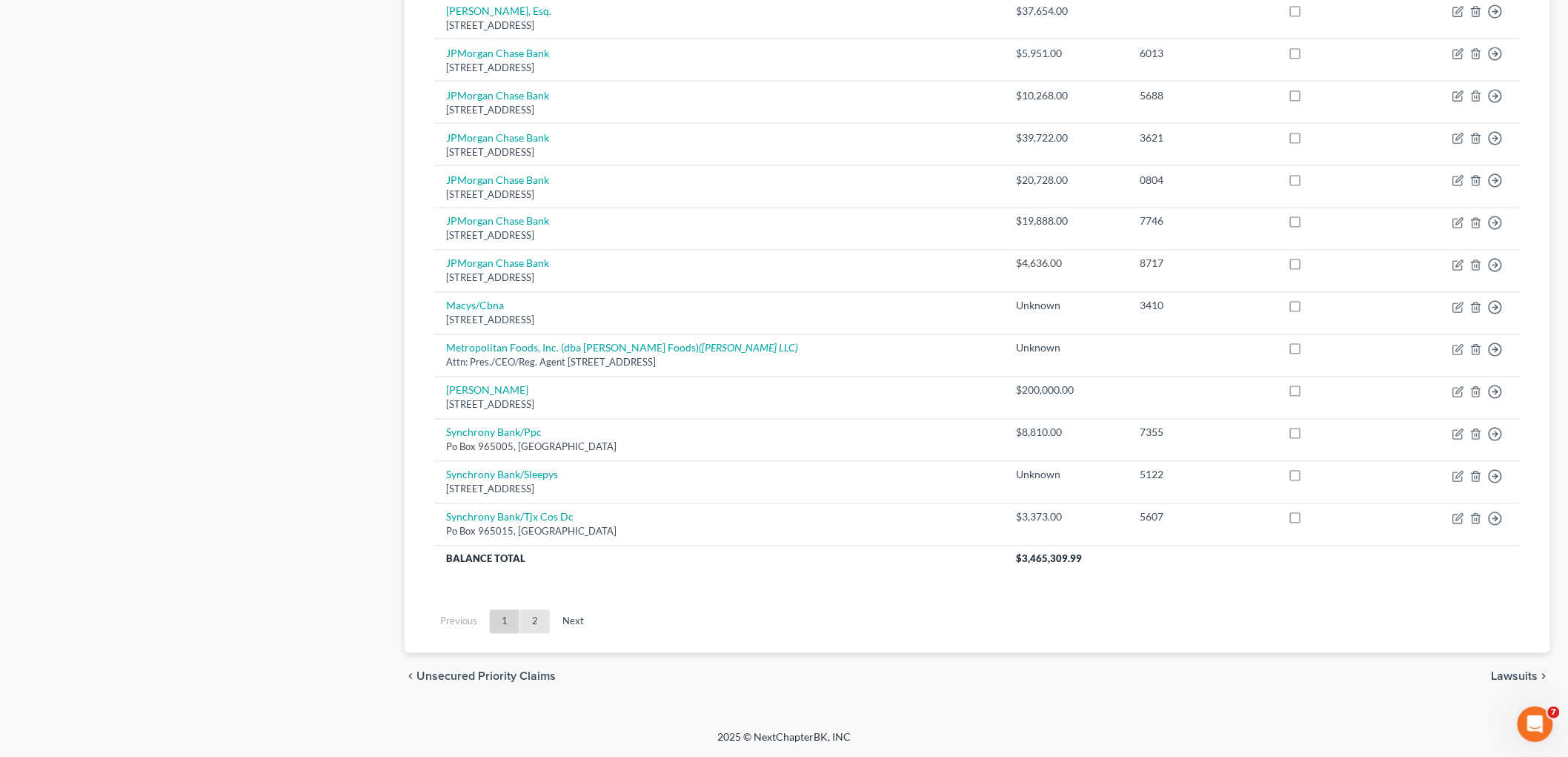
click at [538, 618] on link "2" at bounding box center [535, 622] width 30 height 24
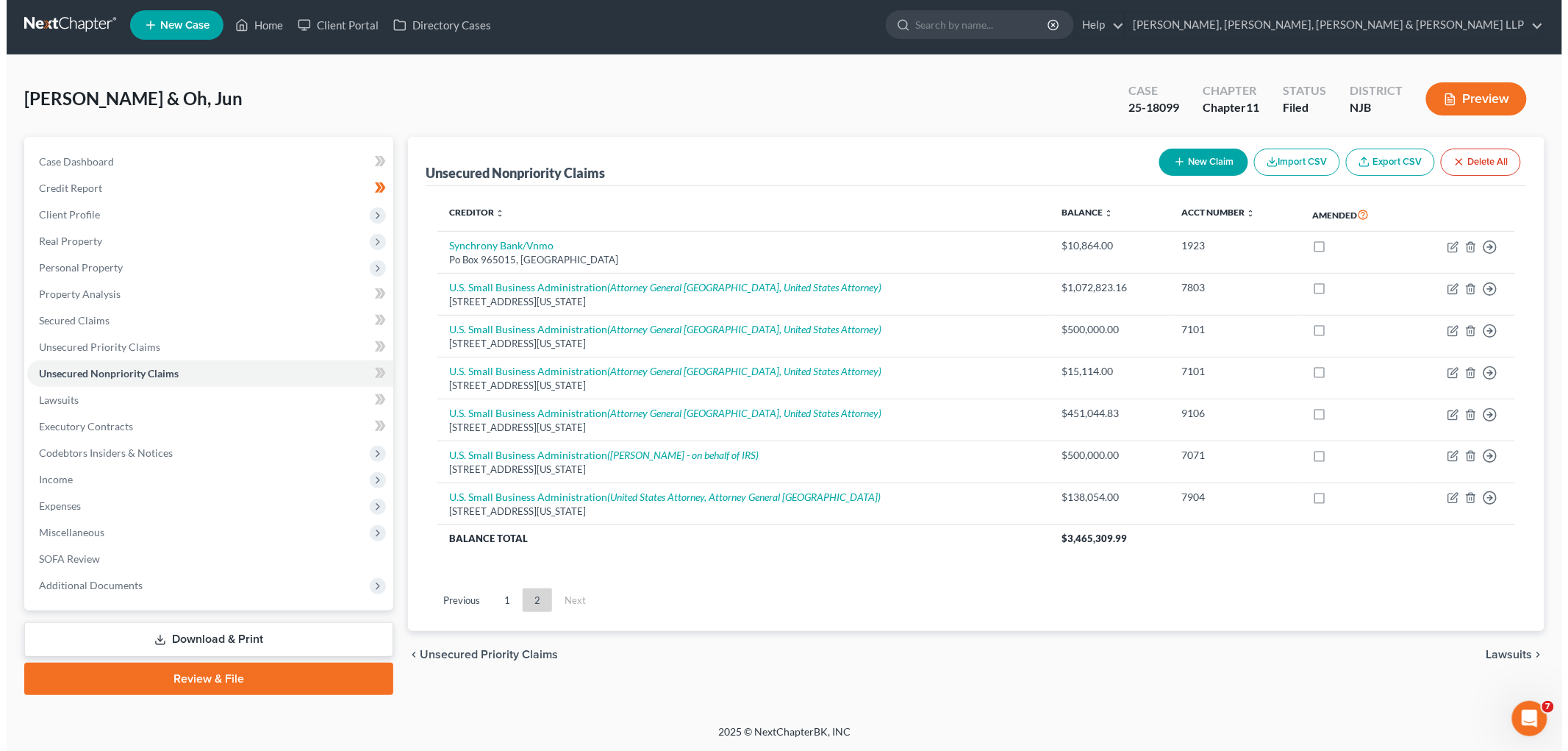
scroll to position [3, 0]
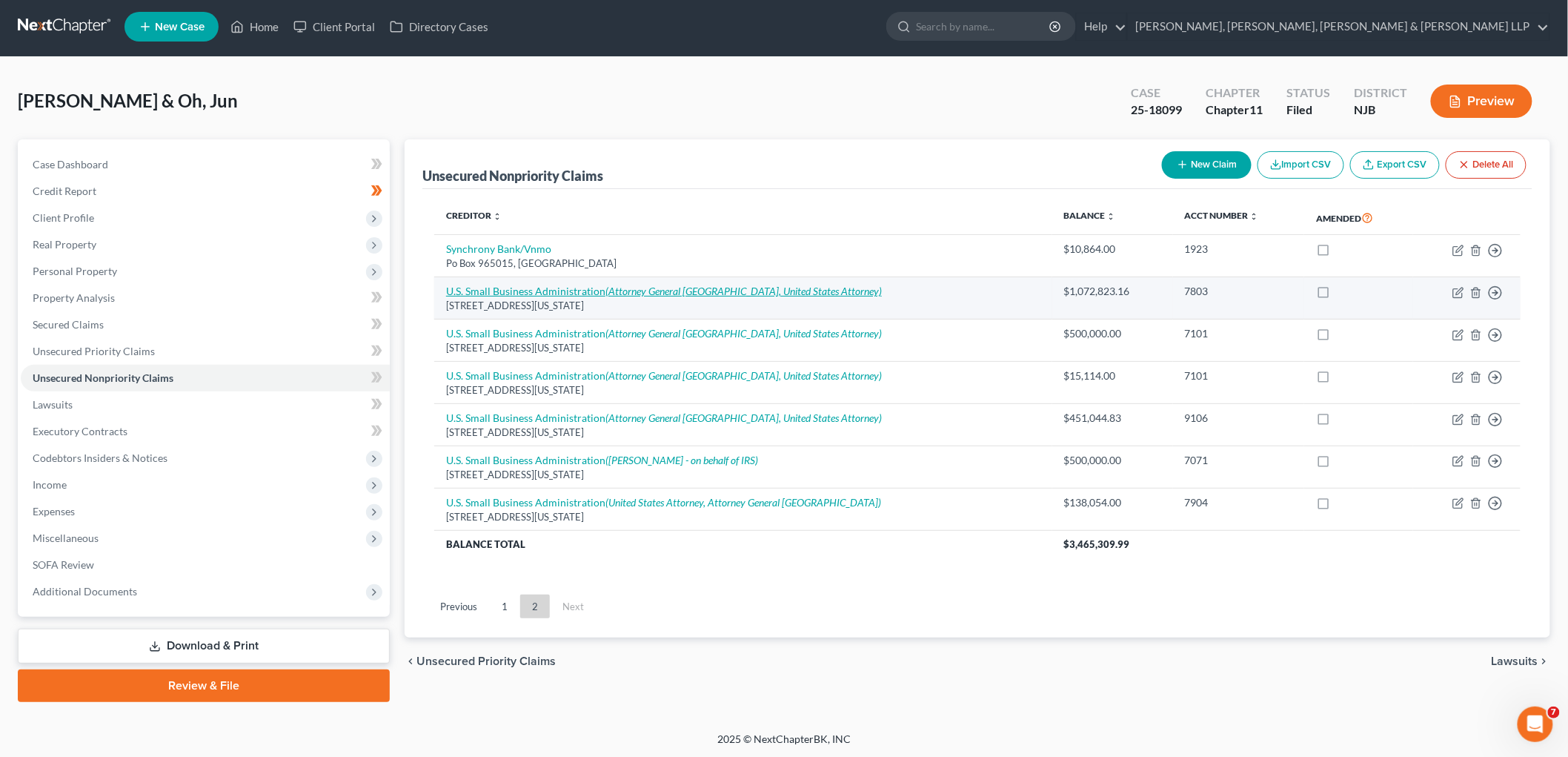
click at [787, 287] on icon "(Attorney General [GEOGRAPHIC_DATA], United States Attorney)" at bounding box center [743, 291] width 276 height 13
select select "8"
select select "2"
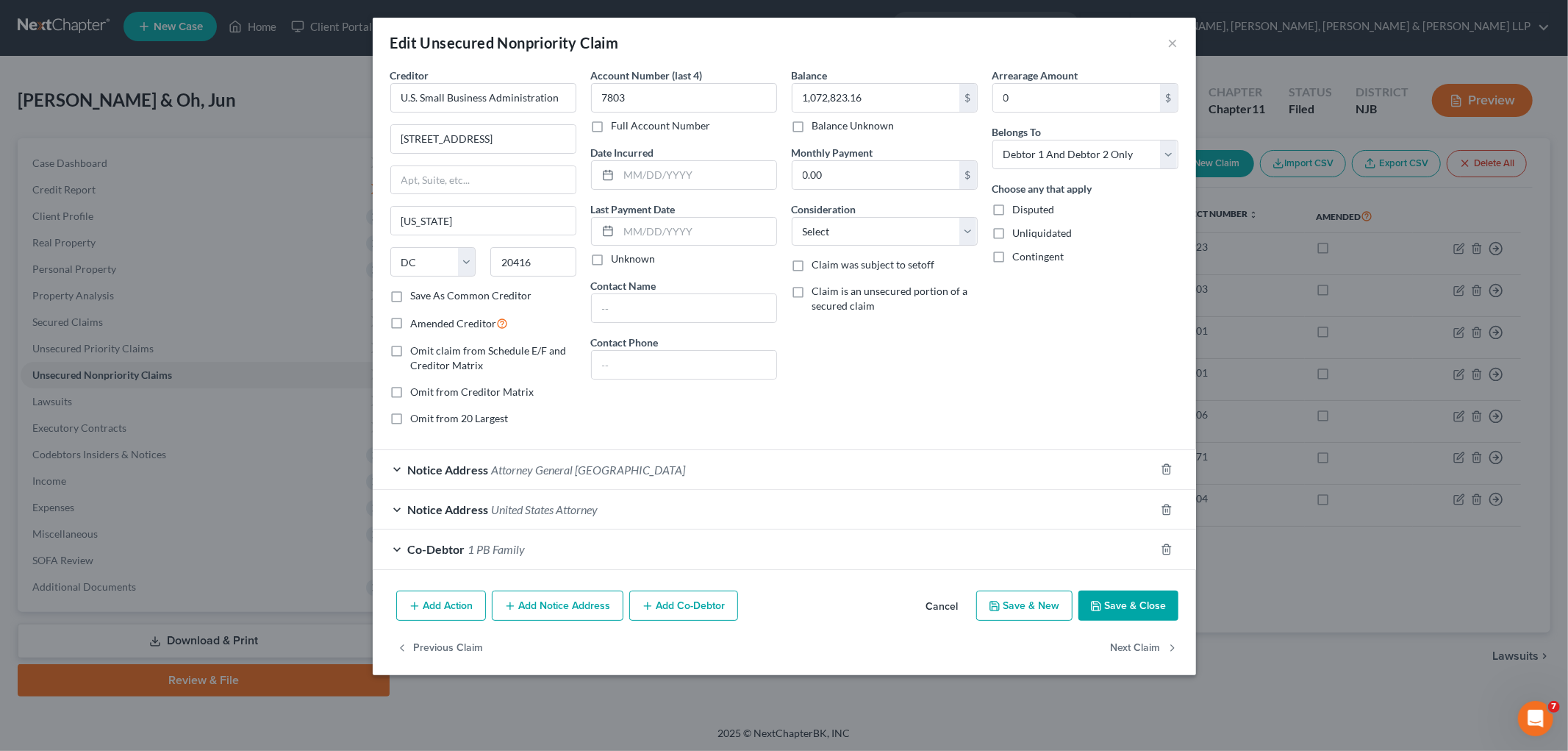
click at [651, 547] on div "Co-Debtor 1 PB Family" at bounding box center [764, 548] width 782 height 39
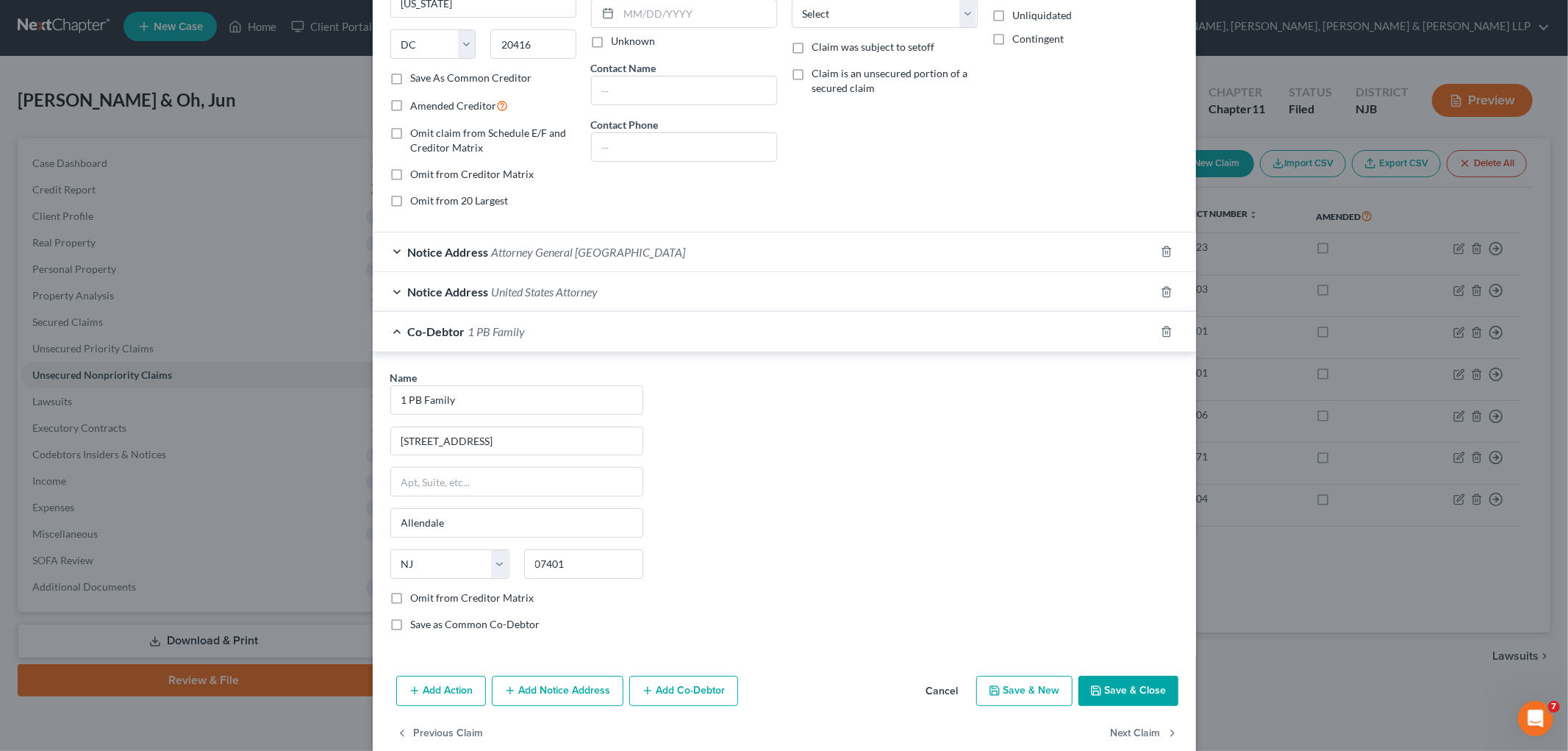
scroll to position [246, 0]
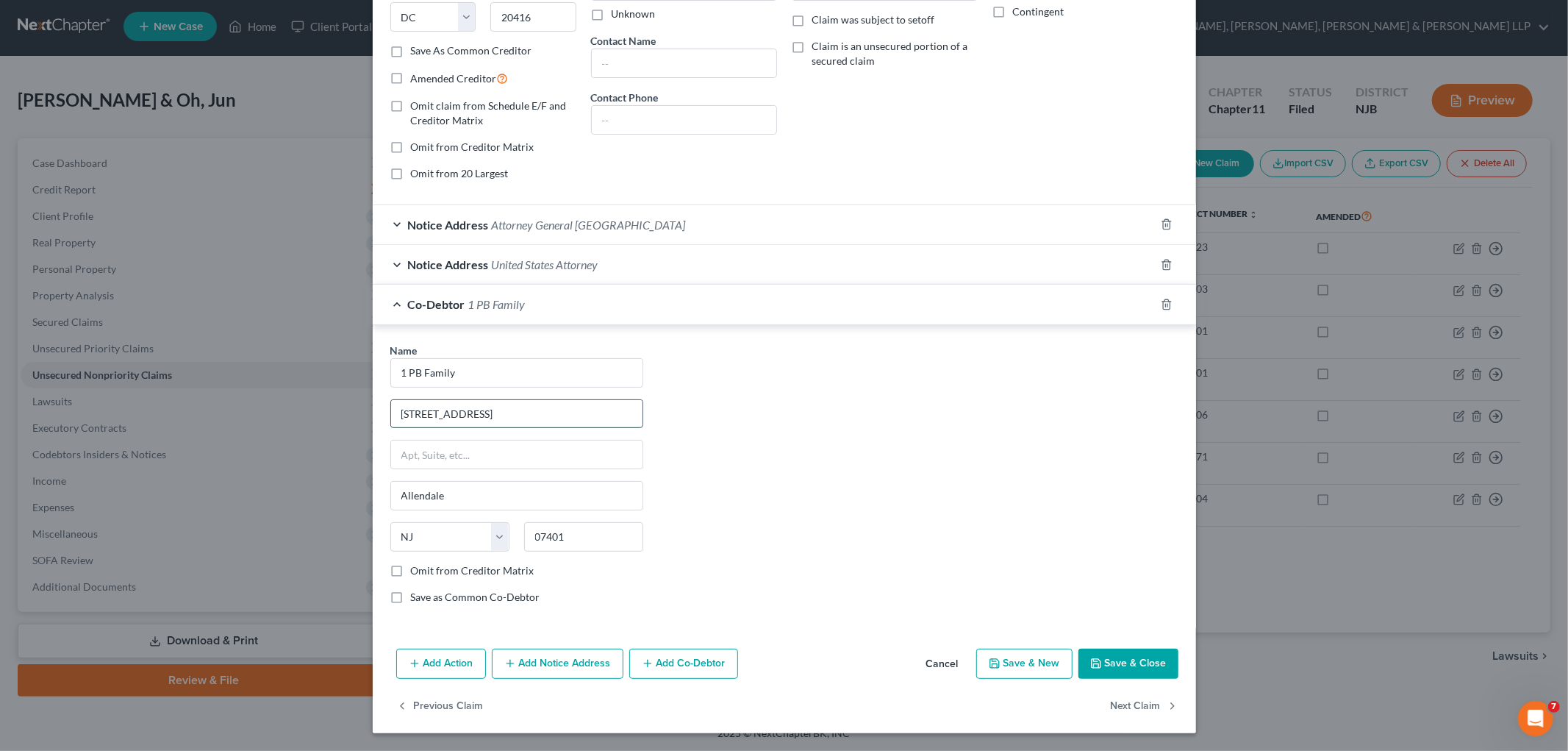
click at [534, 410] on input "[STREET_ADDRESS]" at bounding box center [517, 413] width 252 height 28
type input "[STREET_ADDRESS]"
click at [728, 482] on div "Name * 1 PB Family [GEOGRAPHIC_DATA] [GEOGRAPHIC_DATA] [US_STATE] AK AR AZ CA C…" at bounding box center [784, 479] width 803 height 273
click at [734, 312] on div "Co-Debtor 1 PB Family" at bounding box center [764, 304] width 782 height 39
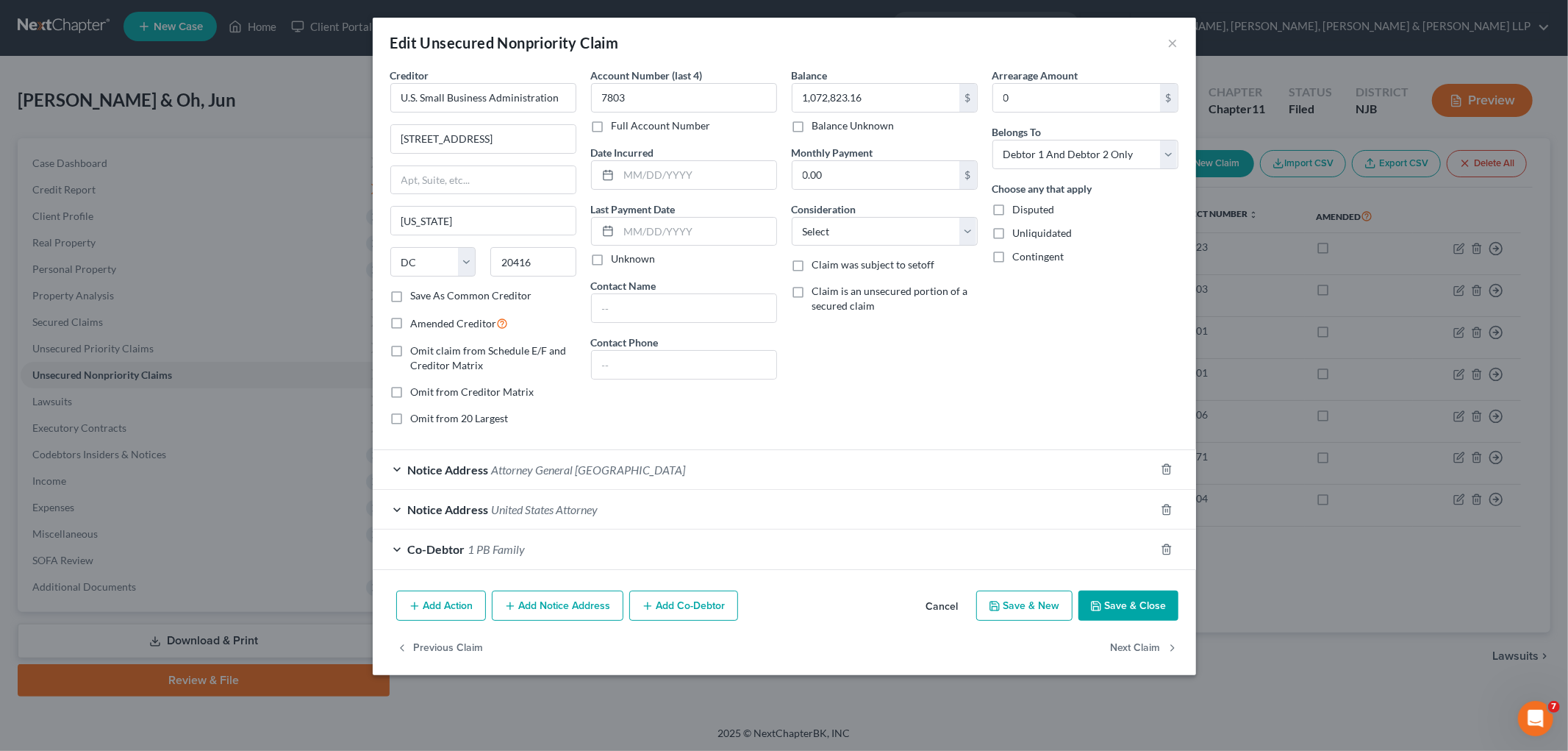
scroll to position [0, 0]
click at [649, 511] on div "Notice Address United States Attorney" at bounding box center [764, 509] width 782 height 39
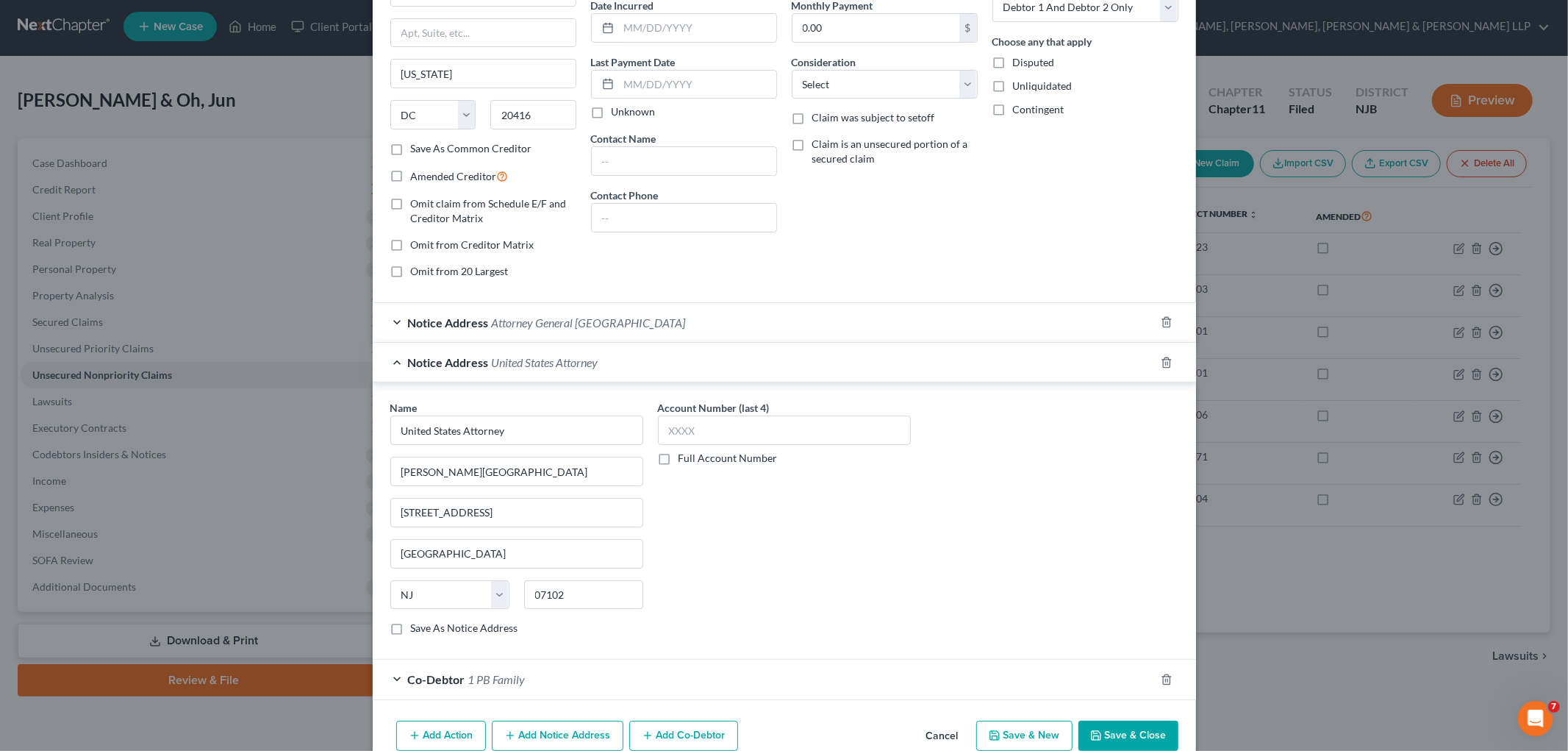
scroll to position [163, 0]
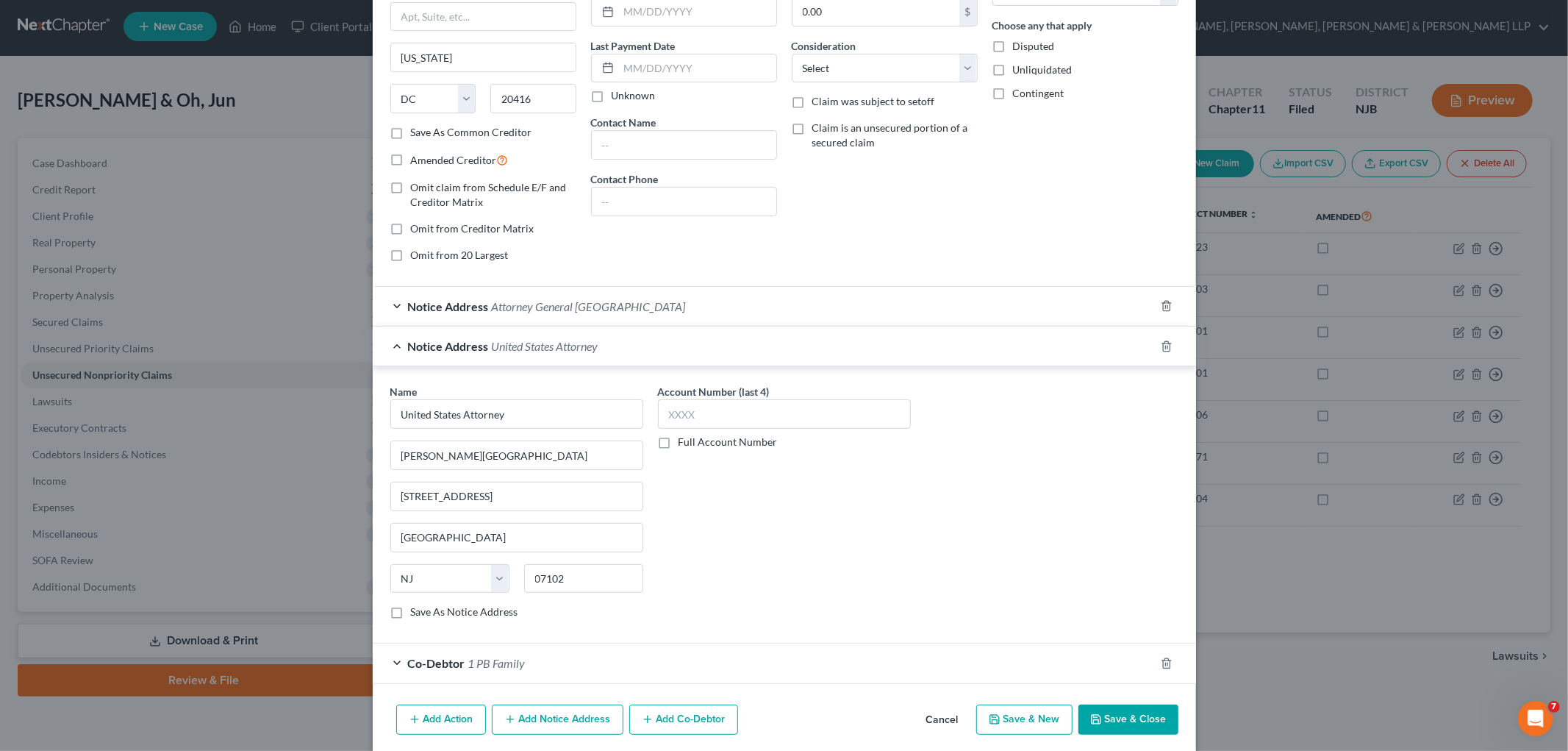
click at [663, 353] on div "Notice Address United States Attorney" at bounding box center [764, 346] width 782 height 39
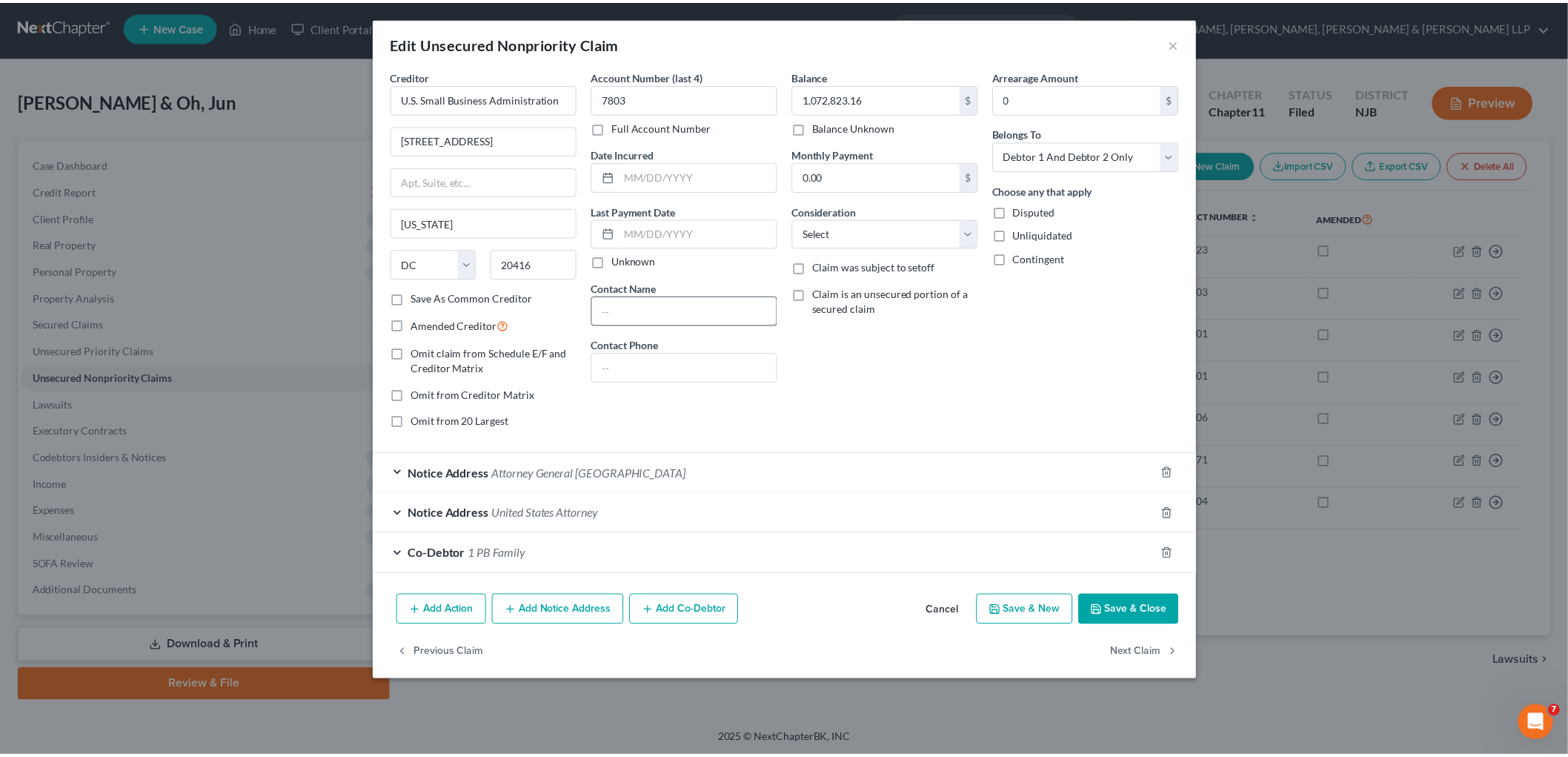
scroll to position [0, 0]
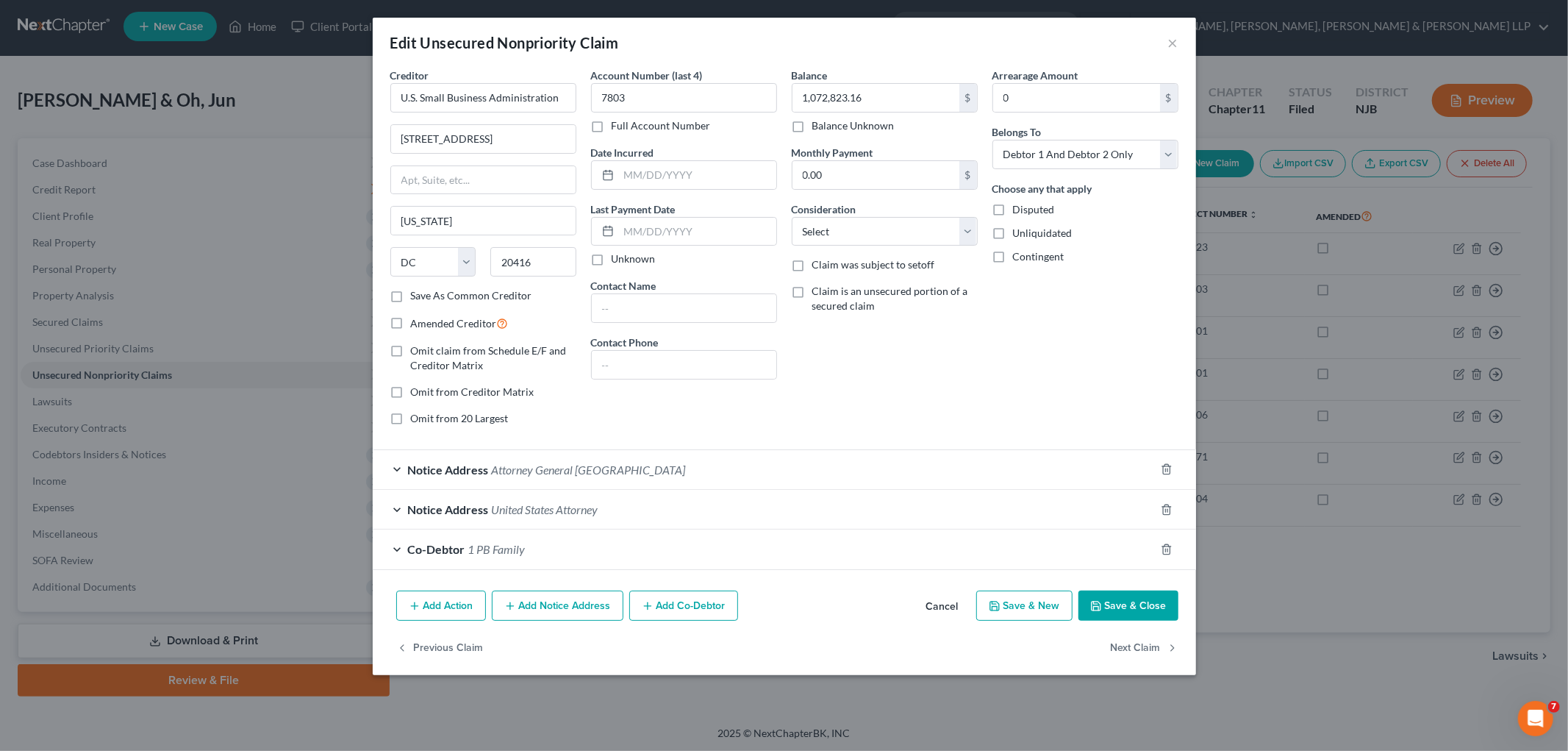
click at [819, 608] on button "Cancel" at bounding box center [943, 606] width 56 height 30
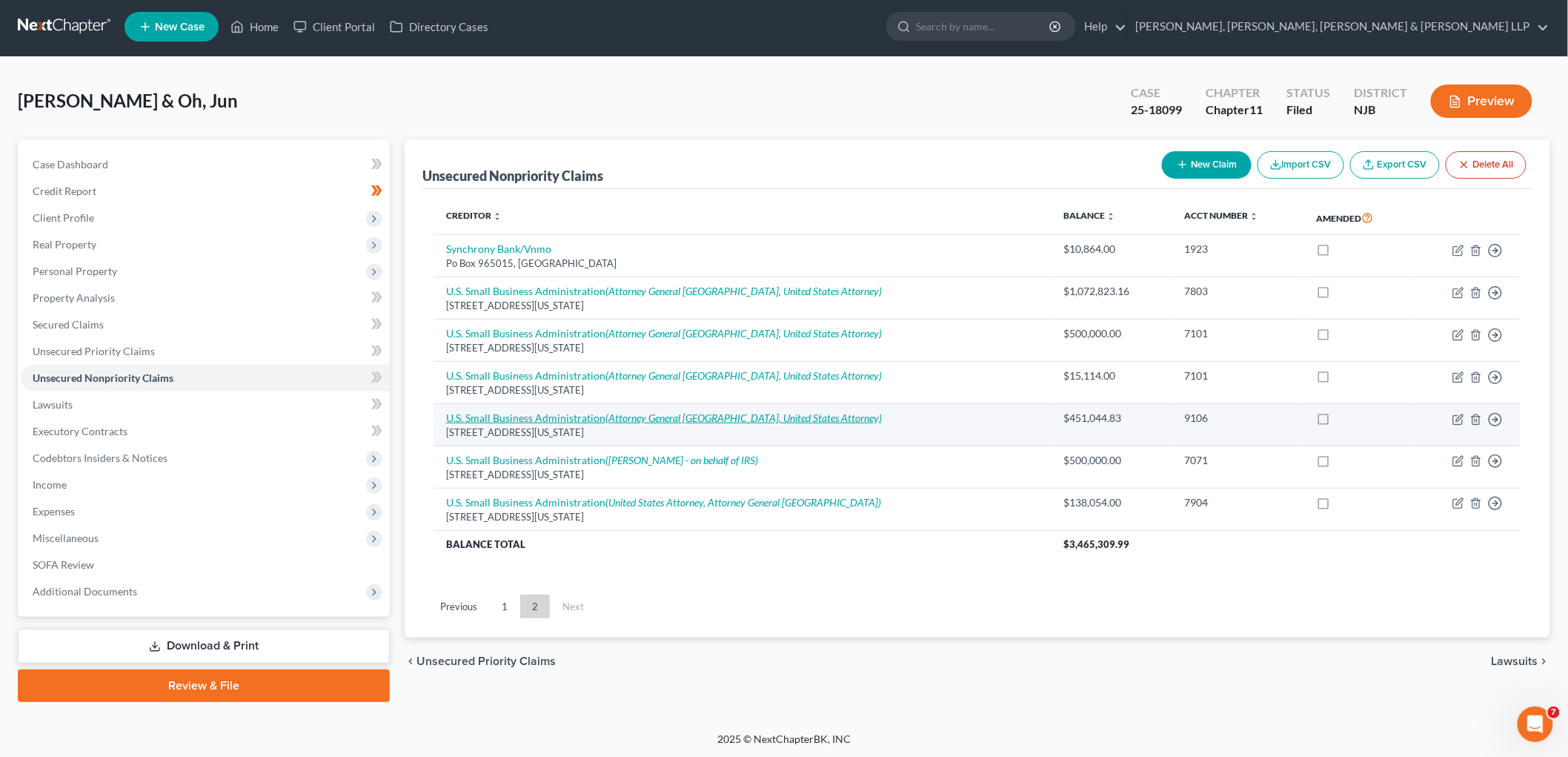
click at [689, 418] on icon "(Attorney General [GEOGRAPHIC_DATA], United States Attorney)" at bounding box center [743, 418] width 276 height 13
select select "8"
select select "2"
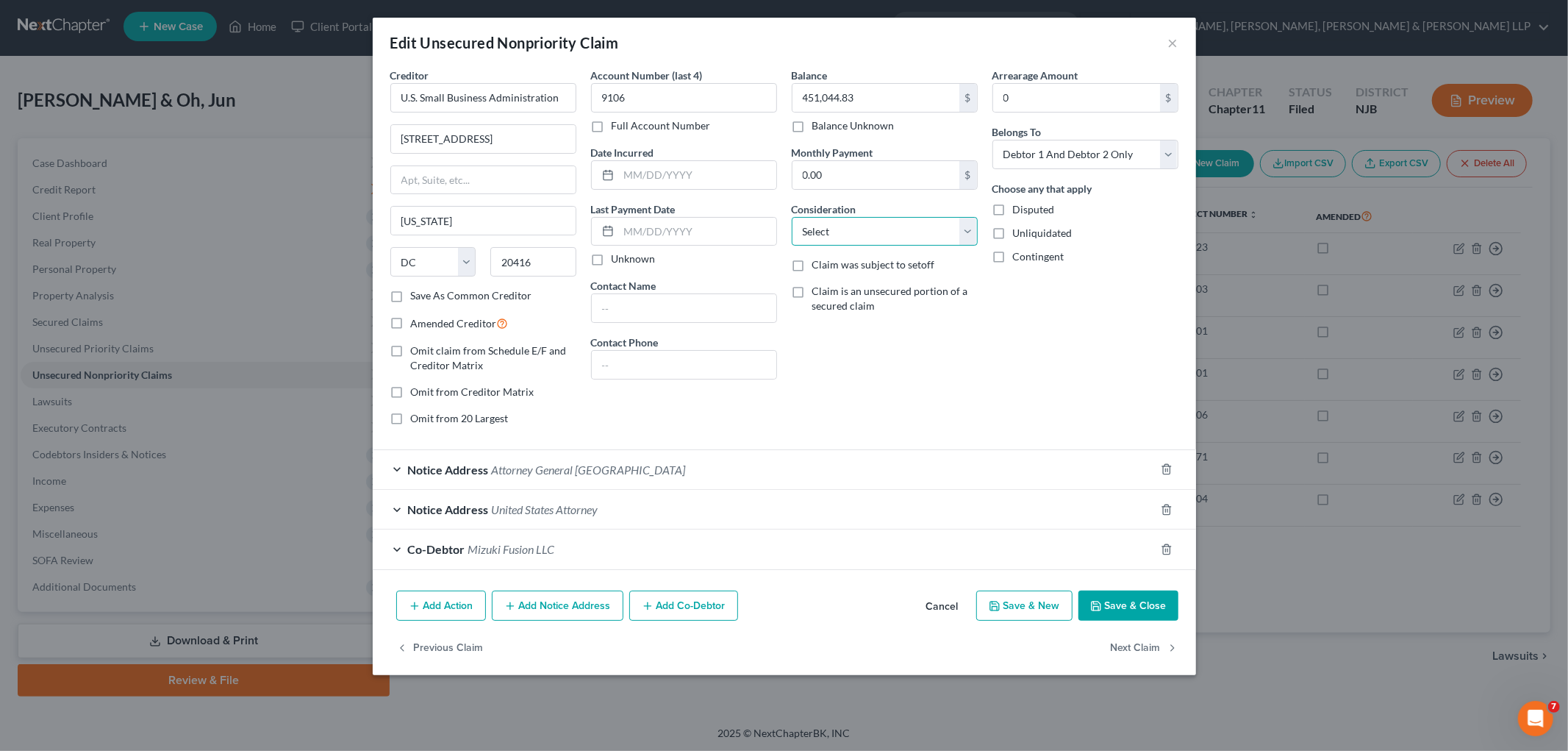
click at [819, 233] on select "Select Cable / Satellite Services Collection Agency Credit Card Debt Debt Couns…" at bounding box center [884, 232] width 186 height 30
select select "10"
click at [792, 217] on select "Select Cable / Satellite Services Collection Agency Credit Card Debt Debt Couns…" at bounding box center [884, 232] width 186 height 30
click at [819, 606] on button "Save & Close" at bounding box center [1128, 605] width 100 height 31
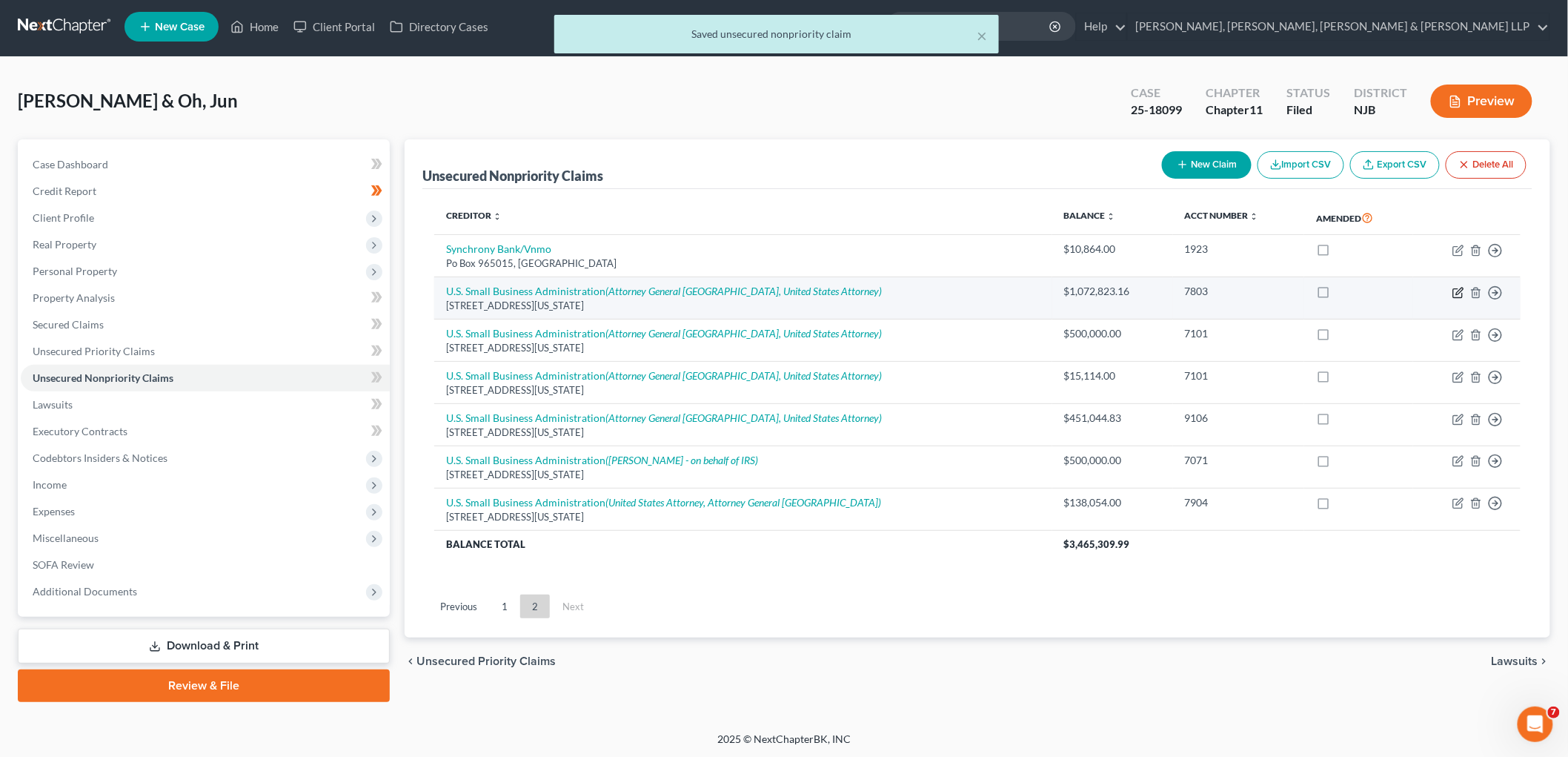
click at [826, 290] on icon "button" at bounding box center [1458, 293] width 12 height 12
select select "8"
select select "2"
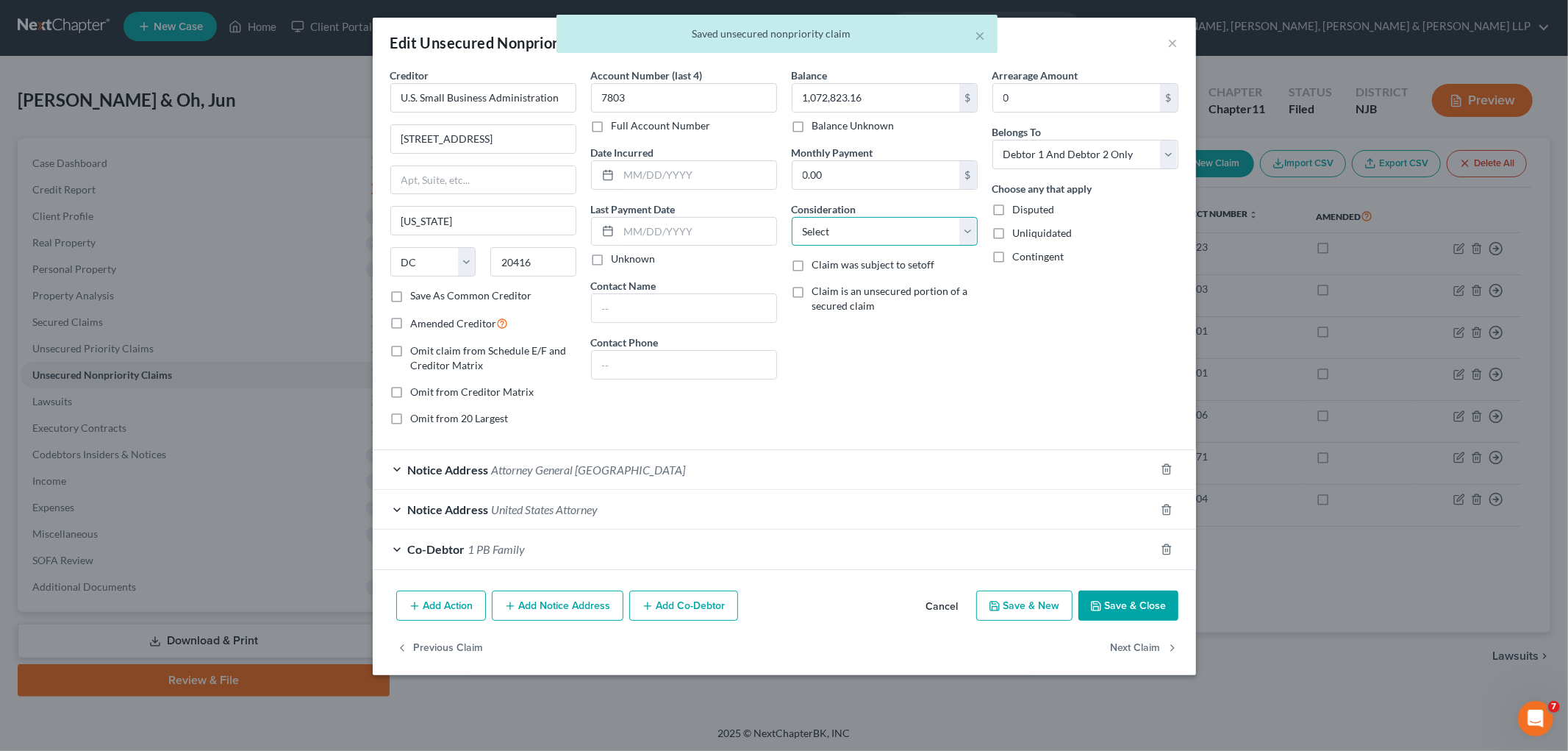
click at [819, 236] on select "Select Cable / Satellite Services Collection Agency Credit Card Debt Debt Couns…" at bounding box center [884, 232] width 186 height 30
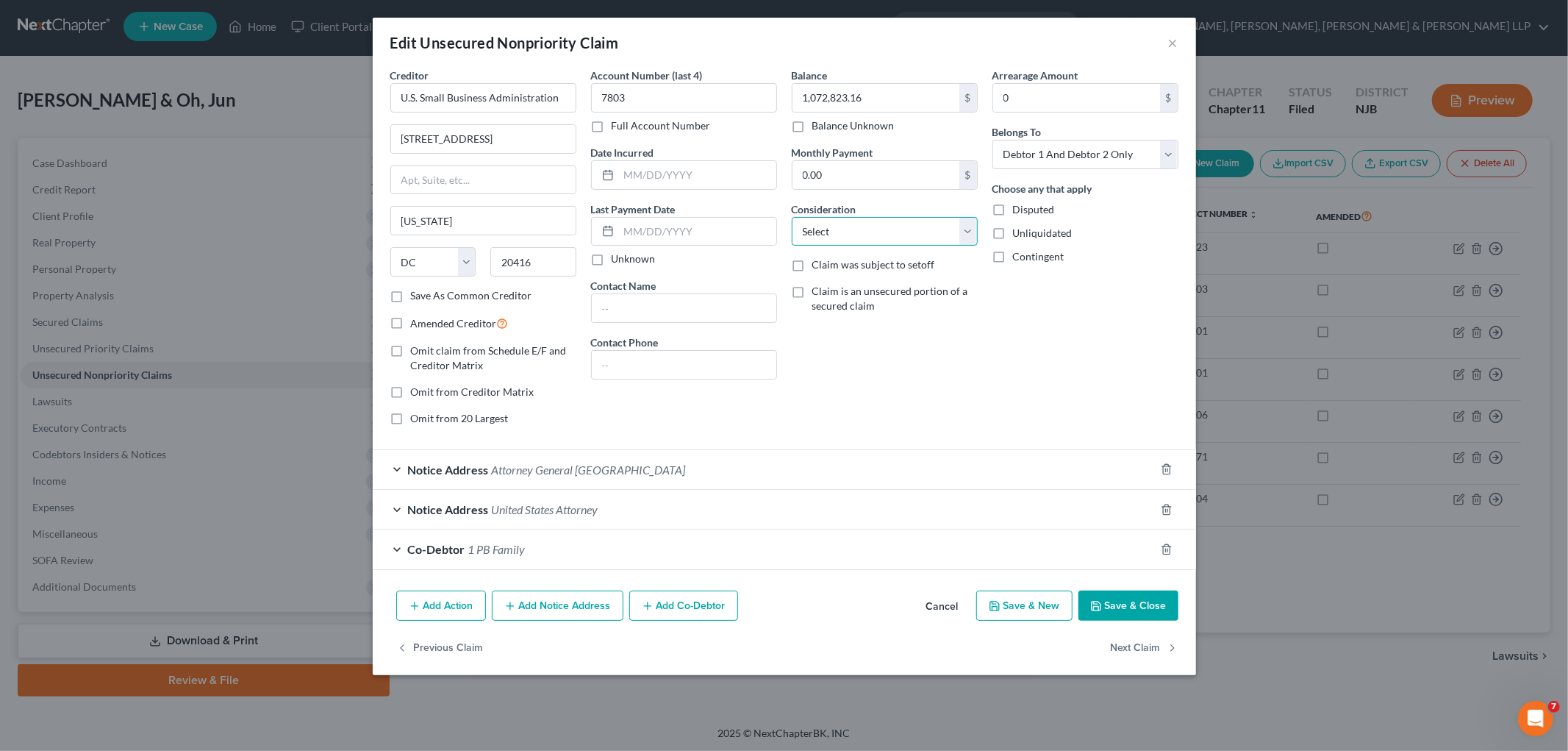
select select "10"
click at [792, 217] on select "Select Cable / Satellite Services Collection Agency Credit Card Debt Debt Couns…" at bounding box center [884, 232] width 186 height 30
click at [819, 379] on div "Balance 1,072,823.16 $ Balance Unknown Balance Undetermined 1,072,823.16 $ Bala…" at bounding box center [885, 252] width 201 height 370
click at [819, 608] on button "Save & Close" at bounding box center [1128, 605] width 100 height 31
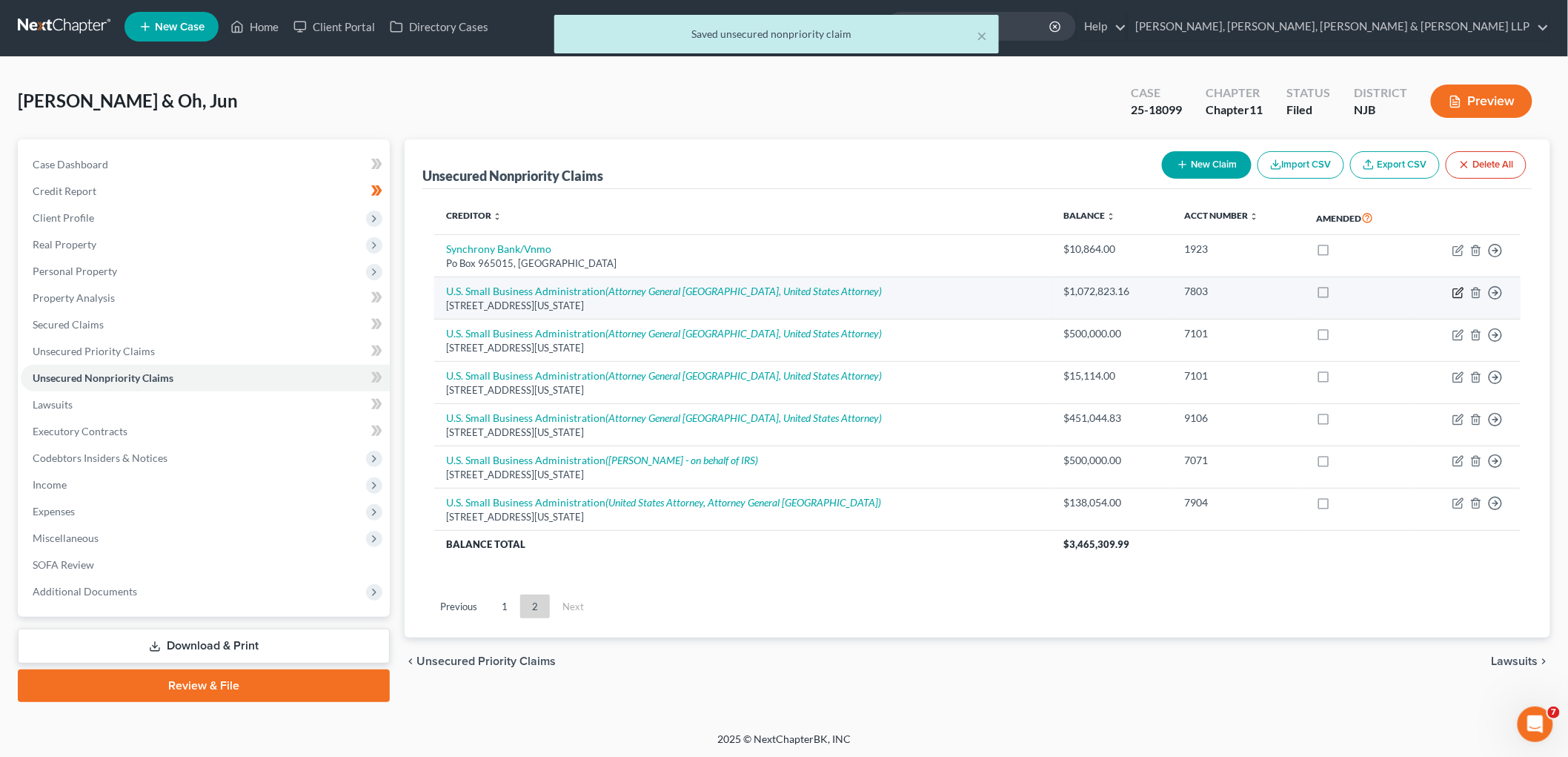
click at [826, 293] on icon "button" at bounding box center [1458, 293] width 12 height 12
select select "8"
select select "10"
select select "2"
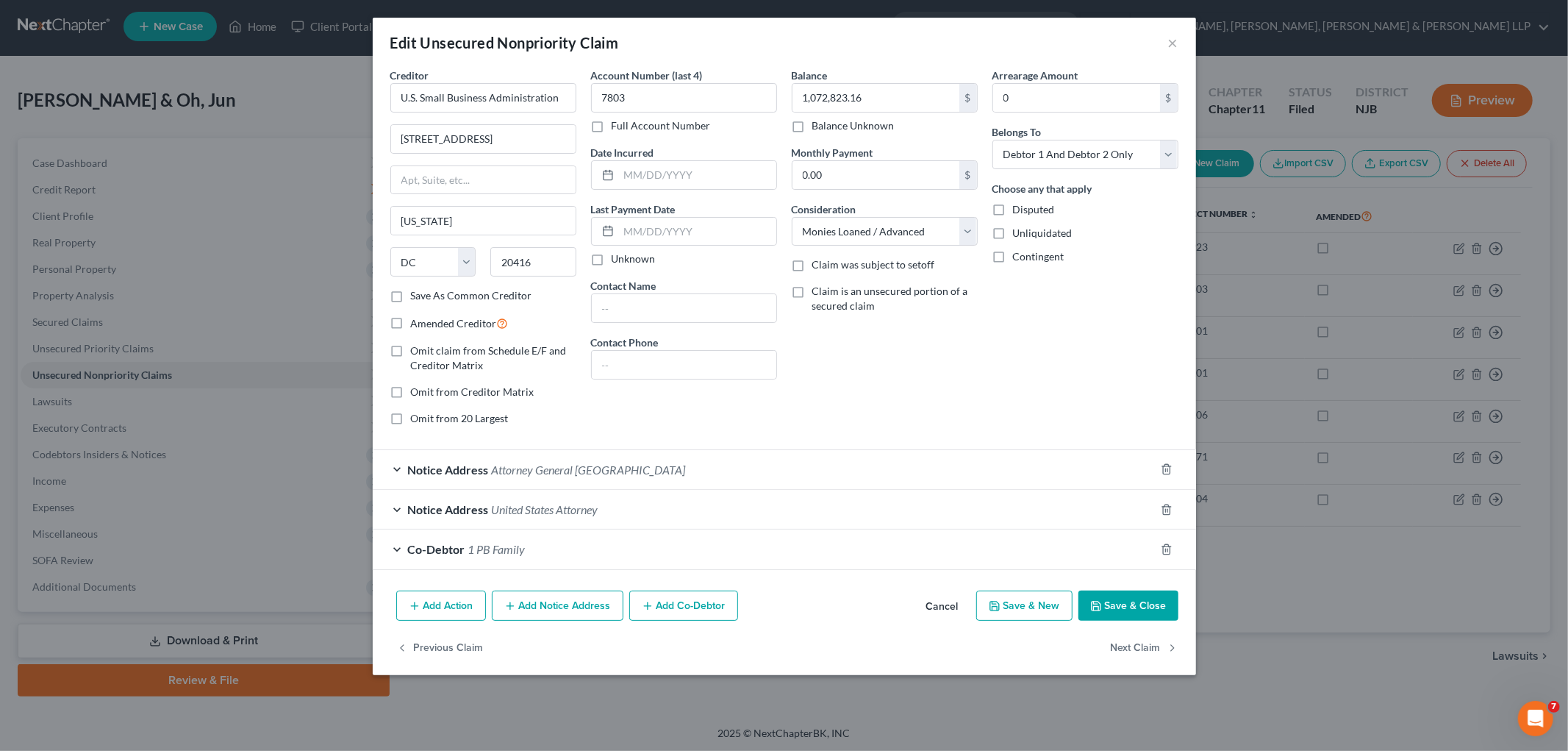
click at [819, 603] on button "Save & Close" at bounding box center [1128, 605] width 100 height 31
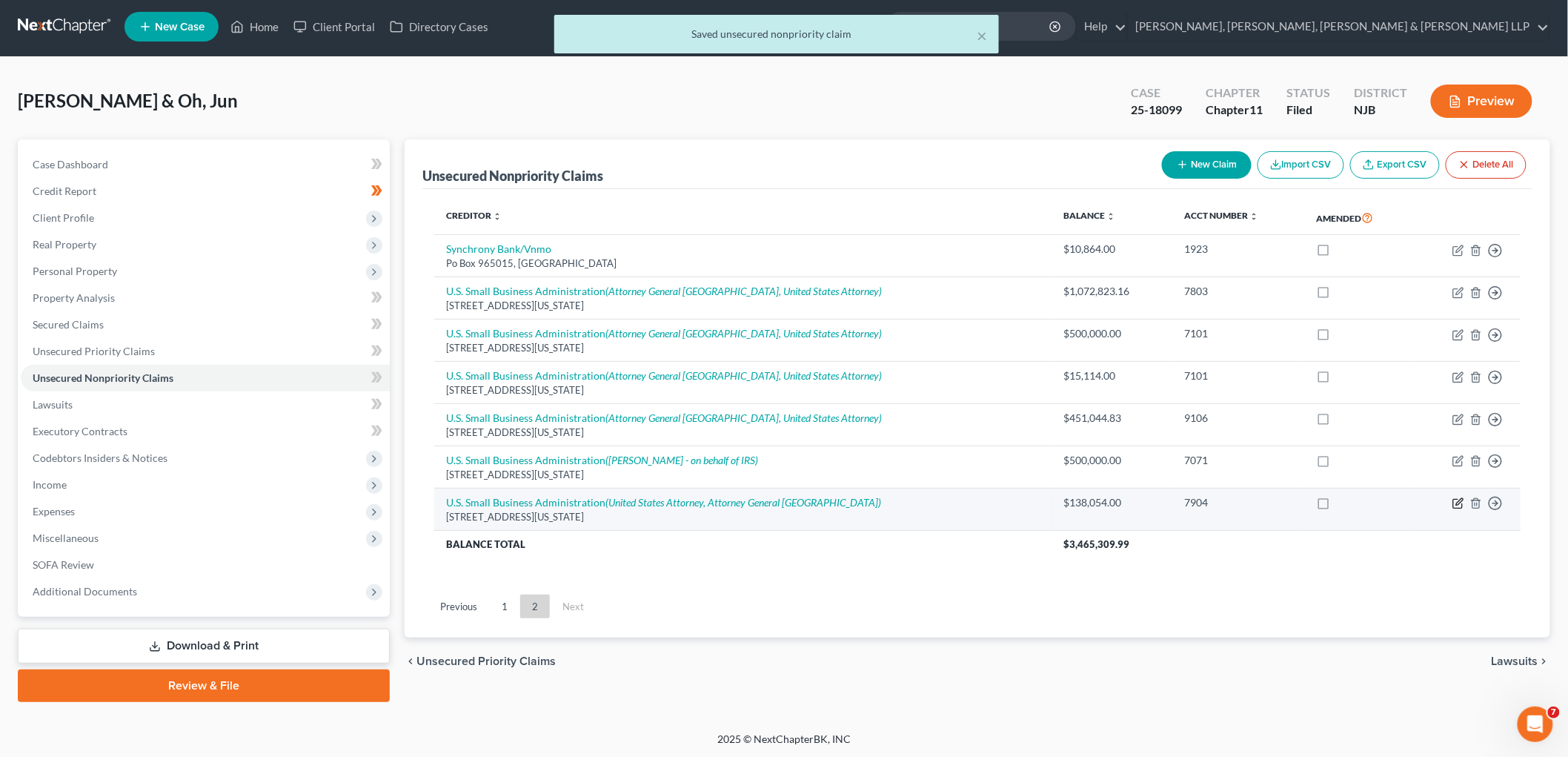
click at [826, 505] on icon "button" at bounding box center [1458, 503] width 12 height 12
select select "8"
select select "2"
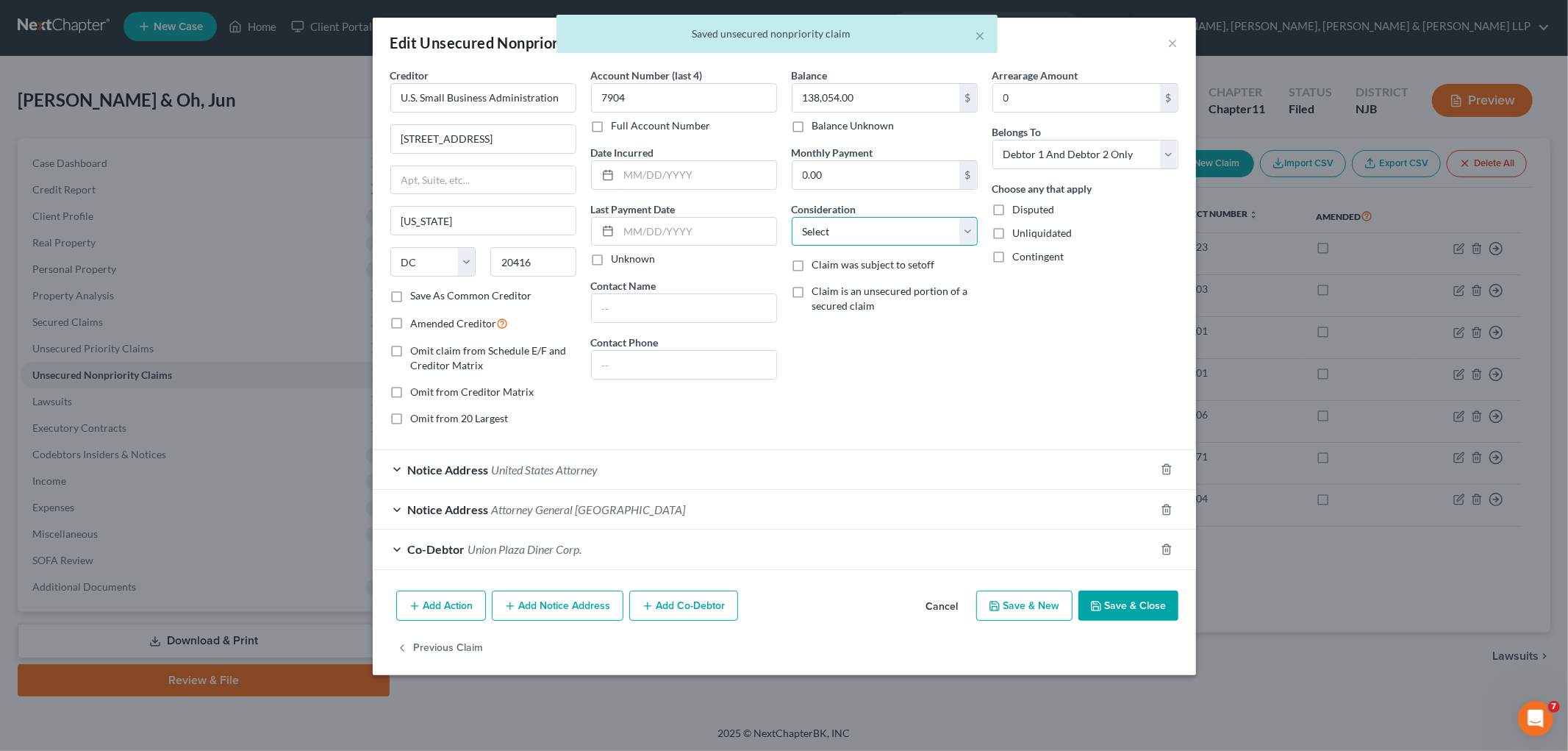
drag, startPoint x: 916, startPoint y: 238, endPoint x: 913, endPoint y: 245, distance: 7.6
click at [819, 238] on select "Select Cable / Satellite Services Collection Agency Credit Card Debt Debt Couns…" at bounding box center [884, 232] width 186 height 30
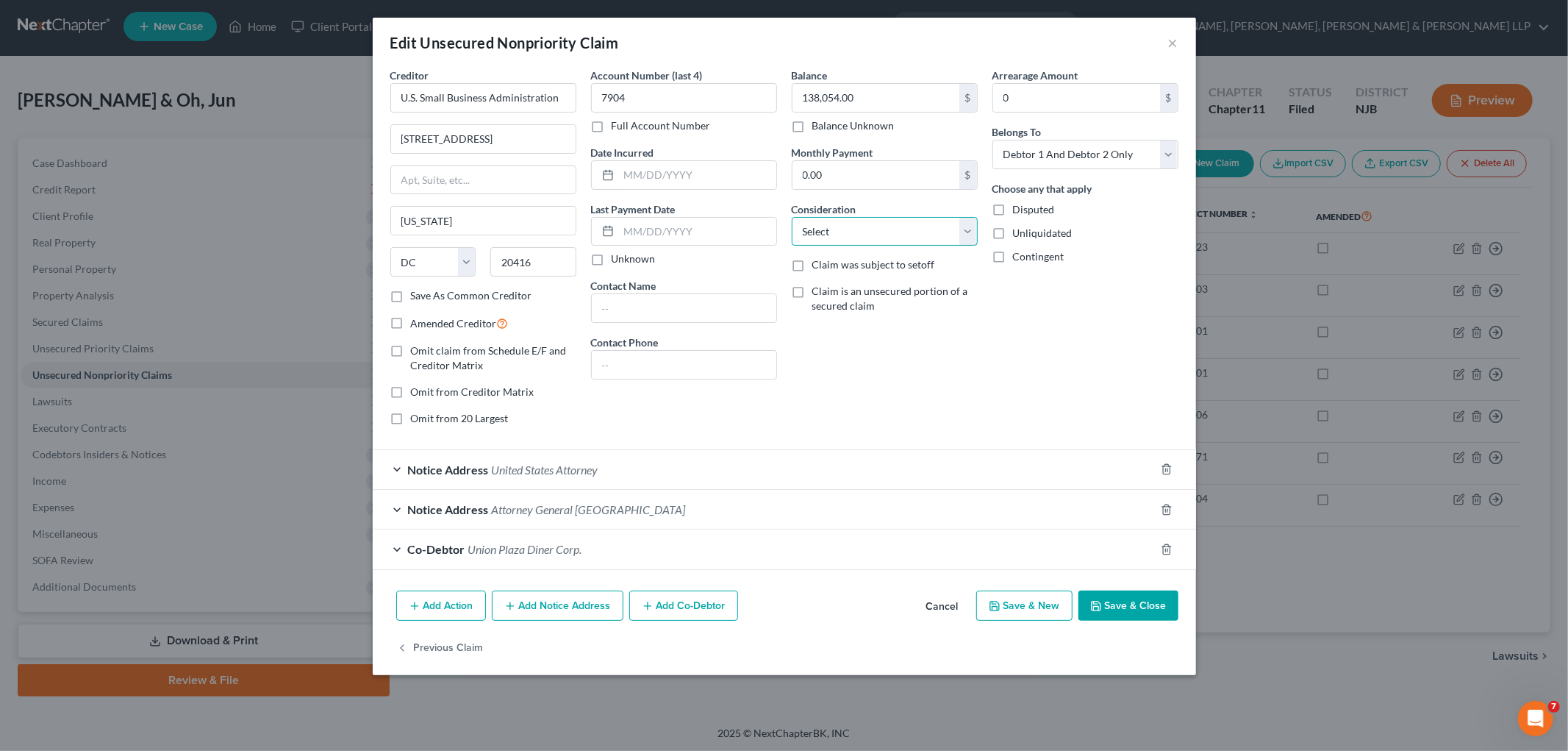
select select "10"
click at [792, 217] on select "Select Cable / Satellite Services Collection Agency Credit Card Debt Debt Couns…" at bounding box center [884, 232] width 186 height 30
click at [819, 603] on button "Save & Close" at bounding box center [1128, 605] width 100 height 31
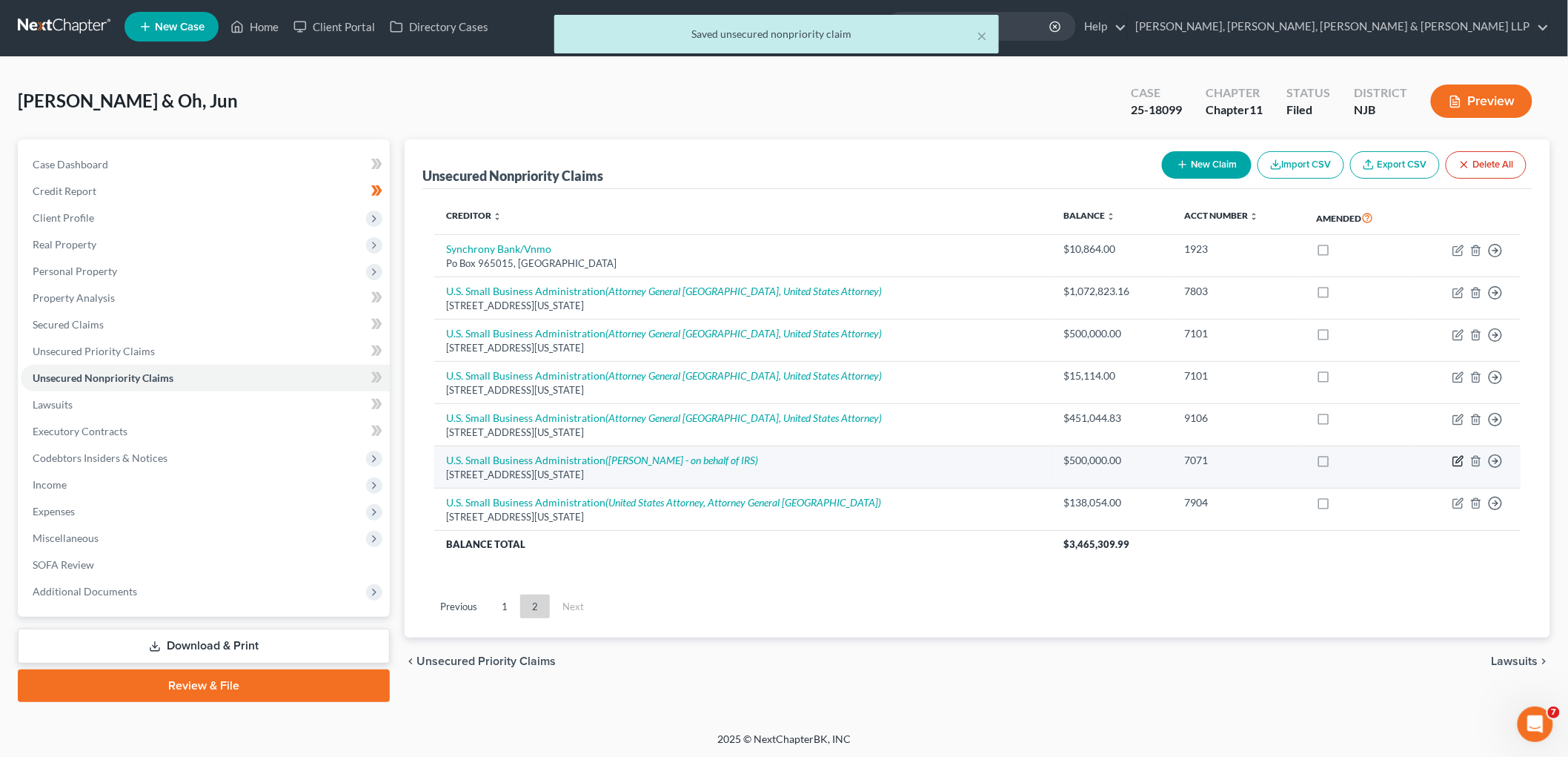
click at [826, 460] on icon "button" at bounding box center [1458, 460] width 12 height 12
select select "8"
select select "0"
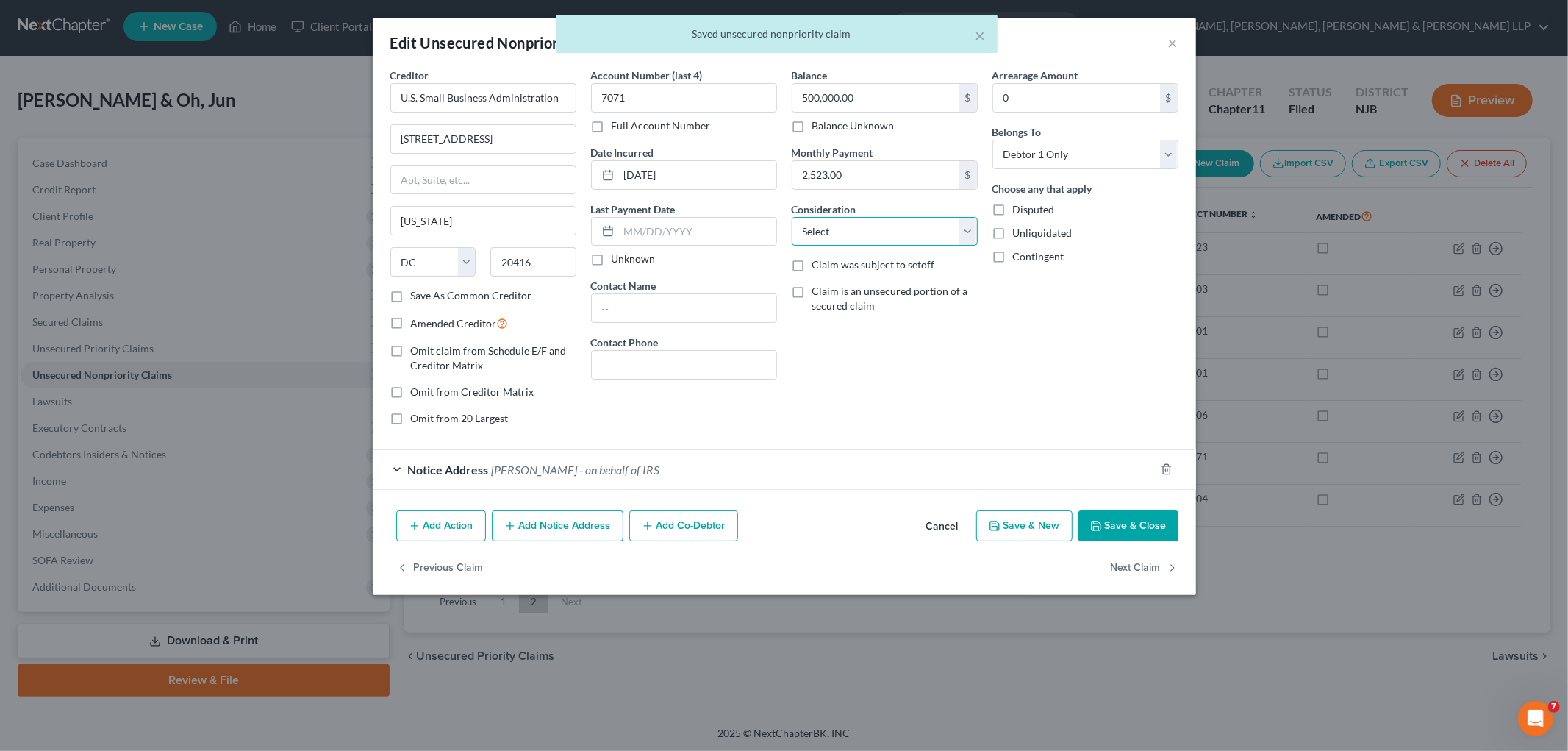
click at [819, 236] on select "Select Cable / Satellite Services Collection Agency Credit Card Debt Debt Couns…" at bounding box center [884, 232] width 186 height 30
select select "10"
click at [792, 217] on select "Select Cable / Satellite Services Collection Agency Credit Card Debt Debt Couns…" at bounding box center [884, 232] width 186 height 30
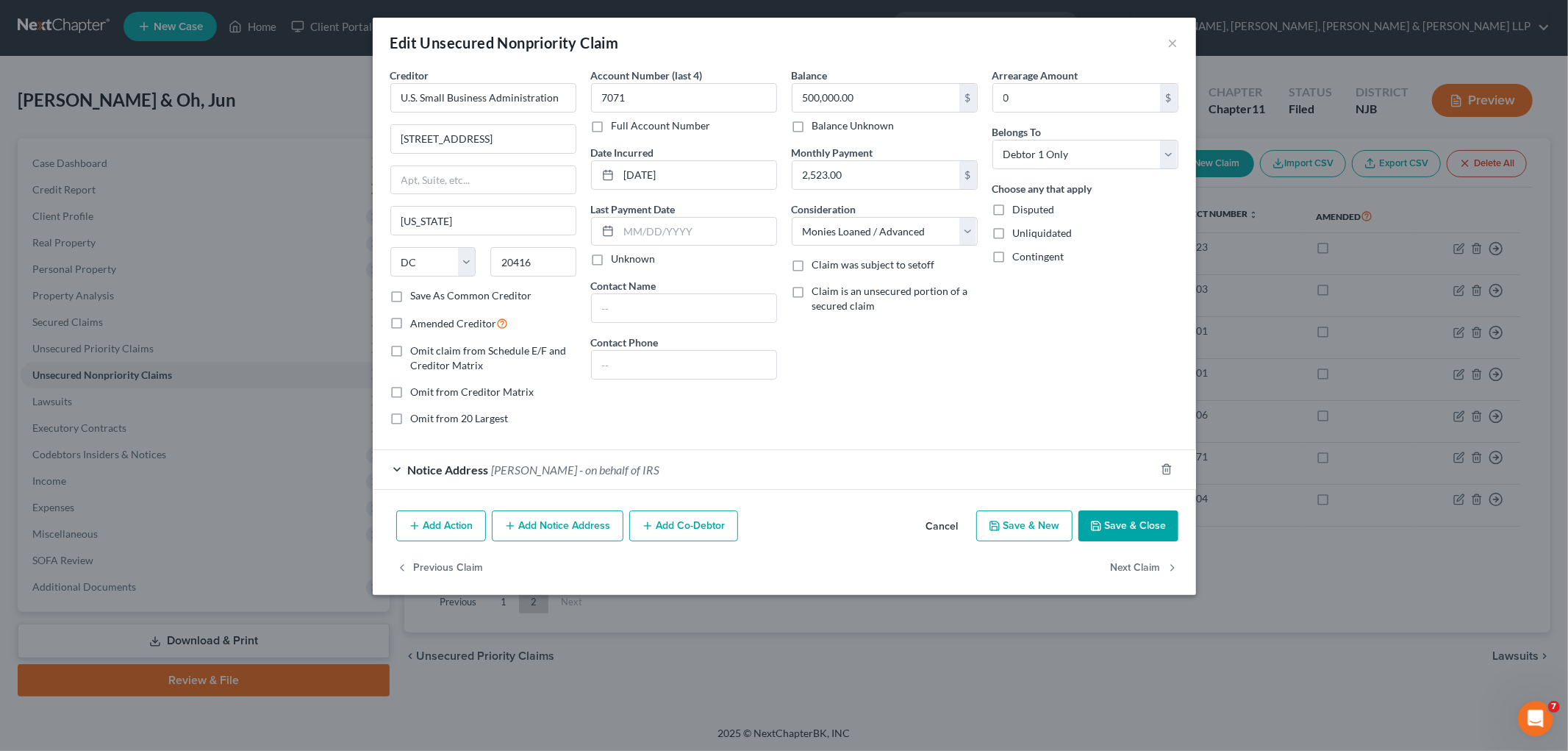
click at [819, 530] on button "Save & Close" at bounding box center [1128, 526] width 100 height 31
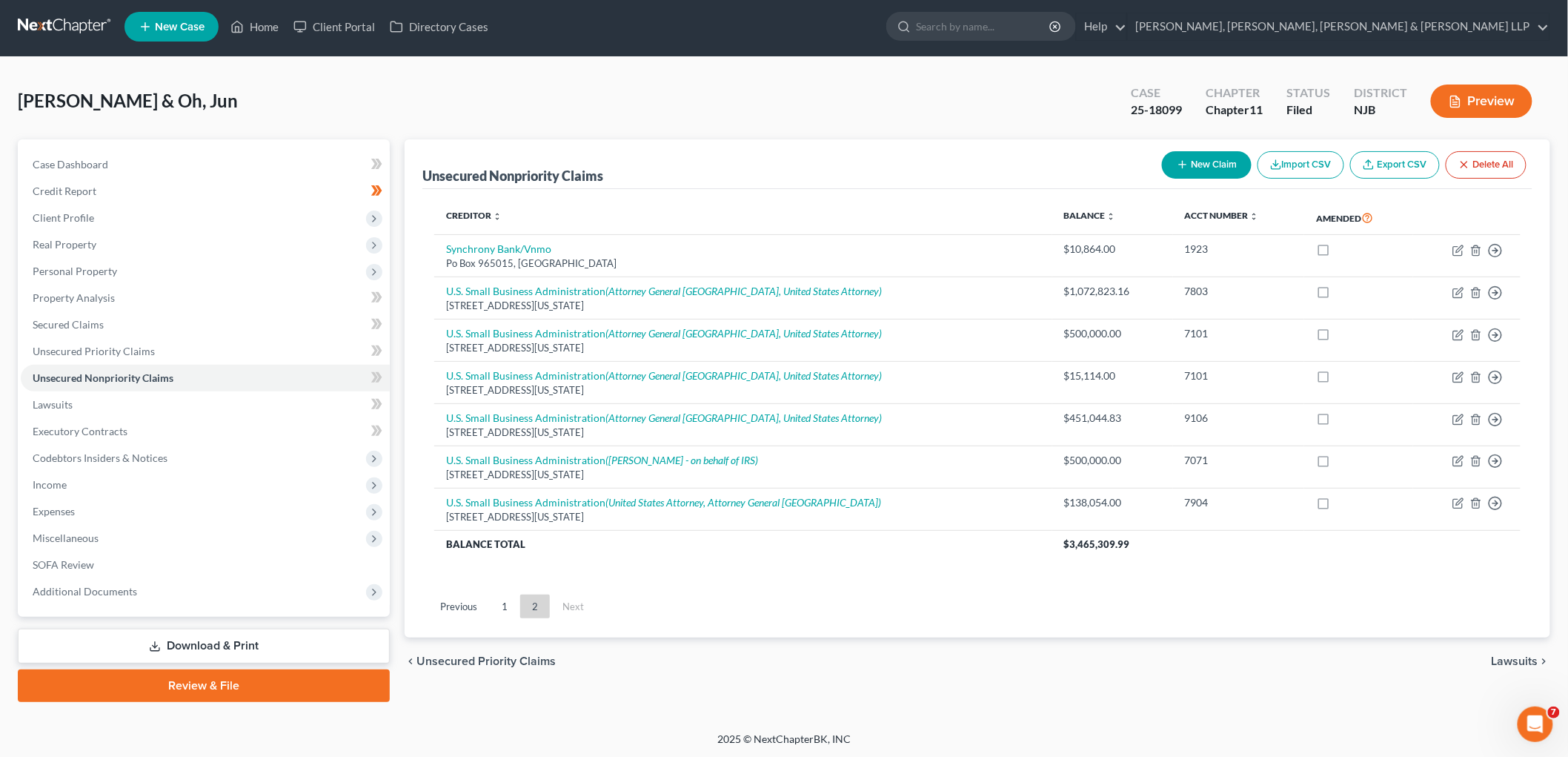
click at [826, 648] on div "chevron_left Unsecured Priority Claims Lawsuits chevron_right" at bounding box center [977, 661] width 1146 height 48
click at [265, 28] on link "Home" at bounding box center [254, 26] width 63 height 27
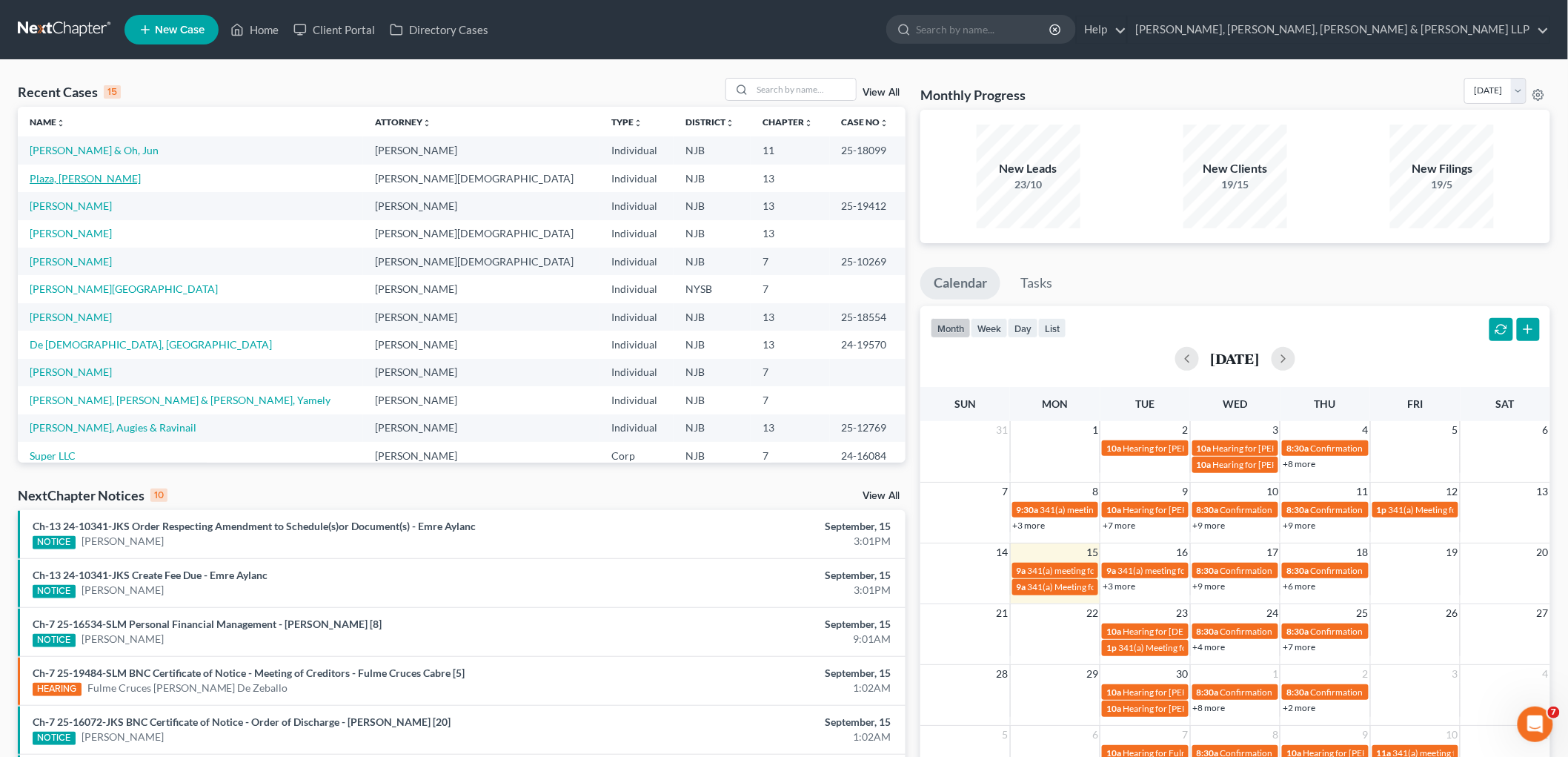
click at [72, 175] on link "Plaza, [PERSON_NAME]" at bounding box center [85, 178] width 111 height 13
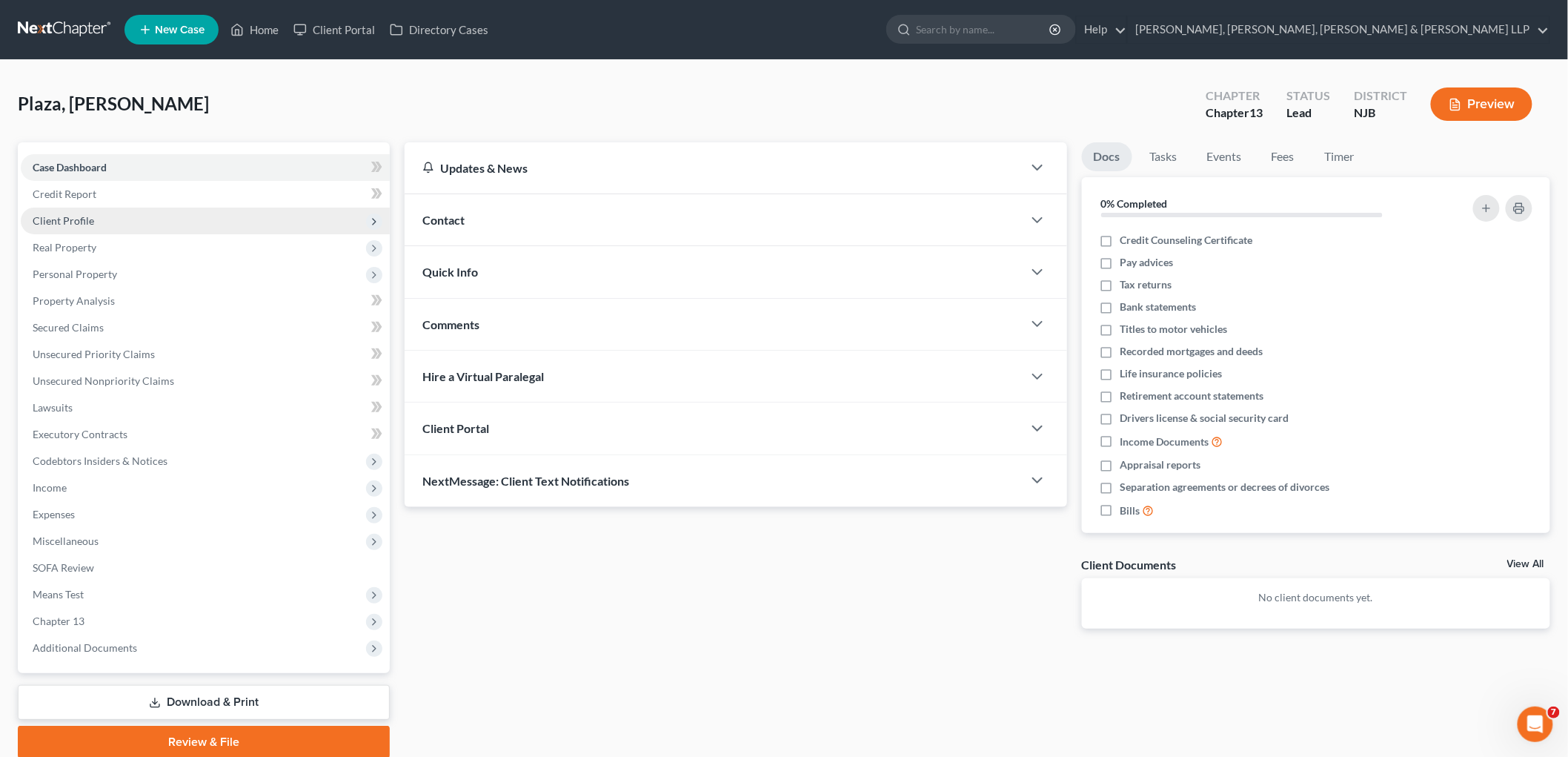
click at [86, 216] on span "Client Profile" at bounding box center [63, 220] width 62 height 13
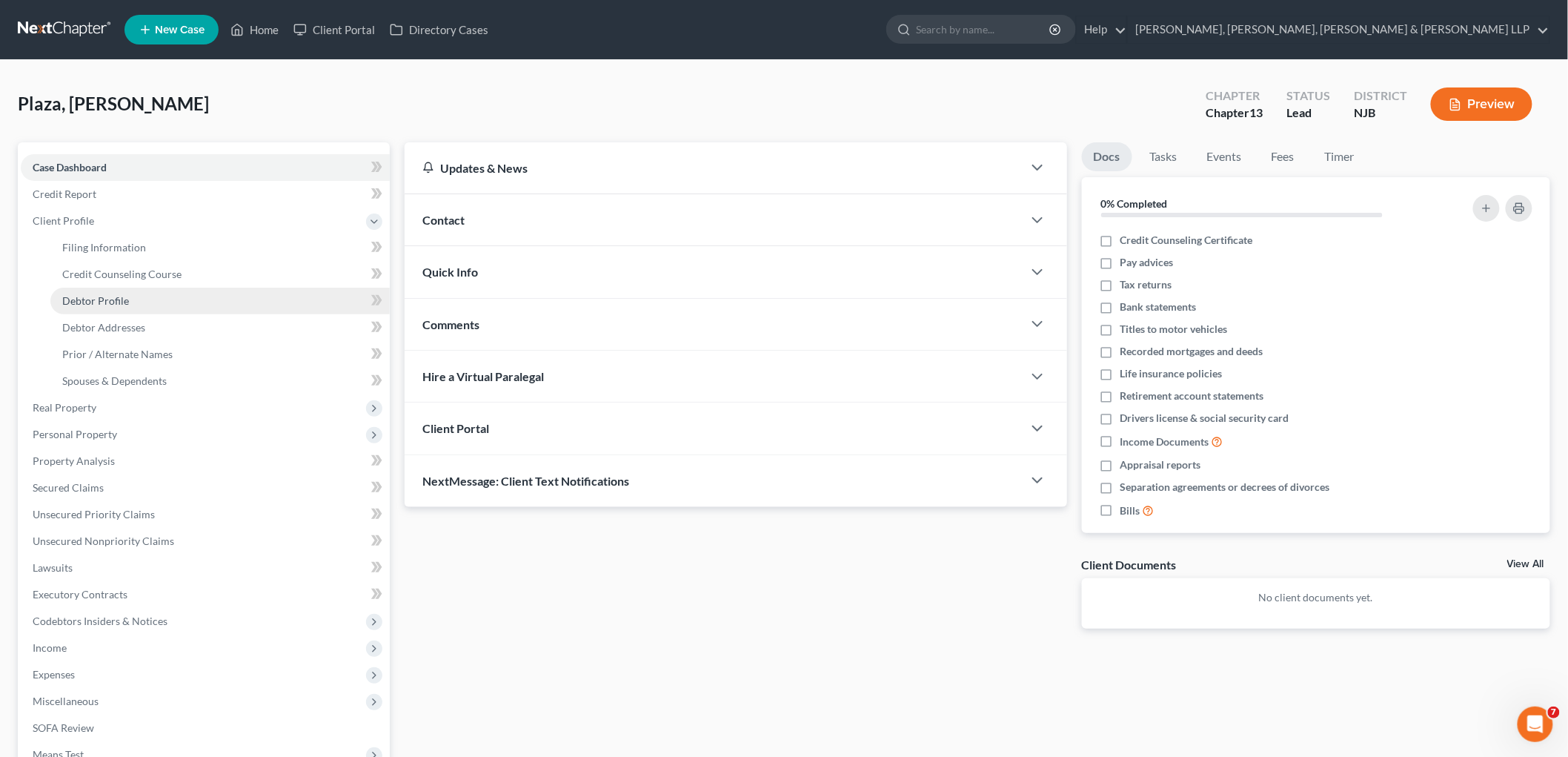
click at [102, 294] on span "Debtor Profile" at bounding box center [96, 301] width 66 height 13
select select "1"
select select "2"
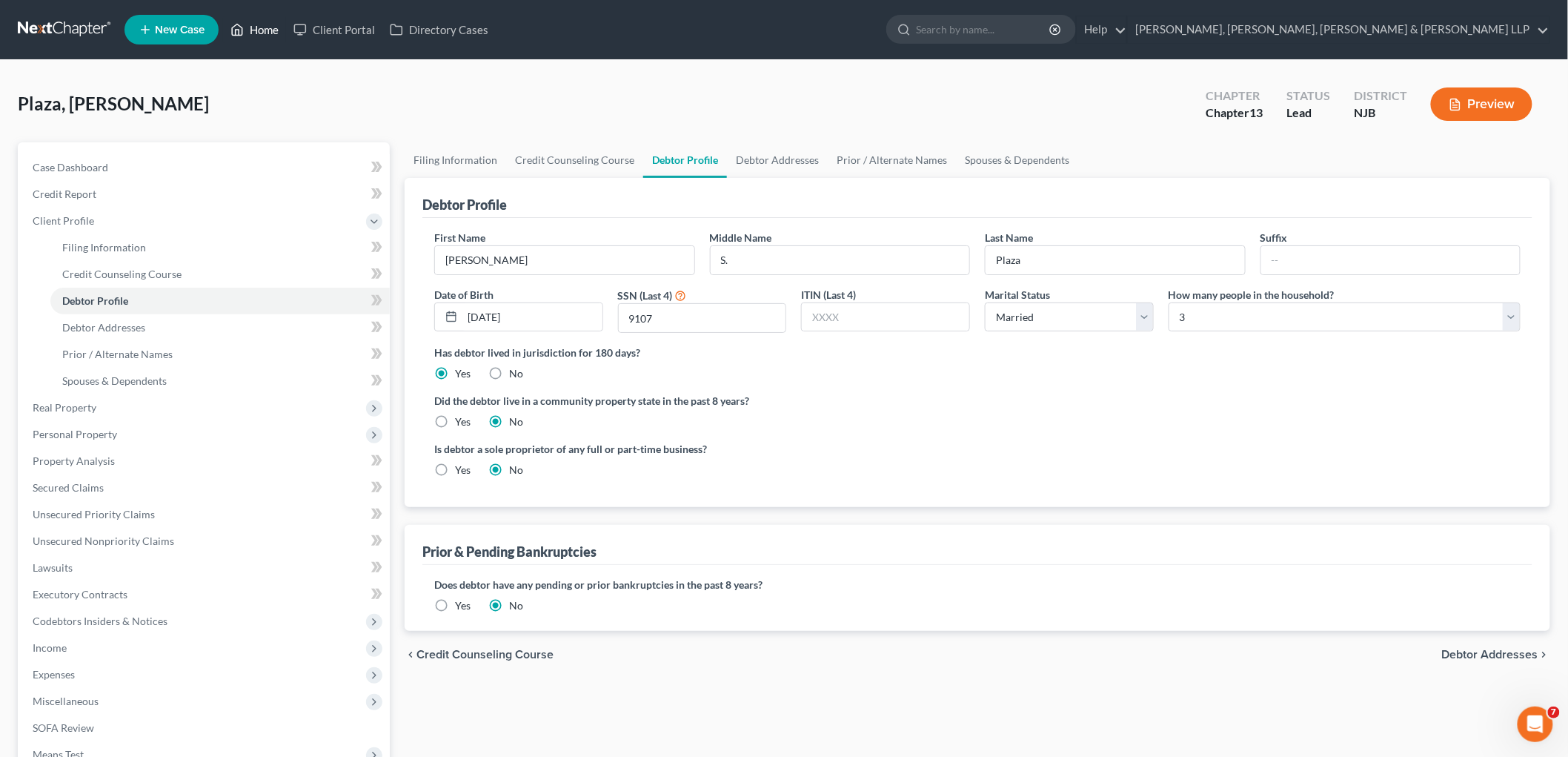
click at [243, 24] on icon at bounding box center [237, 30] width 13 height 18
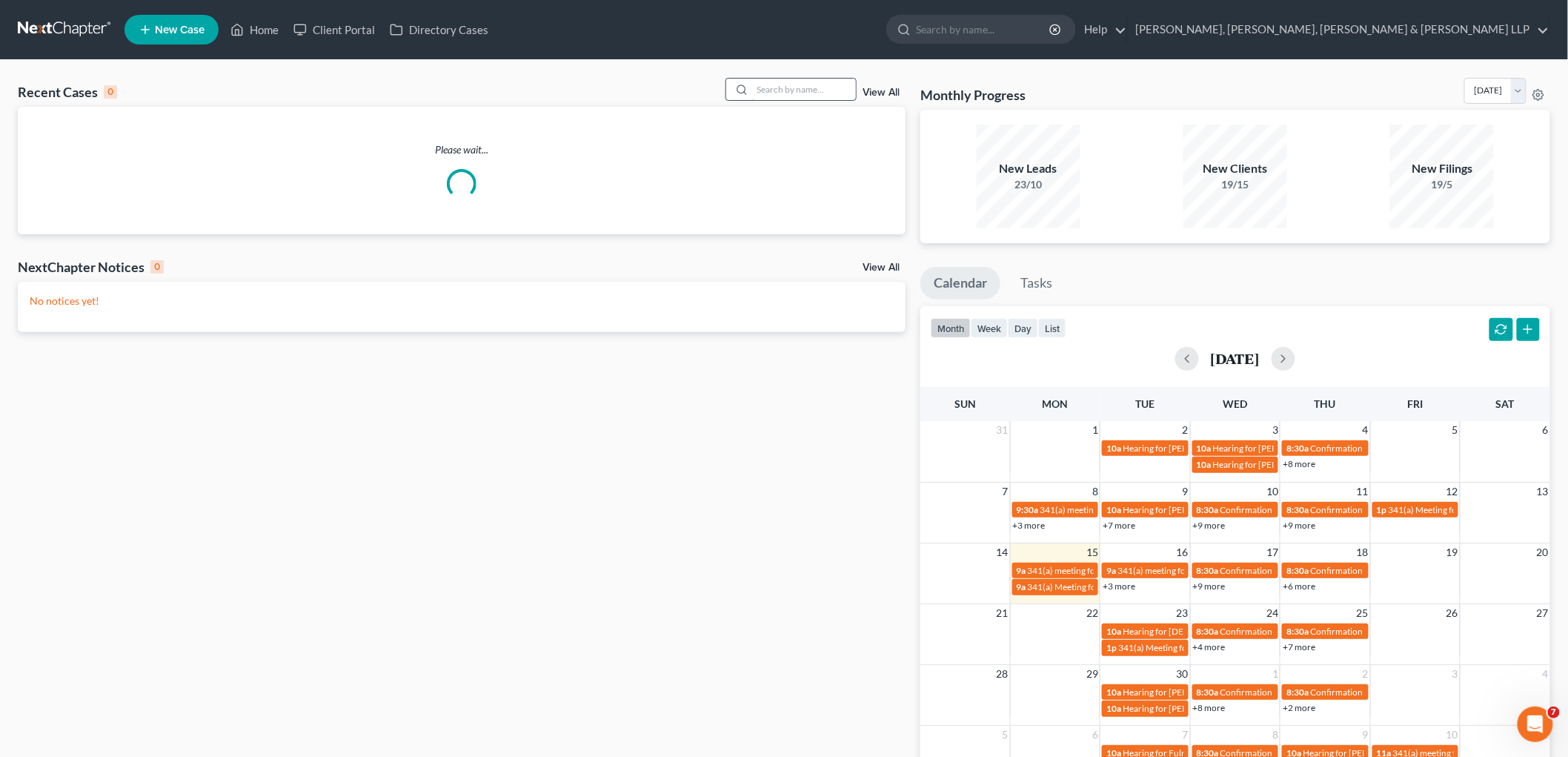
click at [791, 93] on input "search" at bounding box center [804, 89] width 104 height 22
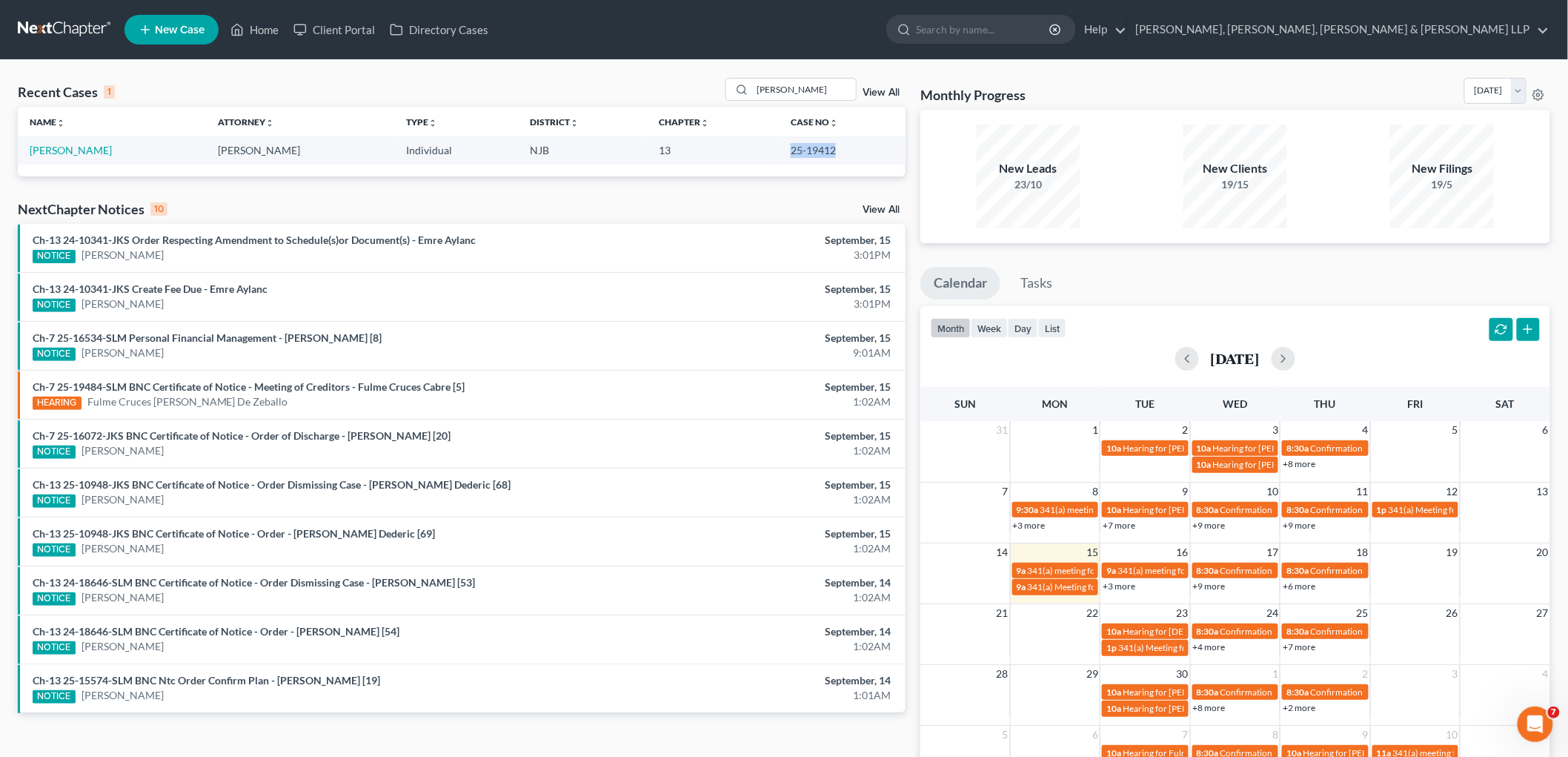
drag, startPoint x: 780, startPoint y: 151, endPoint x: 832, endPoint y: 152, distance: 52.0
click at [826, 152] on td "25-19412" at bounding box center [842, 150] width 126 height 28
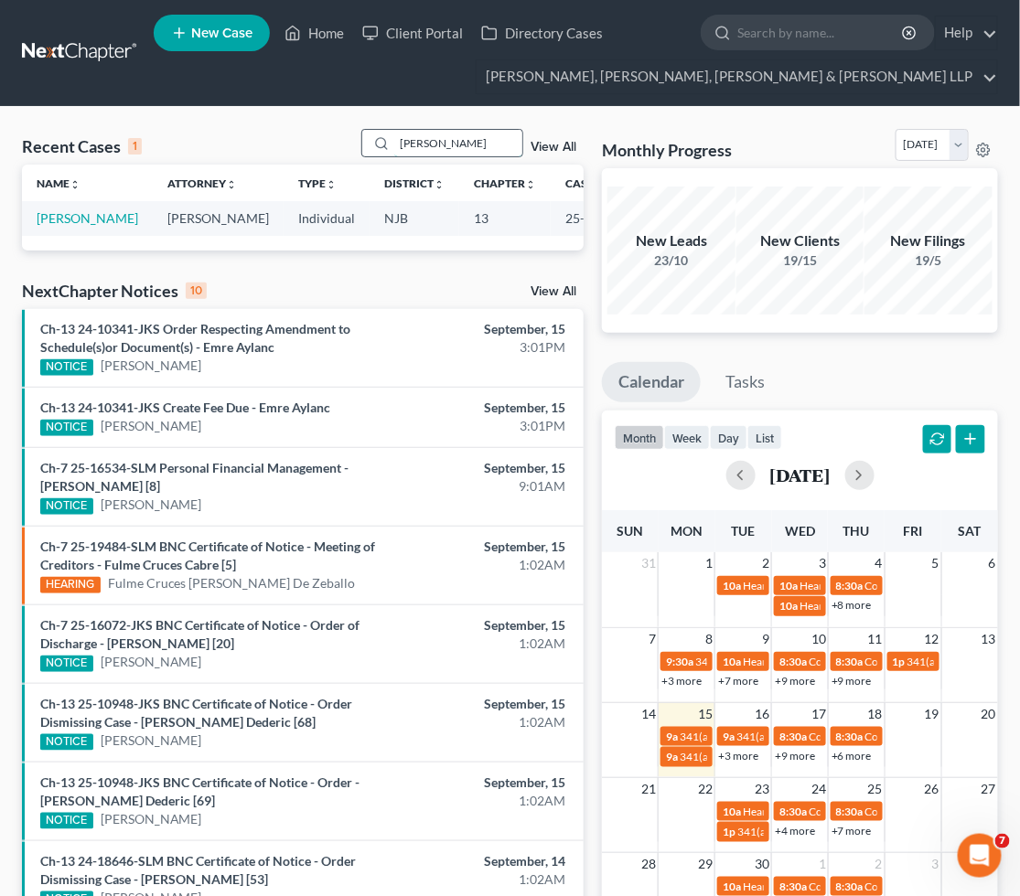
click at [449, 144] on input "[PERSON_NAME]" at bounding box center [458, 143] width 128 height 27
drag, startPoint x: 455, startPoint y: 144, endPoint x: 346, endPoint y: 144, distance: 109.7
click at [346, 144] on div "Recent Cases 1 [PERSON_NAME] View All" at bounding box center [302, 147] width 561 height 36
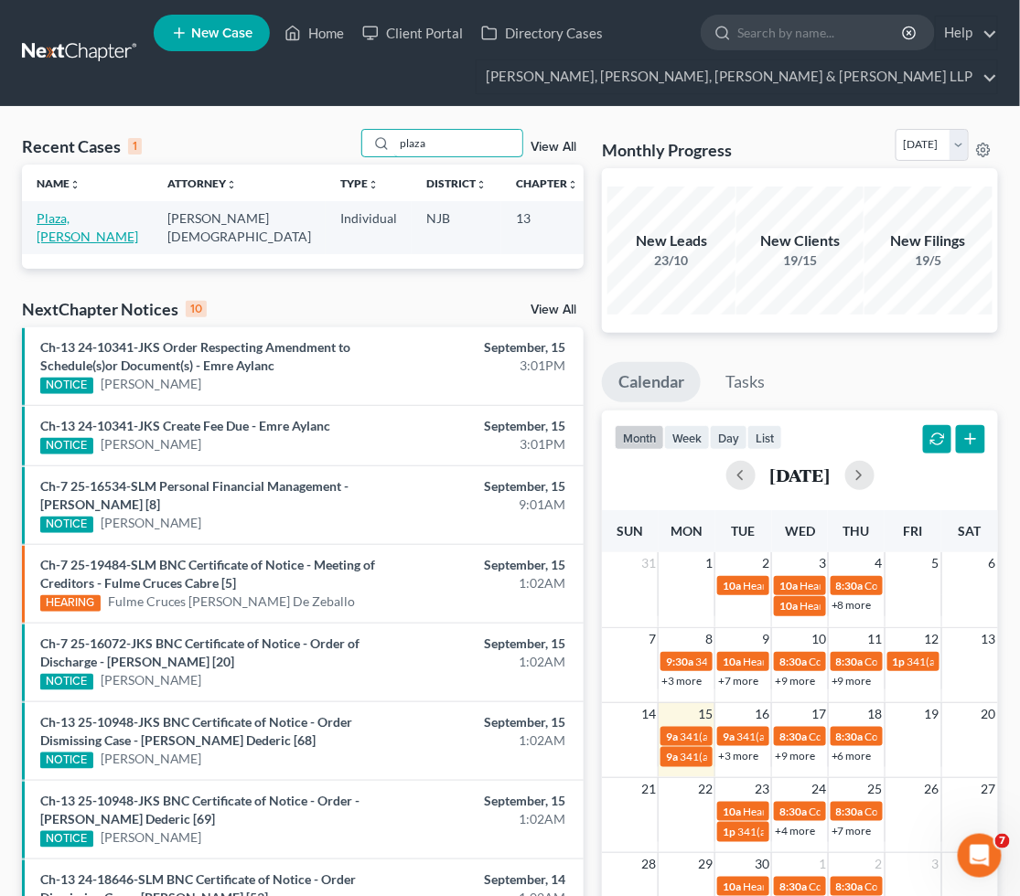
type input "plaza"
click at [48, 241] on link "Plaza, [PERSON_NAME]" at bounding box center [88, 227] width 102 height 34
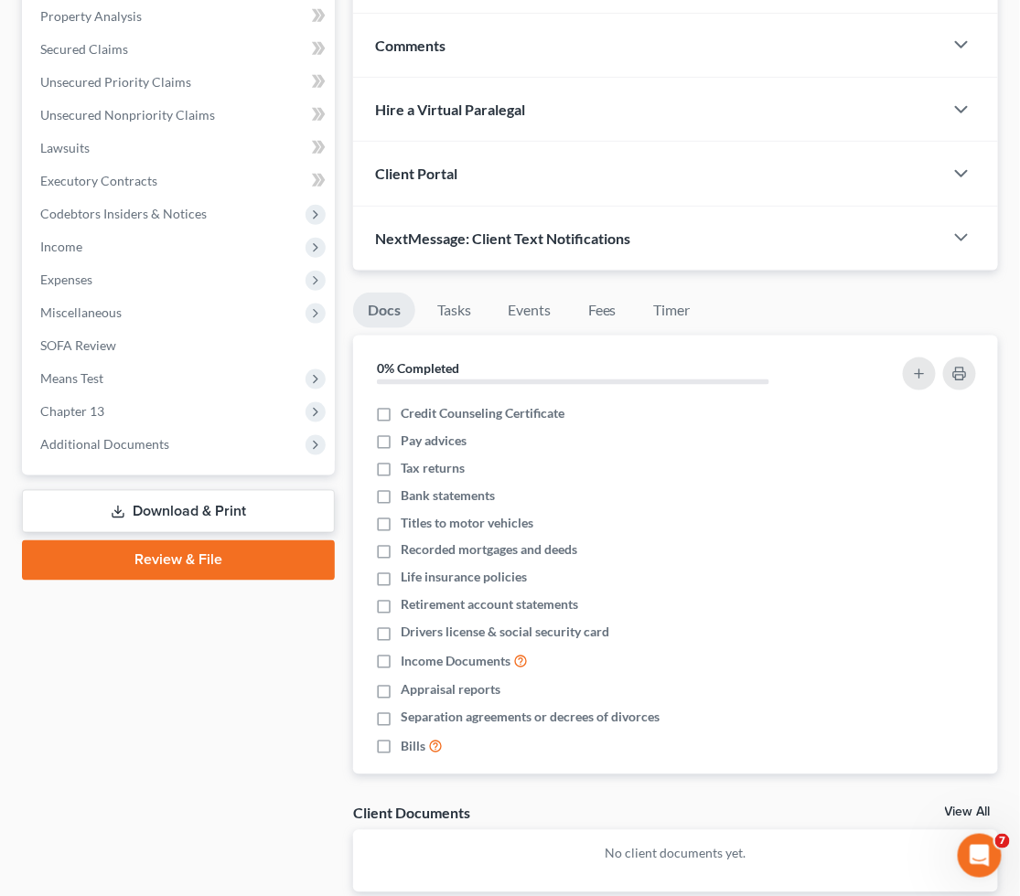
scroll to position [483, 0]
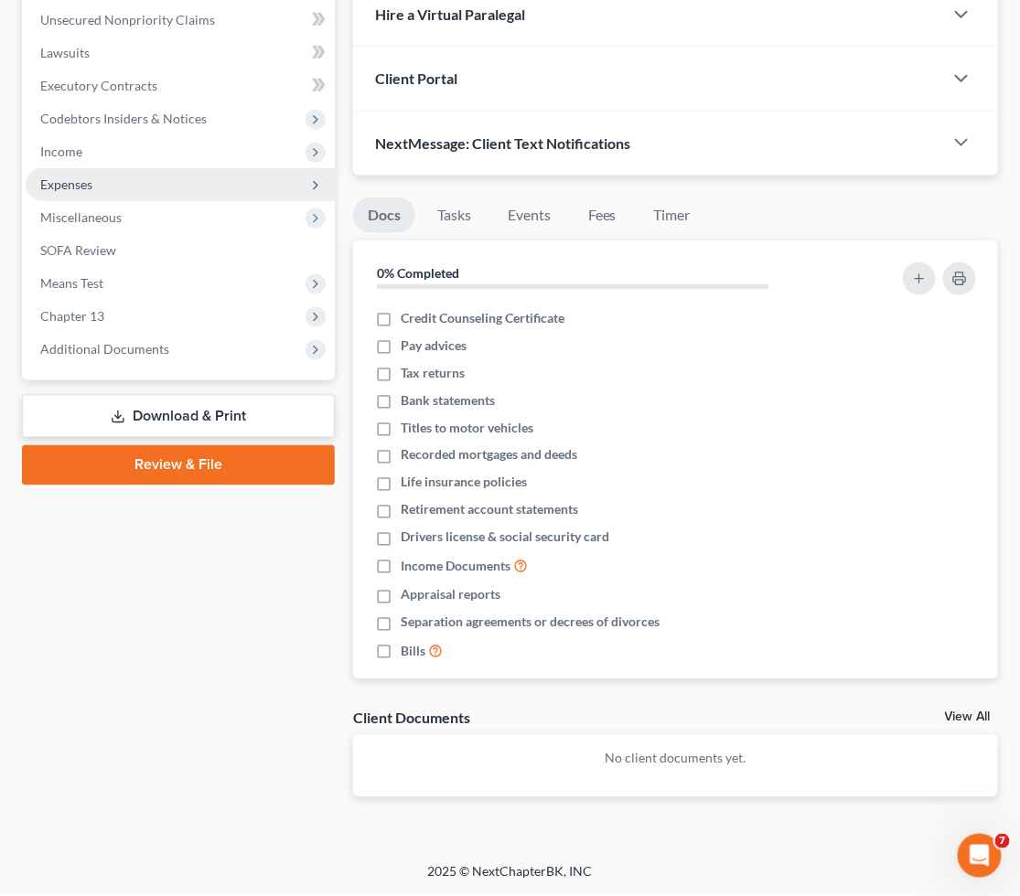
click at [70, 177] on span "Expenses" at bounding box center [66, 184] width 52 height 16
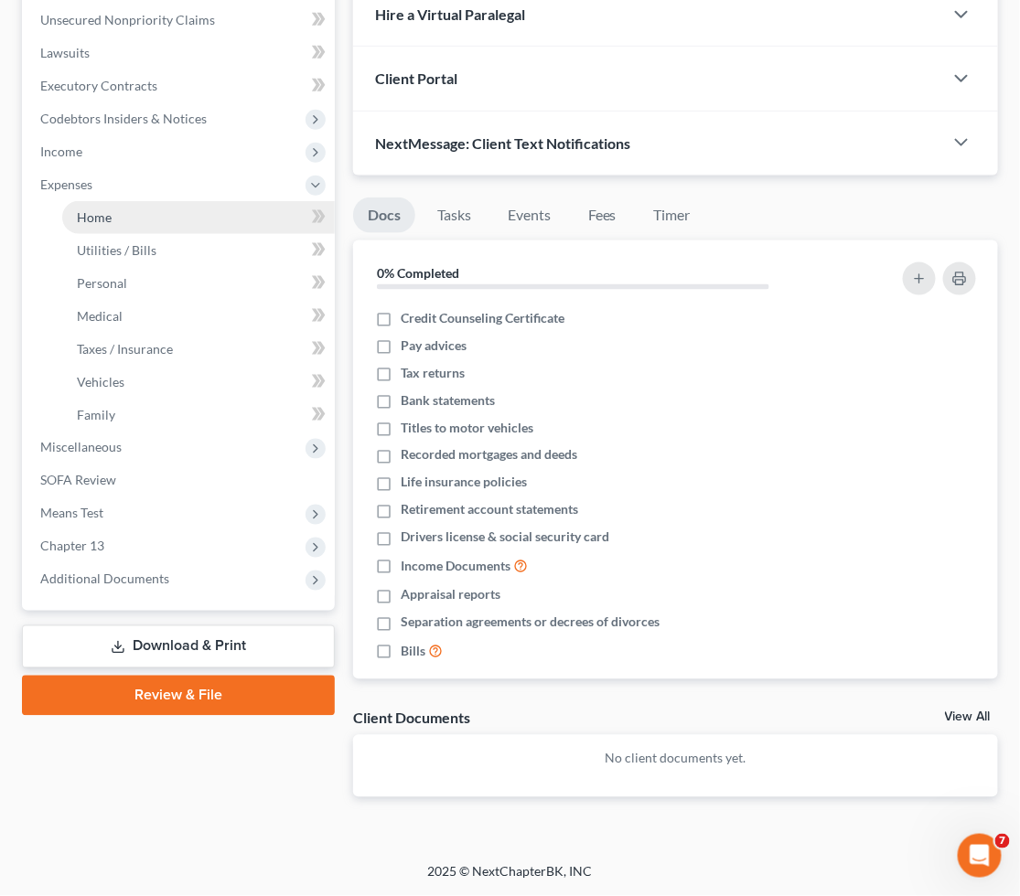
click at [87, 209] on span "Home" at bounding box center [94, 217] width 35 height 16
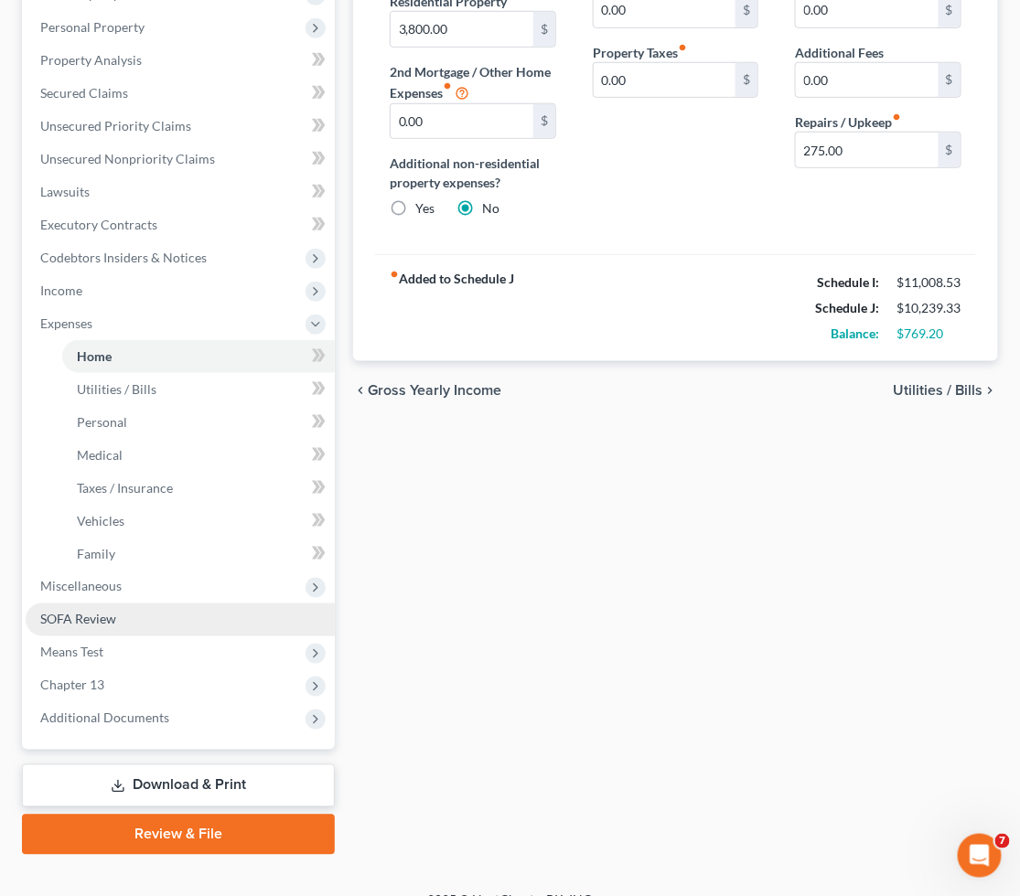
scroll to position [369, 0]
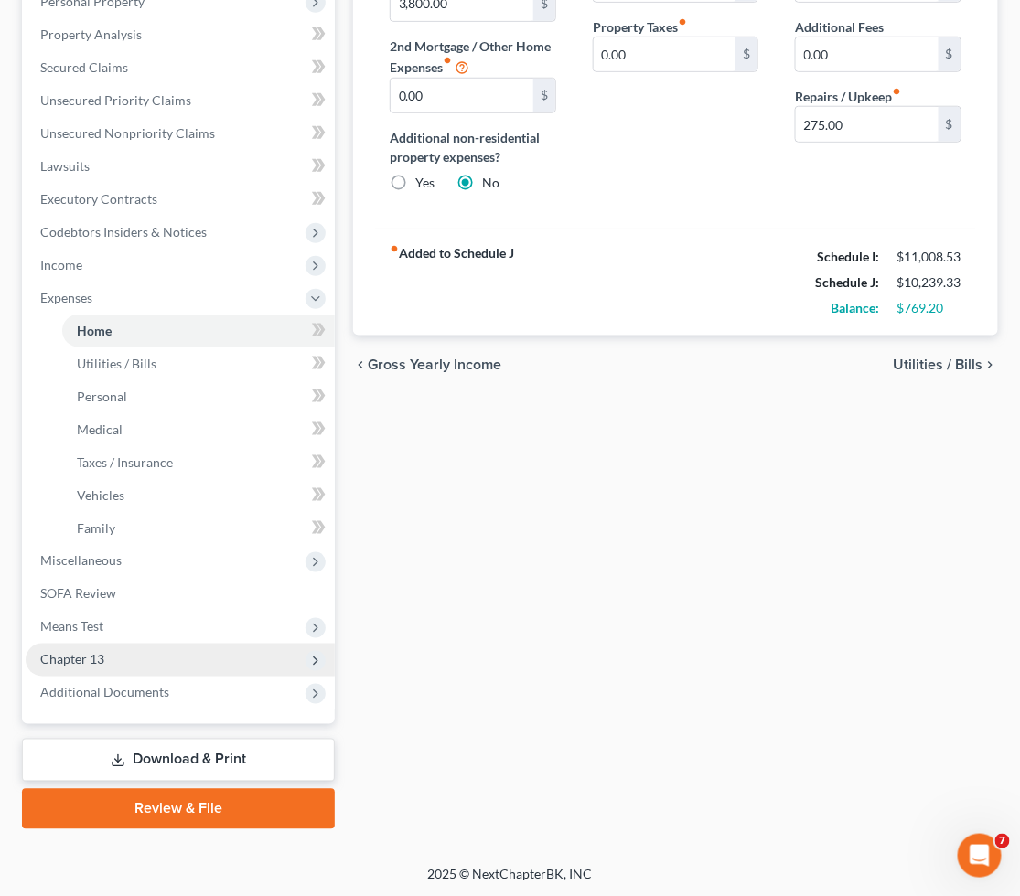
click at [71, 656] on span "Chapter 13" at bounding box center [72, 660] width 64 height 16
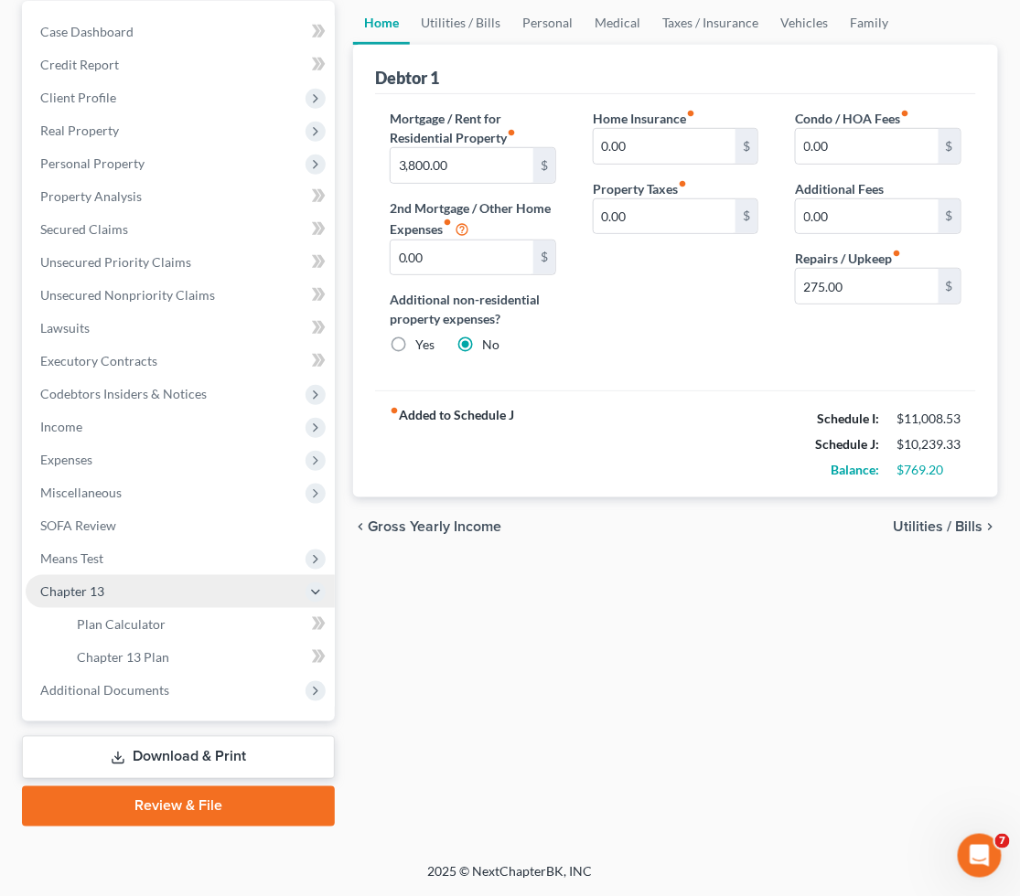
scroll to position [206, 0]
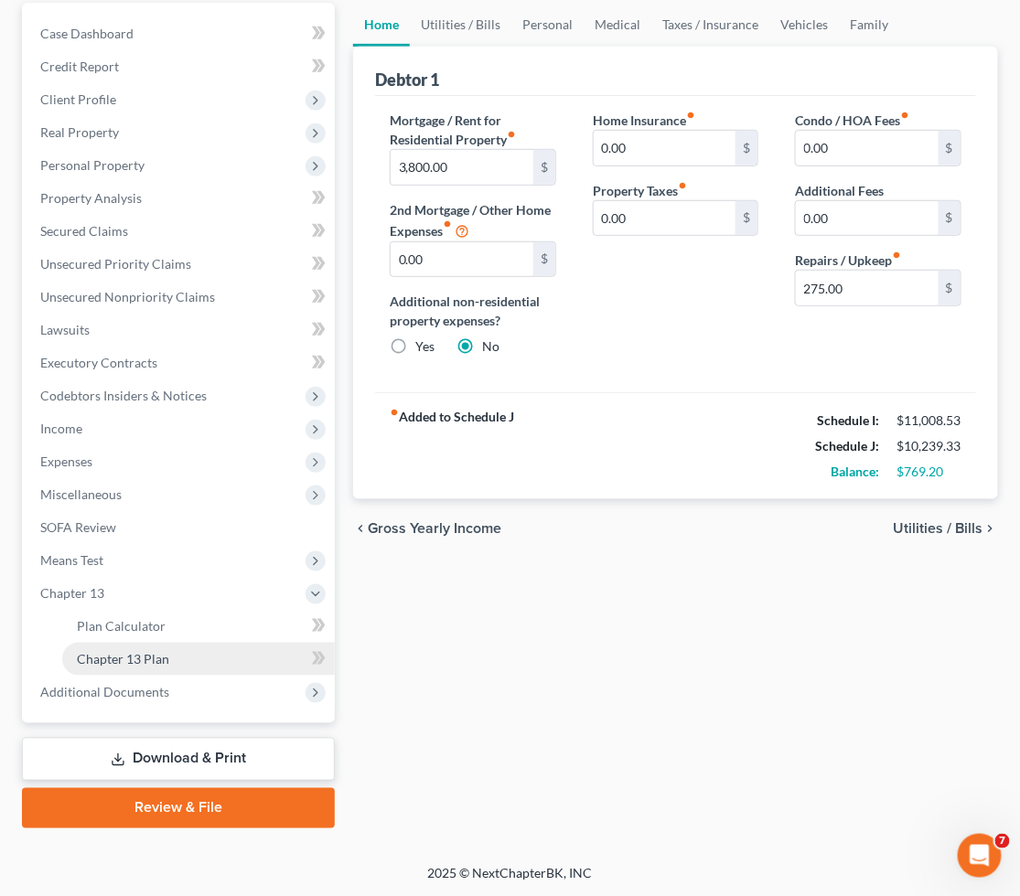
click at [107, 651] on span "Chapter 13 Plan" at bounding box center [123, 659] width 92 height 16
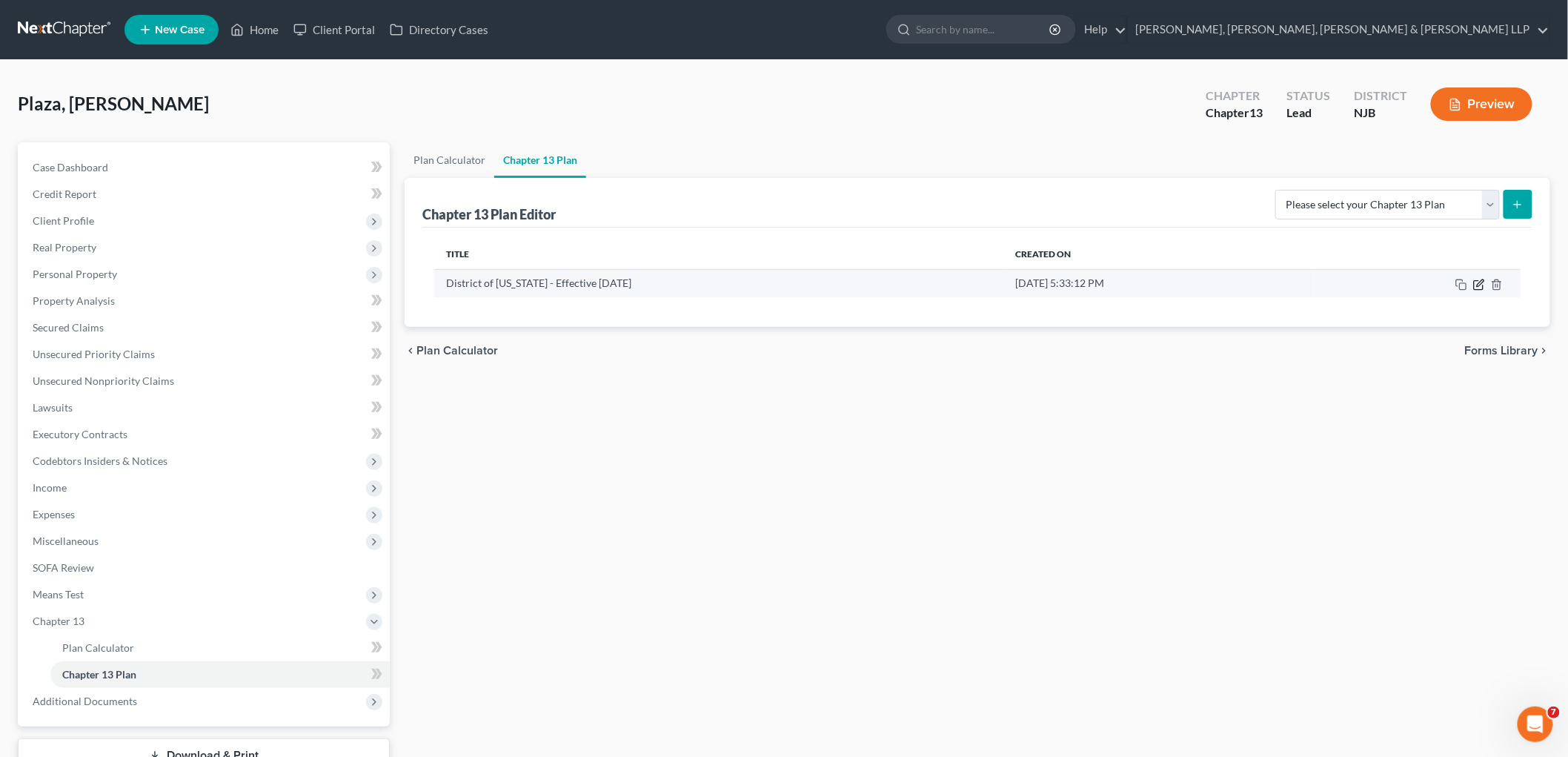
click at [826, 286] on icon "button" at bounding box center [1479, 284] width 12 height 12
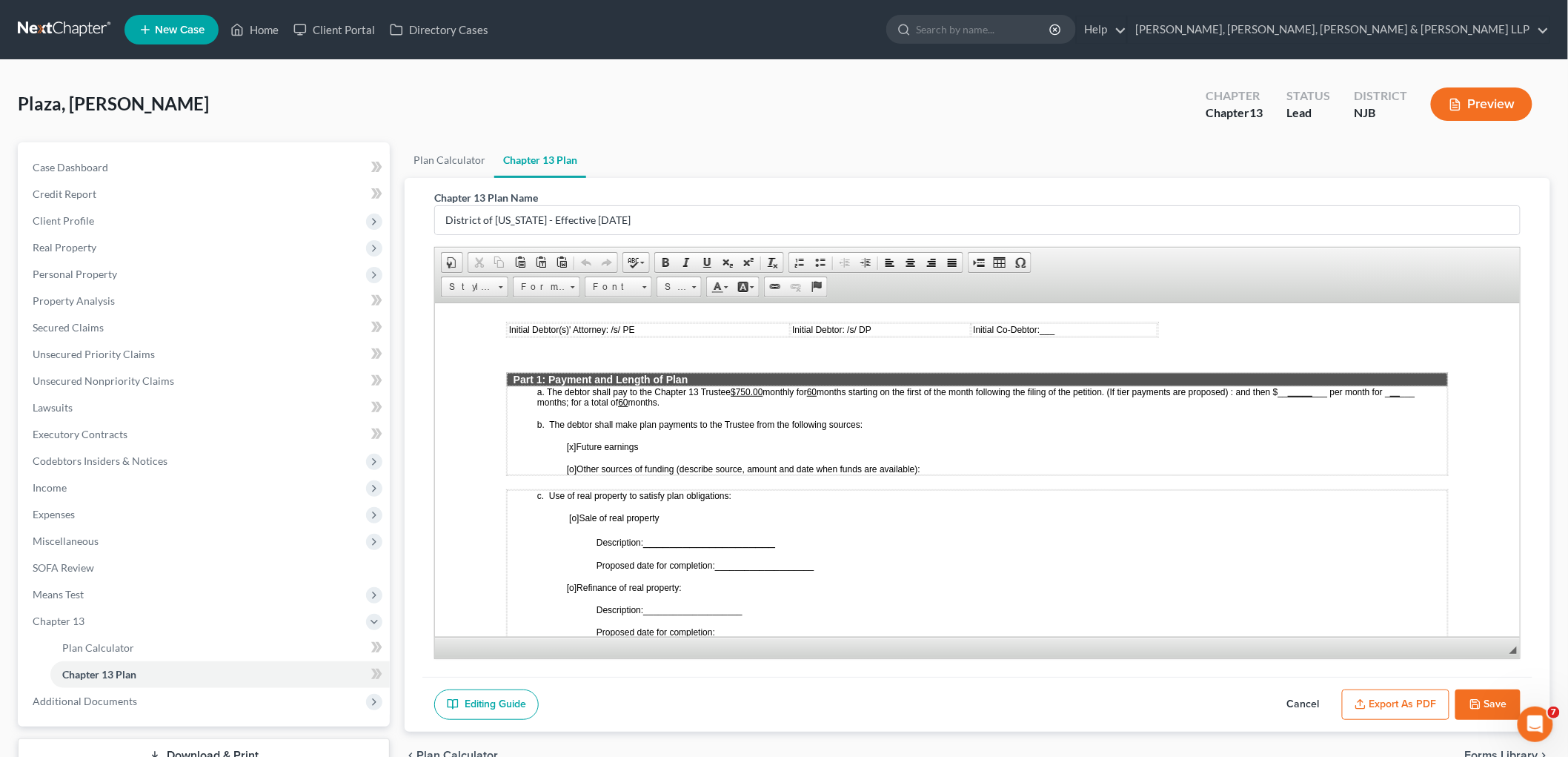
scroll to position [576, 0]
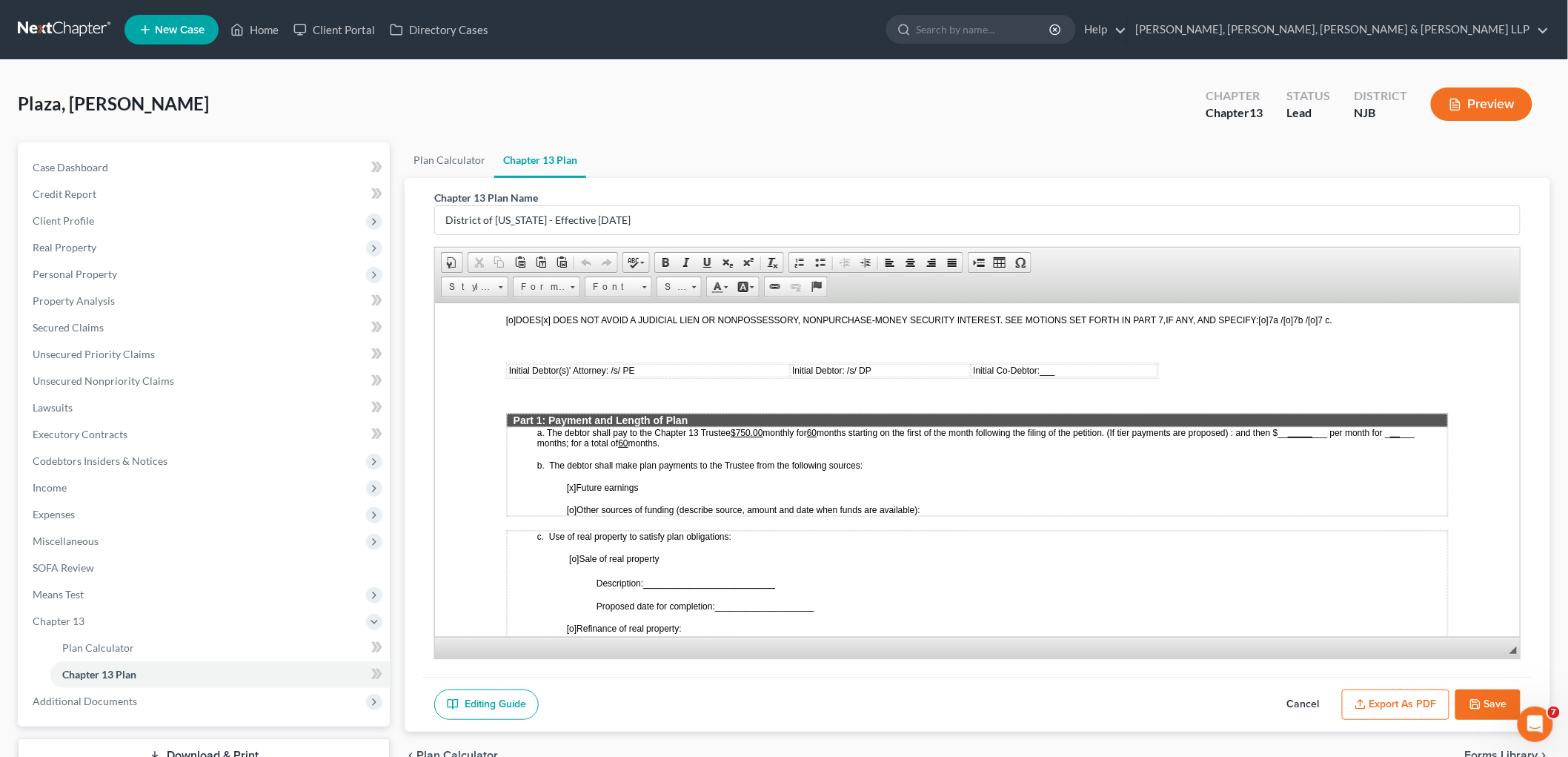
click at [826, 710] on button "Export as PDF" at bounding box center [1395, 704] width 108 height 31
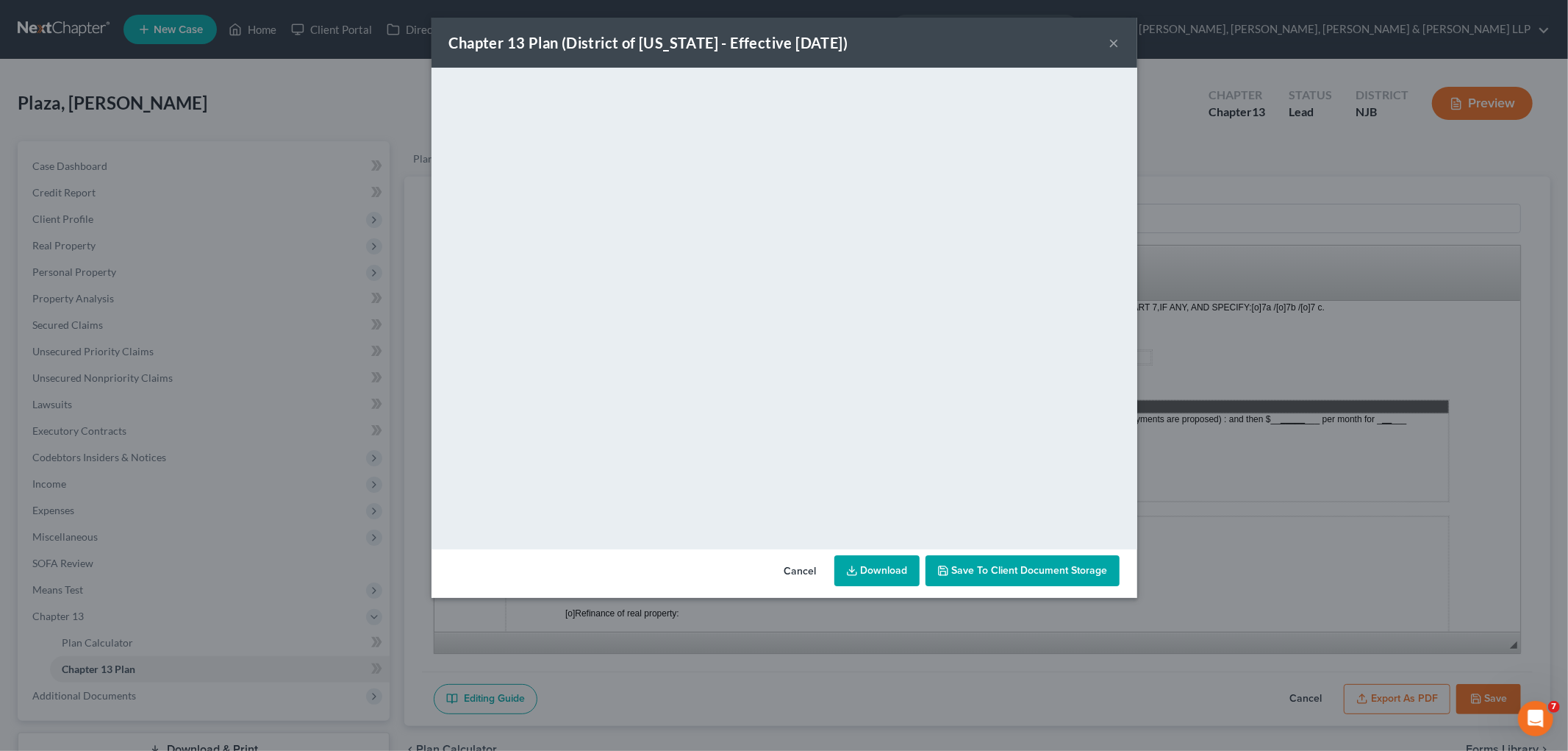
drag, startPoint x: 798, startPoint y: 569, endPoint x: 1140, endPoint y: 652, distance: 351.9
click at [798, 569] on button "Cancel" at bounding box center [800, 571] width 56 height 30
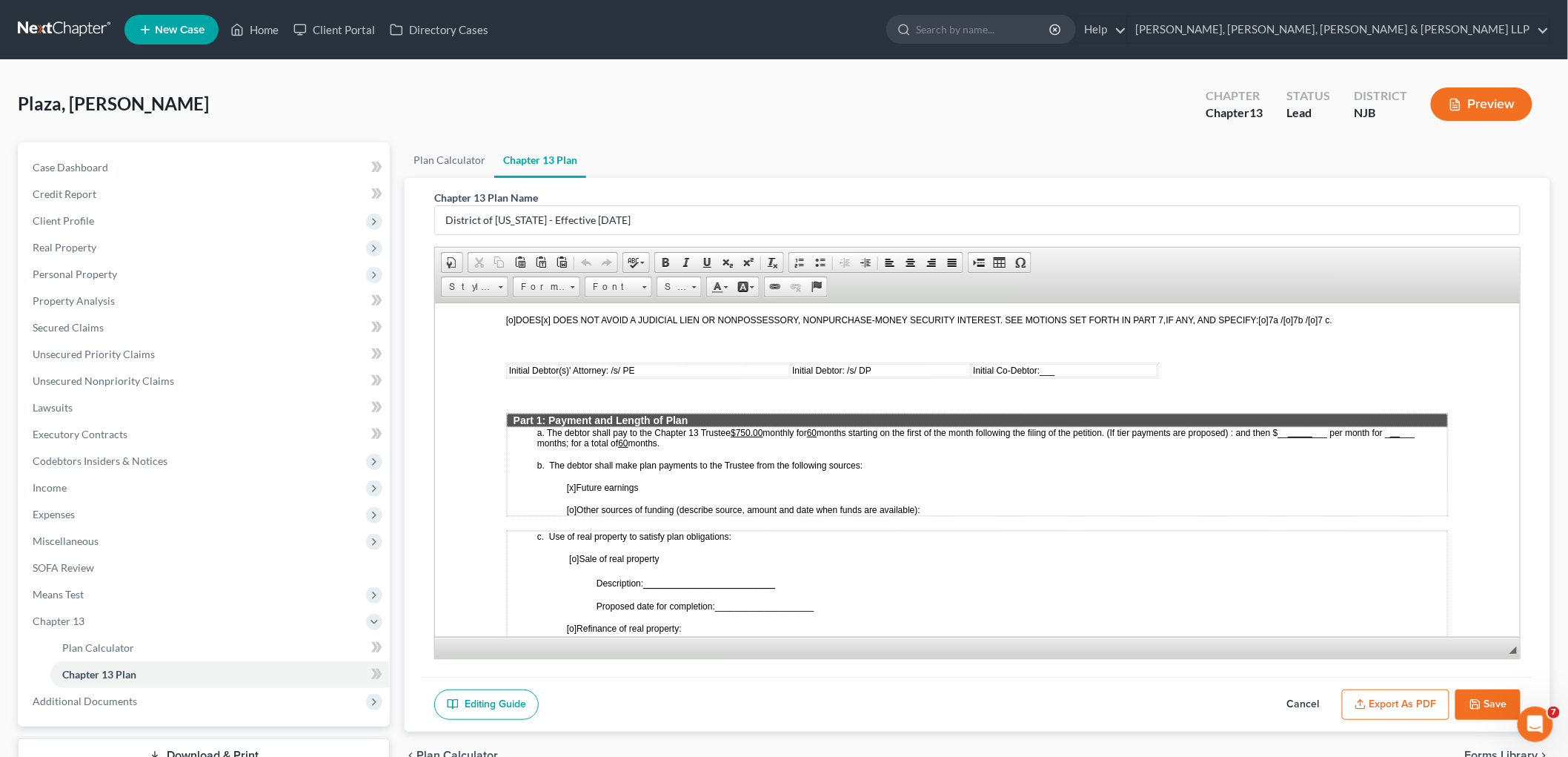
click at [826, 705] on icon "button" at bounding box center [1475, 704] width 12 height 12
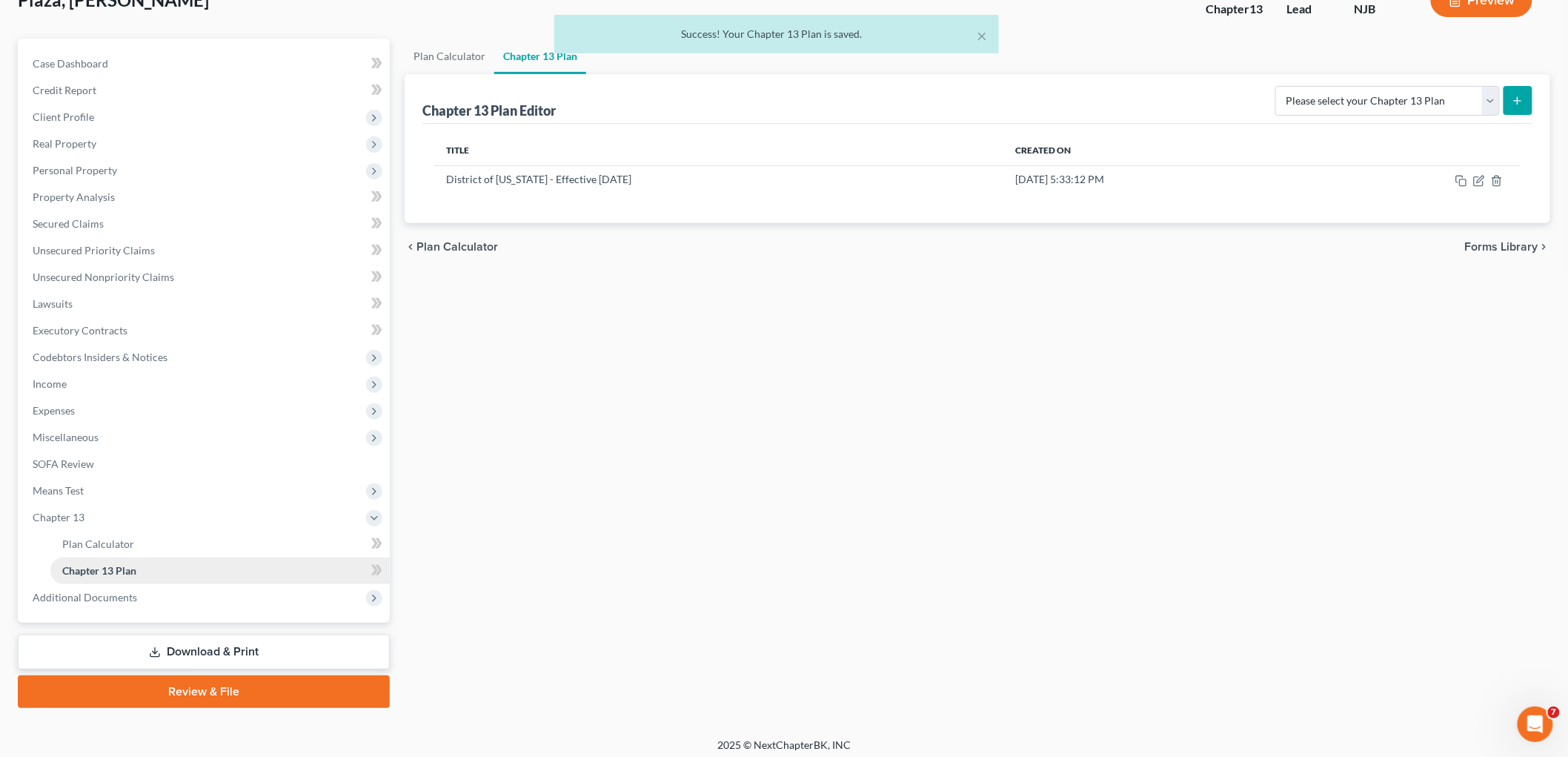
scroll to position [109, 0]
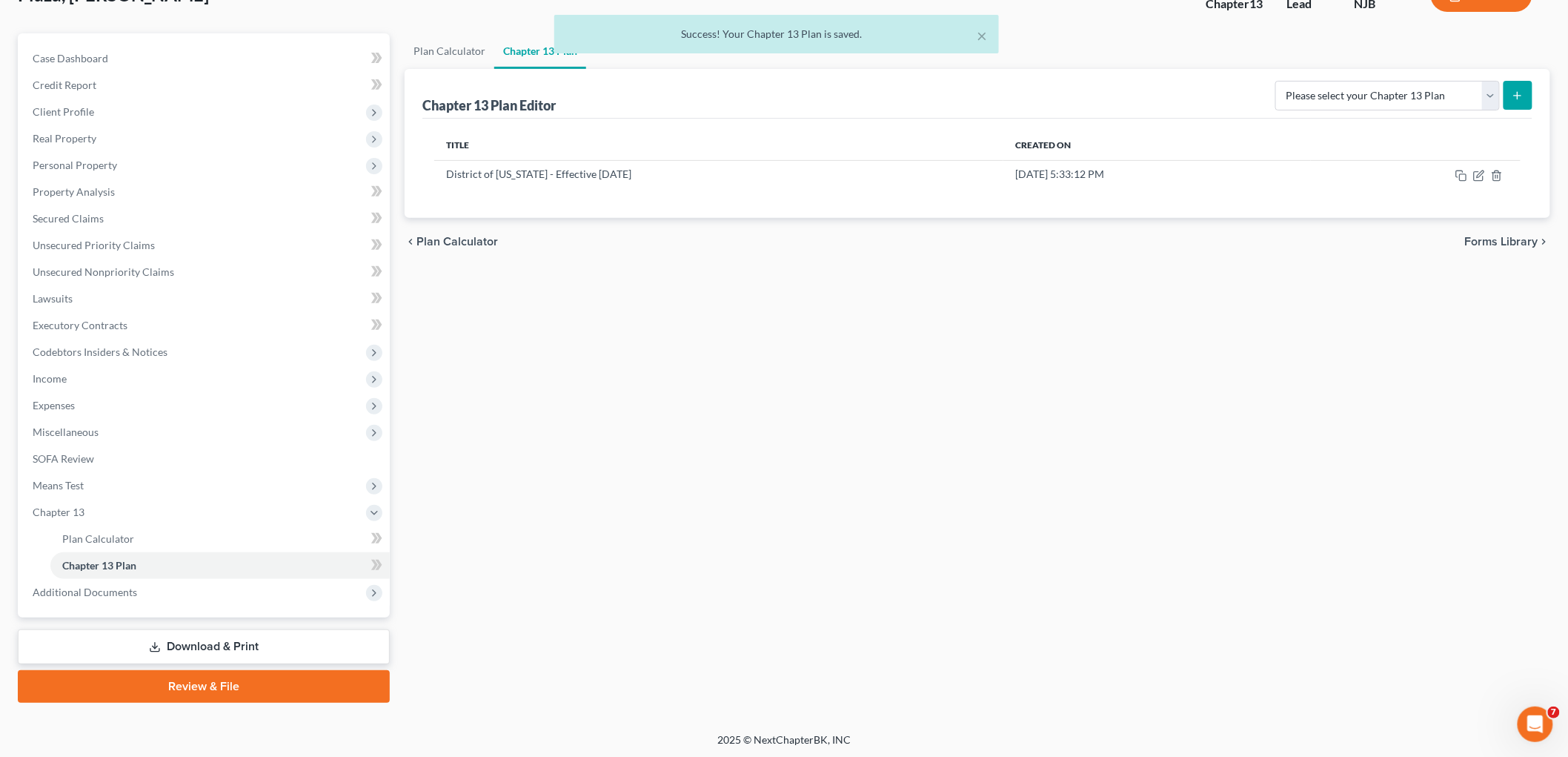
click at [211, 642] on link "Download & Print" at bounding box center [203, 646] width 372 height 35
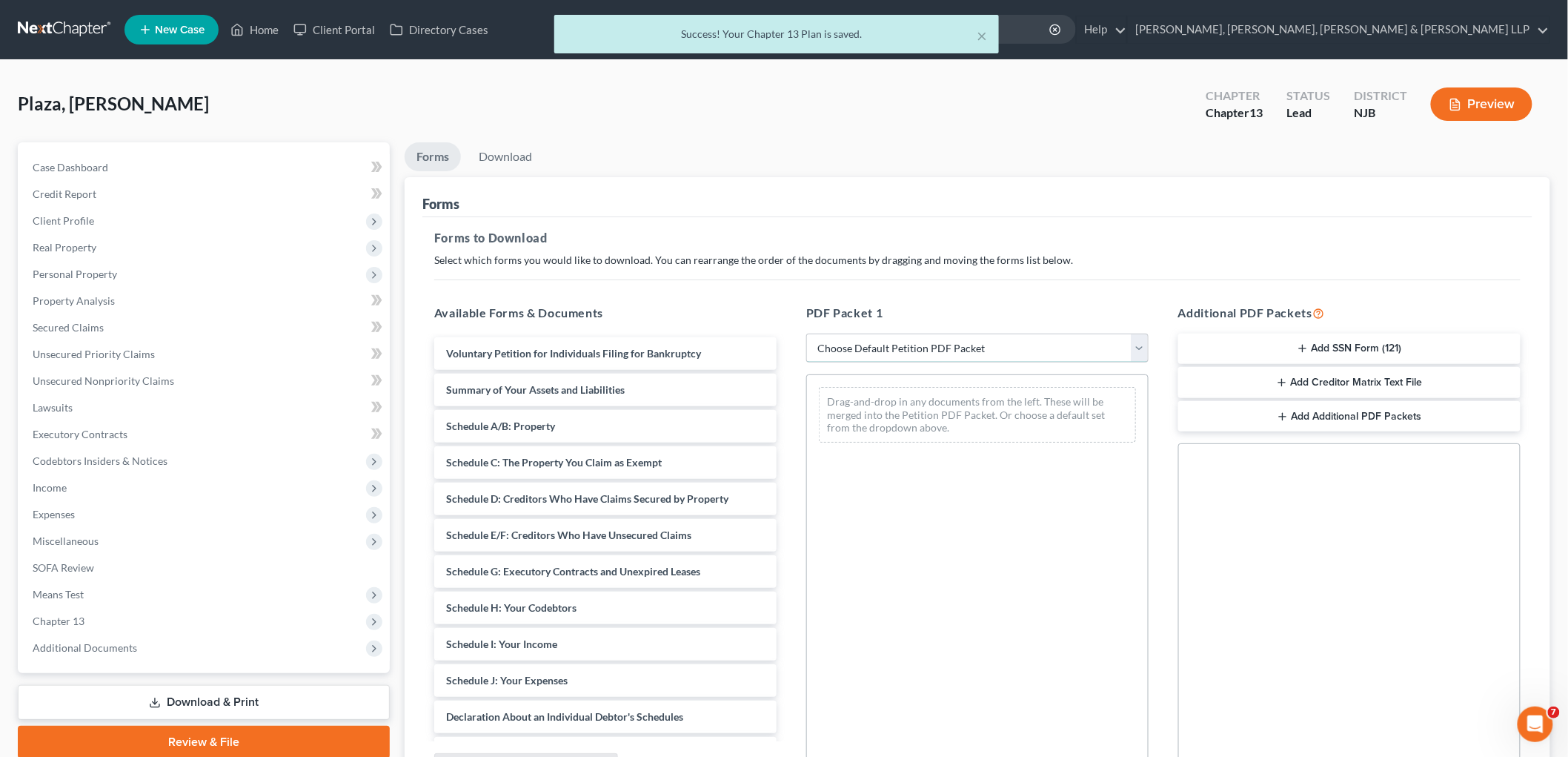
click at [826, 340] on select "Choose Default Petition PDF Packet Complete Bankruptcy Petition (all forms and …" at bounding box center [977, 349] width 342 height 30
select select "0"
click at [806, 334] on select "Choose Default Petition PDF Packet Complete Bankruptcy Petition (all forms and …" at bounding box center [977, 349] width 342 height 30
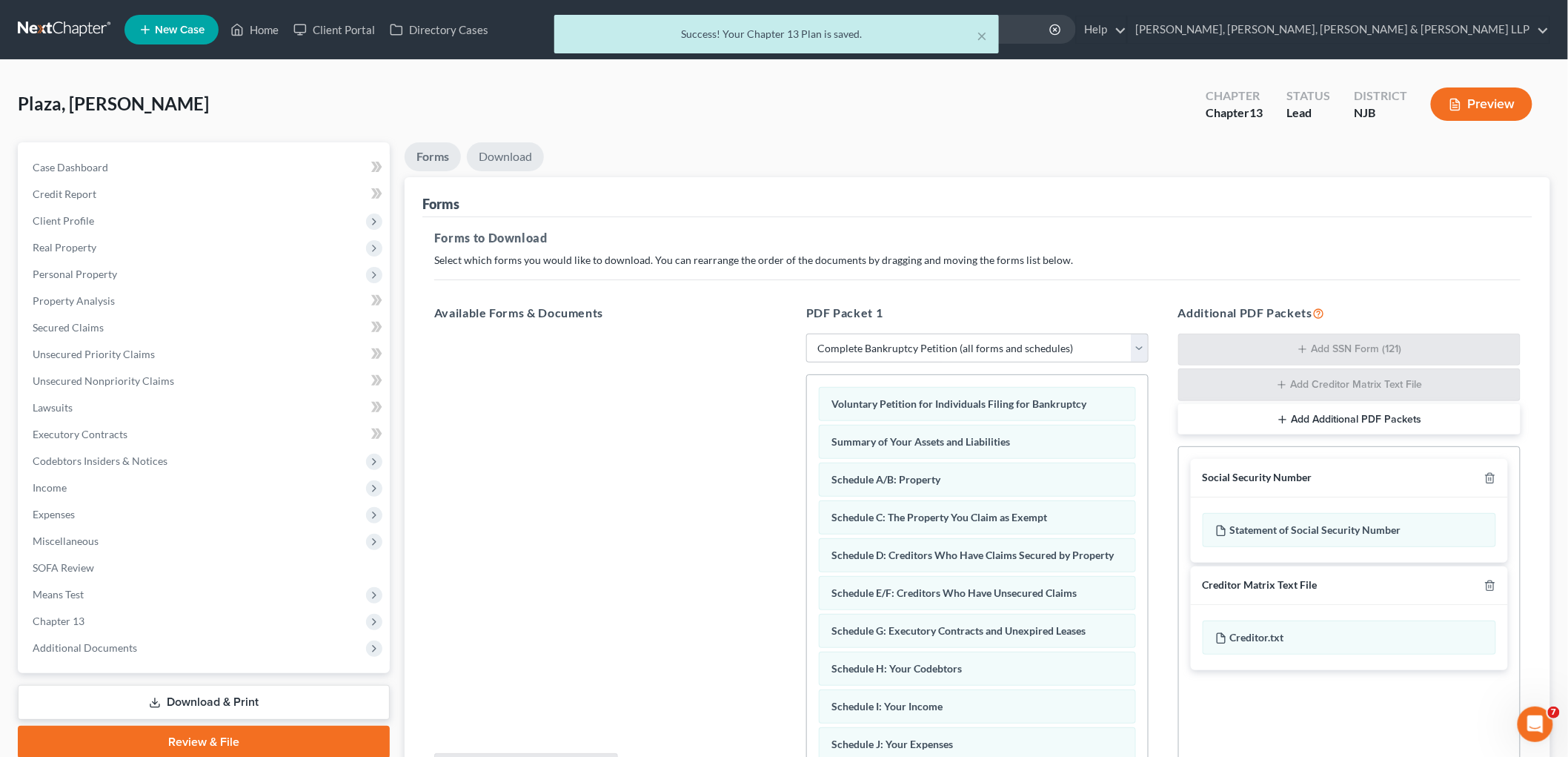
click at [524, 156] on link "Download" at bounding box center [505, 157] width 77 height 29
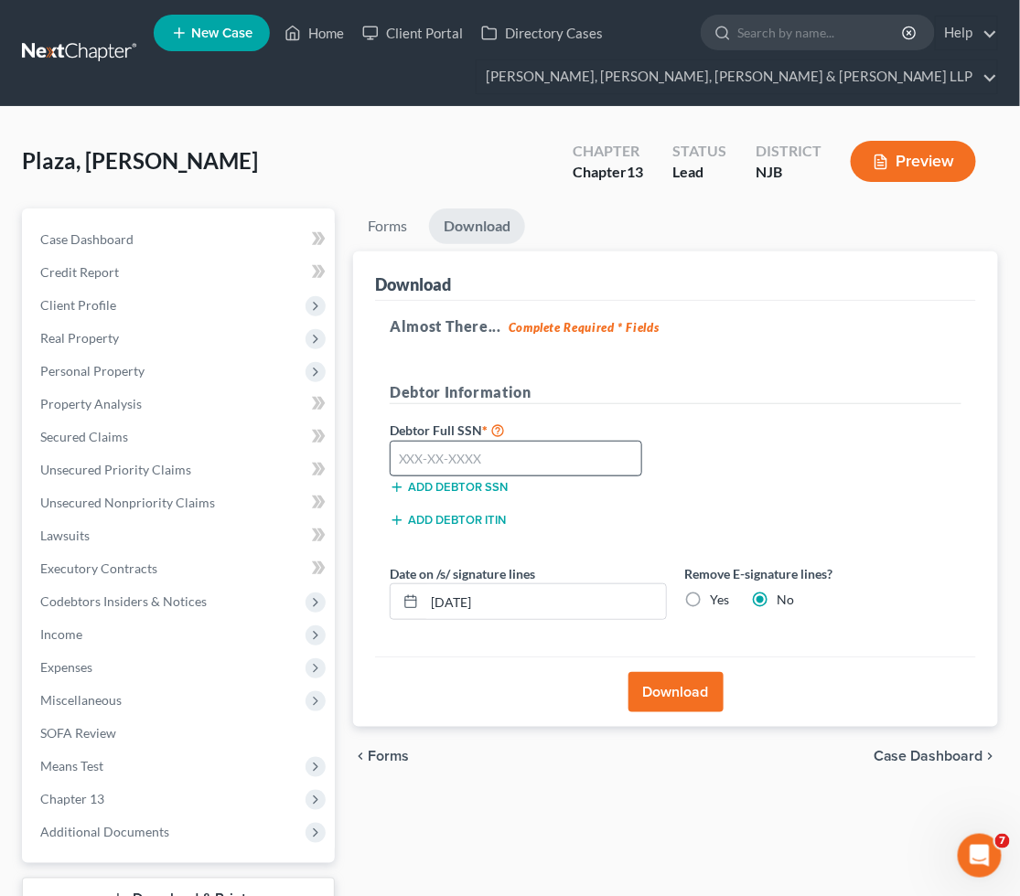
drag, startPoint x: 837, startPoint y: 501, endPoint x: 459, endPoint y: 474, distance: 378.7
click at [837, 501] on div "Debtor Full SSN * Add debtor SSN" at bounding box center [675, 464] width 590 height 91
click at [461, 454] on input "text" at bounding box center [515, 459] width 251 height 37
type input "149-02-9107"
click at [727, 408] on div "Debtor Information" at bounding box center [675, 399] width 590 height 37
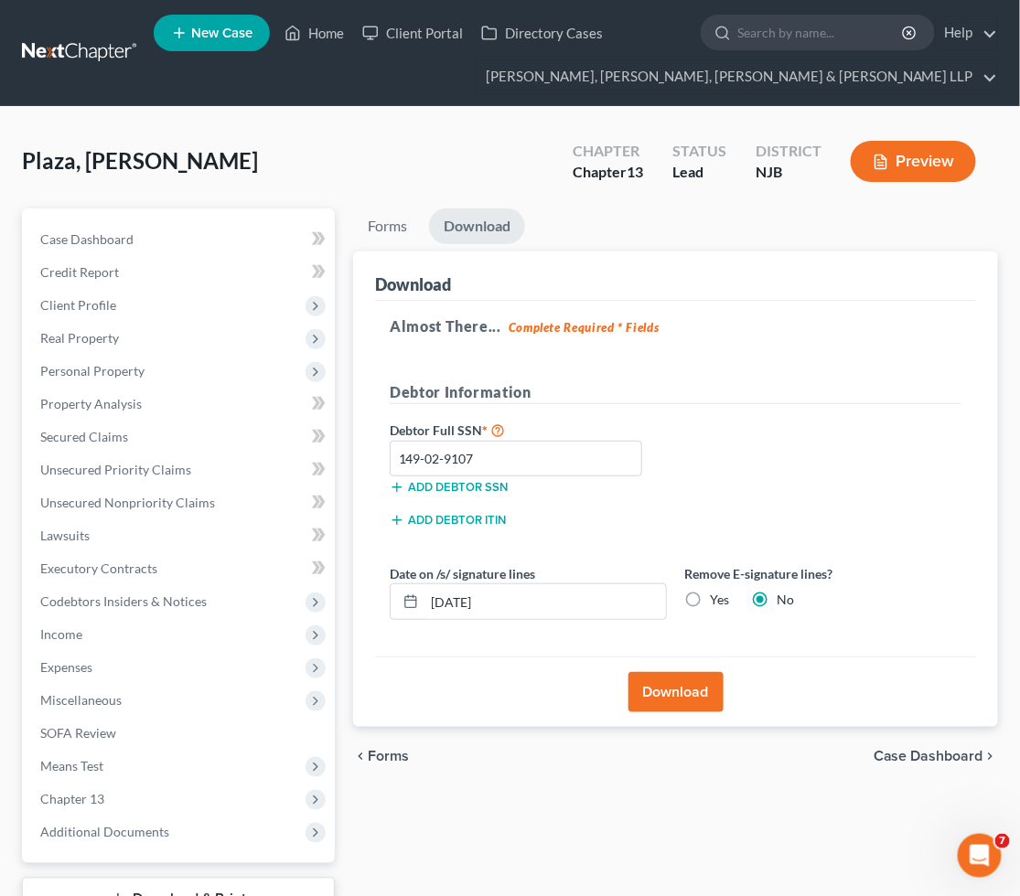
click at [687, 693] on button "Download" at bounding box center [675, 692] width 95 height 40
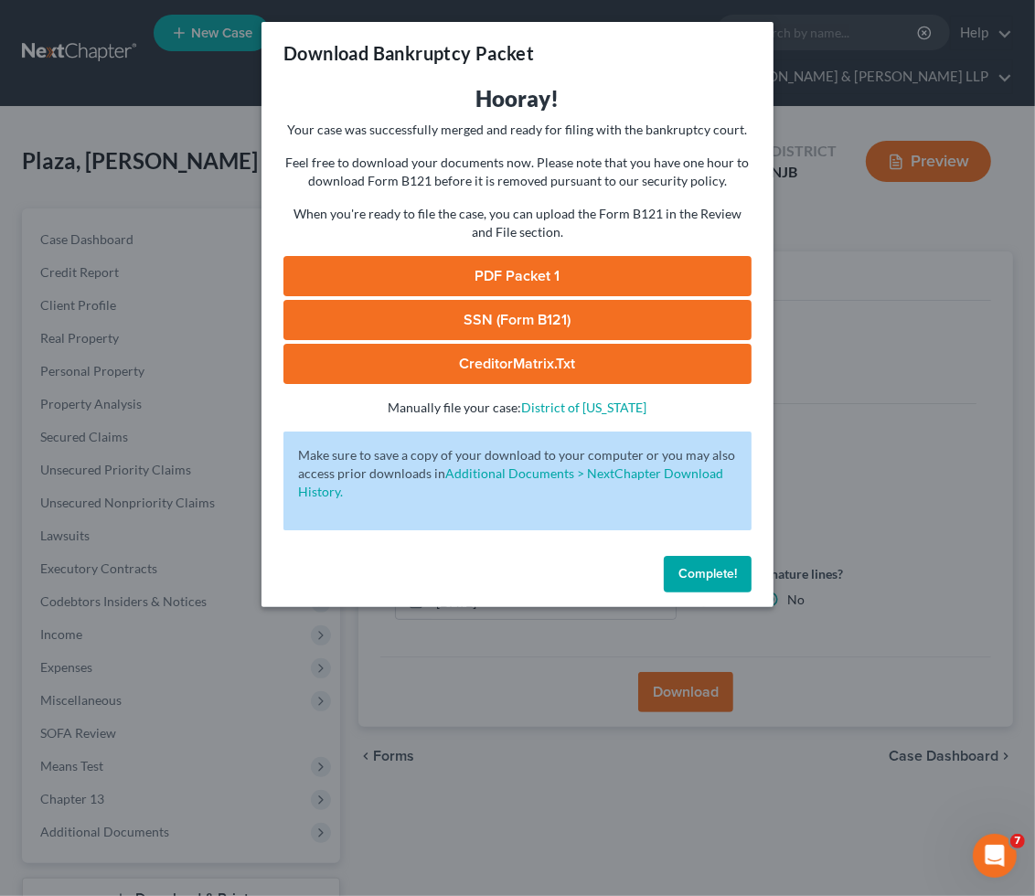
drag, startPoint x: 412, startPoint y: 266, endPoint x: 806, endPoint y: 656, distance: 553.5
click at [412, 266] on link "PDF Packet 1" at bounding box center [517, 276] width 468 height 40
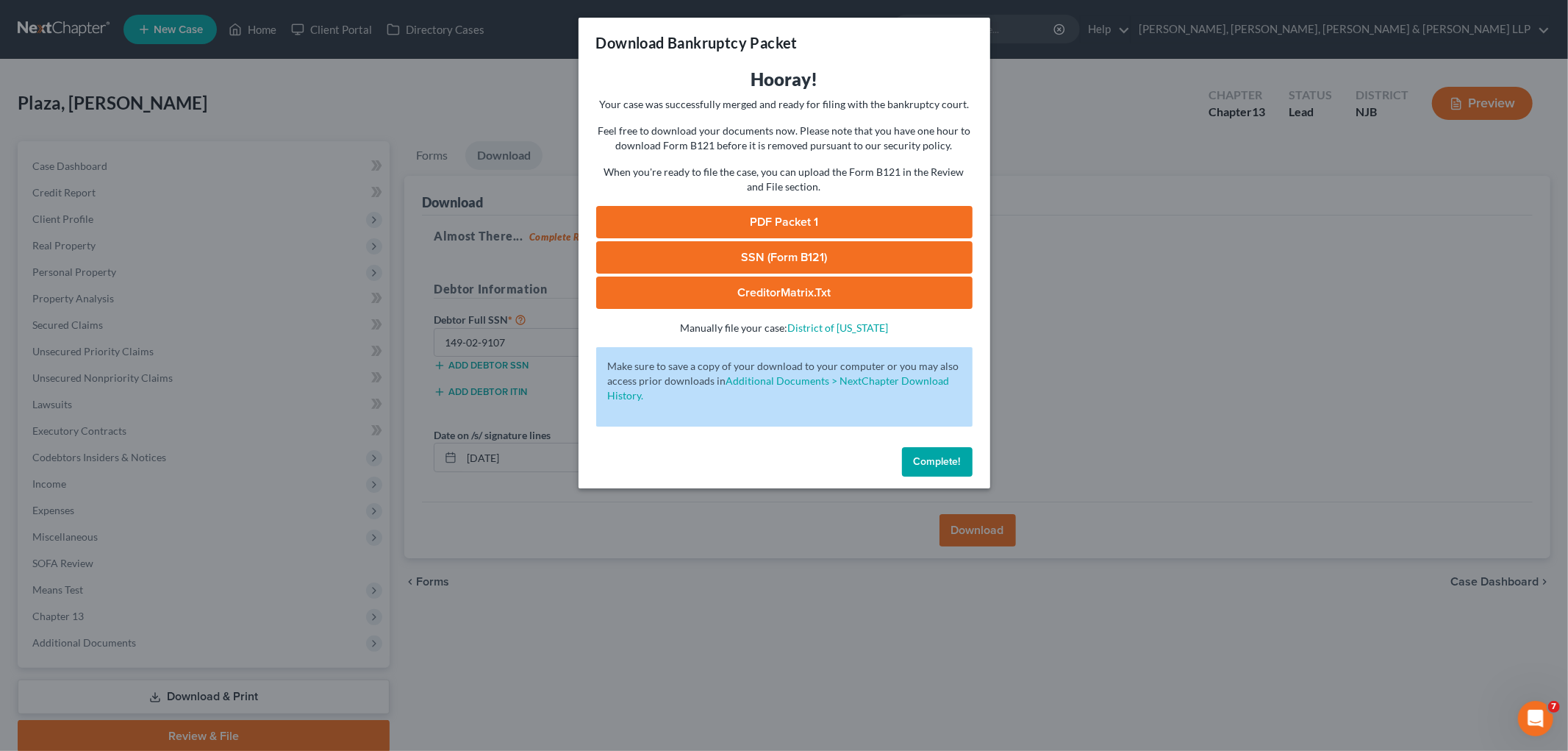
click at [819, 460] on span "Complete!" at bounding box center [937, 462] width 47 height 13
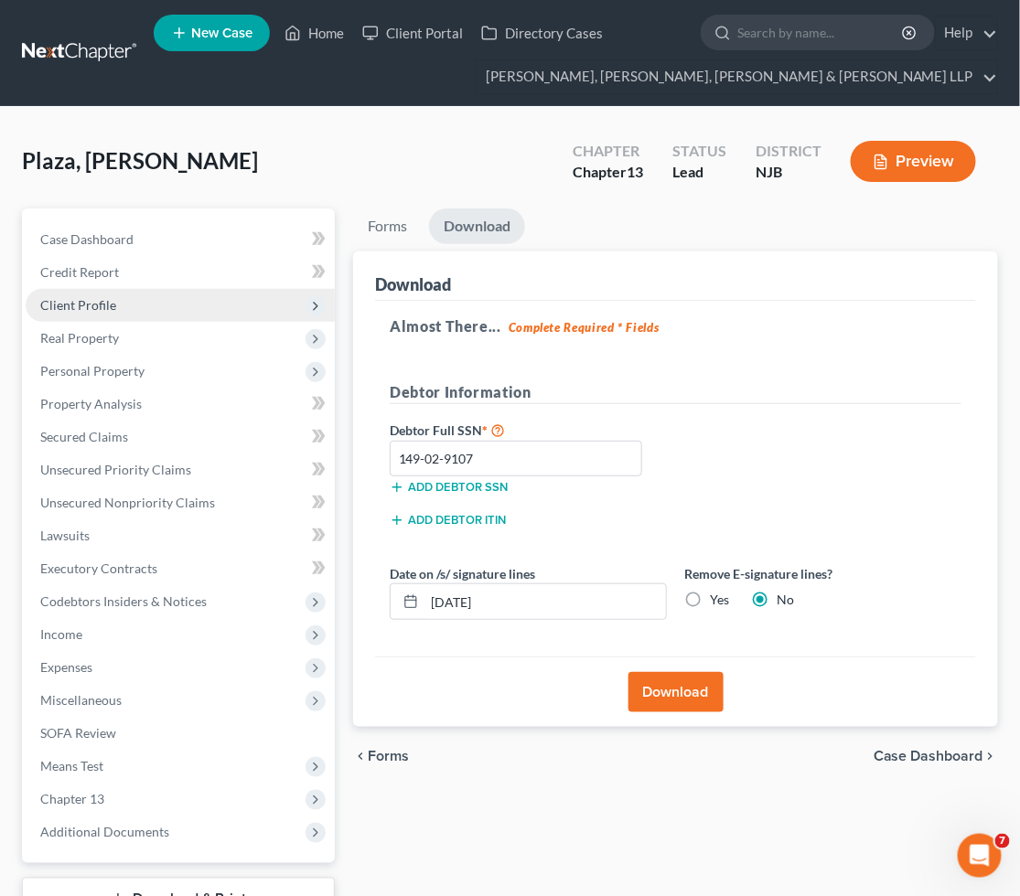
click at [94, 302] on span "Client Profile" at bounding box center [78, 305] width 76 height 16
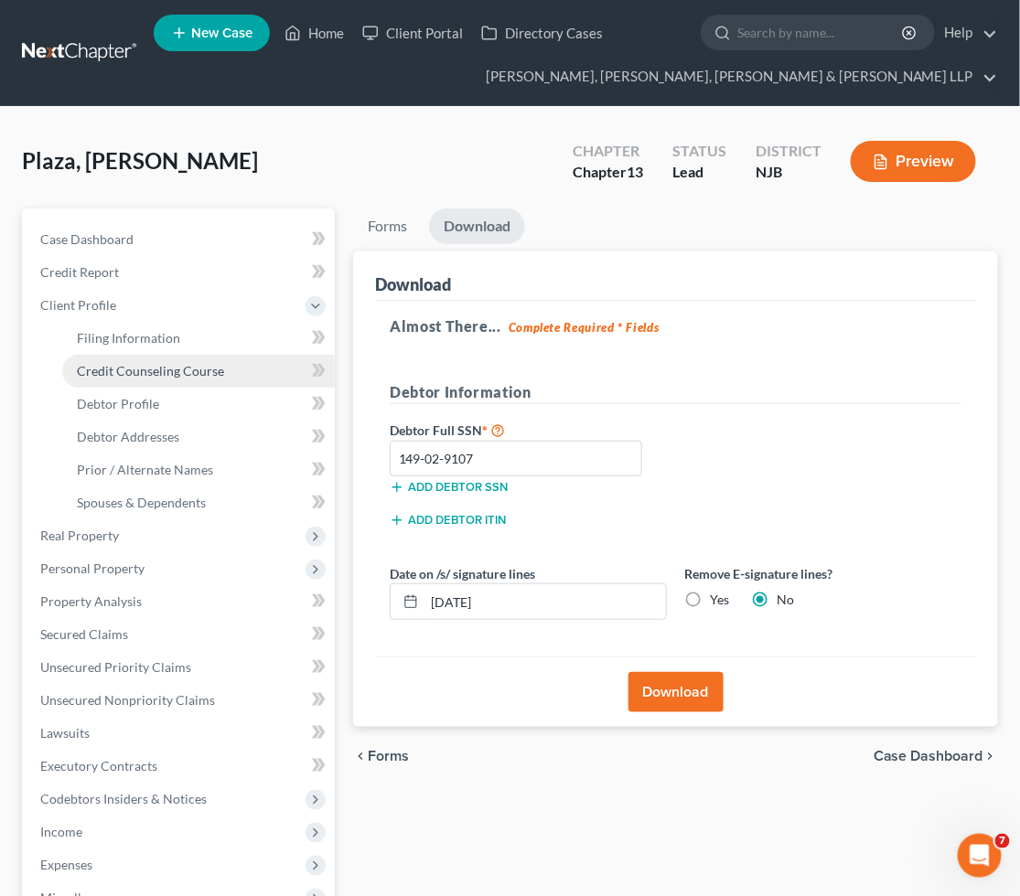
click at [123, 363] on span "Credit Counseling Course" at bounding box center [150, 371] width 147 height 16
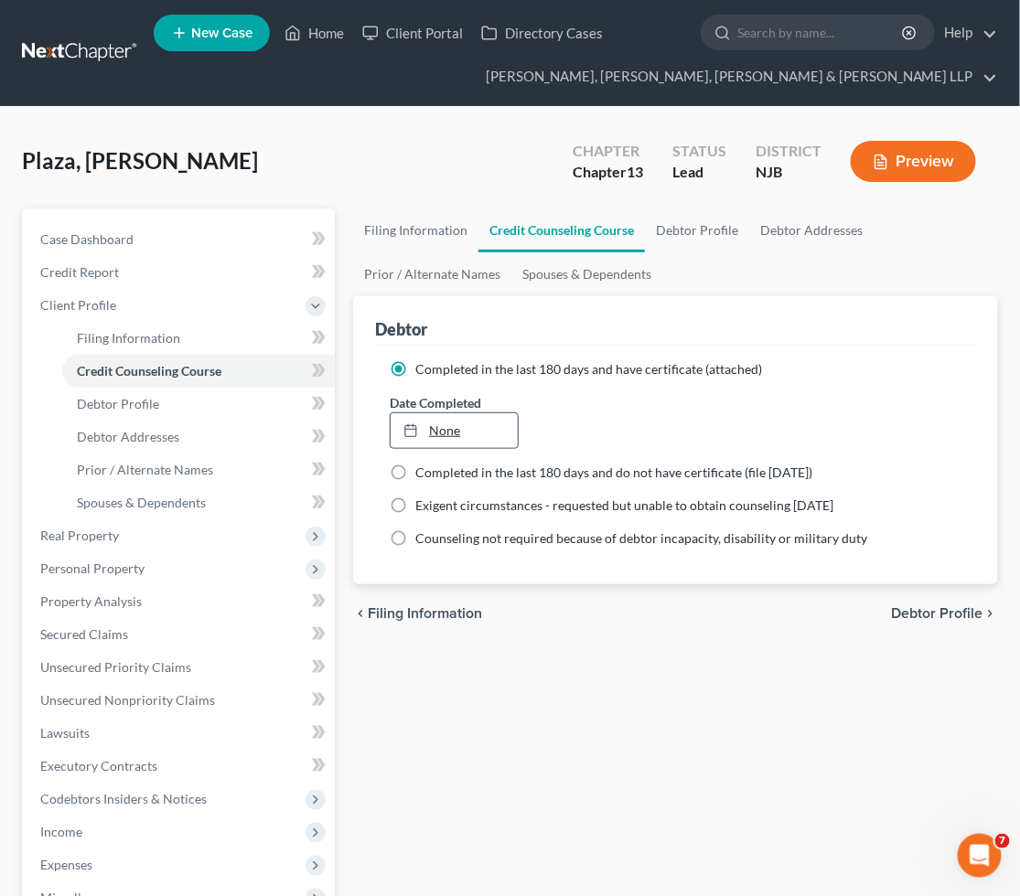
type input "[DATE]"
click at [501, 425] on link "[DATE]" at bounding box center [453, 430] width 127 height 35
click at [517, 711] on div "Filing Information Credit Counseling Course Debtor Profile Debtor Addresses Pri…" at bounding box center [675, 687] width 663 height 957
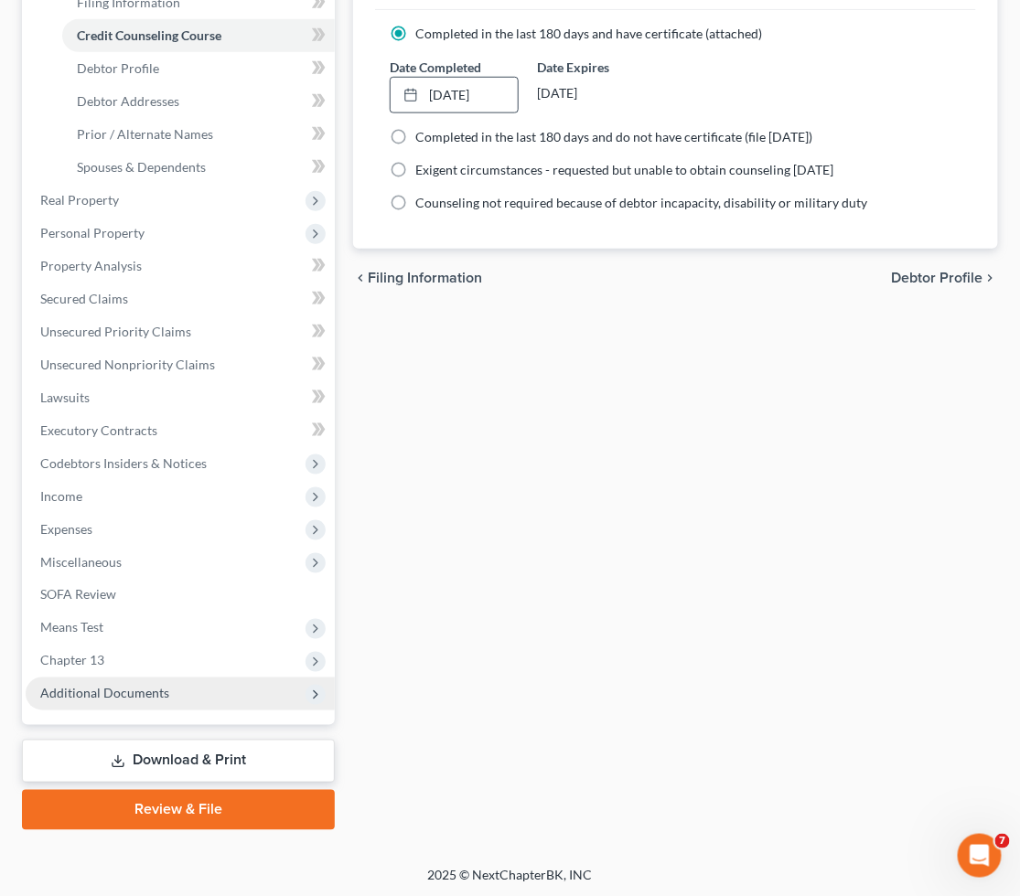
scroll to position [337, 0]
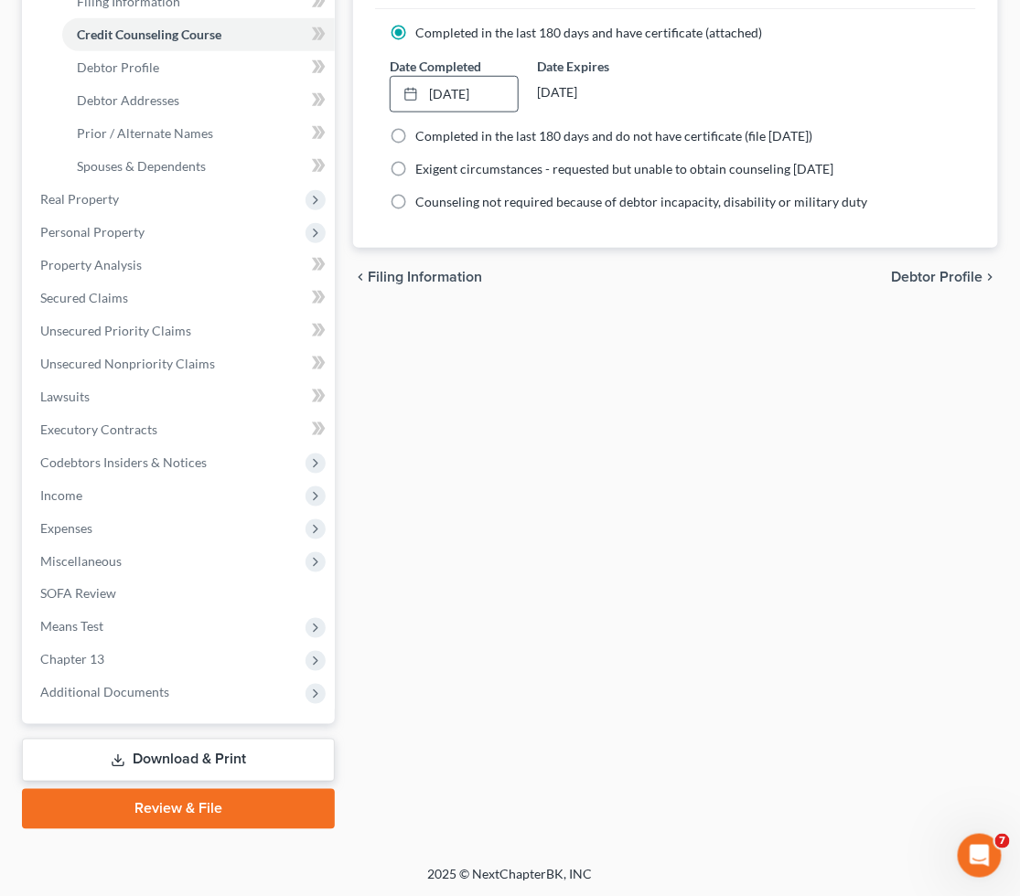
click at [206, 810] on link "Review & File" at bounding box center [178, 809] width 313 height 40
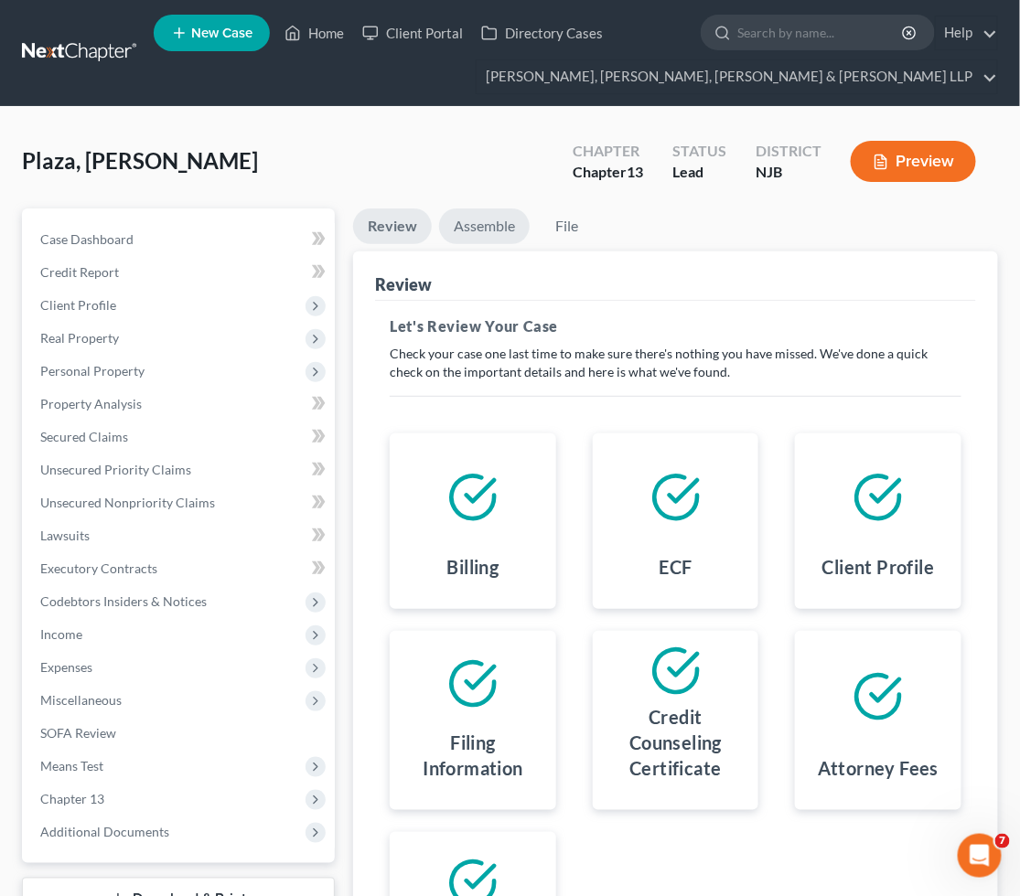
click at [501, 235] on link "Assemble" at bounding box center [484, 227] width 91 height 36
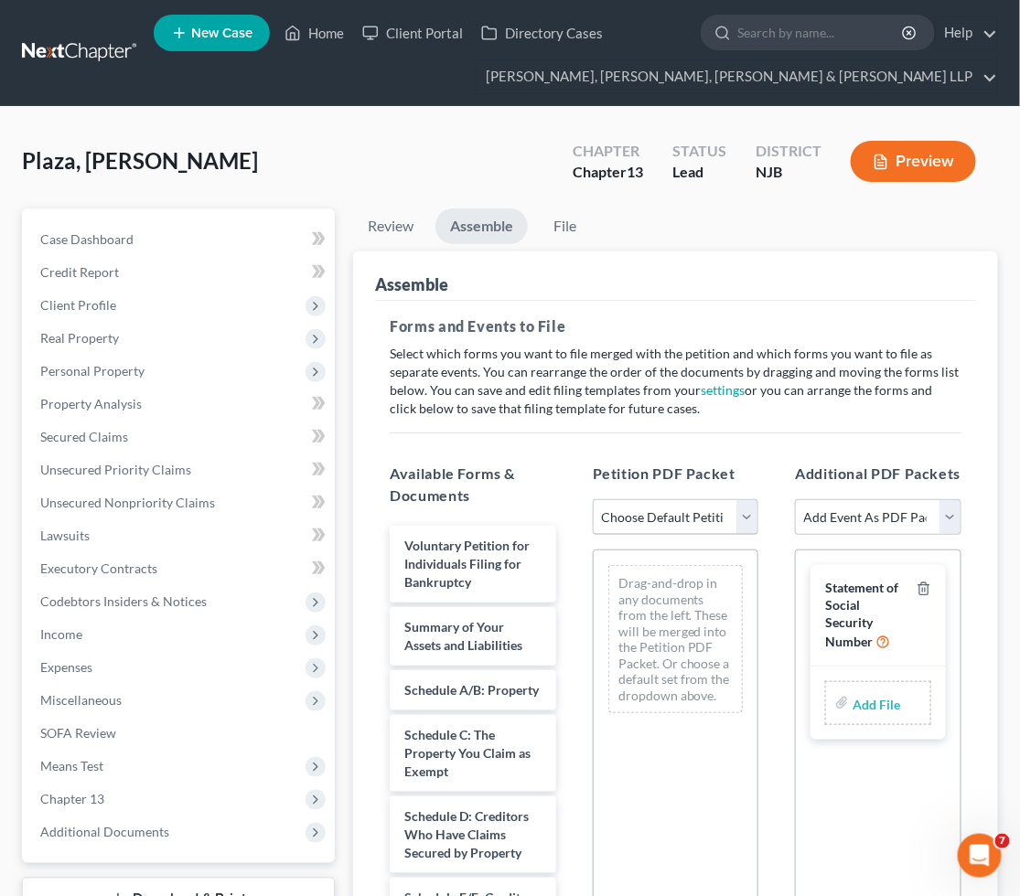
click at [656, 516] on select "Choose Default Petition PDF Packet Complete Bankruptcy Petition (all forms and …" at bounding box center [676, 517] width 166 height 37
select select "0"
click at [593, 499] on select "Choose Default Petition PDF Packet Complete Bankruptcy Petition (all forms and …" at bounding box center [676, 517] width 166 height 37
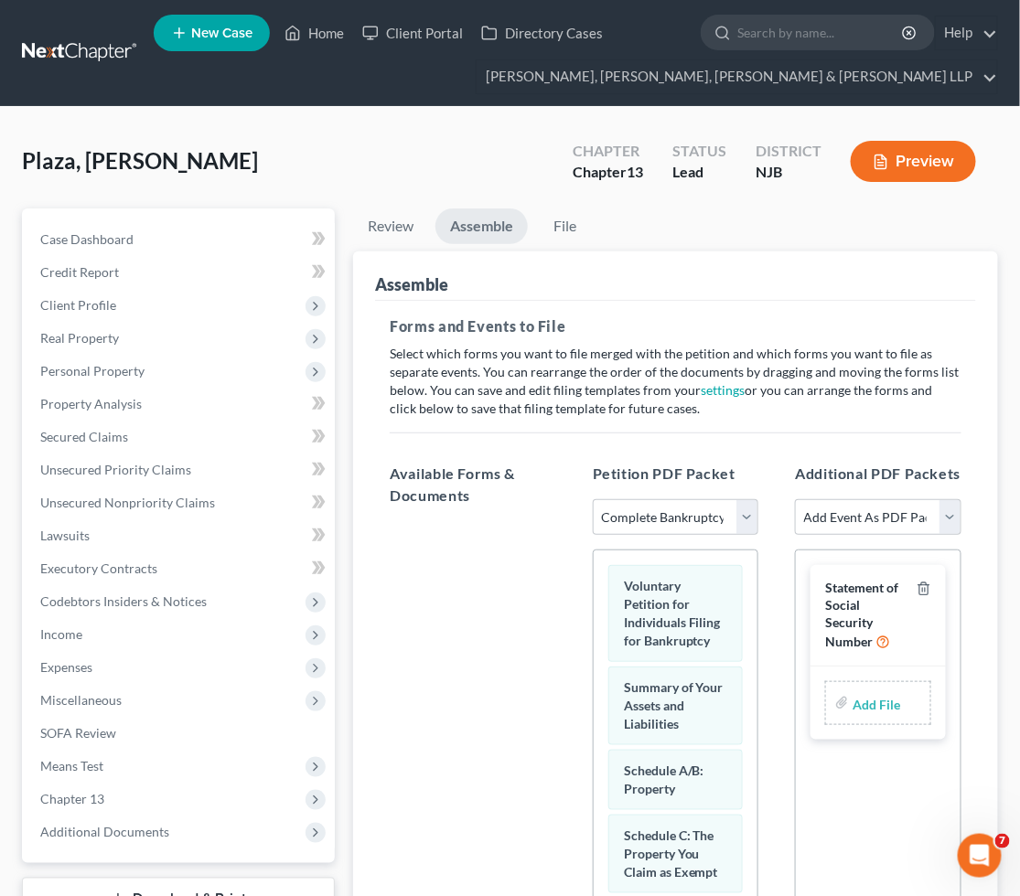
click at [689, 276] on div "Assemble" at bounding box center [675, 275] width 601 height 49
click at [572, 219] on link "File" at bounding box center [564, 227] width 59 height 36
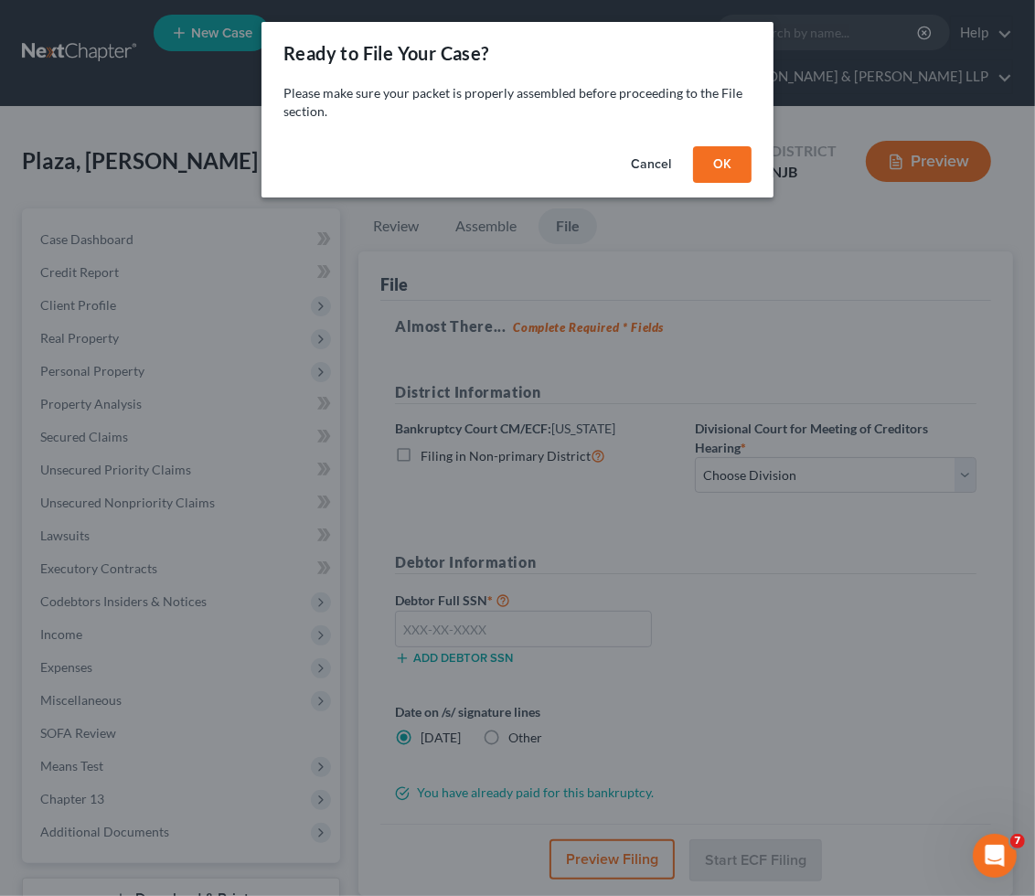
click at [714, 163] on button "OK" at bounding box center [722, 164] width 59 height 37
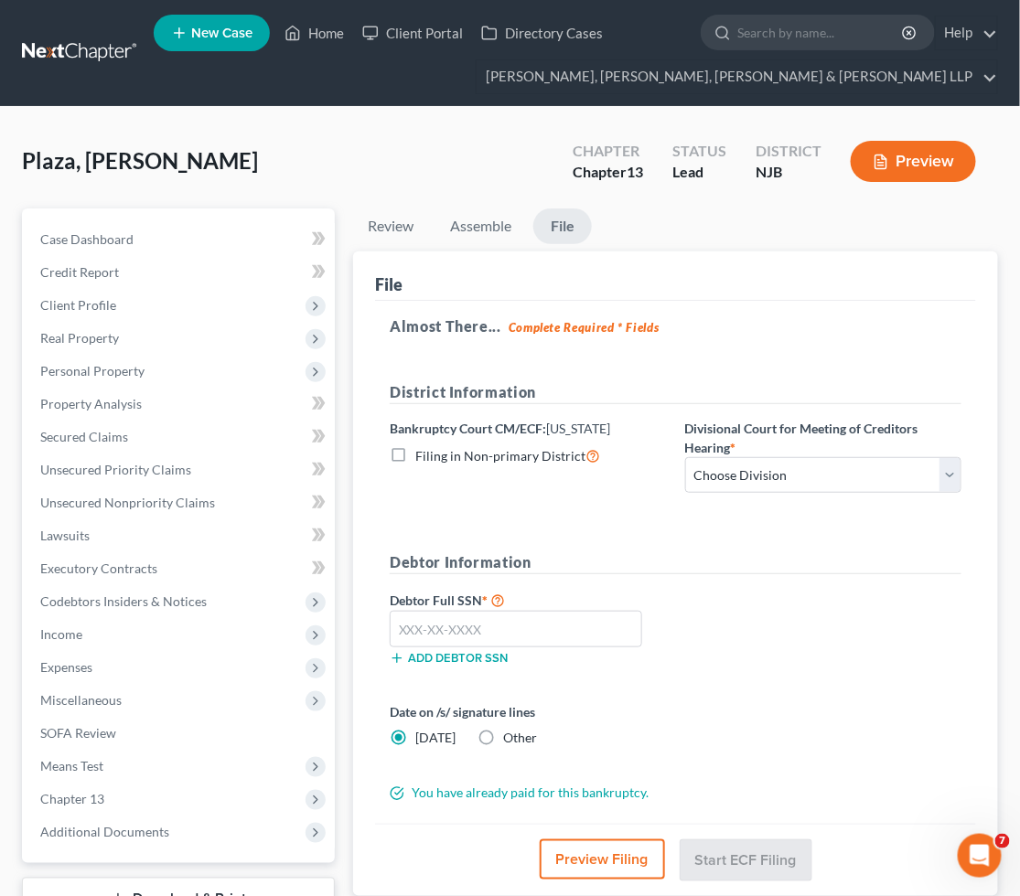
drag, startPoint x: 732, startPoint y: 322, endPoint x: 756, endPoint y: 448, distance: 128.6
click at [732, 322] on h5 "Almost There... Complete Required * Fields" at bounding box center [676, 326] width 572 height 22
click at [764, 476] on select "Choose Division [GEOGRAPHIC_DATA] [GEOGRAPHIC_DATA]/[GEOGRAPHIC_DATA] [GEOGRAPH…" at bounding box center [823, 475] width 276 height 37
select select "2"
click at [685, 457] on select "Choose Division [GEOGRAPHIC_DATA] [GEOGRAPHIC_DATA]/[GEOGRAPHIC_DATA] [GEOGRAPH…" at bounding box center [823, 475] width 276 height 37
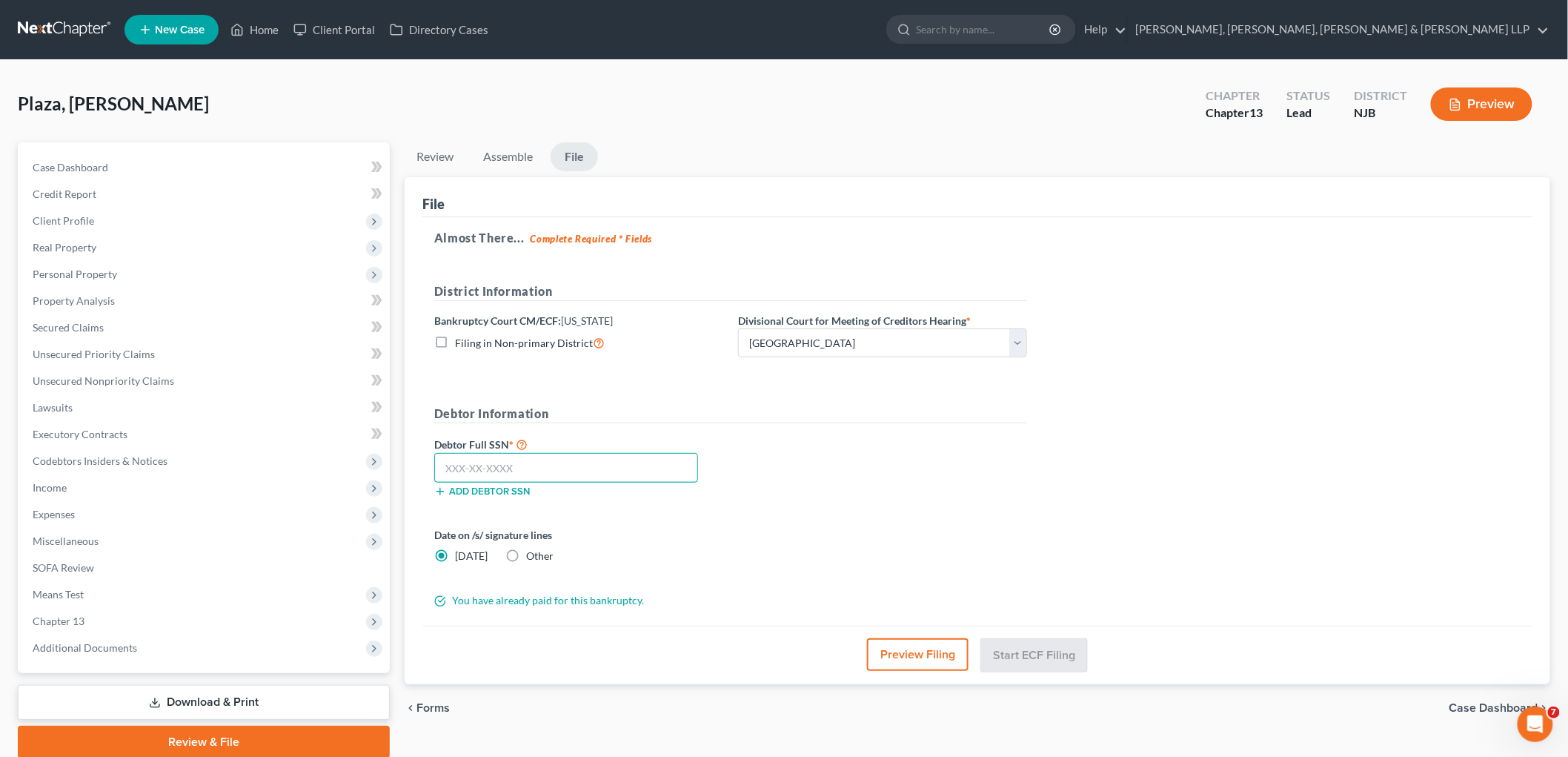
click at [593, 463] on input "text" at bounding box center [566, 468] width 264 height 30
type input "149-02-9107"
click at [816, 492] on div "Debtor Full SSN * 149-02-9107 Add debtor SSN" at bounding box center [731, 472] width 608 height 74
drag, startPoint x: 857, startPoint y: 219, endPoint x: 814, endPoint y: 370, distance: 157.0
click at [826, 219] on div "Almost There... Complete Required * Fields District Information Bankruptcy Cour…" at bounding box center [977, 421] width 1110 height 409
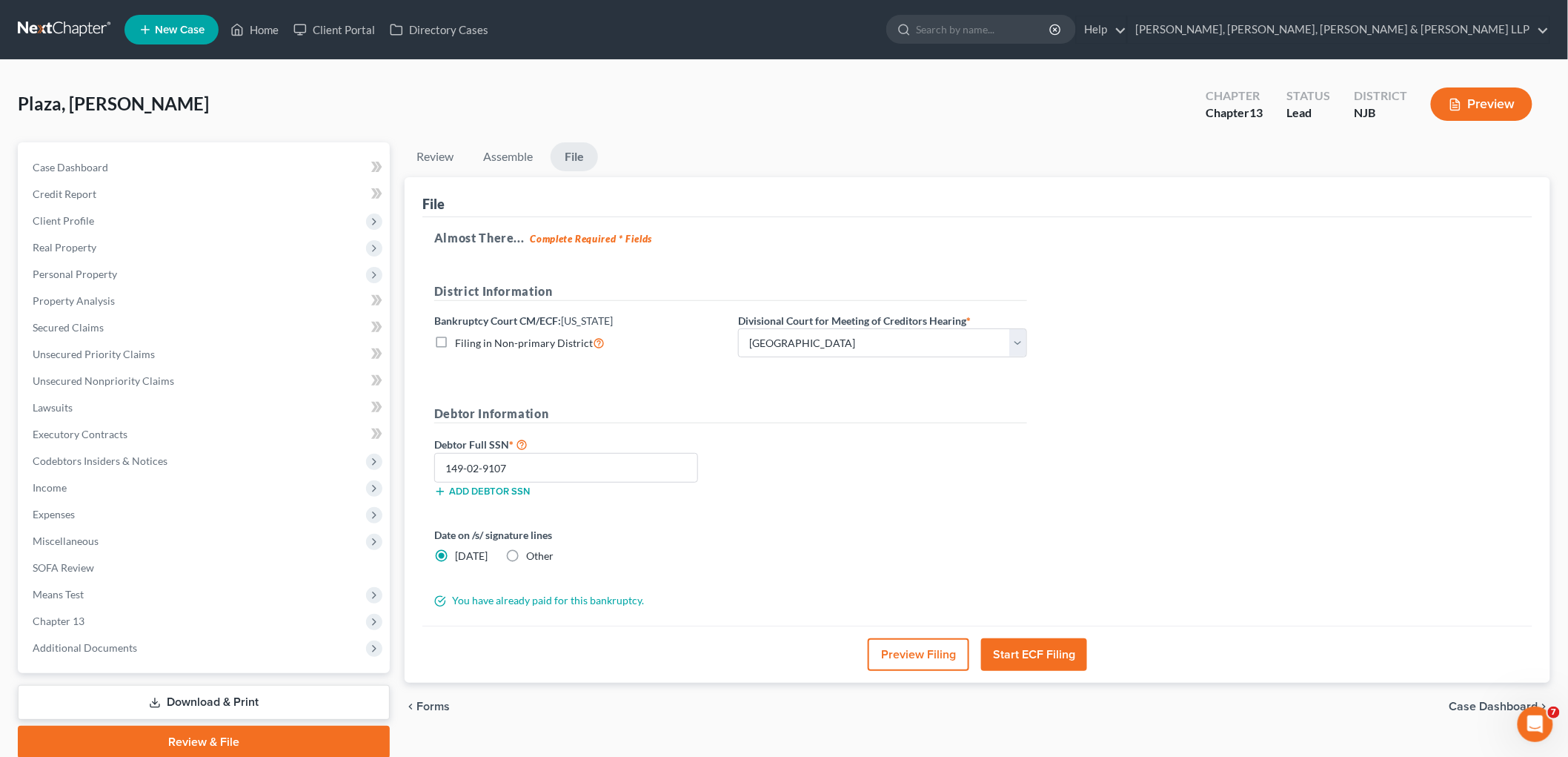
click at [826, 661] on button "Start ECF Filing" at bounding box center [1034, 654] width 106 height 32
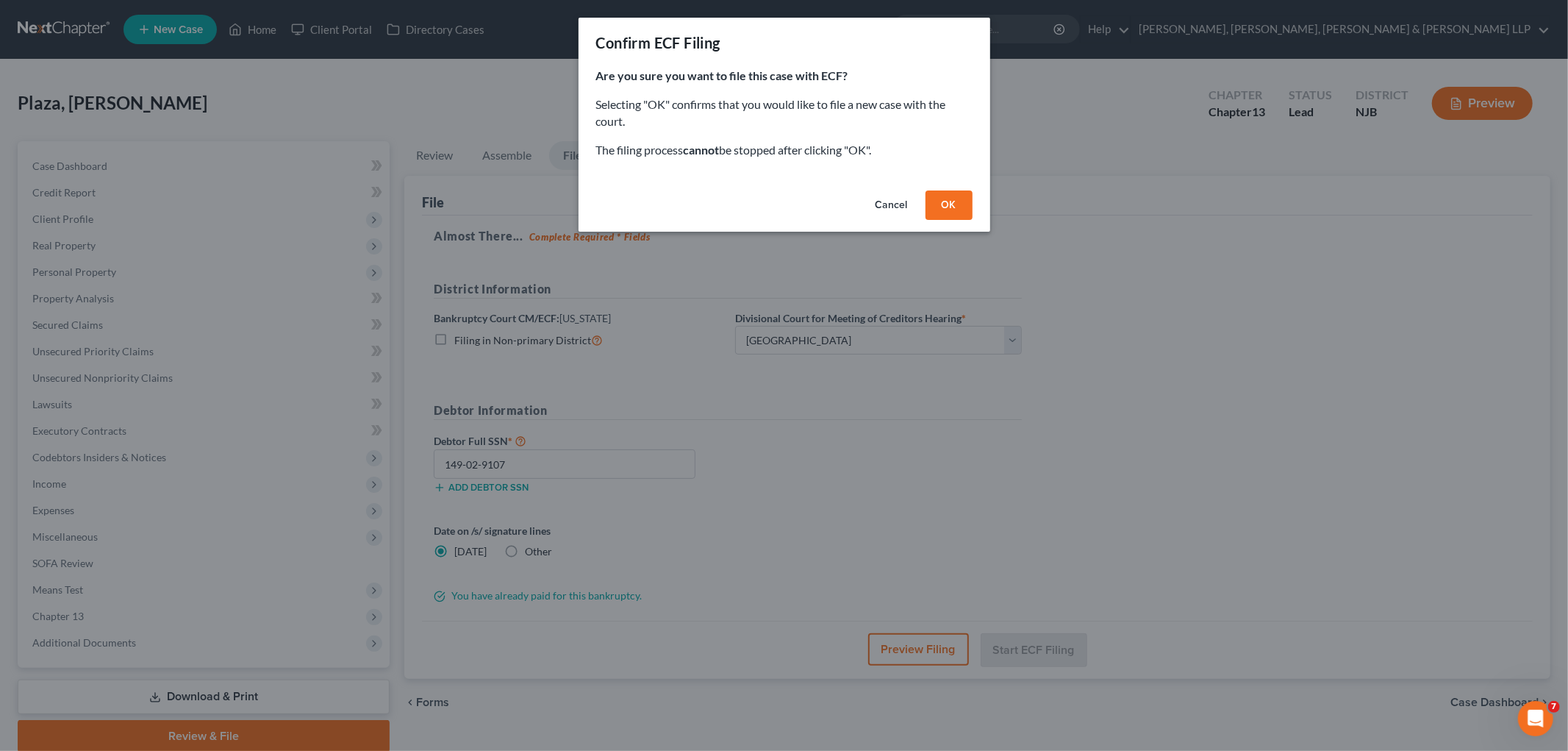
click at [819, 199] on button "Cancel" at bounding box center [892, 205] width 56 height 30
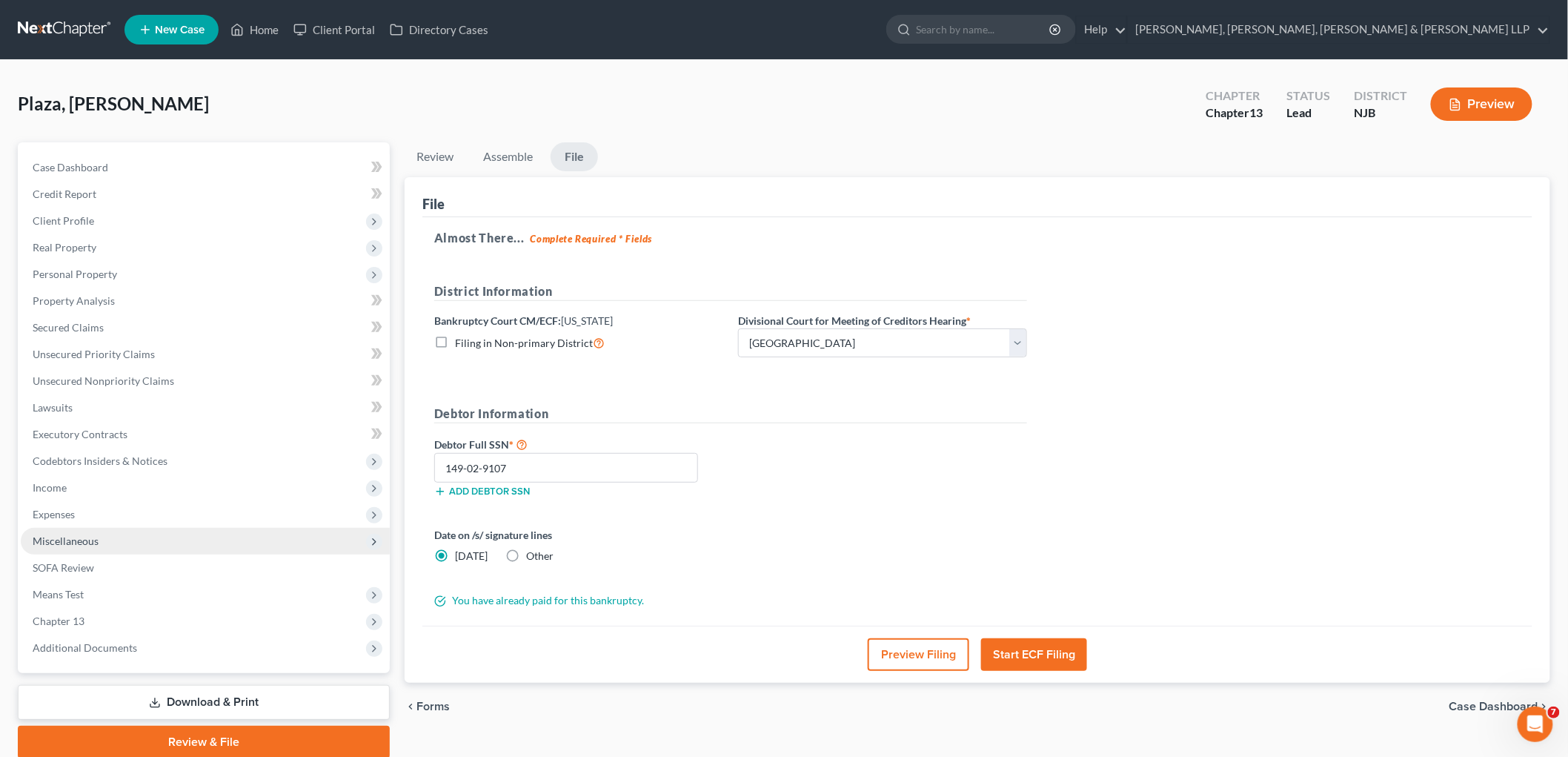
click at [83, 534] on span "Miscellaneous" at bounding box center [65, 541] width 66 height 13
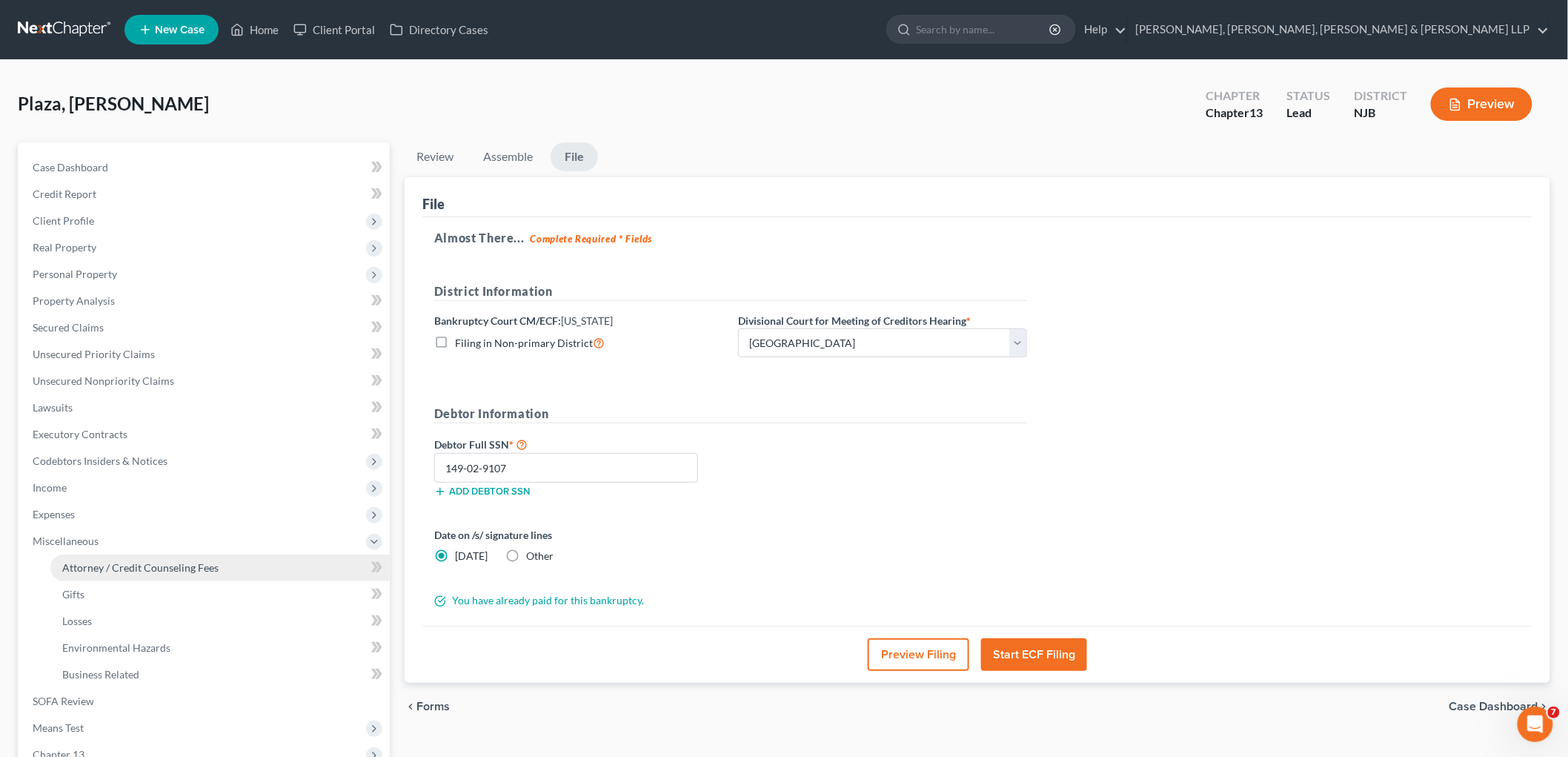
click at [145, 567] on span "Attorney / Credit Counseling Fees" at bounding box center [140, 567] width 156 height 13
select select "0"
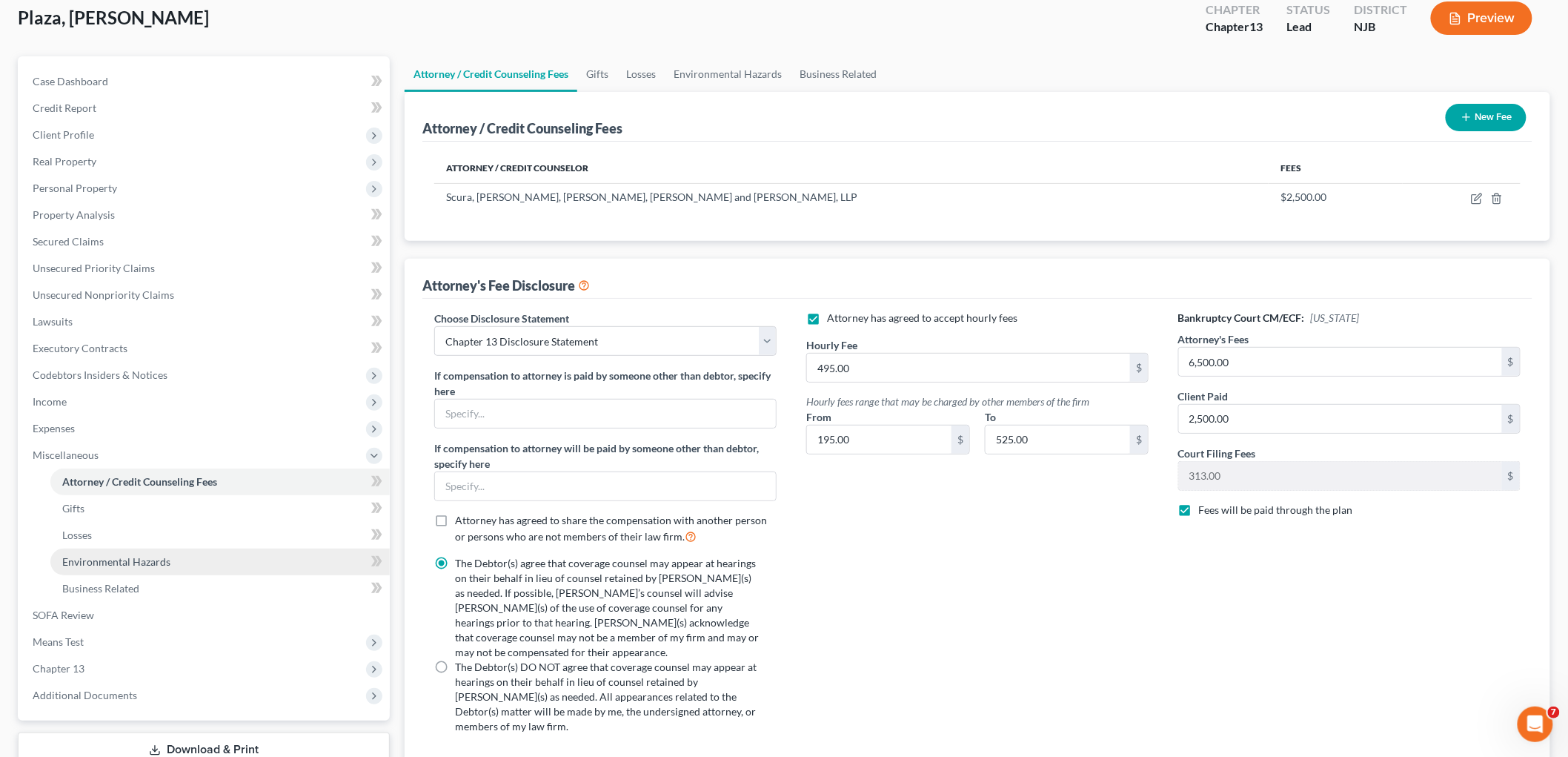
scroll to position [189, 0]
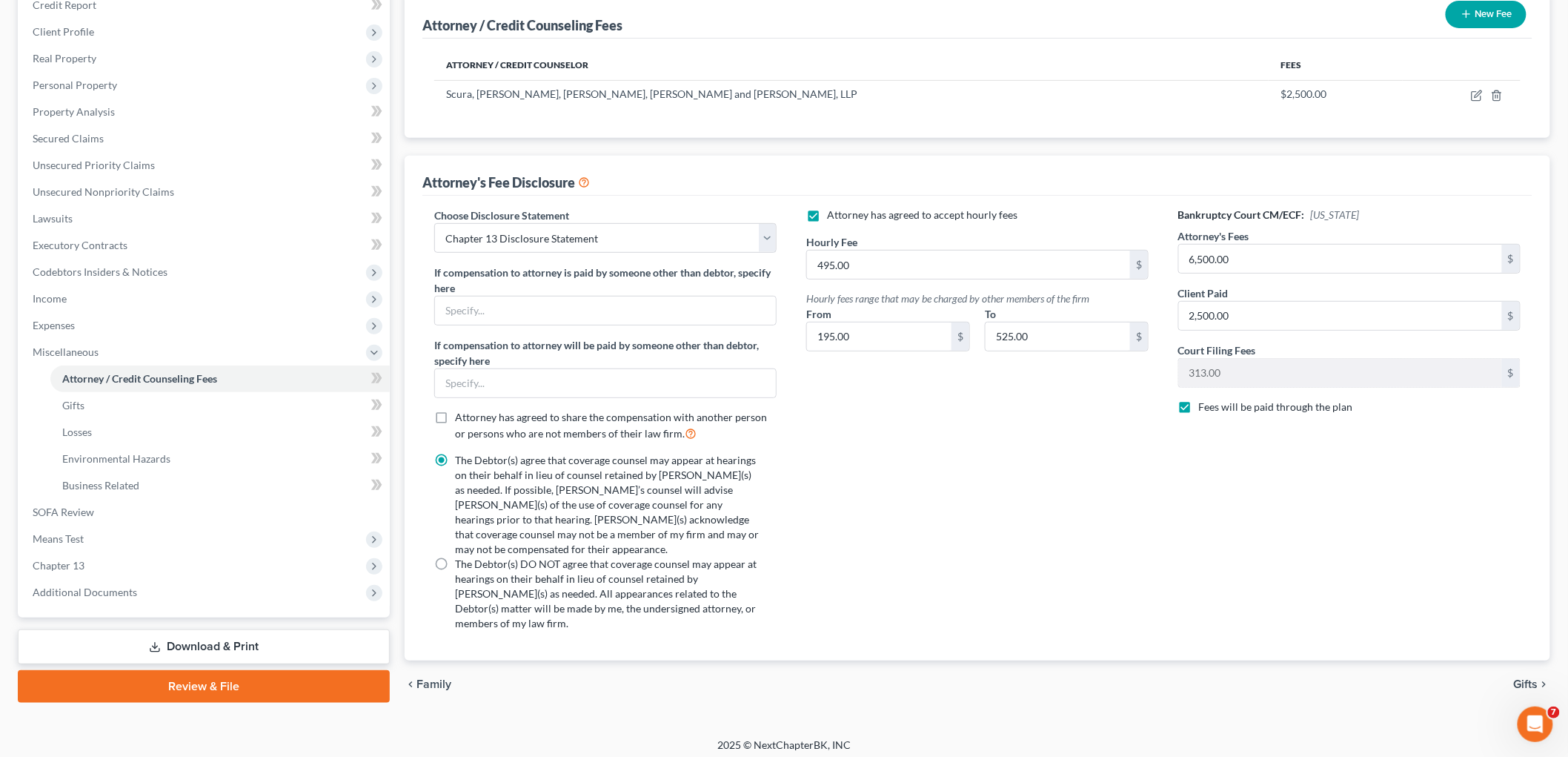
click at [179, 675] on link "Review & File" at bounding box center [203, 686] width 372 height 32
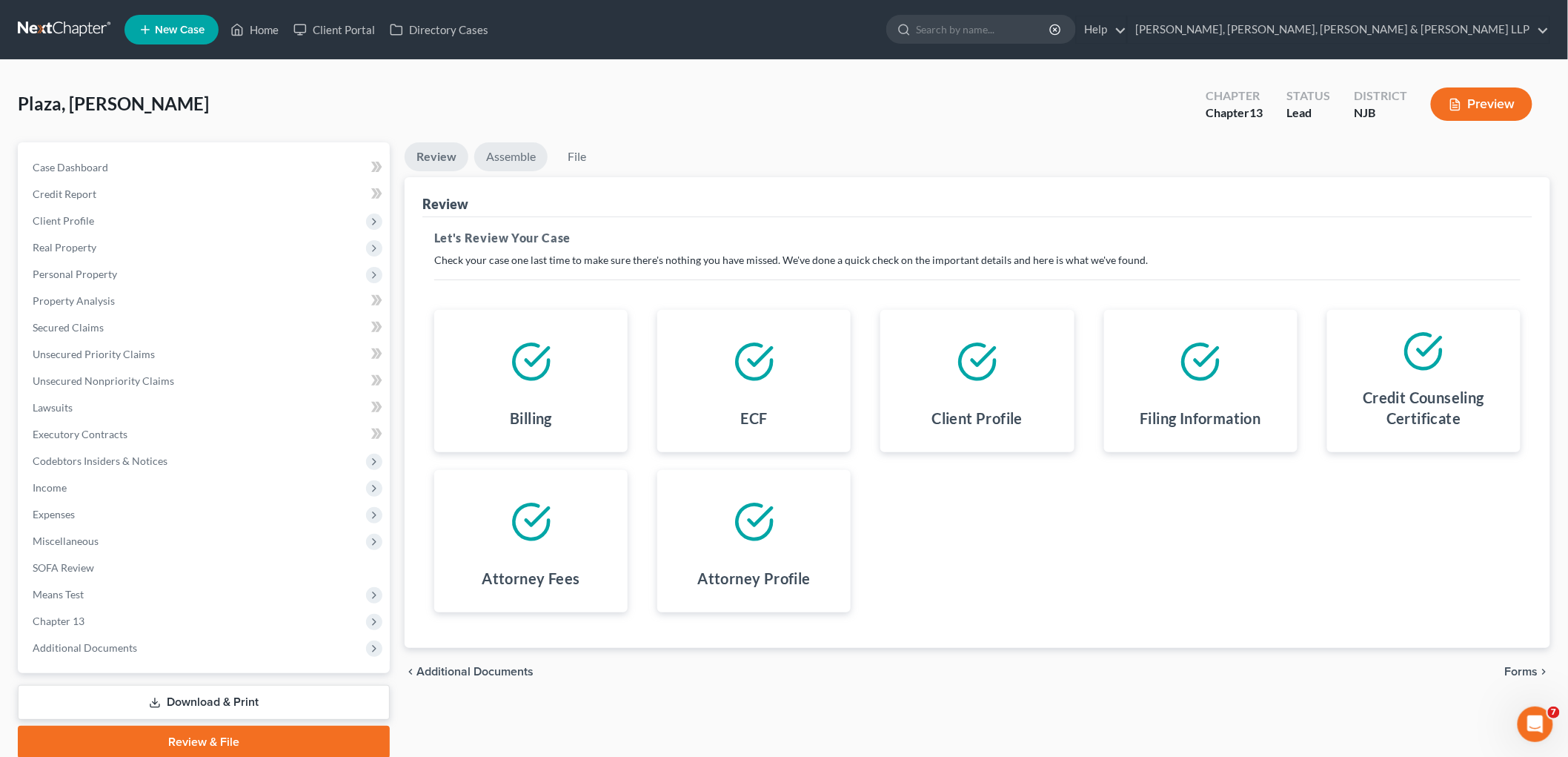
click at [515, 152] on link "Assemble" at bounding box center [511, 157] width 74 height 29
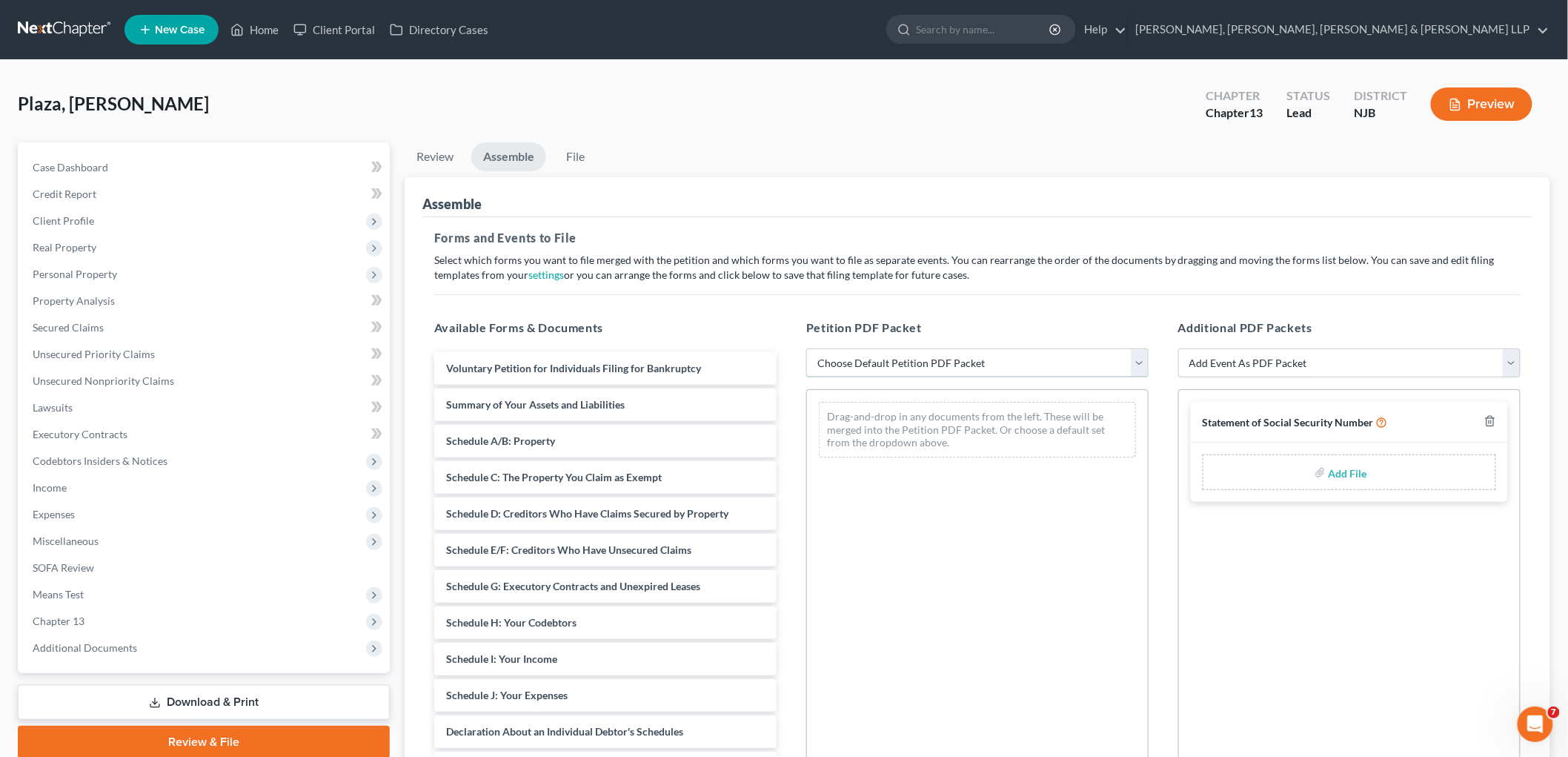
click at [826, 361] on select "Choose Default Petition PDF Packet Complete Bankruptcy Petition (all forms and …" at bounding box center [977, 363] width 342 height 30
select select "0"
click at [806, 349] on select "Choose Default Petition PDF Packet Complete Bankruptcy Petition (all forms and …" at bounding box center [977, 363] width 342 height 30
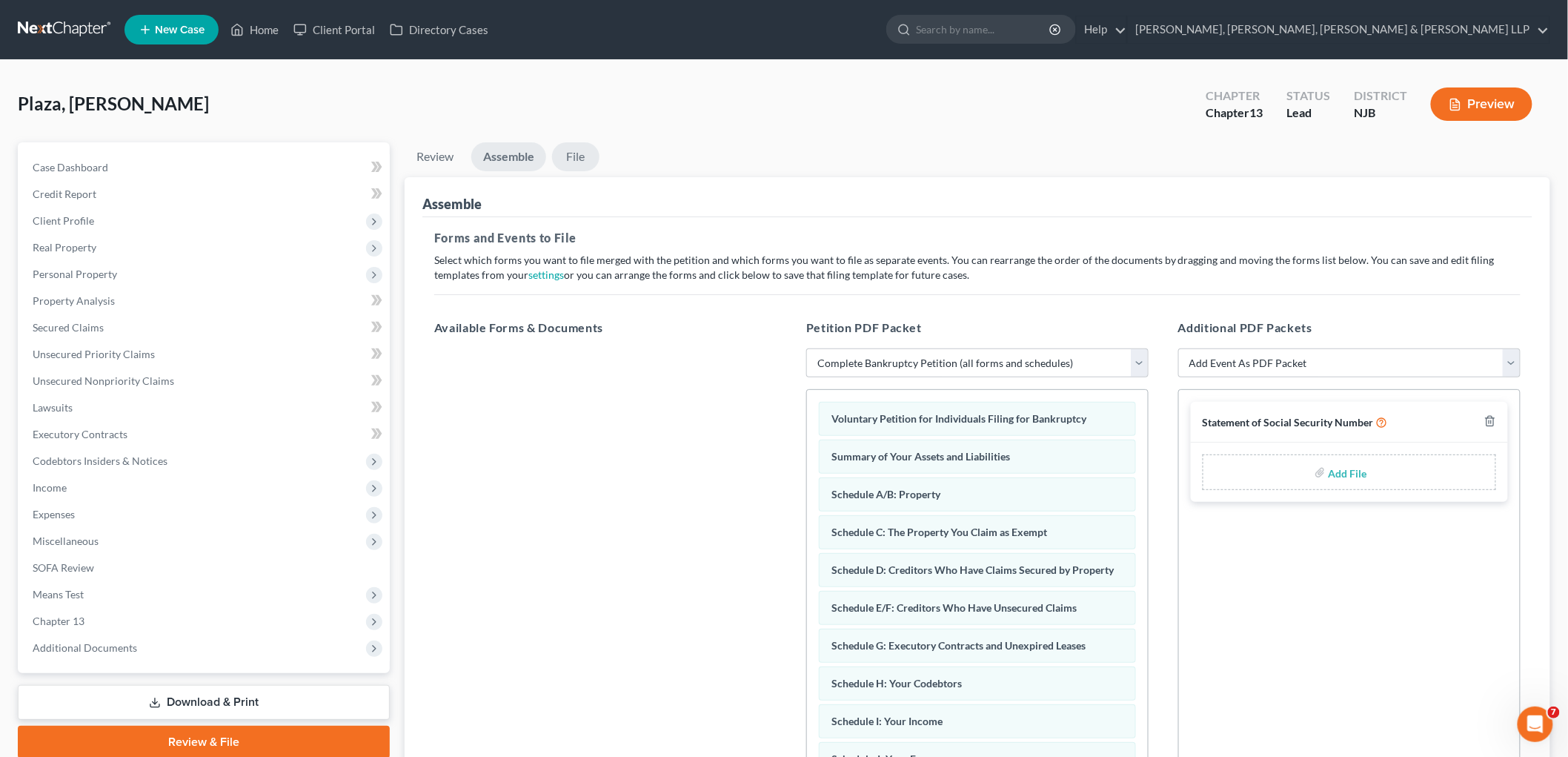
click at [586, 149] on link "File" at bounding box center [575, 157] width 48 height 29
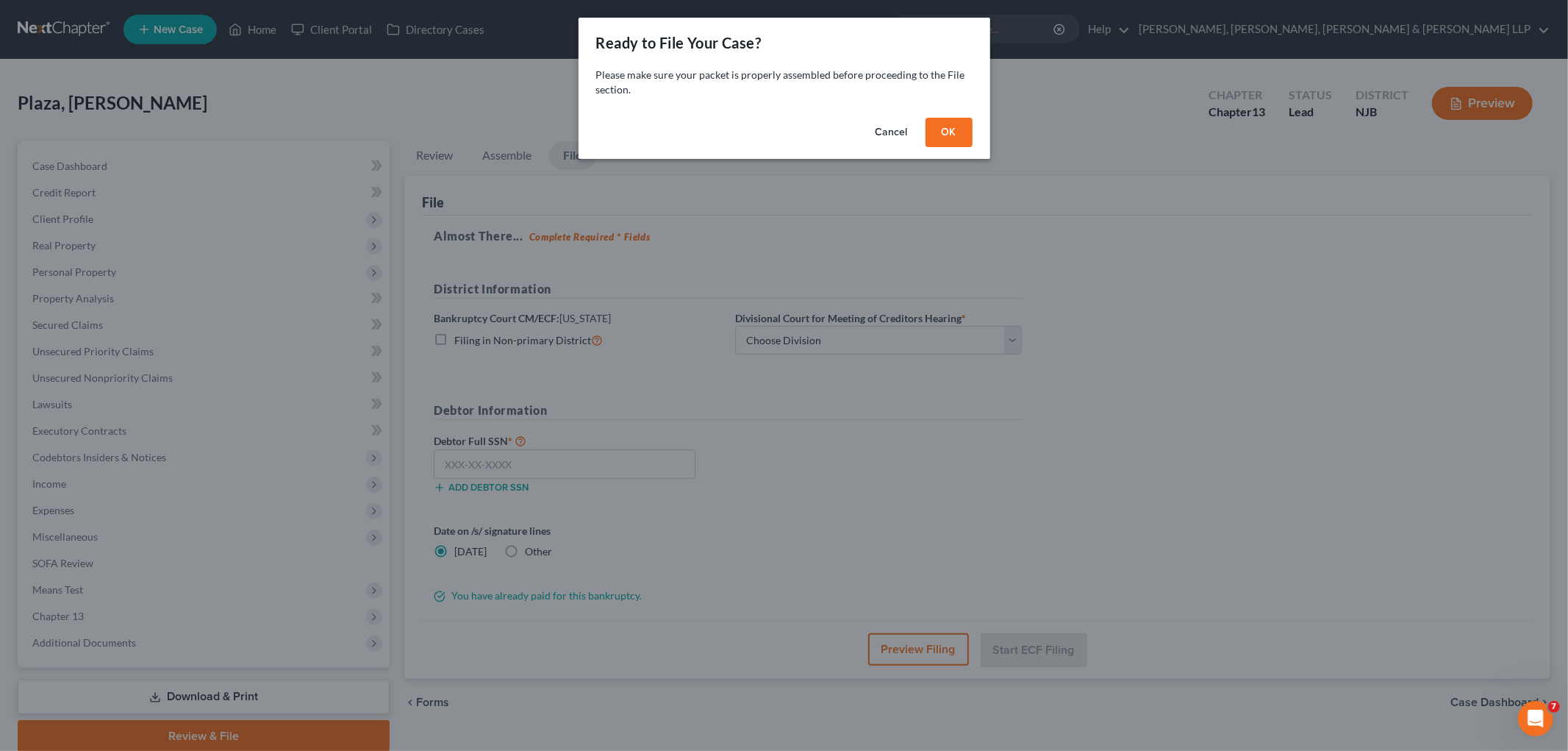
click at [819, 119] on button "OK" at bounding box center [948, 132] width 47 height 30
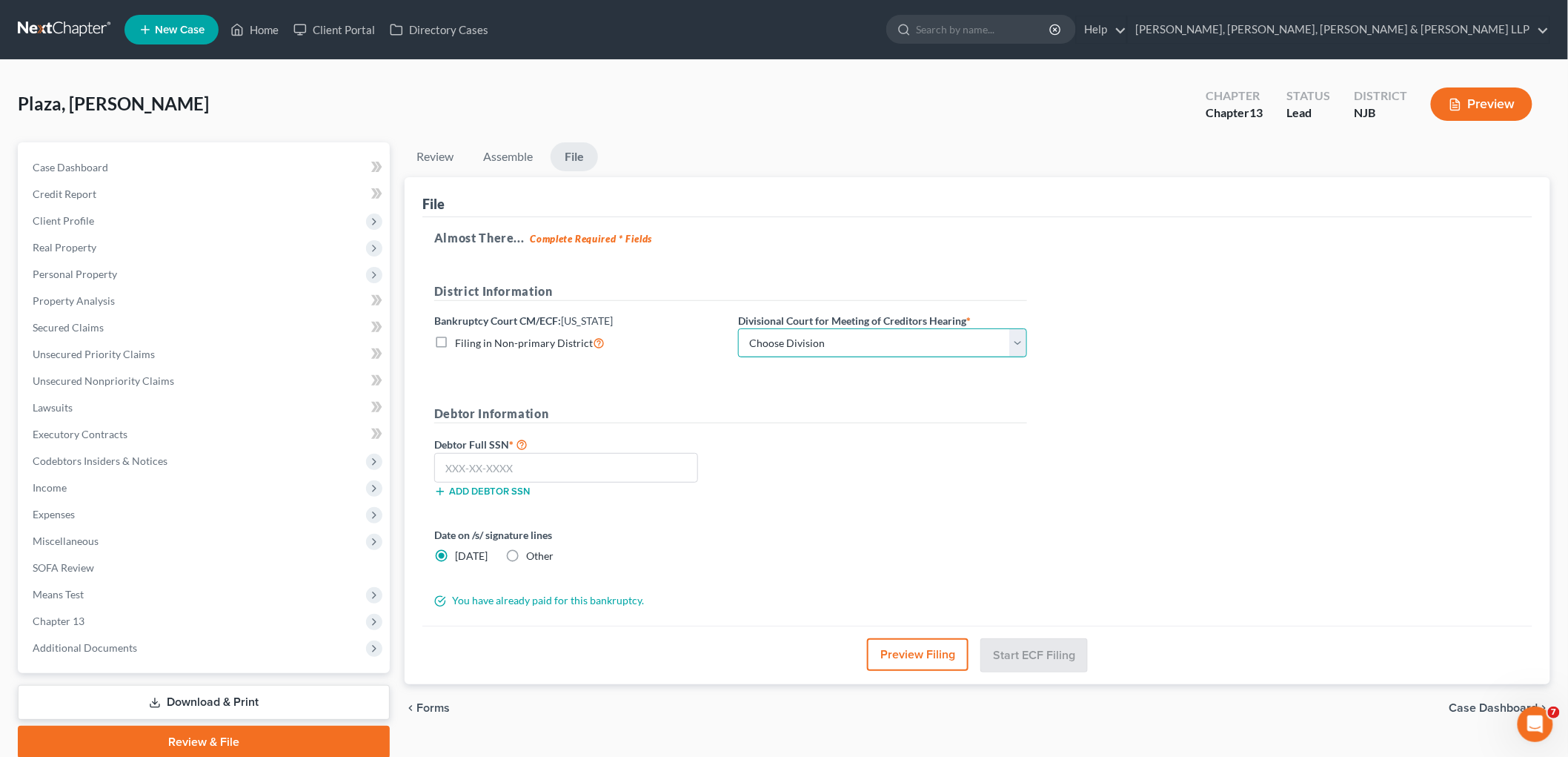
click at [826, 341] on select "Choose Division [GEOGRAPHIC_DATA] [GEOGRAPHIC_DATA]/[GEOGRAPHIC_DATA] [GEOGRAPH…" at bounding box center [882, 343] width 289 height 30
select select "2"
click at [738, 328] on select "Choose Division [GEOGRAPHIC_DATA] [GEOGRAPHIC_DATA]/[GEOGRAPHIC_DATA] [GEOGRAPH…" at bounding box center [882, 343] width 289 height 30
click at [579, 464] on input "text" at bounding box center [566, 468] width 264 height 30
type input "1"
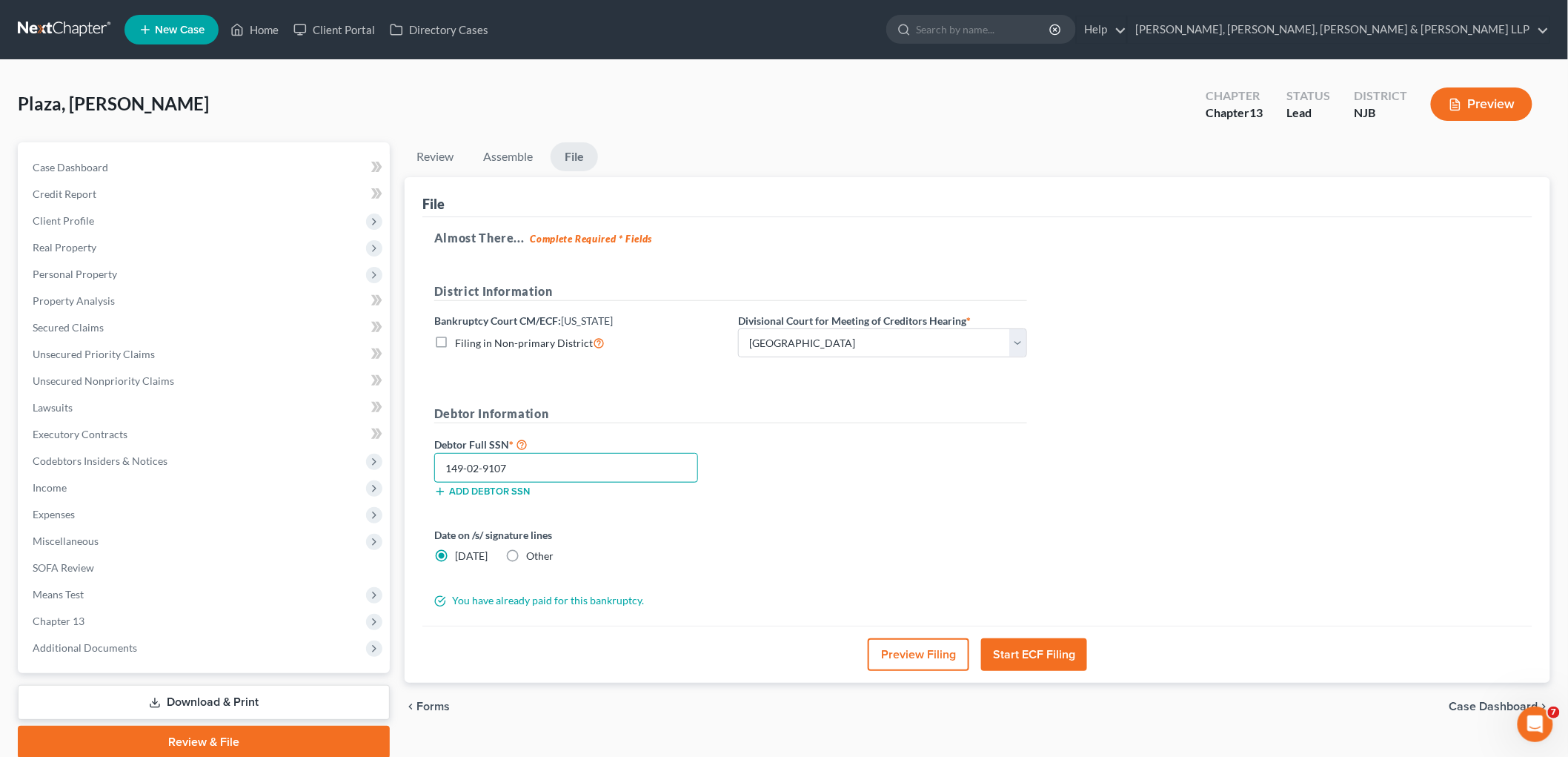
type input "149-02-9107"
click at [826, 468] on div "Debtor Full SSN * 149-02-9107 Add debtor SSN" at bounding box center [731, 472] width 608 height 74
click at [826, 655] on button "Start ECF Filing" at bounding box center [1034, 654] width 106 height 32
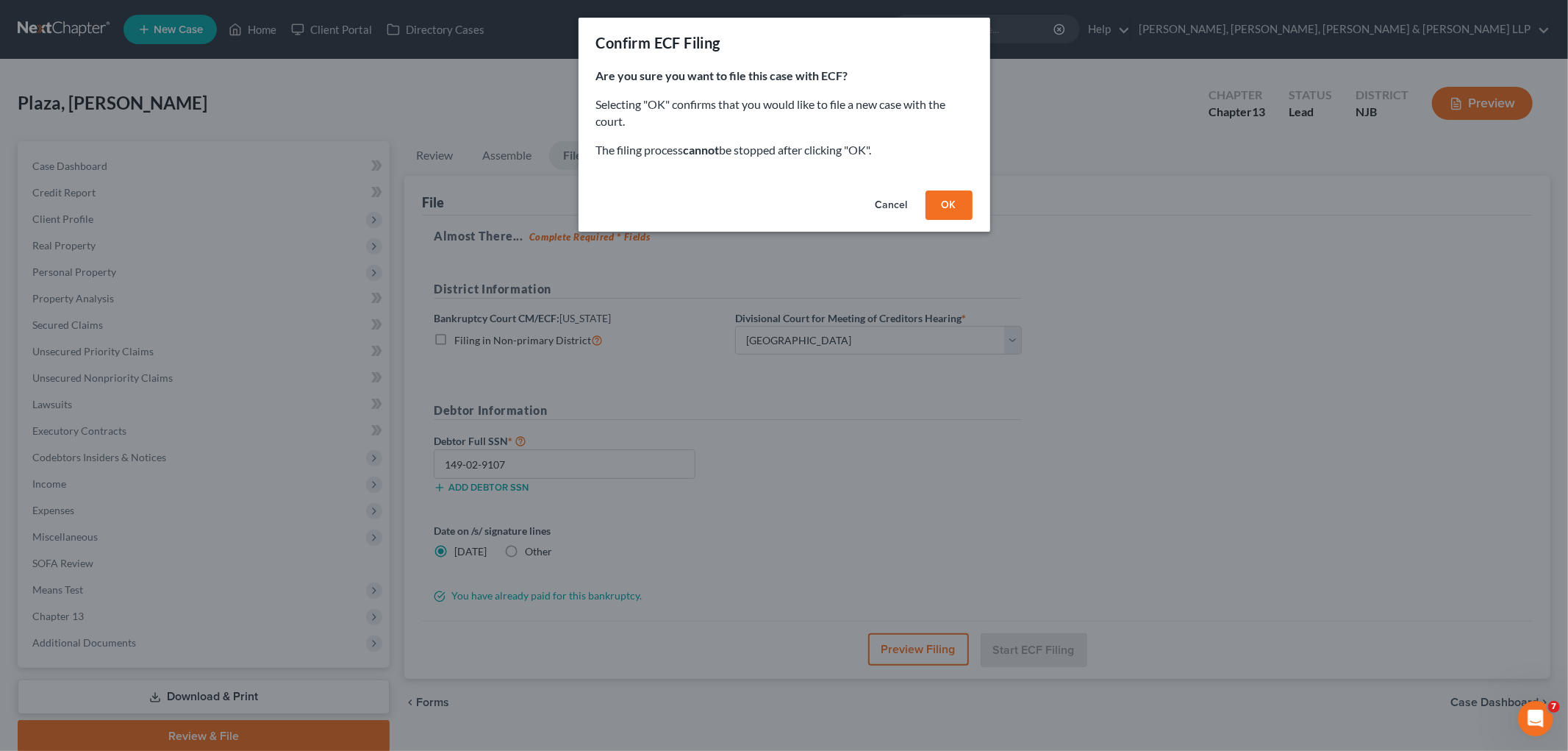
click at [819, 203] on button "OK" at bounding box center [948, 205] width 47 height 30
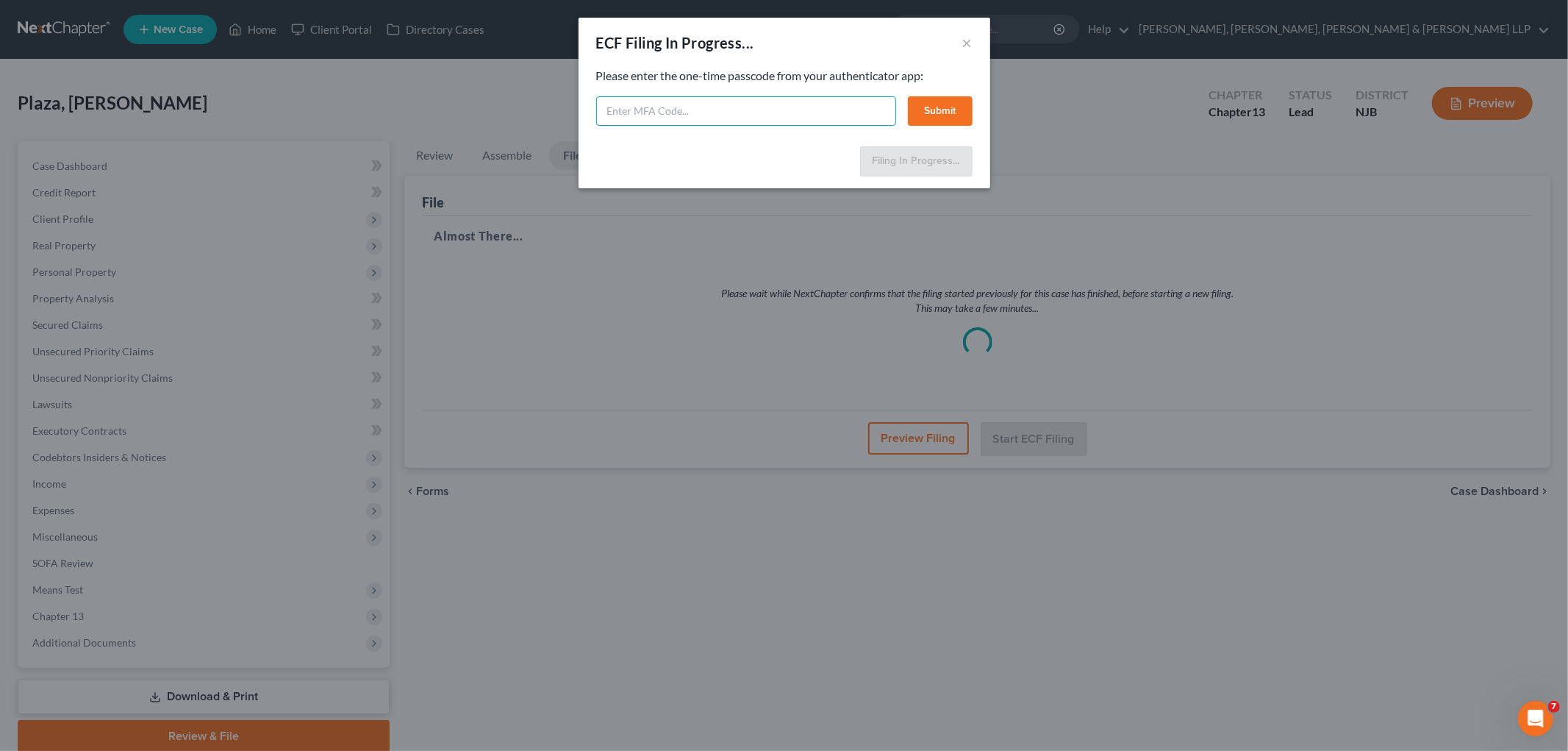
click at [706, 112] on input "text" at bounding box center [746, 111] width 300 height 30
type input "954910"
click at [819, 107] on button "Submit" at bounding box center [940, 111] width 64 height 30
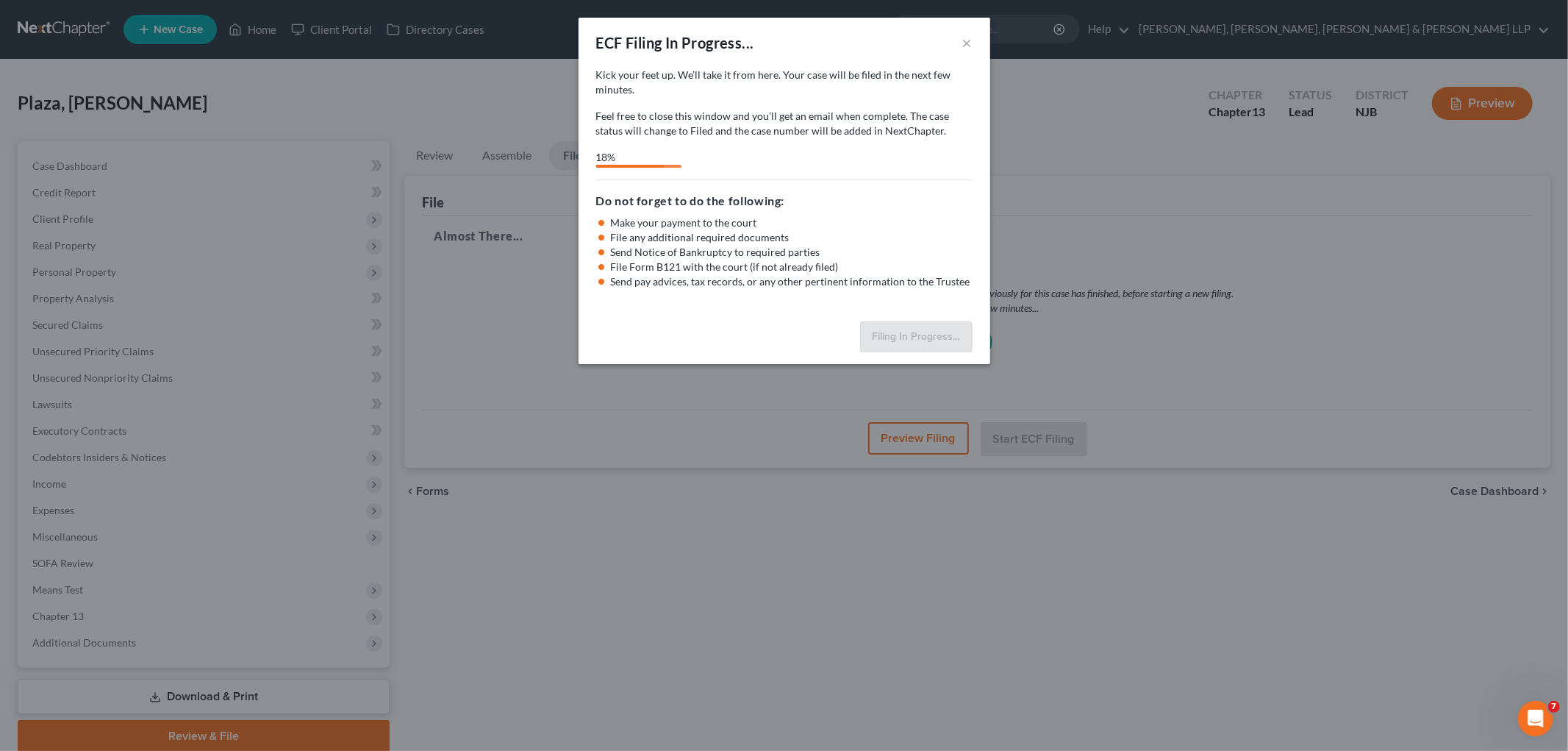
select select "2"
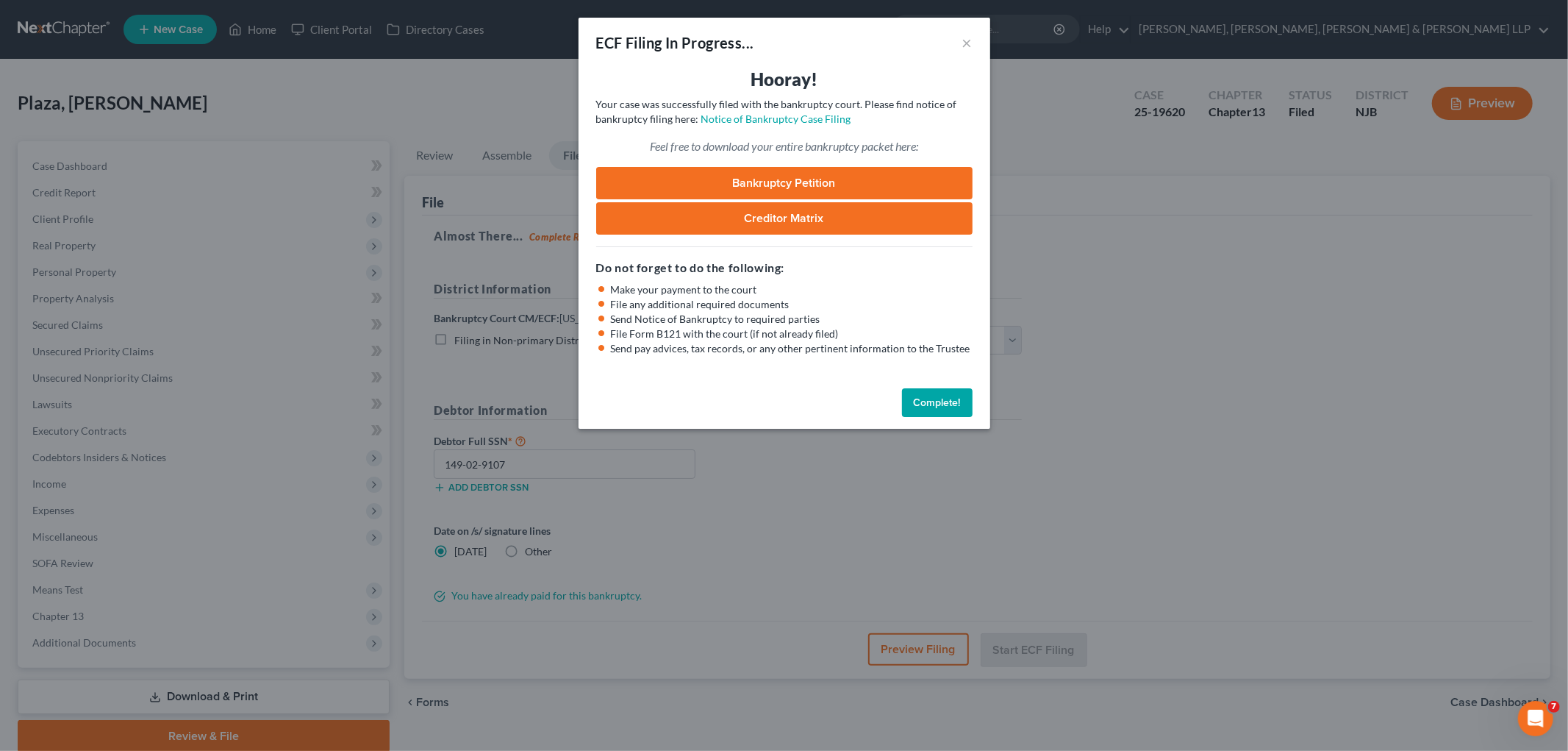
click at [819, 407] on button "Complete!" at bounding box center [937, 403] width 71 height 30
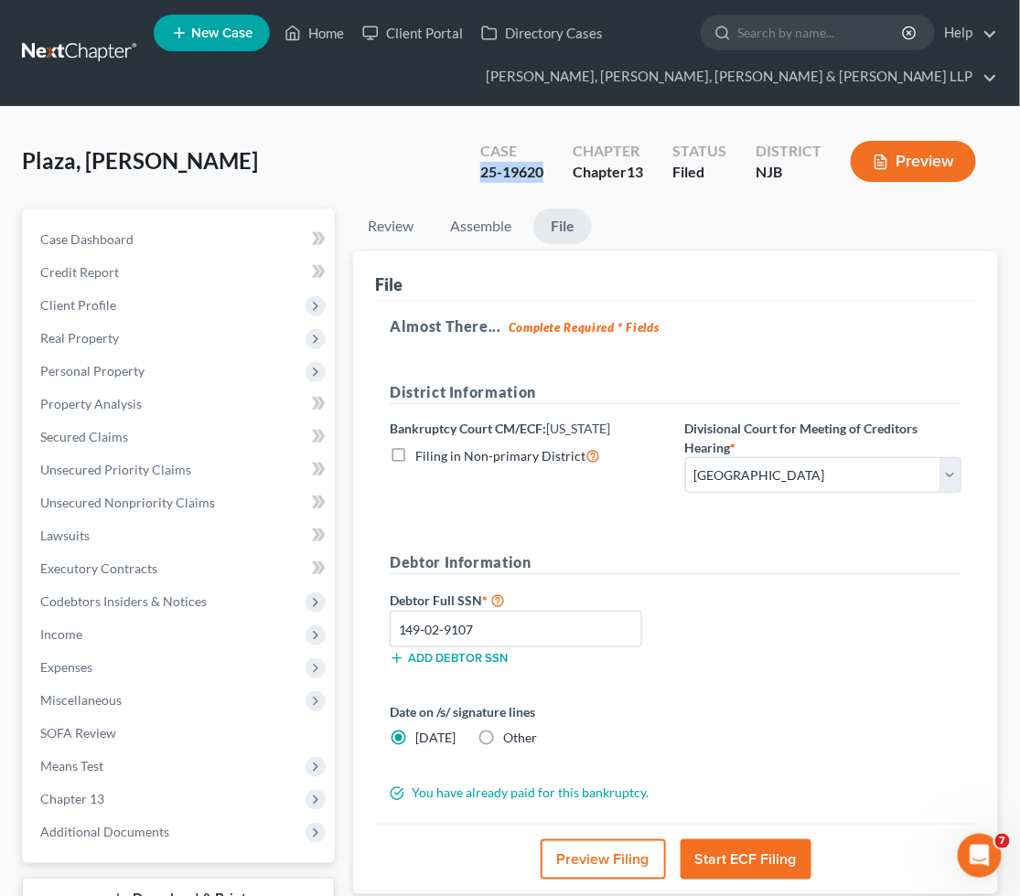
drag, startPoint x: 544, startPoint y: 167, endPoint x: 481, endPoint y: 168, distance: 63.1
click at [481, 168] on div "Case 25-19620" at bounding box center [511, 163] width 92 height 54
click at [307, 32] on link "Home" at bounding box center [314, 32] width 78 height 33
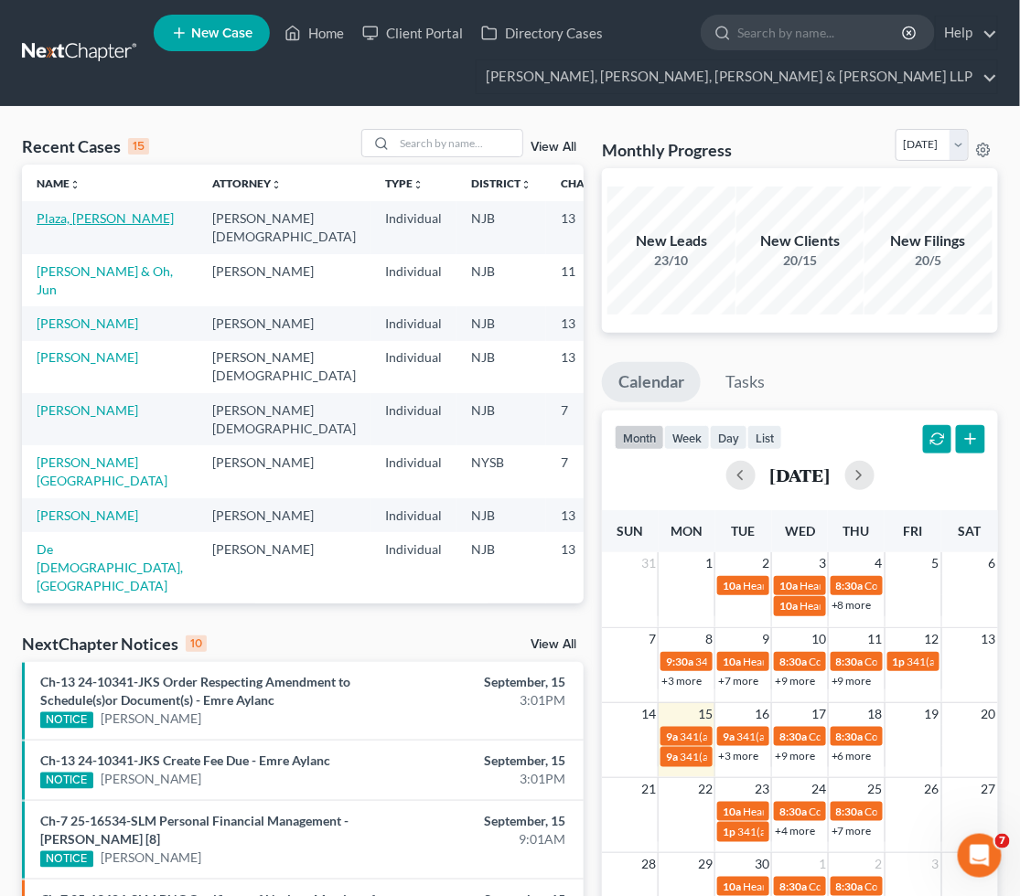
click at [55, 220] on link "Plaza, [PERSON_NAME]" at bounding box center [105, 218] width 137 height 16
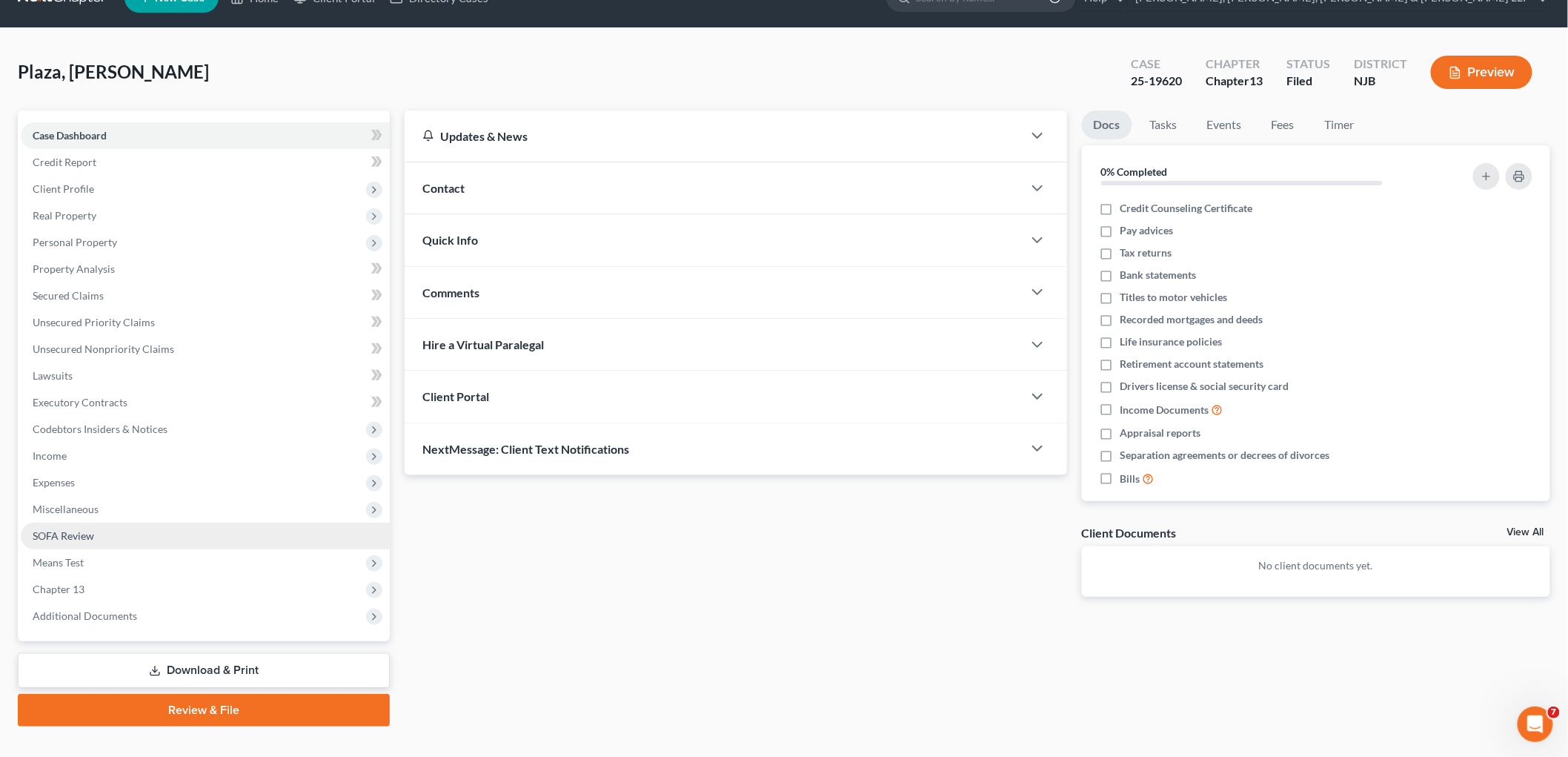
scroll to position [56, 0]
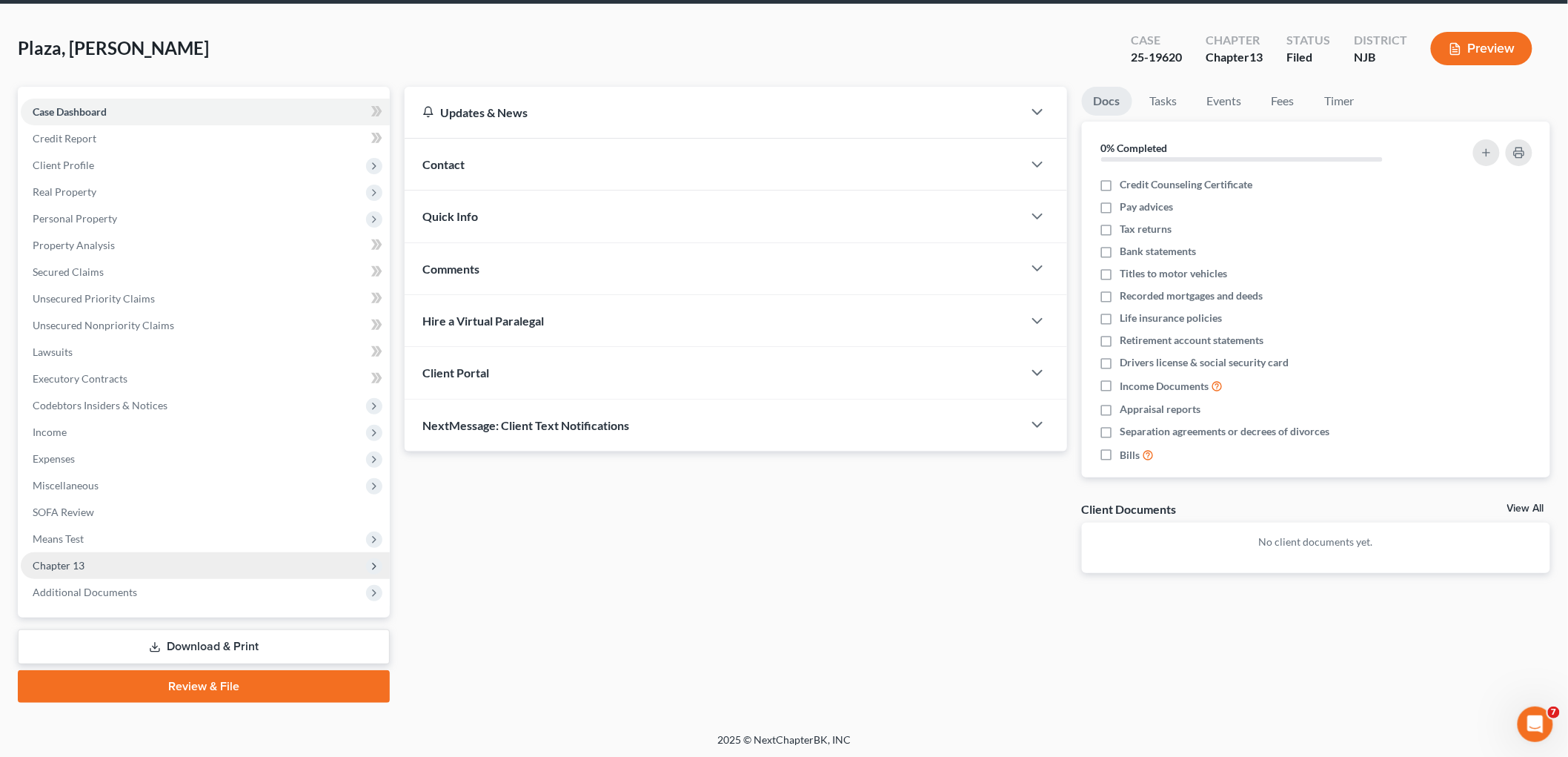
click at [63, 567] on span "Chapter 13" at bounding box center [58, 566] width 52 height 13
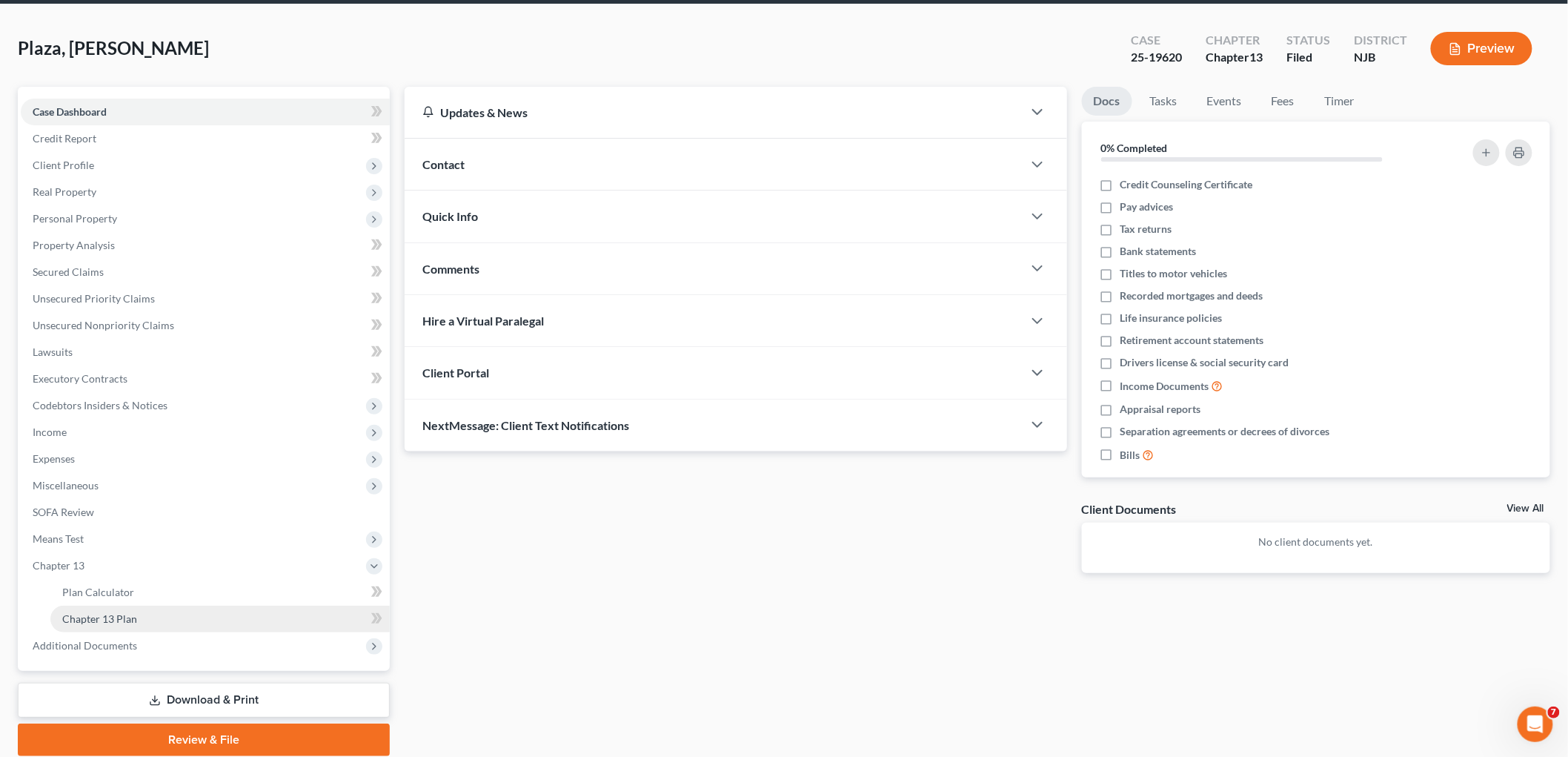
click at [105, 617] on span "Chapter 13 Plan" at bounding box center [100, 618] width 75 height 13
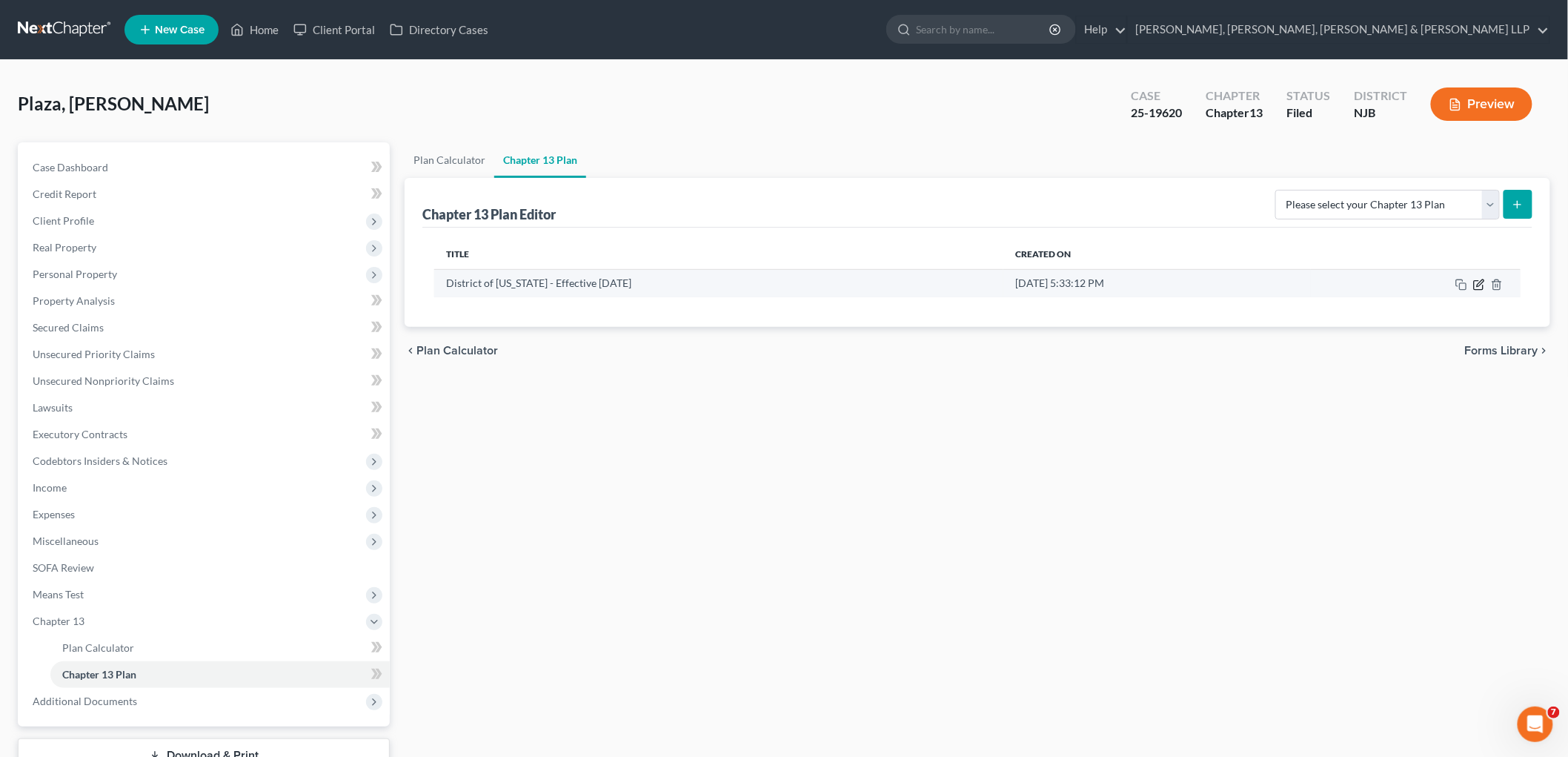
click at [826, 284] on icon "button" at bounding box center [1479, 284] width 12 height 12
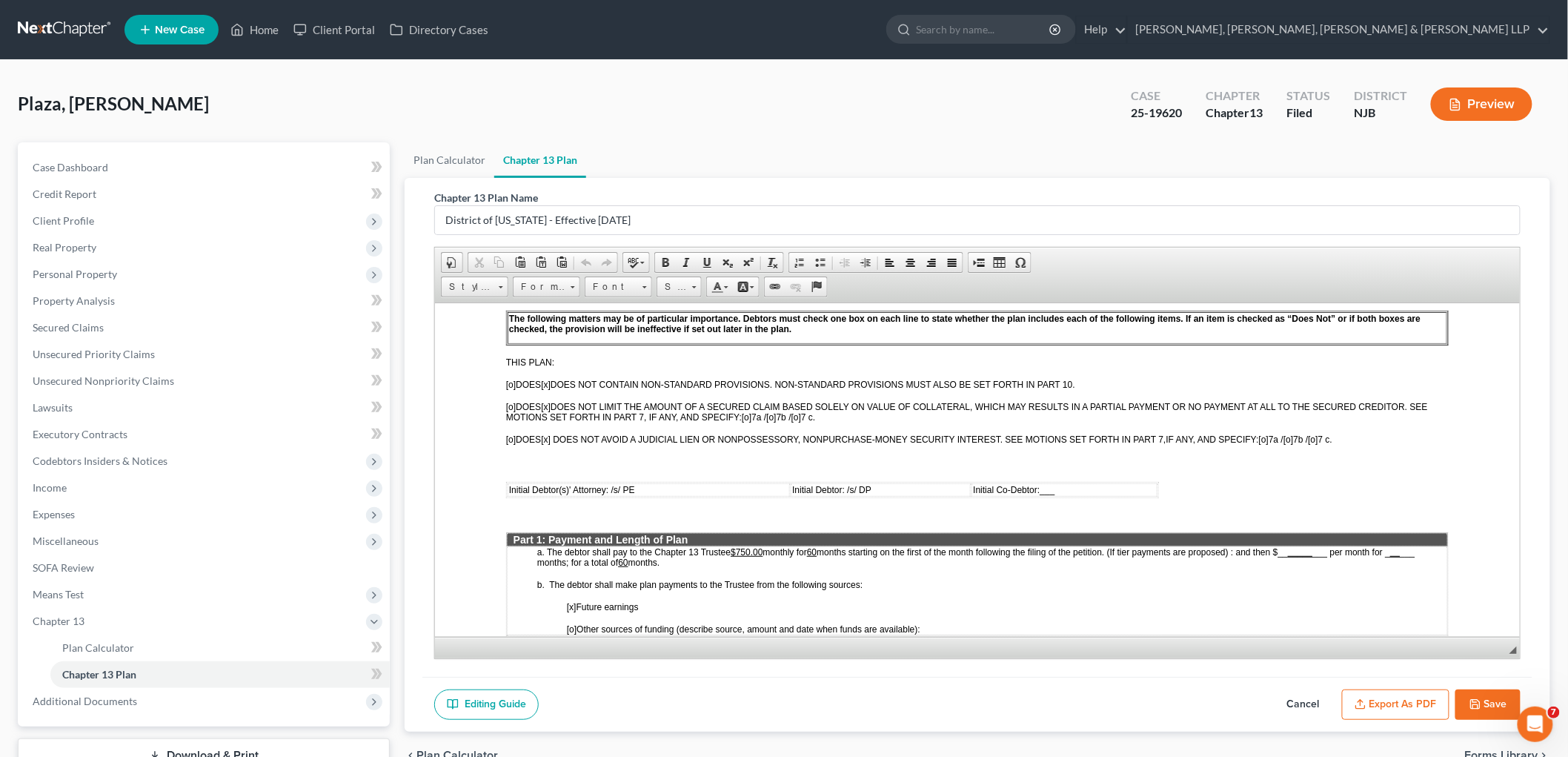
scroll to position [412, 0]
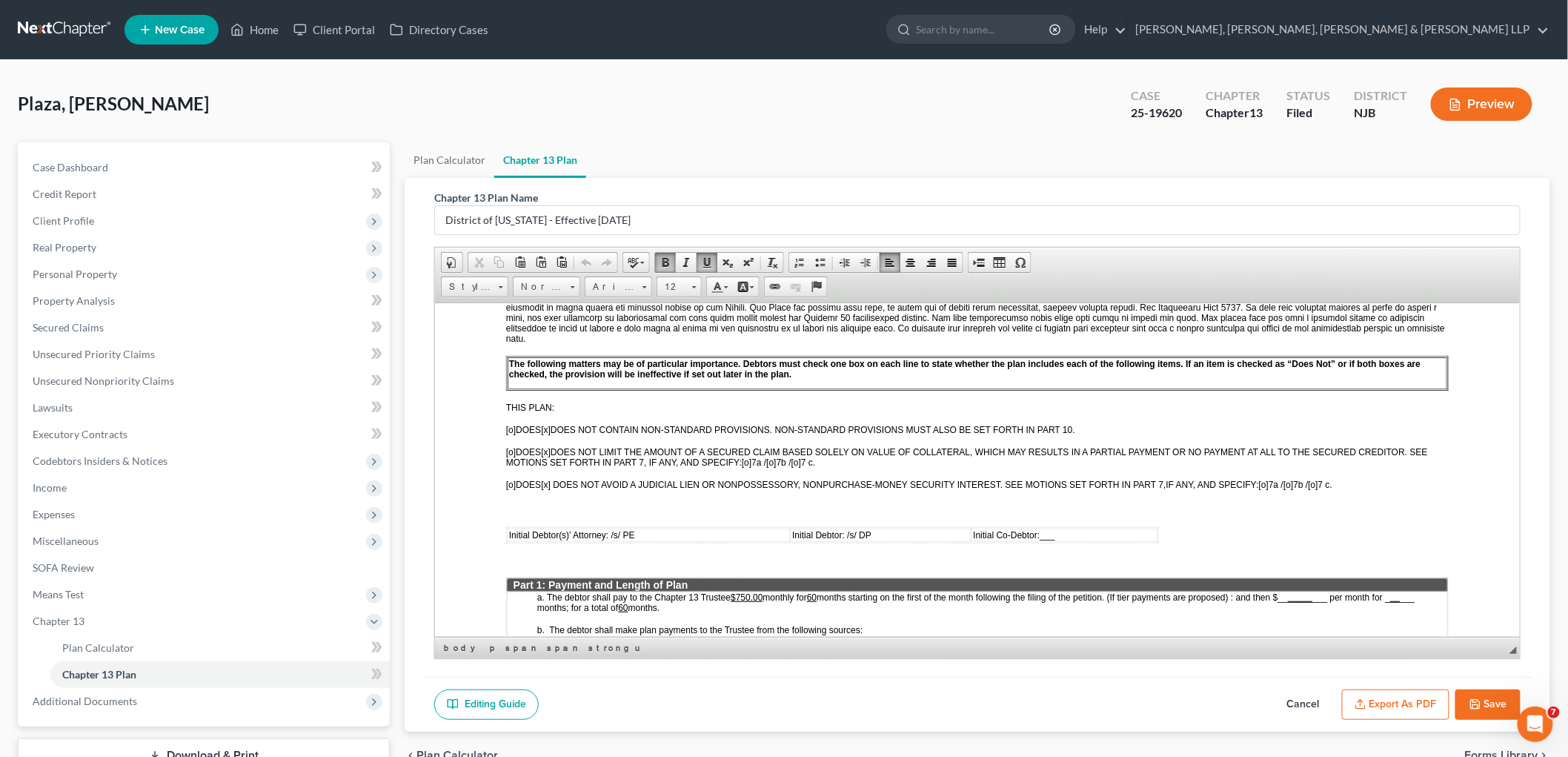
click at [511, 424] on span "[o]" at bounding box center [511, 429] width 10 height 11
click at [513, 447] on span "[o]" at bounding box center [511, 451] width 10 height 11
click at [513, 479] on span "[o]" at bounding box center [511, 484] width 10 height 11
click at [550, 479] on span "[x]" at bounding box center [545, 484] width 10 height 11
click at [550, 447] on span "[x]" at bounding box center [545, 451] width 10 height 11
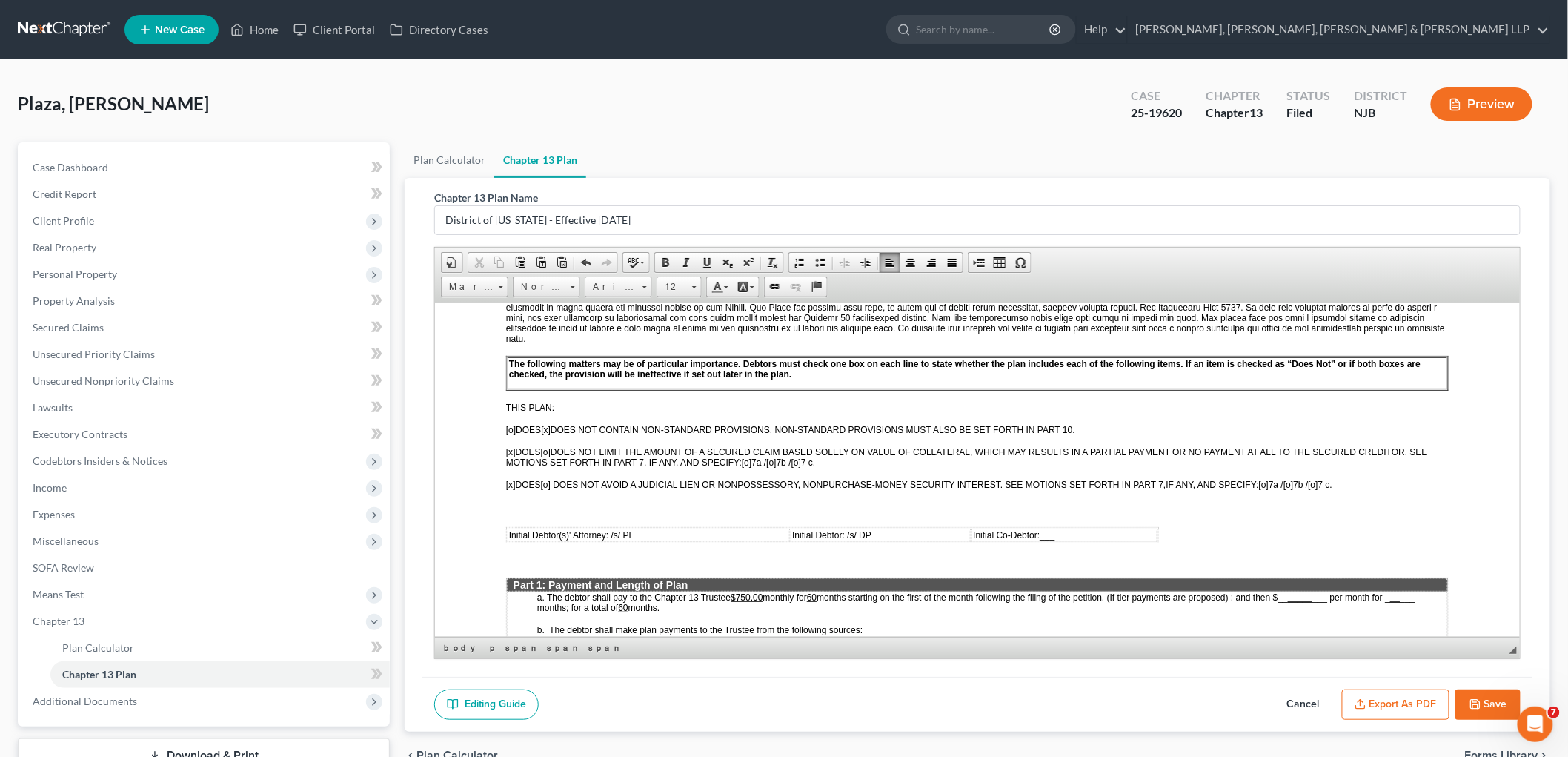
click at [748, 456] on span "[o]" at bounding box center [746, 461] width 10 height 11
click at [826, 479] on span "[o]" at bounding box center [1263, 484] width 10 height 11
click at [826, 703] on button "Export as PDF" at bounding box center [1395, 704] width 108 height 31
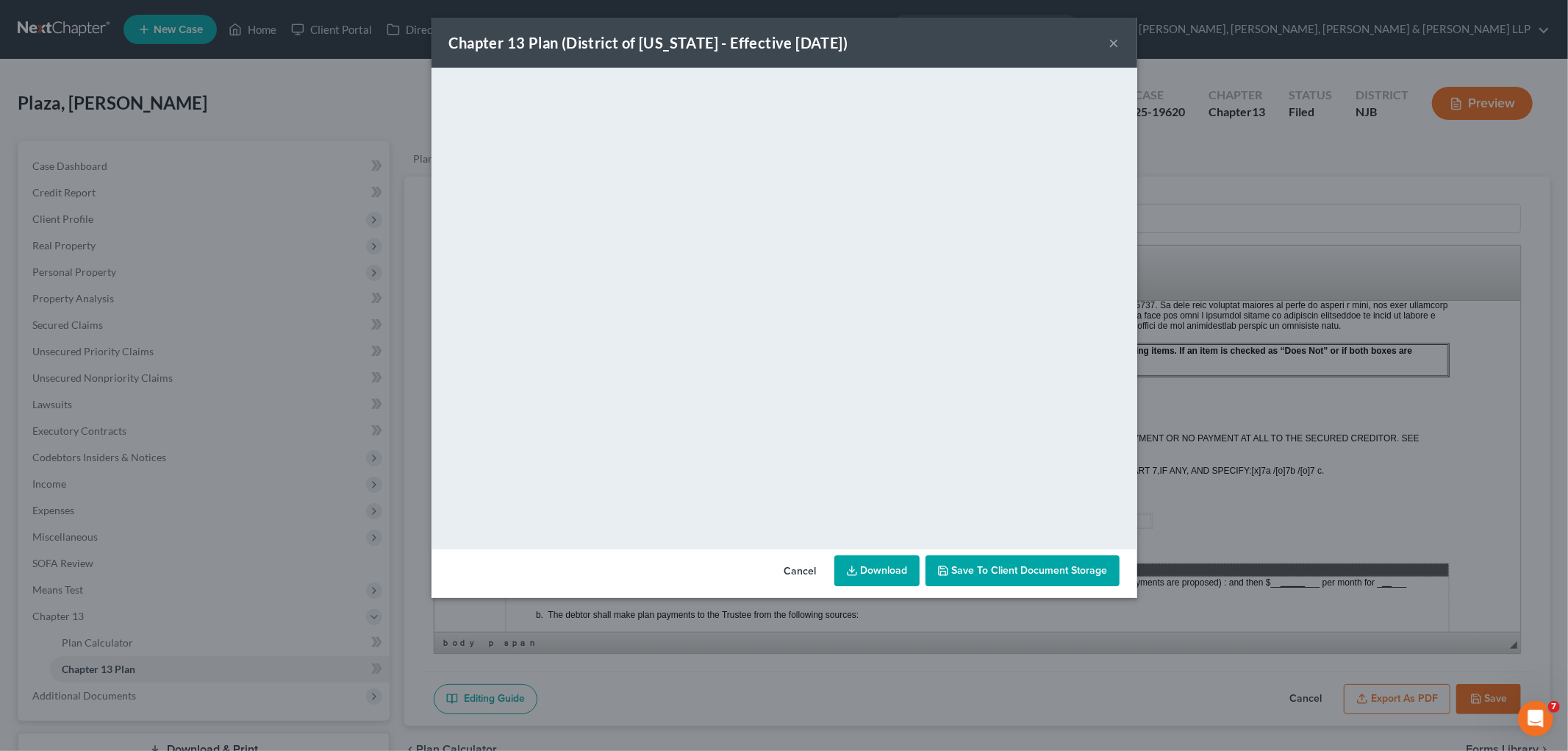
drag, startPoint x: 796, startPoint y: 574, endPoint x: 1435, endPoint y: 713, distance: 653.9
click at [796, 574] on button "Cancel" at bounding box center [800, 571] width 56 height 30
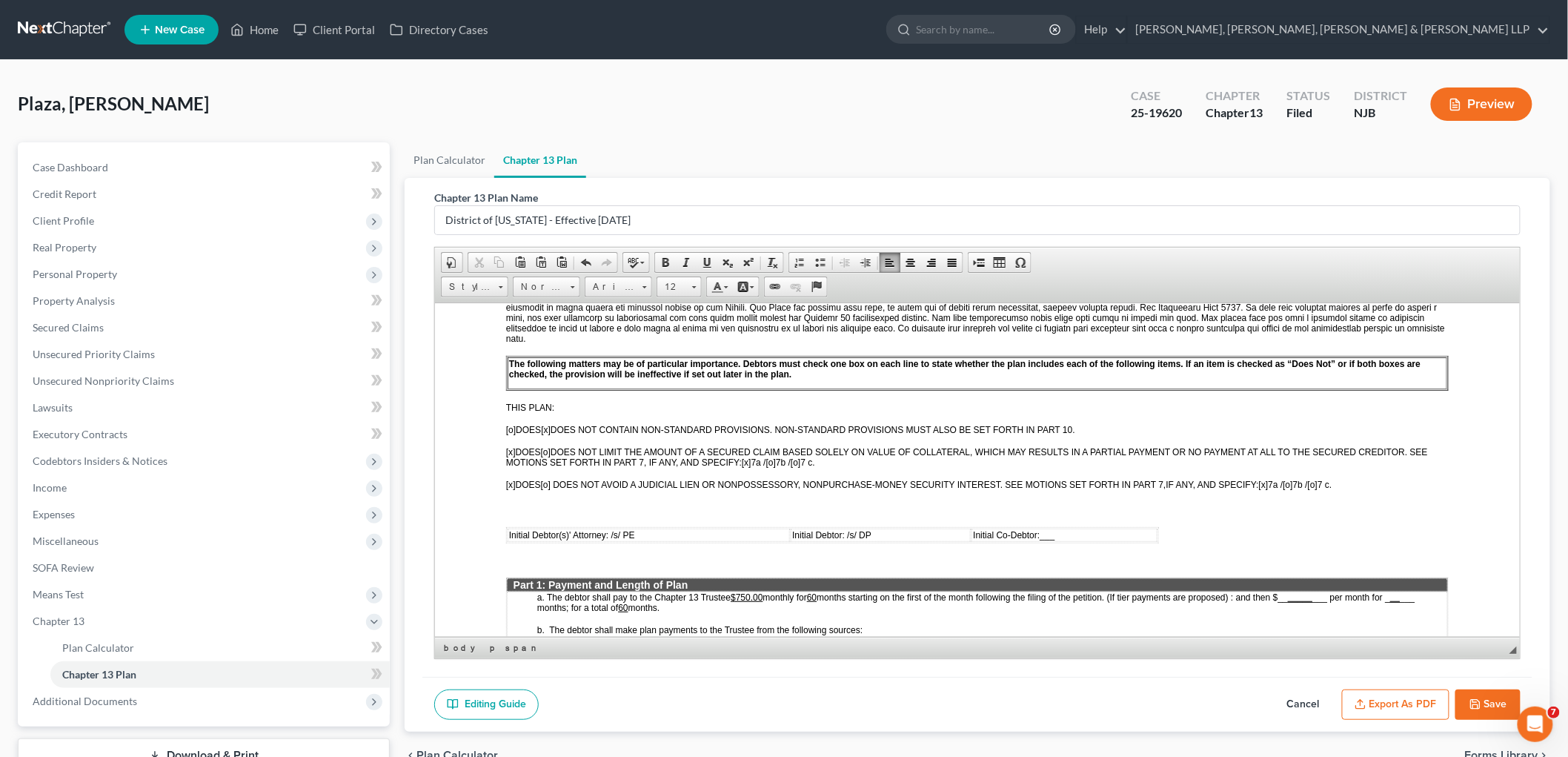
click at [826, 700] on button "Save" at bounding box center [1488, 704] width 65 height 31
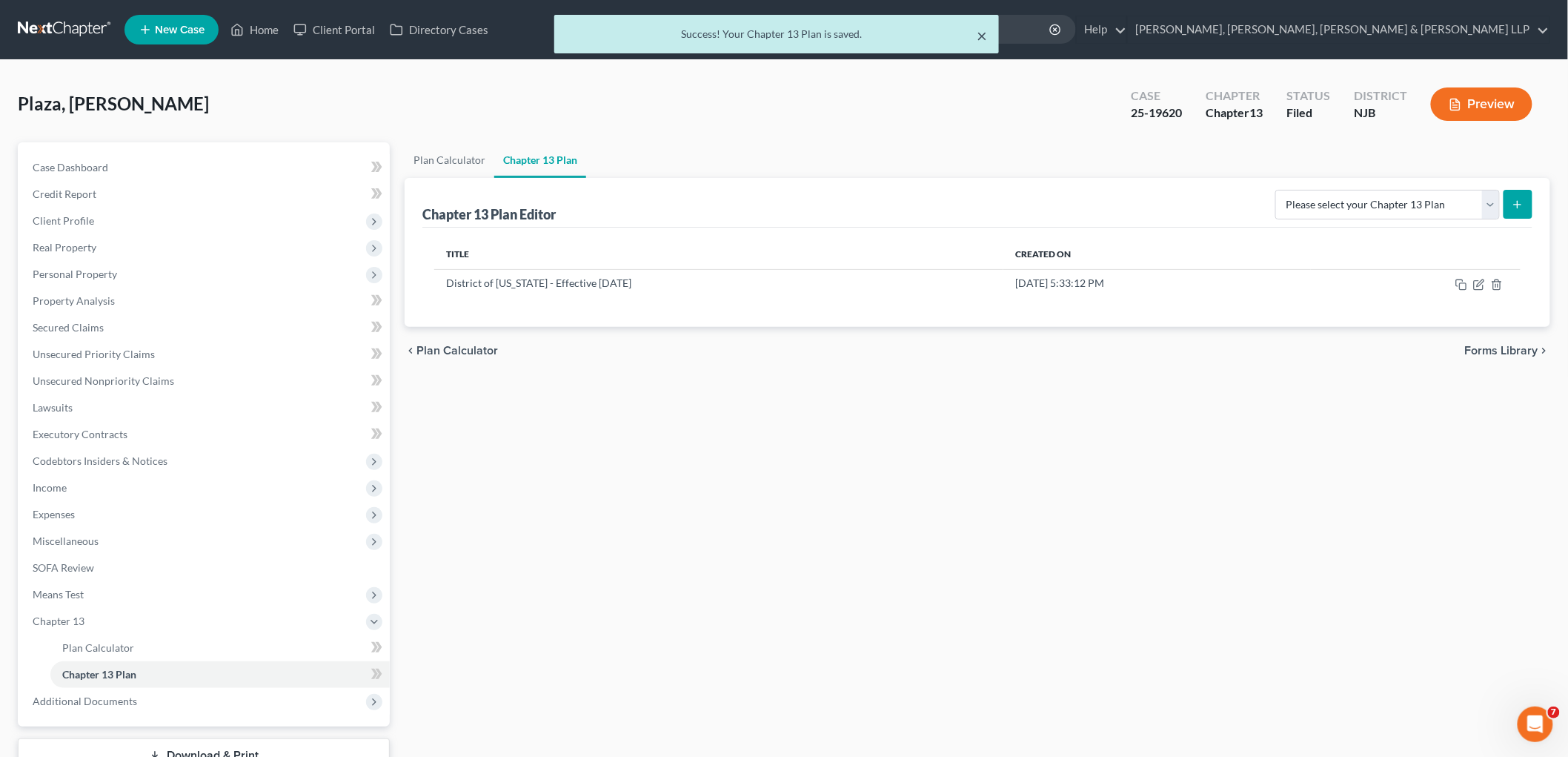
click at [826, 32] on button "×" at bounding box center [981, 36] width 11 height 18
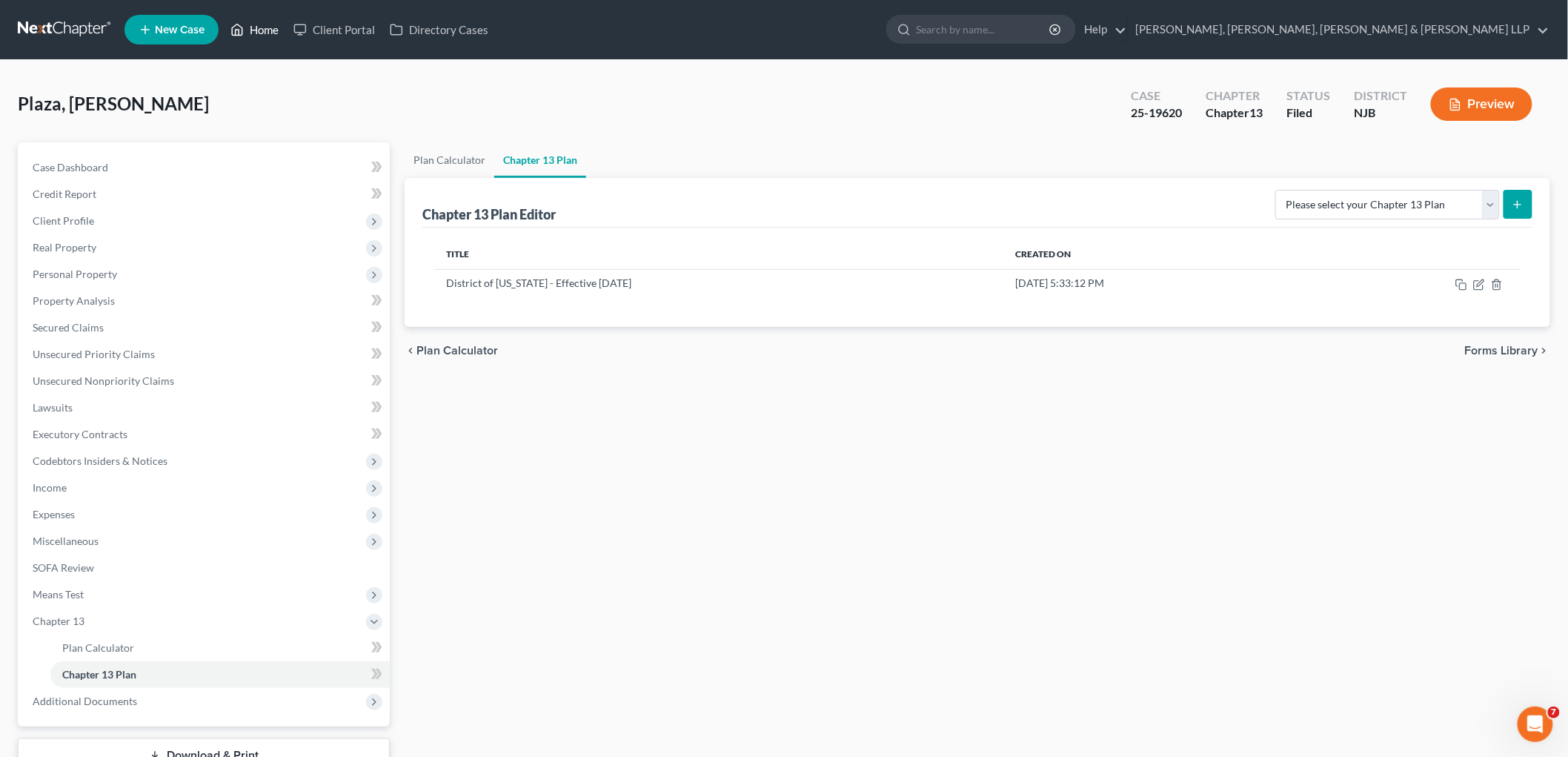
click at [254, 32] on link "Home" at bounding box center [254, 29] width 63 height 27
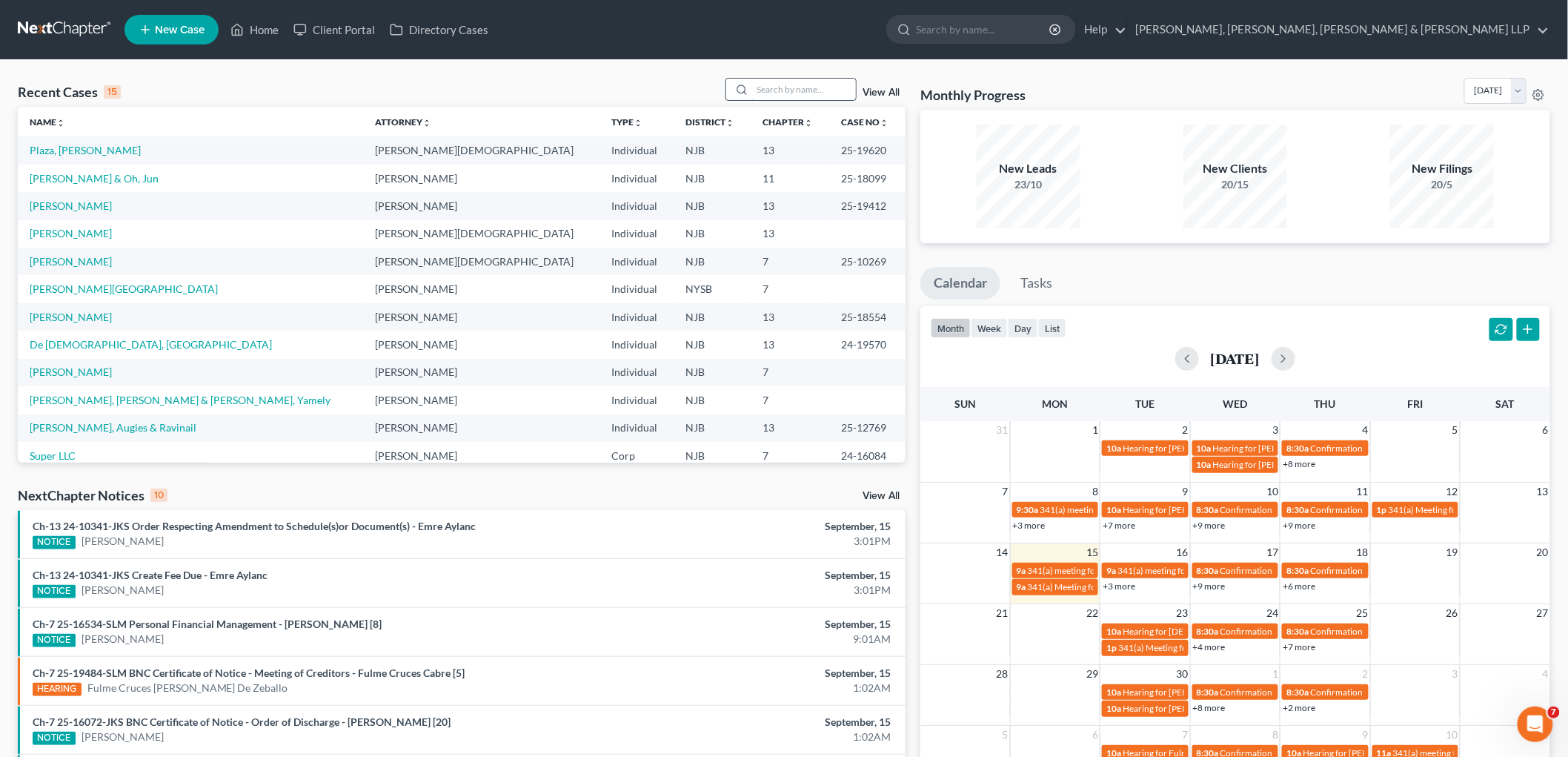
click at [805, 91] on input "search" at bounding box center [804, 89] width 104 height 22
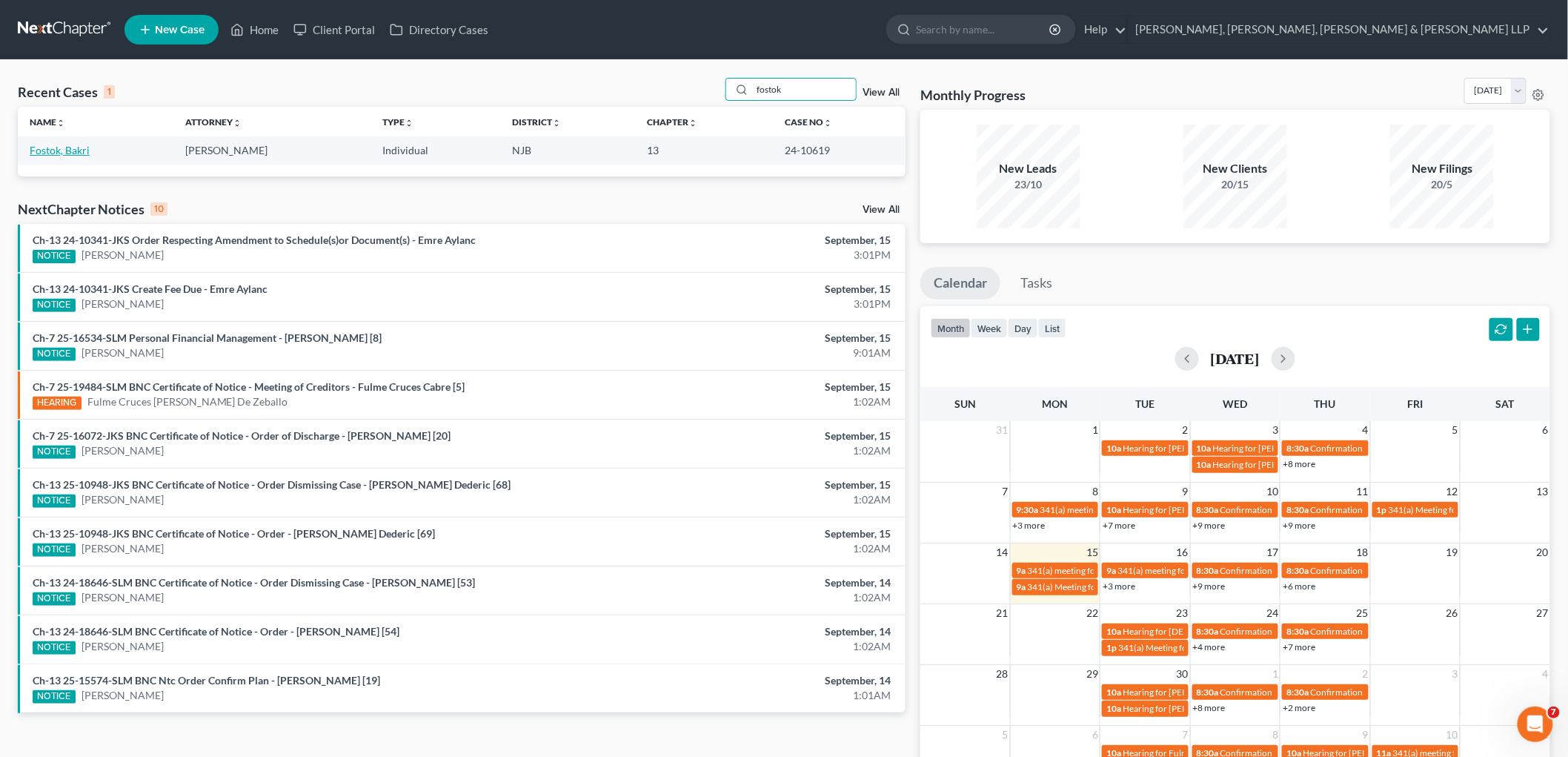
type input "fostok"
click at [65, 152] on link "Fostok, Bakri" at bounding box center [60, 150] width 60 height 13
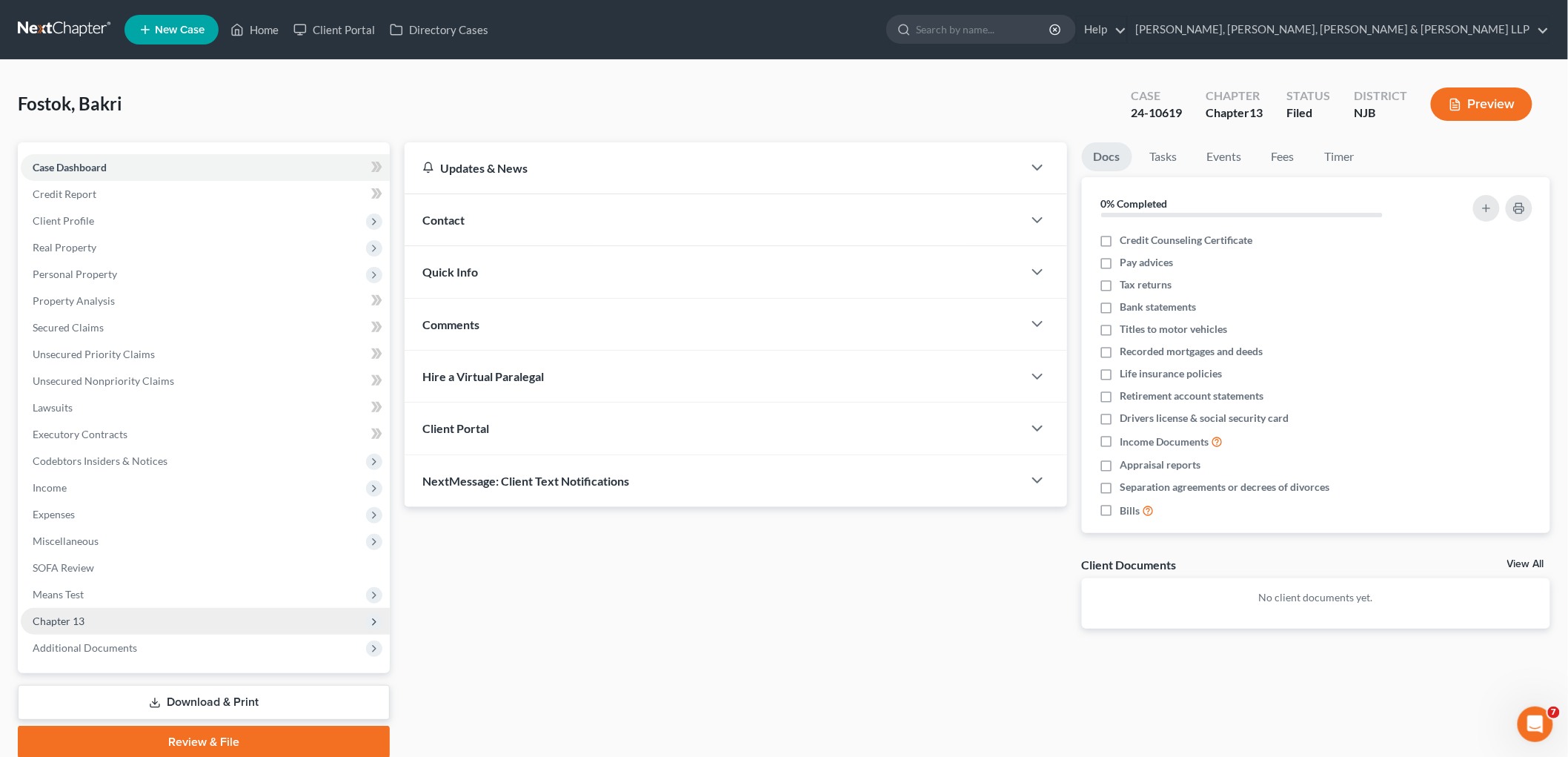
click at [53, 621] on span "Chapter 13" at bounding box center [58, 621] width 52 height 13
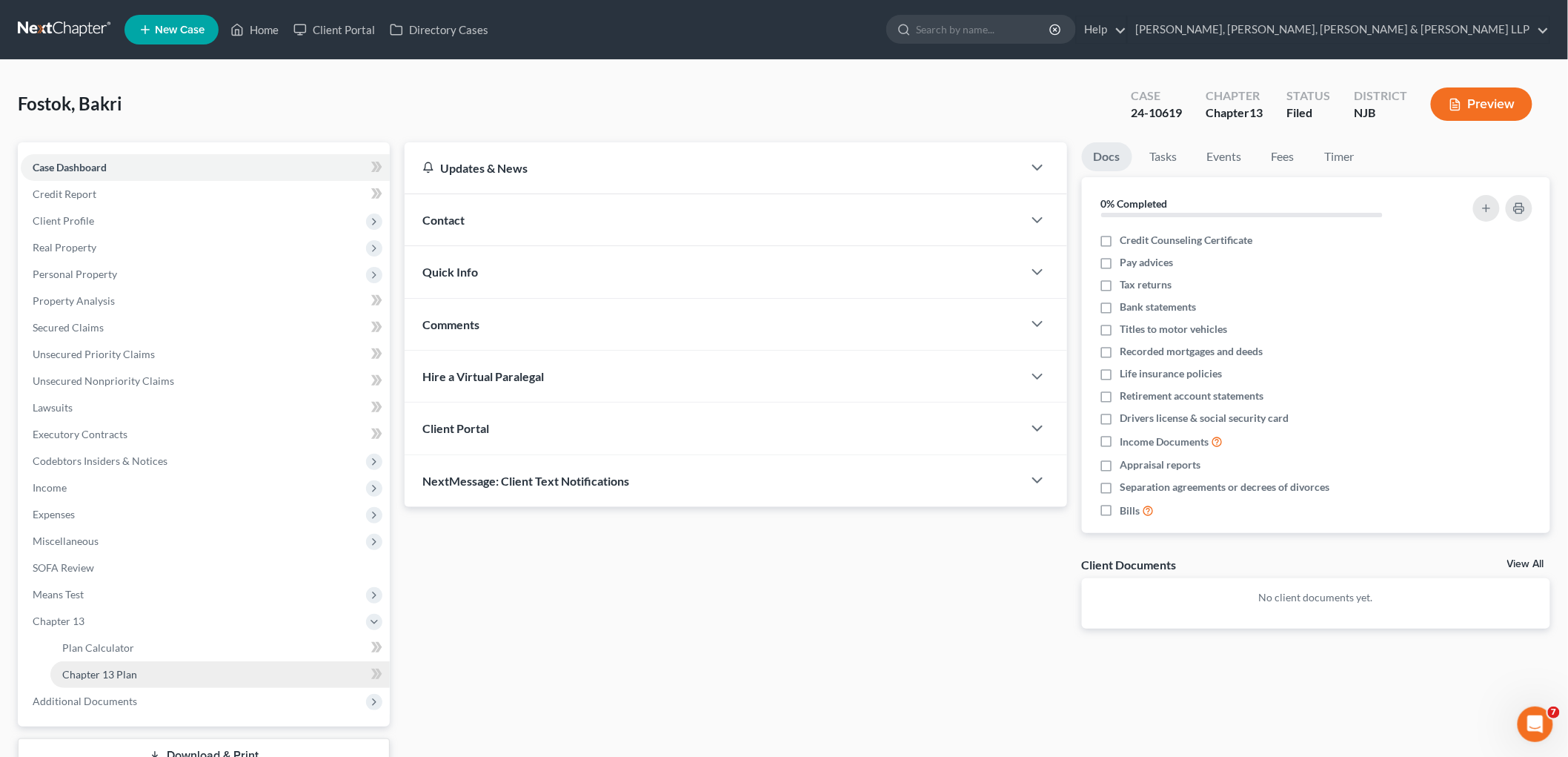
click at [116, 668] on span "Chapter 13 Plan" at bounding box center [100, 674] width 75 height 13
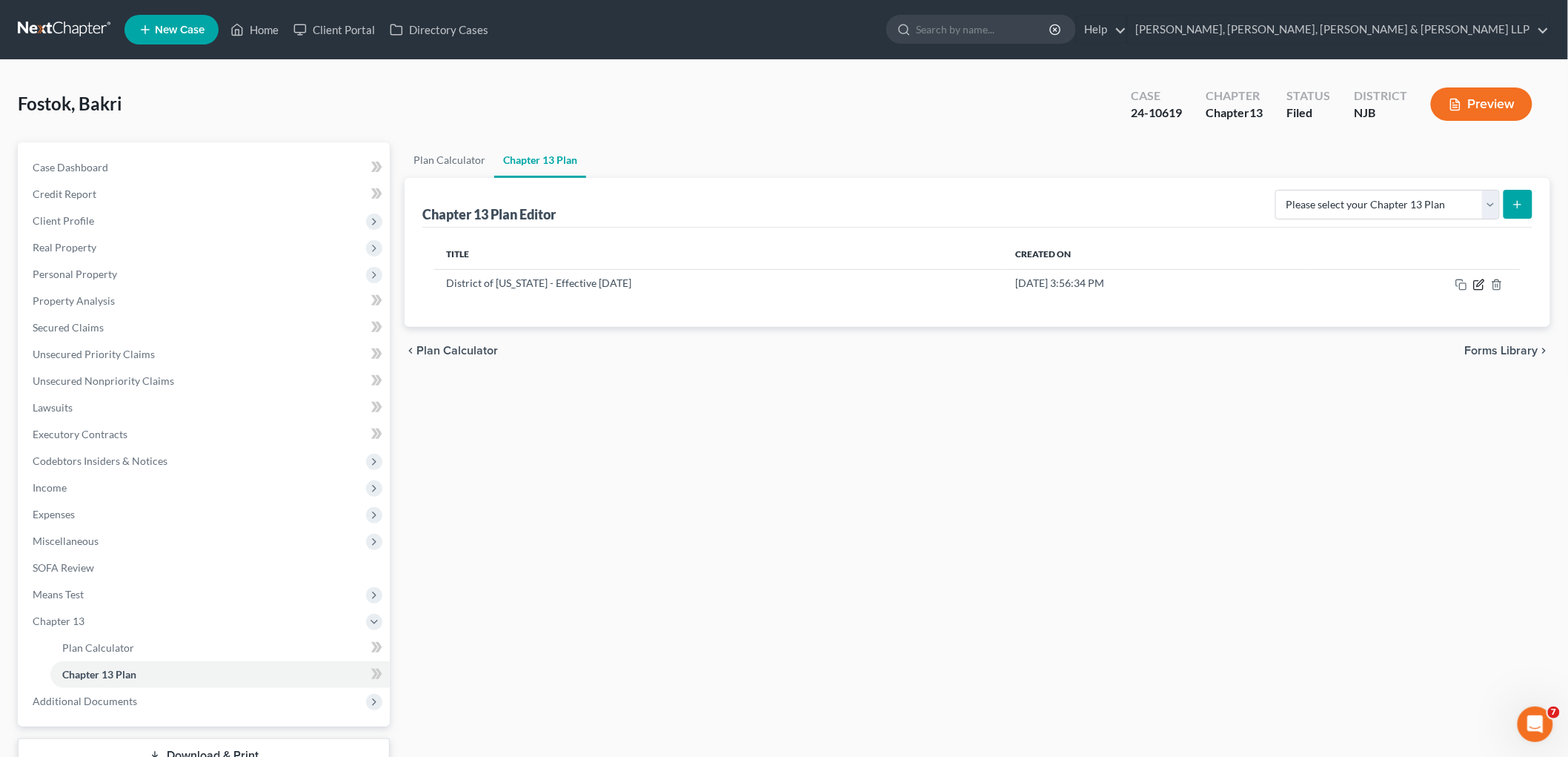
drag, startPoint x: 1480, startPoint y: 282, endPoint x: 1104, endPoint y: 537, distance: 454.3
click at [826, 280] on icon "button" at bounding box center [1479, 284] width 12 height 12
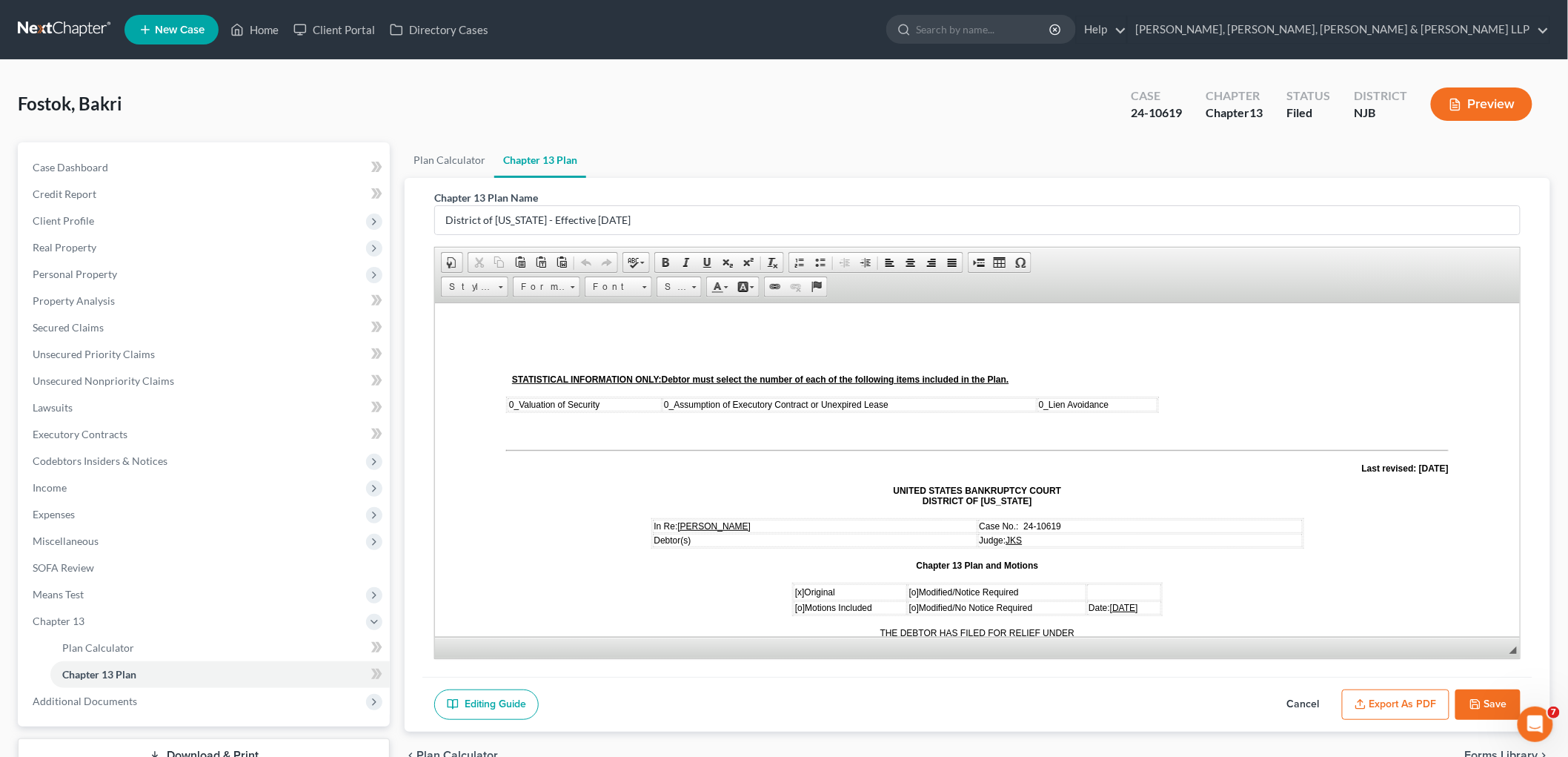
click at [826, 695] on button "Cancel" at bounding box center [1303, 704] width 65 height 31
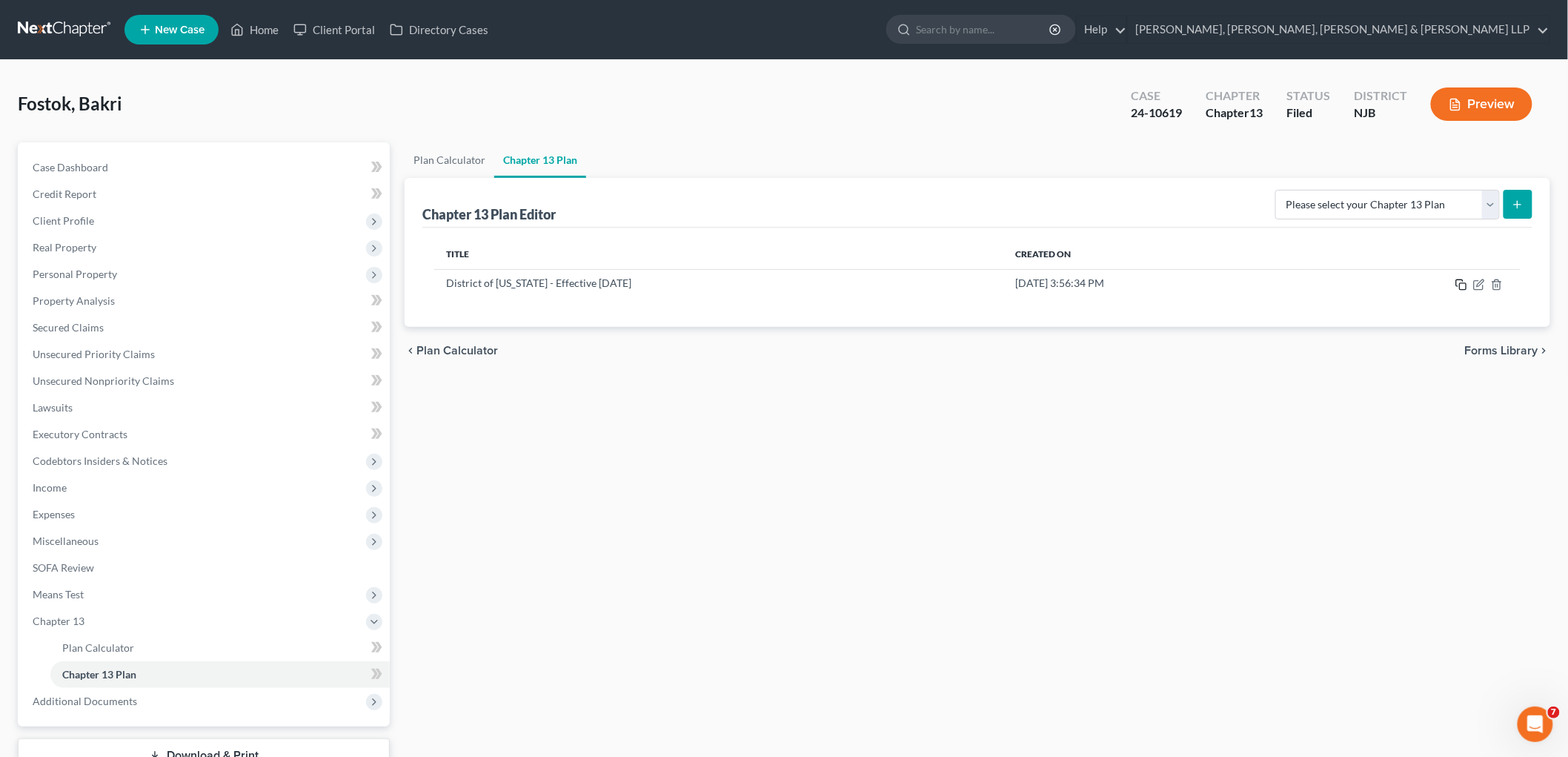
drag, startPoint x: 1459, startPoint y: 284, endPoint x: 1245, endPoint y: 521, distance: 319.3
click at [826, 284] on icon "button" at bounding box center [1461, 284] width 12 height 12
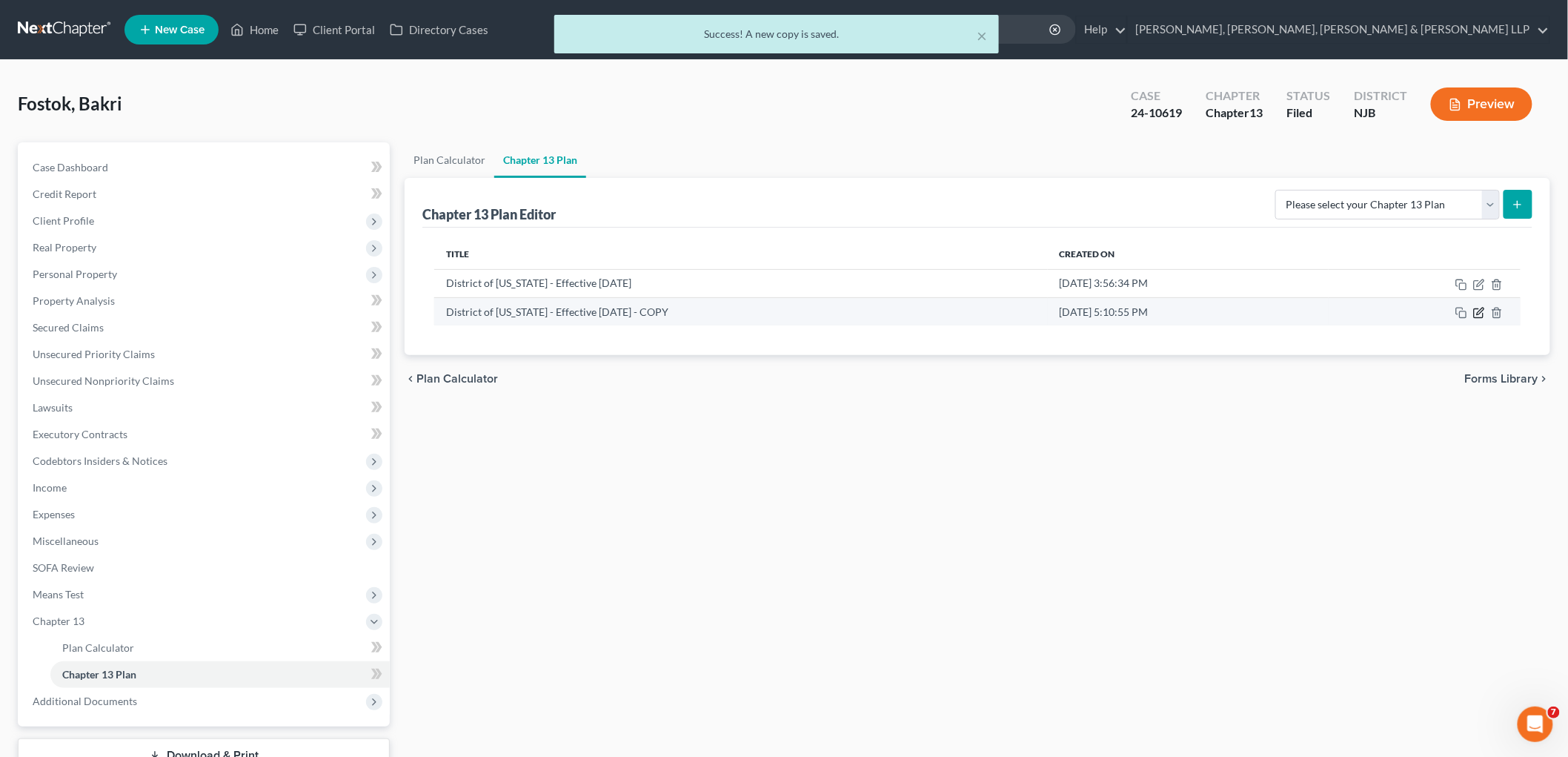
click at [826, 309] on icon "button" at bounding box center [1480, 311] width 6 height 6
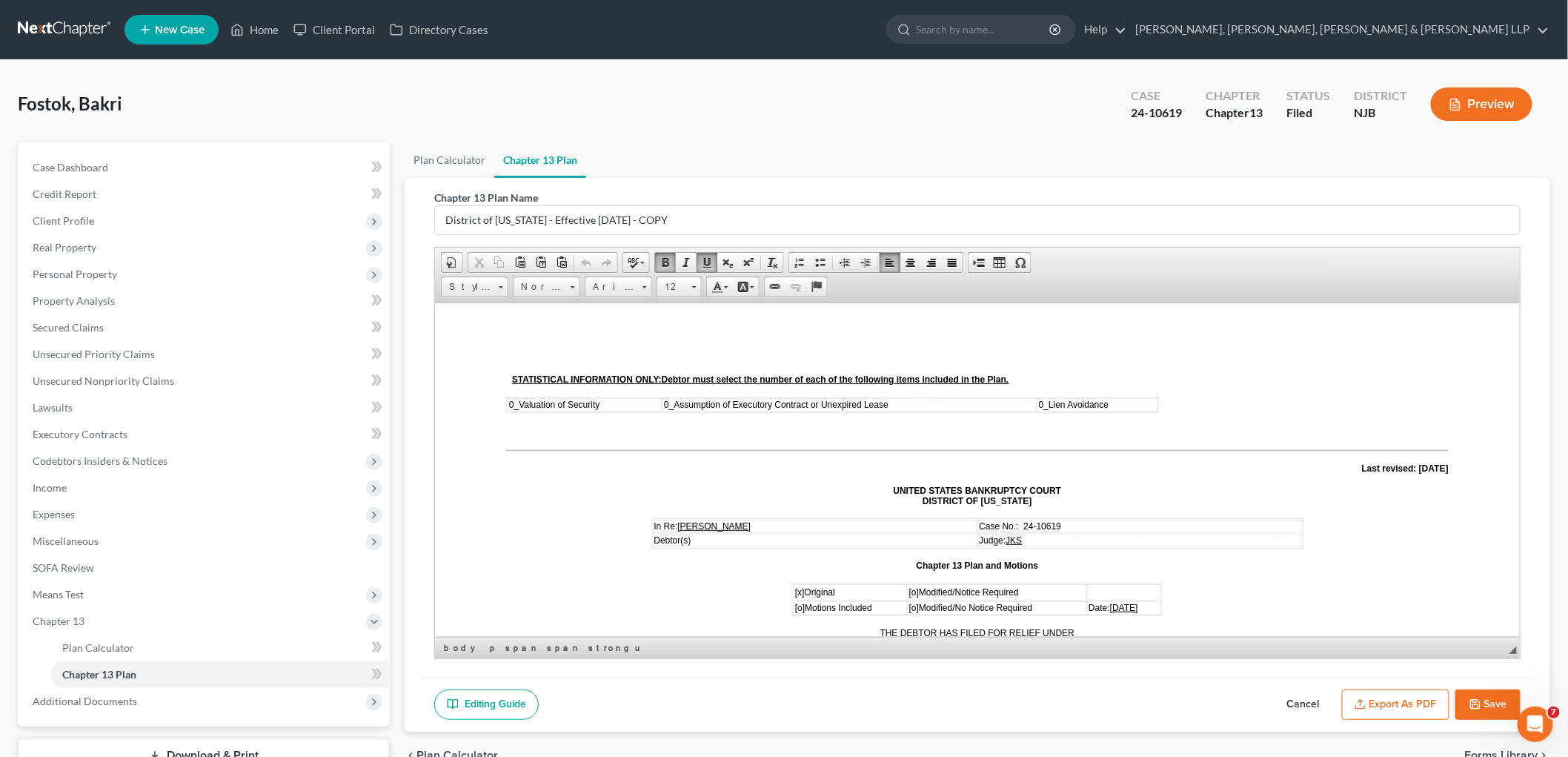
drag, startPoint x: 1102, startPoint y: 597, endPoint x: 1093, endPoint y: 597, distance: 9.0
click at [826, 601] on td "Date: [DATE]" at bounding box center [1123, 607] width 74 height 13
click at [826, 586] on span "[o]" at bounding box center [913, 591] width 10 height 11
click at [794, 586] on span "[x]" at bounding box center [799, 591] width 10 height 11
click at [826, 697] on button "Save" at bounding box center [1488, 704] width 65 height 31
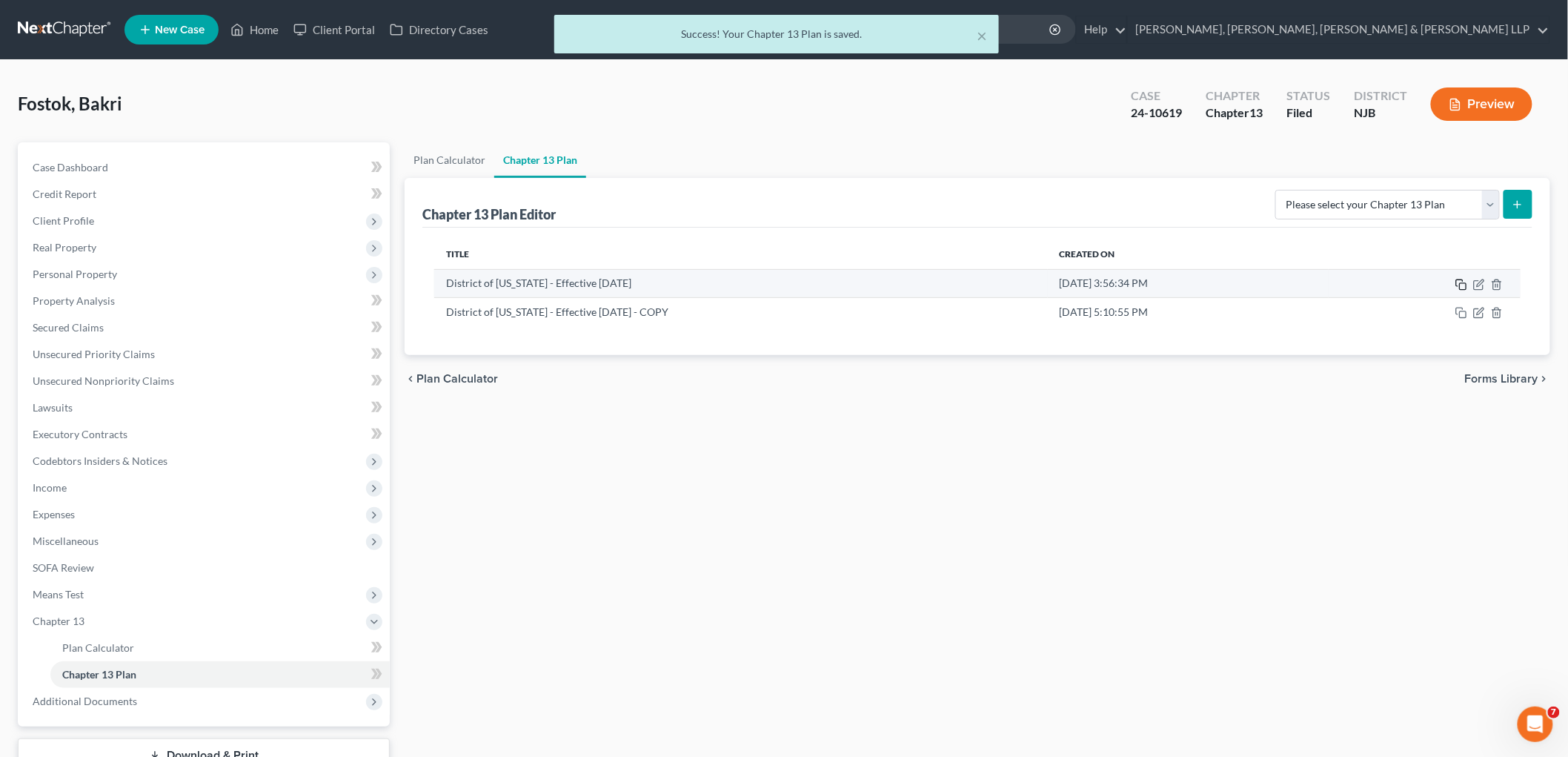
click at [826, 284] on icon "button" at bounding box center [1459, 283] width 6 height 6
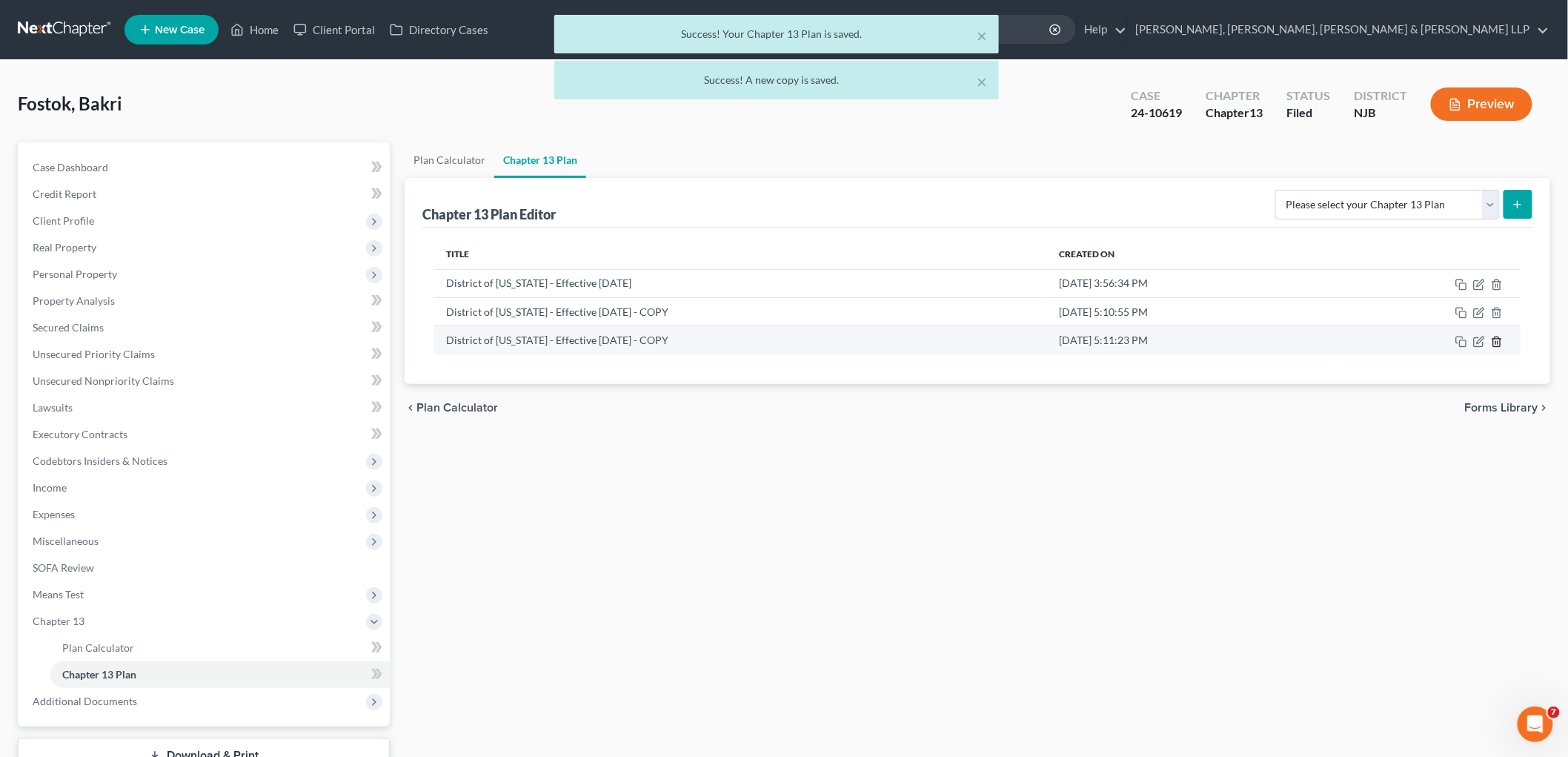
click at [826, 341] on icon "button" at bounding box center [1497, 341] width 12 height 12
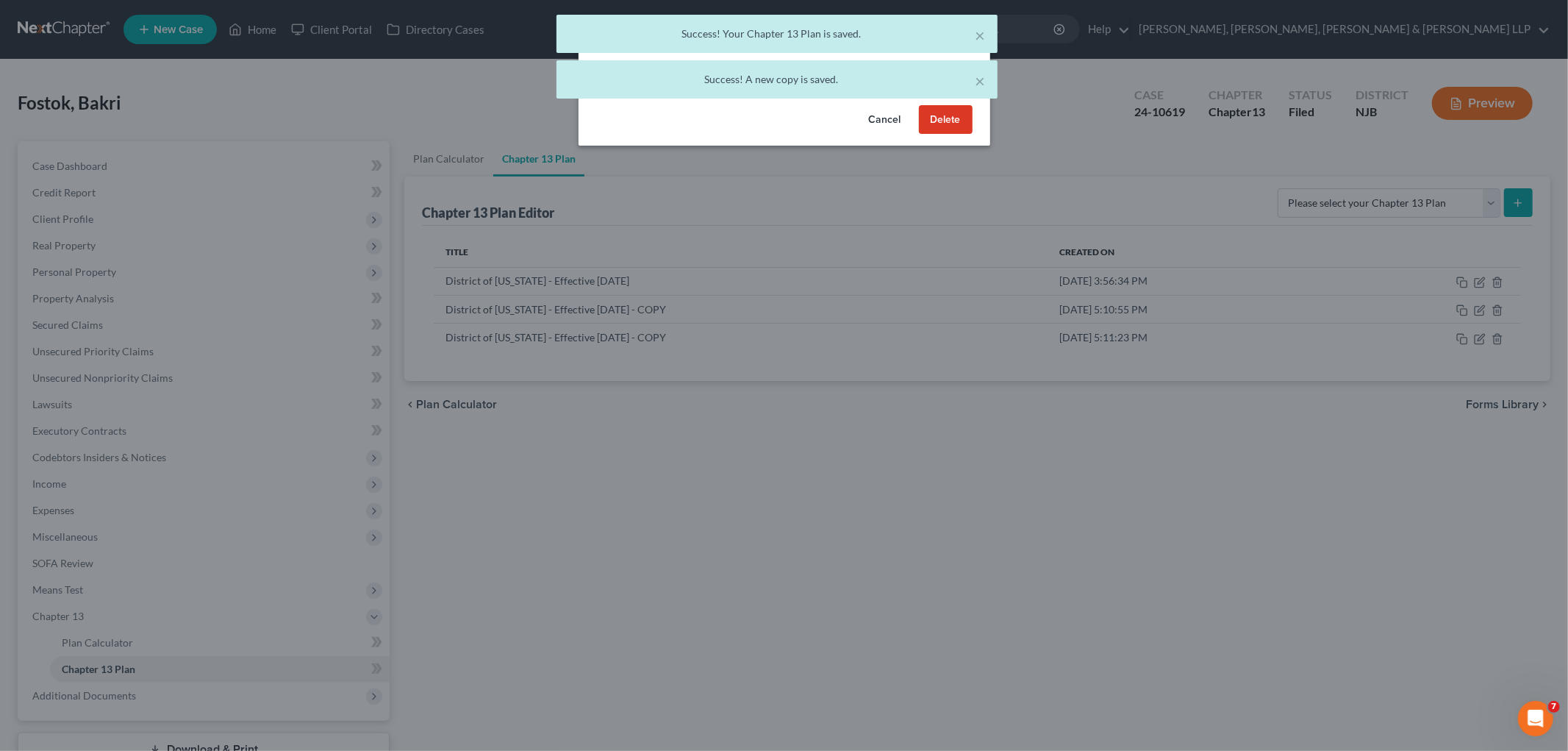
click at [819, 123] on button "Delete" at bounding box center [945, 120] width 54 height 30
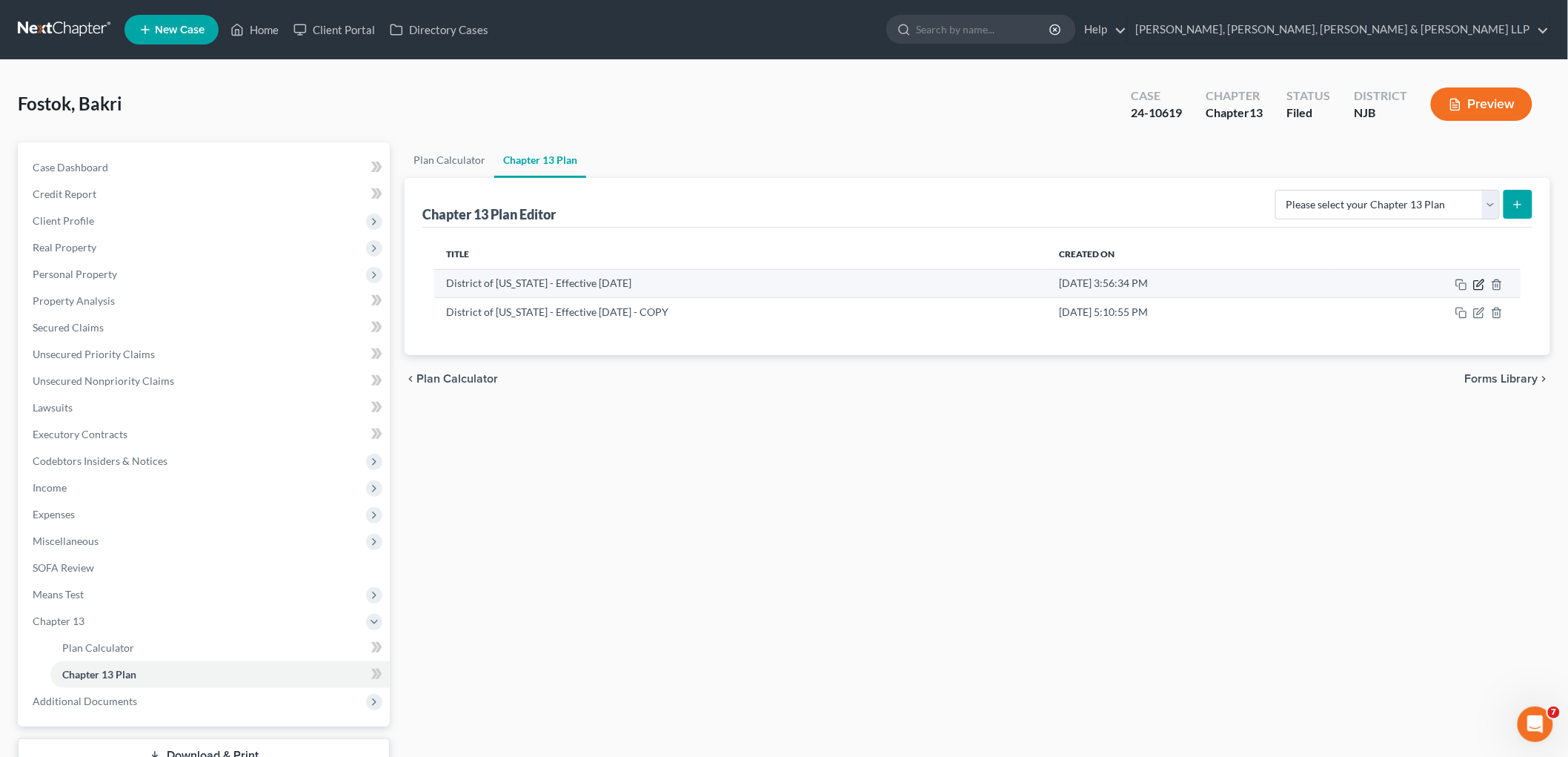
click at [826, 284] on icon "button" at bounding box center [1479, 284] width 12 height 12
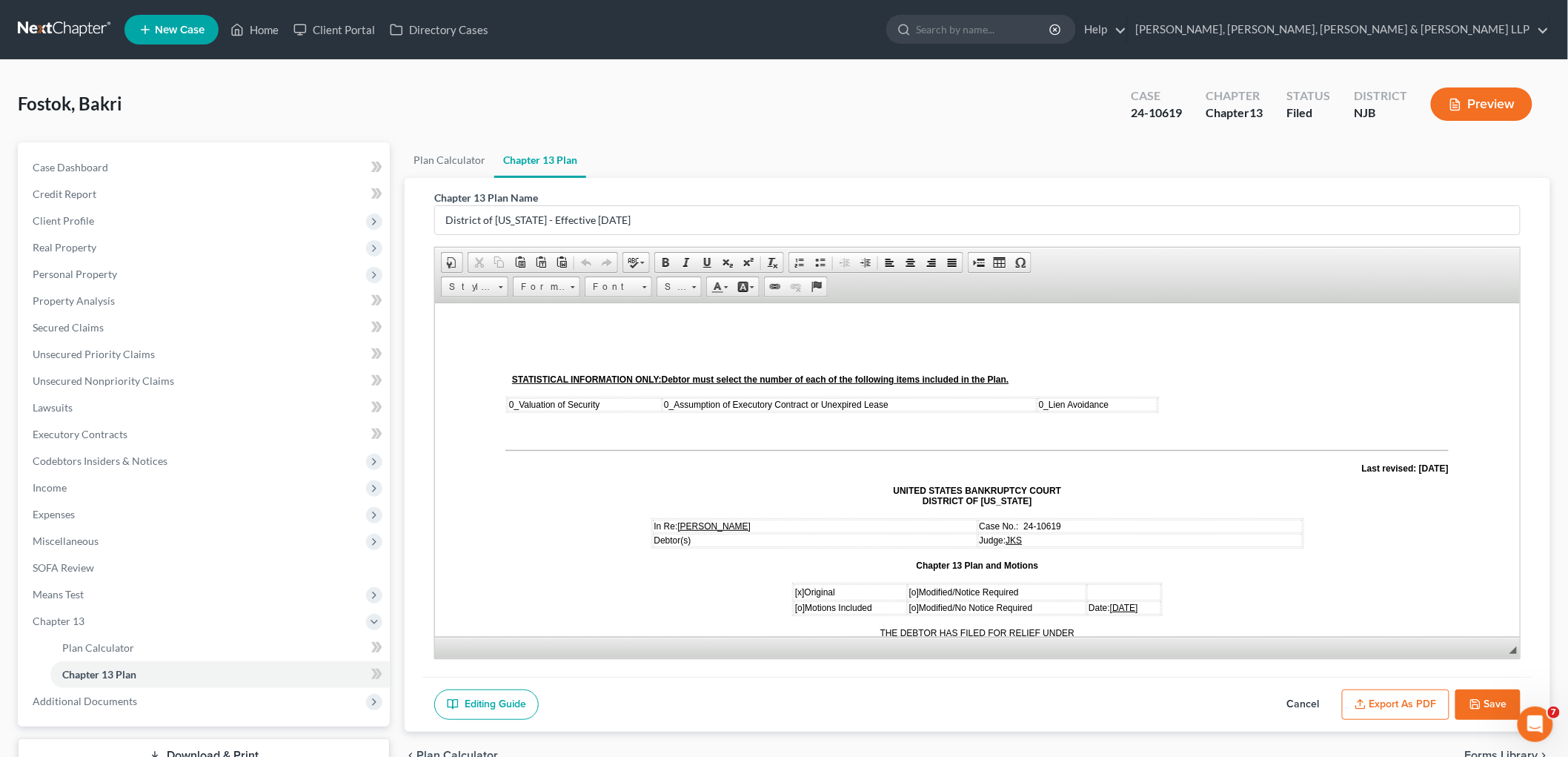
click at [826, 698] on button "Cancel" at bounding box center [1303, 704] width 65 height 31
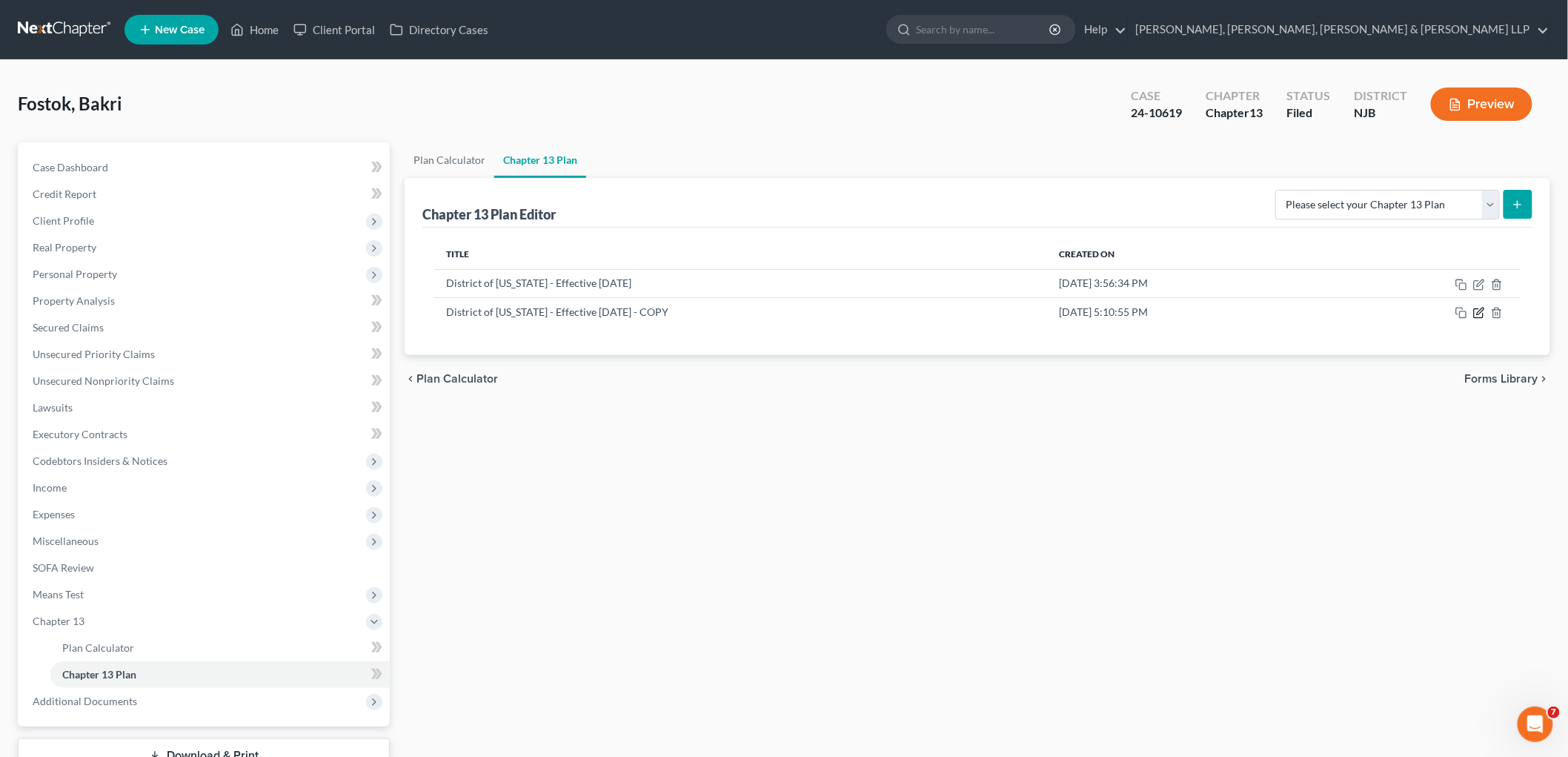
click at [826, 311] on icon "button" at bounding box center [1479, 313] width 12 height 12
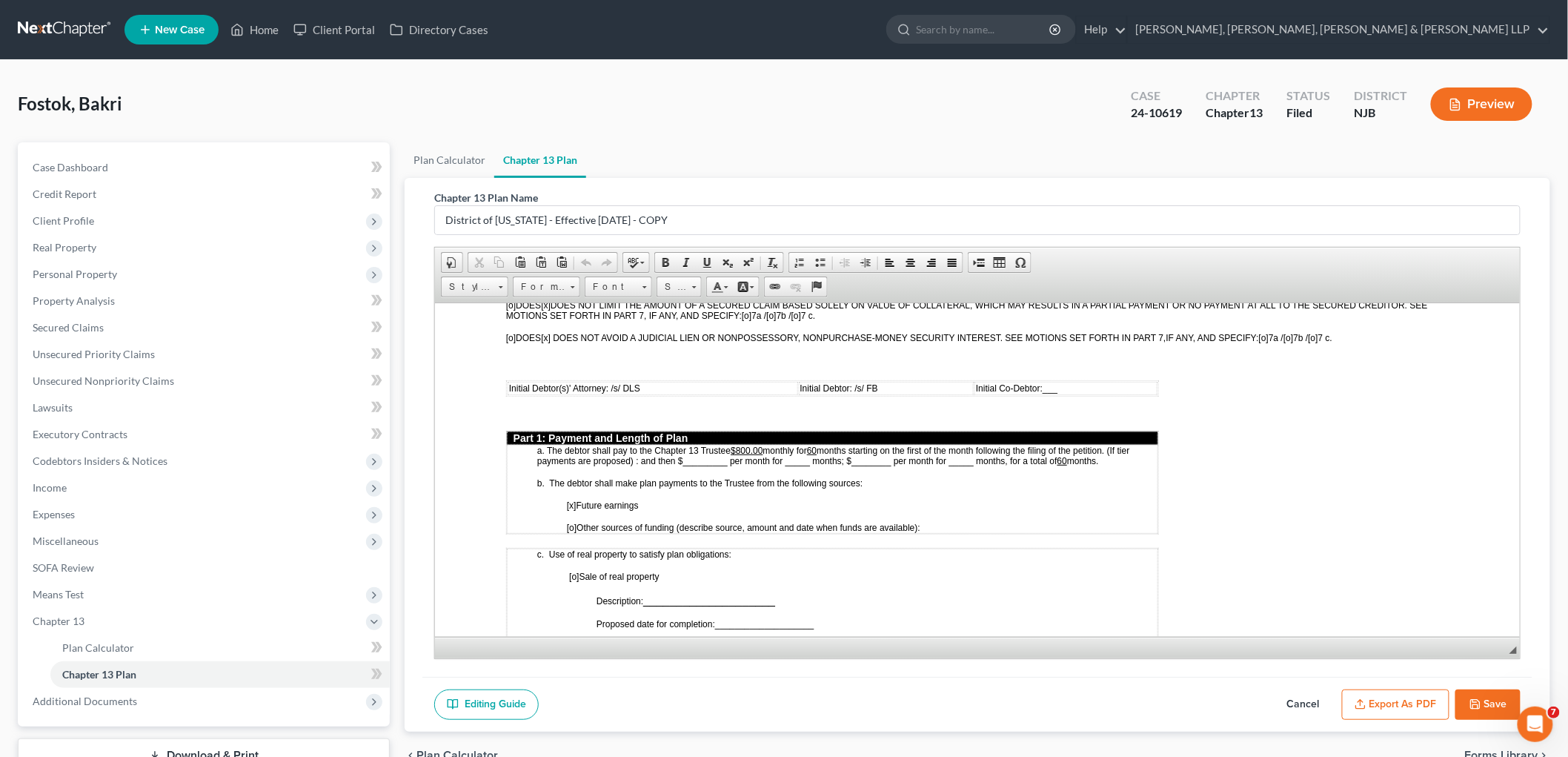
scroll to position [576, 0]
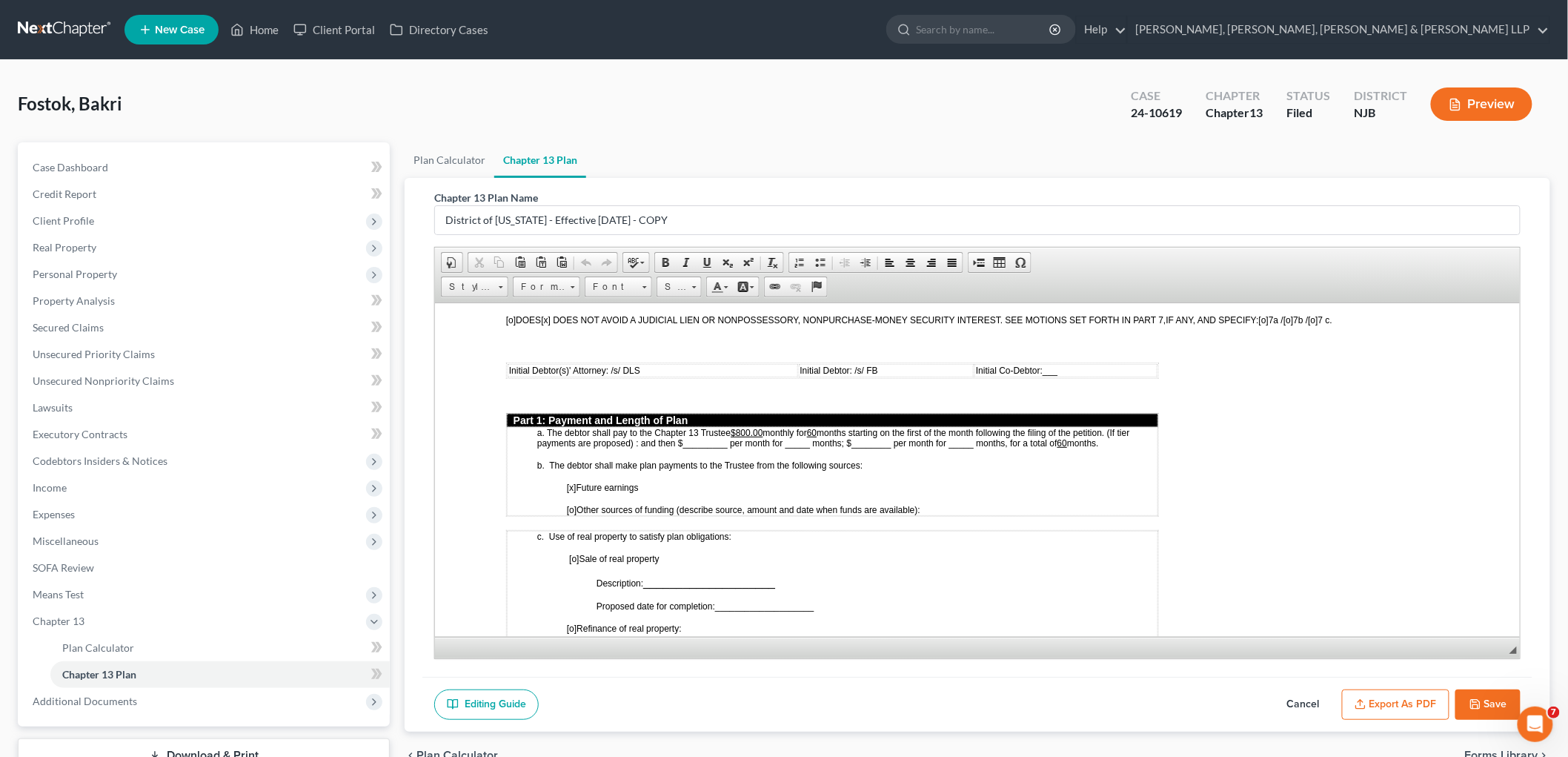
click at [685, 427] on span "months starting on the first of the month following the filing of the petition.…" at bounding box center [833, 438] width 593 height 21
drag, startPoint x: 767, startPoint y: 421, endPoint x: 777, endPoint y: 421, distance: 10.0
click at [768, 425] on span "months starting on the first of the month following the filing of the petition.…" at bounding box center [833, 436] width 593 height 23
drag, startPoint x: 777, startPoint y: 414, endPoint x: 768, endPoint y: 414, distance: 9.0
click at [768, 427] on span "months starting on the first of the month following the filing of the petition.…" at bounding box center [833, 438] width 593 height 21
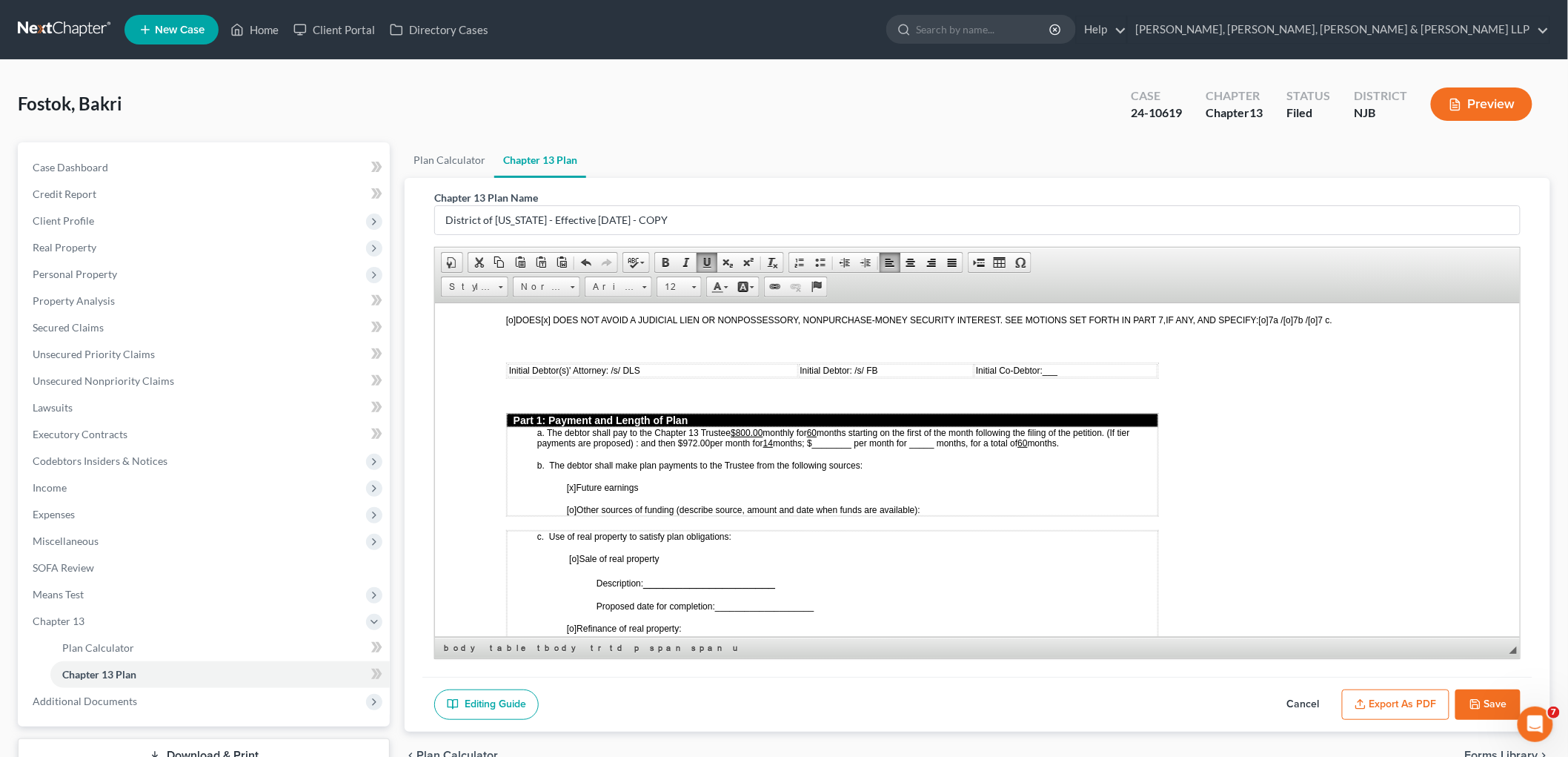
drag, startPoint x: 708, startPoint y: 416, endPoint x: 678, endPoint y: 416, distance: 30.0
click at [678, 427] on span "months starting on the first of the month following the filing of the petition.…" at bounding box center [833, 438] width 593 height 21
click at [816, 427] on u "60" at bounding box center [811, 432] width 10 height 11
click at [826, 427] on span "months starting on the first of the month following the filing of the petition.…" at bounding box center [830, 438] width 587 height 21
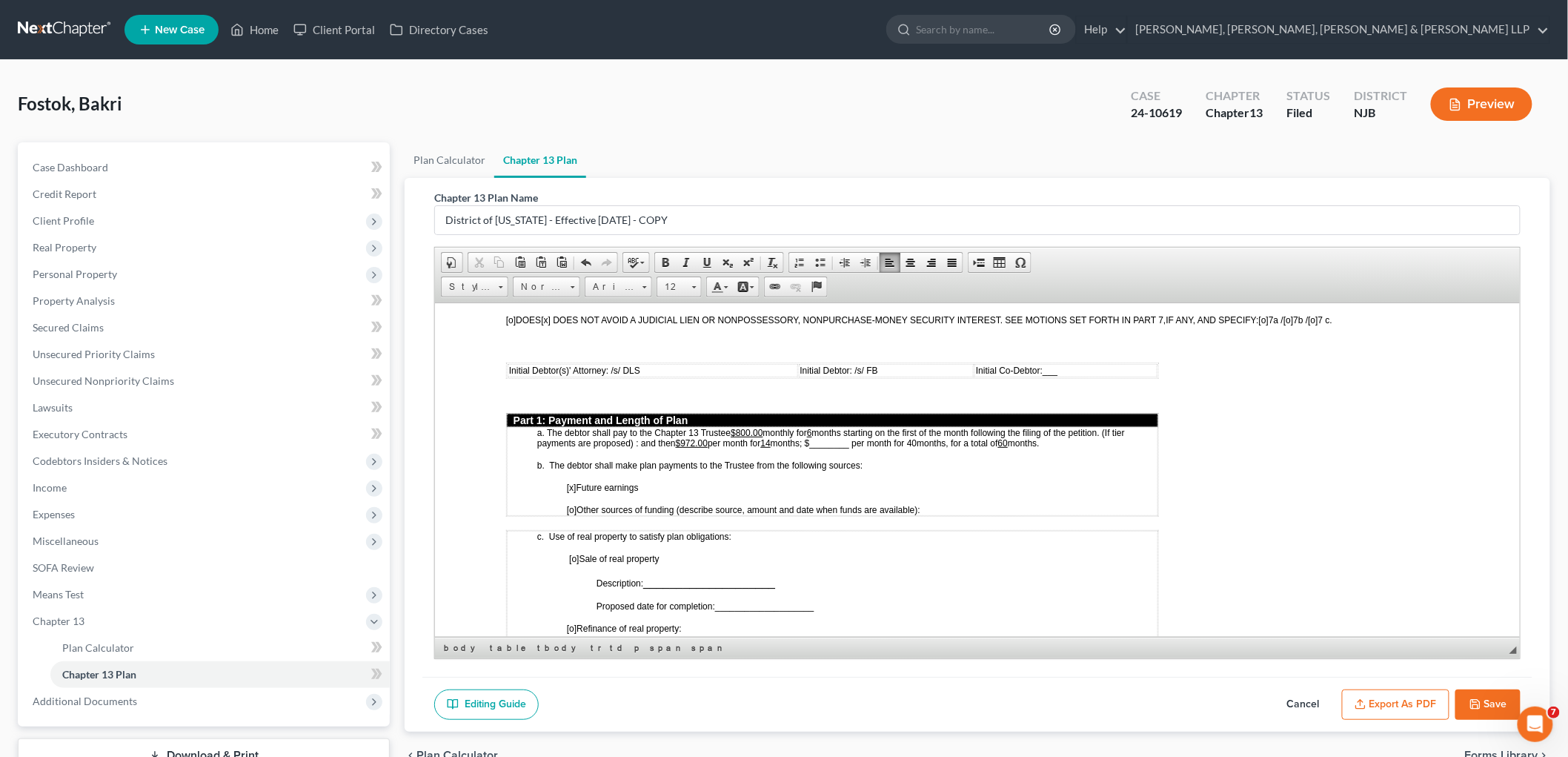
drag, startPoint x: 924, startPoint y: 414, endPoint x: 915, endPoint y: 412, distance: 9.2
click at [826, 427] on span "months starting on the first of the month following the filing of the petition.…" at bounding box center [830, 438] width 587 height 21
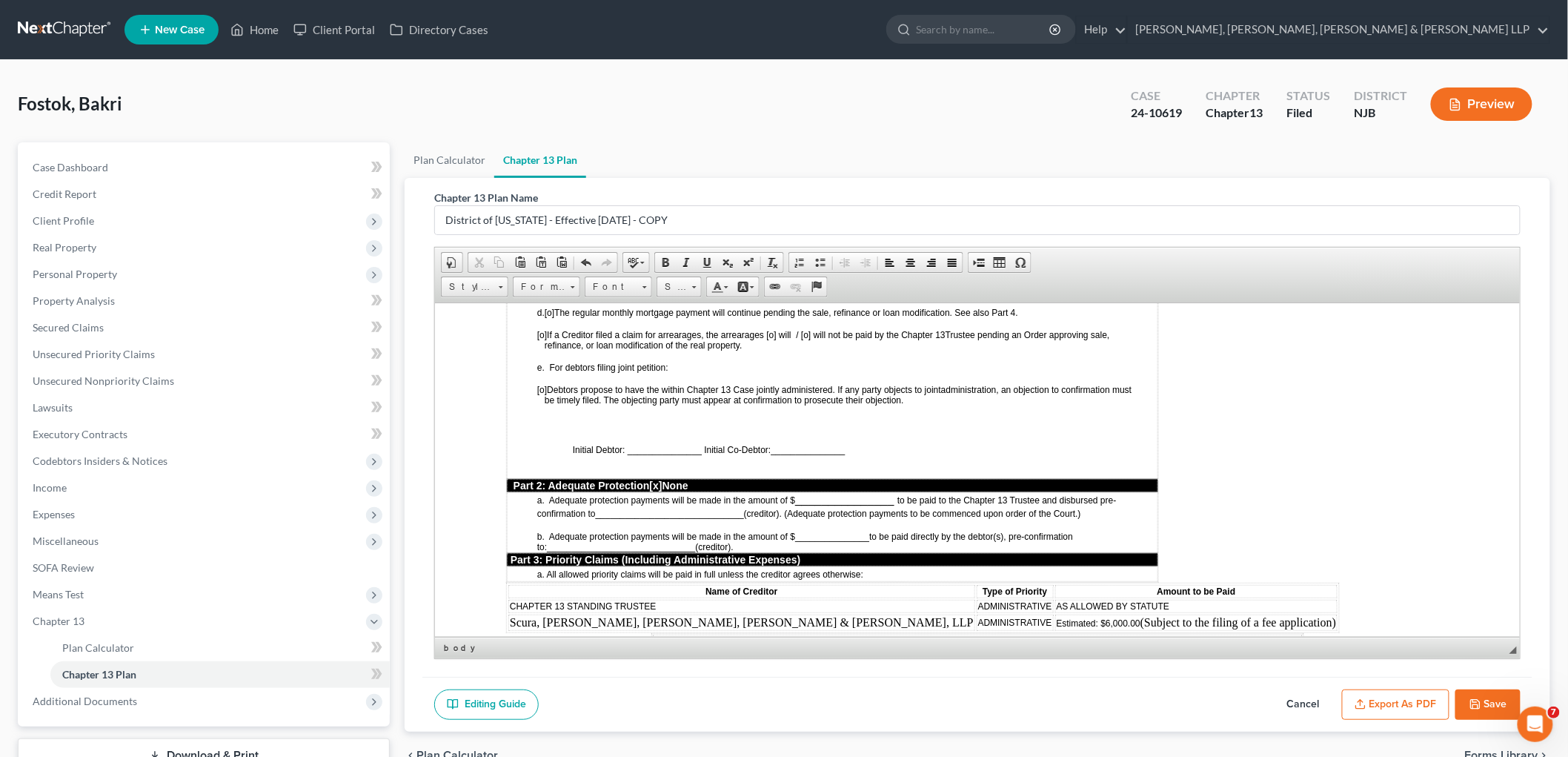
scroll to position [1071, 0]
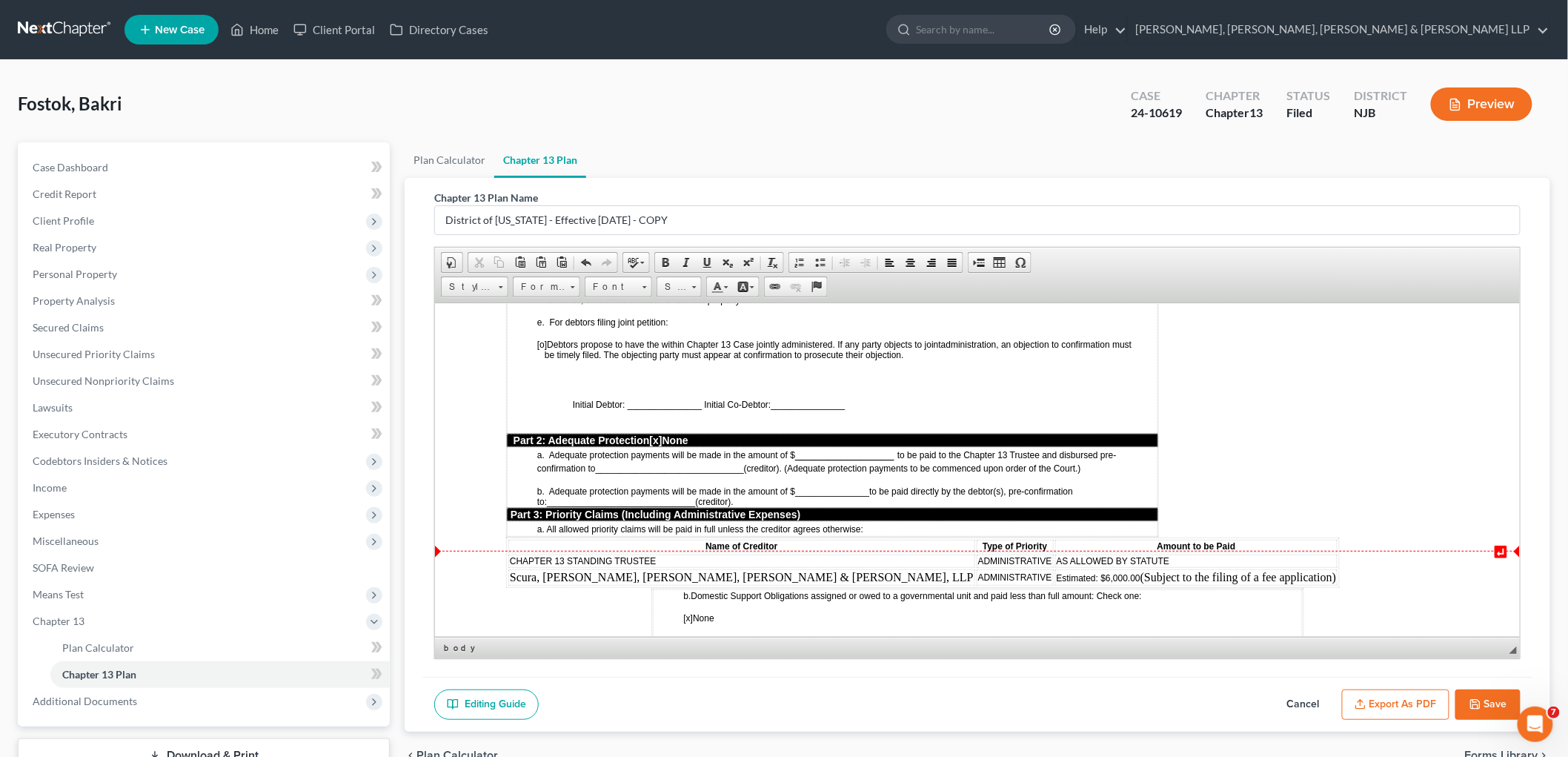
click at [826, 572] on span "Estimated: $6,000.00" at bounding box center [1097, 577] width 83 height 11
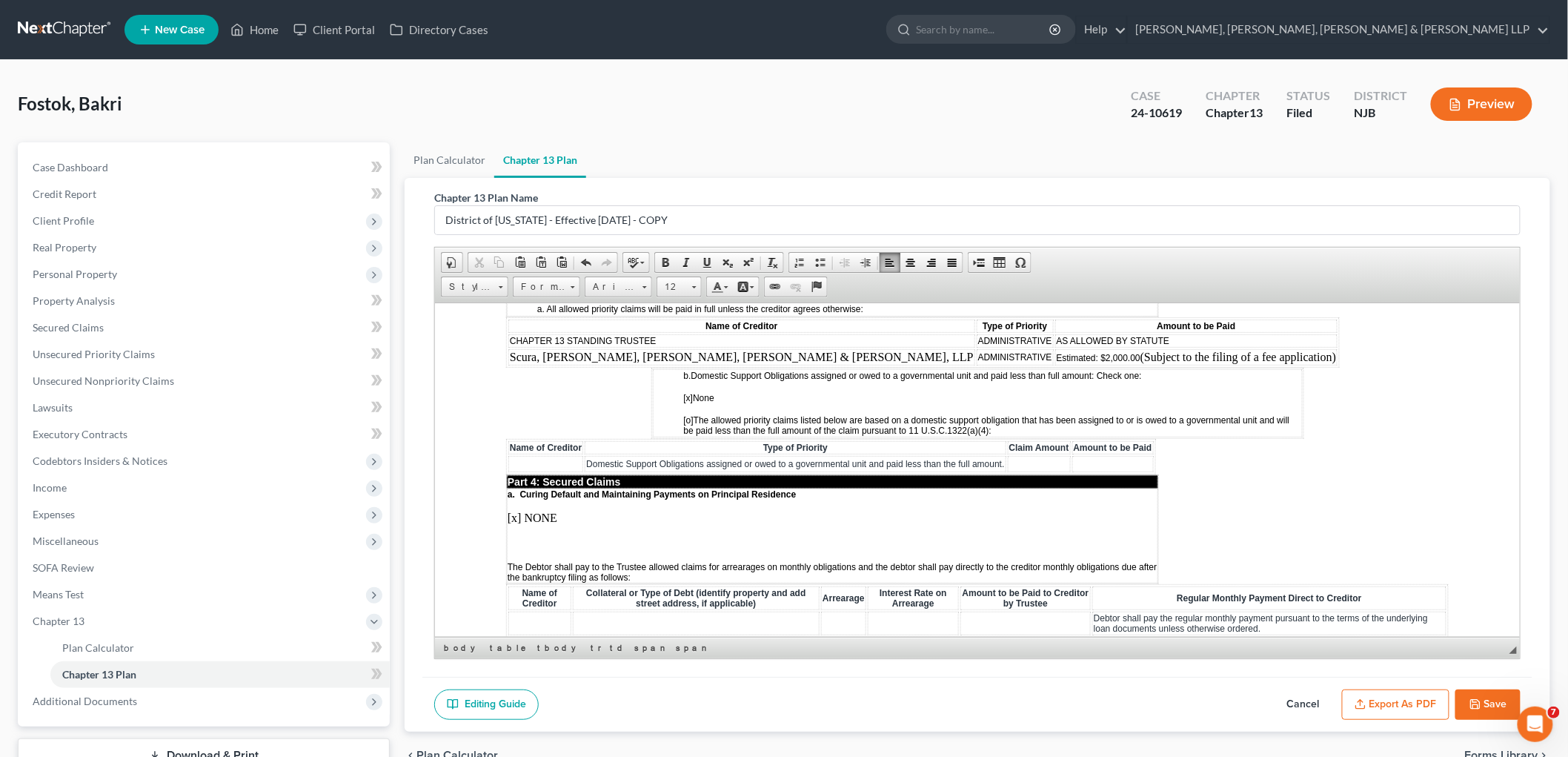
scroll to position [1317, 0]
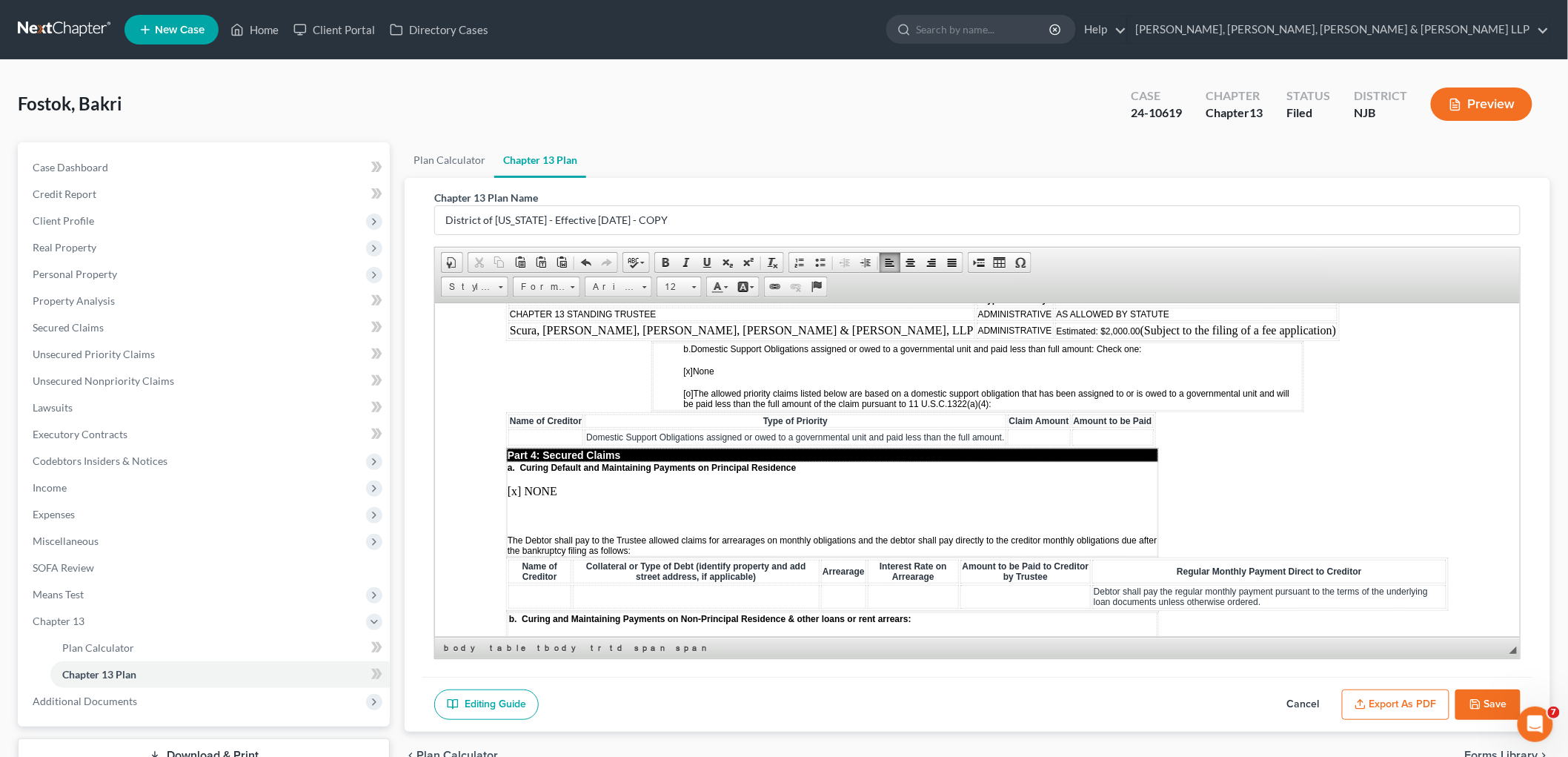
click at [539, 509] on p at bounding box center [832, 515] width 650 height 13
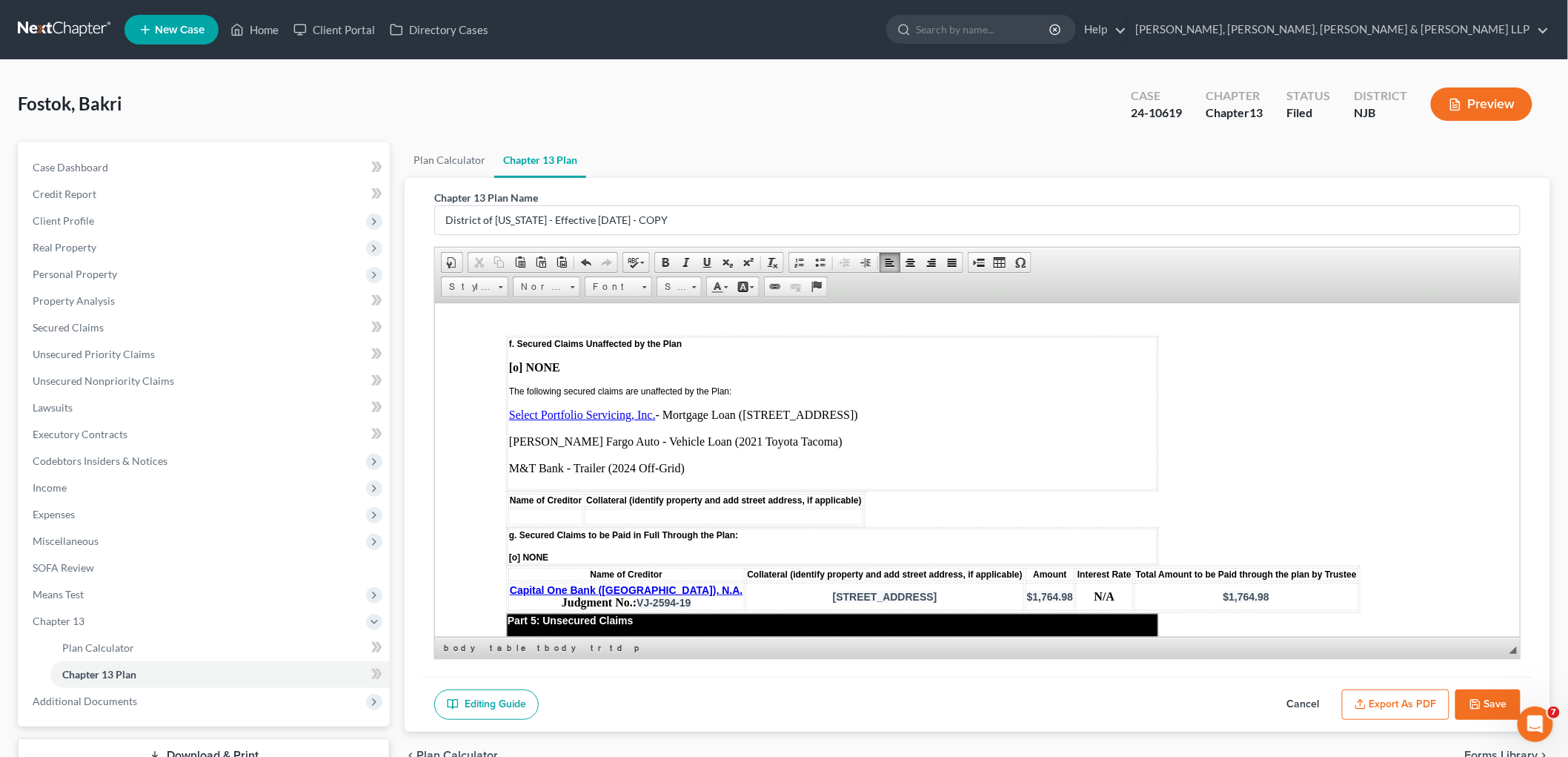
scroll to position [2223, 0]
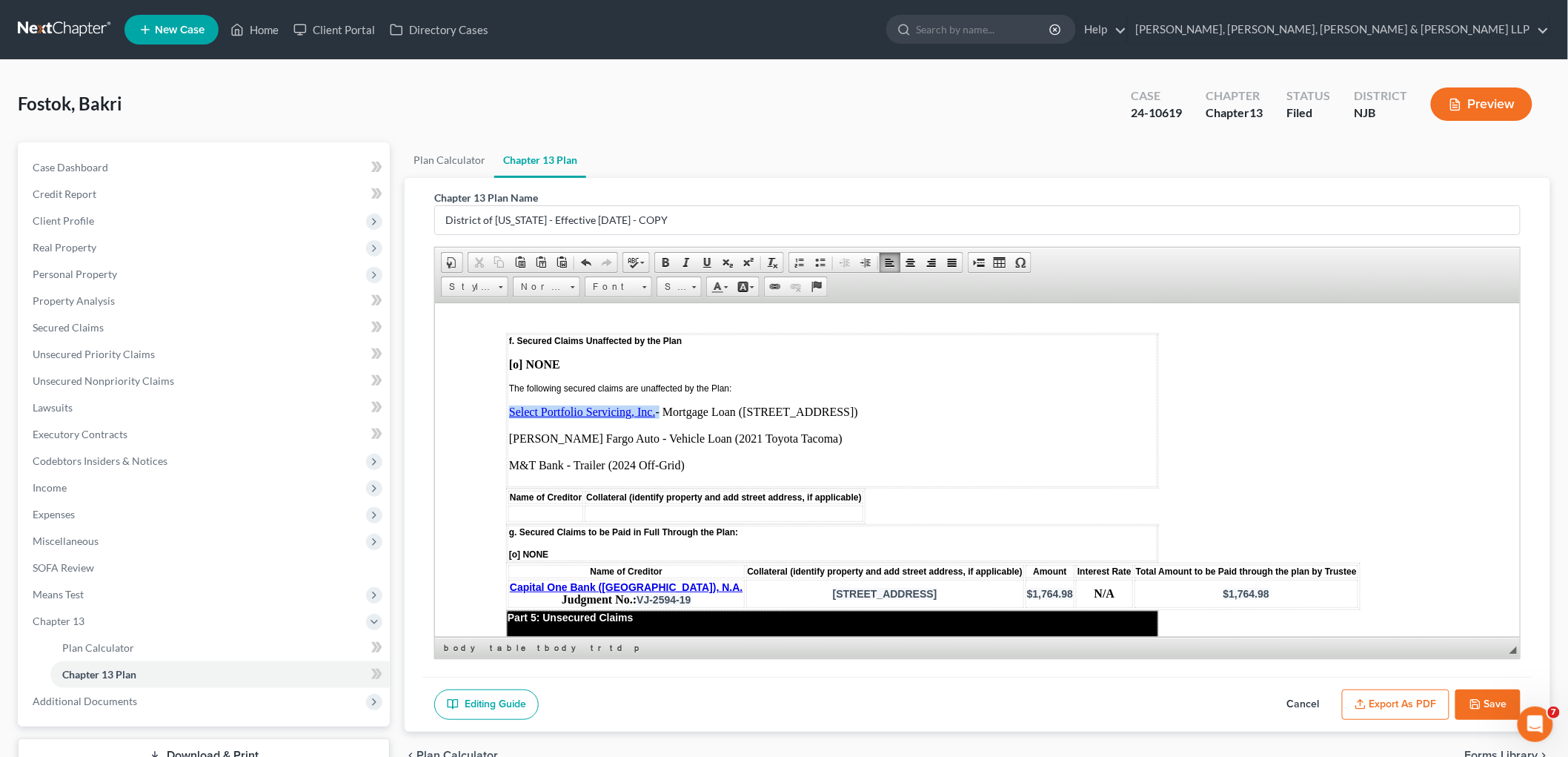
drag, startPoint x: 656, startPoint y: 353, endPoint x: 508, endPoint y: 349, distance: 148.1
click at [508, 404] on p "Select Portfolio Servicing, Inc. - Mortgage Loan ([STREET_ADDRESS]) [PERSON_NAM…" at bounding box center [831, 444] width 647 height 80
click at [555, 505] on td at bounding box center [545, 513] width 75 height 16
drag, startPoint x: 865, startPoint y: 344, endPoint x: 665, endPoint y: 353, distance: 200.2
click at [665, 404] on p "Select Portfolio Servicing, Inc. - Mortgage Loan ([STREET_ADDRESS]) [PERSON_NAM…" at bounding box center [831, 444] width 647 height 80
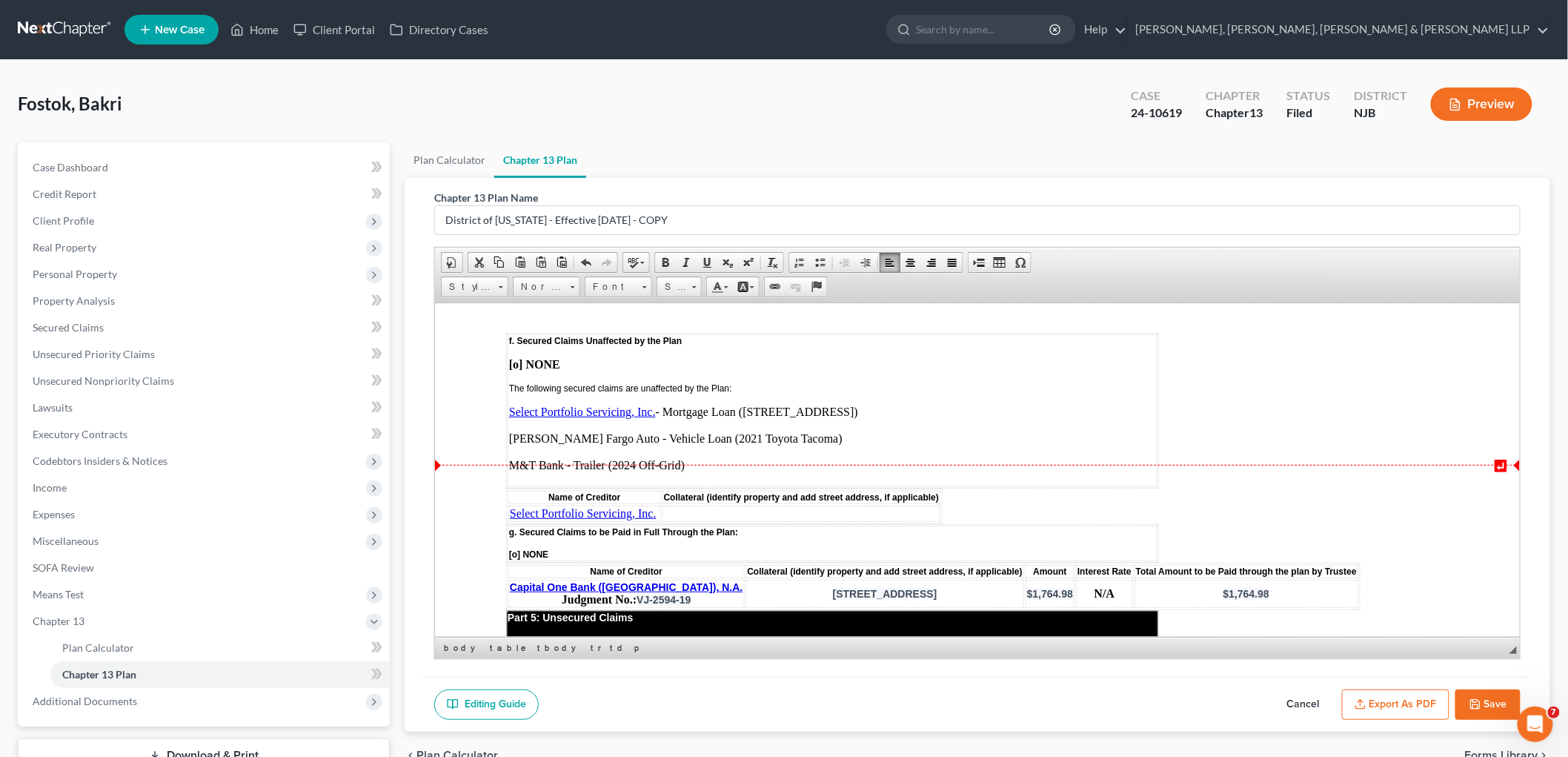
click at [711, 505] on td at bounding box center [801, 513] width 278 height 16
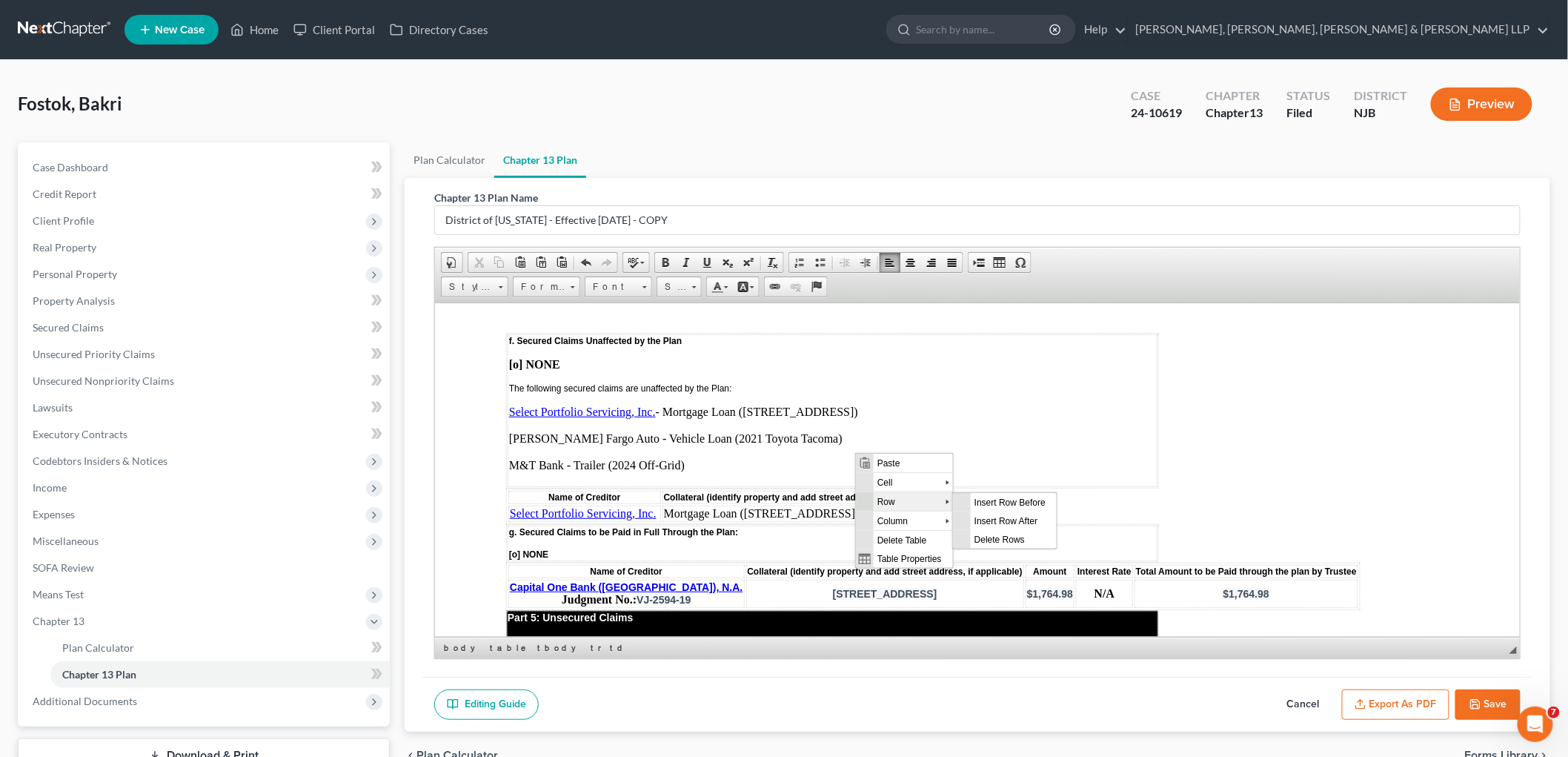
scroll to position [0, 0]
drag, startPoint x: 979, startPoint y: 516, endPoint x: 1498, endPoint y: 708, distance: 553.4
click at [826, 518] on span "Insert Row After" at bounding box center [1013, 520] width 86 height 19
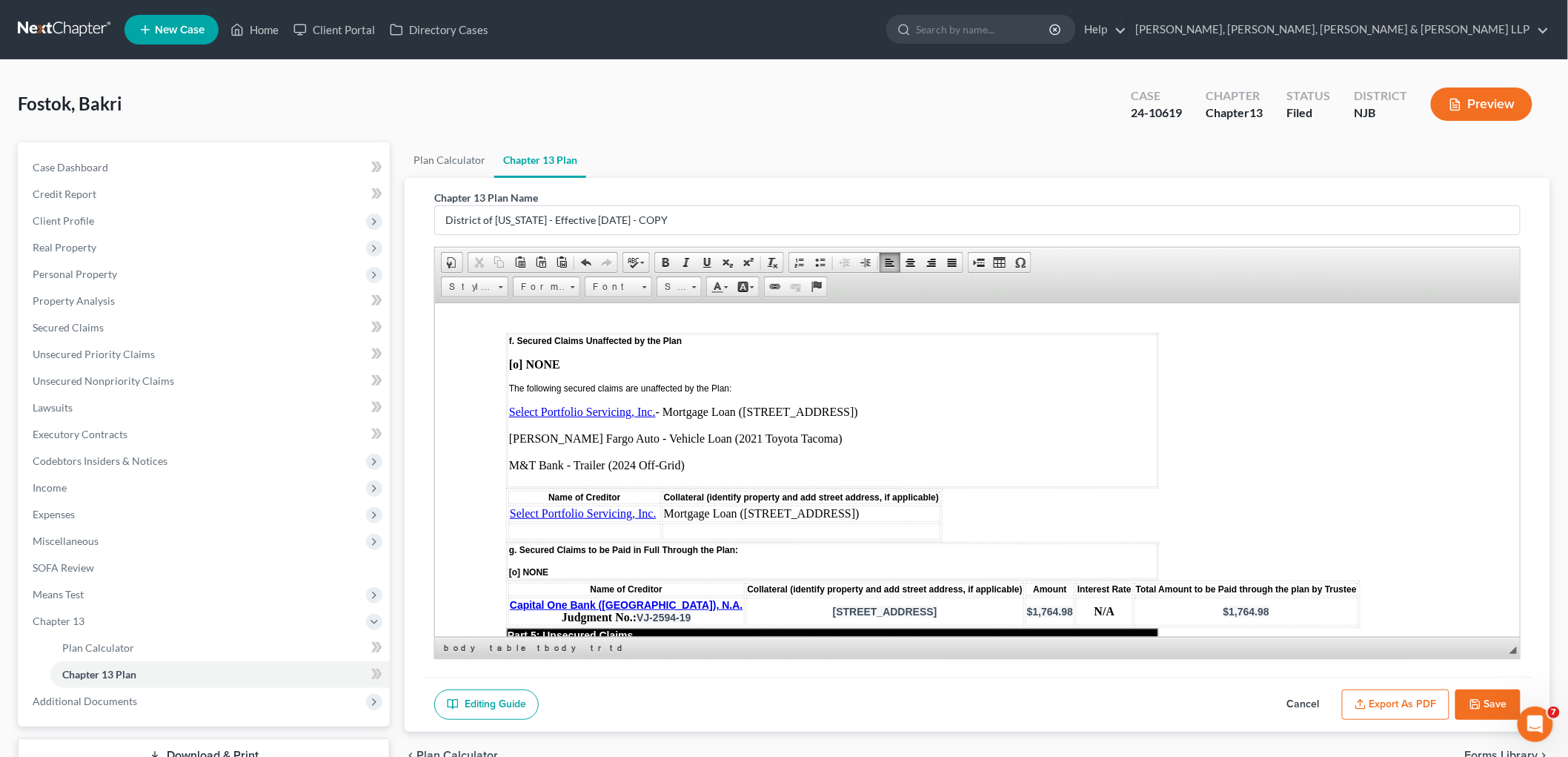
click at [589, 404] on p "Select Portfolio Servicing, Inc. - Mortgage Loan ([STREET_ADDRESS]) [PERSON_NAM…" at bounding box center [831, 444] width 647 height 80
drag, startPoint x: 592, startPoint y: 379, endPoint x: 510, endPoint y: 375, distance: 82.1
click at [510, 404] on p "Select Portfolio Servicing, Inc. - Mortgage Loan ([STREET_ADDRESS]) [PERSON_NAM…" at bounding box center [831, 444] width 647 height 80
click at [560, 523] on td at bounding box center [583, 531] width 152 height 16
drag, startPoint x: 788, startPoint y: 378, endPoint x: 603, endPoint y: 377, distance: 185.0
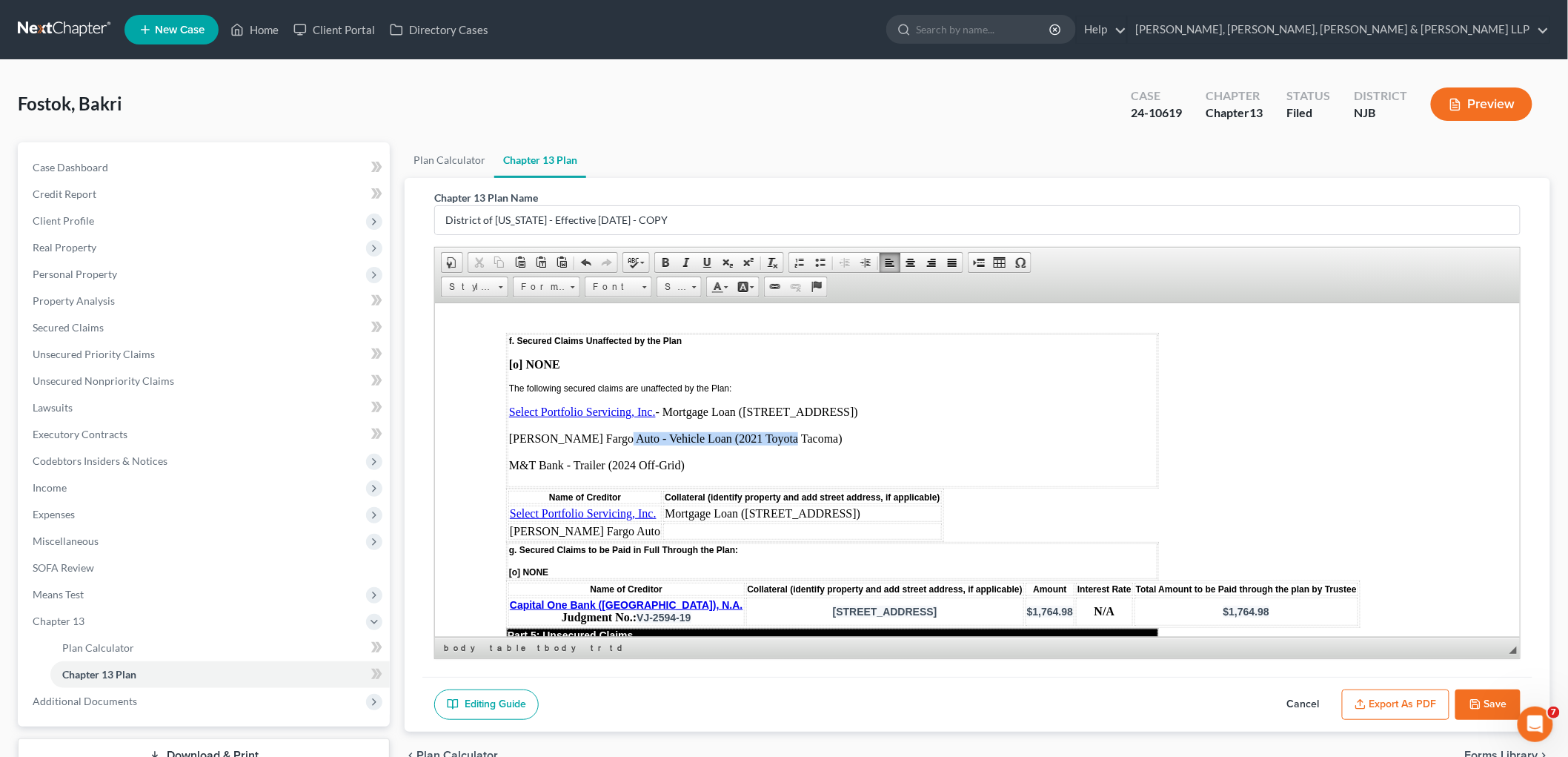
click at [603, 404] on p "Select Portfolio Servicing, Inc. - Mortgage Loan ([STREET_ADDRESS]) [PERSON_NAM…" at bounding box center [831, 444] width 647 height 80
click at [699, 523] on td at bounding box center [801, 531] width 278 height 16
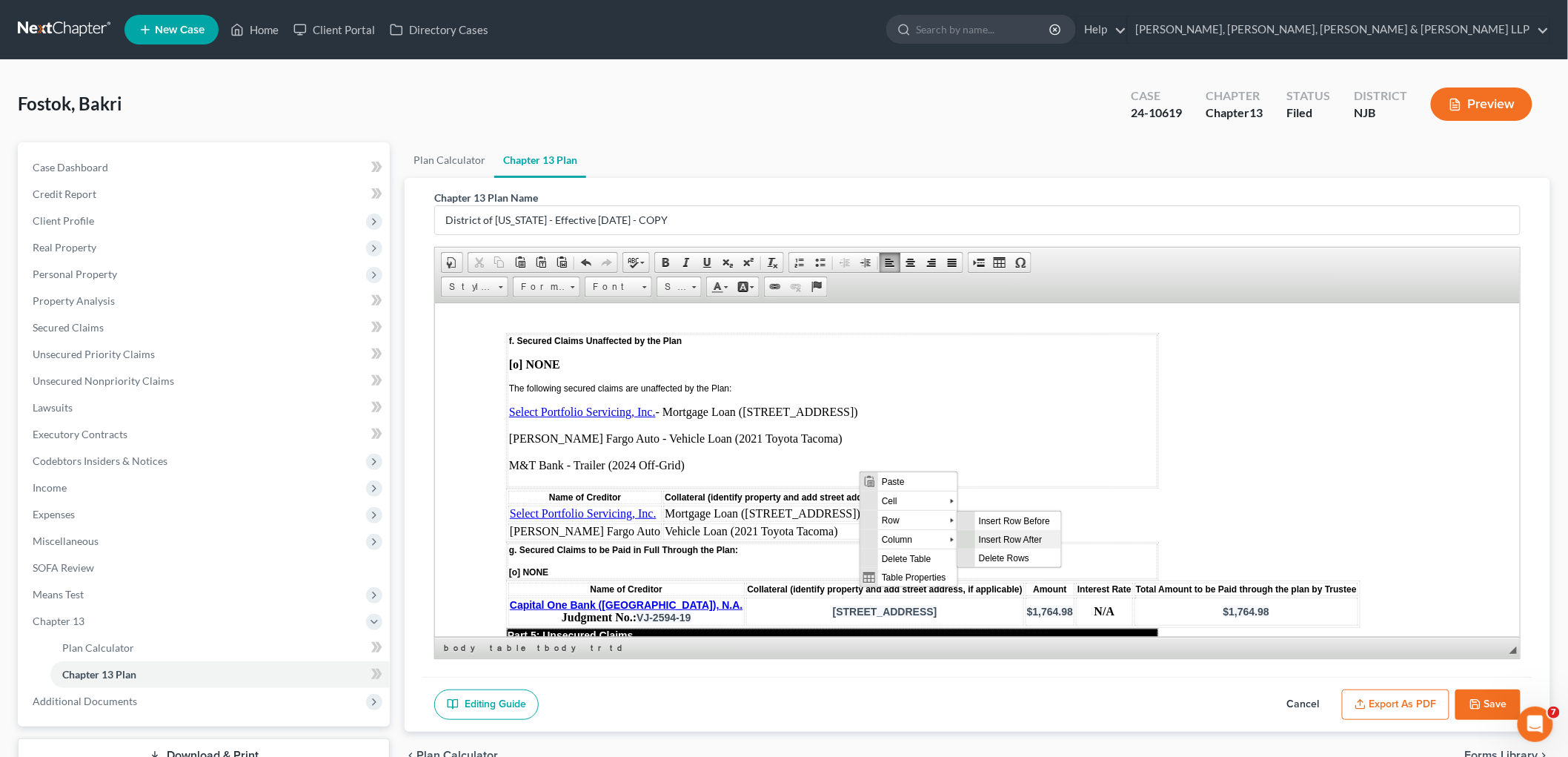
click at [826, 541] on span "Insert Row After" at bounding box center [1018, 538] width 86 height 19
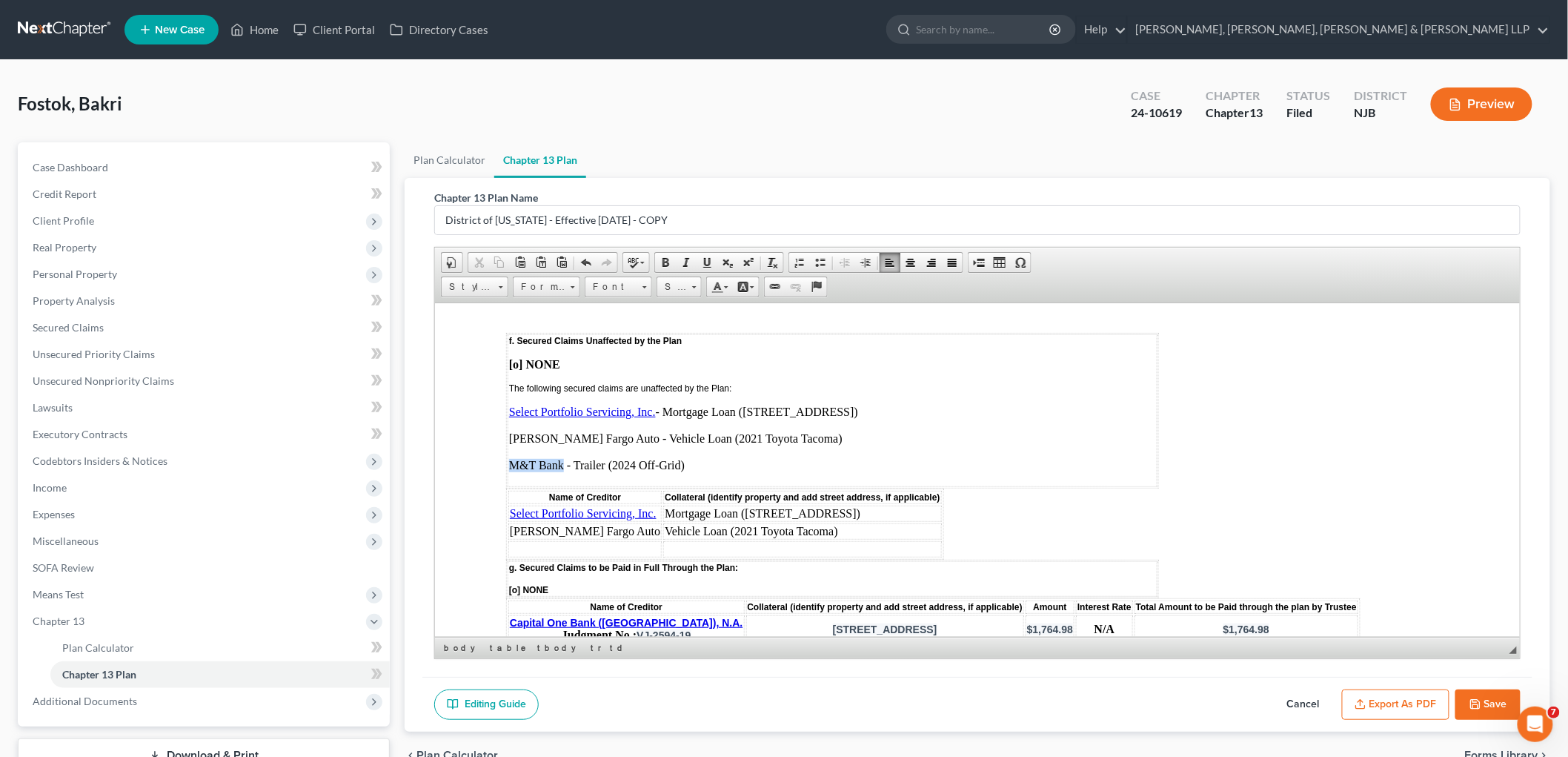
drag, startPoint x: 562, startPoint y: 408, endPoint x: 506, endPoint y: 407, distance: 56.0
click at [507, 407] on td "f. Secured Claims Unaffected by the Plan [o] NONE The following secured claims …" at bounding box center [832, 410] width 650 height 152
click at [582, 541] on td at bounding box center [583, 549] width 153 height 16
drag, startPoint x: 694, startPoint y: 406, endPoint x: 574, endPoint y: 404, distance: 120.0
click at [574, 404] on p "Select Portfolio Servicing, Inc. - Mortgage Loan ([STREET_ADDRESS]) [PERSON_NAM…" at bounding box center [831, 444] width 647 height 80
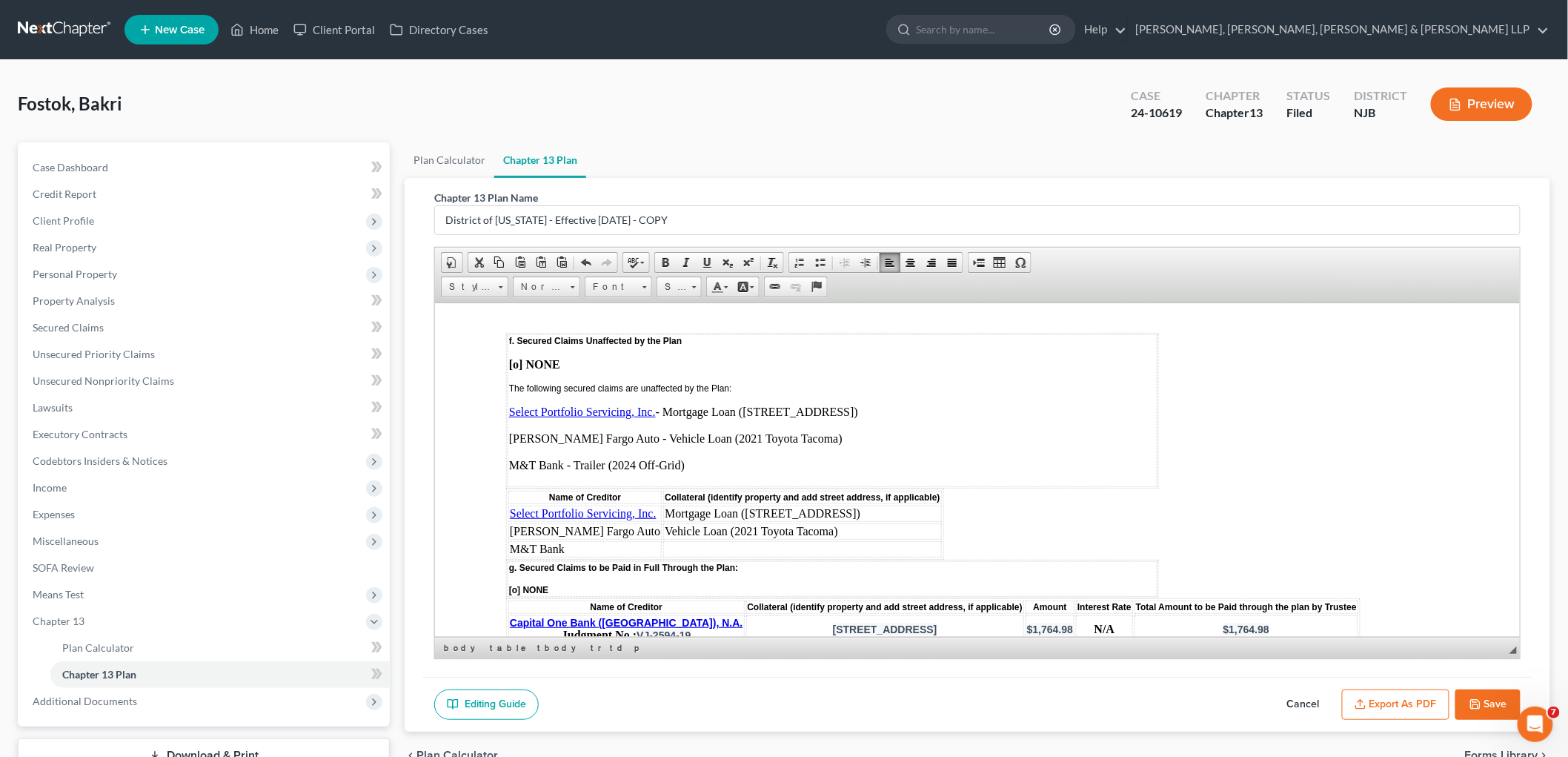
click at [695, 541] on td at bounding box center [801, 549] width 278 height 16
drag, startPoint x: 692, startPoint y: 407, endPoint x: 508, endPoint y: 356, distance: 190.9
click at [508, 404] on p "Select Portfolio Servicing, Inc. - Mortgage Loan ([STREET_ADDRESS]) [PERSON_NAM…" at bounding box center [831, 444] width 647 height 80
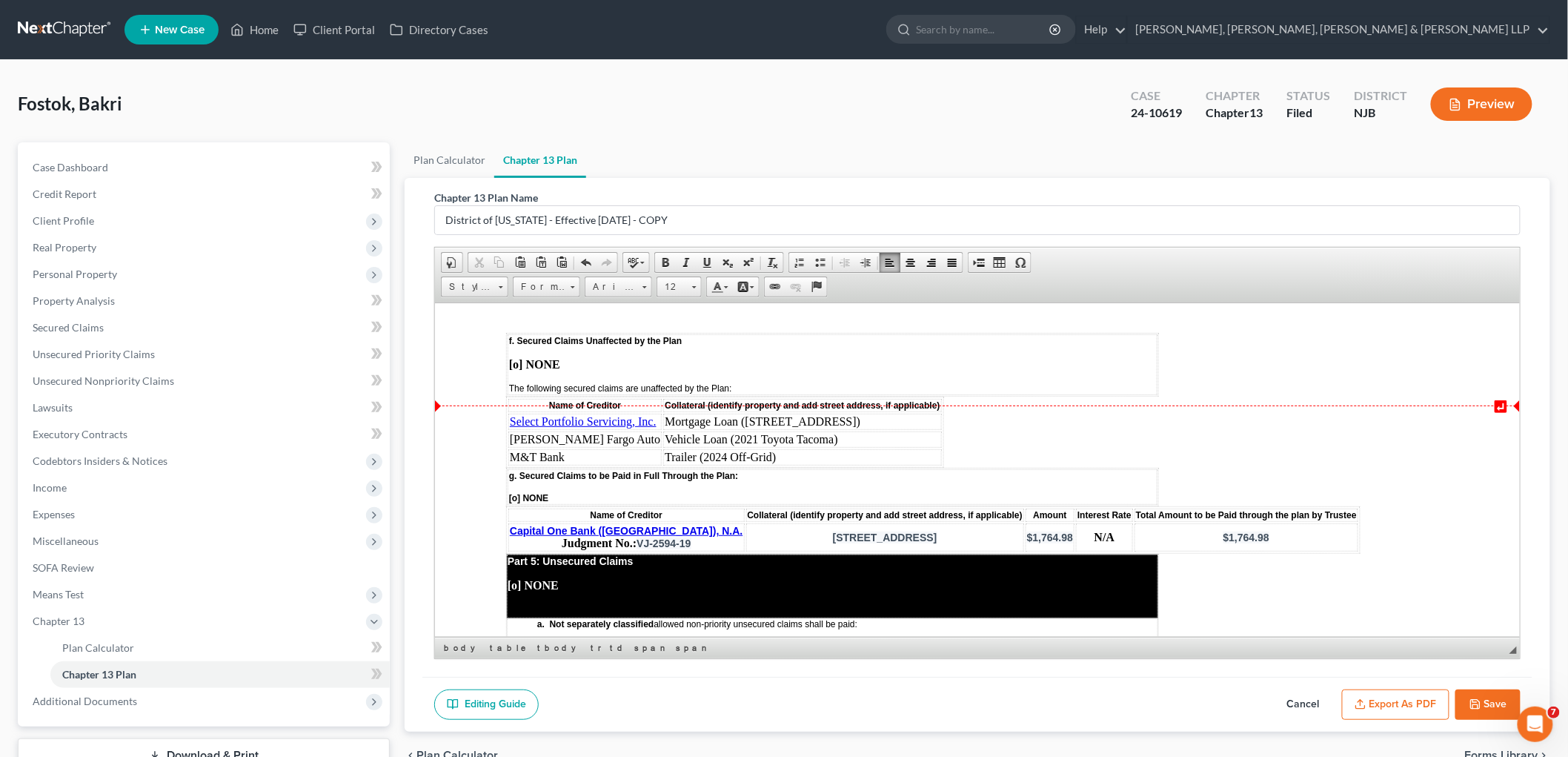
click at [826, 380] on body "↵ STATISTICAL INFORMATION ONLY: Debtor must select the number of each of the fo…" at bounding box center [976, 256] width 942 height 4214
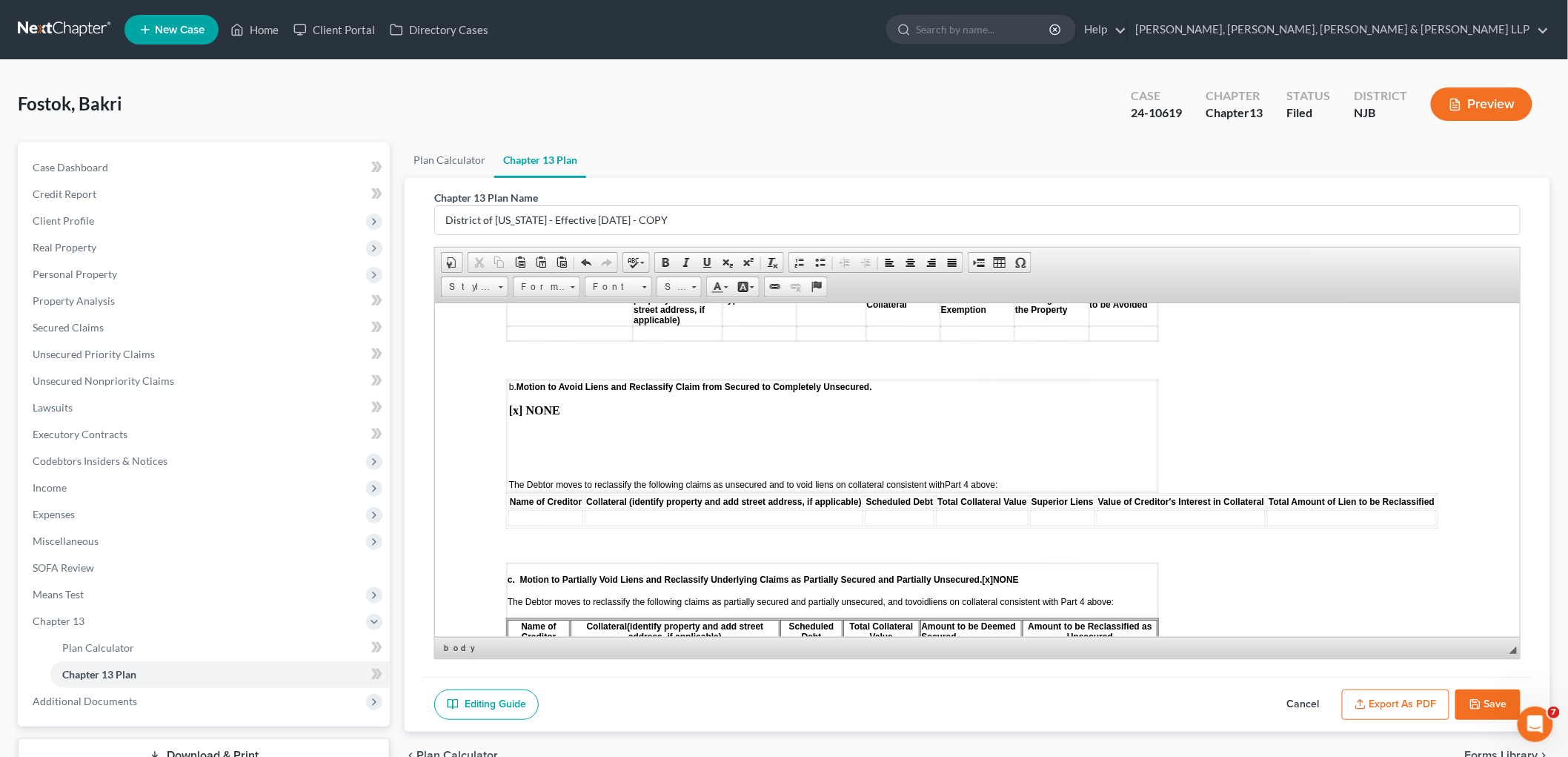
scroll to position [2965, 0]
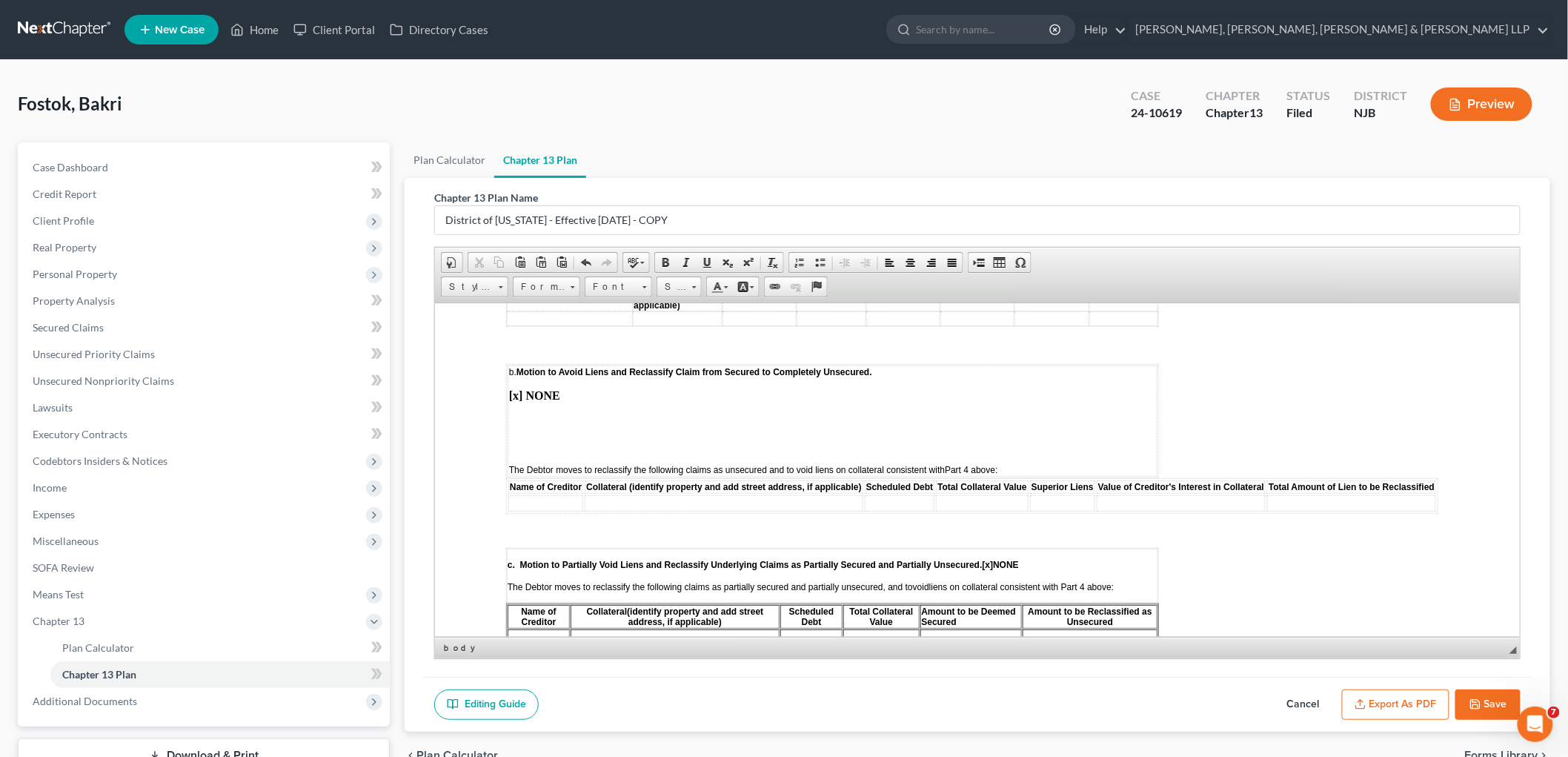
click at [526, 365] on td "b. Motion to Avoid Liens and Reclassify Claim from Secured to Completely Unsecu…" at bounding box center [832, 420] width 650 height 111
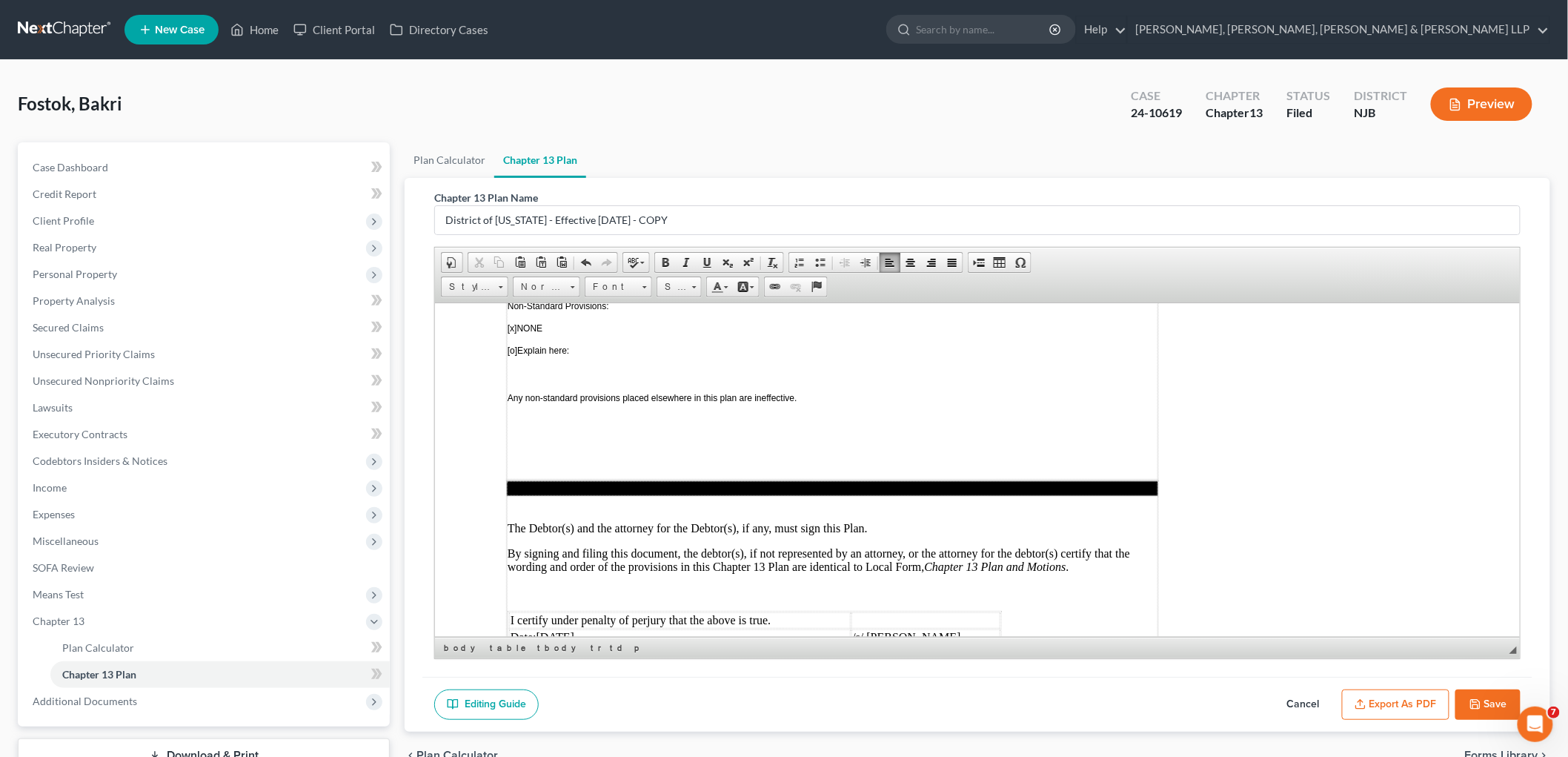
scroll to position [3908, 0]
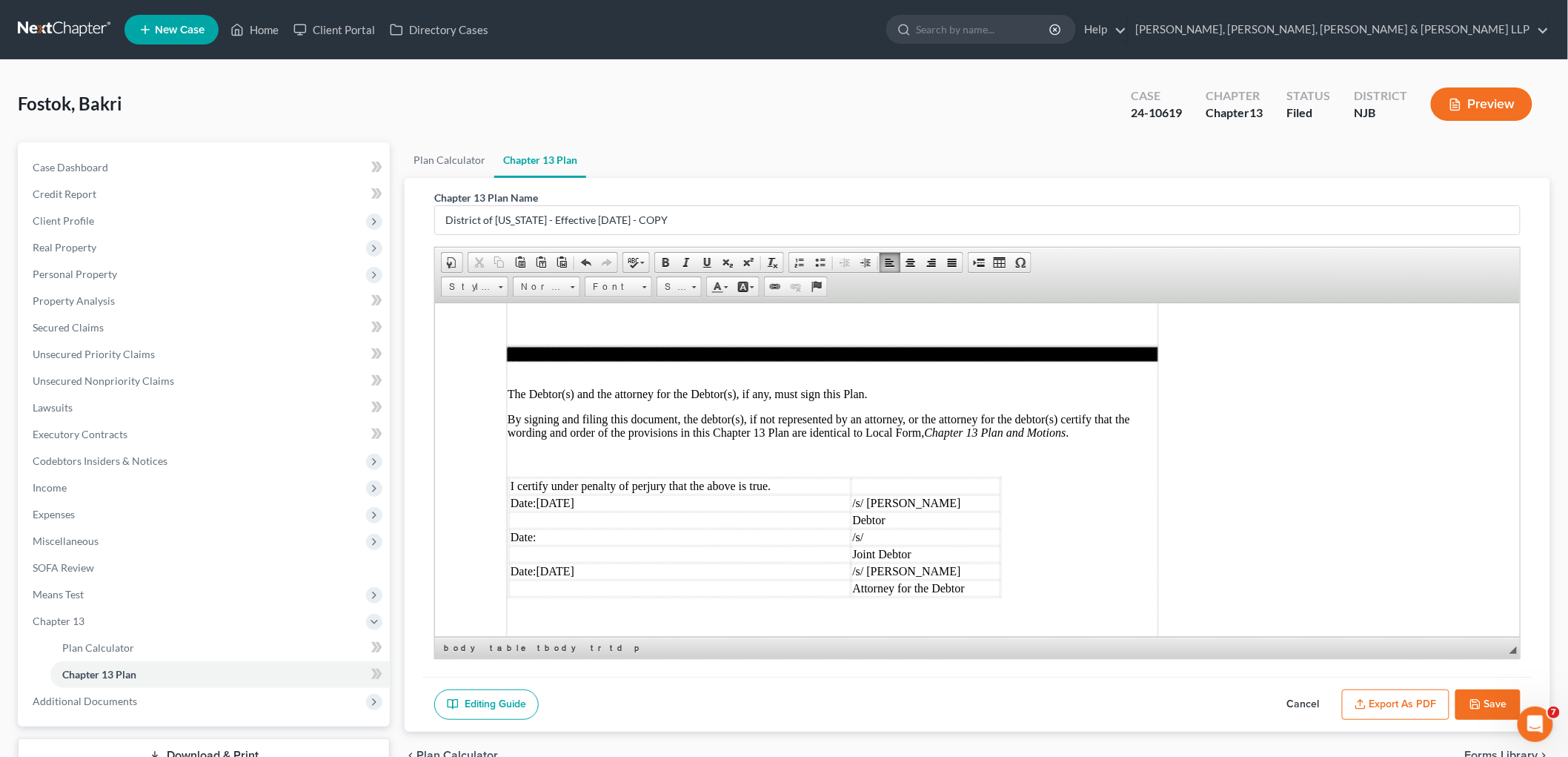
drag, startPoint x: 587, startPoint y: 421, endPoint x: 536, endPoint y: 421, distance: 51.0
click at [536, 494] on td "Date:[DATE]" at bounding box center [679, 503] width 342 height 16
drag, startPoint x: 599, startPoint y: 488, endPoint x: 538, endPoint y: 490, distance: 61.0
click at [538, 562] on td "Date:[DATE]" at bounding box center [679, 571] width 342 height 16
click at [826, 562] on td "/s/ [PERSON_NAME]" at bounding box center [925, 571] width 150 height 16
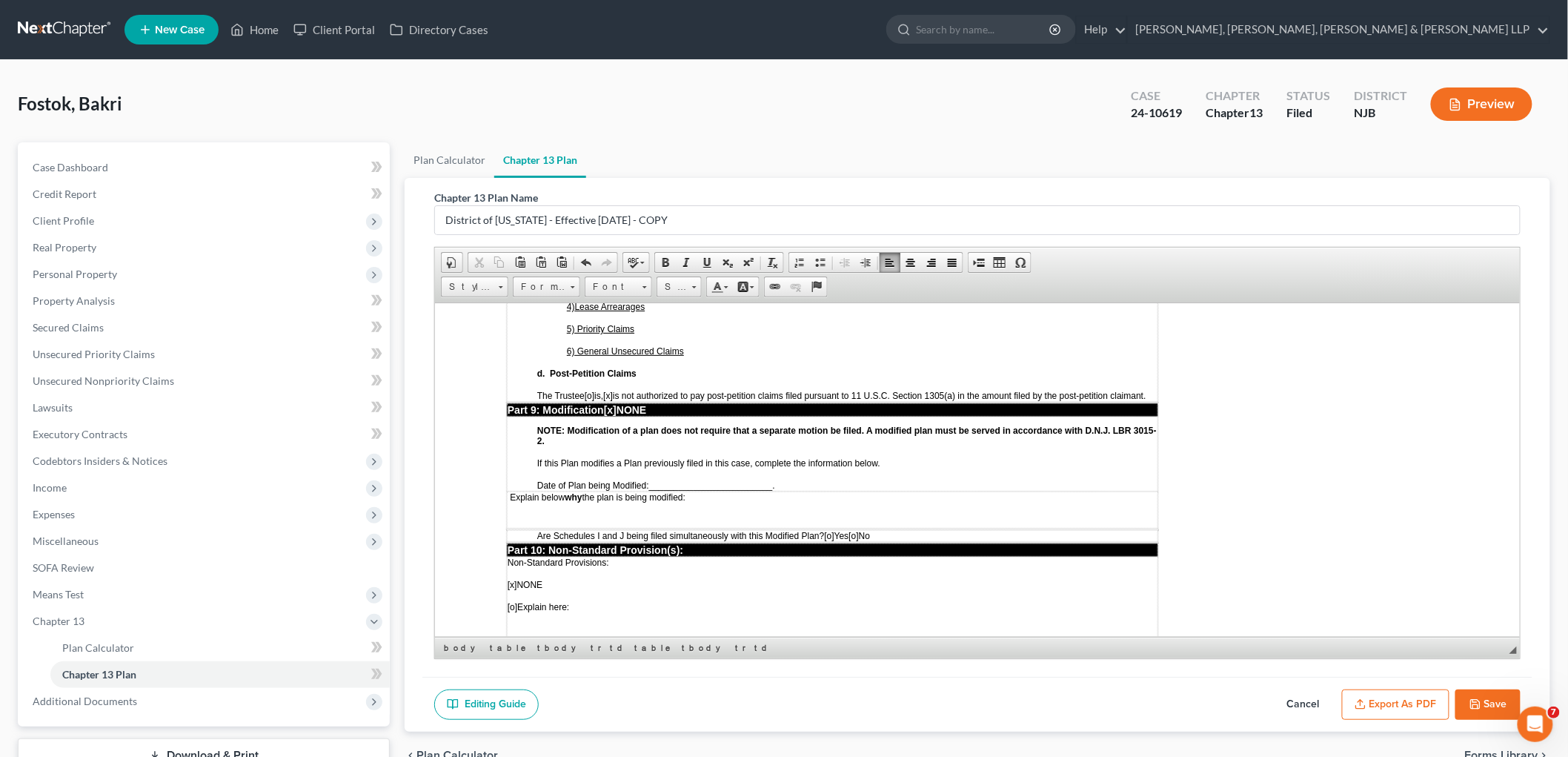
scroll to position [3496, 0]
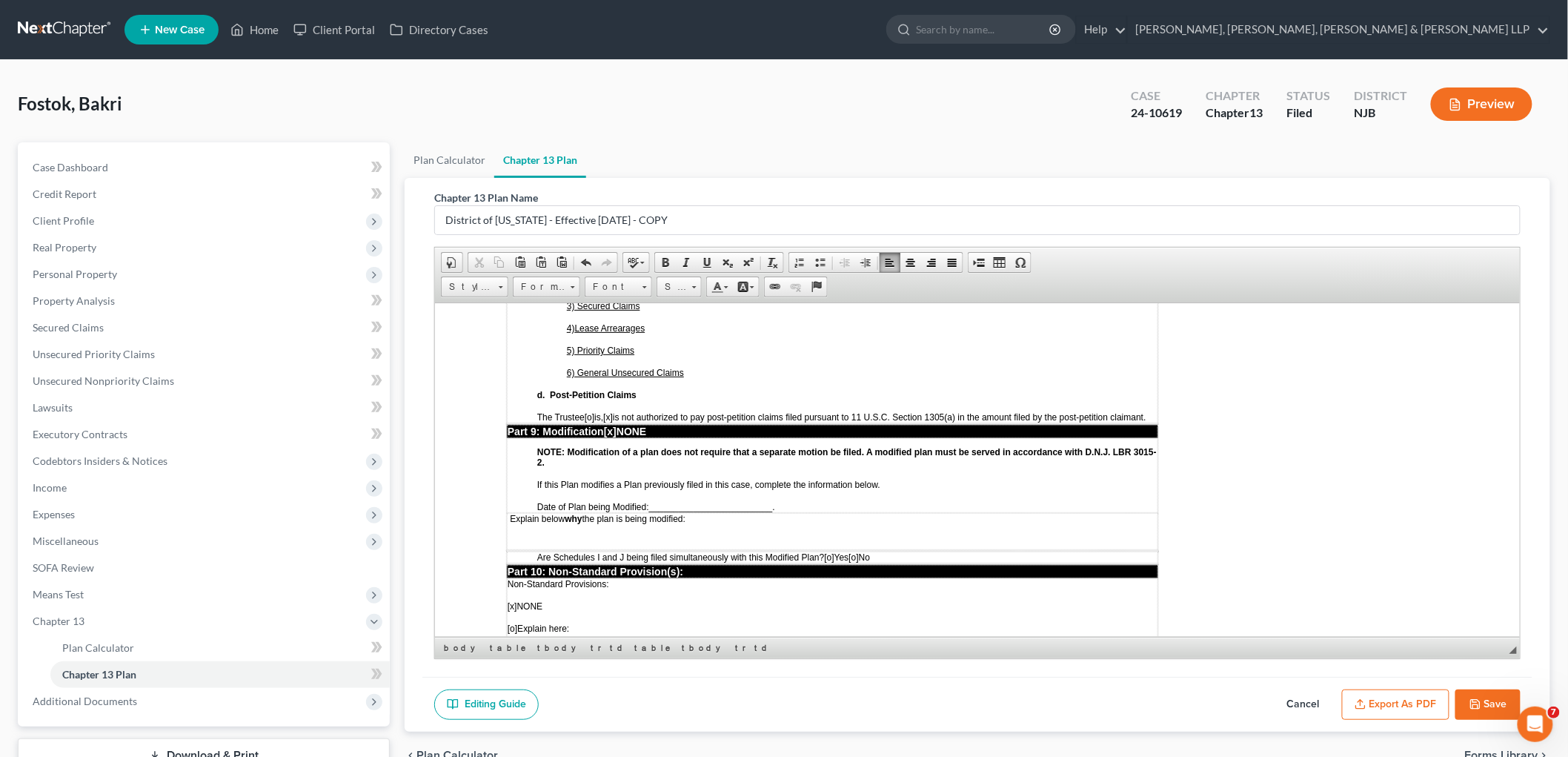
click at [826, 701] on button "Save" at bounding box center [1488, 704] width 65 height 31
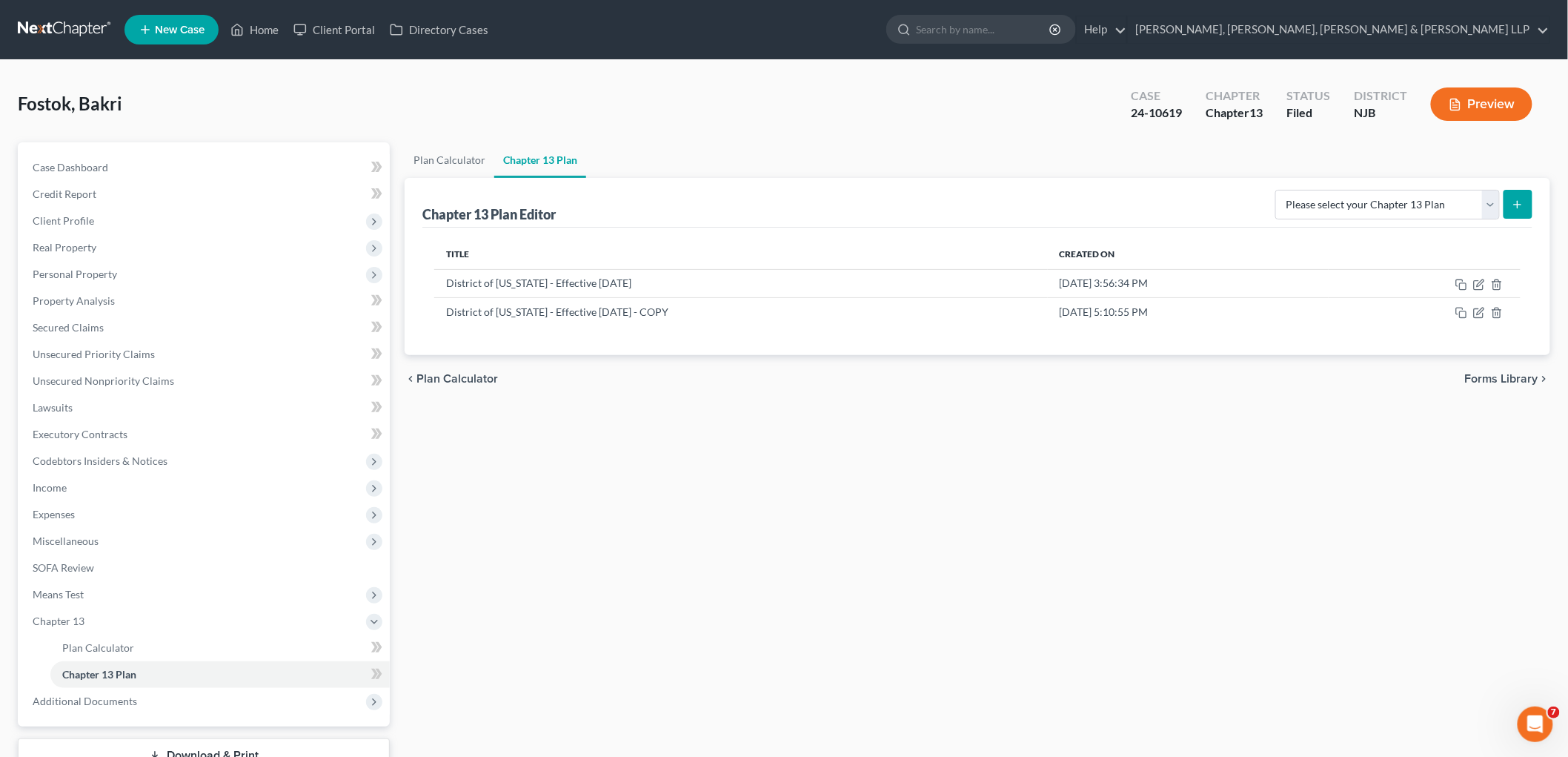
click at [826, 482] on div "Plan Calculator Chapter 13 Plan Chapter 13 Plan Editor Please select your Chapt…" at bounding box center [977, 477] width 1160 height 669
click at [826, 308] on icon "button" at bounding box center [1480, 311] width 6 height 6
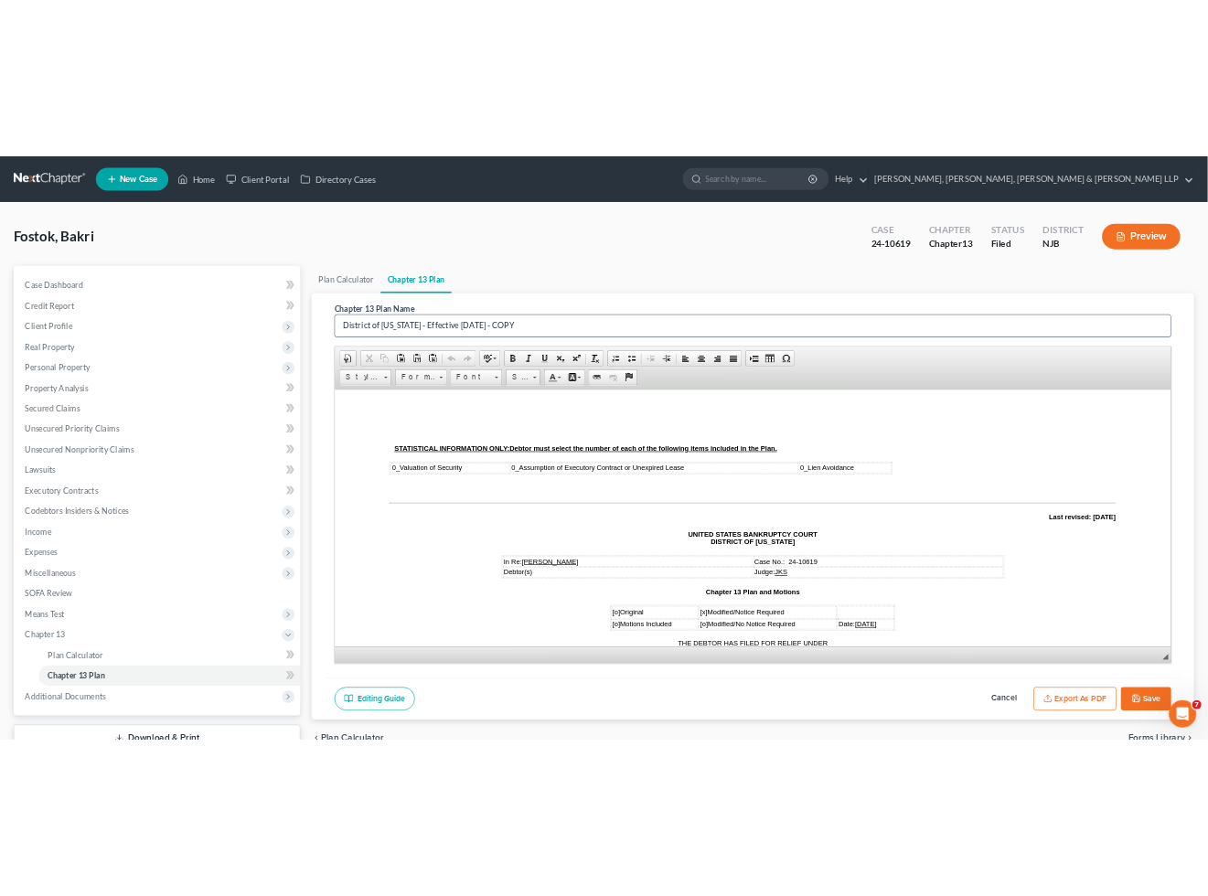
scroll to position [0, 0]
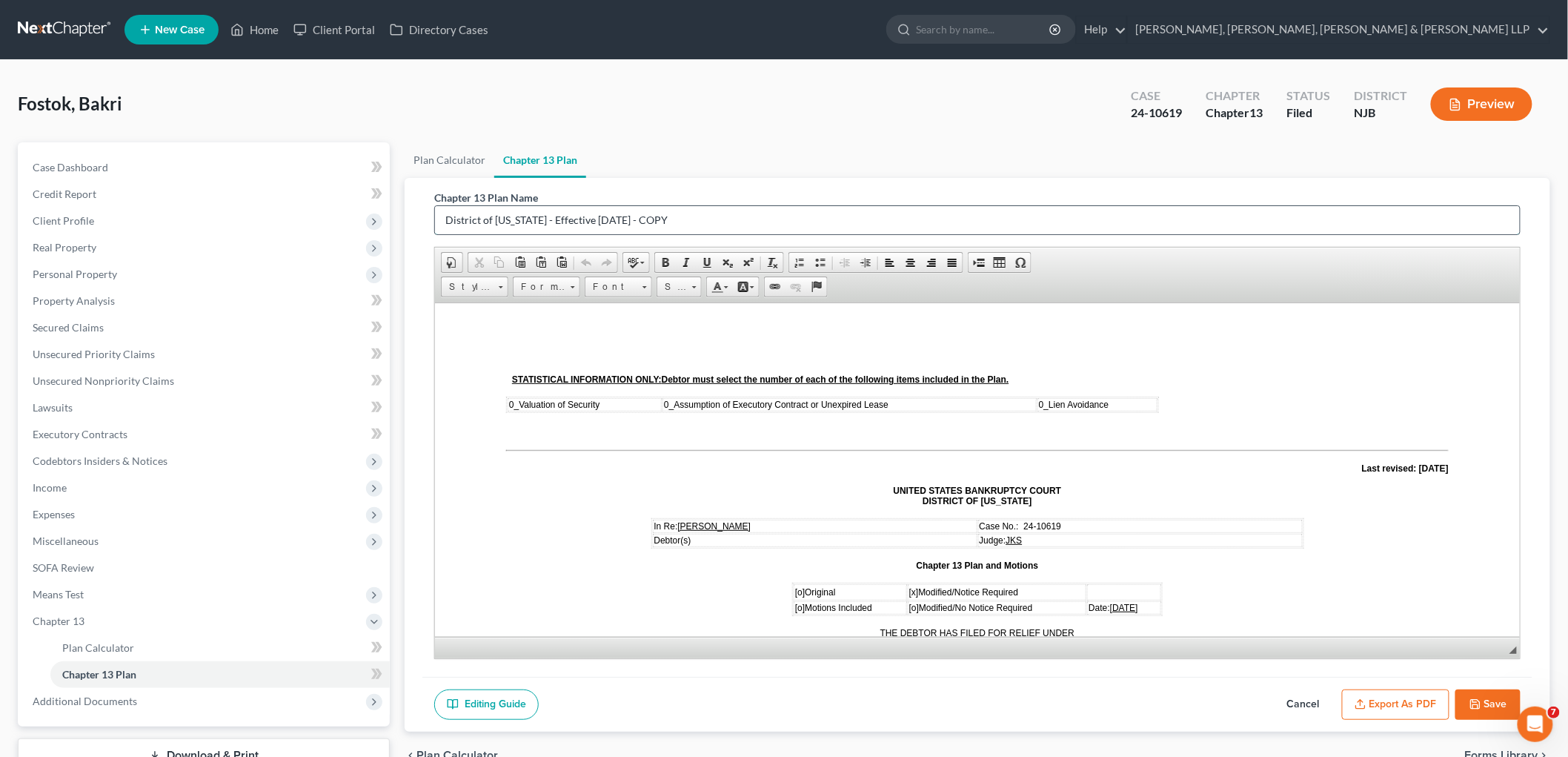
drag, startPoint x: 695, startPoint y: 216, endPoint x: 664, endPoint y: 212, distance: 31.3
click at [664, 212] on input "District of [US_STATE] - Effective [DATE] - COPY" at bounding box center [977, 220] width 1085 height 28
type input "District of [US_STATE] - Effective [DATE] - Mod. Plan [DATE]"
click at [826, 691] on button "Save" at bounding box center [1488, 704] width 65 height 31
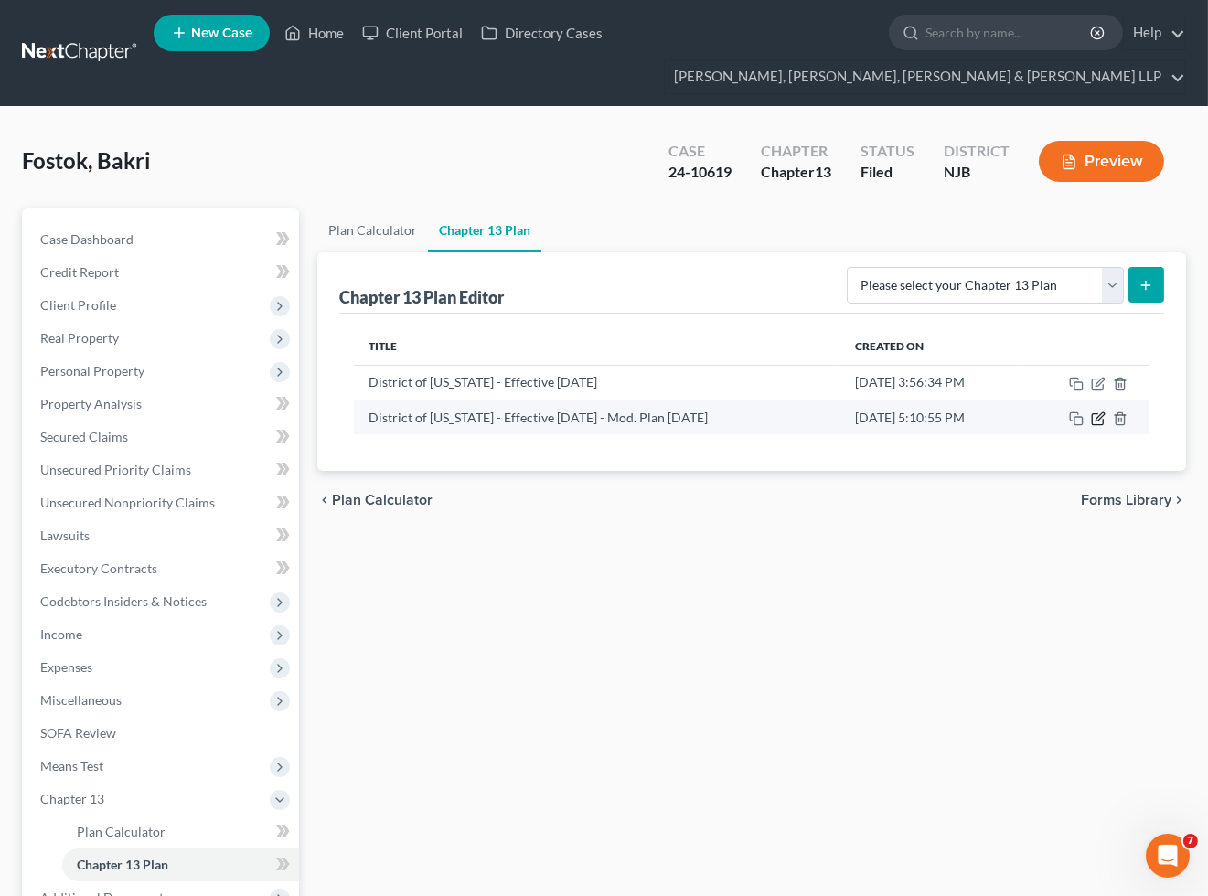
click at [1019, 419] on icon "button" at bounding box center [1098, 419] width 15 height 15
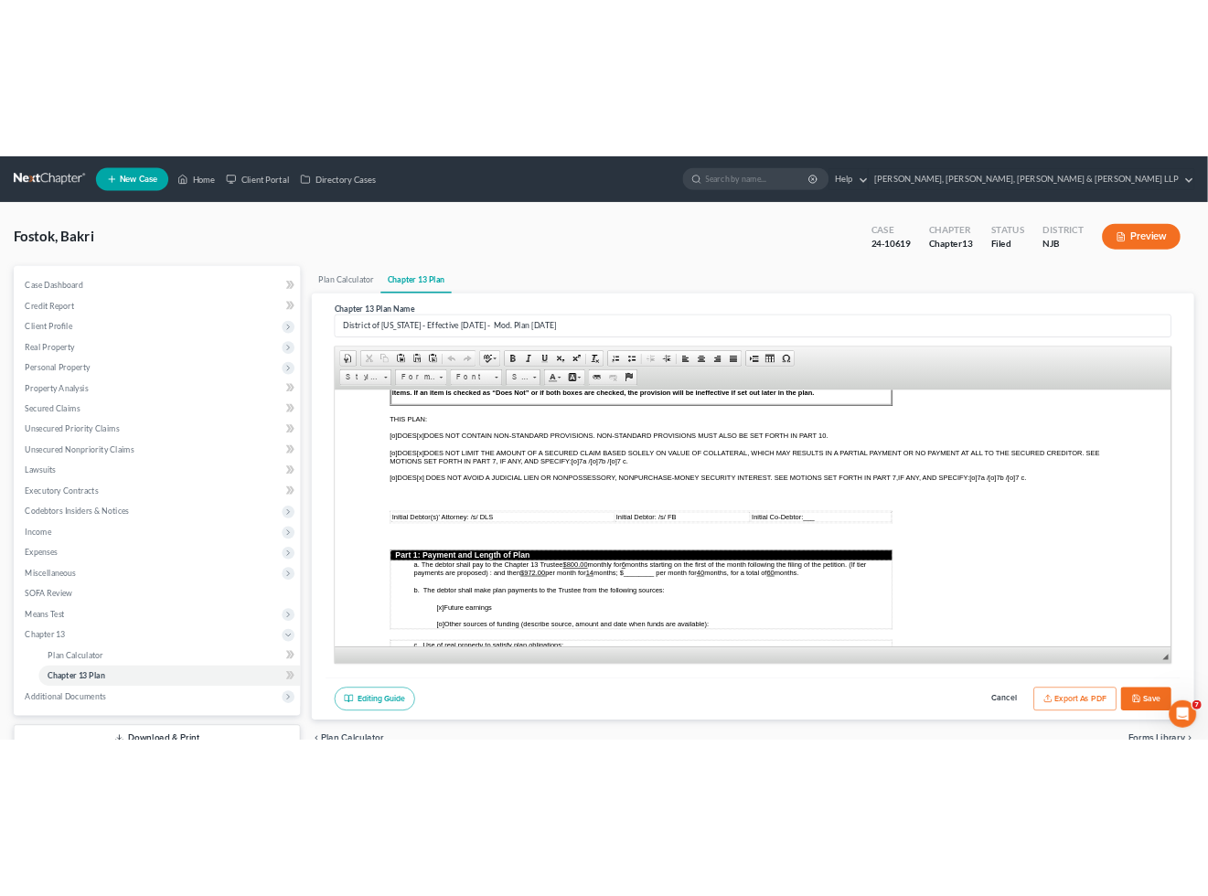
scroll to position [711, 0]
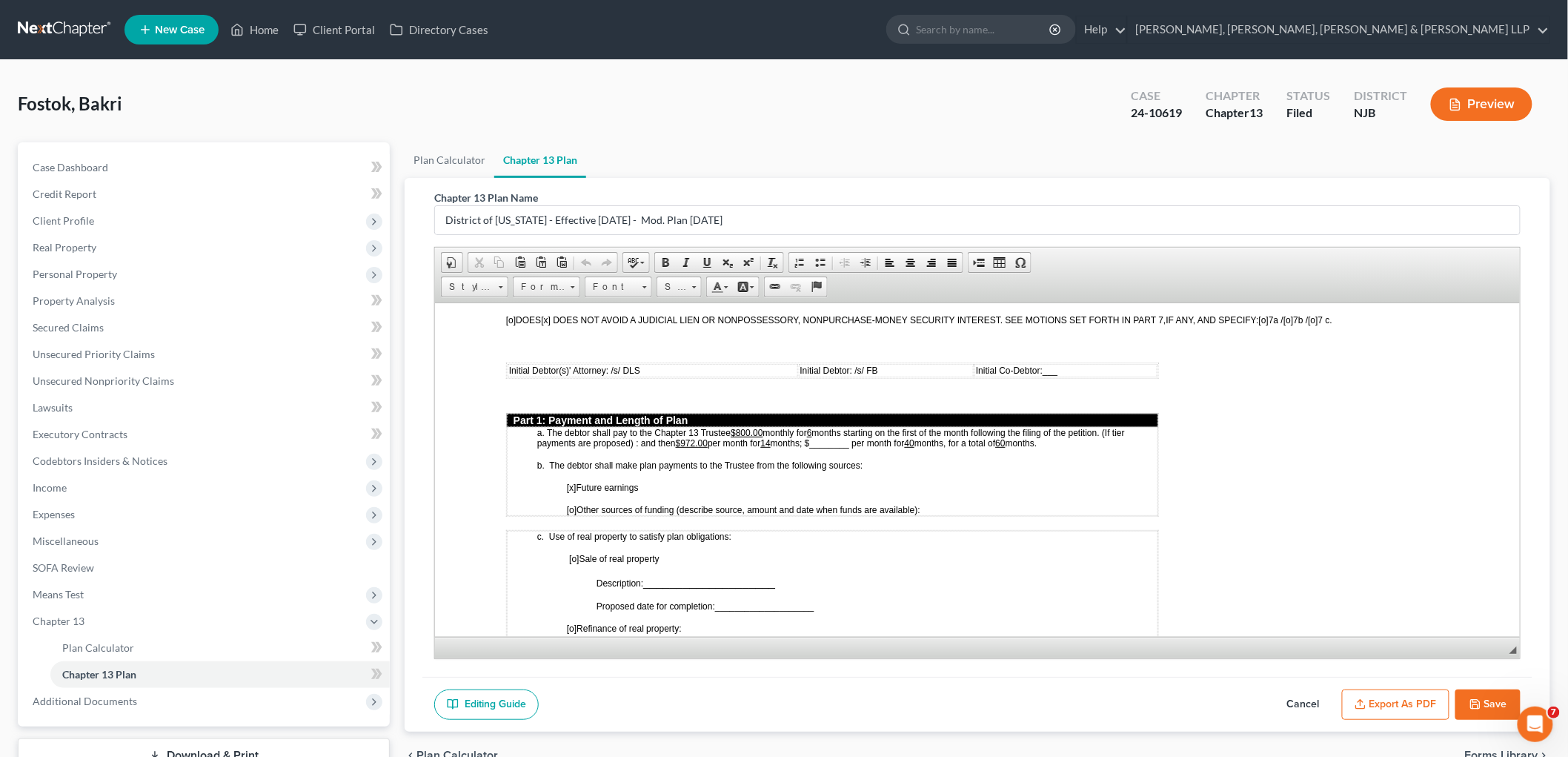
click at [770, 438] on u "14" at bounding box center [765, 443] width 10 height 11
click at [826, 438] on u "60" at bounding box center [1002, 443] width 10 height 11
click at [826, 427] on p "a. The debtor shall pay to the Chapter 13 Trustee $800.00 monthly for 6 months …" at bounding box center [846, 438] width 620 height 21
click at [826, 430] on td "a. The debtor shall pay to the Chapter 13 Trustee $800.00 monthly for 6 months …" at bounding box center [832, 471] width 652 height 89
click at [826, 438] on u "40" at bounding box center [911, 443] width 10 height 11
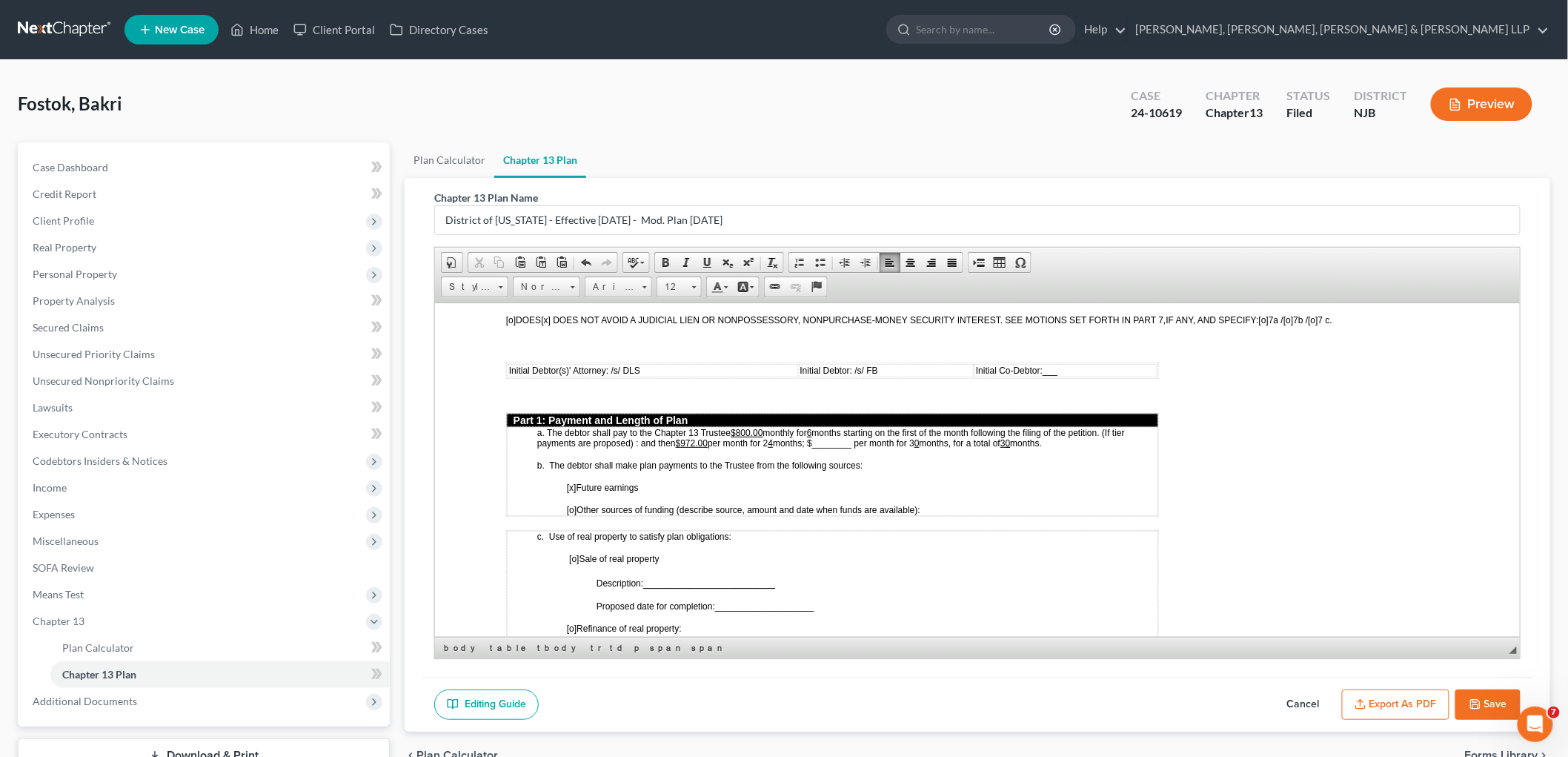
click at [818, 427] on span "months starting on the first of the month following the filing of the petition.…" at bounding box center [830, 438] width 587 height 21
drag, startPoint x: 853, startPoint y: 416, endPoint x: 813, endPoint y: 416, distance: 40.0
click at [813, 427] on span "months starting on the first of the month following the filing of the petition.…" at bounding box center [830, 438] width 587 height 21
click at [826, 427] on span "months starting on the first of the month following the filing of the petition.…" at bounding box center [830, 438] width 587 height 21
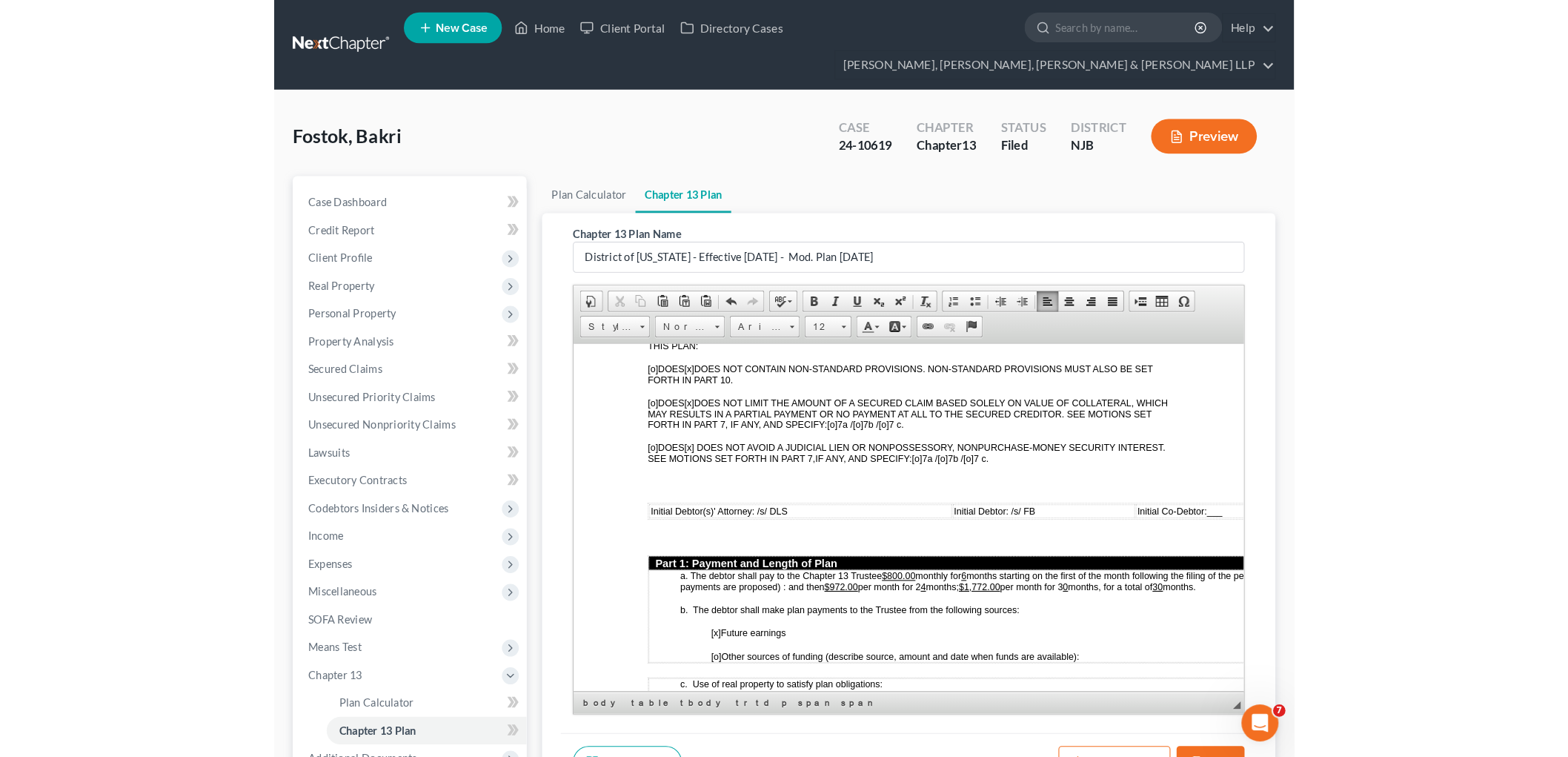
scroll to position [675, 0]
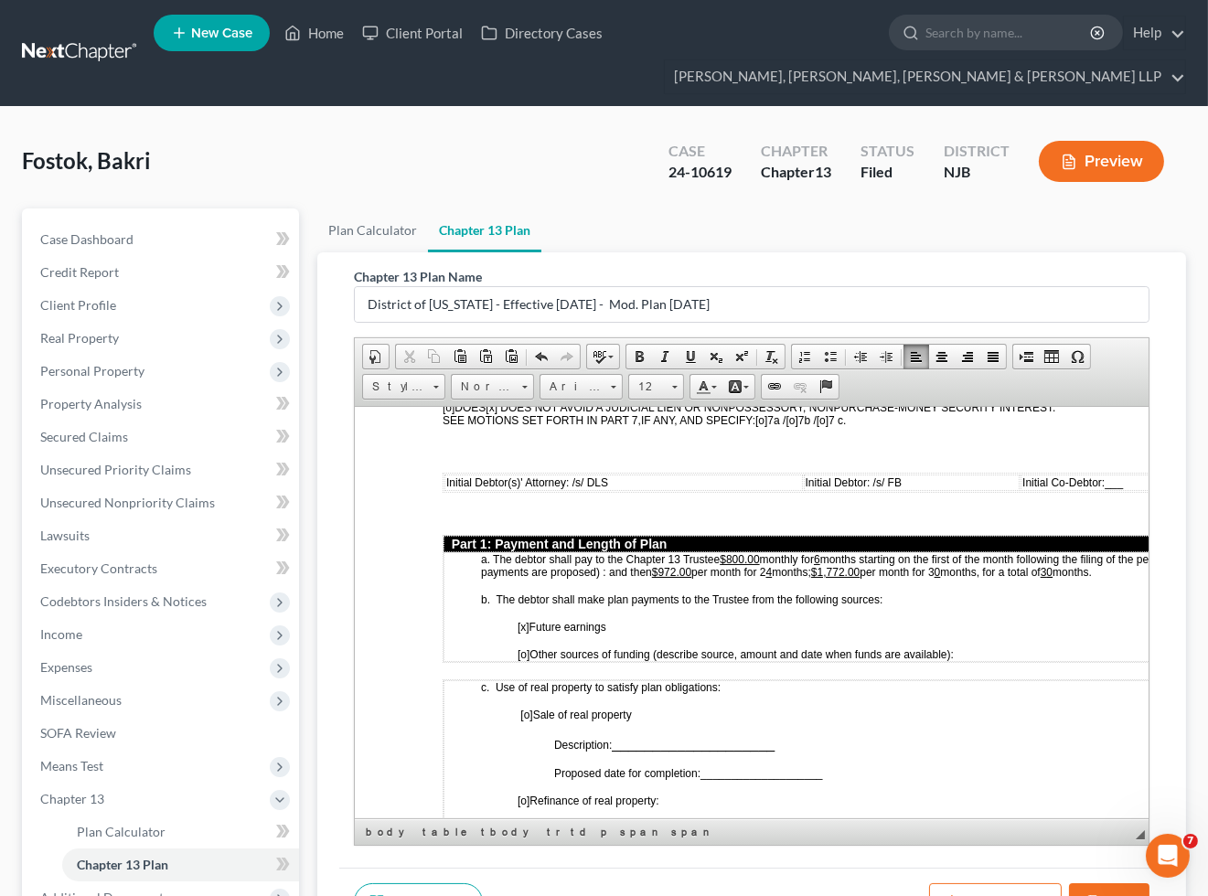
click at [823, 565] on u "$1,772.00" at bounding box center [835, 571] width 48 height 13
click at [843, 565] on u "$1,772.00" at bounding box center [835, 571] width 48 height 13
click at [922, 593] on p "b. The debtor shall make plan payments to the Trustee from the following source…" at bounding box center [863, 599] width 765 height 13
drag, startPoint x: 956, startPoint y: 549, endPoint x: 946, endPoint y: 548, distance: 10.1
click at [946, 552] on span "months starting on the first of the month following the filing of the petition.…" at bounding box center [843, 565] width 725 height 26
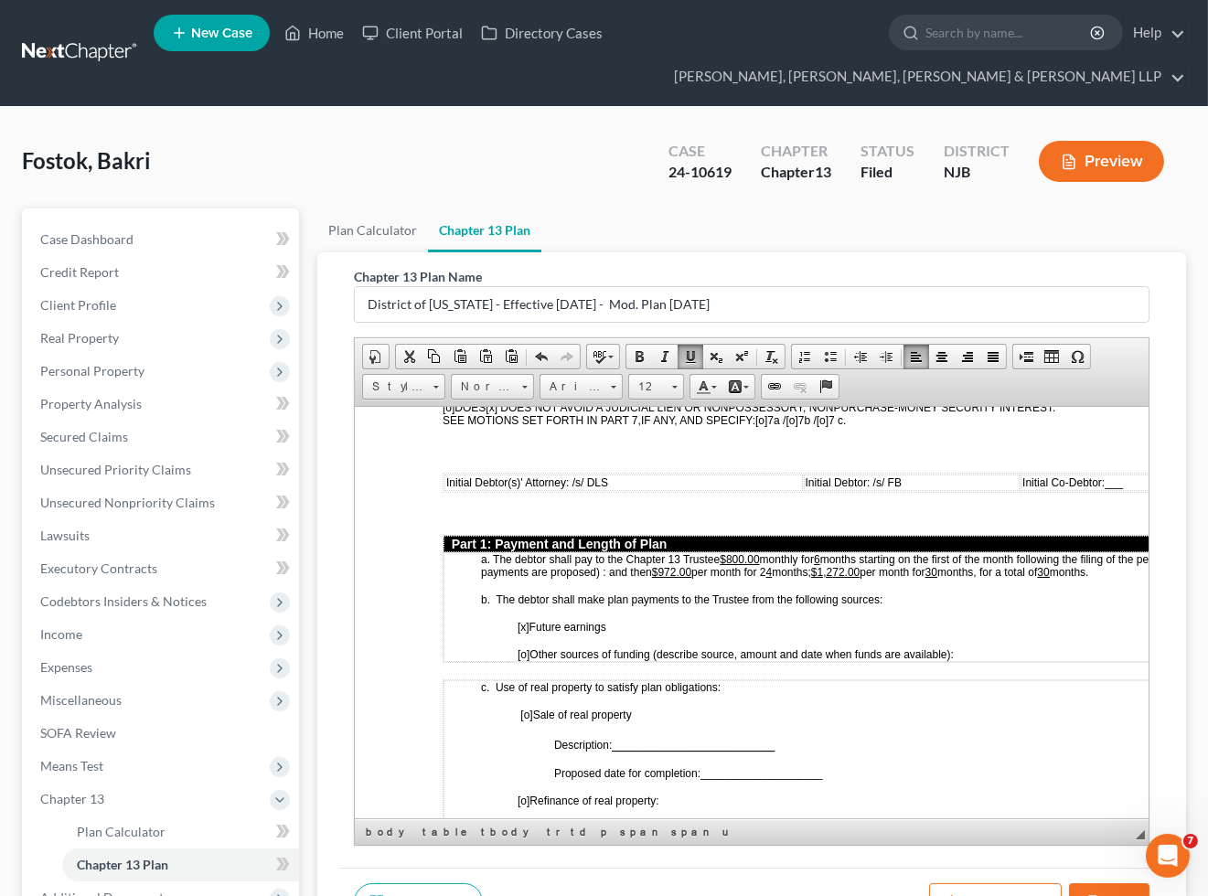
click at [943, 583] on td "a. The debtor shall pay to the Chapter 13 Trustee $800.00 monthly for 6 months …" at bounding box center [846, 606] width 804 height 110
click at [802, 620] on p "[x] Future earnings" at bounding box center [882, 626] width 729 height 13
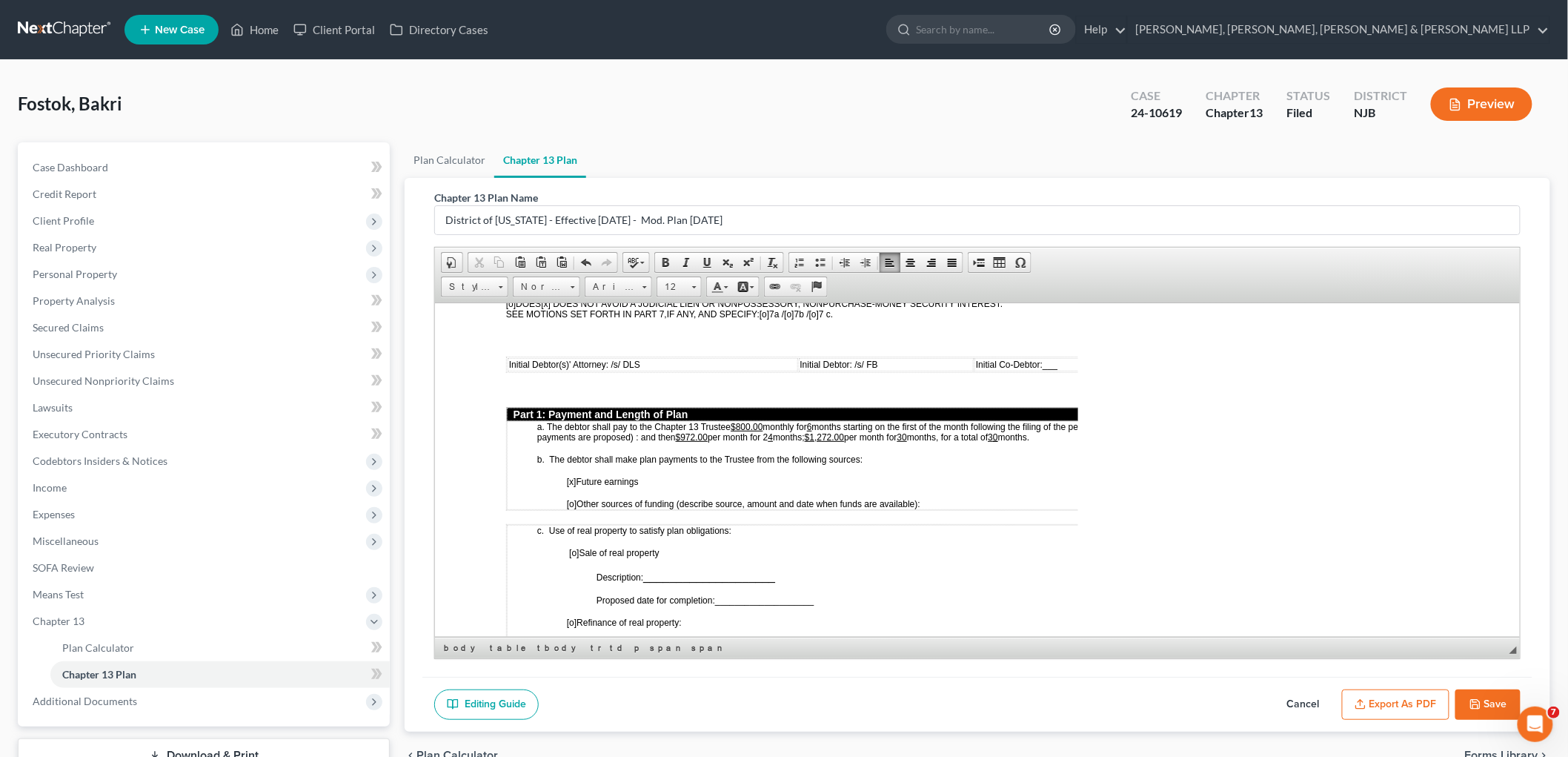
scroll to position [576, 0]
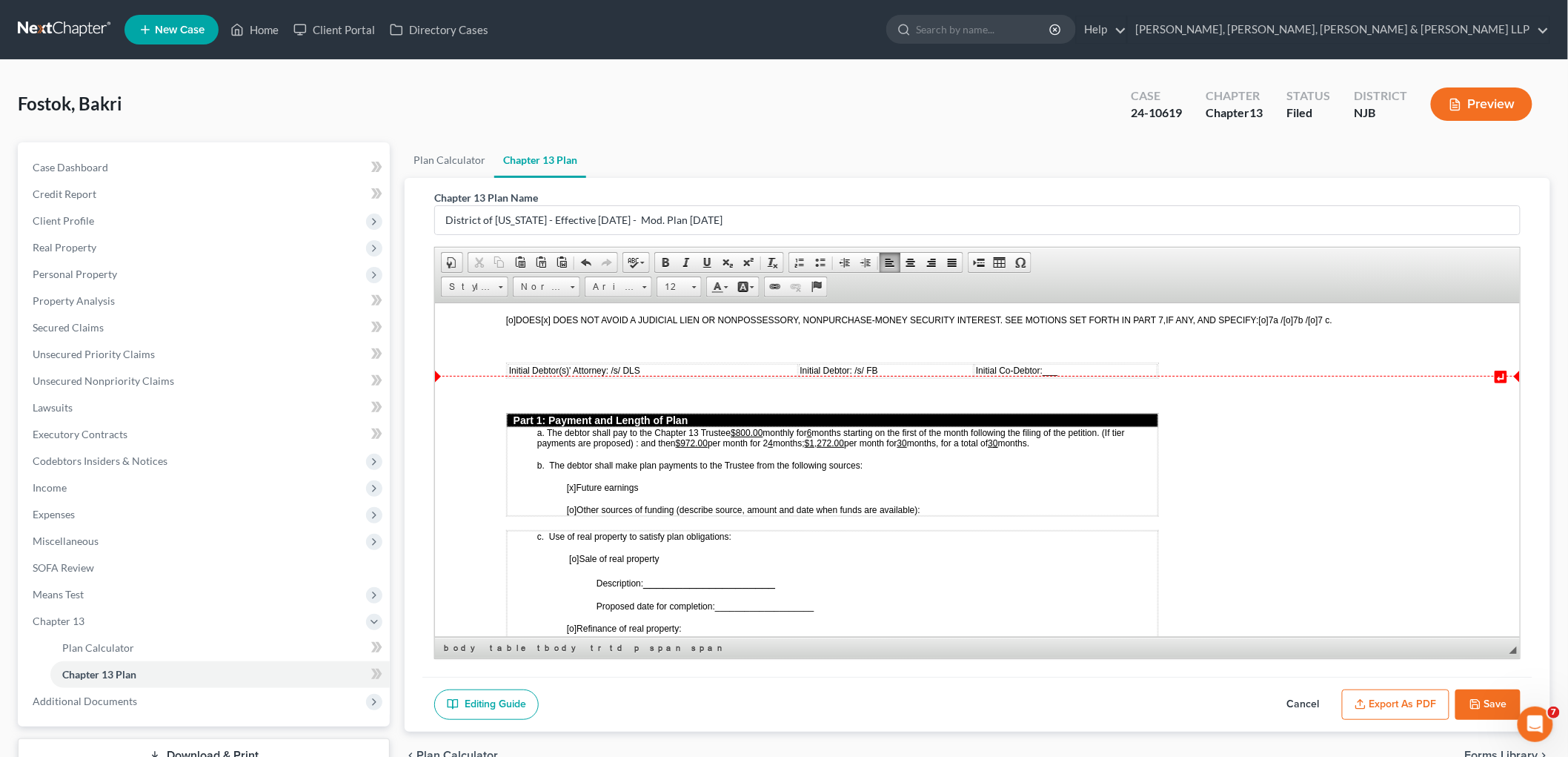
click at [811, 427] on u "6" at bounding box center [809, 432] width 5 height 11
click at [773, 438] on u "4" at bounding box center [770, 443] width 5 height 11
click at [776, 427] on span "months starting on the first of the month following the filing of the petition.…" at bounding box center [833, 438] width 593 height 21
click at [816, 427] on u "20" at bounding box center [811, 432] width 10 height 11
click at [767, 427] on span "months starting on the first of the month following the filing of the petition.…" at bounding box center [833, 438] width 593 height 21
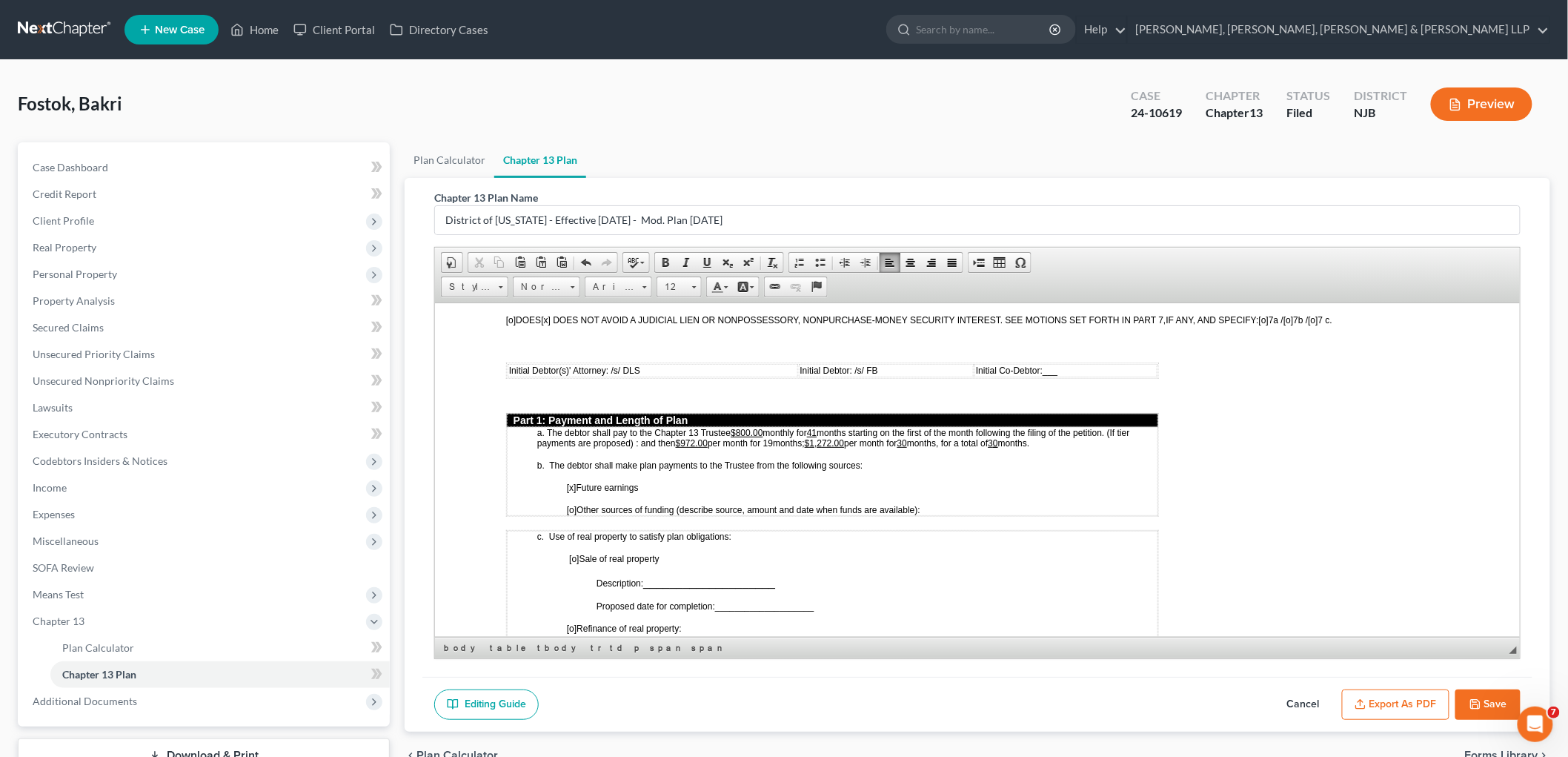
drag, startPoint x: 852, startPoint y: 416, endPoint x: 857, endPoint y: 429, distance: 13.9
click at [826, 427] on span "months starting on the first of the month following the filing of the petition.…" at bounding box center [833, 438] width 593 height 21
click at [826, 438] on u "30" at bounding box center [911, 443] width 10 height 11
click at [826, 438] on u "0" at bounding box center [1010, 443] width 5 height 11
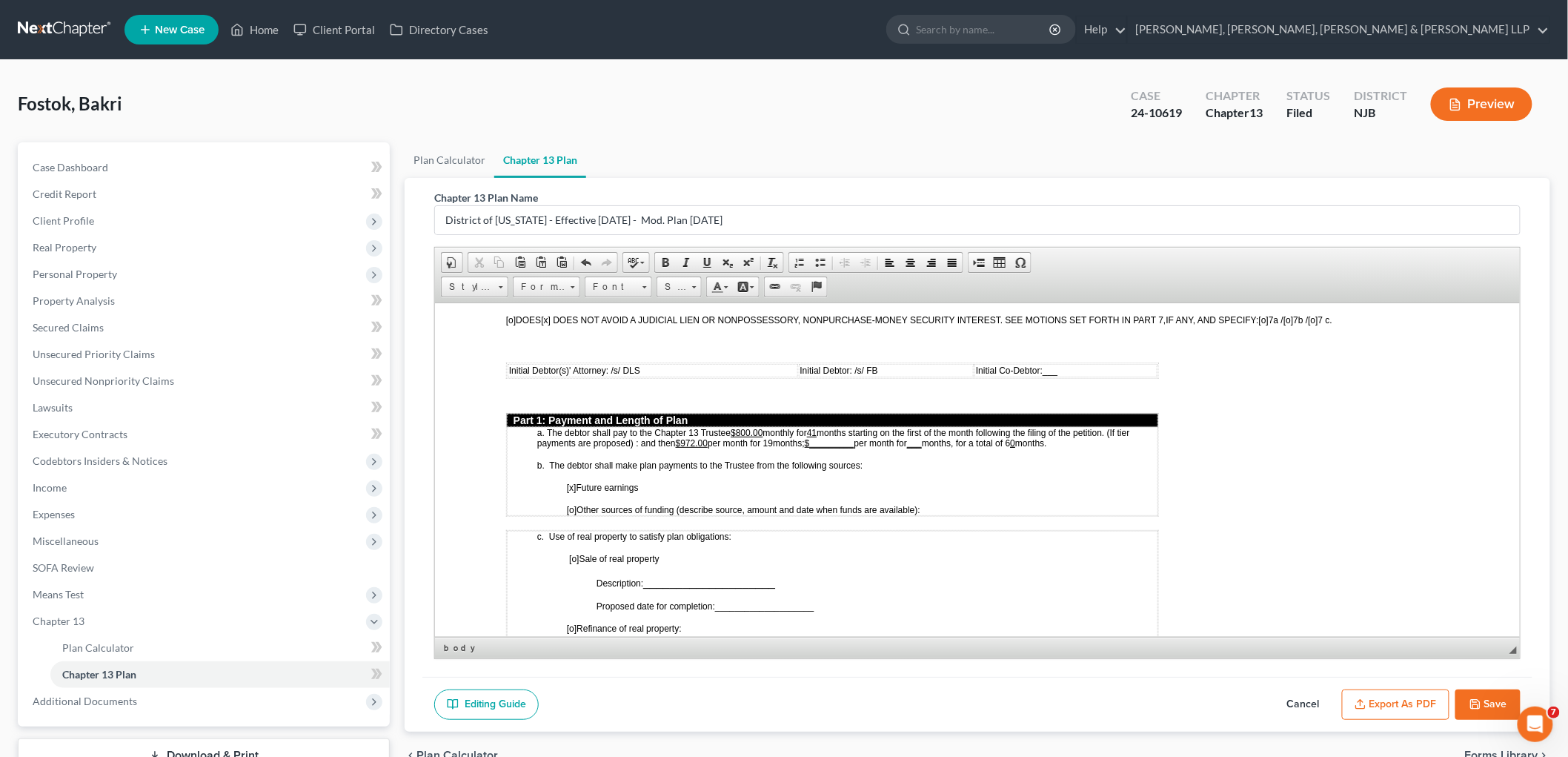
click at [818, 438] on u "$_________" at bounding box center [828, 443] width 49 height 11
click at [683, 438] on u "$972.00" at bounding box center [690, 443] width 32 height 11
click at [776, 427] on span "months starting on the first of the month following the filing of the petition.…" at bounding box center [833, 438] width 593 height 21
click at [826, 452] on td "a. The debtor shall pay to the Chapter 13 Trustee $800.00 monthly for 41 months…" at bounding box center [832, 471] width 652 height 89
click at [826, 118] on div "Fostok, Bakri Upgraded Case 24-10619 Chapter Chapter 13 Status [GEOGRAPHIC_DATA…" at bounding box center [784, 110] width 1532 height 65
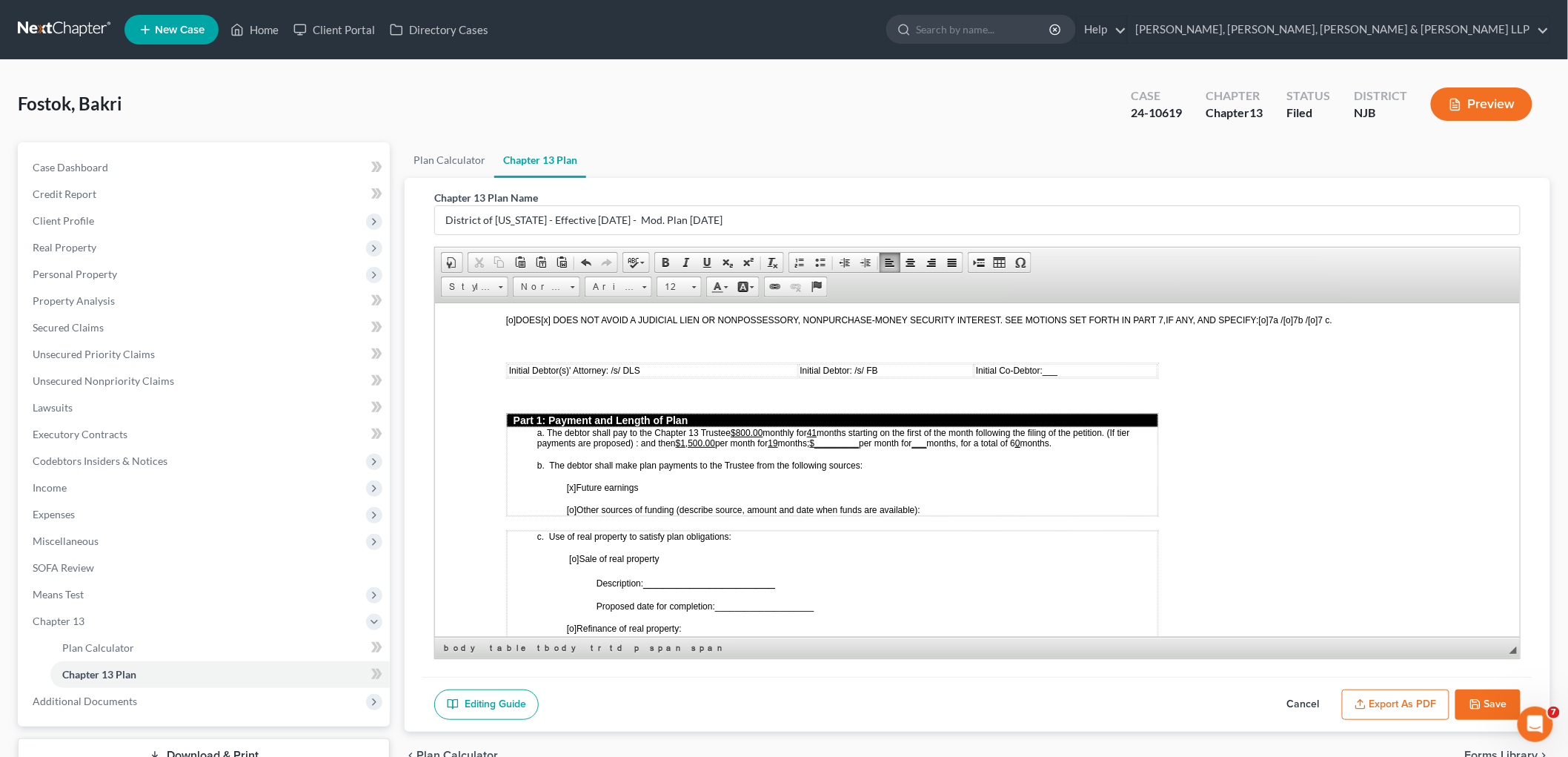
click at [699, 438] on u "$1,500.00" at bounding box center [694, 443] width 39 height 11
click at [750, 460] on span "b. The debtor shall make plan payments to the Trustee from the following source…" at bounding box center [699, 464] width 325 height 11
click at [822, 427] on span "months starting on the first of the month following the filing of the petition.…" at bounding box center [833, 438] width 593 height 21
click at [784, 427] on span "months starting on the first of the month following the filing of the petition.…" at bounding box center [833, 438] width 593 height 21
click at [826, 438] on u "___" at bounding box center [919, 443] width 15 height 11
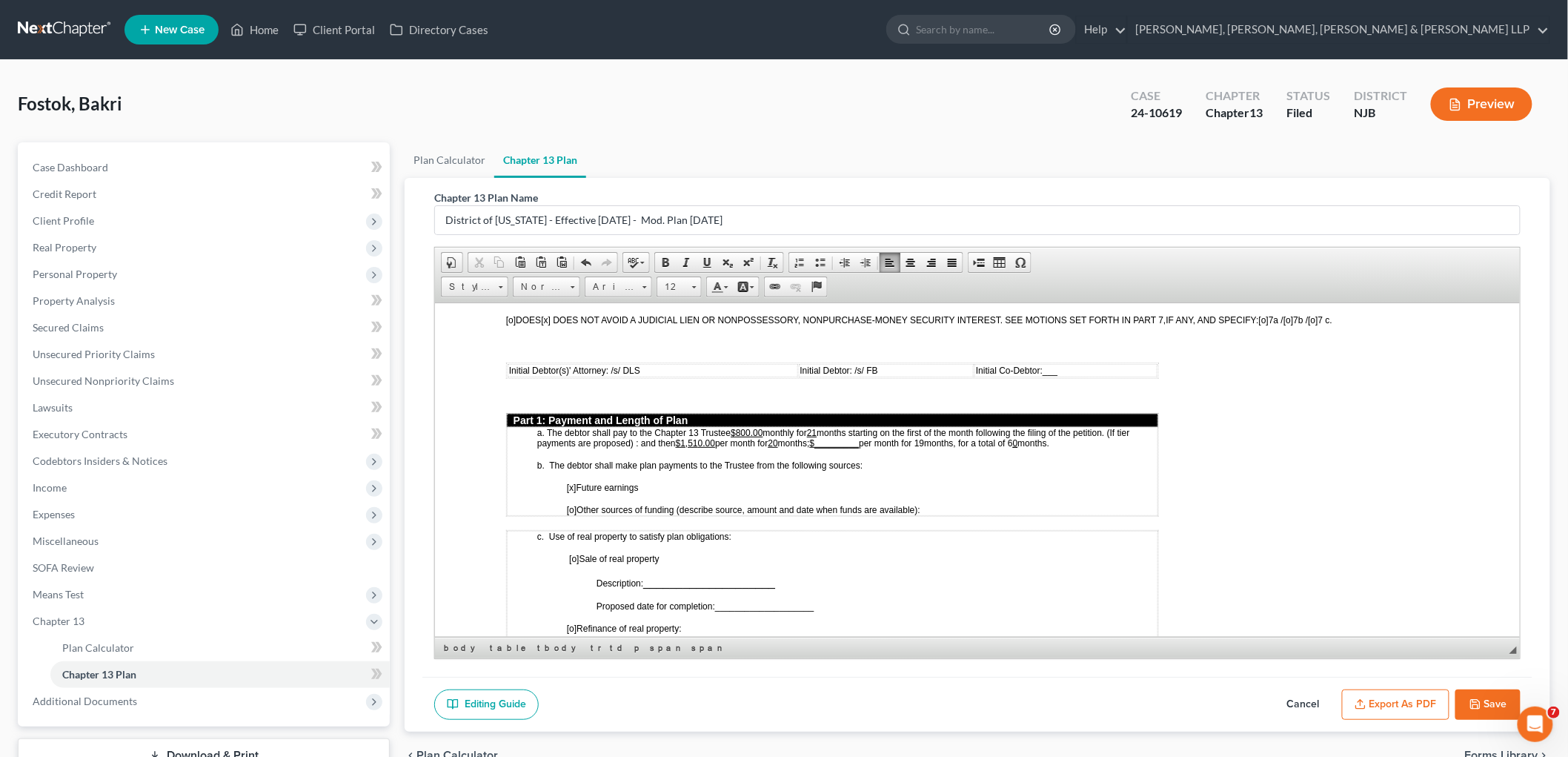
drag, startPoint x: 938, startPoint y: 418, endPoint x: 930, endPoint y: 418, distance: 8.0
click at [826, 427] on span "months starting on the first of the month following the filing of the petition.…" at bounding box center [833, 438] width 593 height 21
click at [826, 425] on span "months starting on the first of the month following the filing of the petition.…" at bounding box center [833, 436] width 593 height 23
drag, startPoint x: 703, startPoint y: 411, endPoint x: 684, endPoint y: 412, distance: 19.0
click at [684, 438] on u "$1,51 0.00" at bounding box center [694, 443] width 39 height 11
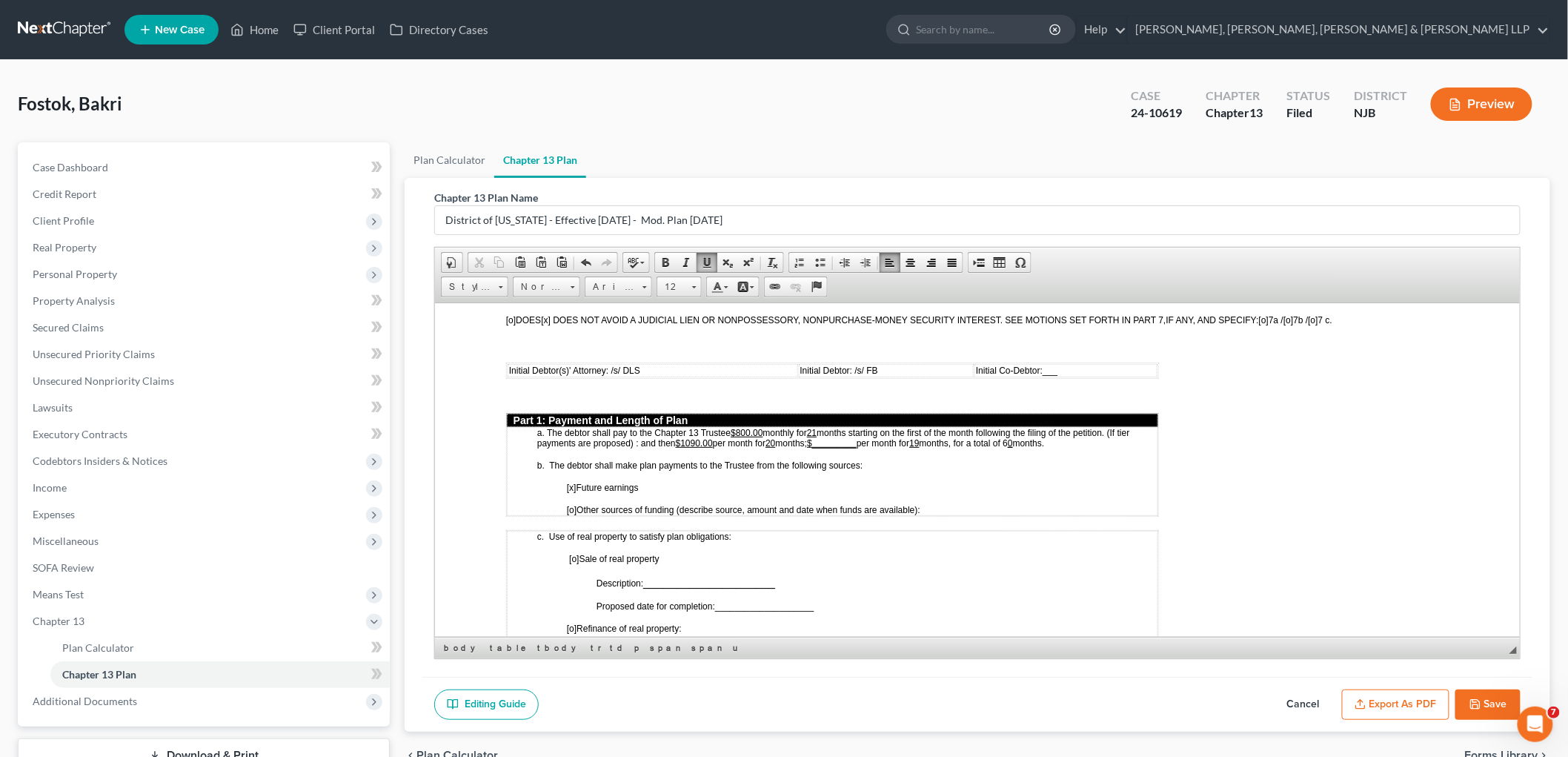
drag, startPoint x: 1067, startPoint y: 147, endPoint x: 915, endPoint y: 297, distance: 213.6
click at [826, 147] on ul "Plan Calculator Chapter 13 Plan" at bounding box center [977, 160] width 1146 height 36
click at [824, 438] on u "$_________" at bounding box center [831, 443] width 49 height 11
click at [826, 438] on u "$1200.00" at bounding box center [825, 443] width 37 height 11
click at [826, 443] on td "a. The debtor shall pay to the Chapter 13 Trustee $800.00 monthly for 21 months…" at bounding box center [832, 471] width 652 height 89
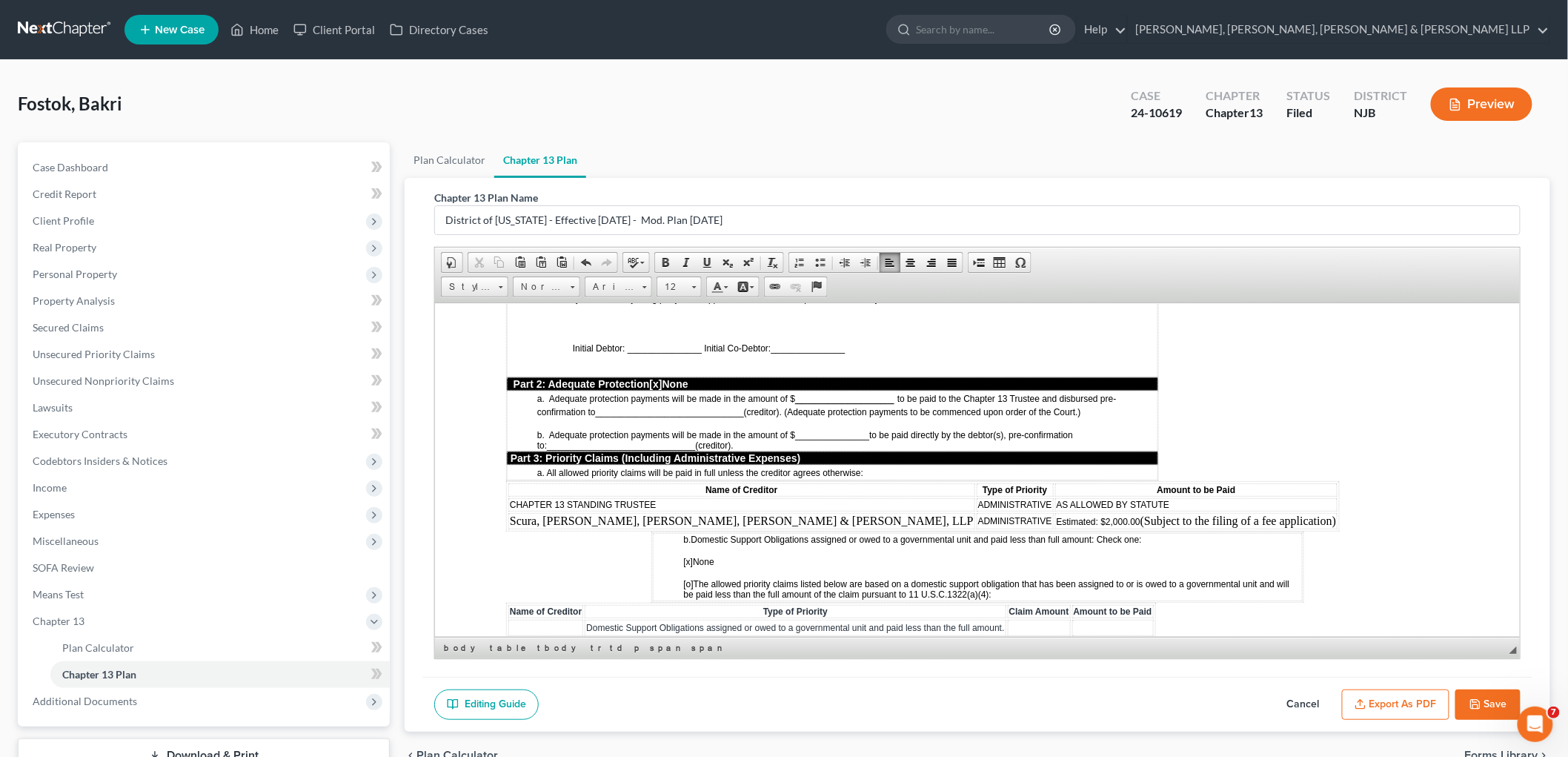
scroll to position [1153, 0]
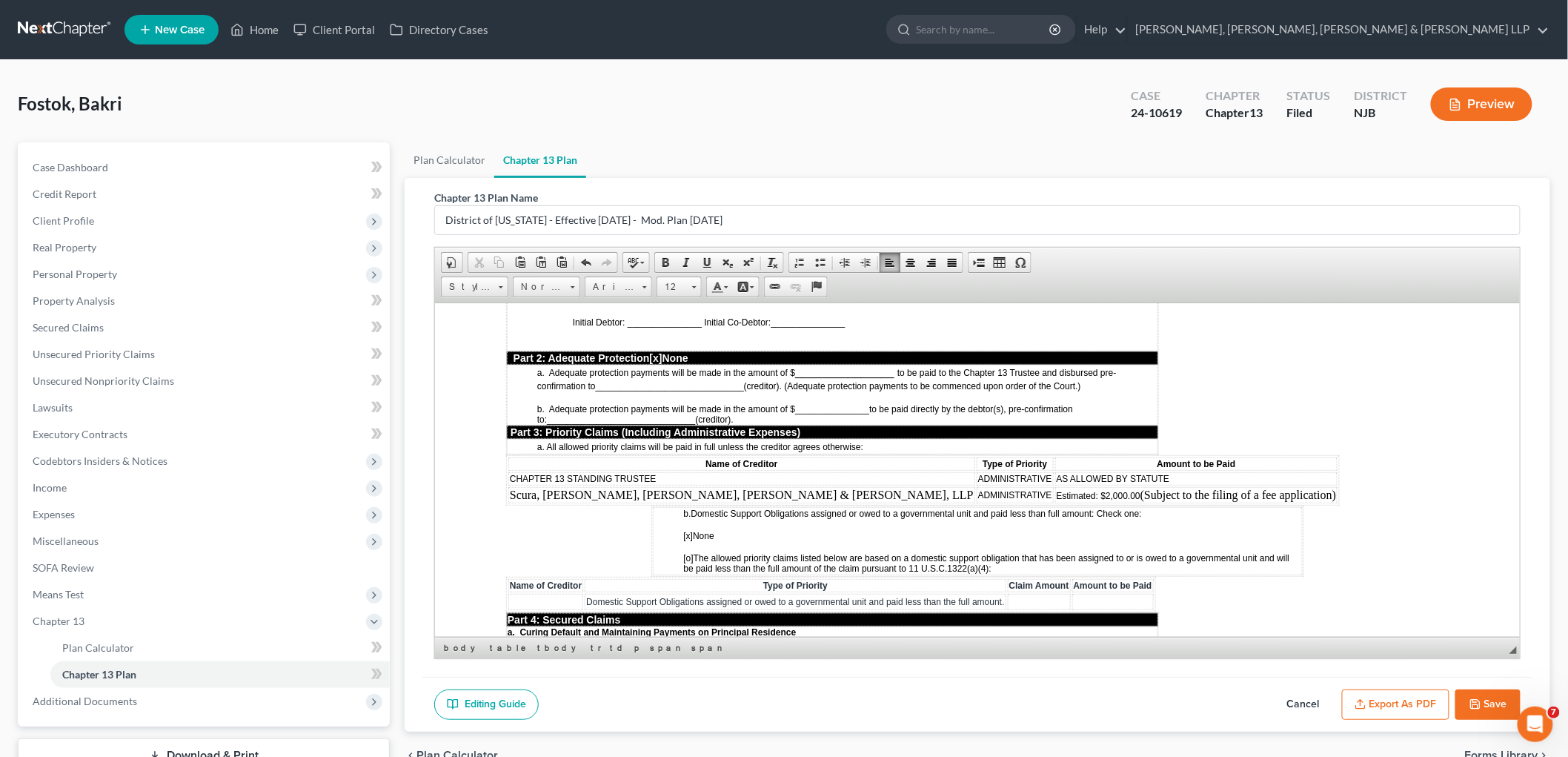
click at [826, 490] on span "Estimated: $2,000.00" at bounding box center [1097, 494] width 83 height 11
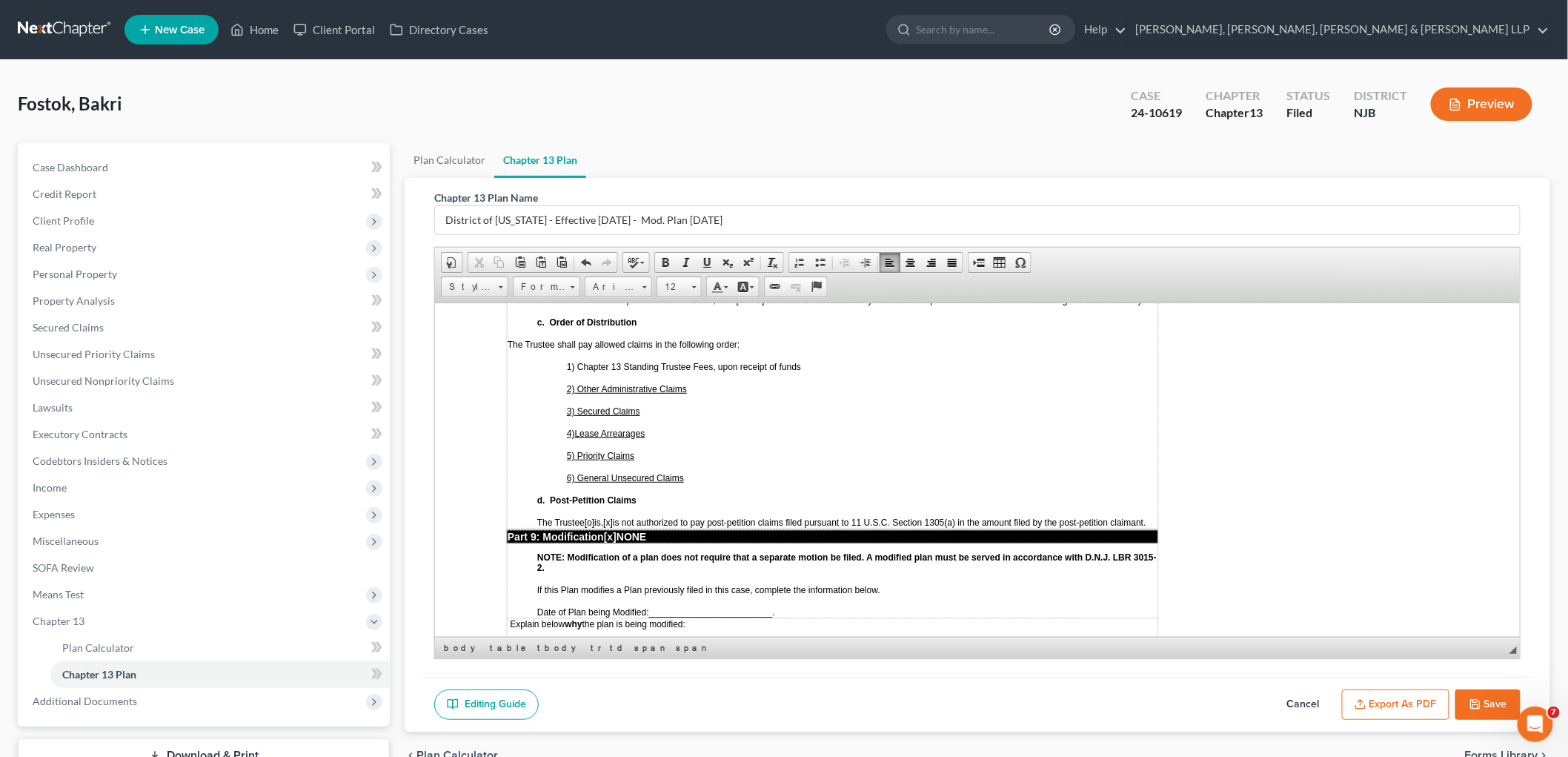
scroll to position [3458, 0]
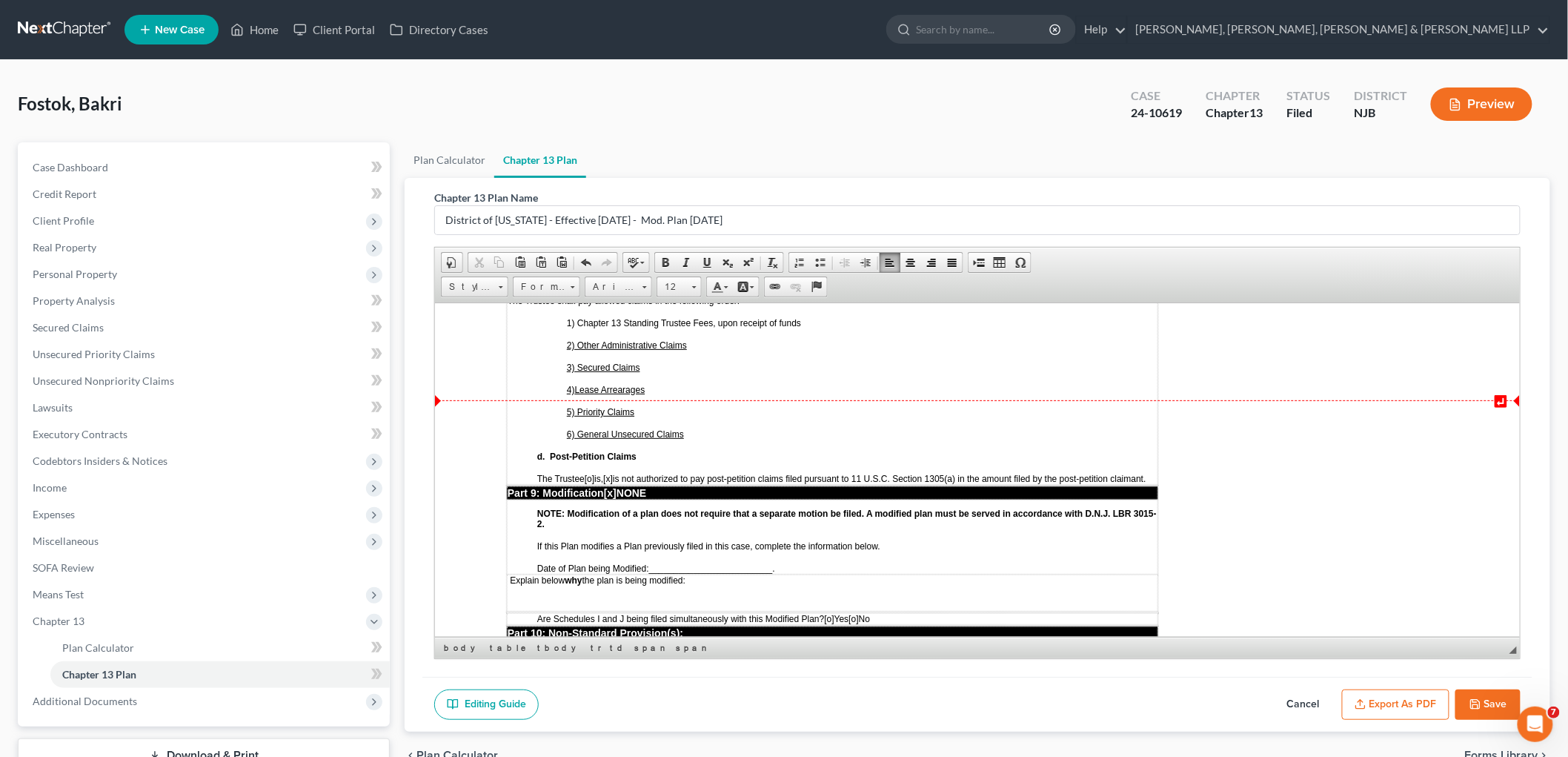
click at [616, 486] on span "[x]" at bounding box center [609, 492] width 13 height 12
drag, startPoint x: 1186, startPoint y: 115, endPoint x: 1143, endPoint y: 113, distance: 43.0
click at [826, 109] on div "Case 24-10619" at bounding box center [1156, 105] width 75 height 44
click at [521, 574] on td "Explain below why the plan is being modified:" at bounding box center [832, 592] width 652 height 37
drag, startPoint x: 587, startPoint y: 515, endPoint x: 600, endPoint y: 518, distance: 13.3
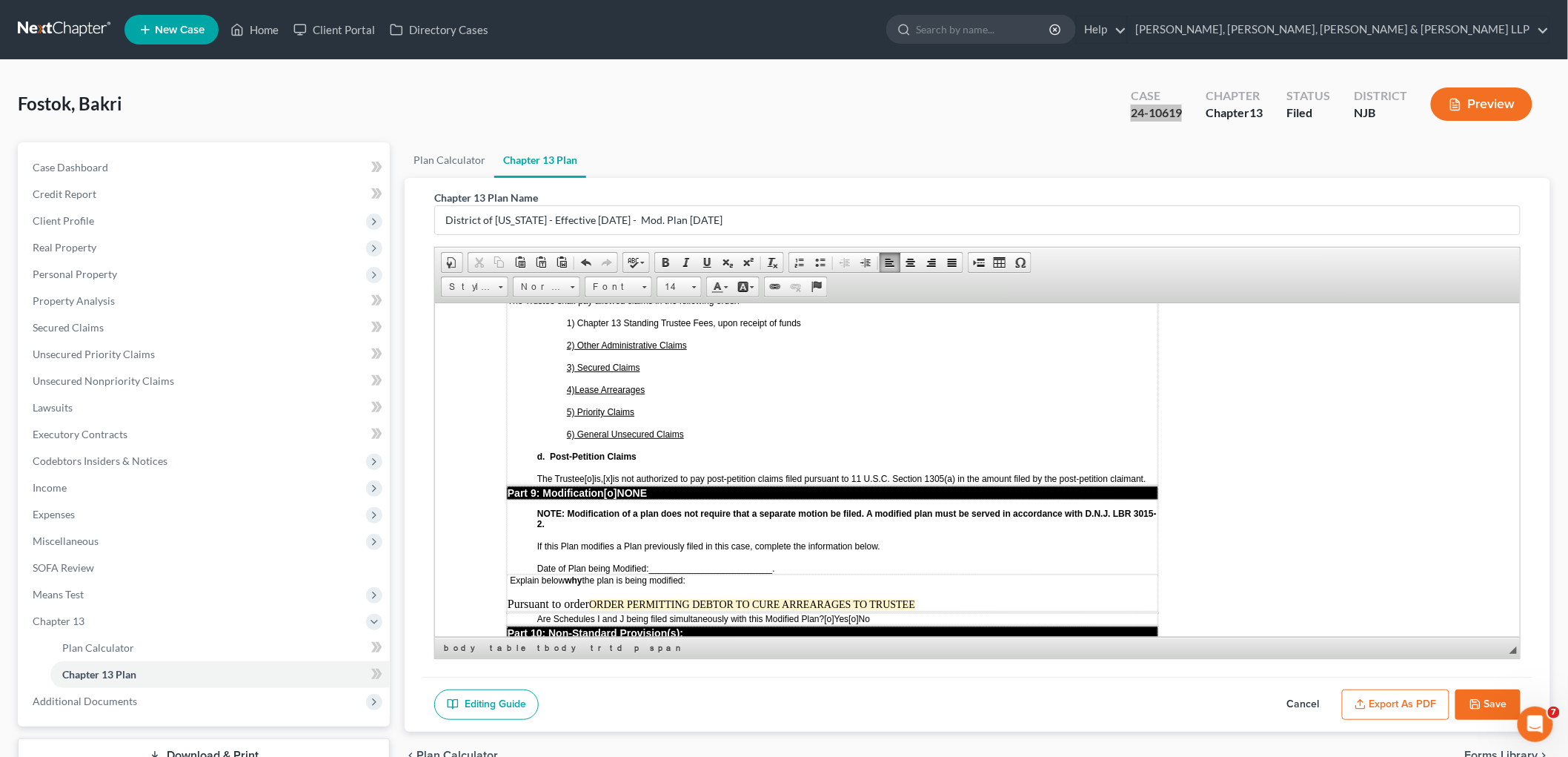
click at [587, 597] on p "Pursuant to order ORDER PERMITTING DEBTOR TO CURE ARREARAGES TO TRUSTEE" at bounding box center [832, 603] width 650 height 13
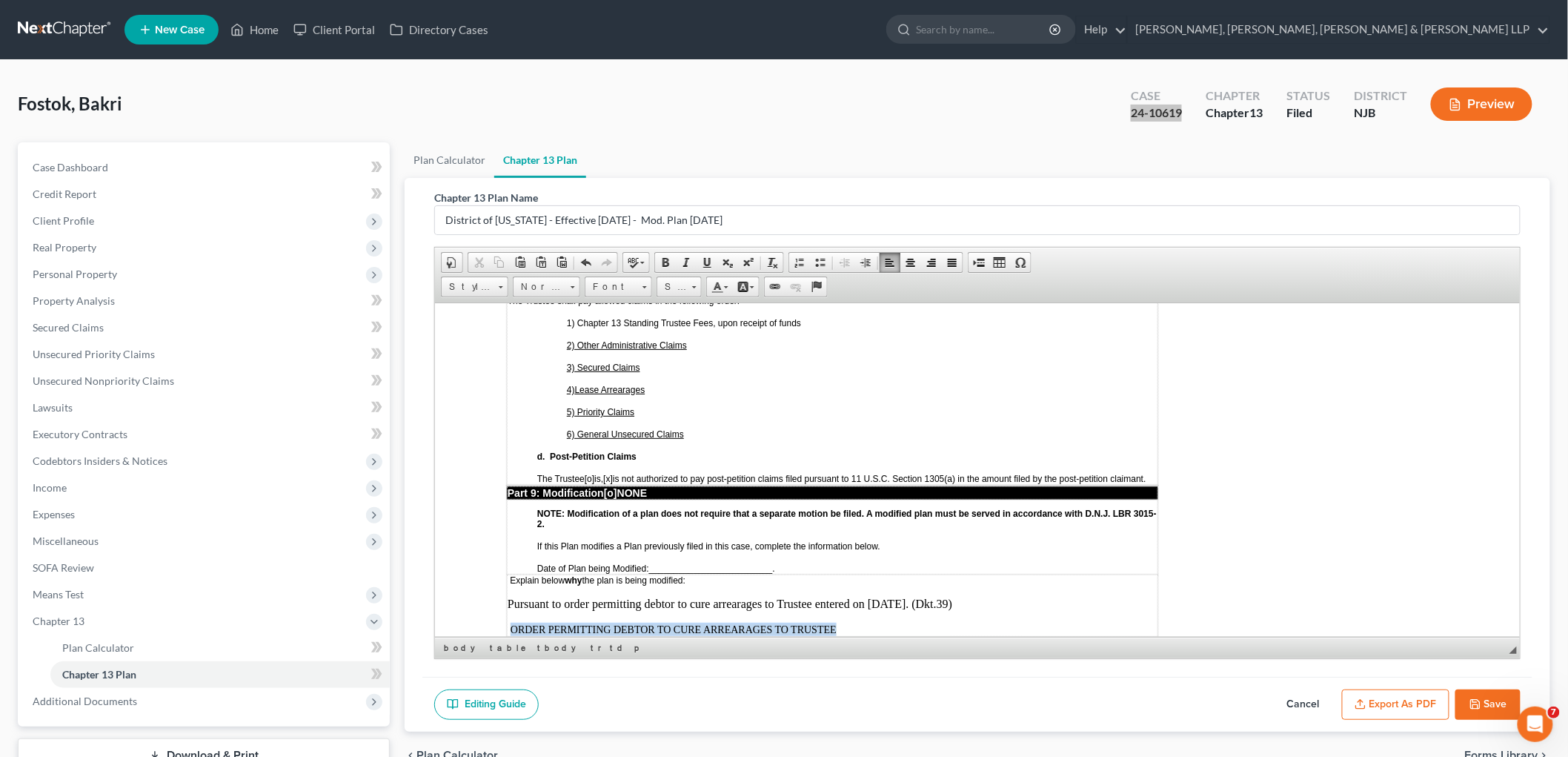
drag, startPoint x: 843, startPoint y: 533, endPoint x: 511, endPoint y: 542, distance: 332.1
click at [511, 574] on td "Explain below why the plan is being modified: Pursuant to order permitting debt…" at bounding box center [832, 605] width 652 height 62
click at [651, 562] on span "_________________________" at bounding box center [710, 567] width 124 height 11
click at [826, 638] on span "[o]" at bounding box center [852, 643] width 10 height 11
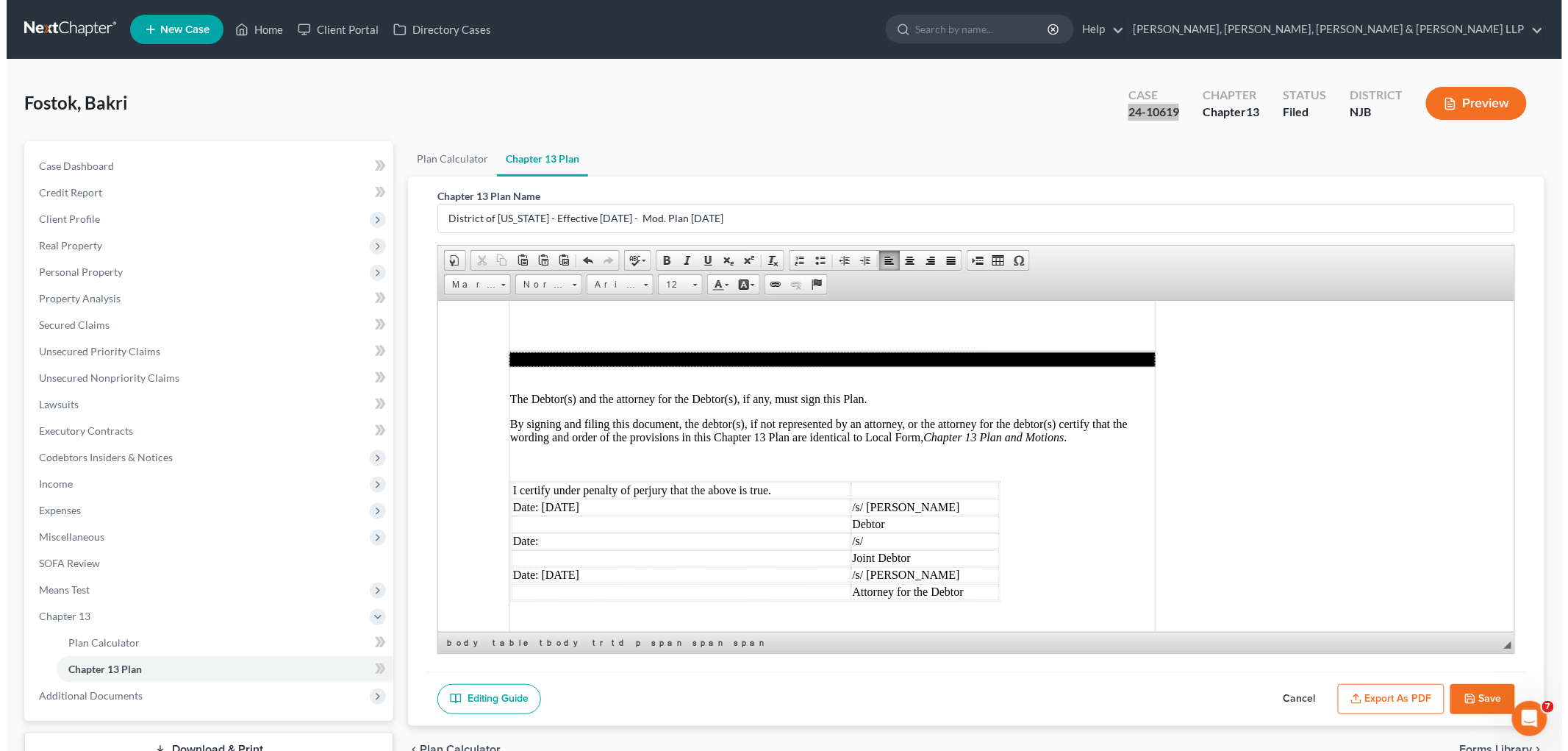
scroll to position [3921, 0]
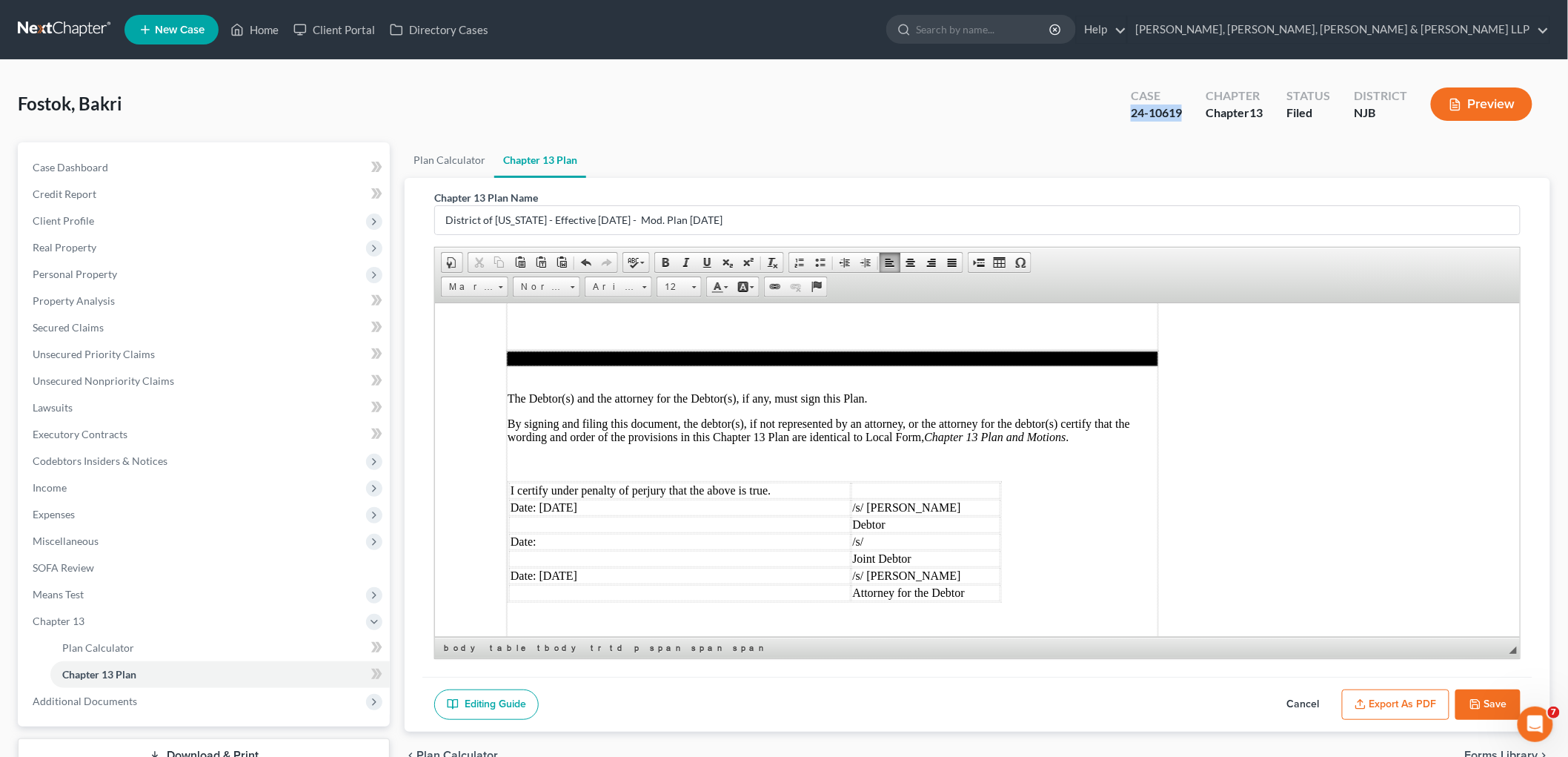
drag, startPoint x: 1395, startPoint y: 695, endPoint x: 1395, endPoint y: 739, distance: 44.0
click at [826, 695] on button "Export as PDF" at bounding box center [1395, 704] width 108 height 31
